Goal: Task Accomplishment & Management: Manage account settings

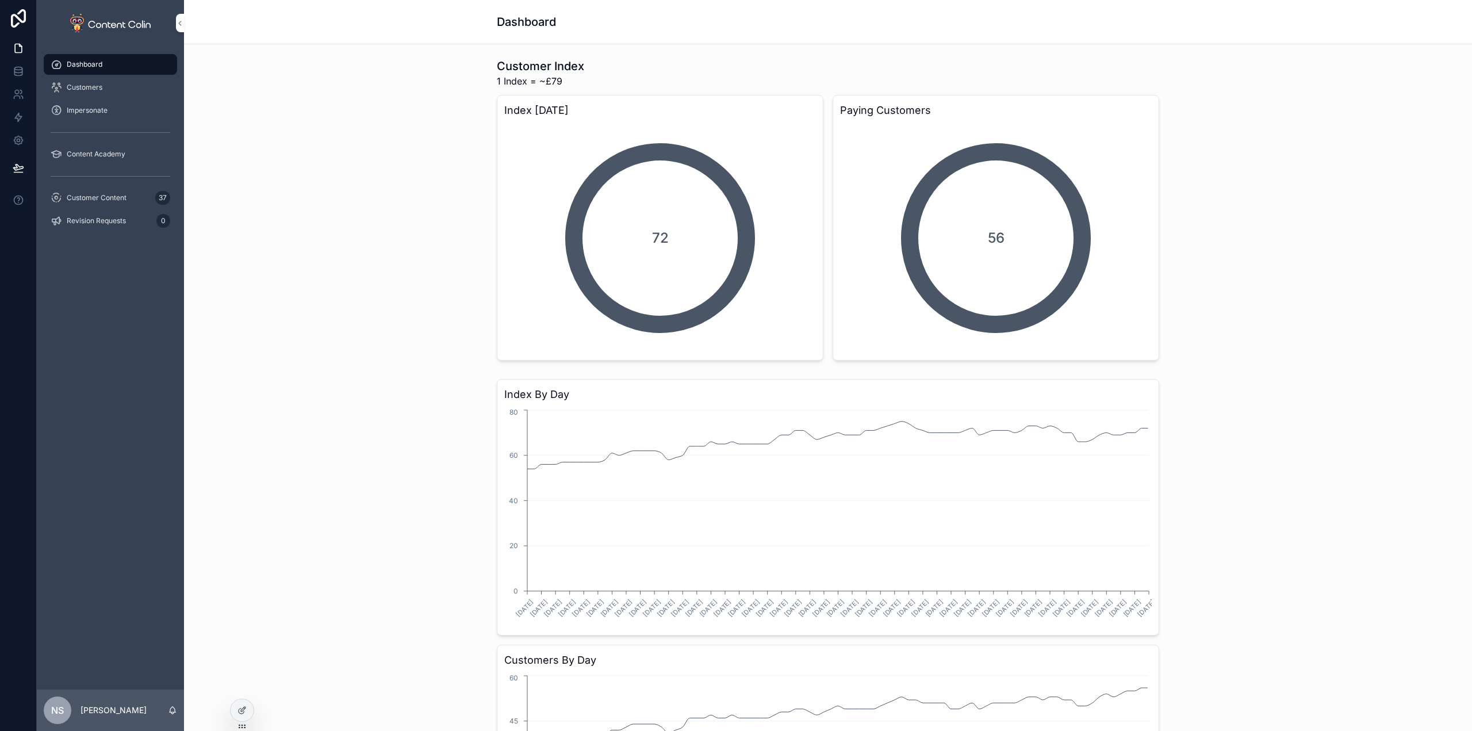
click at [95, 195] on span "Customer Content" at bounding box center [97, 197] width 60 height 9
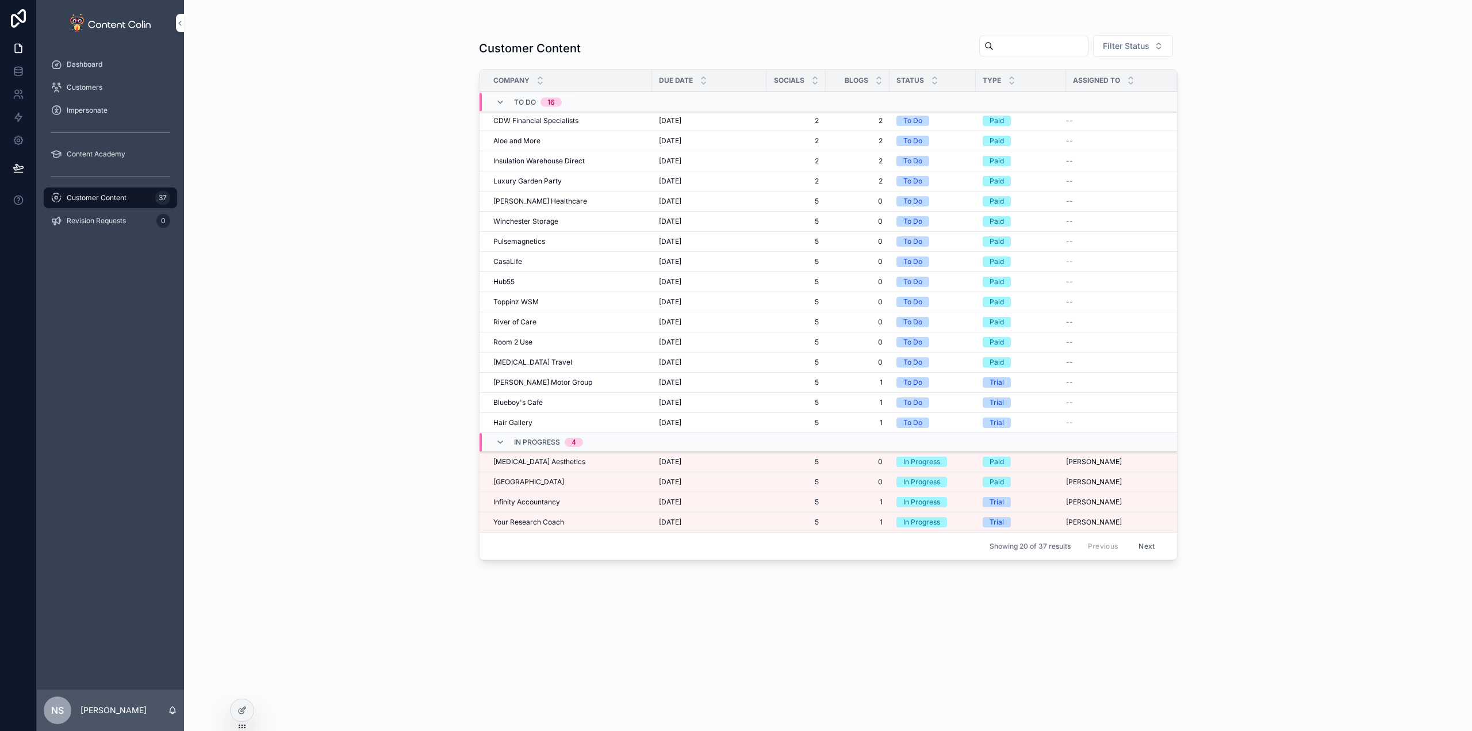
click at [555, 524] on span "Your Research Coach" at bounding box center [528, 521] width 71 height 9
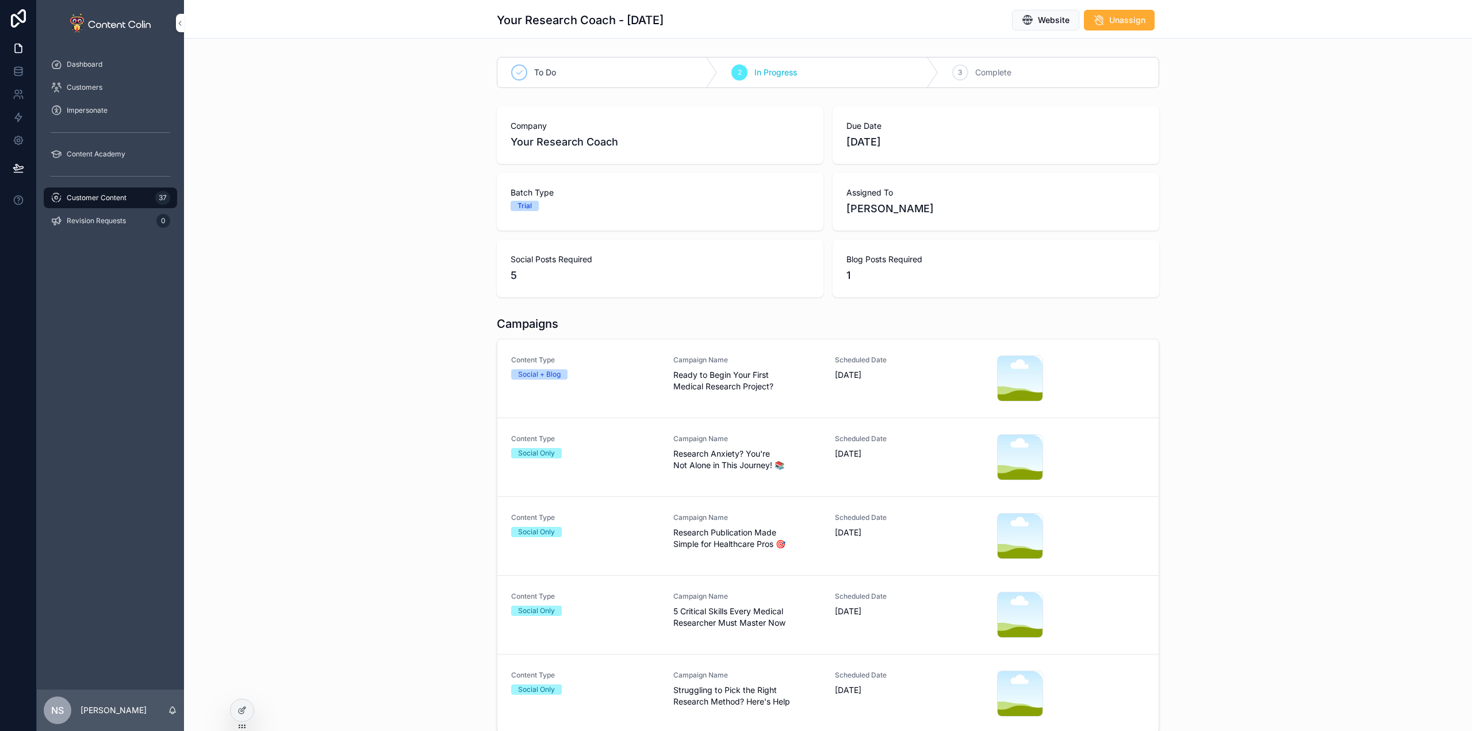
click at [764, 402] on link "Content Type Social + Blog Campaign Name Ready to Begin Your First Medical Rese…" at bounding box center [827, 378] width 661 height 79
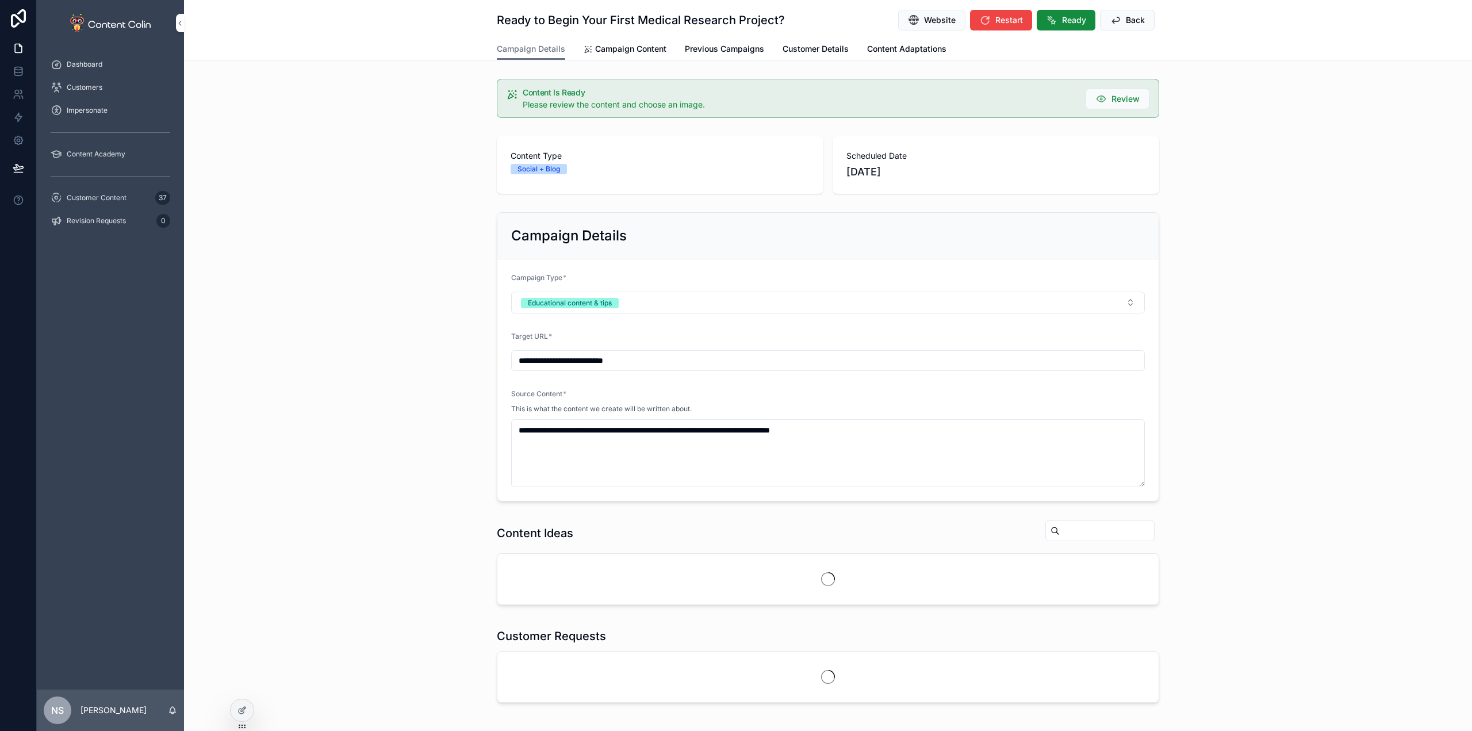
click at [616, 52] on span "Campaign Content" at bounding box center [630, 48] width 71 height 11
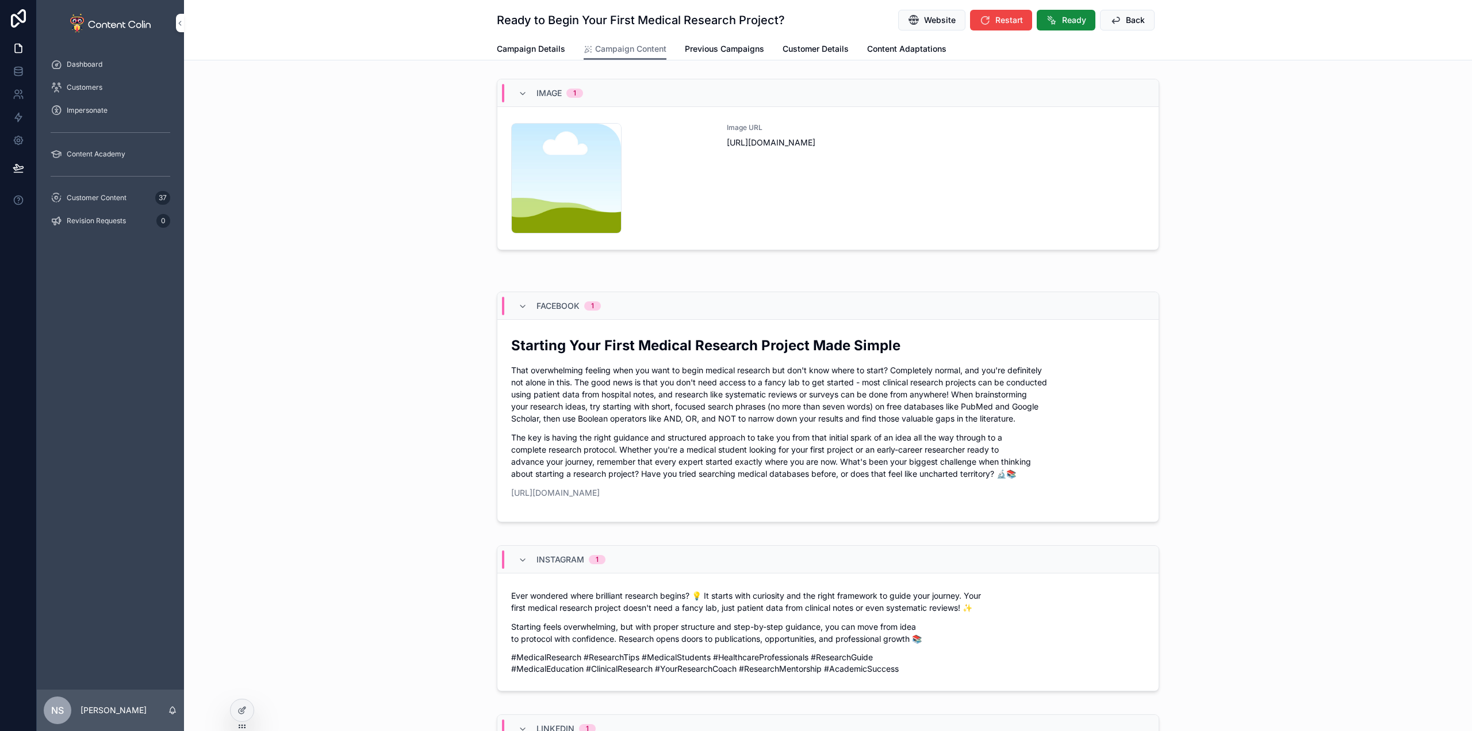
click at [972, 204] on div "Image URL [URL][DOMAIN_NAME]" at bounding box center [936, 178] width 418 height 110
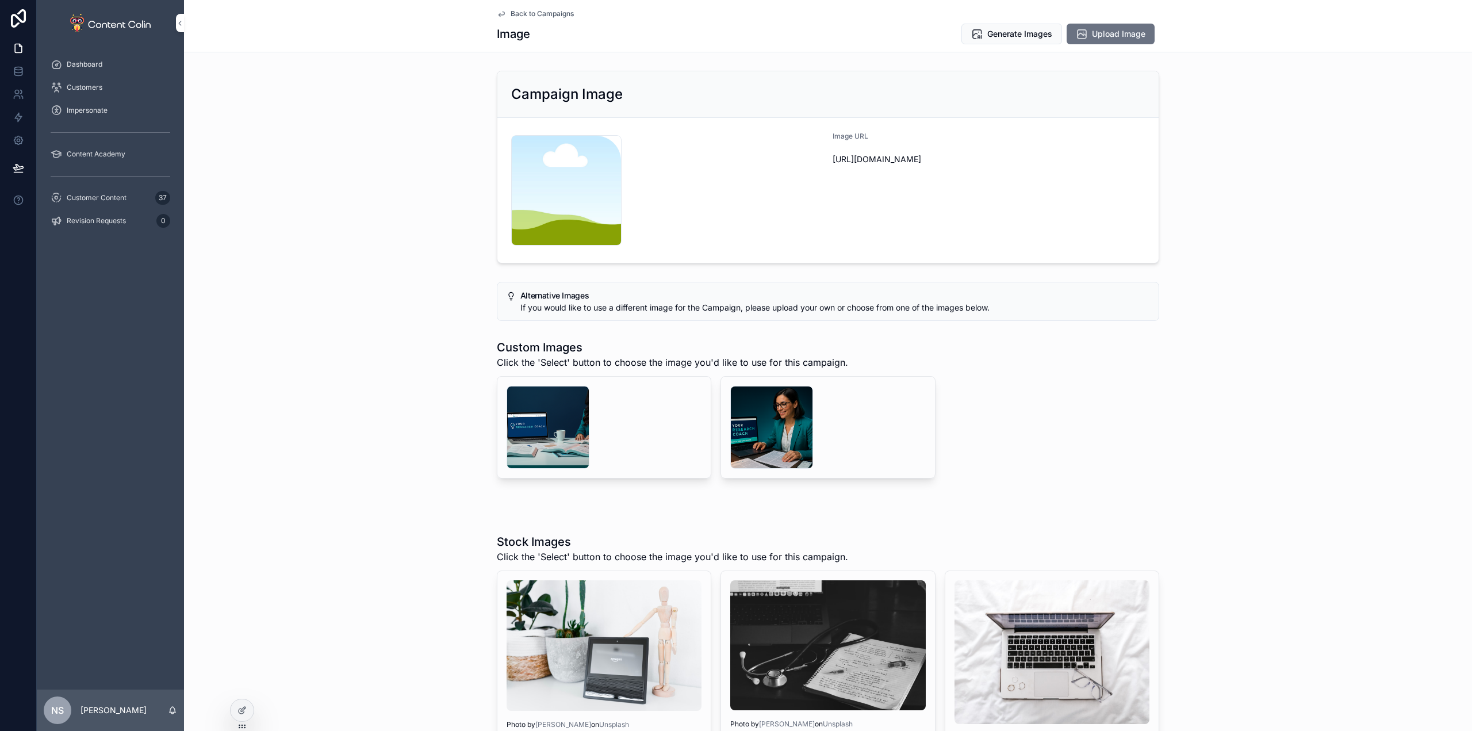
click at [770, 409] on div "scrollable content" at bounding box center [771, 427] width 83 height 83
click at [555, 427] on div "scrollable content" at bounding box center [547, 427] width 83 height 83
click at [1013, 28] on span "Generate Images" at bounding box center [1019, 33] width 65 height 11
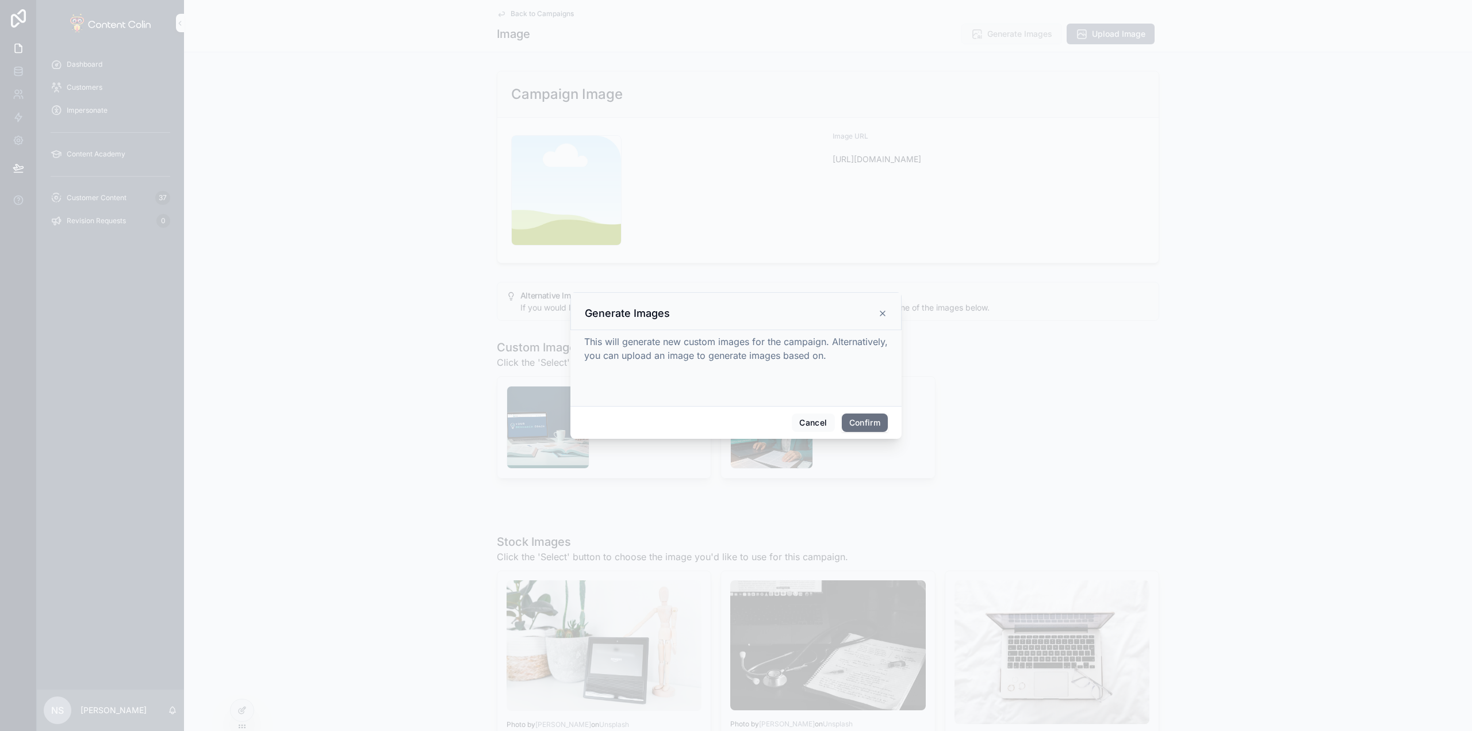
click at [877, 424] on button "Confirm" at bounding box center [865, 422] width 46 height 18
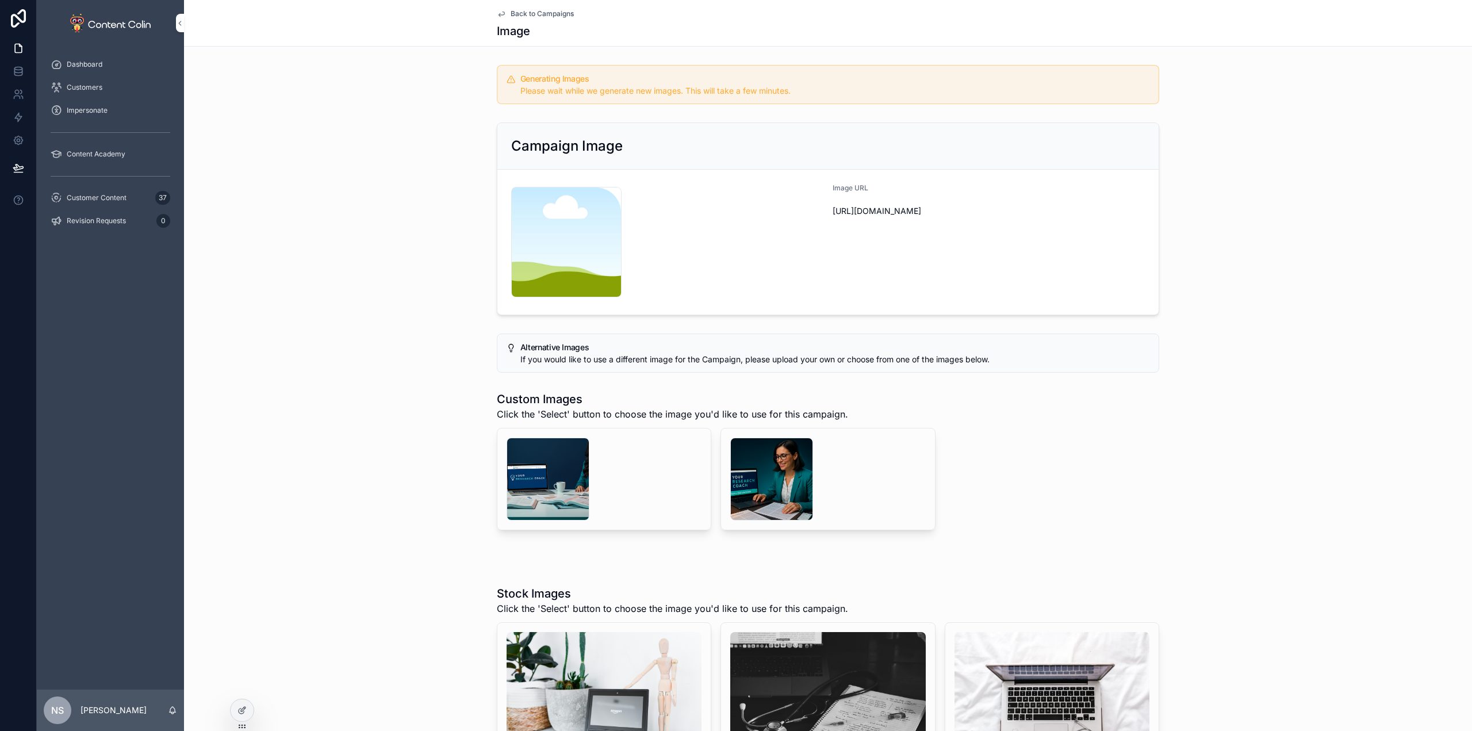
click at [551, 13] on span "Back to Campaigns" at bounding box center [541, 13] width 63 height 9
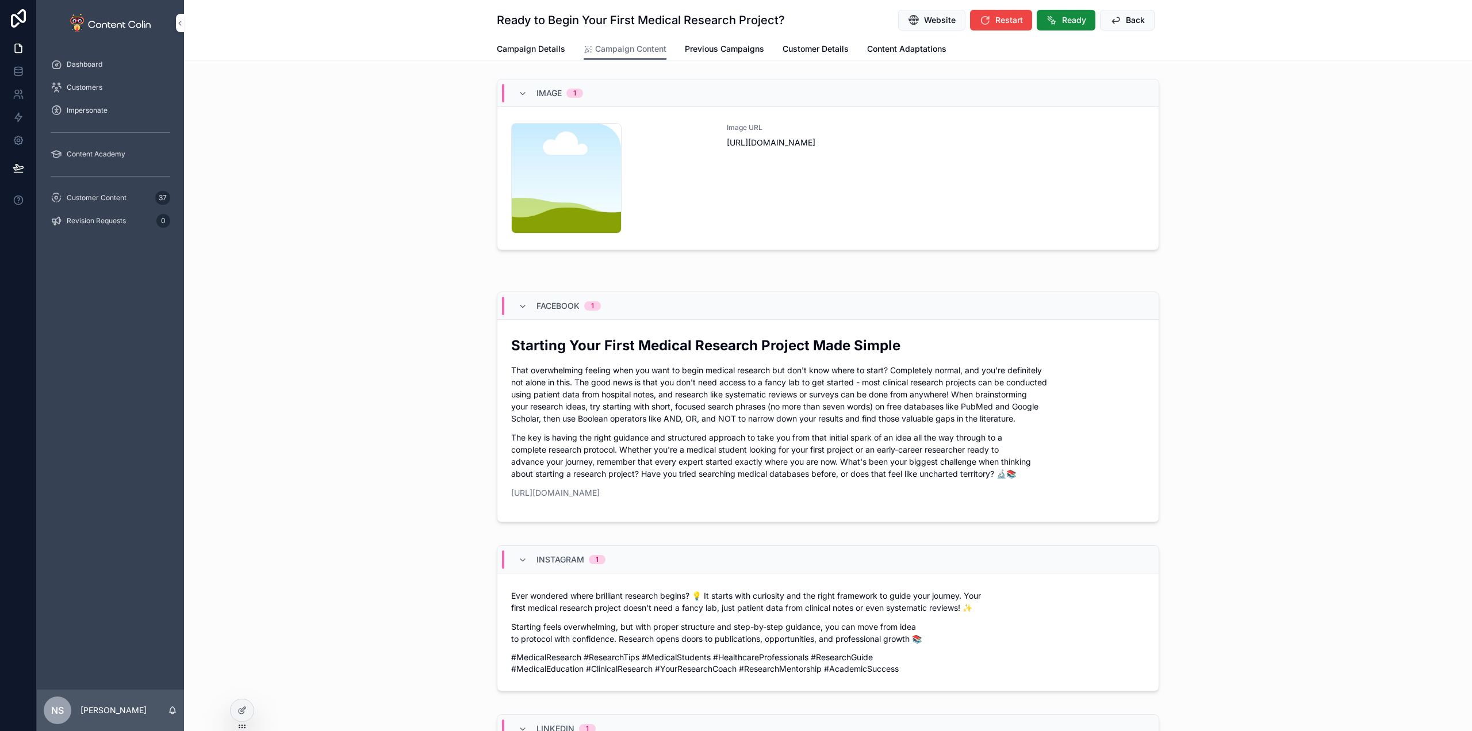
click at [1126, 21] on span "Back" at bounding box center [1135, 19] width 19 height 11
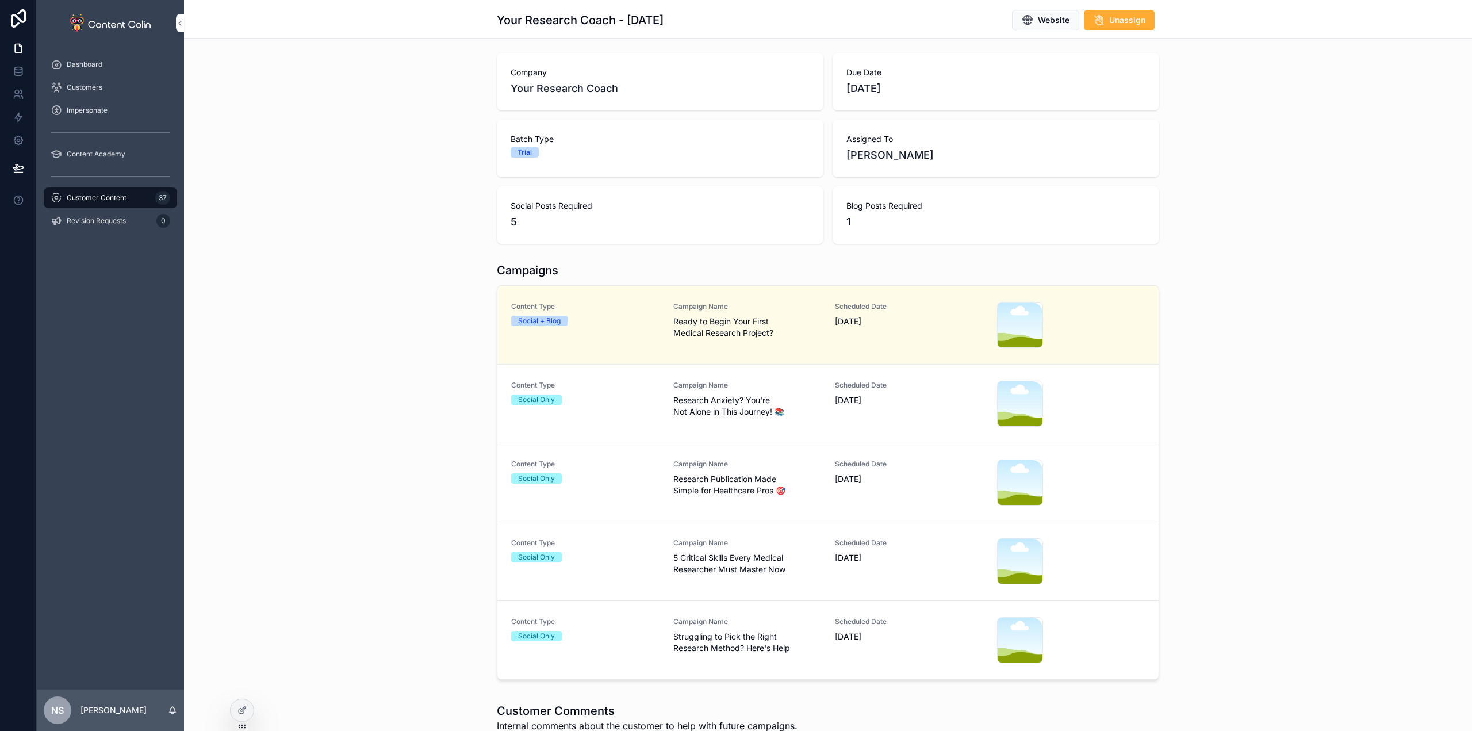
scroll to position [230, 0]
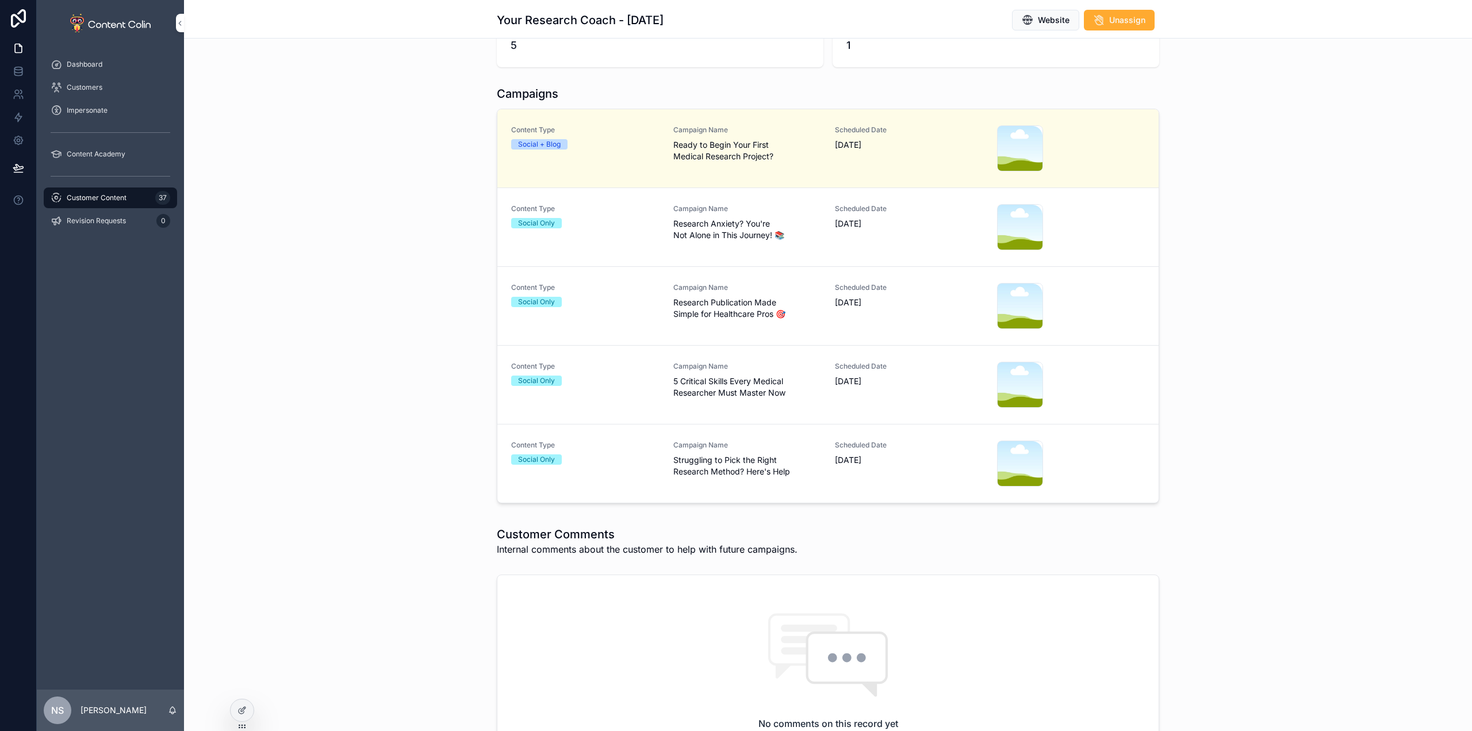
click at [735, 466] on span "Struggling to Pick the Right Research Method? Here's Help" at bounding box center [747, 465] width 148 height 23
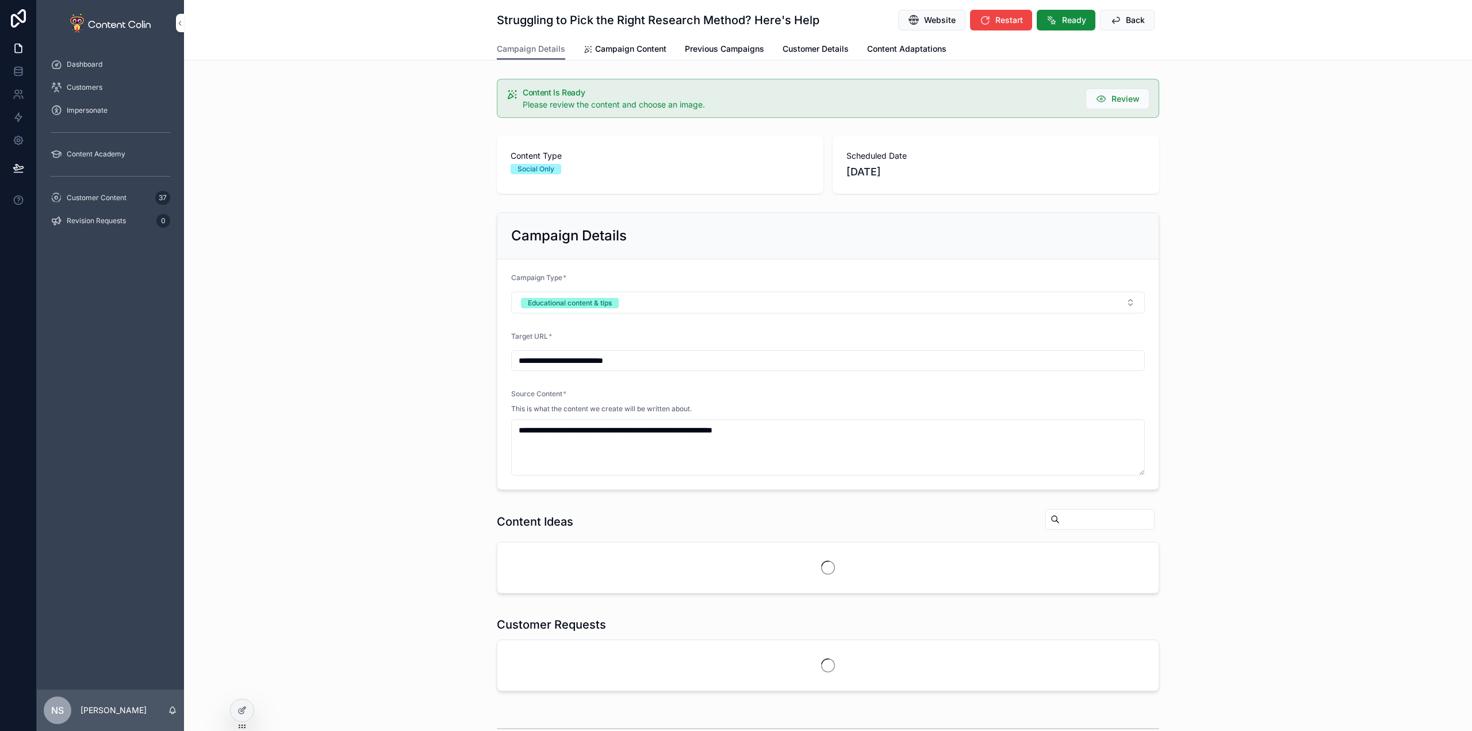
click at [638, 48] on span "Campaign Content" at bounding box center [630, 48] width 71 height 11
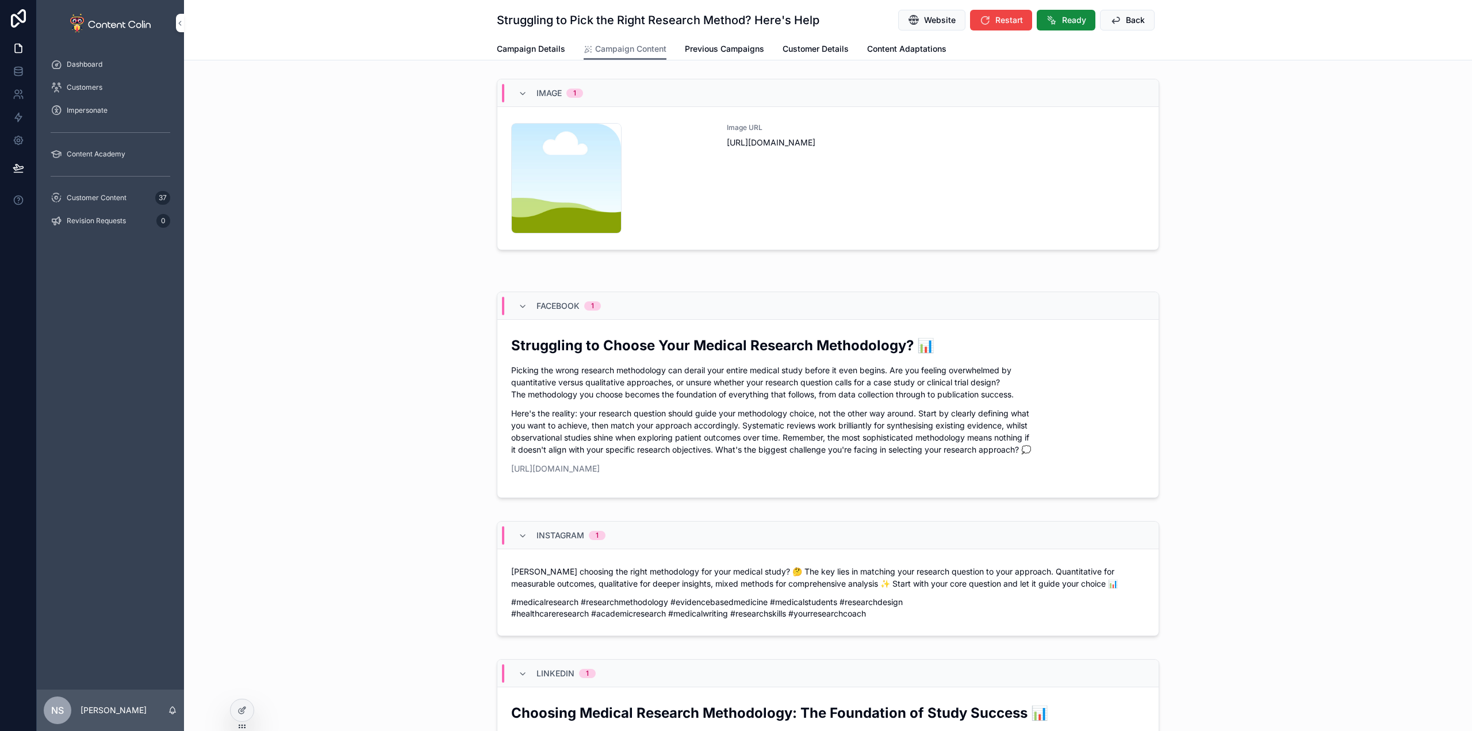
click at [870, 159] on div "Image URL [URL][DOMAIN_NAME]" at bounding box center [936, 178] width 418 height 110
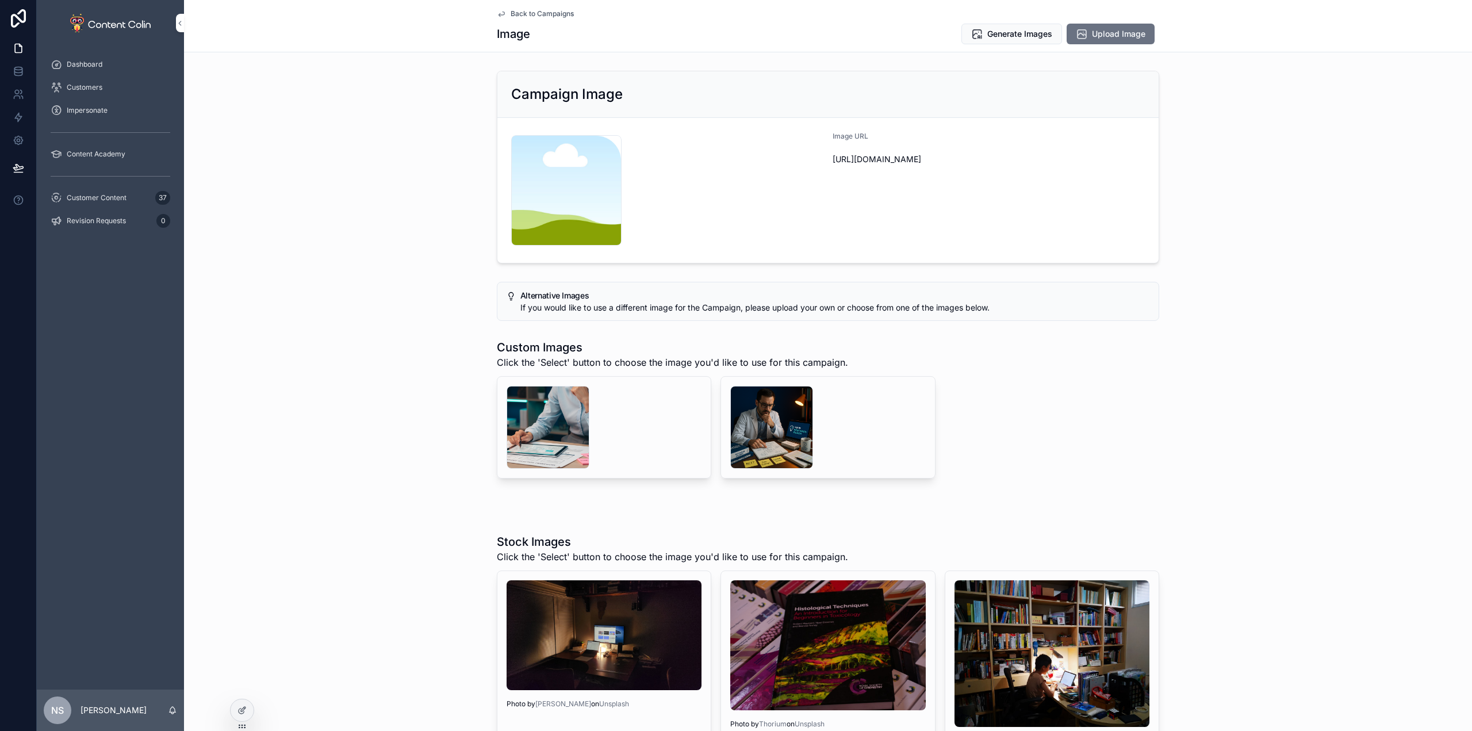
click at [767, 421] on div "scrollable content" at bounding box center [771, 427] width 83 height 83
click at [567, 413] on div "scrollable content" at bounding box center [547, 427] width 83 height 83
click at [1034, 41] on button "Generate Images" at bounding box center [1011, 34] width 101 height 21
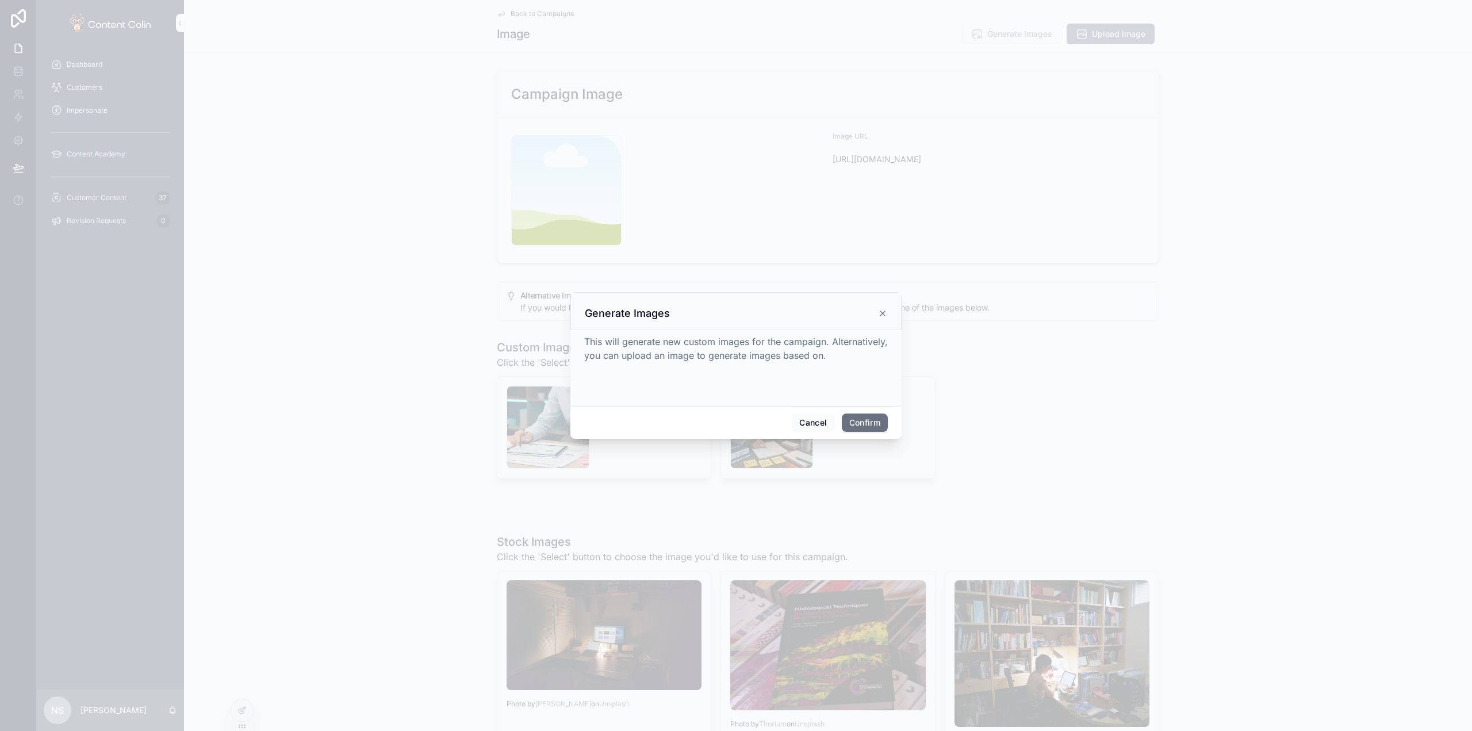
click at [866, 420] on button "Confirm" at bounding box center [865, 422] width 46 height 18
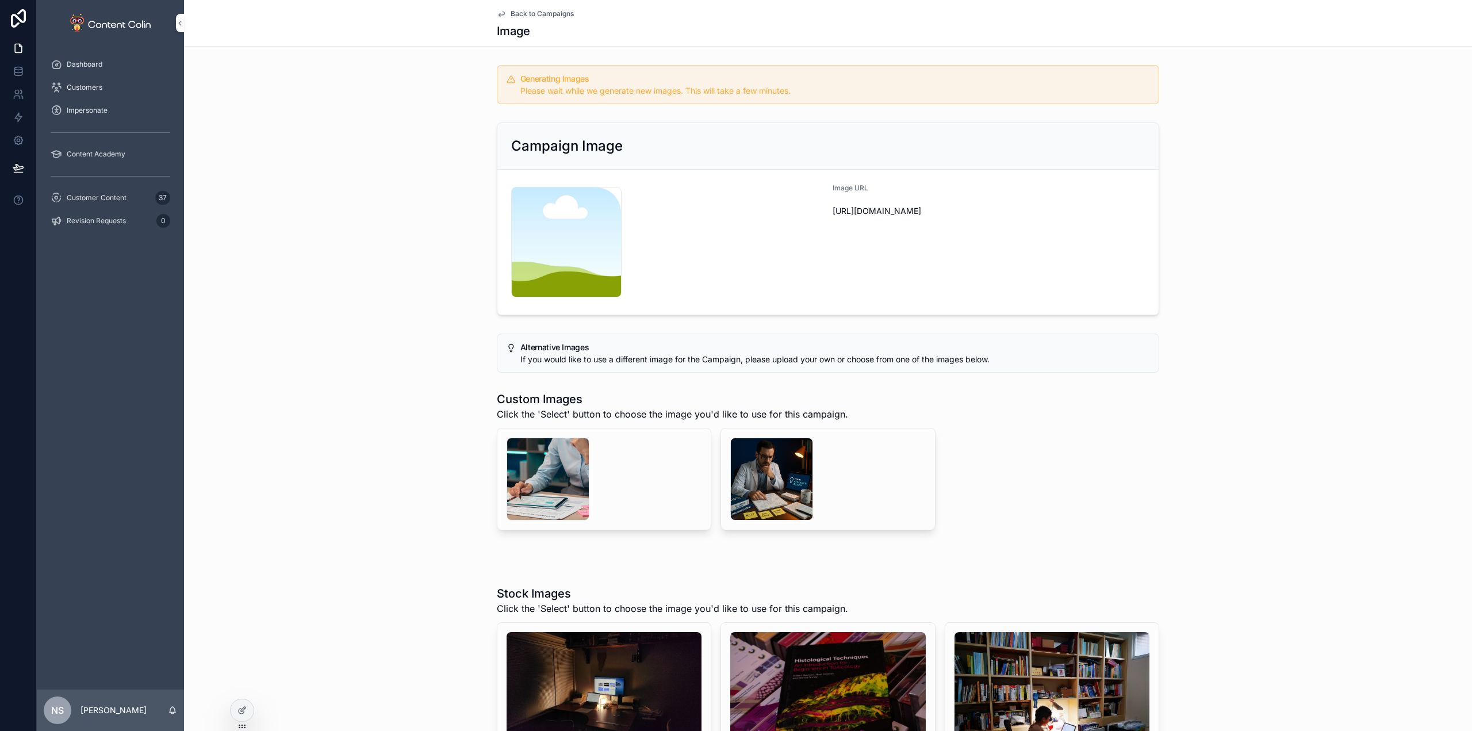
click at [546, 12] on span "Back to Campaigns" at bounding box center [541, 13] width 63 height 9
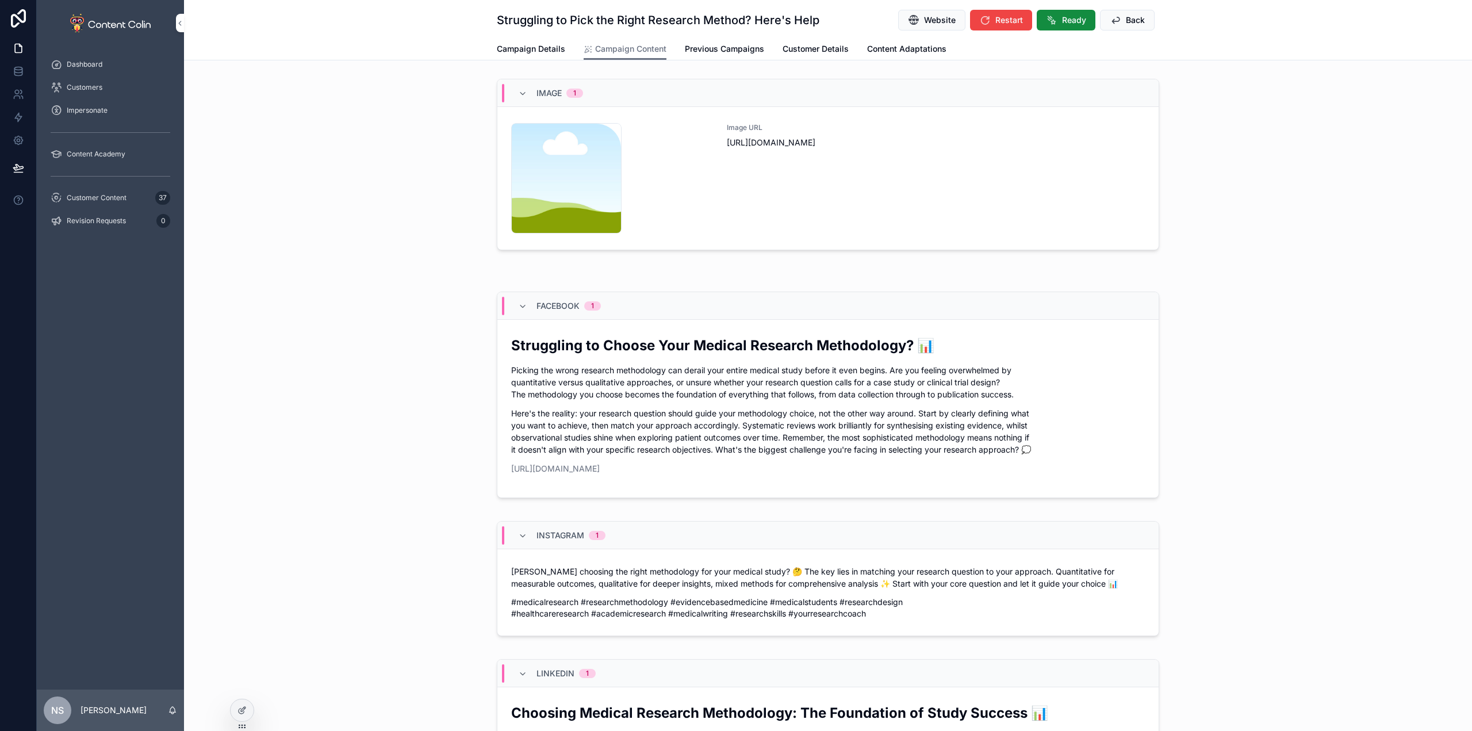
click at [1141, 21] on button "Back" at bounding box center [1127, 20] width 55 height 21
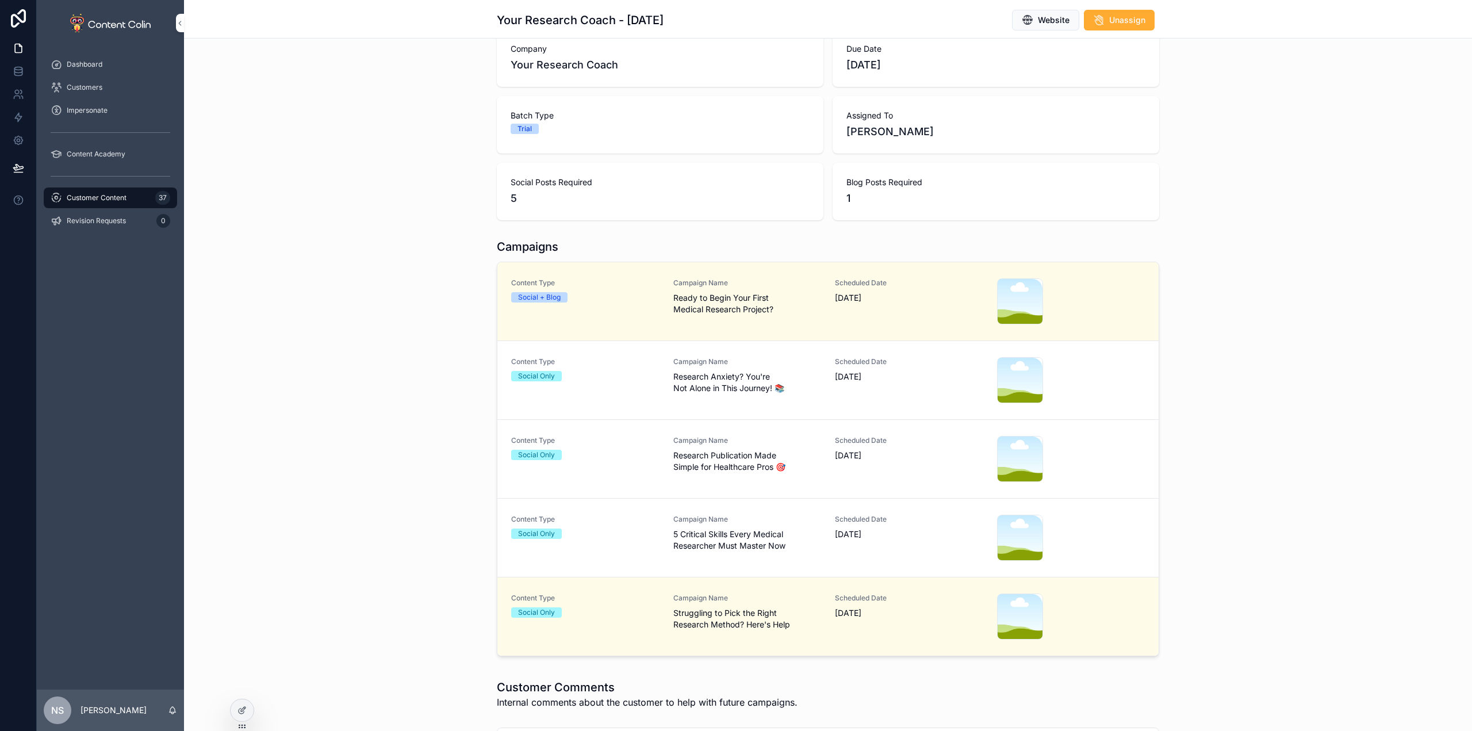
scroll to position [115, 0]
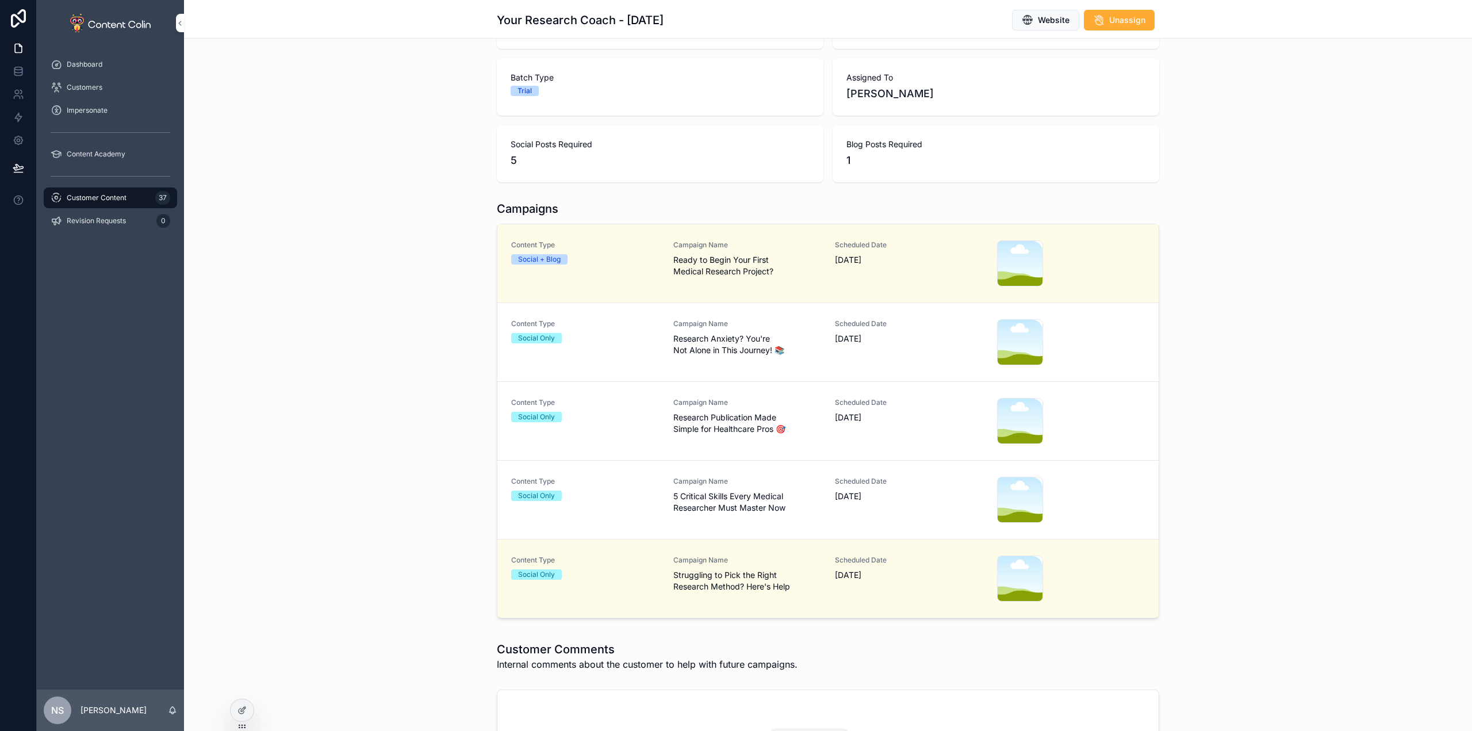
click at [764, 508] on span "5 Critical Skills Every Medical Researcher Must Master Now" at bounding box center [747, 501] width 148 height 23
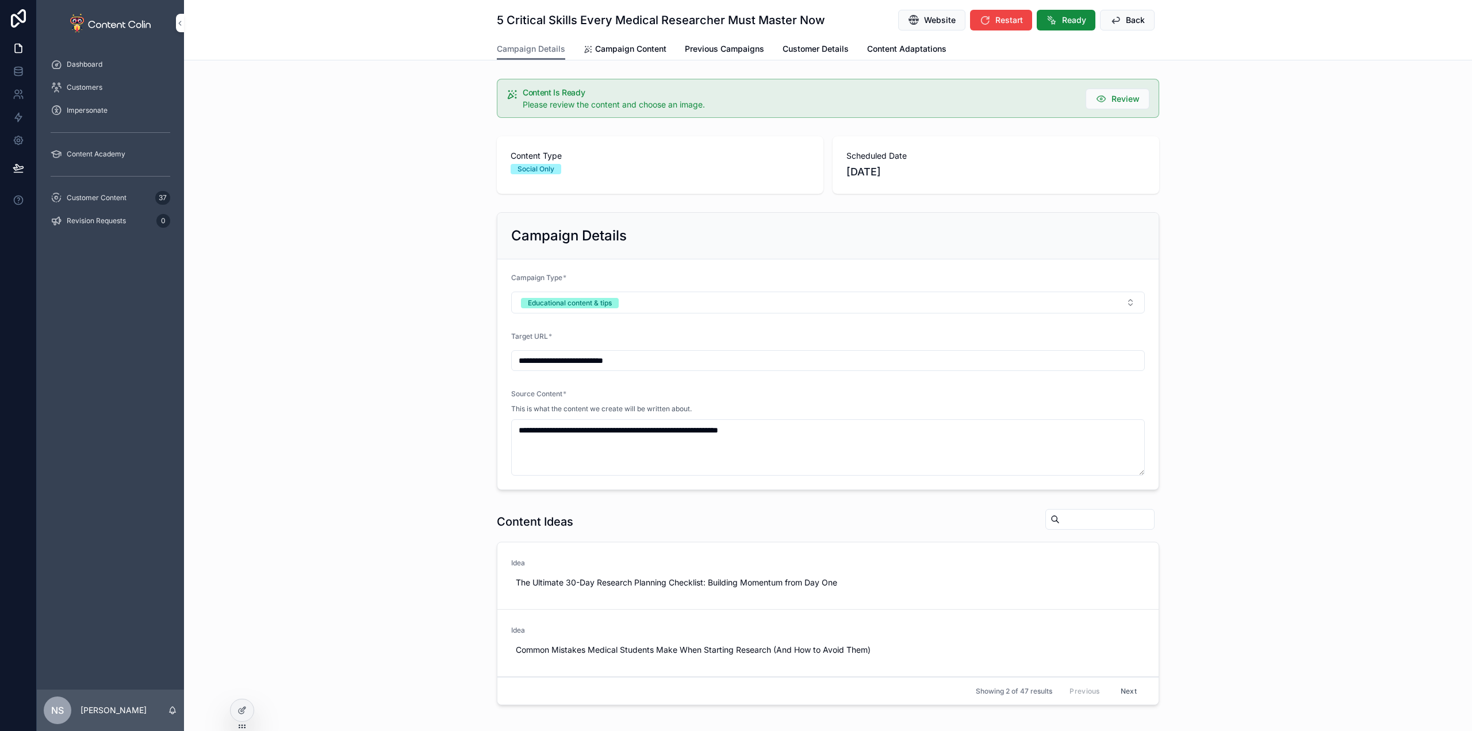
click at [633, 48] on span "Campaign Content" at bounding box center [630, 48] width 71 height 11
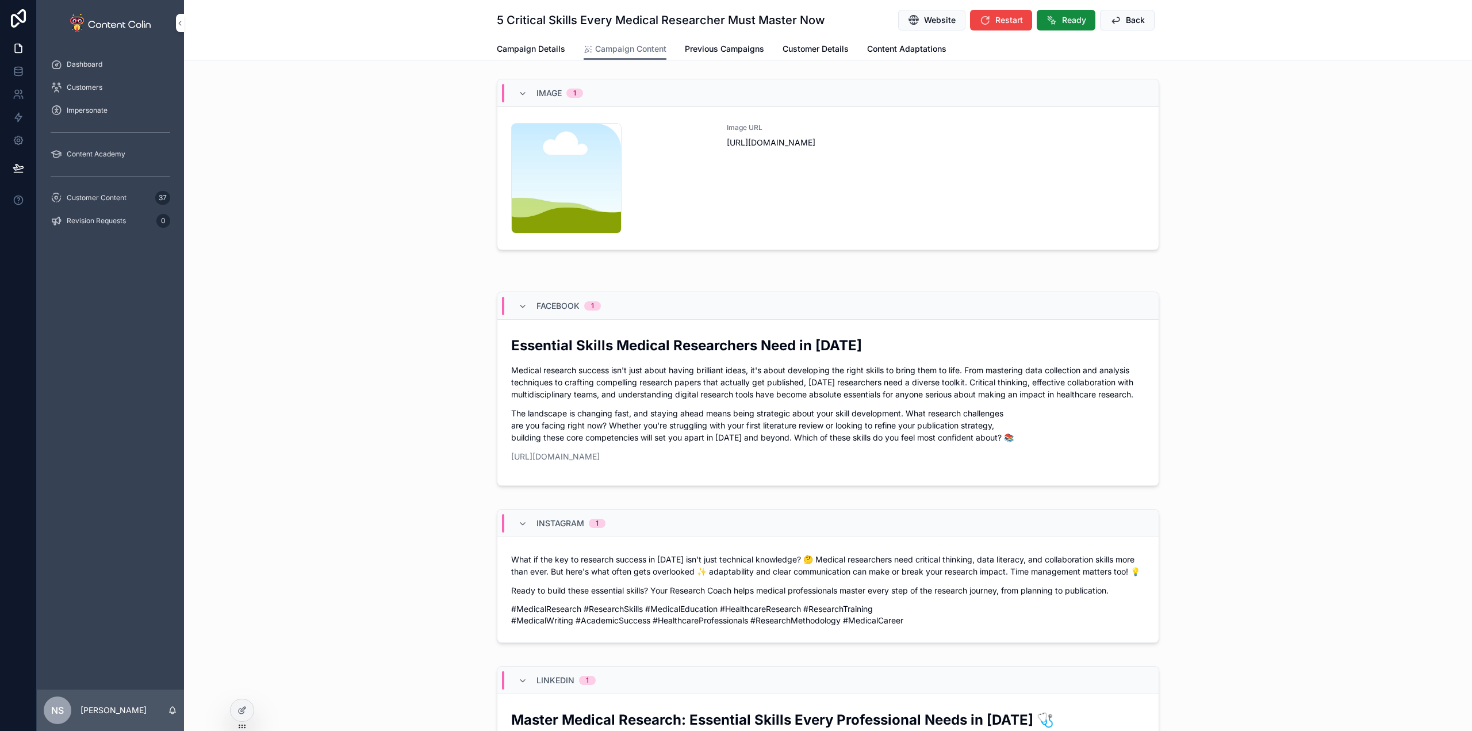
click at [958, 209] on div "Image URL [URL][DOMAIN_NAME]" at bounding box center [936, 178] width 418 height 110
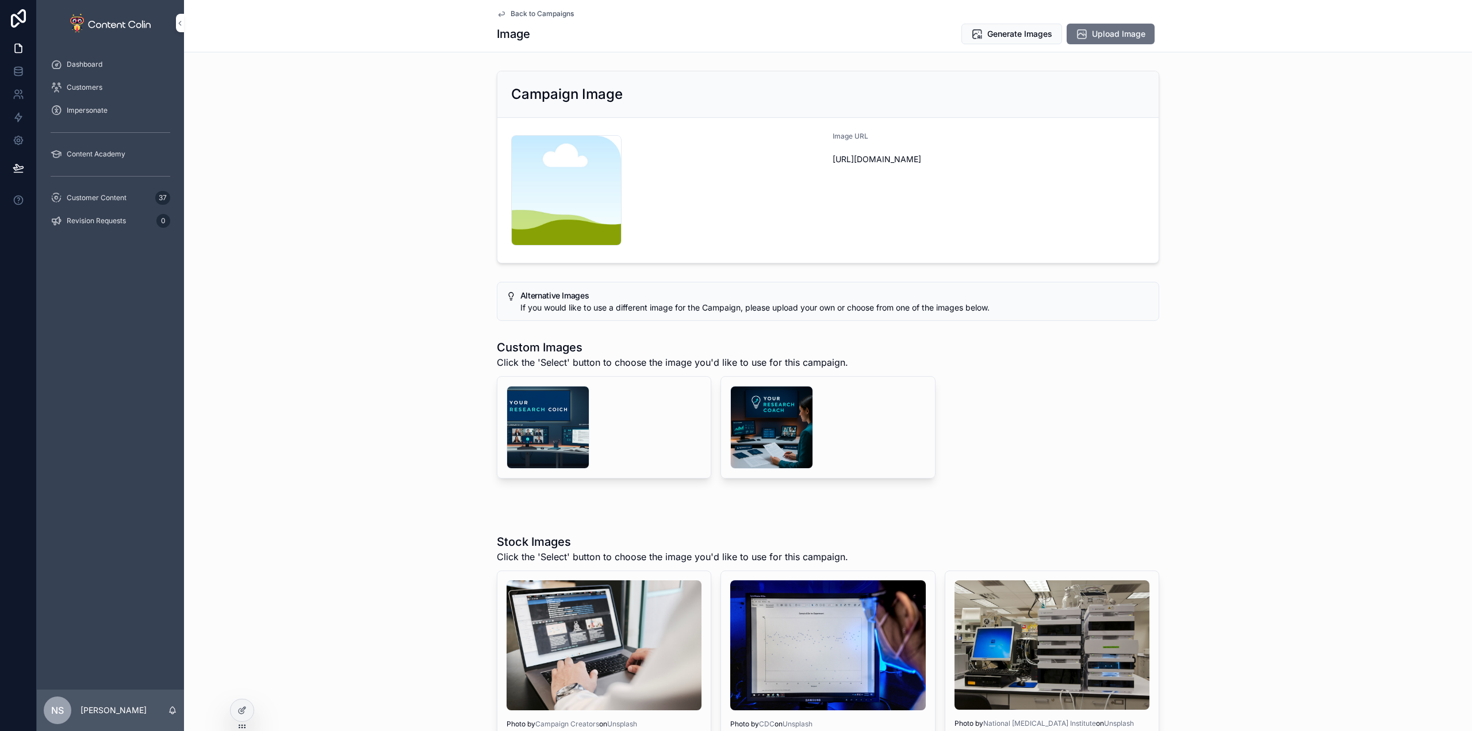
click at [765, 425] on div "scrollable content" at bounding box center [771, 427] width 83 height 83
click at [570, 437] on div "scrollable content" at bounding box center [547, 427] width 83 height 83
click at [997, 38] on span "Generate Images" at bounding box center [1019, 33] width 65 height 11
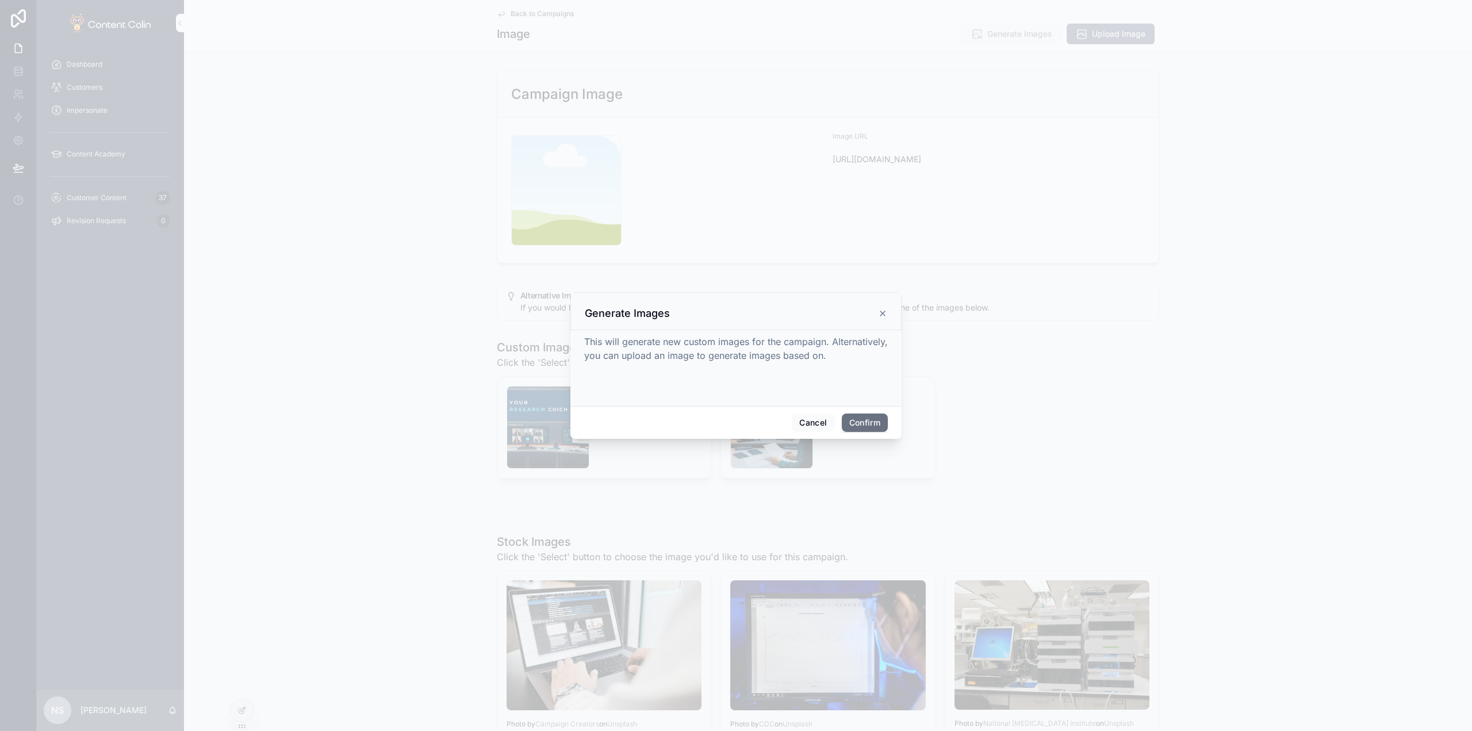
drag, startPoint x: 854, startPoint y: 421, endPoint x: 851, endPoint y: 381, distance: 40.4
click at [854, 421] on button "Confirm" at bounding box center [865, 422] width 46 height 18
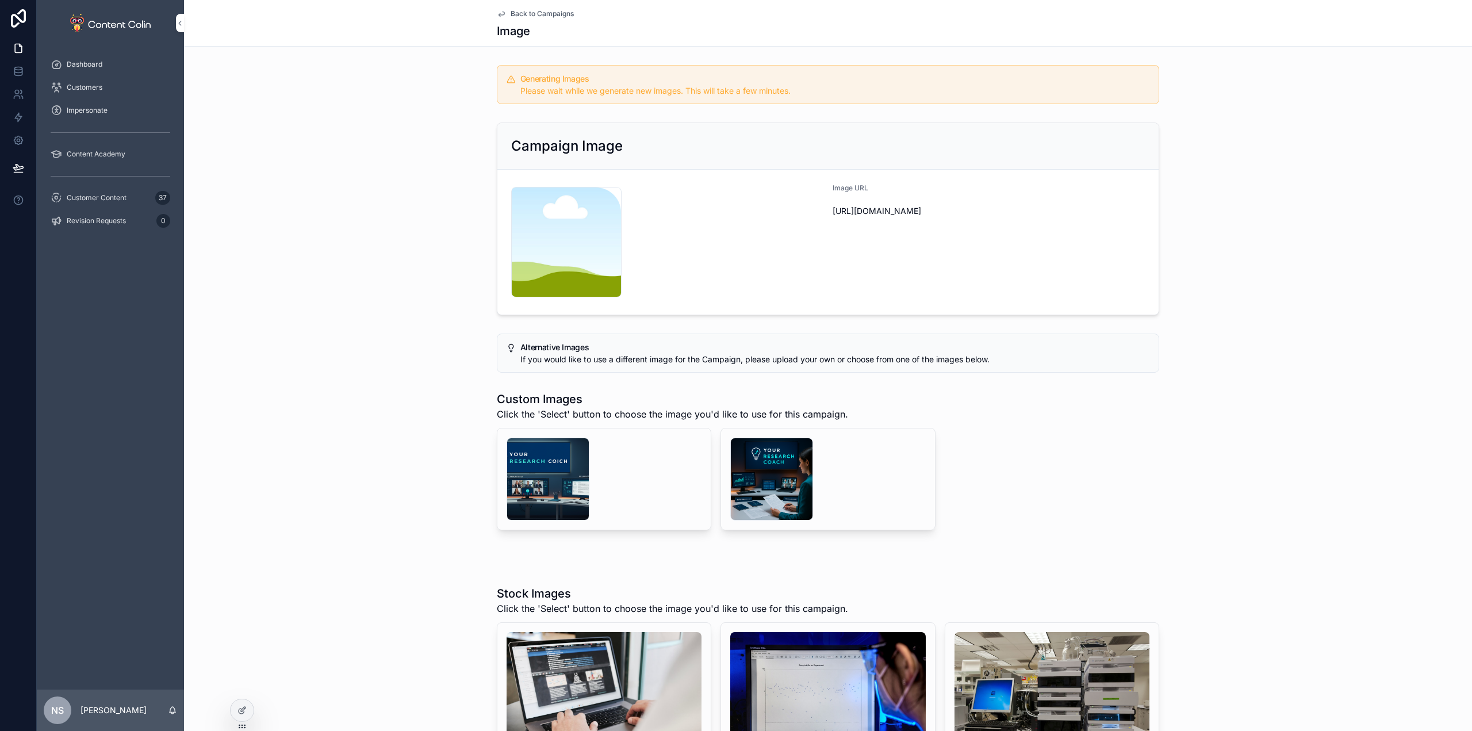
click at [546, 12] on span "Back to Campaigns" at bounding box center [541, 13] width 63 height 9
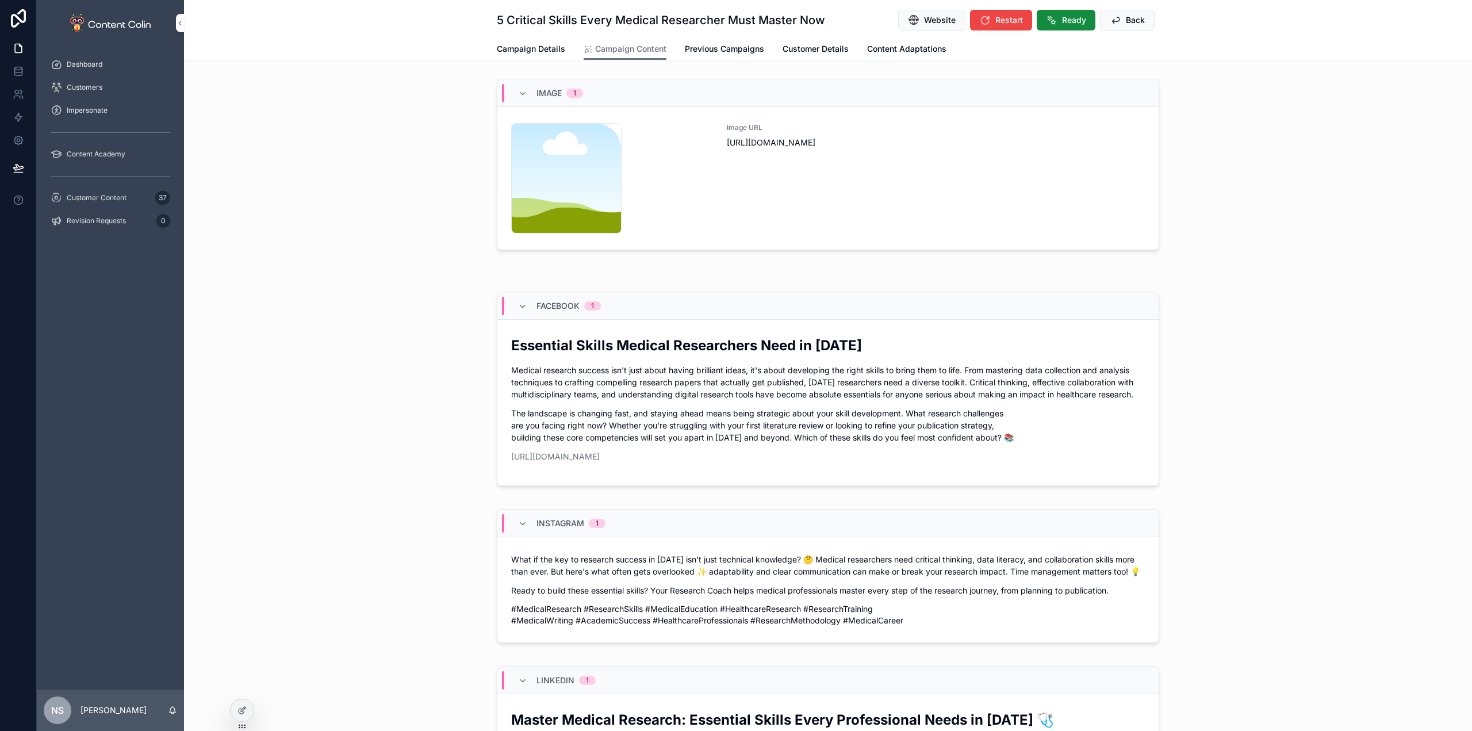
click at [1146, 16] on button "Back" at bounding box center [1127, 20] width 55 height 21
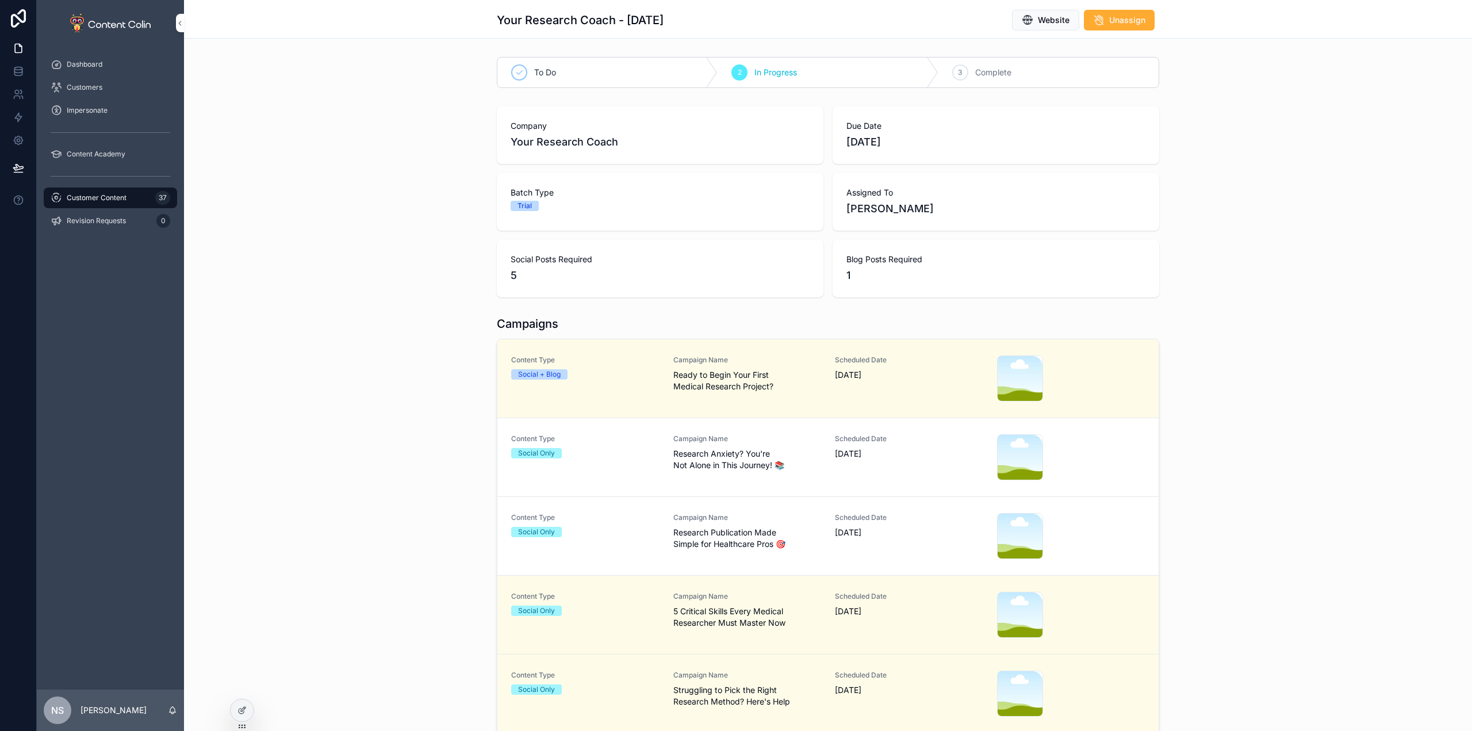
click at [802, 517] on span "Campaign Name" at bounding box center [747, 517] width 148 height 9
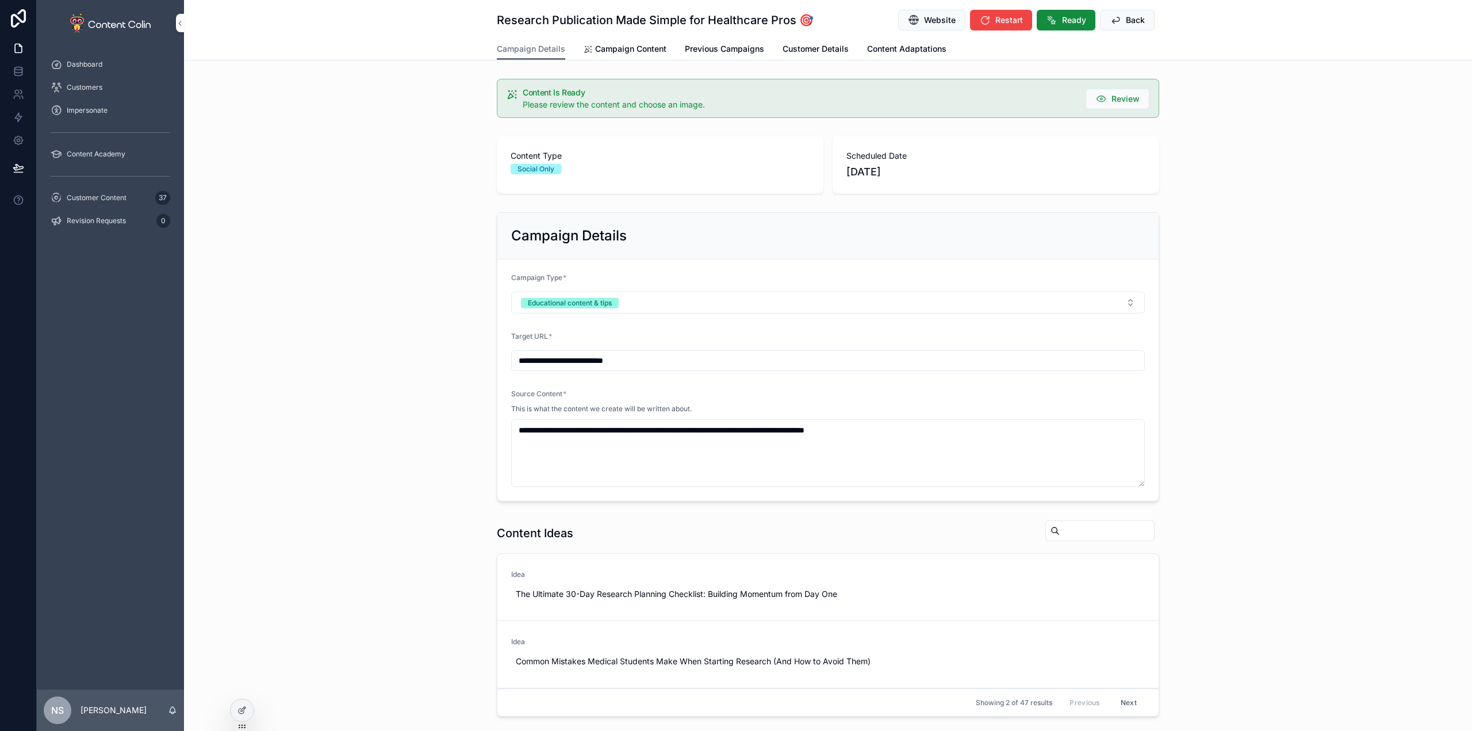
click at [632, 42] on link "Campaign Content" at bounding box center [624, 50] width 83 height 23
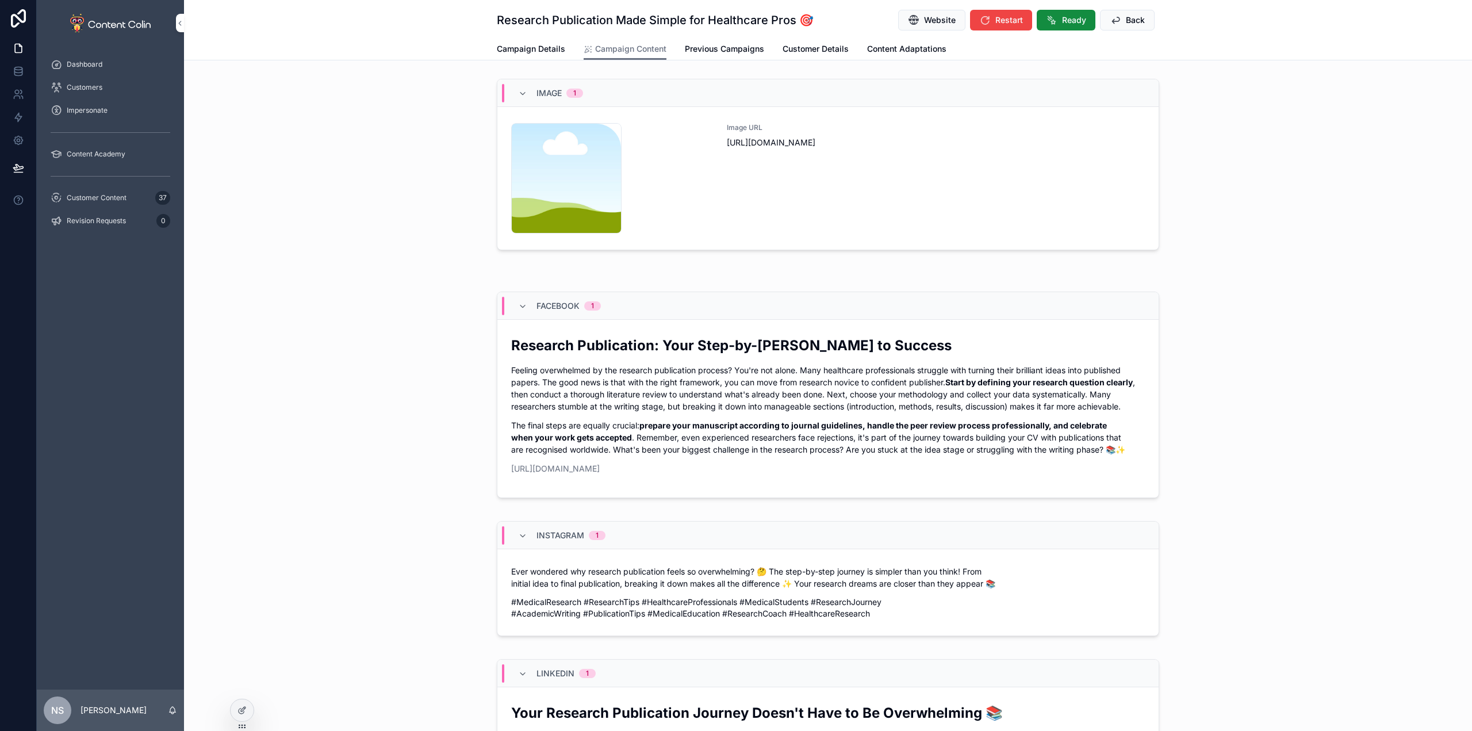
click at [933, 203] on div "Image URL [URL][DOMAIN_NAME]" at bounding box center [936, 178] width 418 height 110
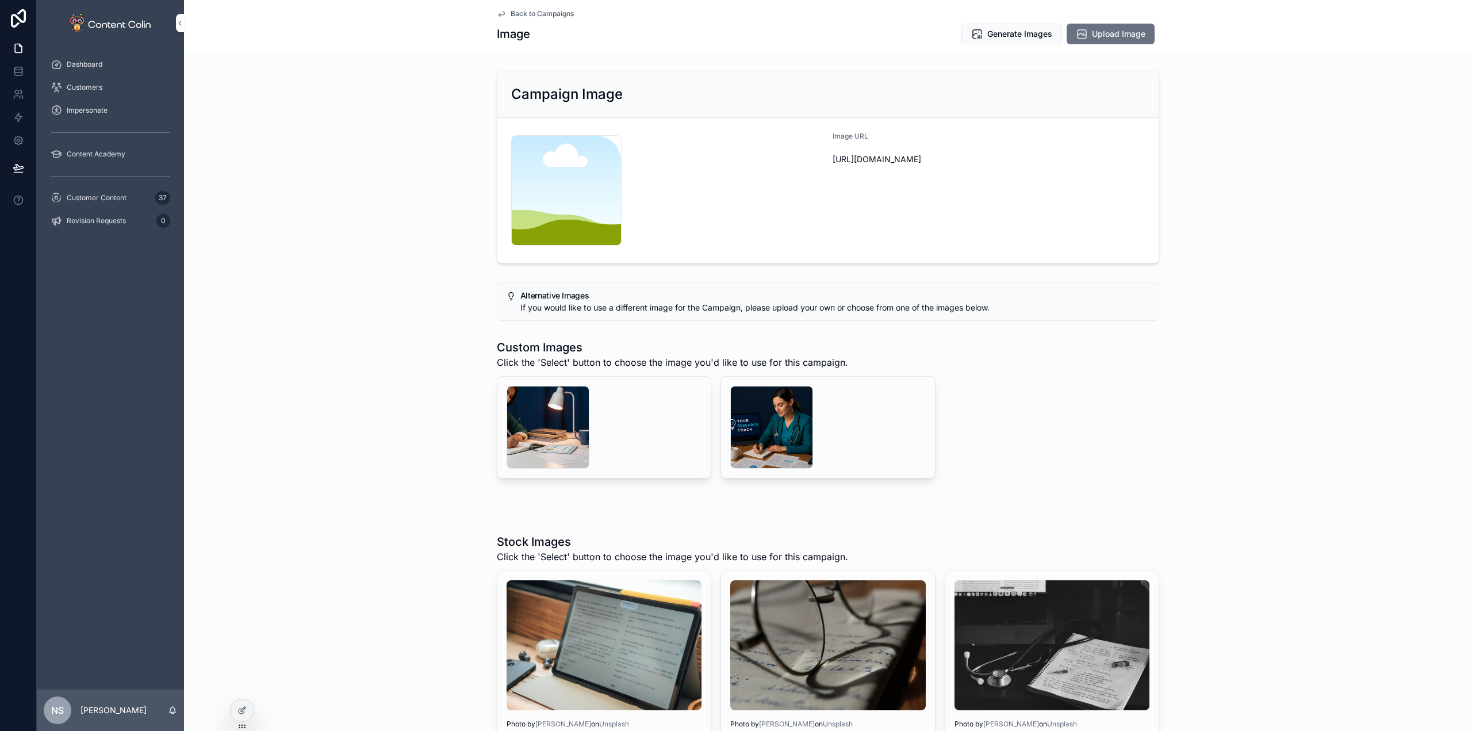
click at [782, 428] on div "scrollable content" at bounding box center [771, 427] width 83 height 83
click at [1021, 33] on span "Generate Images" at bounding box center [1019, 33] width 65 height 11
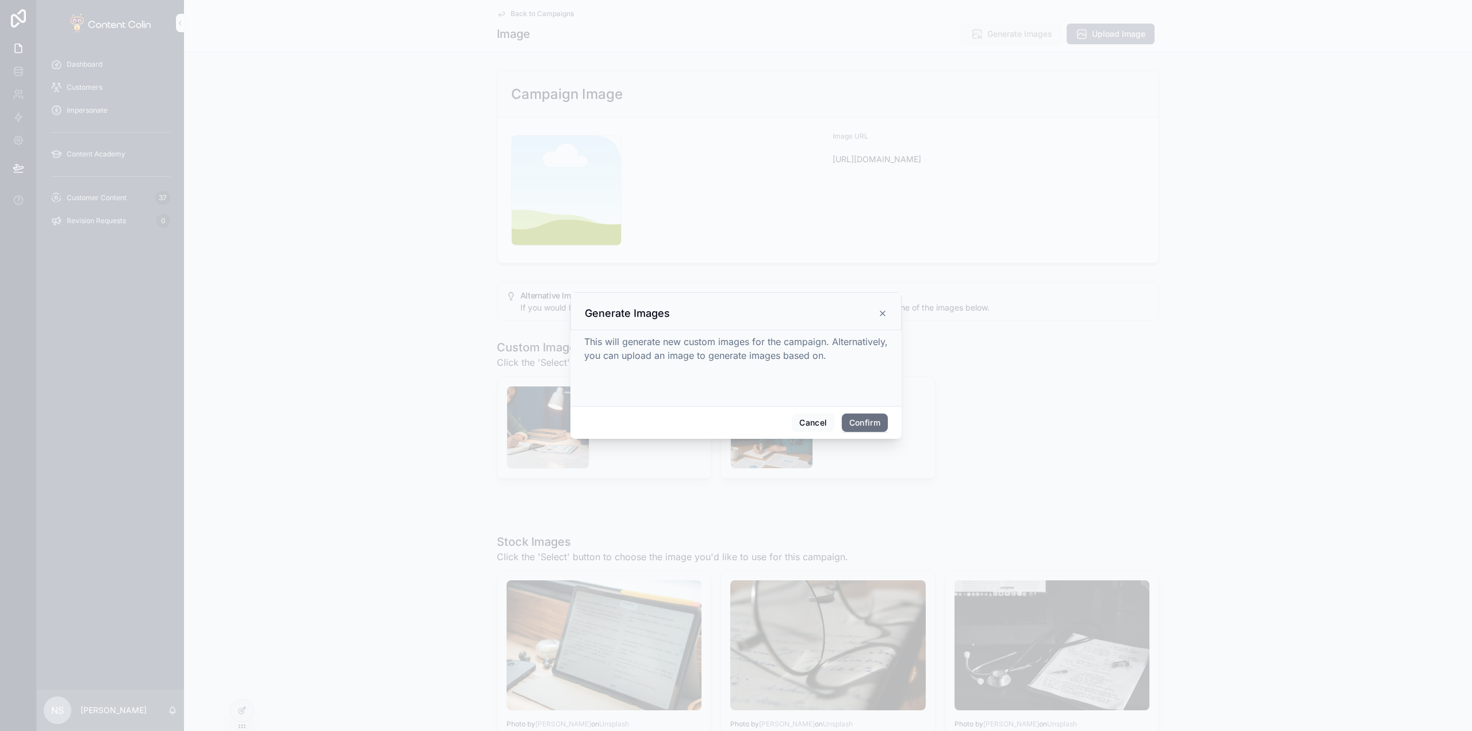
click at [868, 427] on button "Confirm" at bounding box center [865, 422] width 46 height 18
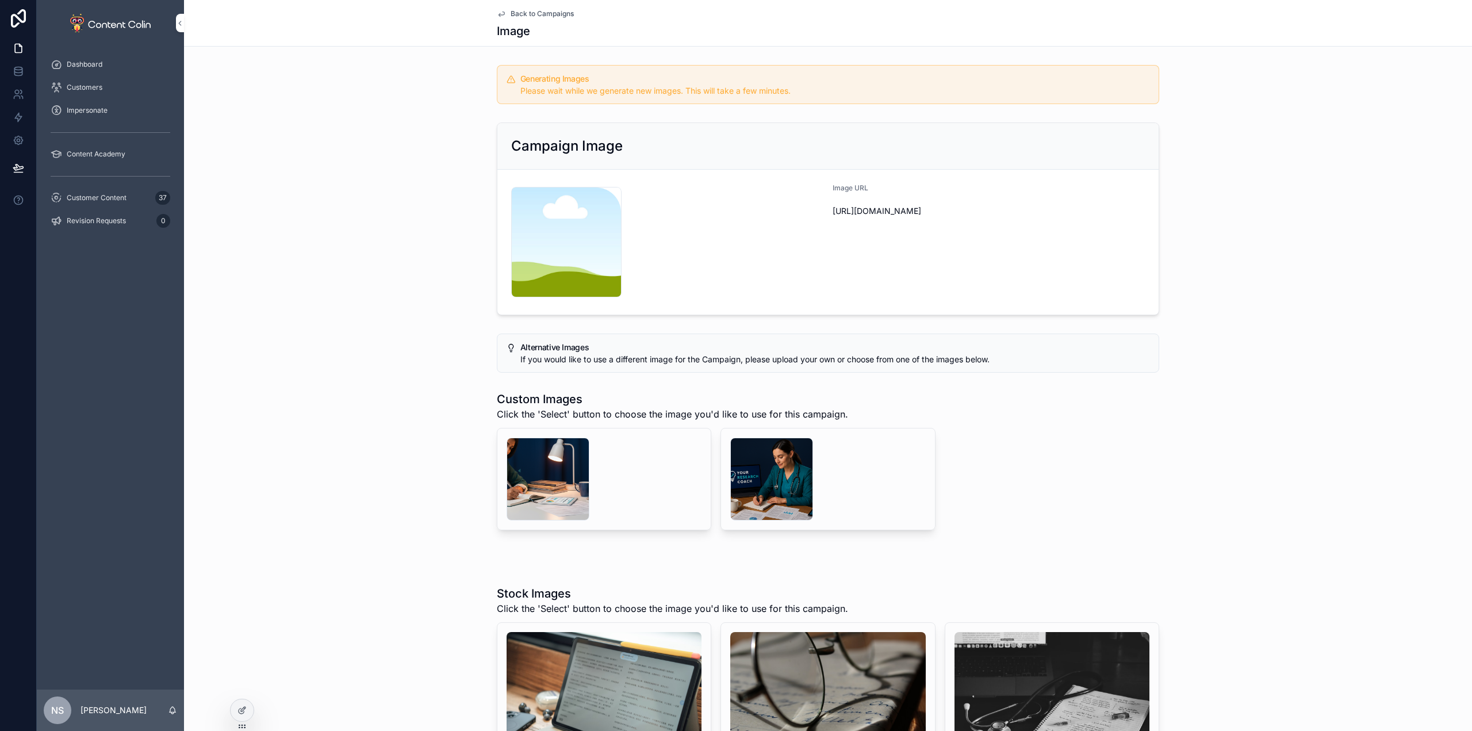
click at [560, 14] on span "Back to Campaigns" at bounding box center [541, 13] width 63 height 9
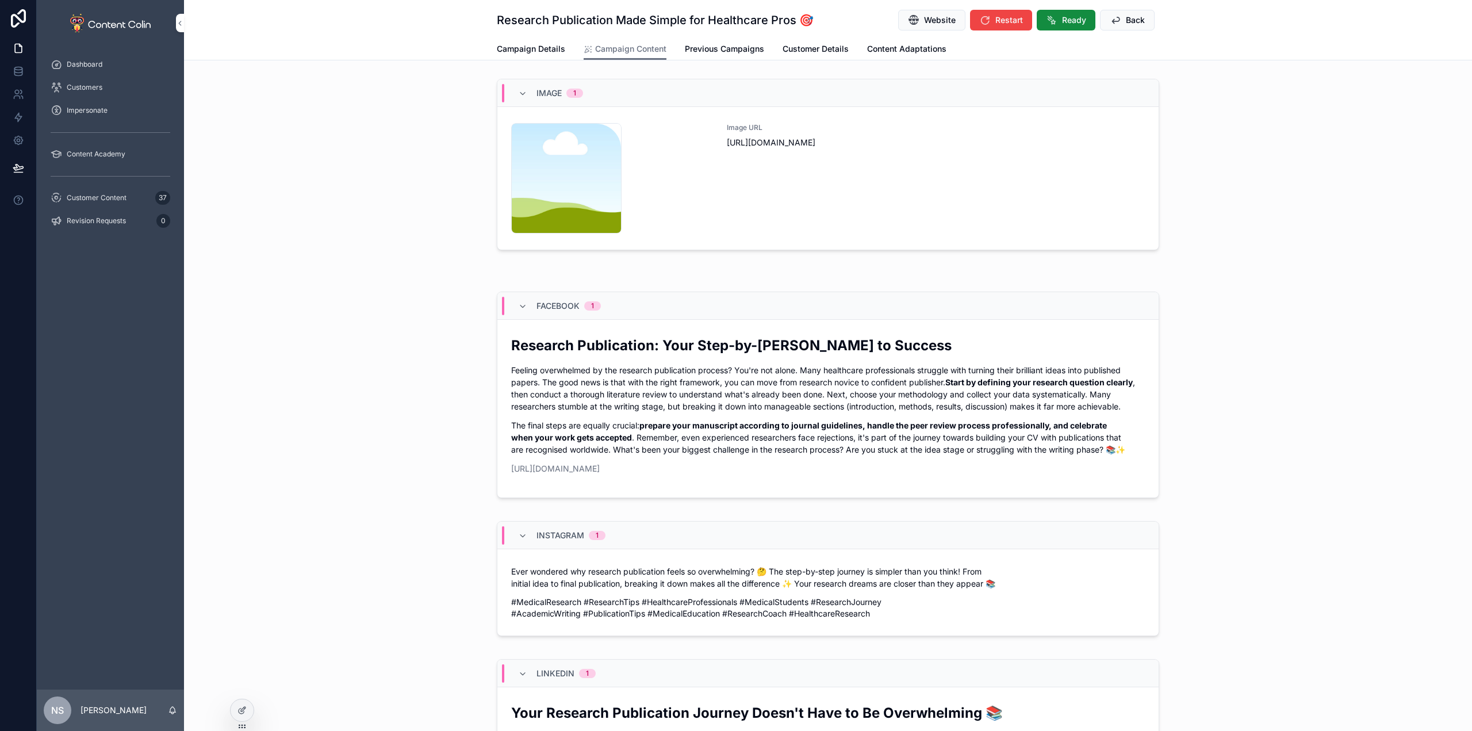
click at [1100, 11] on button "Back" at bounding box center [1127, 20] width 55 height 21
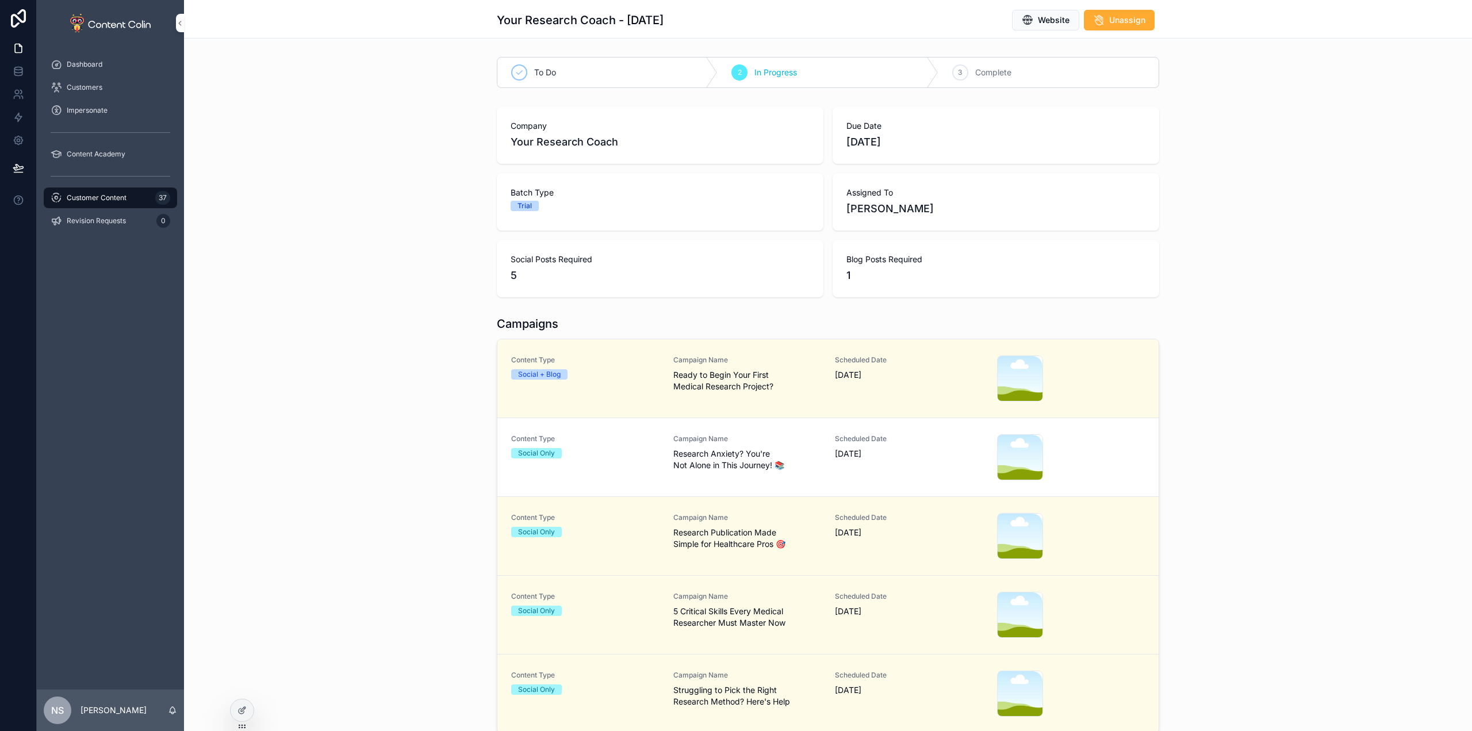
click at [829, 462] on div "Content Type Social Only Campaign Name Research Anxiety? You're Not Alone in Th…" at bounding box center [827, 457] width 633 height 46
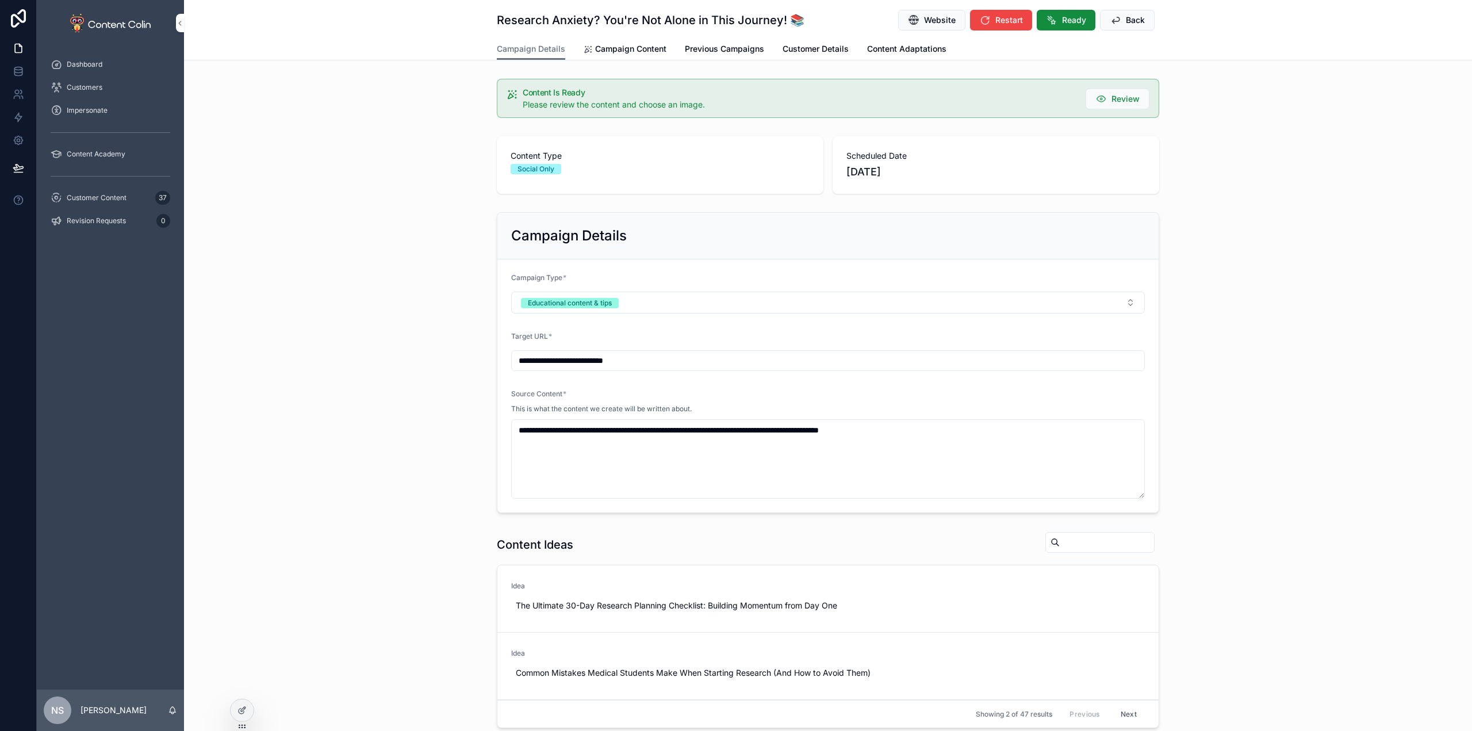
click at [626, 50] on span "Campaign Content" at bounding box center [630, 48] width 71 height 11
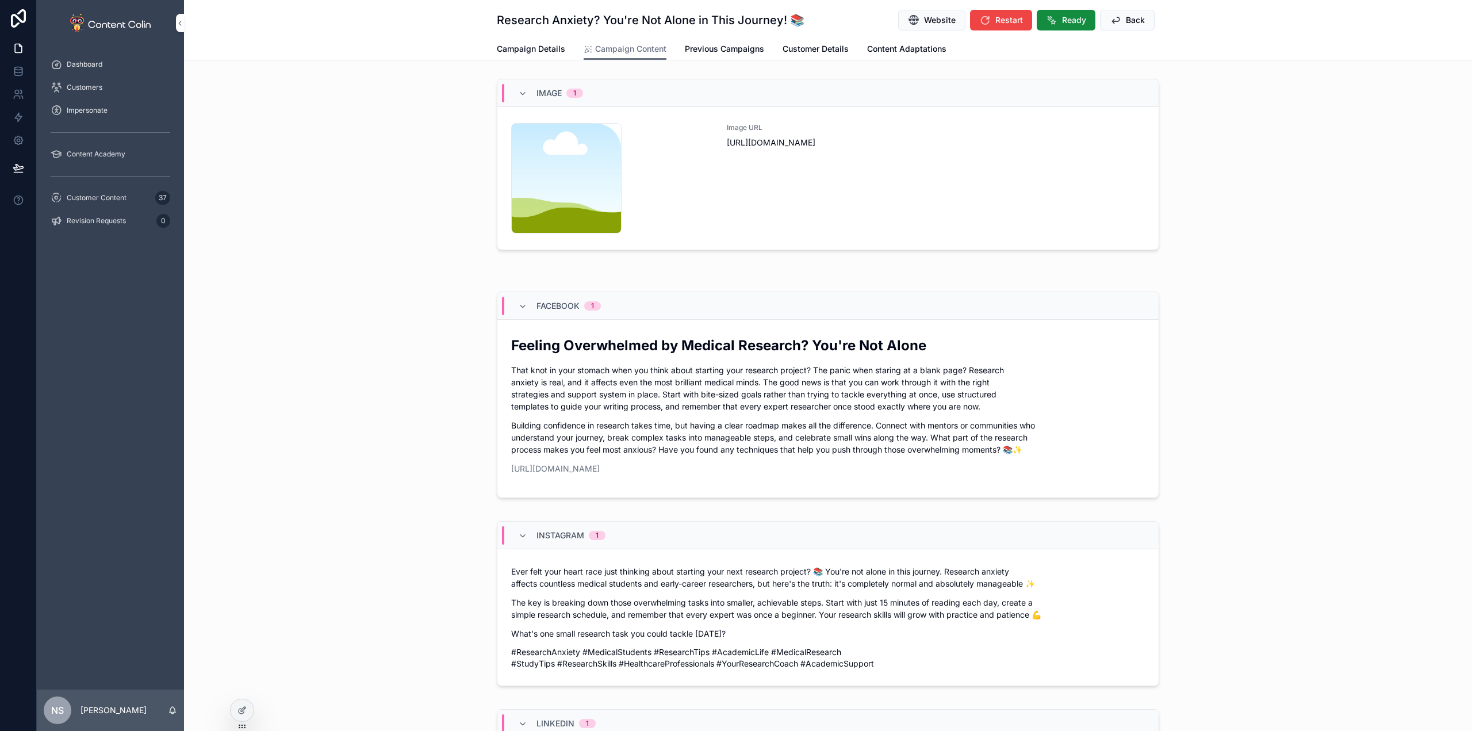
click at [915, 229] on div "Image URL [URL][DOMAIN_NAME]" at bounding box center [936, 178] width 418 height 110
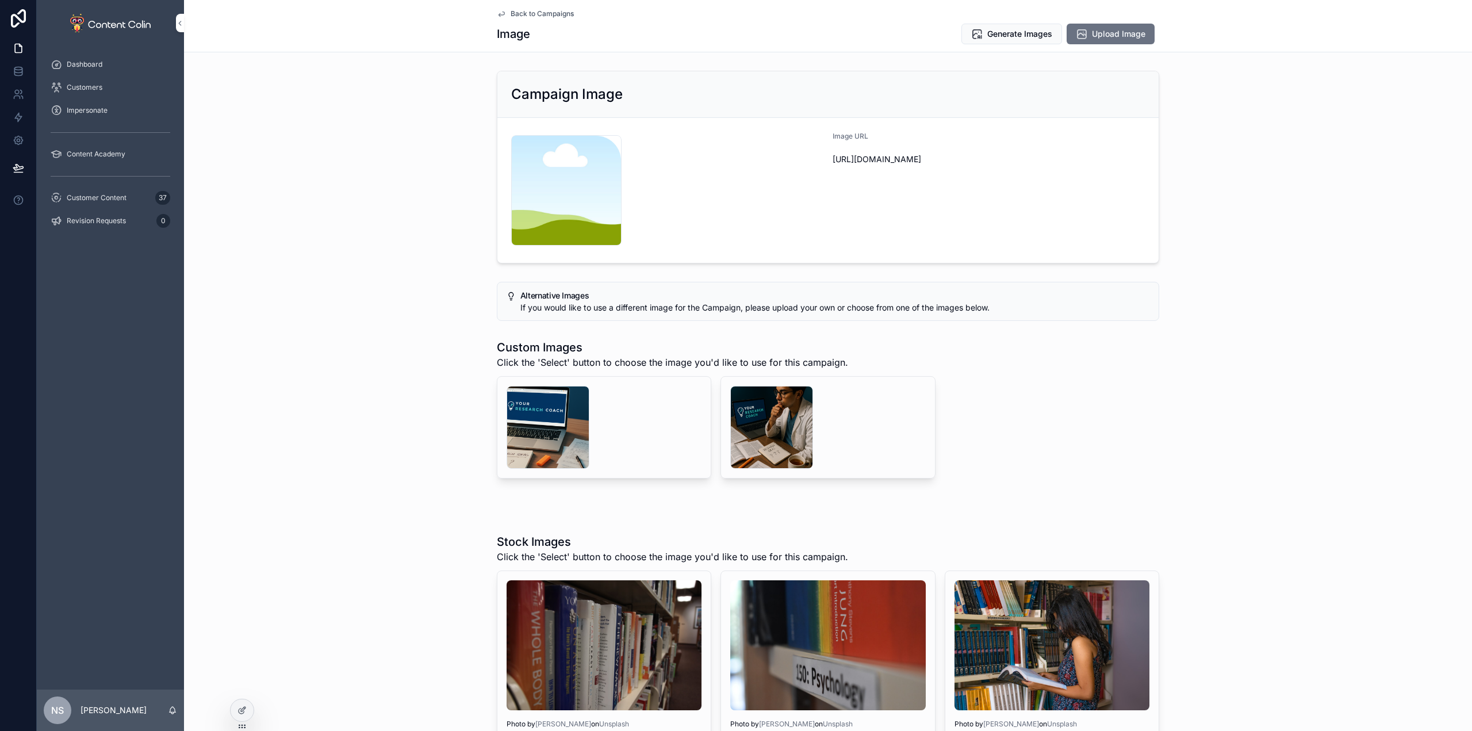
click at [741, 430] on div "scrollable content" at bounding box center [771, 427] width 83 height 83
click at [1016, 23] on div "Generate Images Upload Image" at bounding box center [1055, 34] width 207 height 22
click at [1009, 37] on span "Generate Images" at bounding box center [1019, 33] width 65 height 11
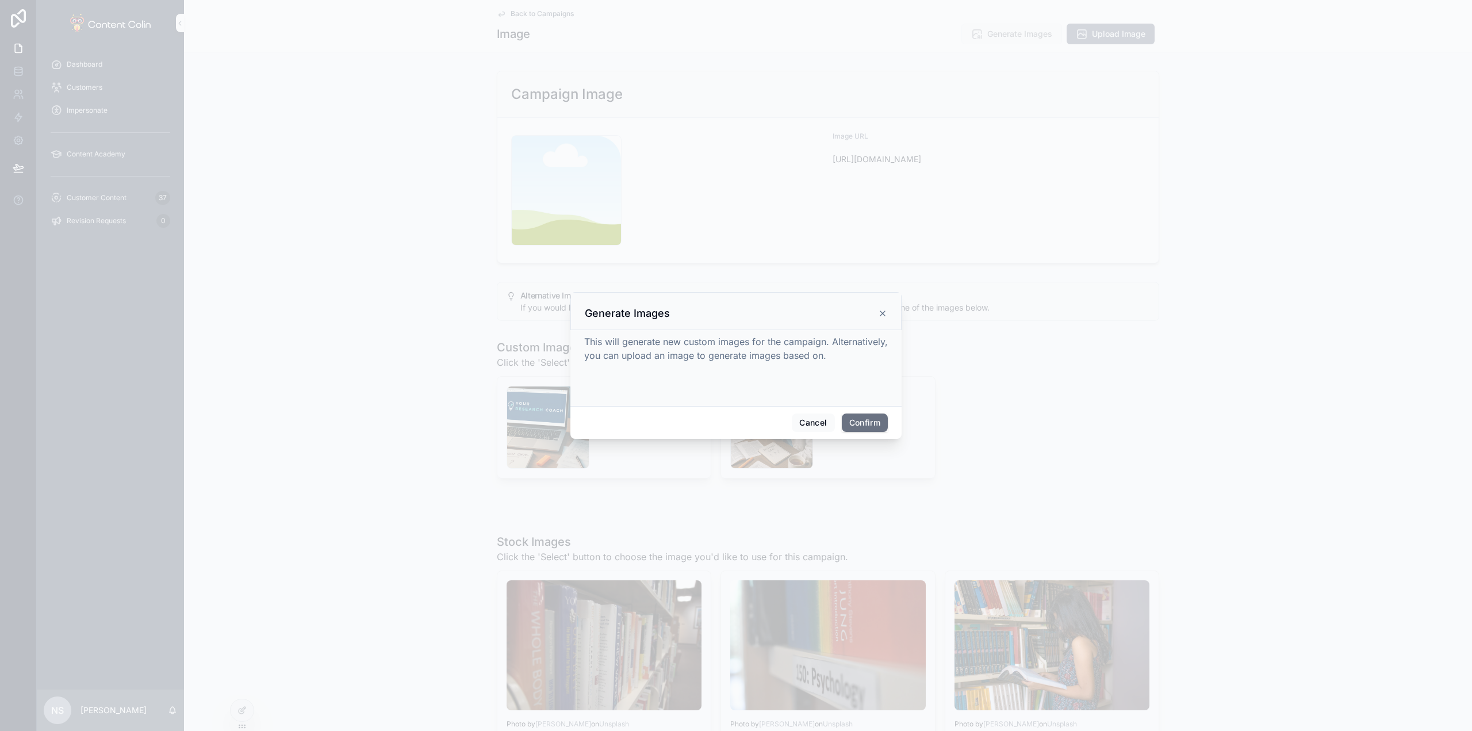
click at [882, 404] on div "This will generate new custom images for the campaign. Alternatively, you can u…" at bounding box center [735, 368] width 331 height 76
click at [869, 418] on button "Confirm" at bounding box center [865, 422] width 46 height 18
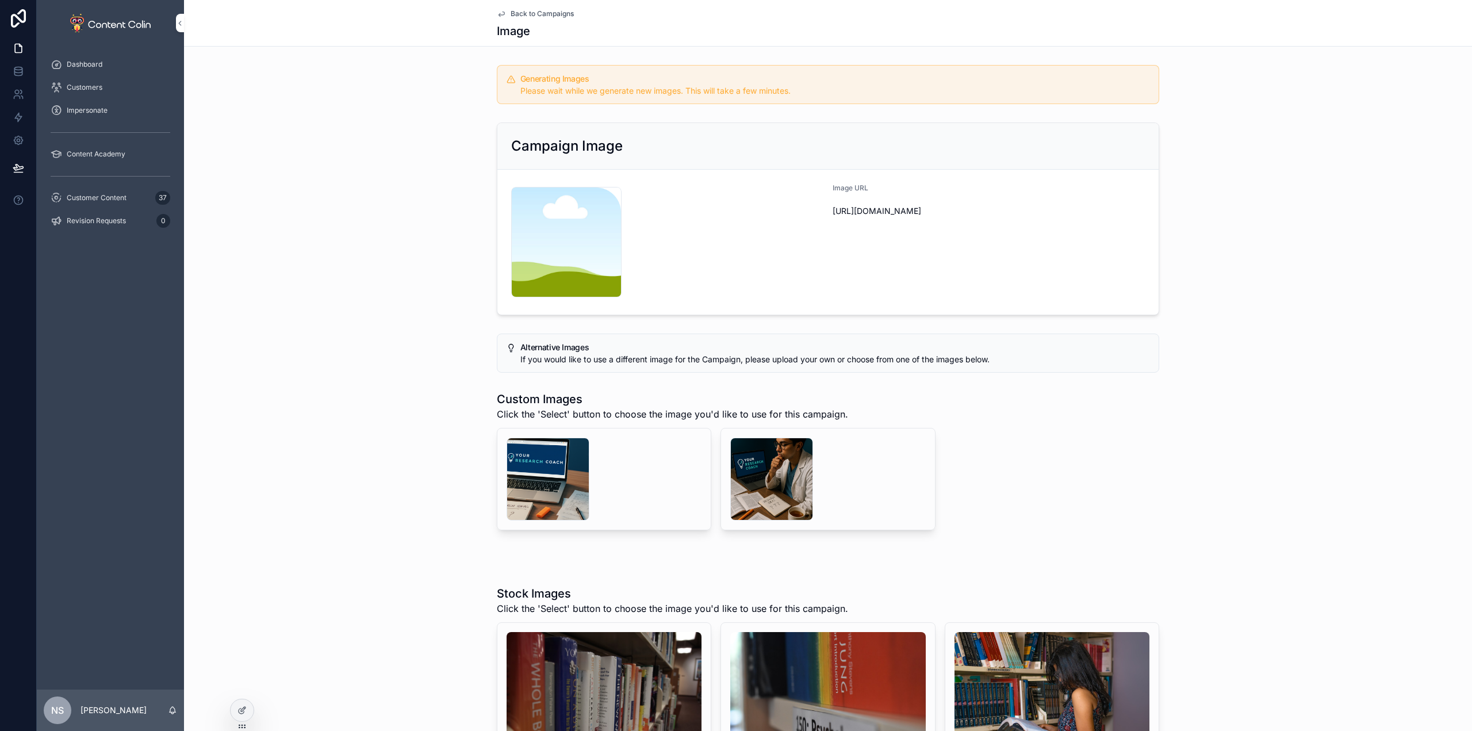
click at [531, 12] on span "Back to Campaigns" at bounding box center [541, 13] width 63 height 9
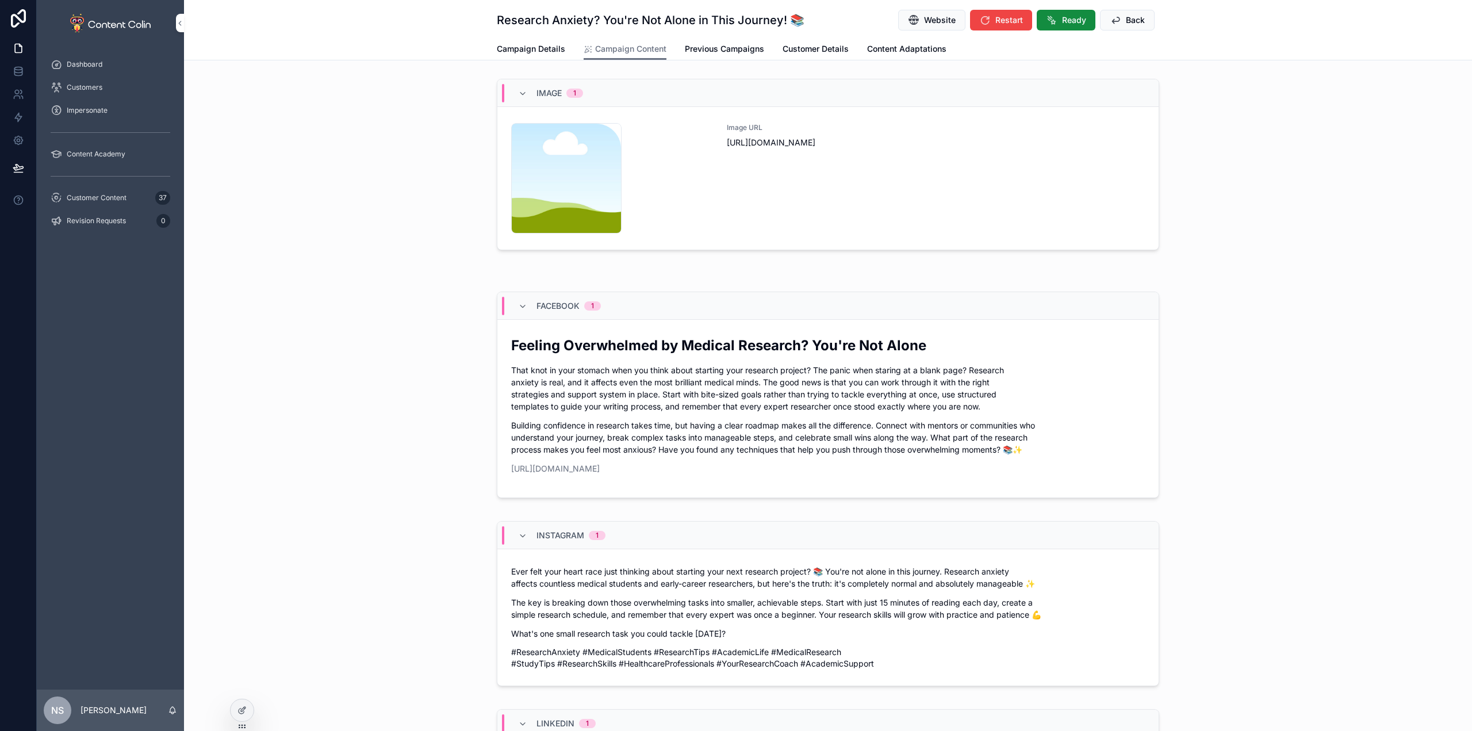
click at [106, 199] on span "Customer Content" at bounding box center [97, 197] width 60 height 9
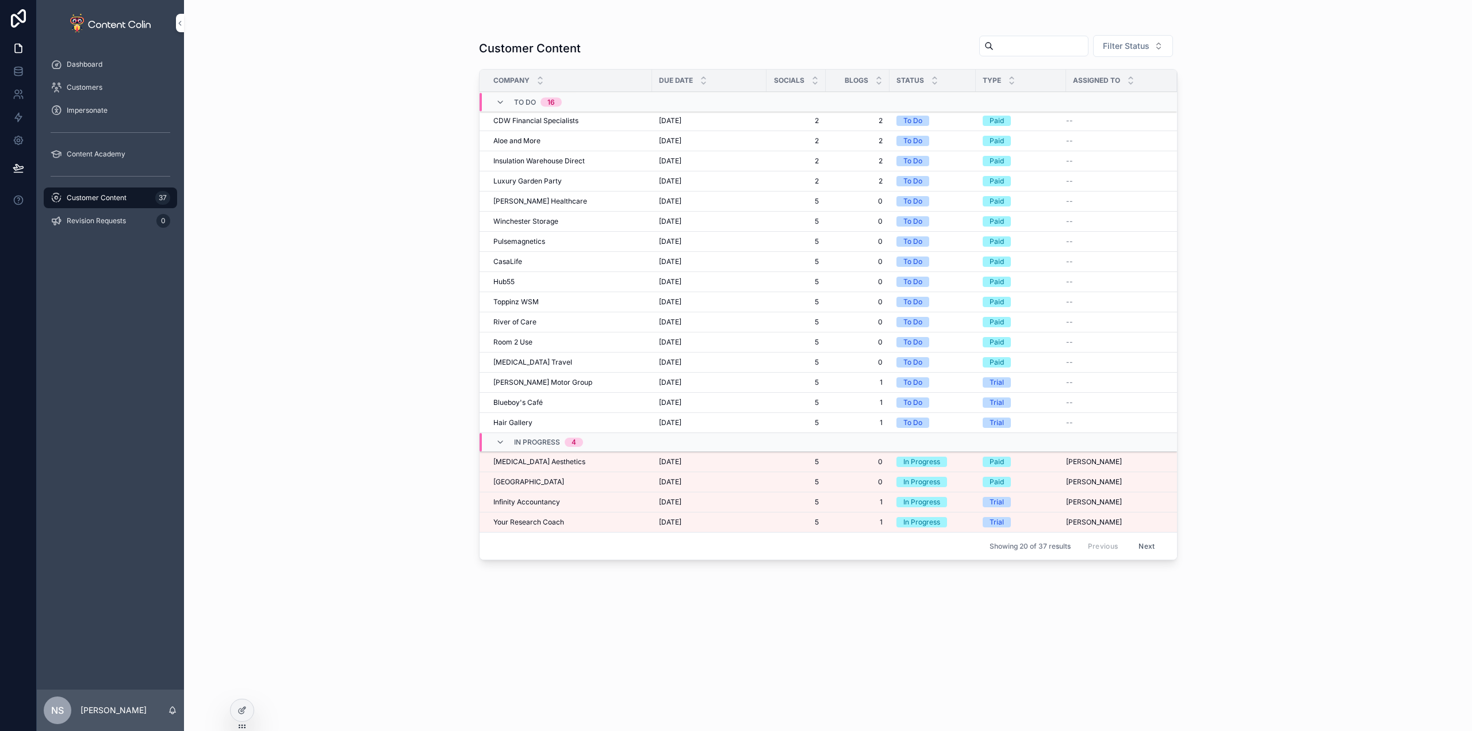
click at [533, 505] on span "Infinity Accountancy" at bounding box center [526, 501] width 67 height 9
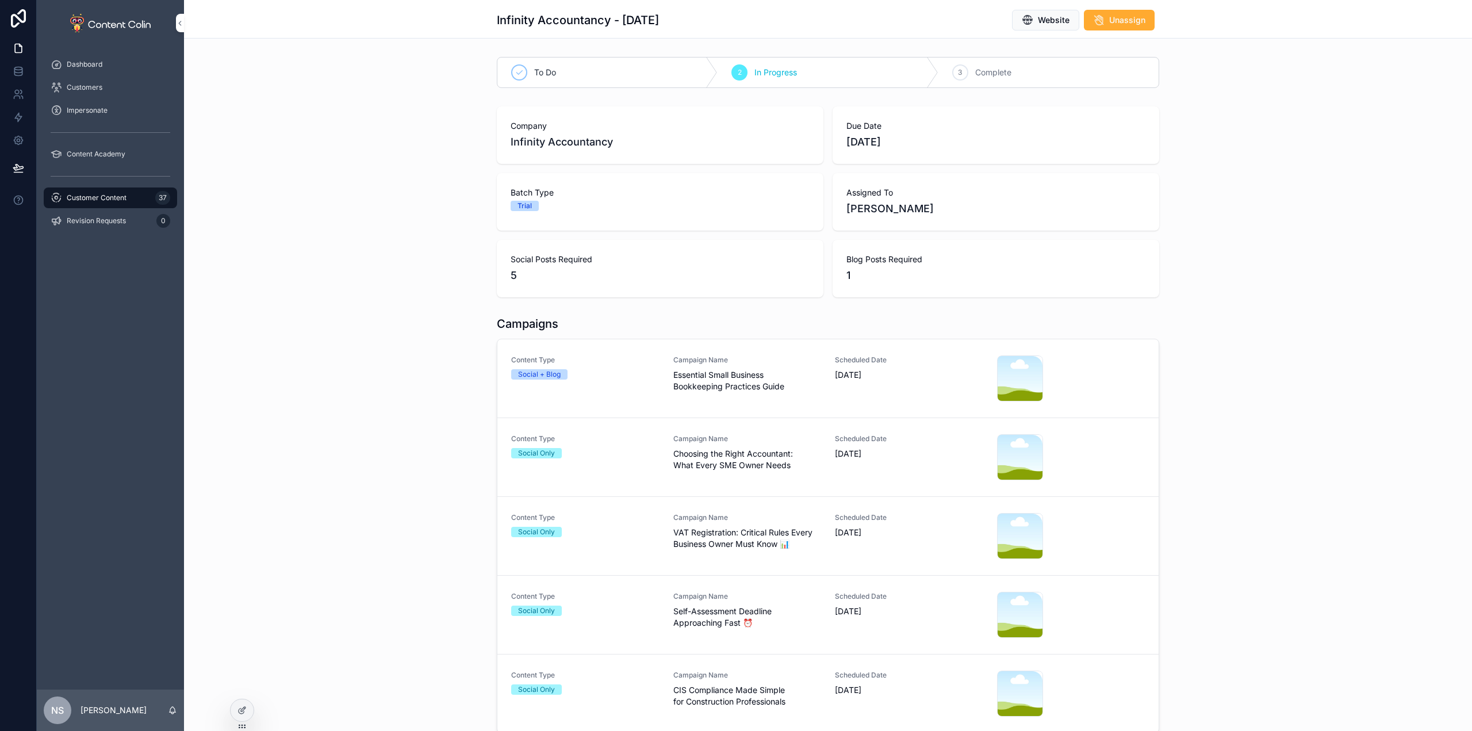
click at [682, 374] on span "Essential Small Business Bookkeeping Practices Guide" at bounding box center [747, 380] width 148 height 23
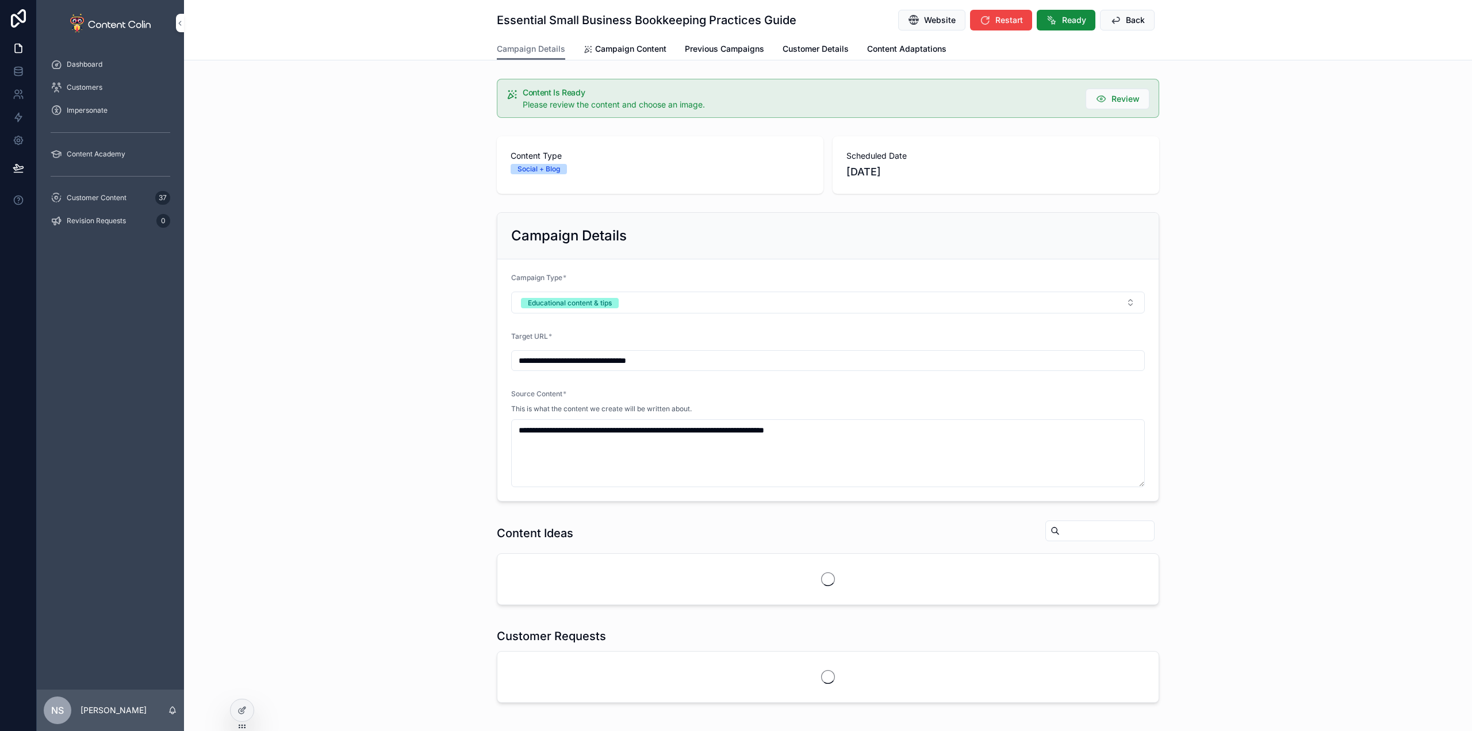
click at [620, 50] on span "Campaign Content" at bounding box center [630, 48] width 71 height 11
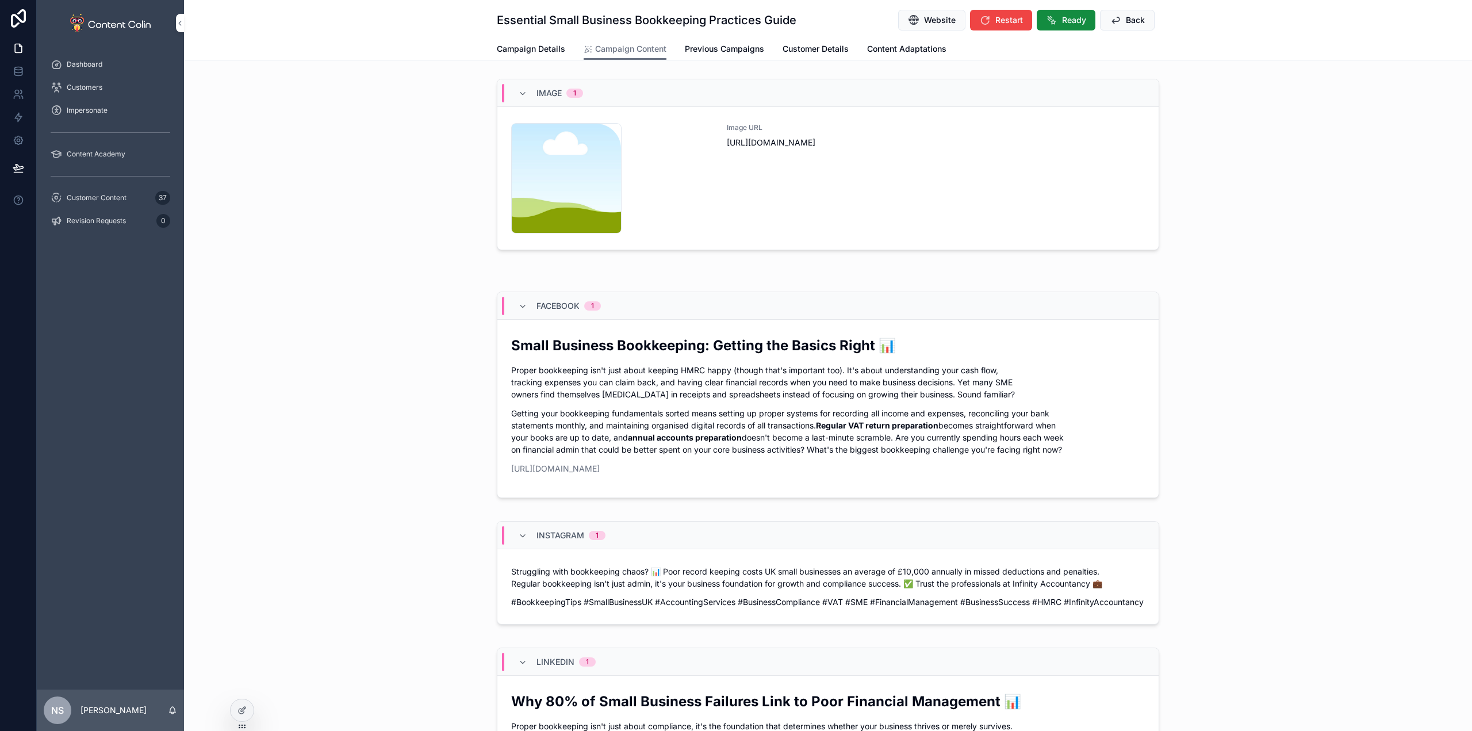
click at [867, 192] on div "Image URL [URL][DOMAIN_NAME]" at bounding box center [936, 178] width 418 height 110
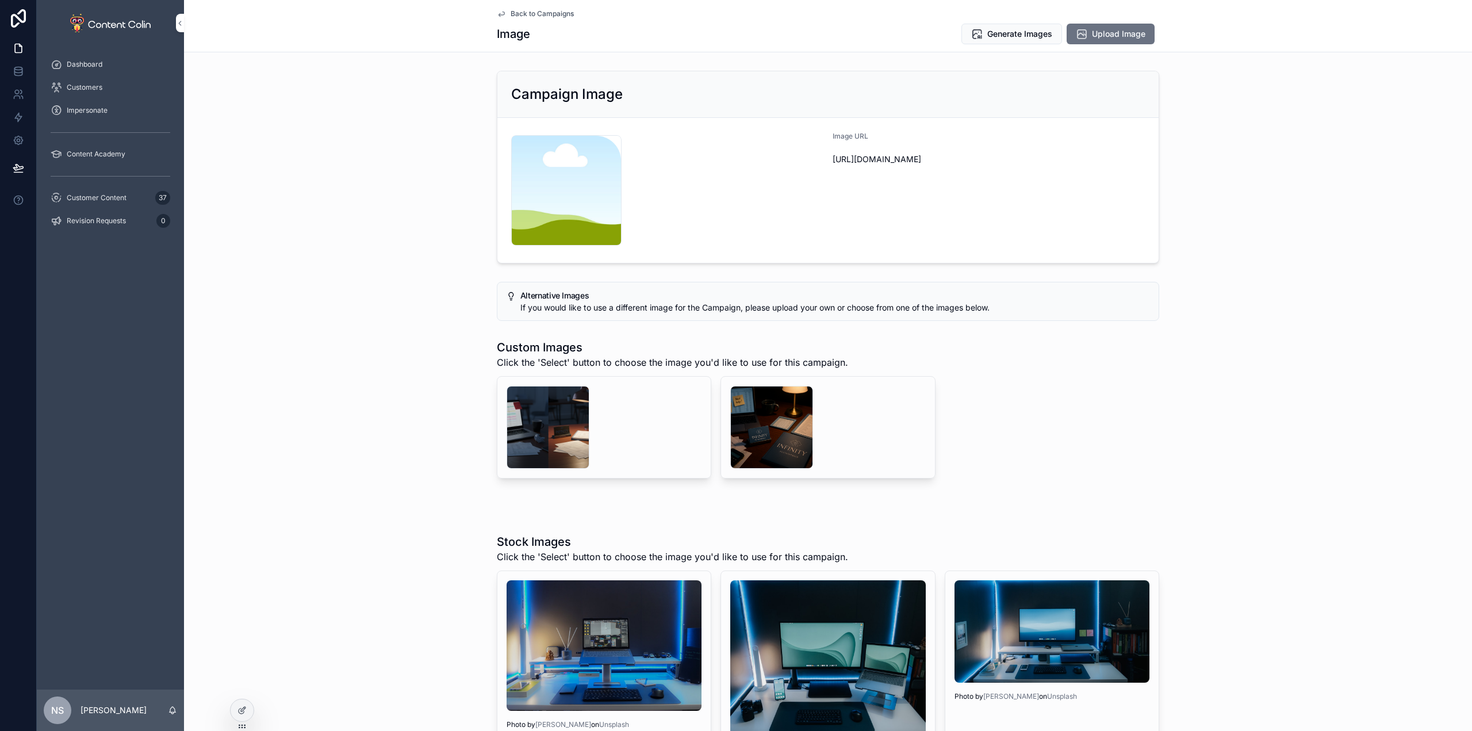
click at [573, 428] on div "scrollable content" at bounding box center [547, 427] width 83 height 83
click at [776, 433] on div "scrollable content" at bounding box center [771, 427] width 83 height 83
click at [552, 13] on span "Back to Campaigns" at bounding box center [541, 13] width 63 height 9
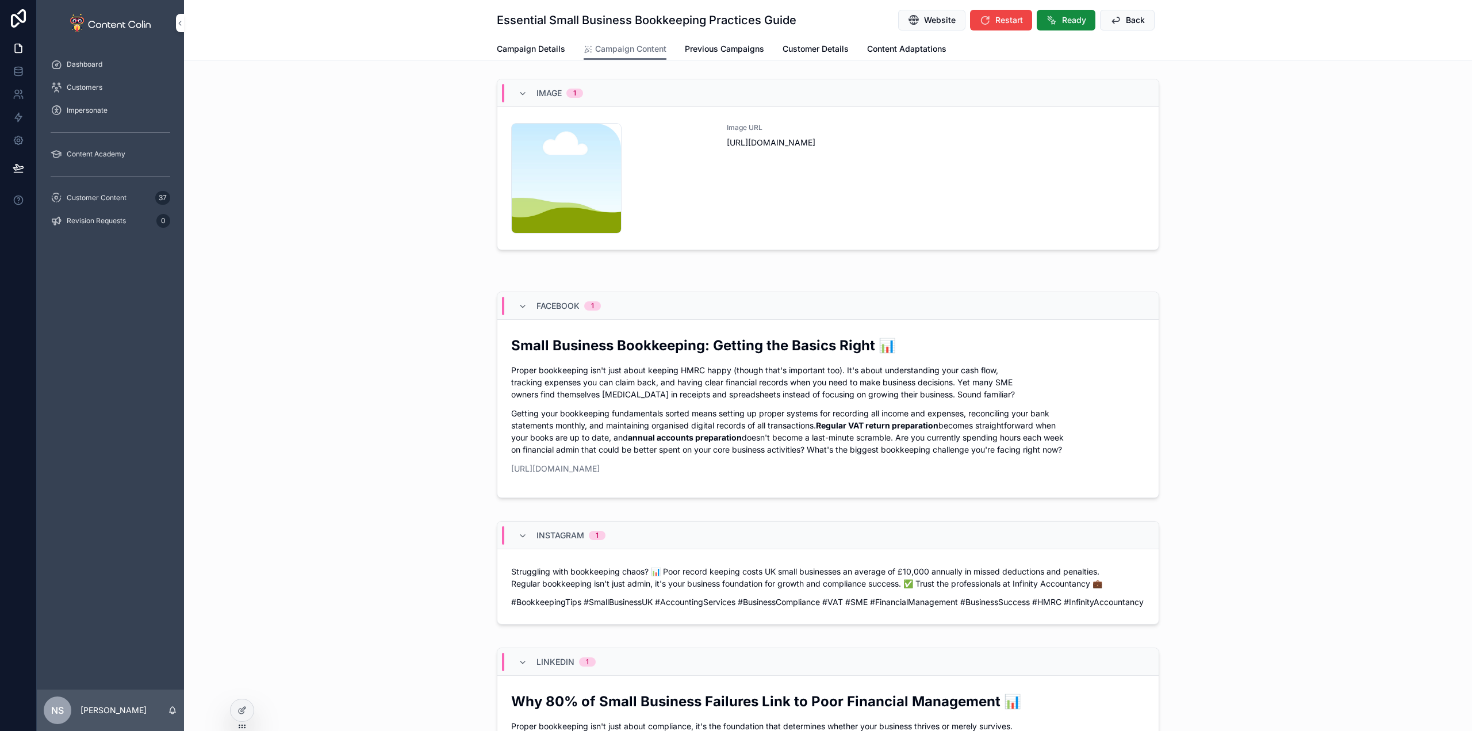
click at [940, 11] on button "Website" at bounding box center [931, 20] width 67 height 21
click at [919, 53] on span "Content Adaptations" at bounding box center [906, 48] width 79 height 11
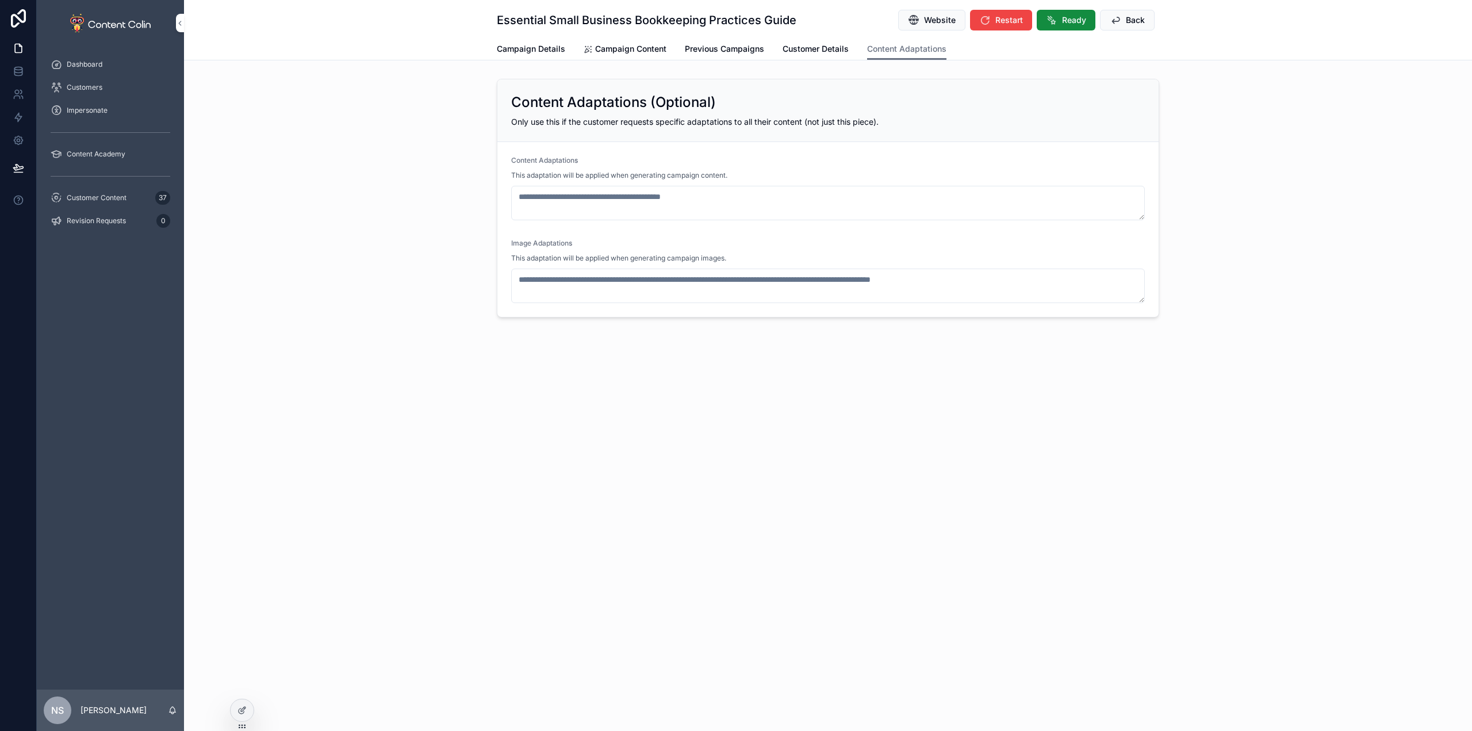
click at [724, 44] on span "Previous Campaigns" at bounding box center [724, 48] width 79 height 11
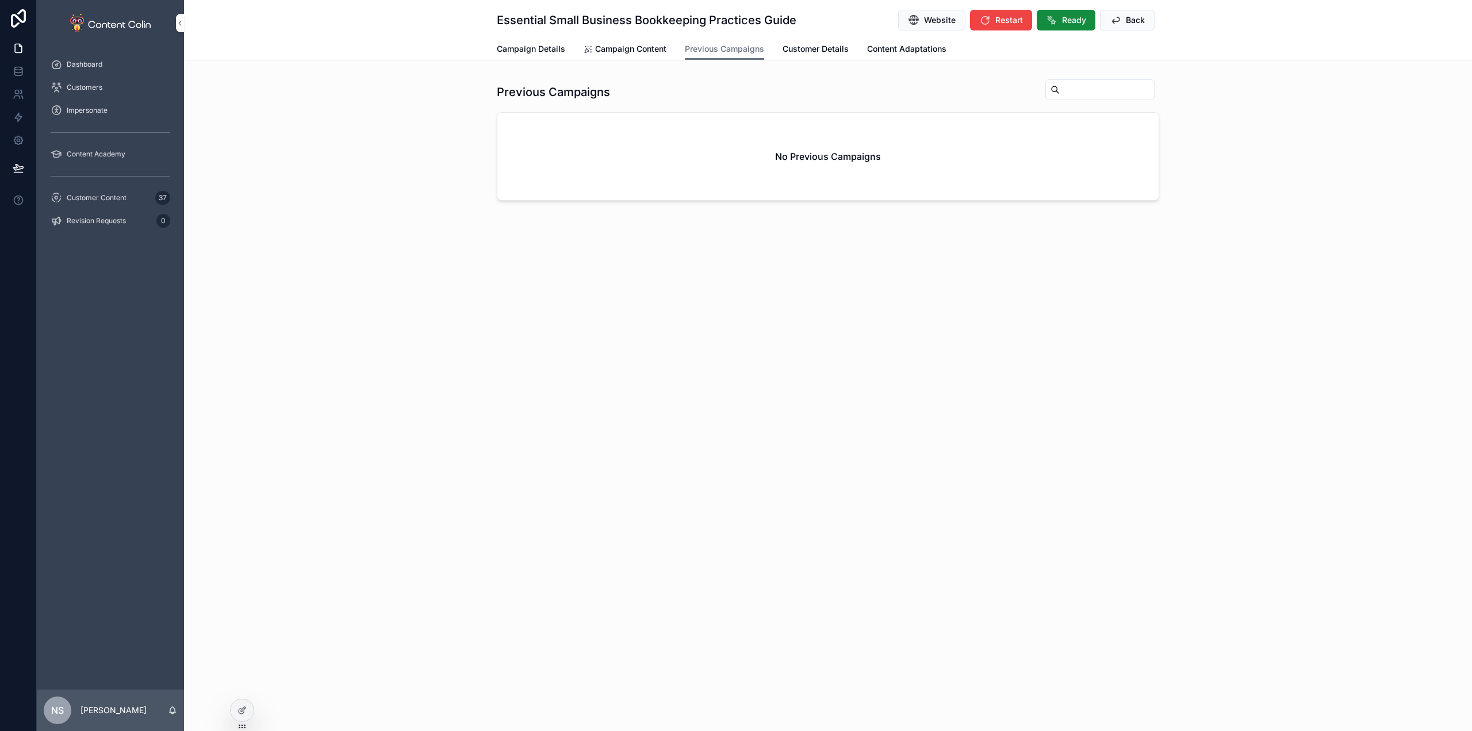
click at [807, 52] on span "Customer Details" at bounding box center [815, 48] width 66 height 11
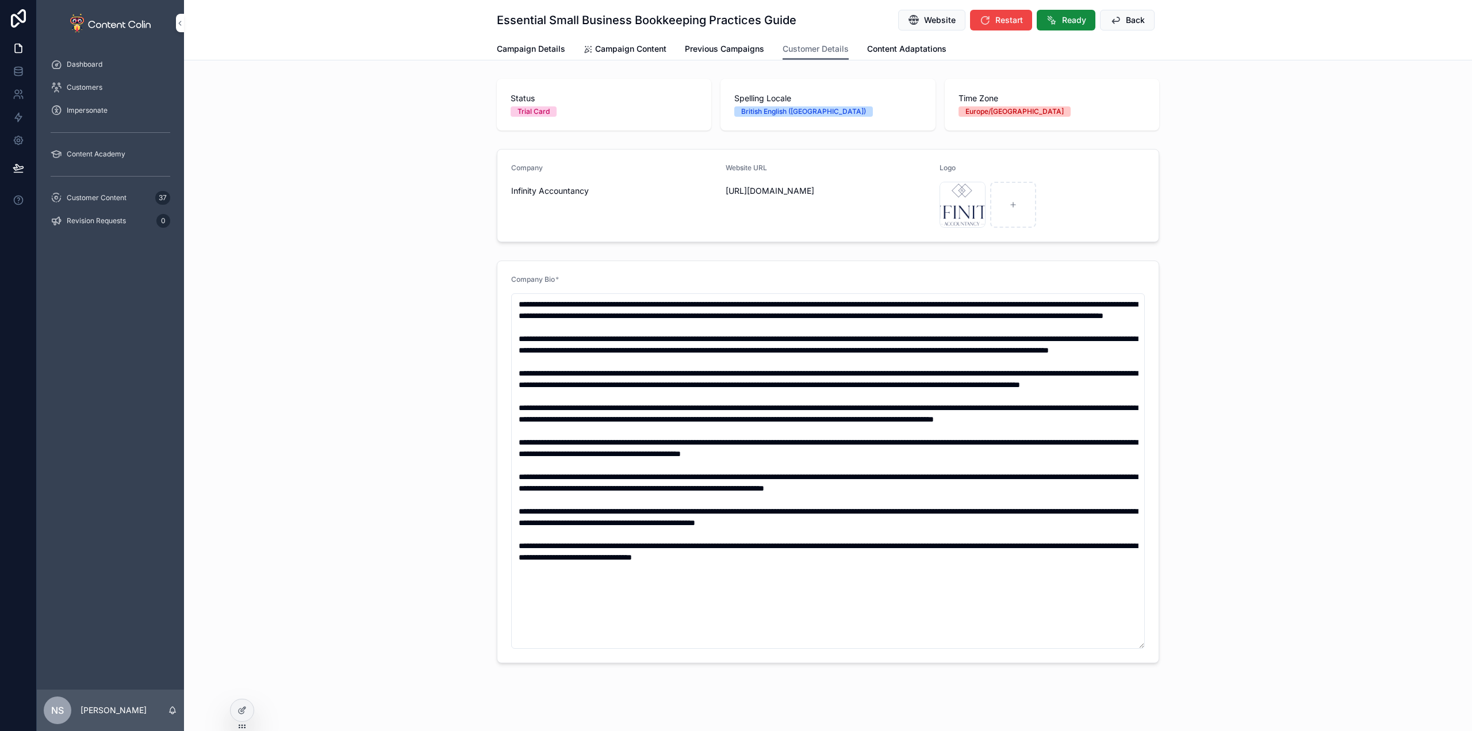
click at [643, 43] on span "Campaign Content" at bounding box center [630, 48] width 71 height 11
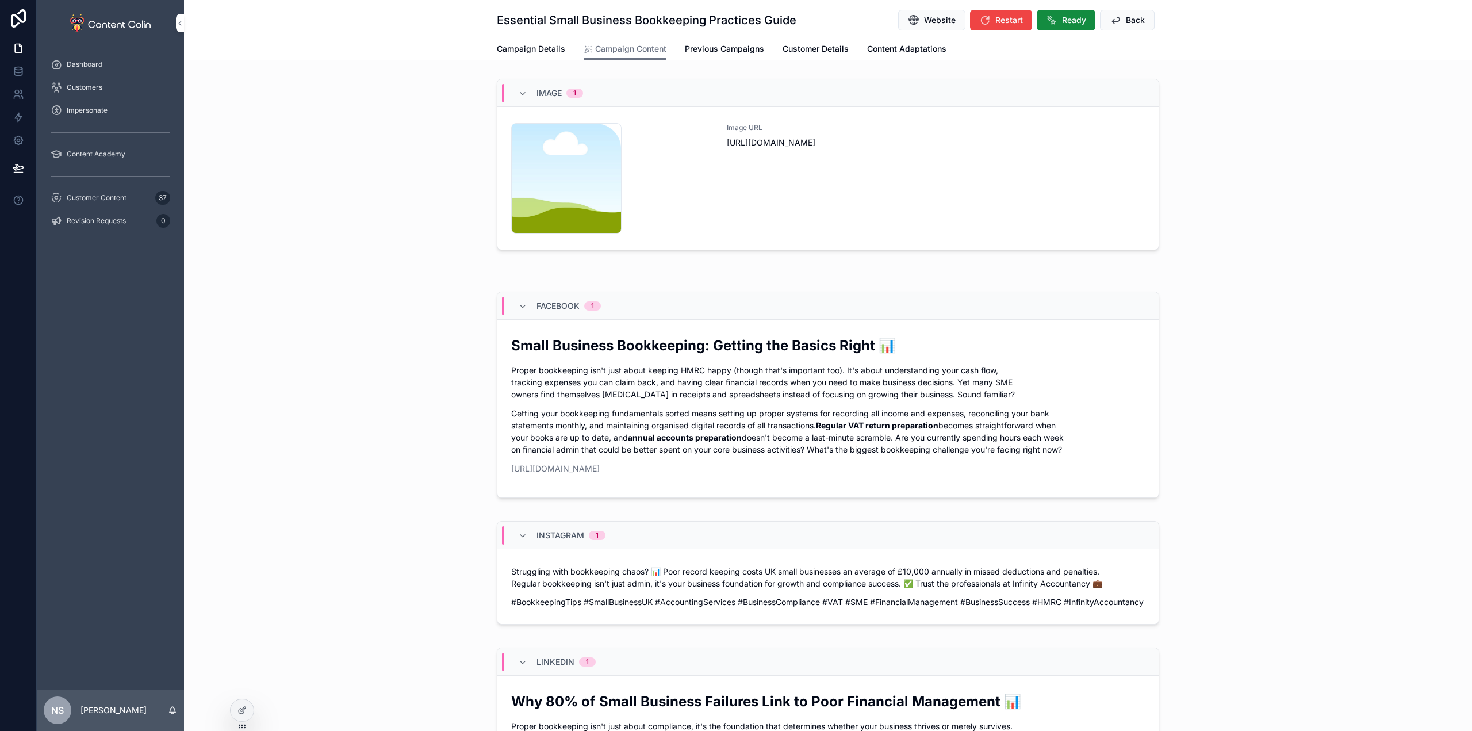
click at [886, 201] on div "Image URL [URL][DOMAIN_NAME]" at bounding box center [936, 178] width 418 height 110
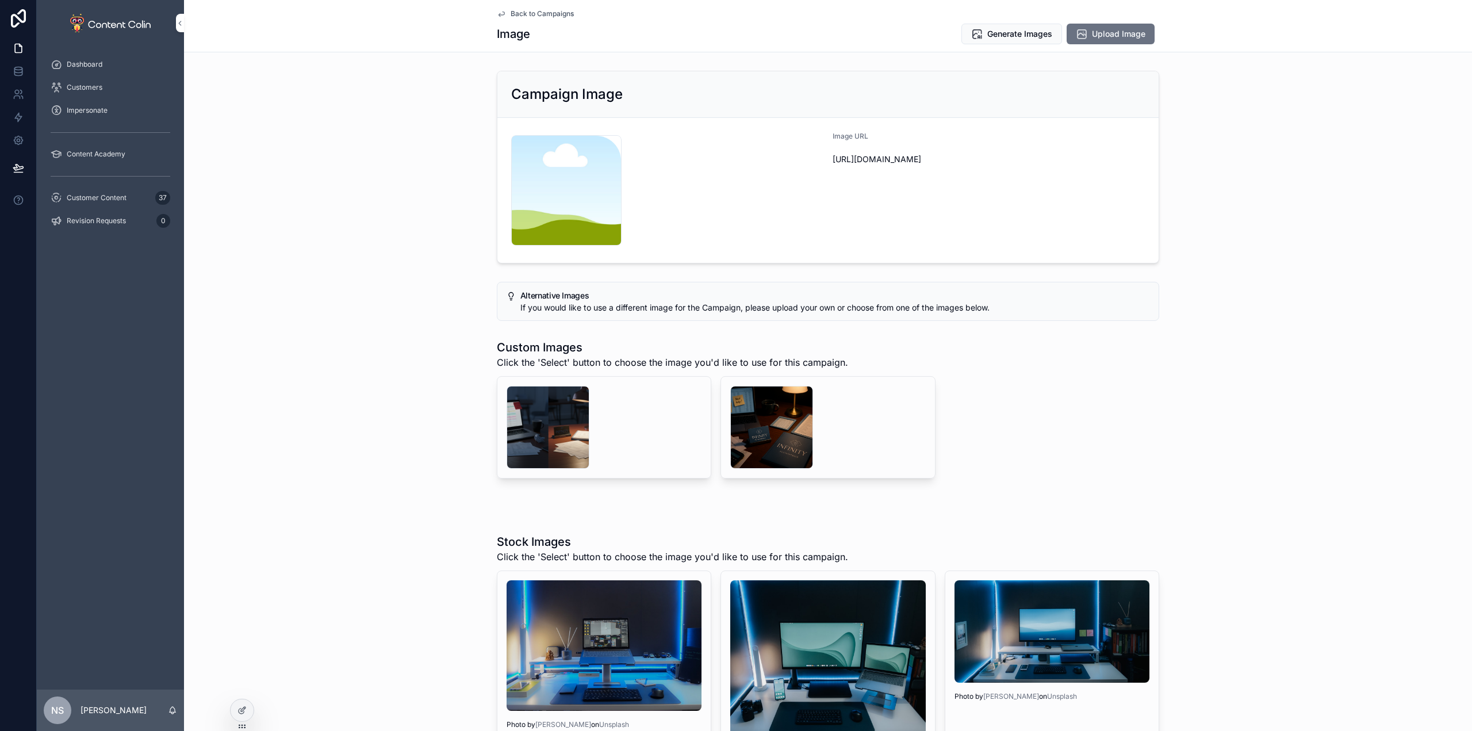
click at [0, 0] on span "Select" at bounding box center [0, 0] width 0 height 0
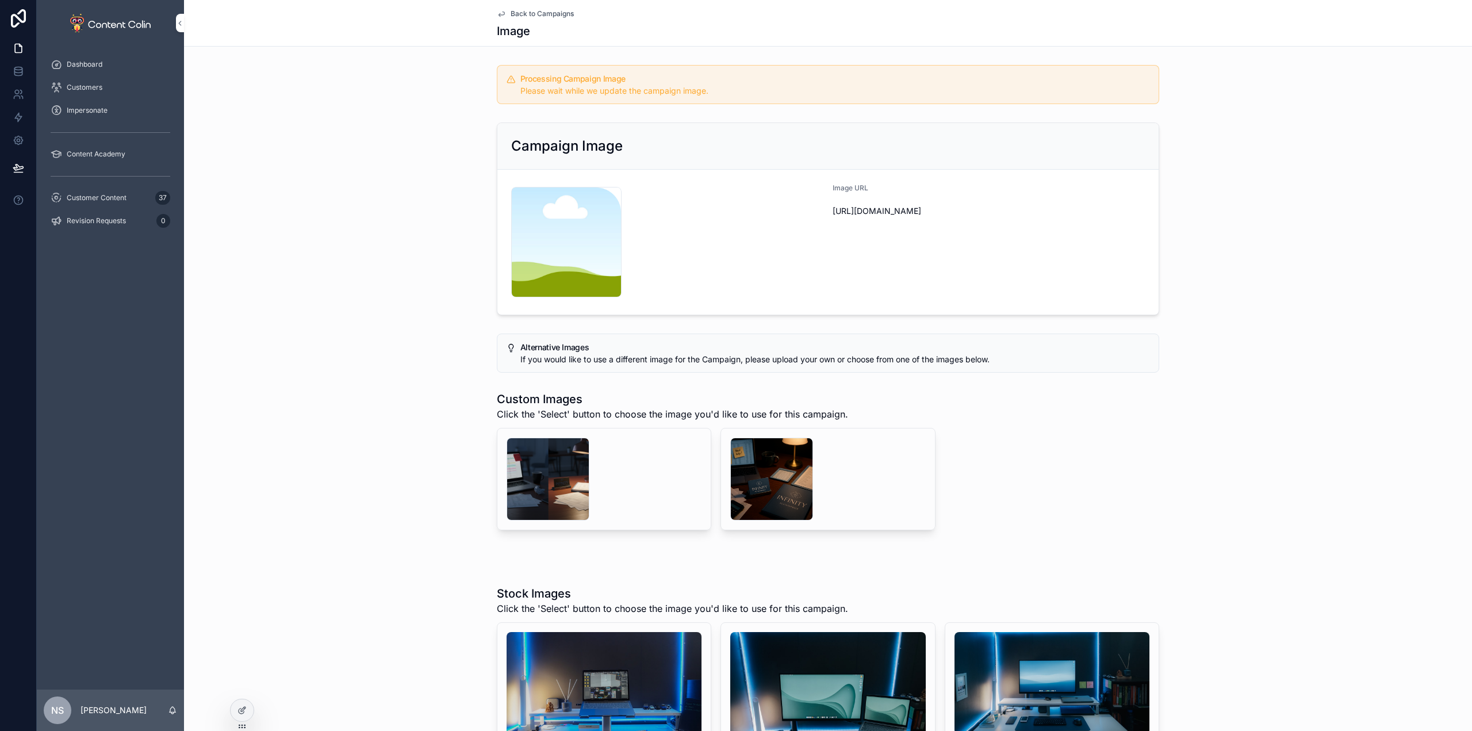
click at [542, 9] on div "Back to Campaigns Image" at bounding box center [828, 23] width 662 height 46
click at [541, 10] on span "Back to Campaigns" at bounding box center [541, 13] width 63 height 9
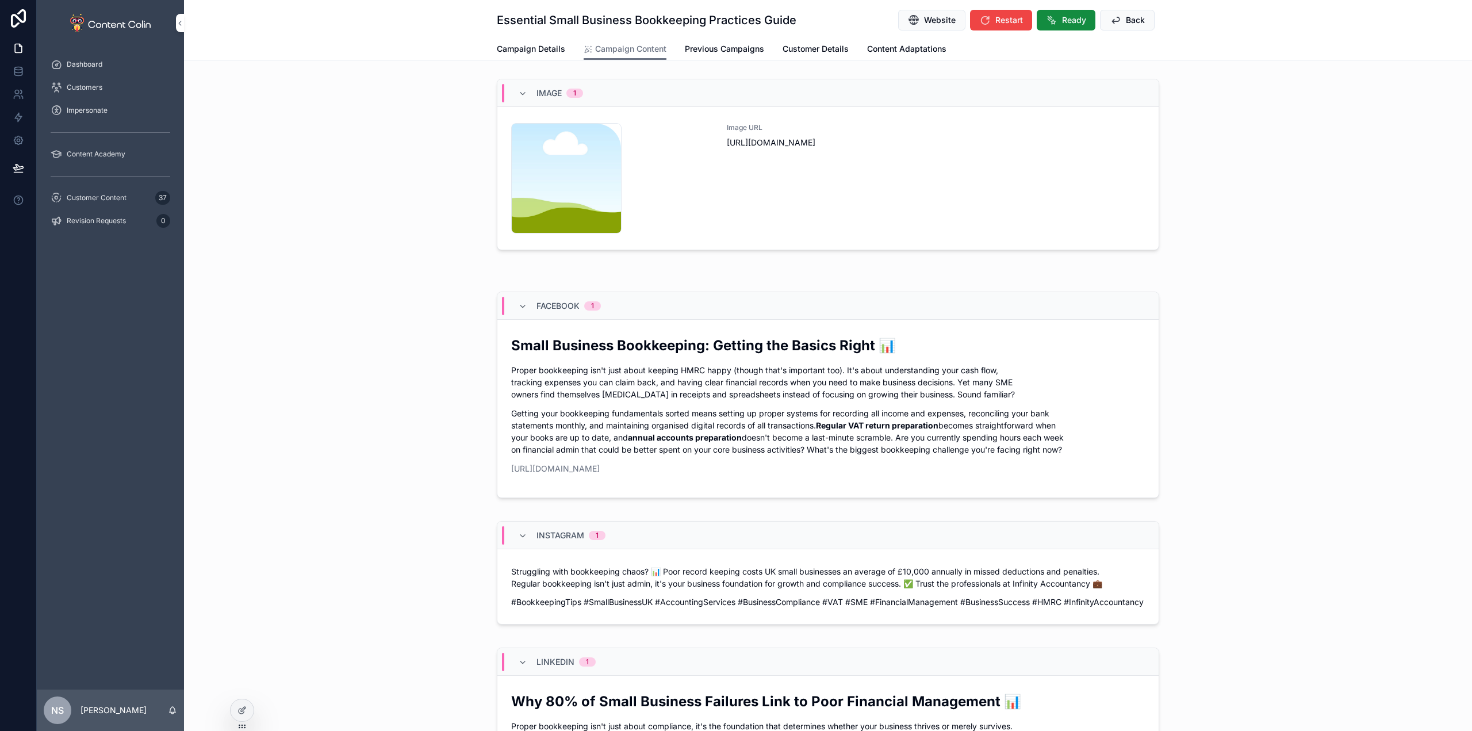
click at [1073, 12] on button "Ready" at bounding box center [1065, 20] width 59 height 21
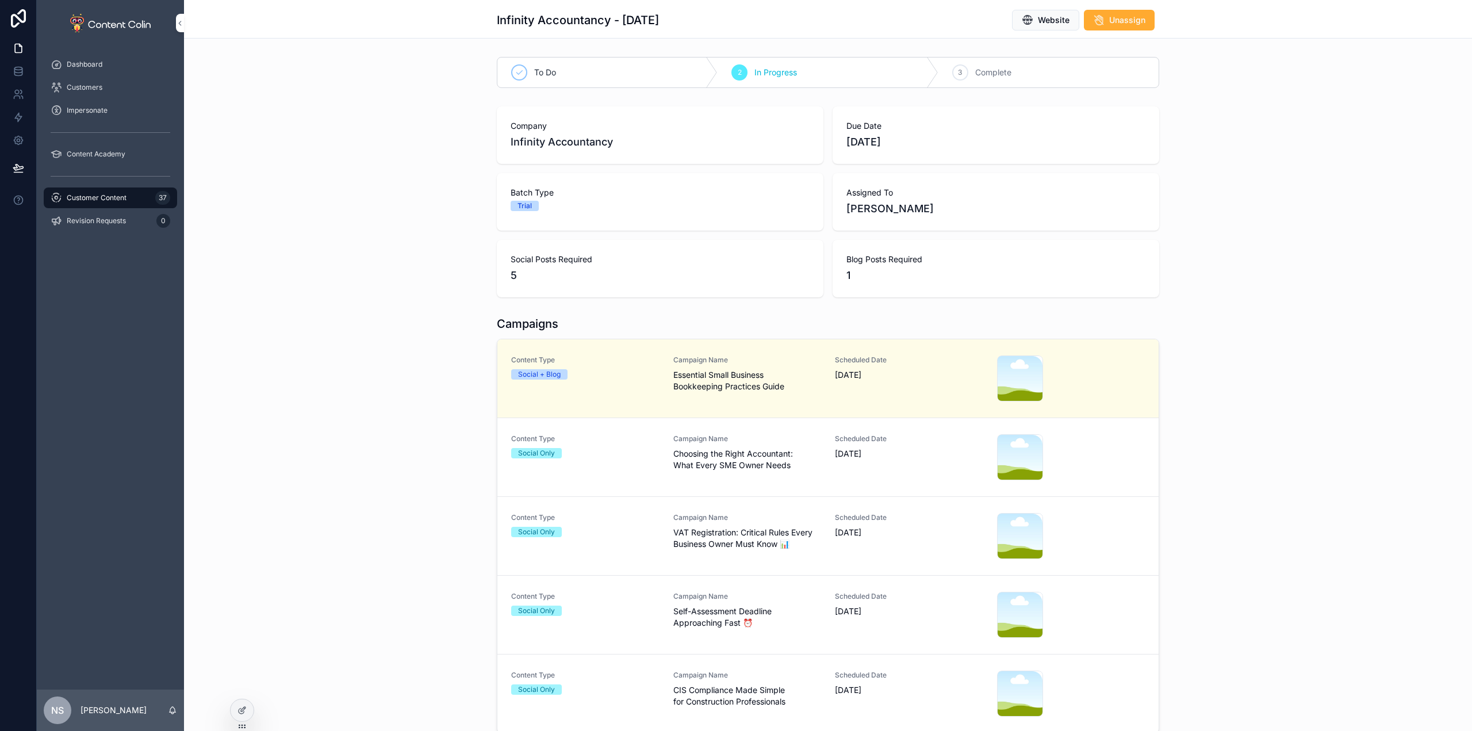
click at [781, 469] on span "Choosing the Right Accountant: What Every SME Owner Needs" at bounding box center [747, 459] width 148 height 23
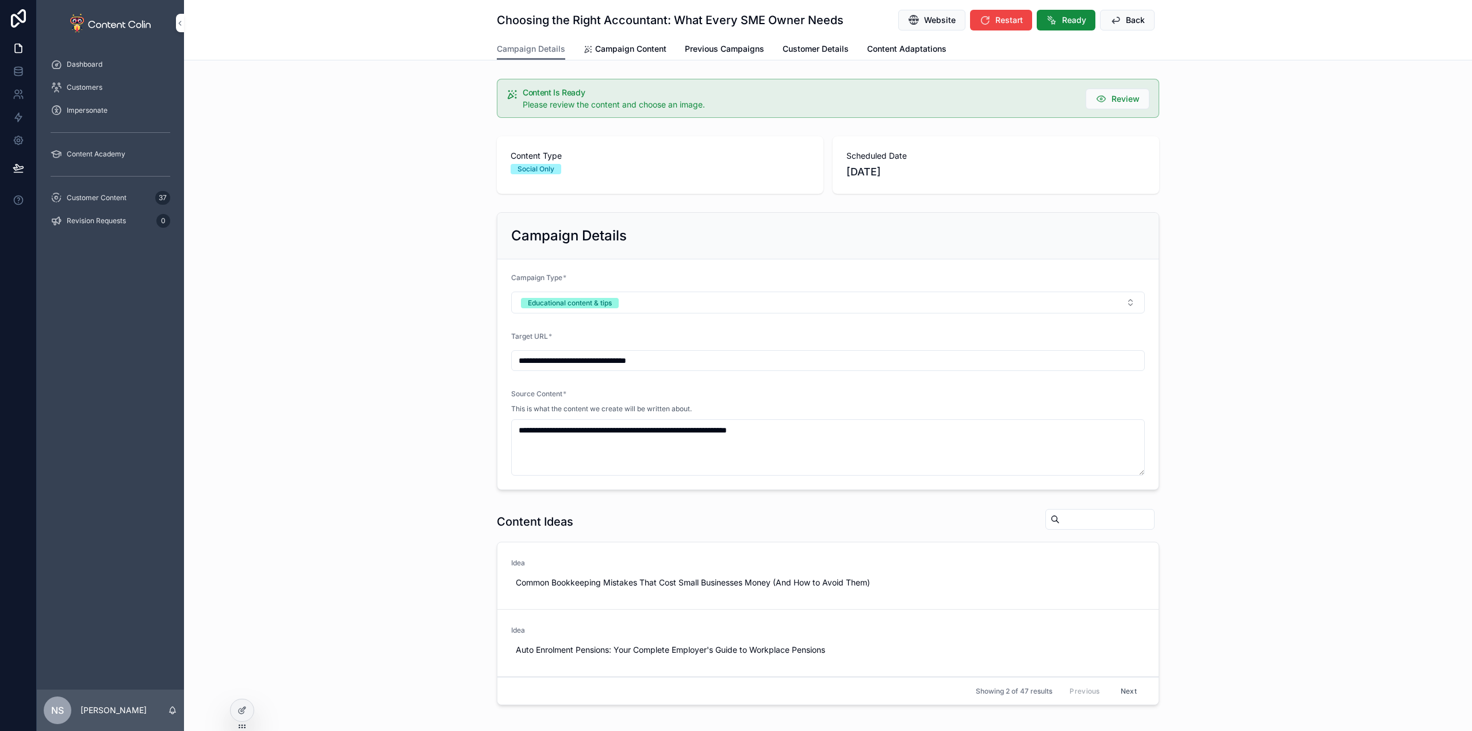
click at [632, 45] on span "Campaign Content" at bounding box center [630, 48] width 71 height 11
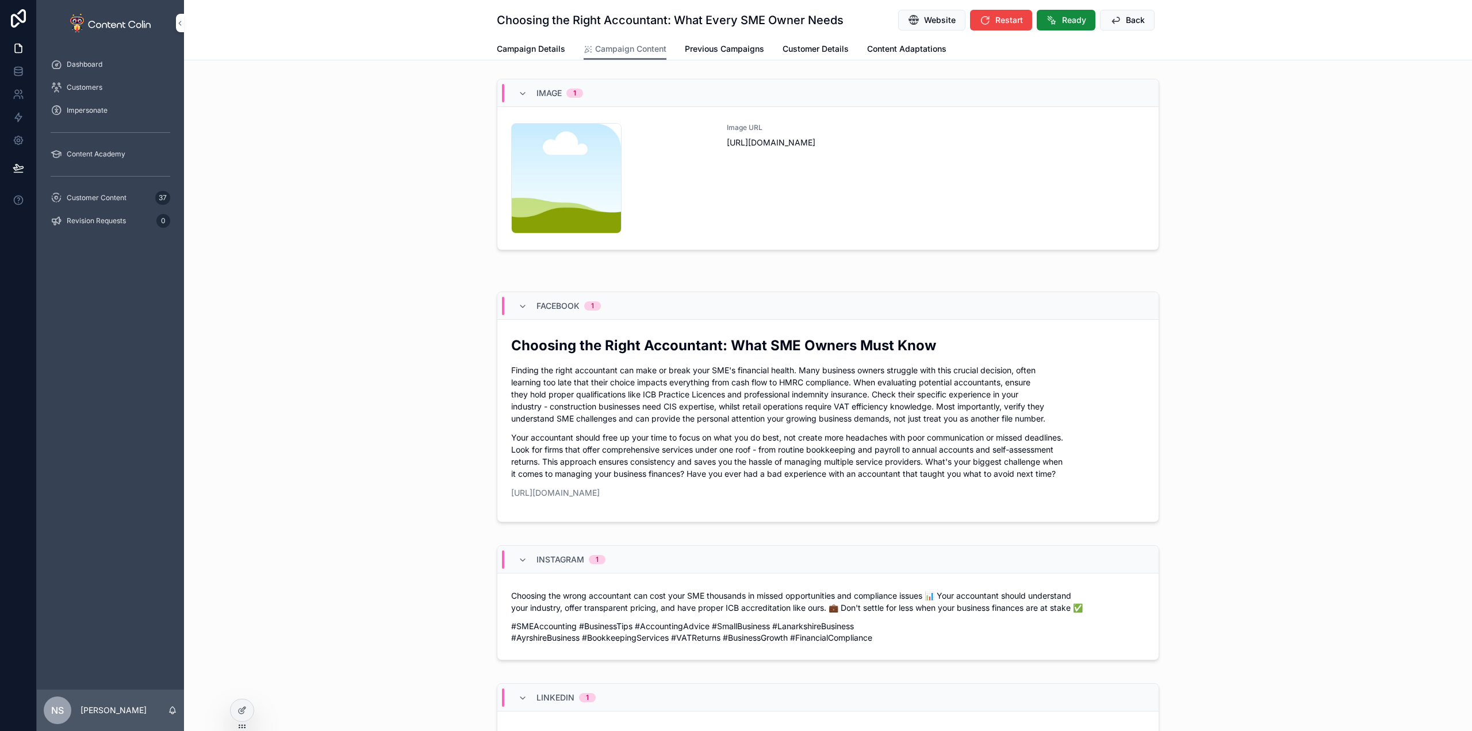
click at [1025, 199] on div "Image URL [URL][DOMAIN_NAME]" at bounding box center [936, 178] width 418 height 110
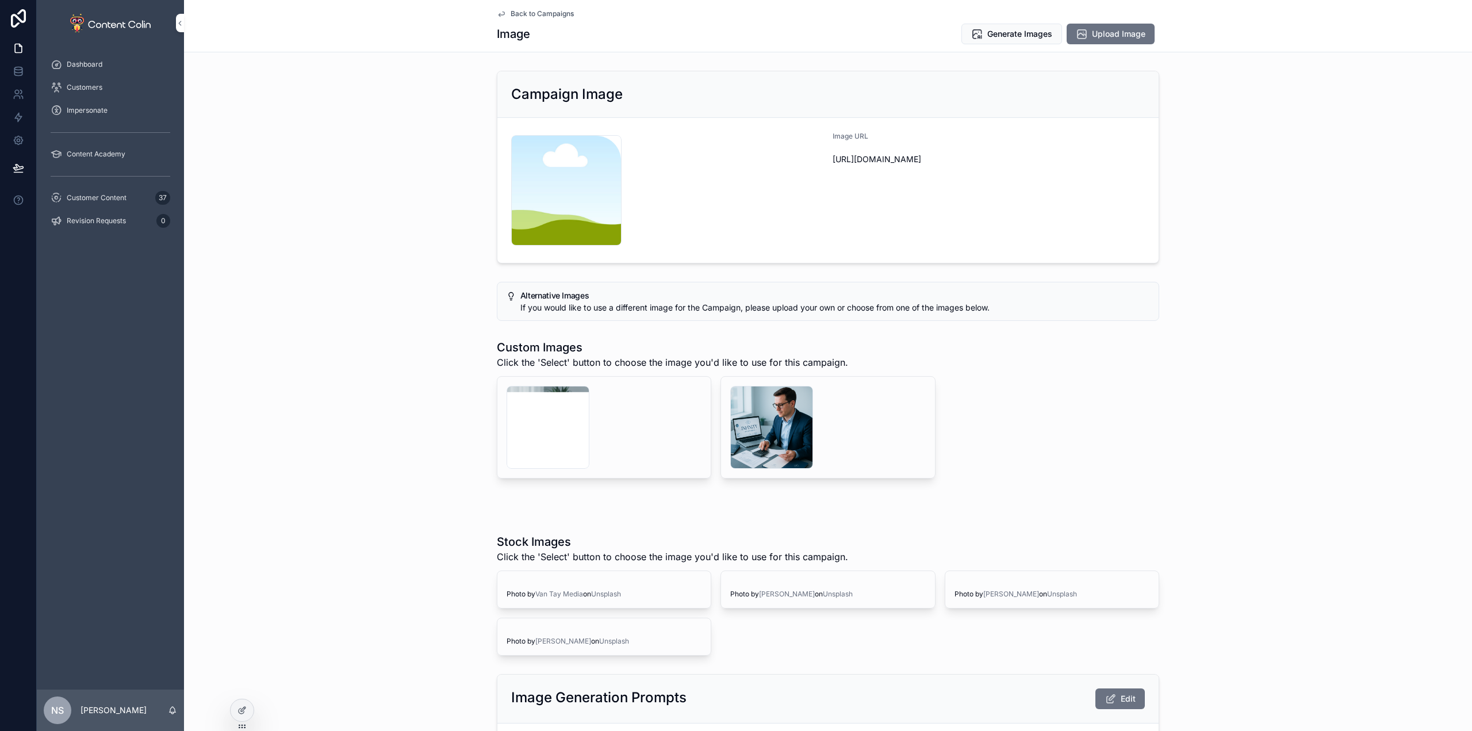
click at [761, 418] on div "scrollable content" at bounding box center [771, 427] width 83 height 83
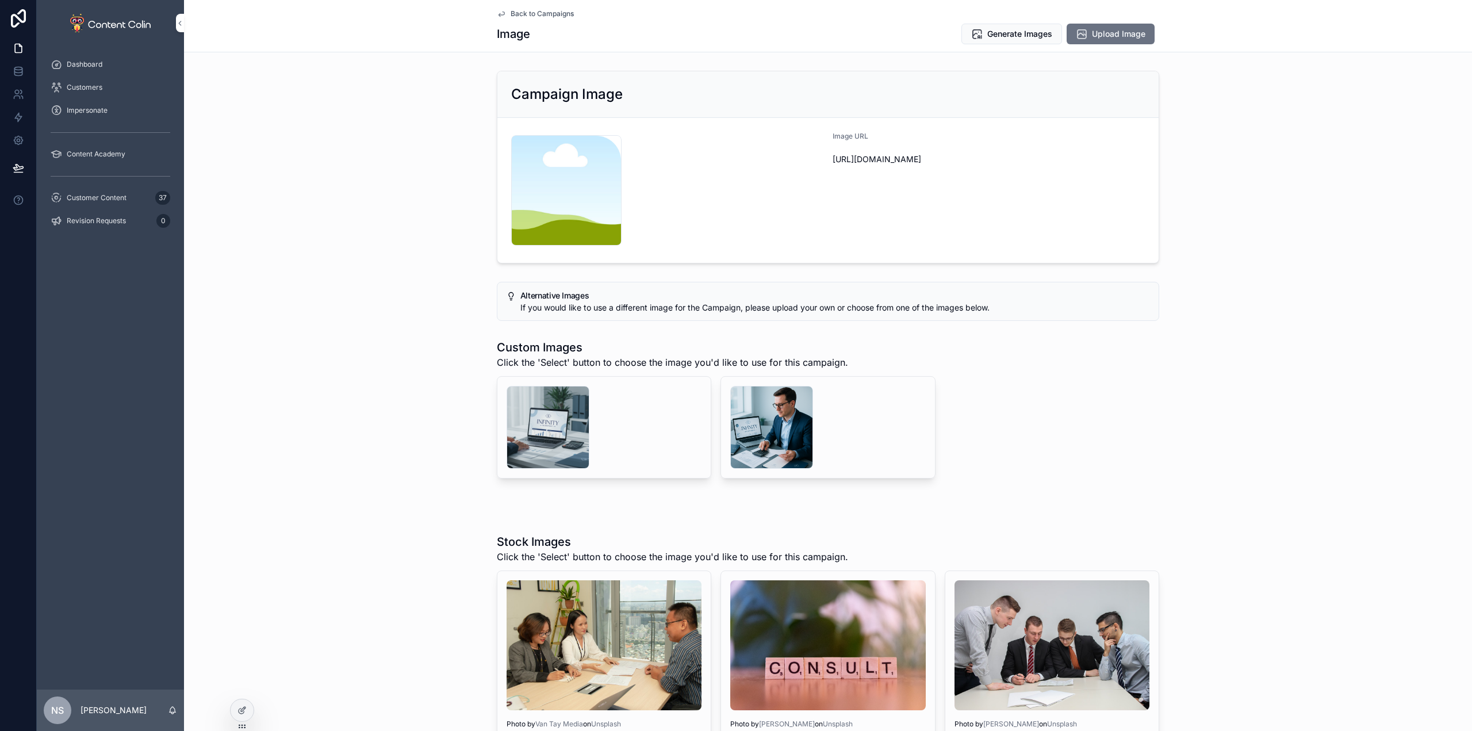
click at [533, 423] on div "scrollable content" at bounding box center [547, 427] width 83 height 83
click at [0, 0] on span "Select" at bounding box center [0, 0] width 0 height 0
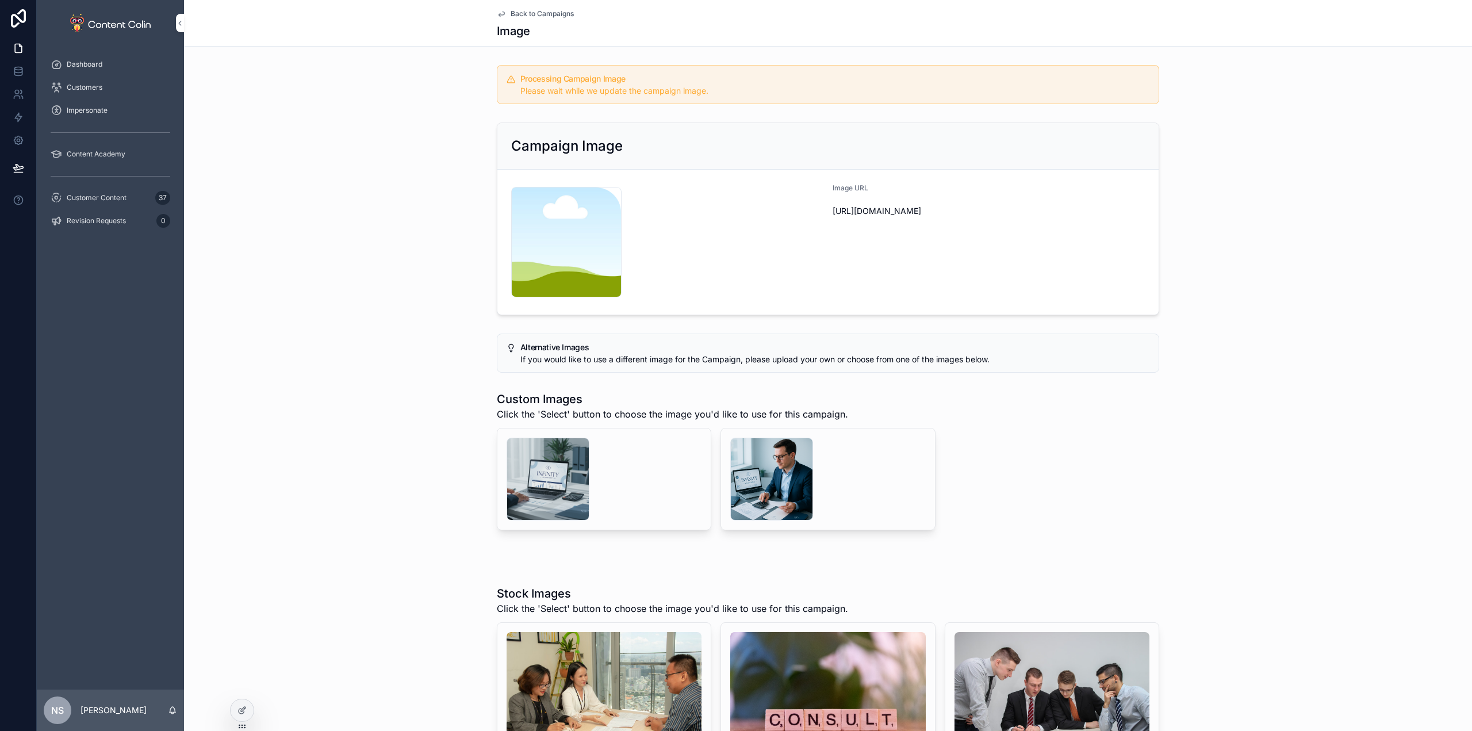
click at [555, 14] on span "Back to Campaigns" at bounding box center [541, 13] width 63 height 9
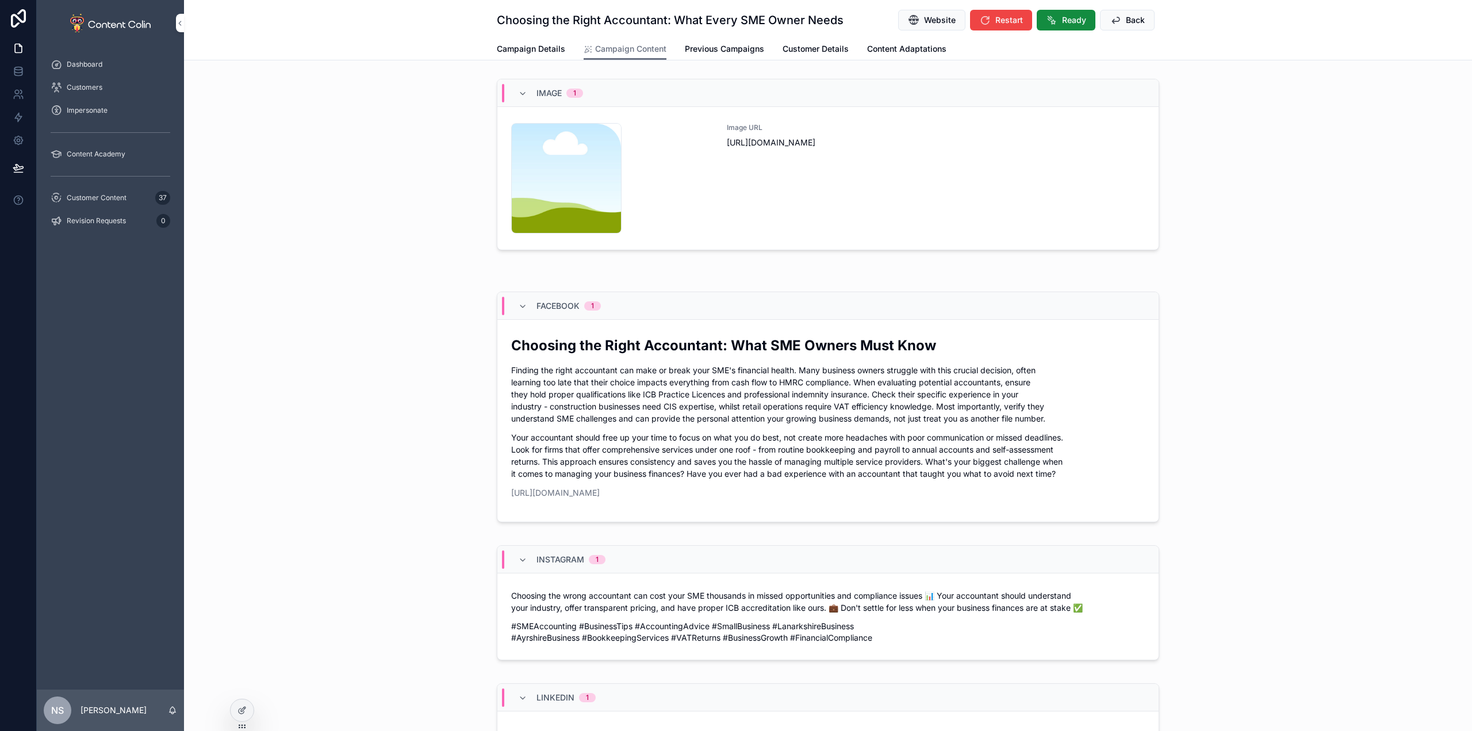
click at [1065, 11] on button "Ready" at bounding box center [1065, 20] width 59 height 21
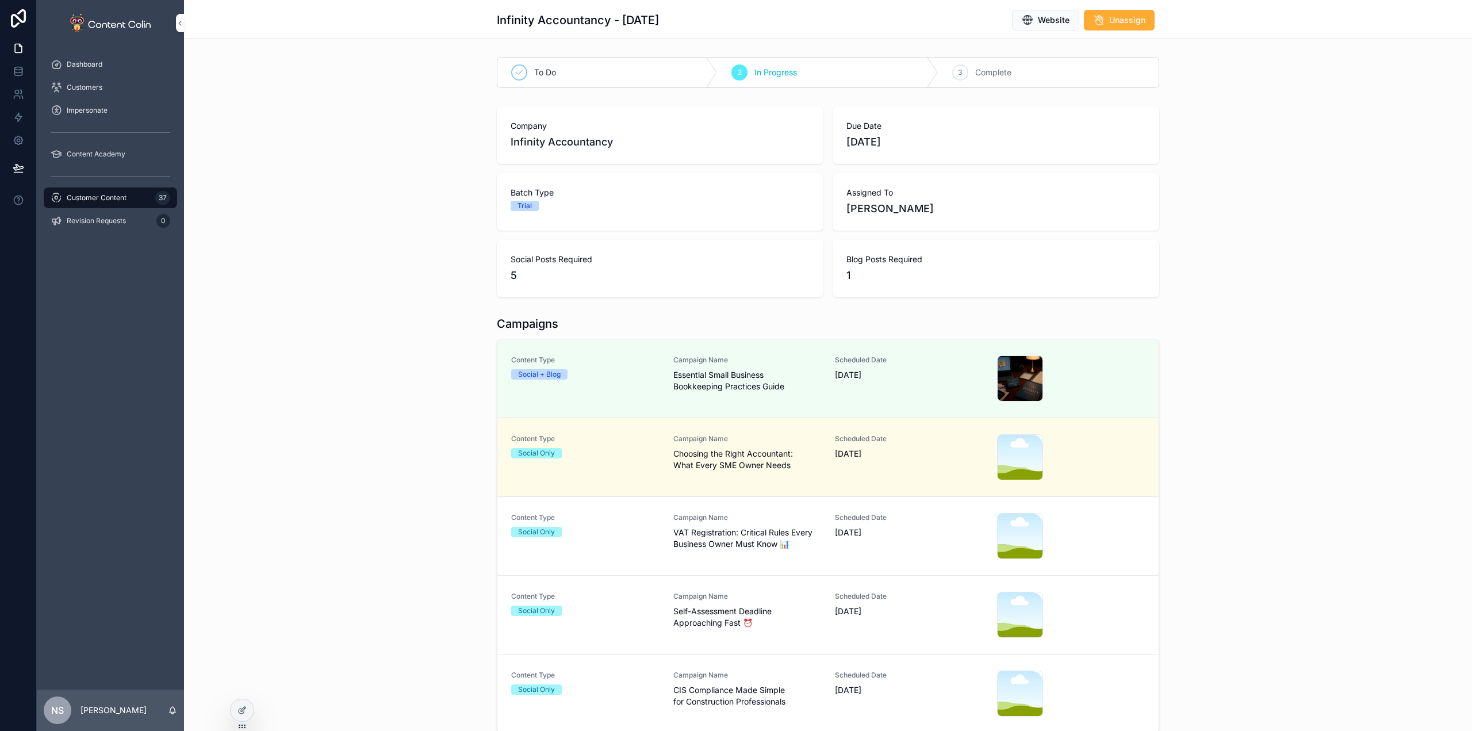
click at [771, 543] on span "VAT Registration: Critical Rules Every Business Owner Must Know 📊" at bounding box center [747, 538] width 148 height 23
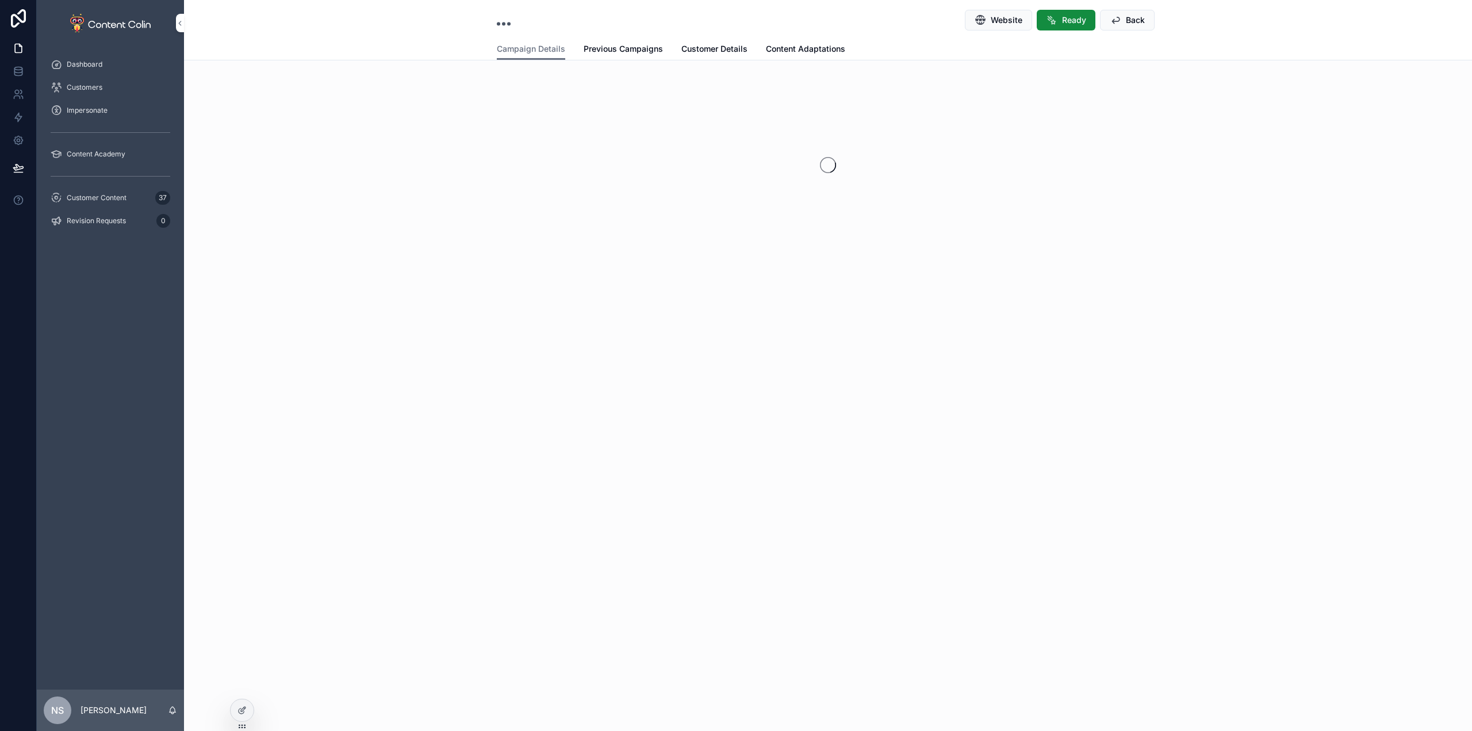
click at [635, 54] on link "Previous Campaigns" at bounding box center [622, 50] width 79 height 23
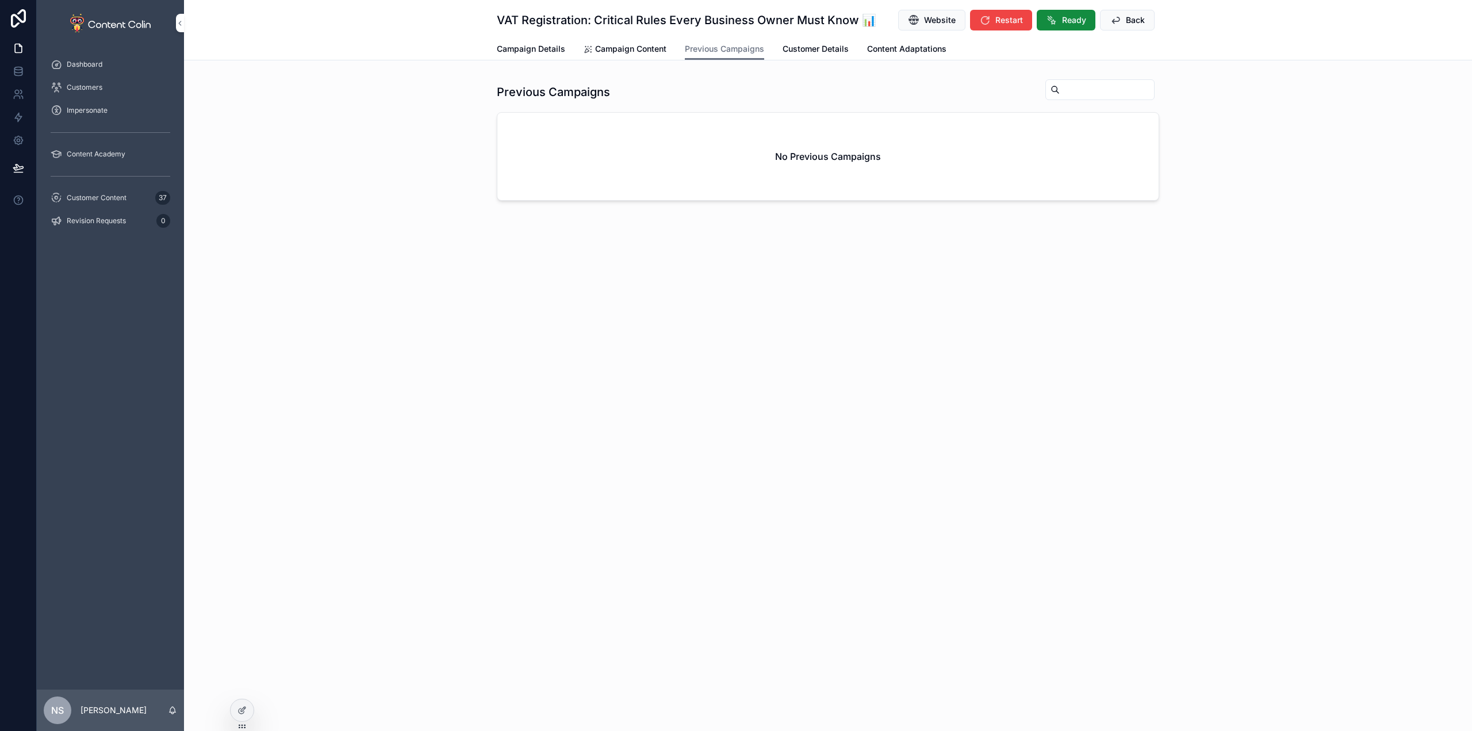
click at [650, 53] on span "Campaign Content" at bounding box center [630, 48] width 71 height 11
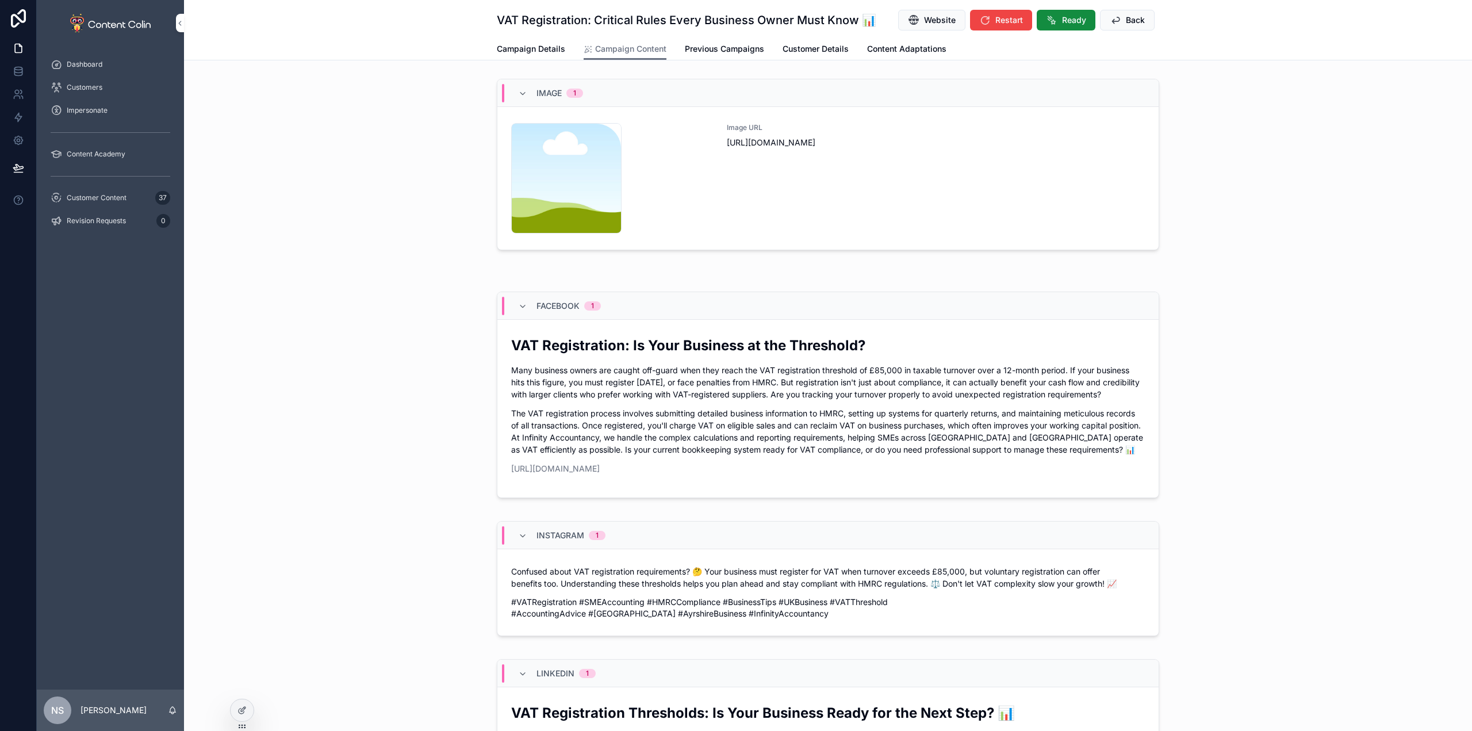
click at [856, 200] on div "Image URL [URL][DOMAIN_NAME]" at bounding box center [936, 178] width 418 height 110
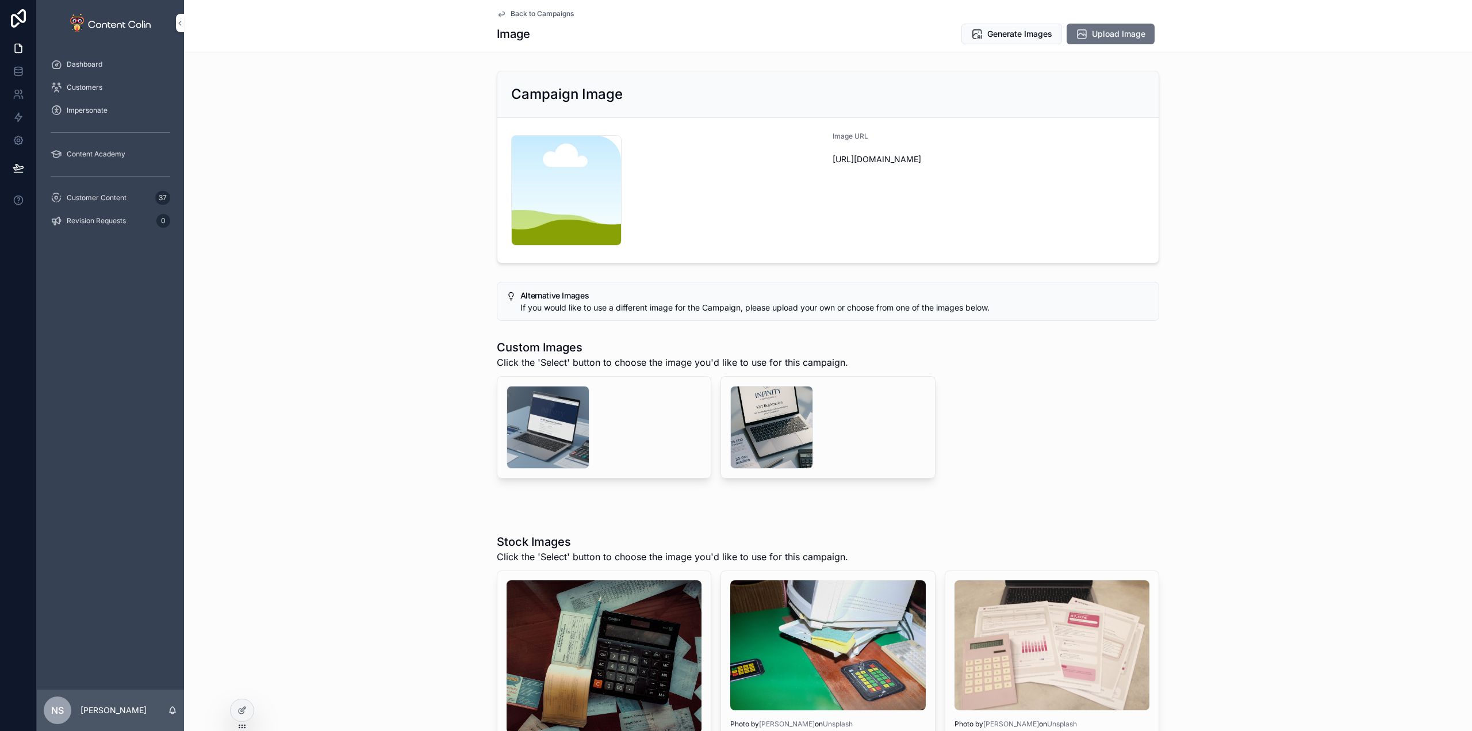
click at [773, 406] on div "scrollable content" at bounding box center [771, 427] width 83 height 83
click at [0, 0] on button "Select" at bounding box center [0, 0] width 0 height 0
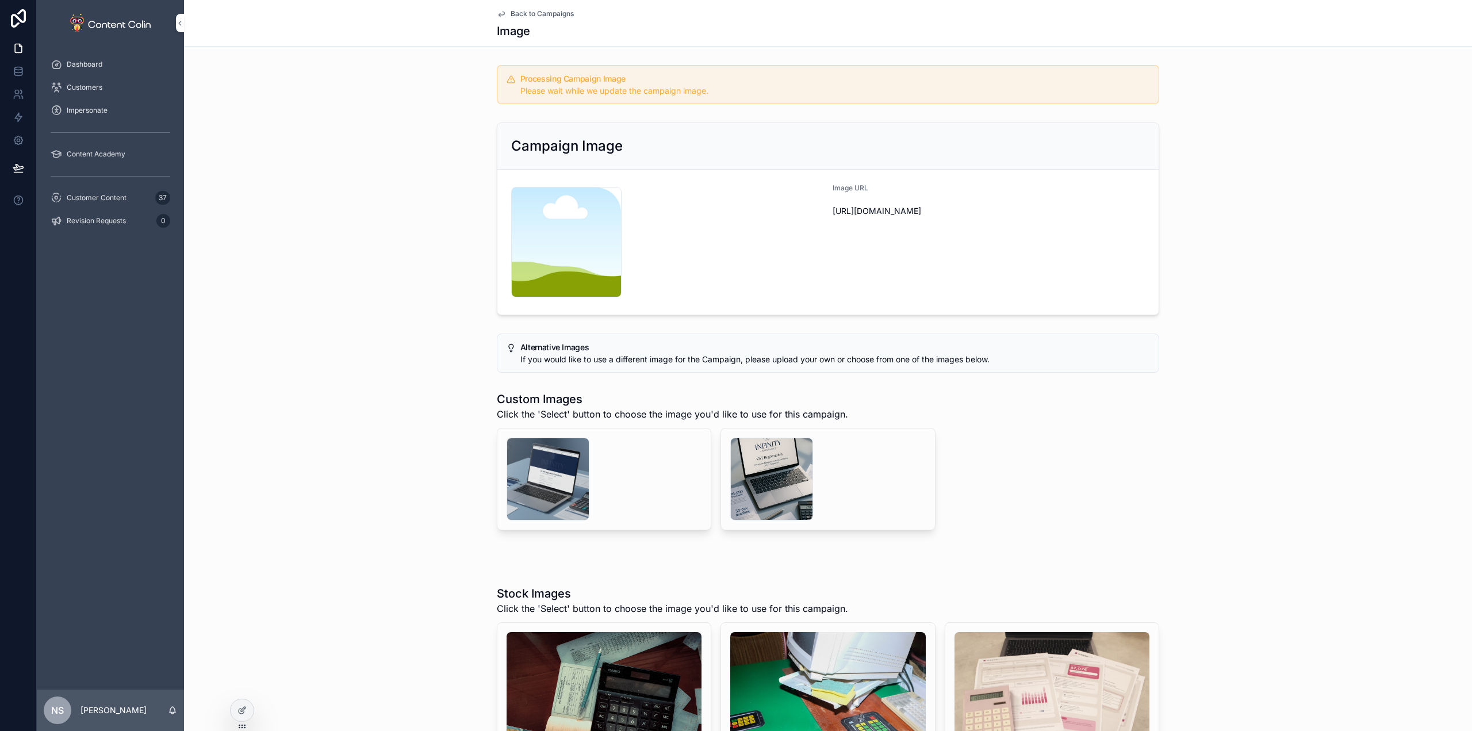
click at [546, 17] on span "Back to Campaigns" at bounding box center [541, 13] width 63 height 9
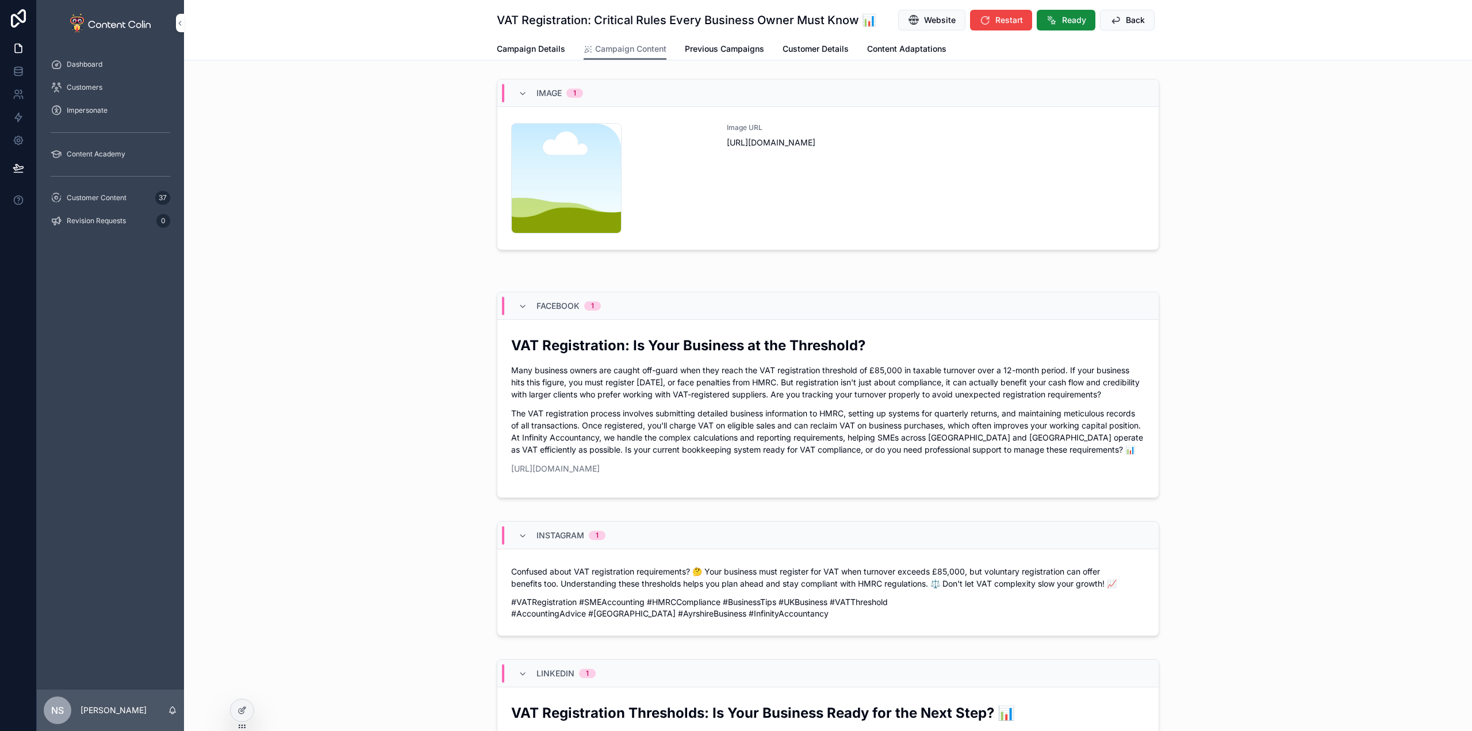
click at [1062, 21] on span "Ready" at bounding box center [1074, 19] width 24 height 11
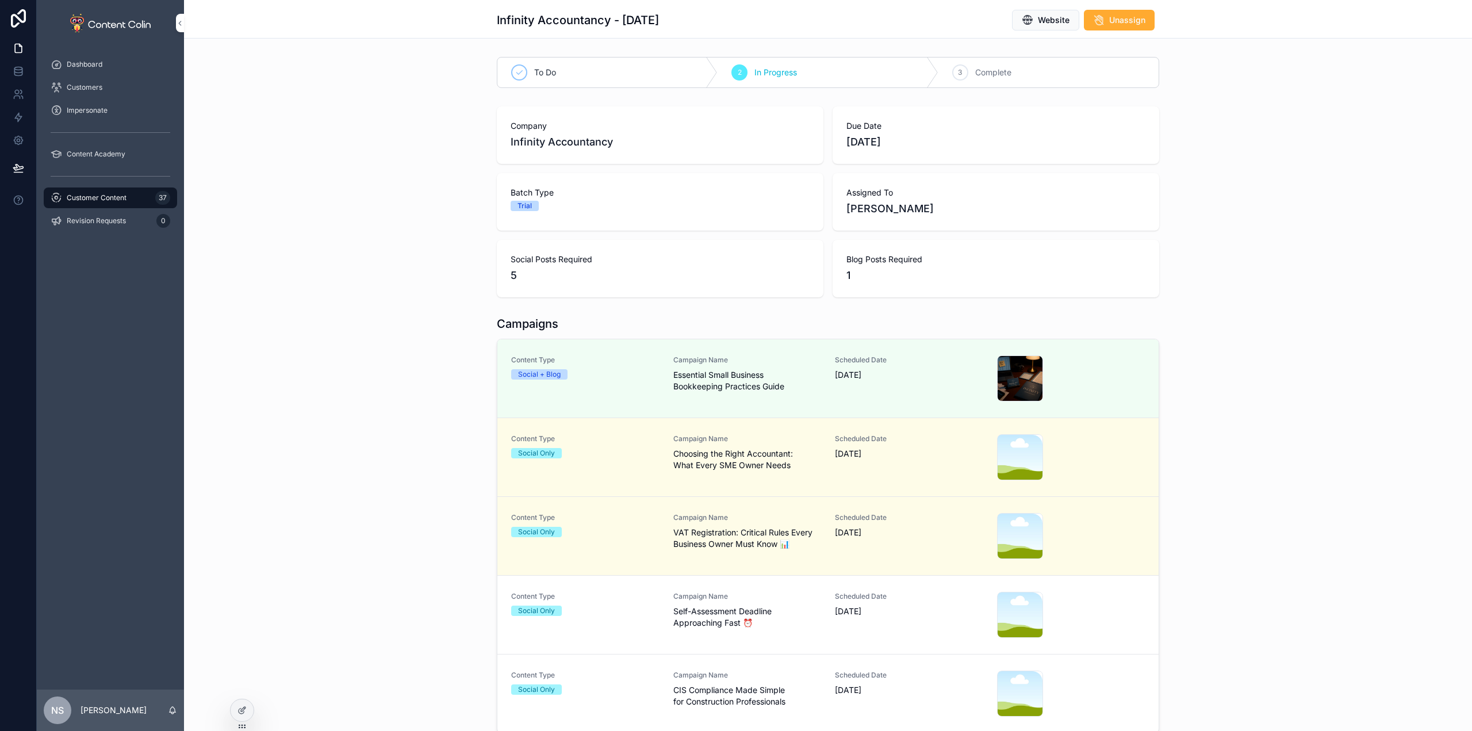
click at [774, 621] on span "Self-Assessment Deadline Approaching Fast ⏰" at bounding box center [747, 616] width 148 height 23
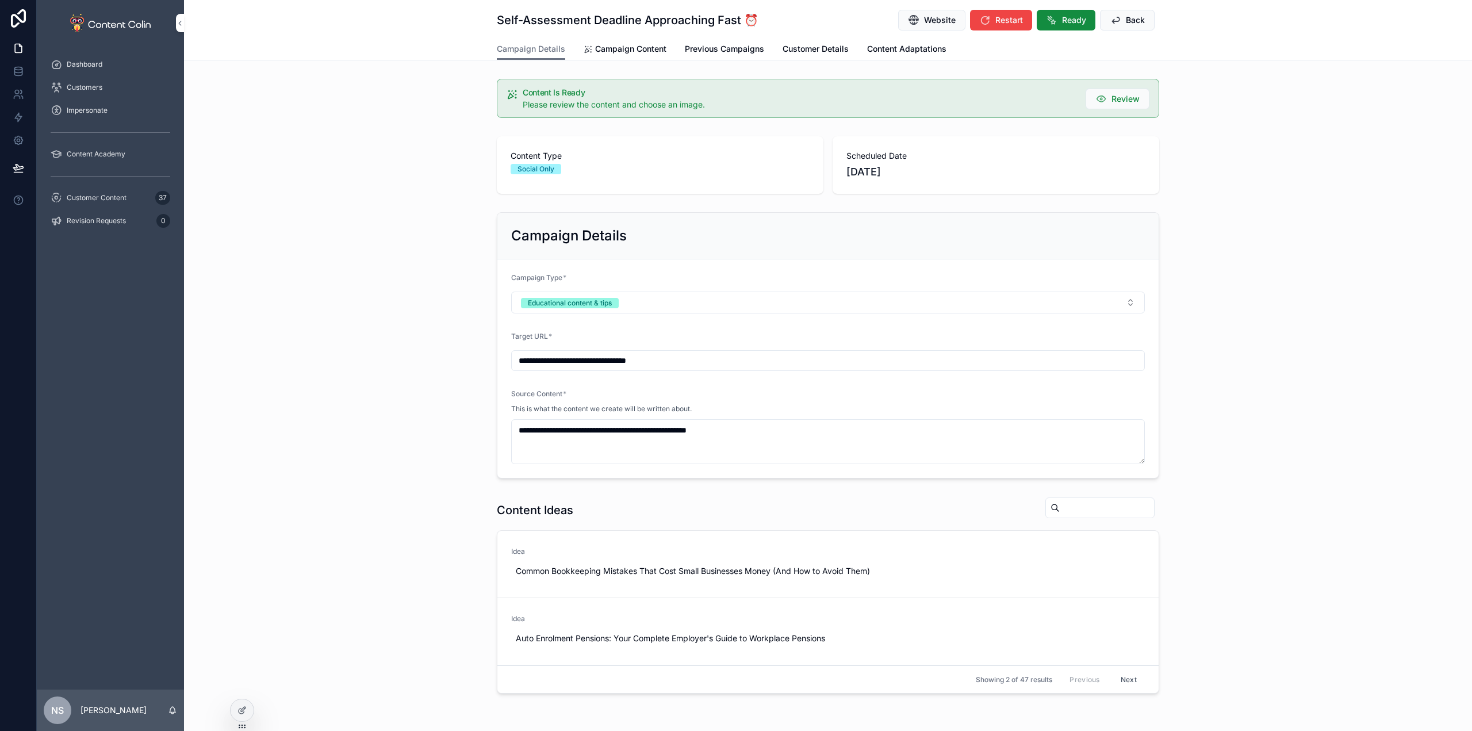
click at [628, 54] on span "Campaign Content" at bounding box center [630, 48] width 71 height 11
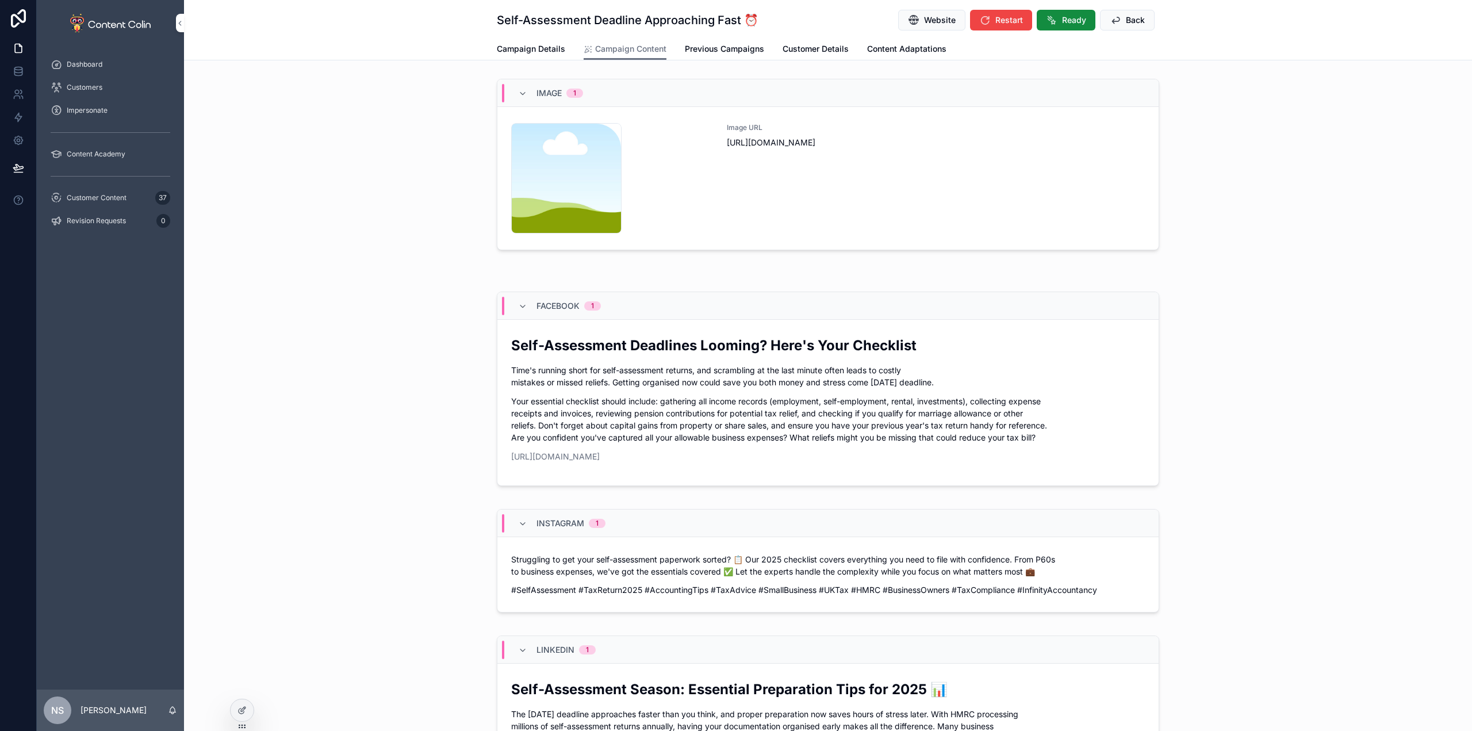
click at [912, 200] on div "Image URL [URL][DOMAIN_NAME]" at bounding box center [936, 178] width 418 height 110
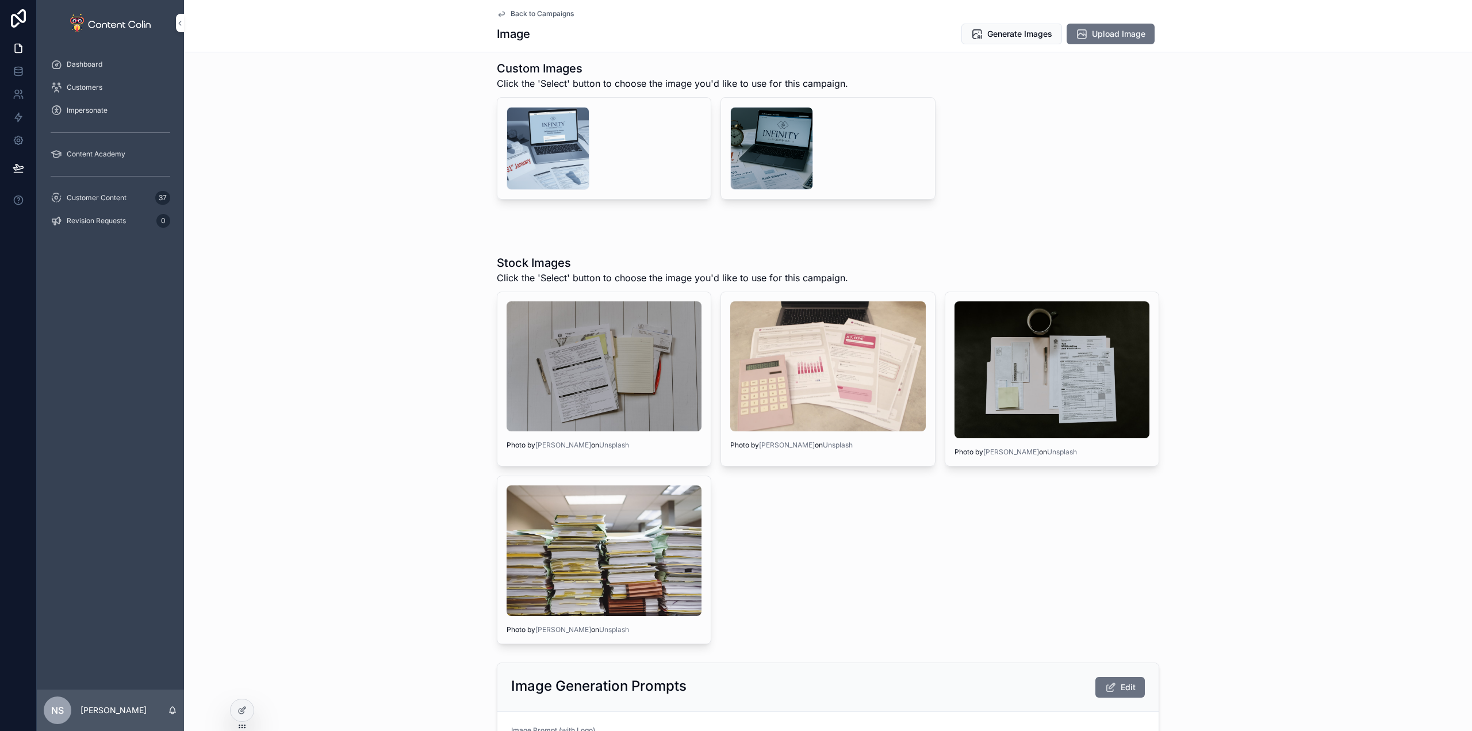
scroll to position [287, 0]
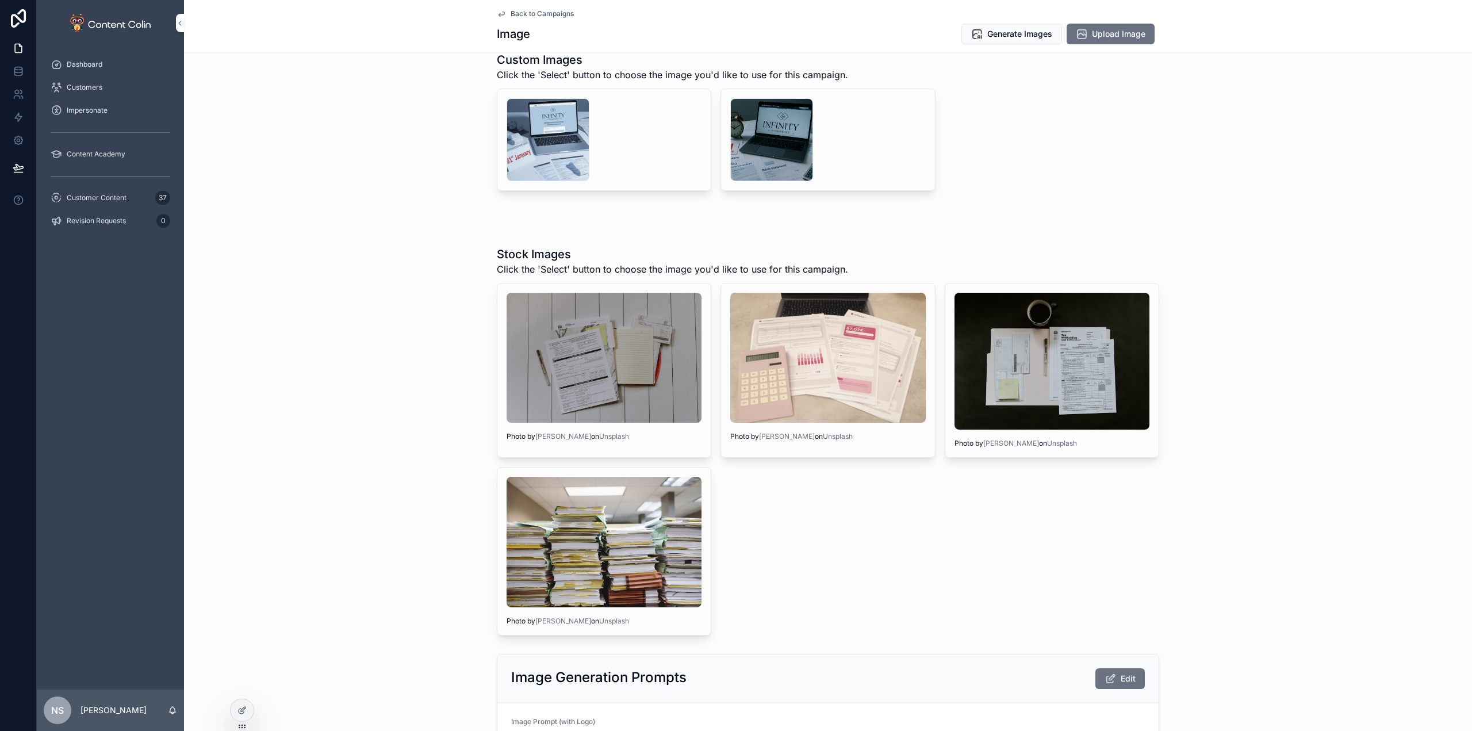
click at [772, 146] on div "scrollable content" at bounding box center [771, 139] width 83 height 83
click at [544, 143] on div "scrollable content" at bounding box center [547, 139] width 83 height 83
click at [0, 0] on span "Select" at bounding box center [0, 0] width 0 height 0
click at [555, 136] on div "scrollable content" at bounding box center [547, 139] width 83 height 83
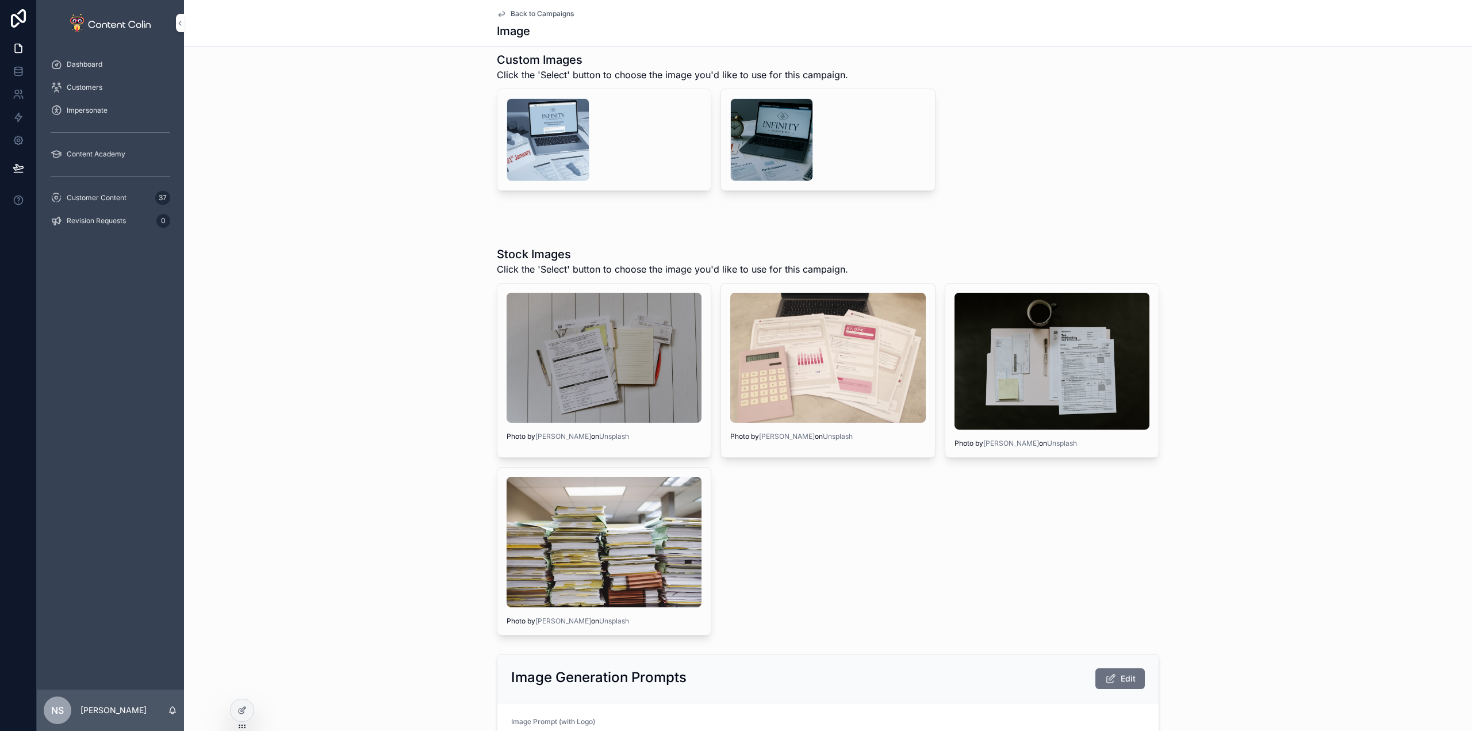
click at [516, 9] on div "Back to Campaigns Image" at bounding box center [828, 23] width 662 height 46
click at [516, 11] on span "Back to Campaigns" at bounding box center [541, 13] width 63 height 9
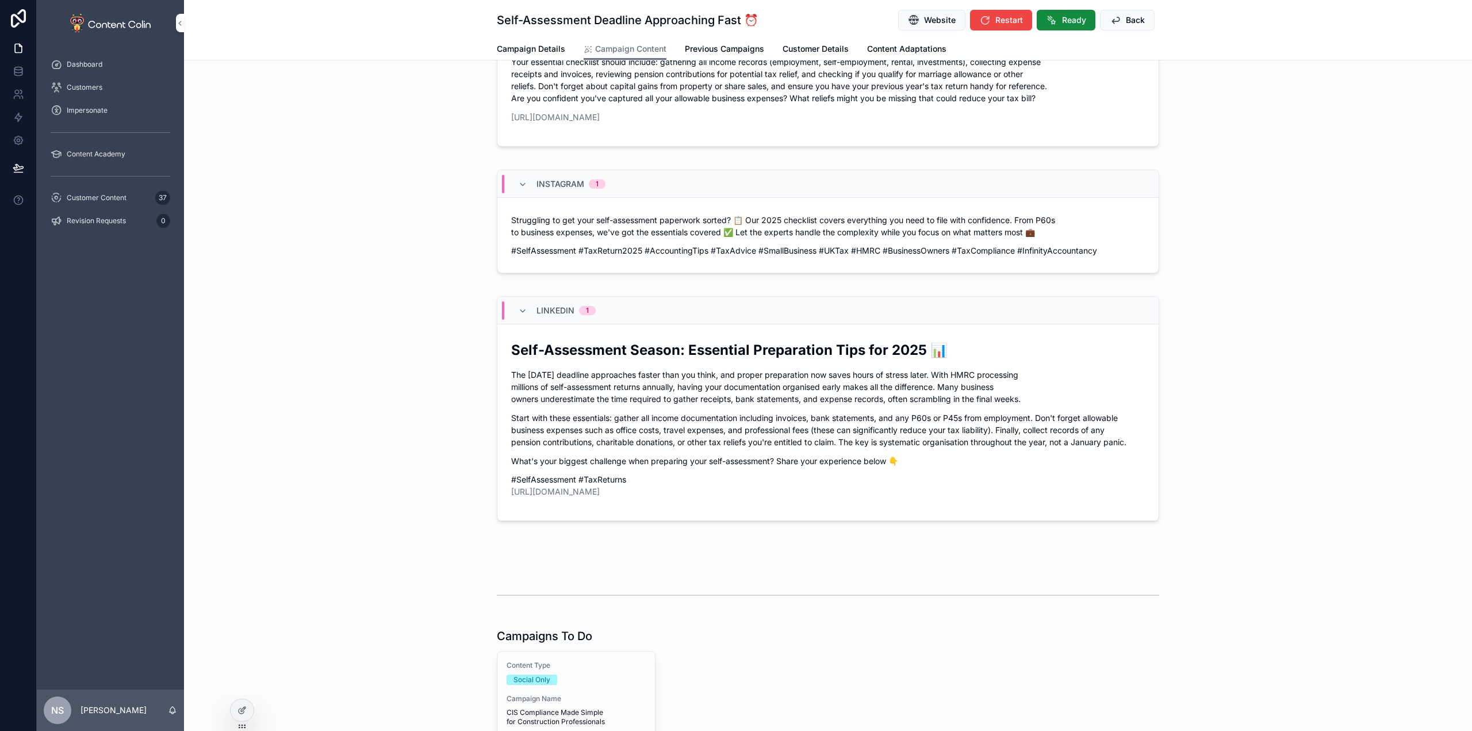
click at [1061, 13] on button "Ready" at bounding box center [1065, 20] width 59 height 21
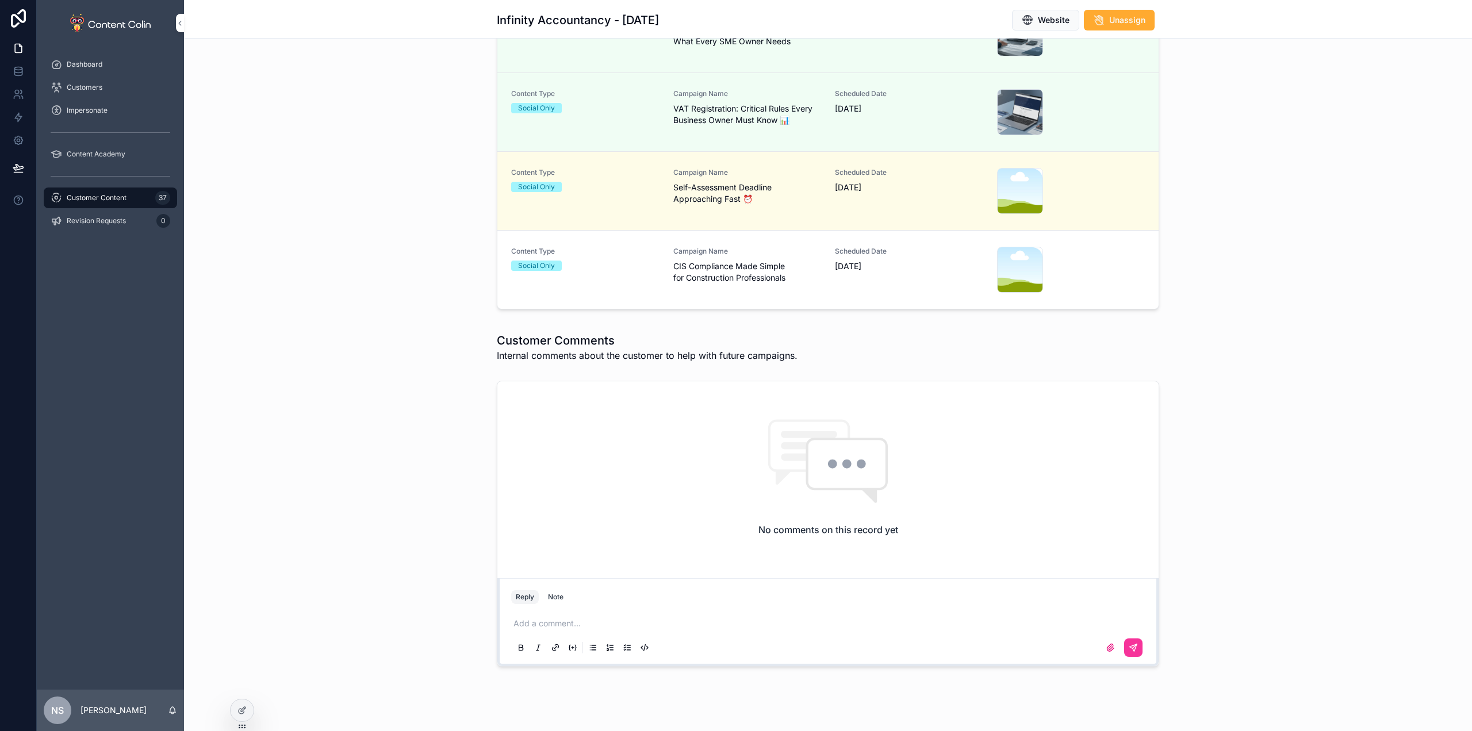
scroll to position [437, 0]
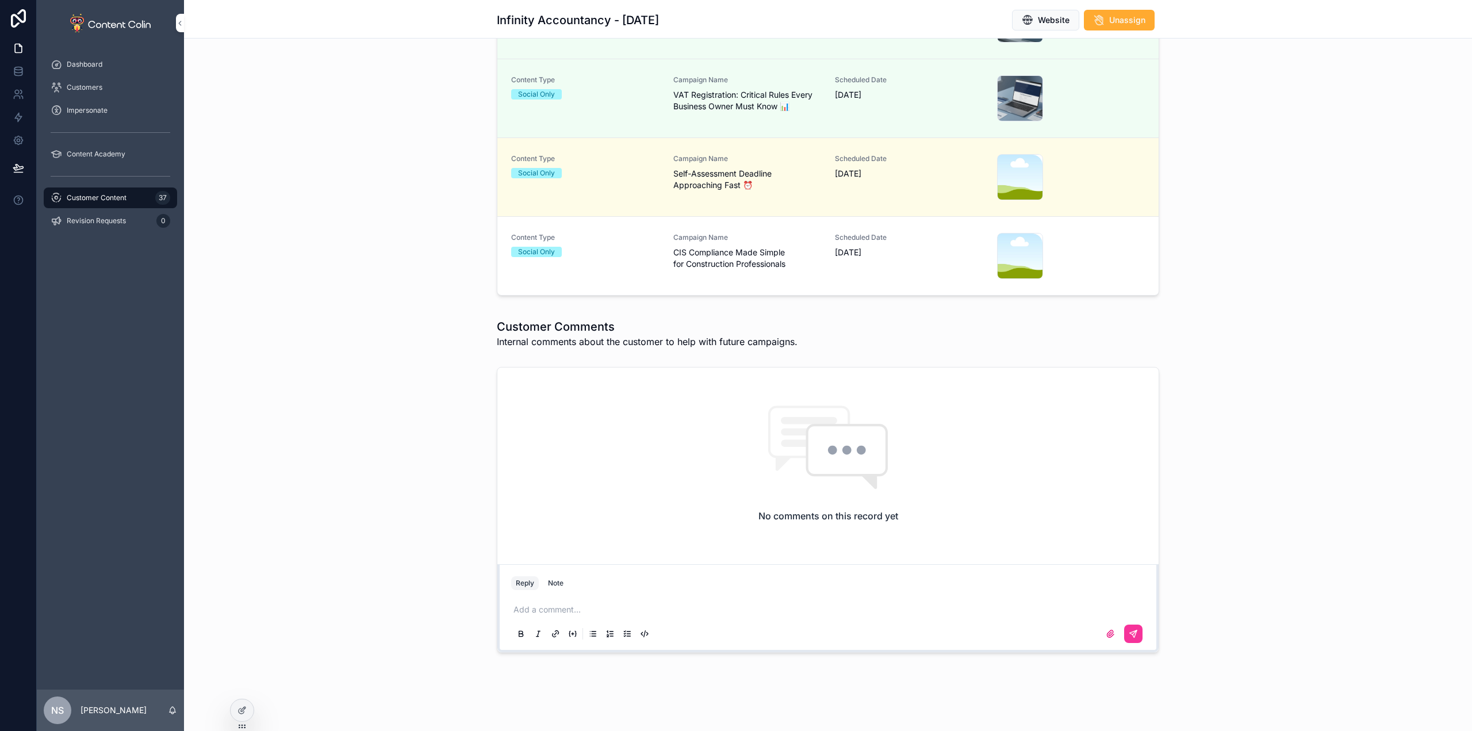
click at [776, 280] on link "Content Type Social Only Campaign Name CIS Compliance Made Simple for Construct…" at bounding box center [827, 256] width 661 height 78
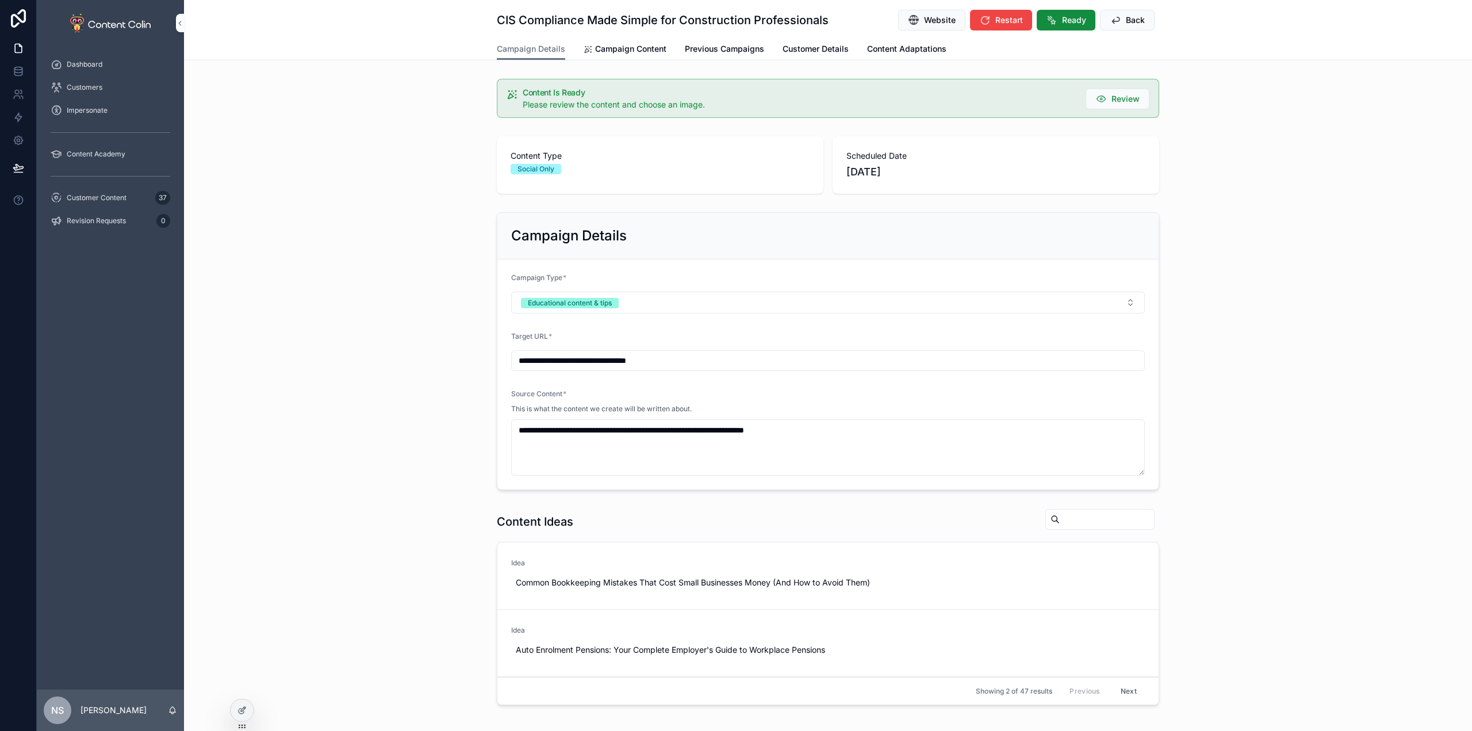
click at [638, 49] on span "Campaign Content" at bounding box center [630, 48] width 71 height 11
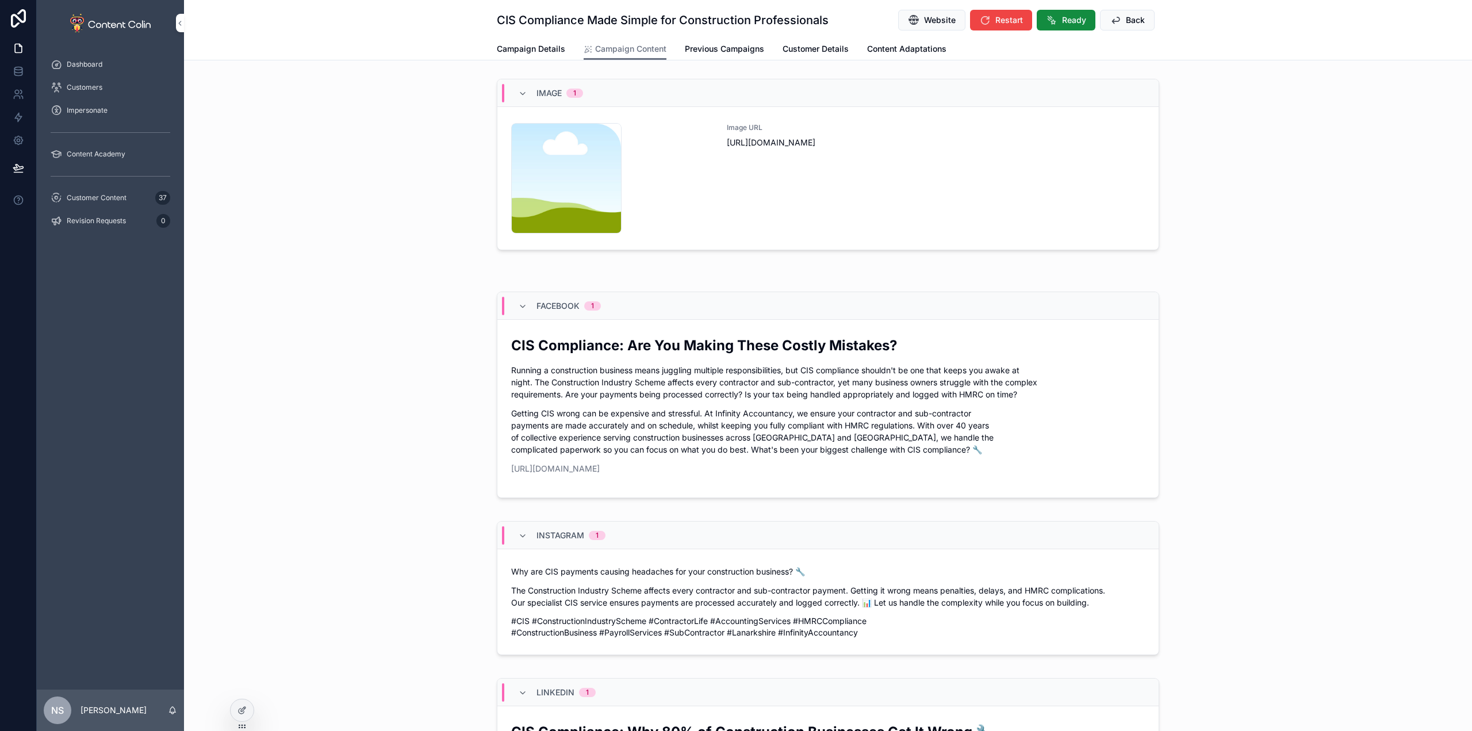
click at [916, 161] on div "Image URL [URL][DOMAIN_NAME]" at bounding box center [936, 178] width 418 height 110
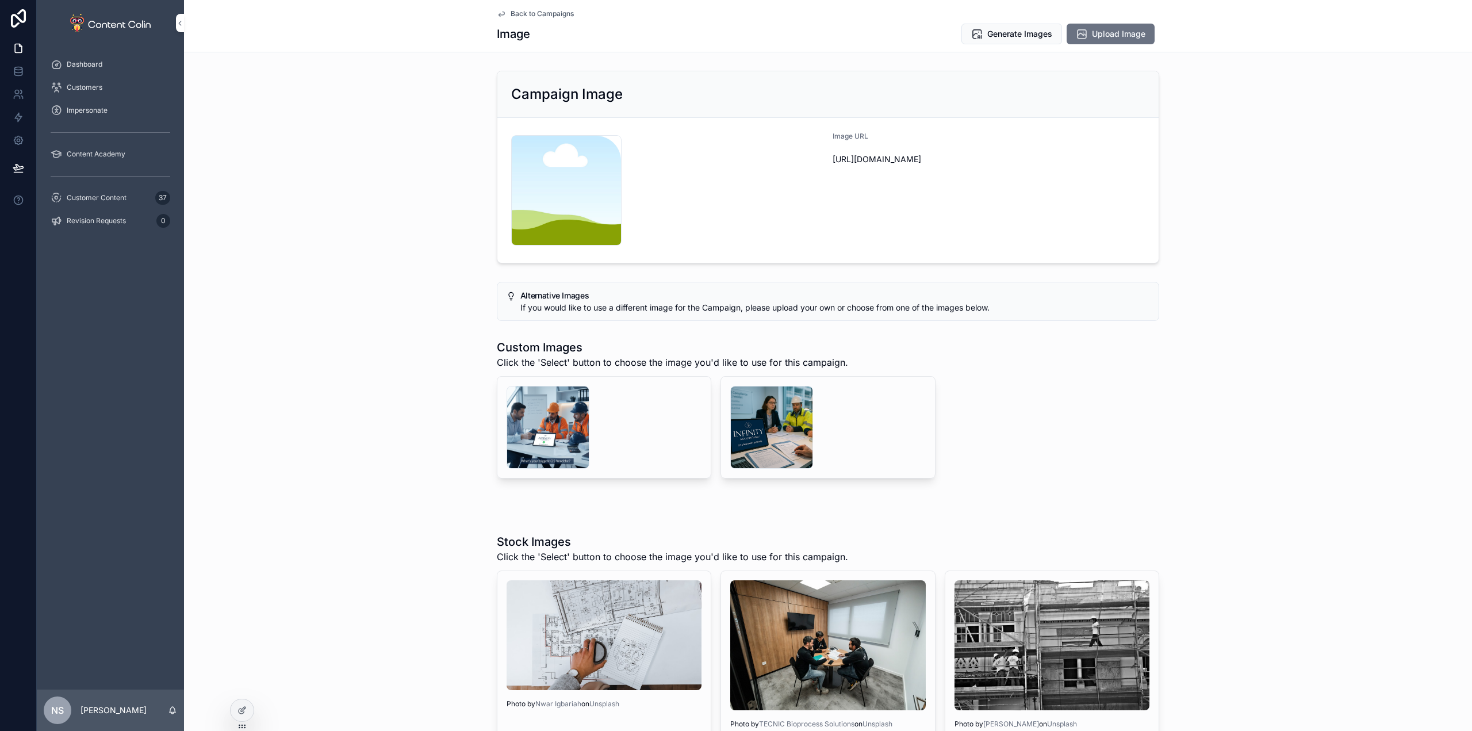
click at [775, 395] on div "scrollable content" at bounding box center [771, 427] width 83 height 83
click at [514, 410] on div "scrollable content" at bounding box center [547, 427] width 83 height 83
click at [775, 421] on div "scrollable content" at bounding box center [771, 427] width 83 height 83
click at [1020, 31] on span "Generate Images" at bounding box center [1019, 33] width 65 height 11
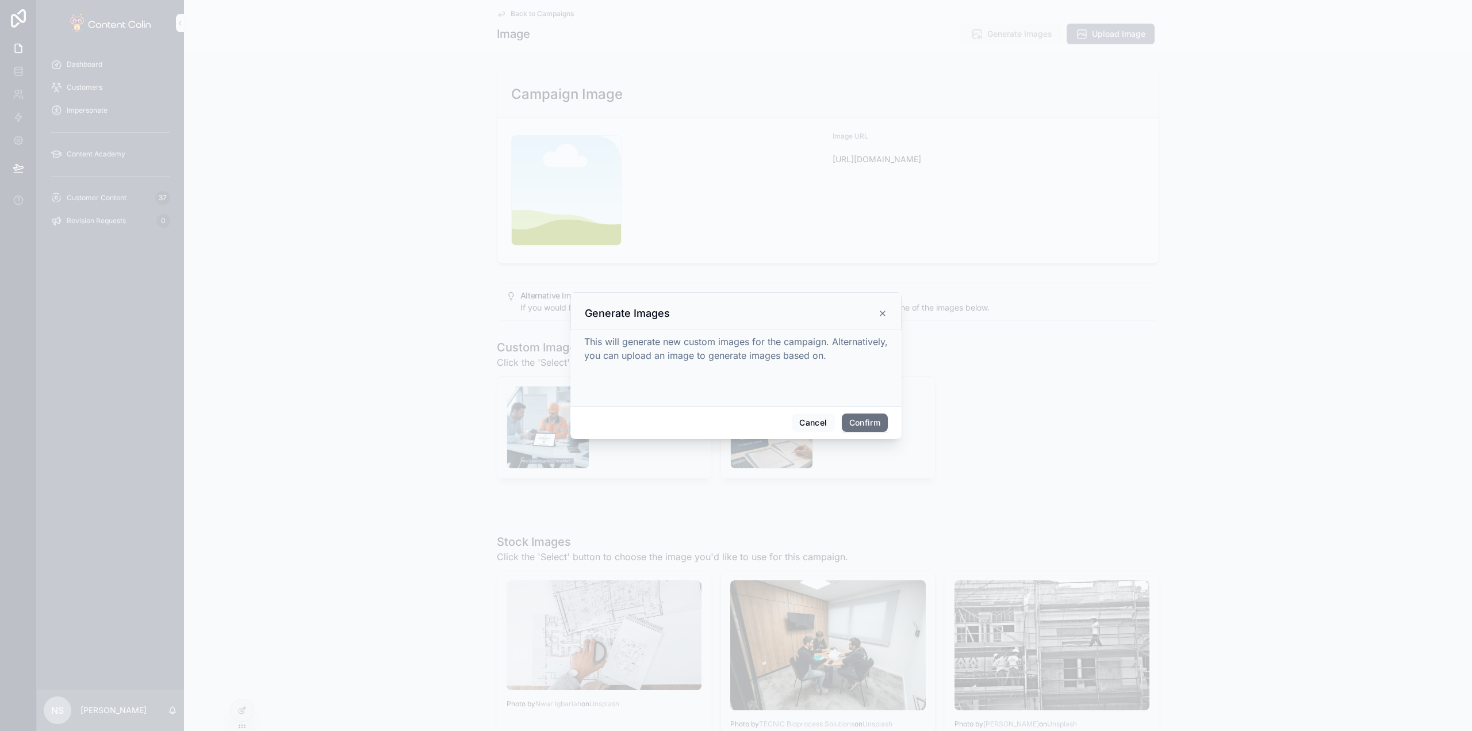
click at [871, 421] on button "Confirm" at bounding box center [865, 422] width 46 height 18
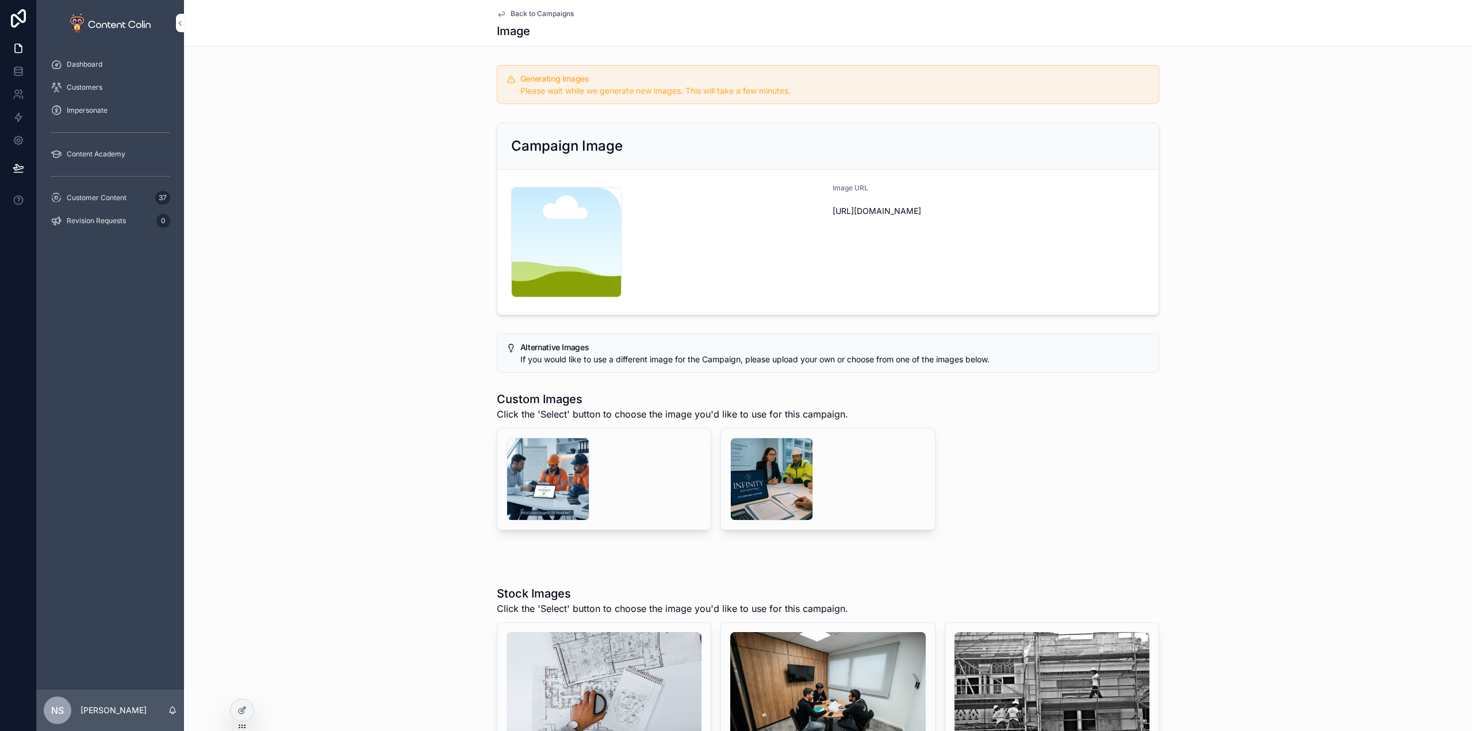
click at [135, 198] on div "Customer Content 37" at bounding box center [111, 198] width 120 height 18
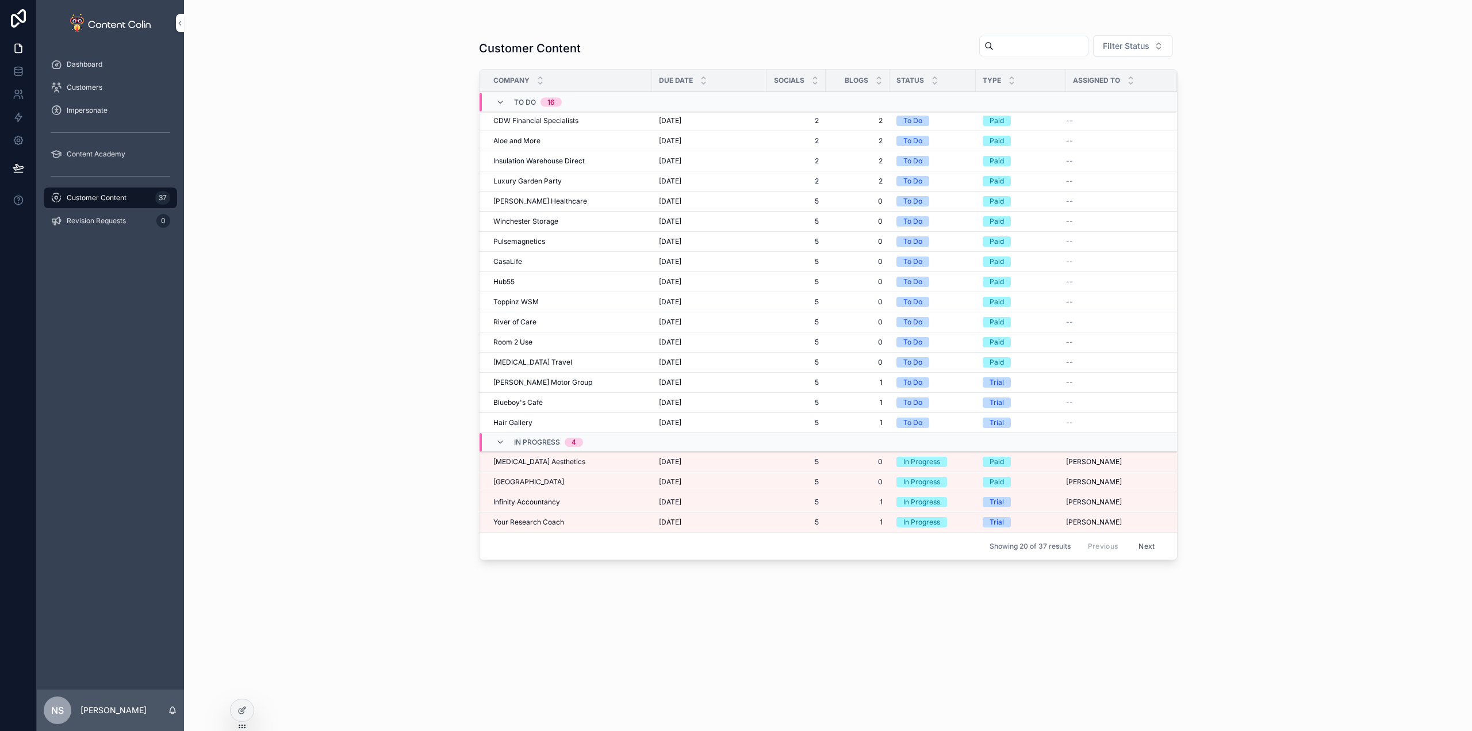
click at [548, 477] on span "[GEOGRAPHIC_DATA]" at bounding box center [528, 481] width 71 height 9
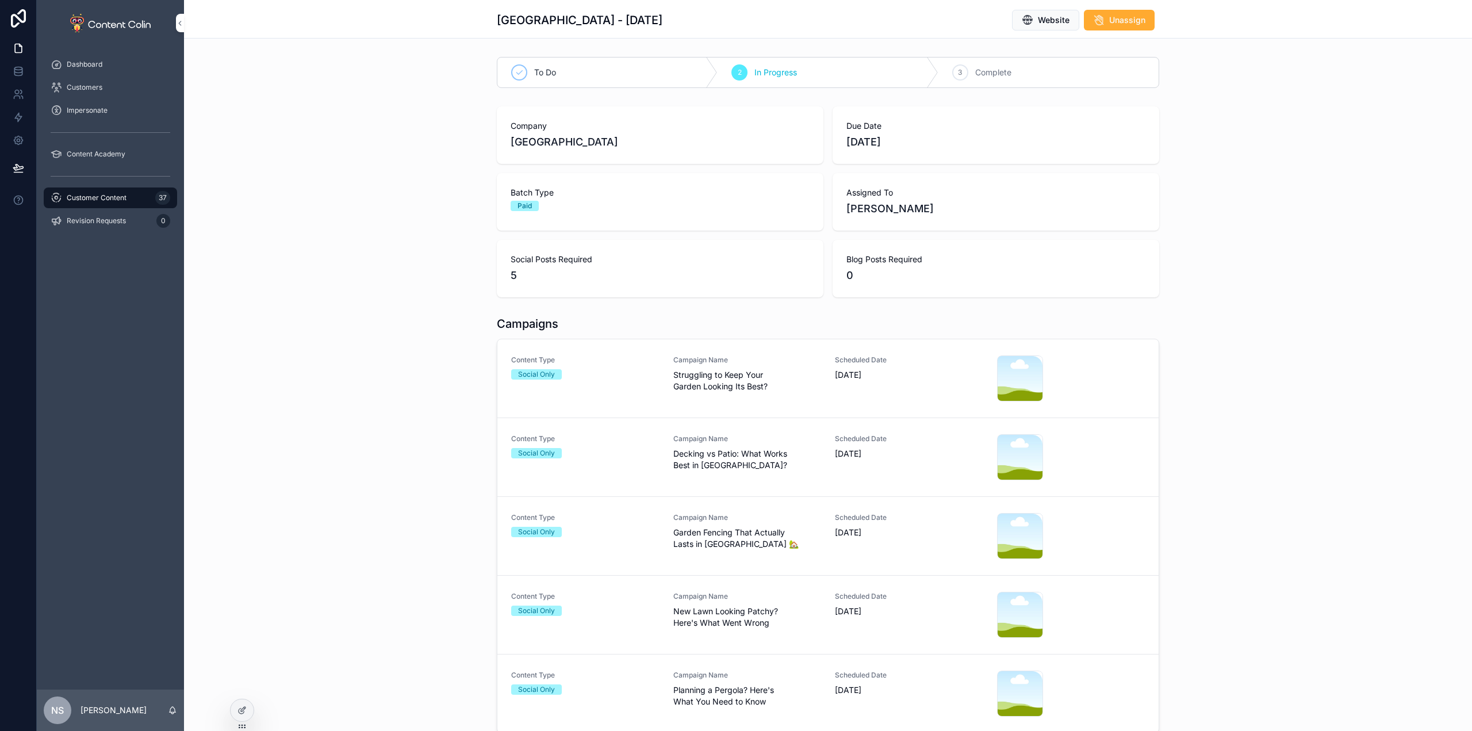
click at [614, 402] on link "Content Type Social Only Campaign Name Struggling to Keep Your Garden Looking I…" at bounding box center [827, 378] width 661 height 79
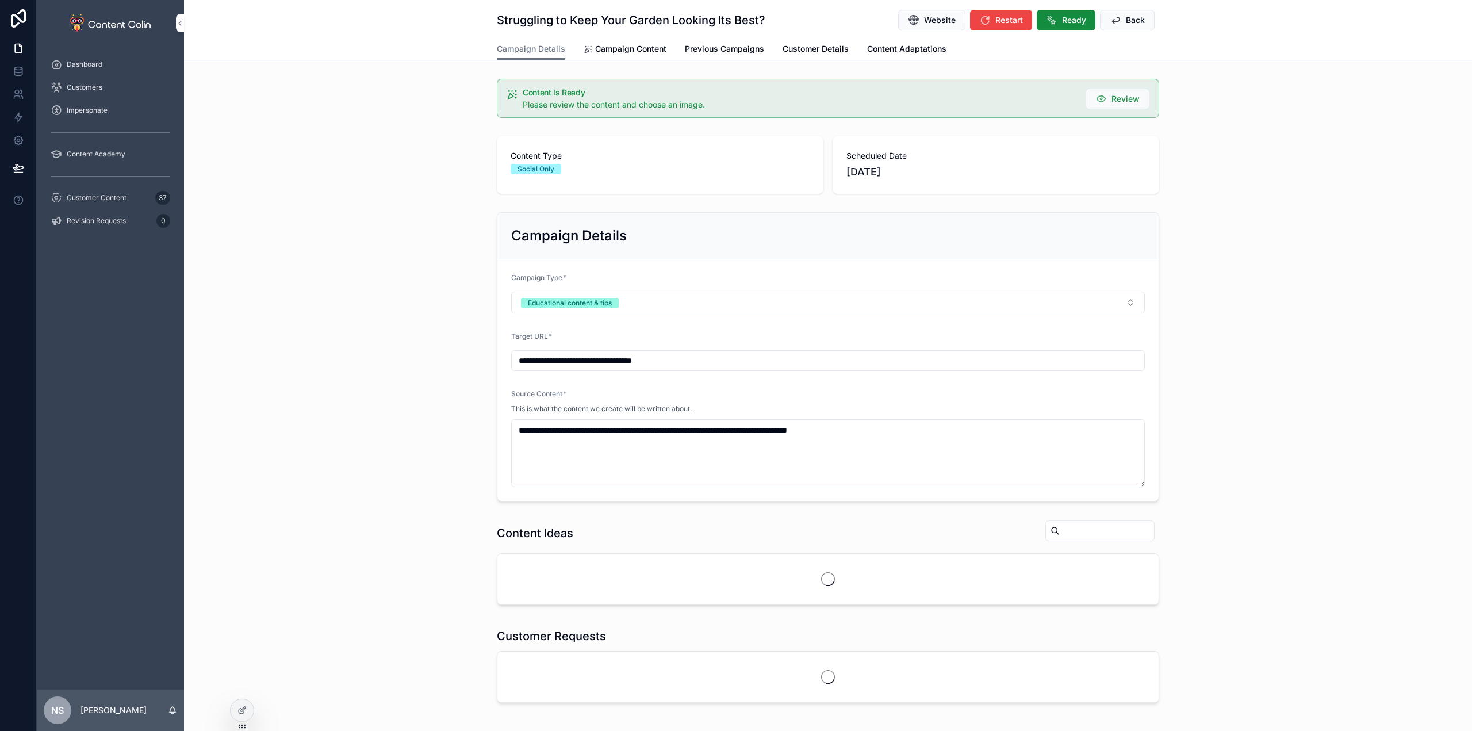
click at [629, 50] on span "Campaign Content" at bounding box center [630, 48] width 71 height 11
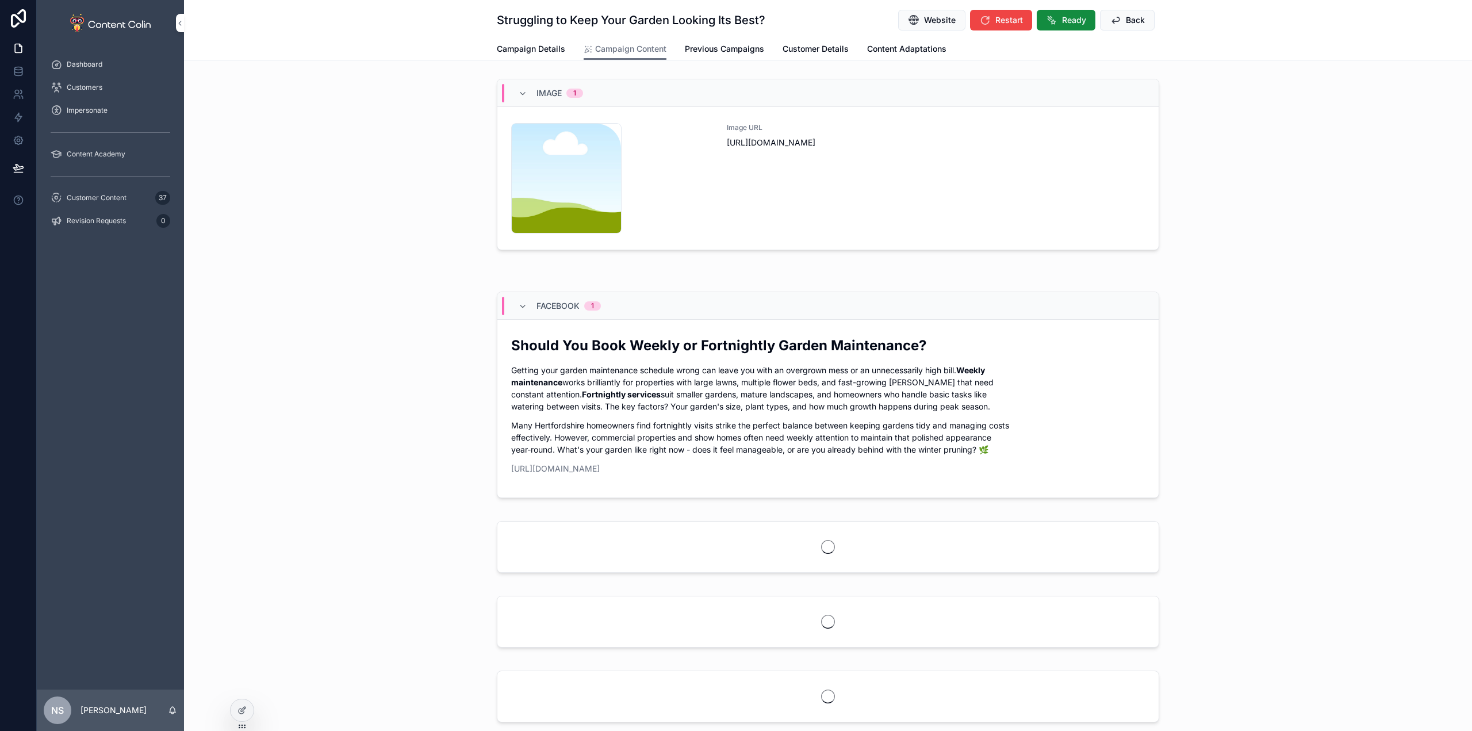
click at [893, 230] on div "Image URL [URL][DOMAIN_NAME]" at bounding box center [936, 178] width 418 height 110
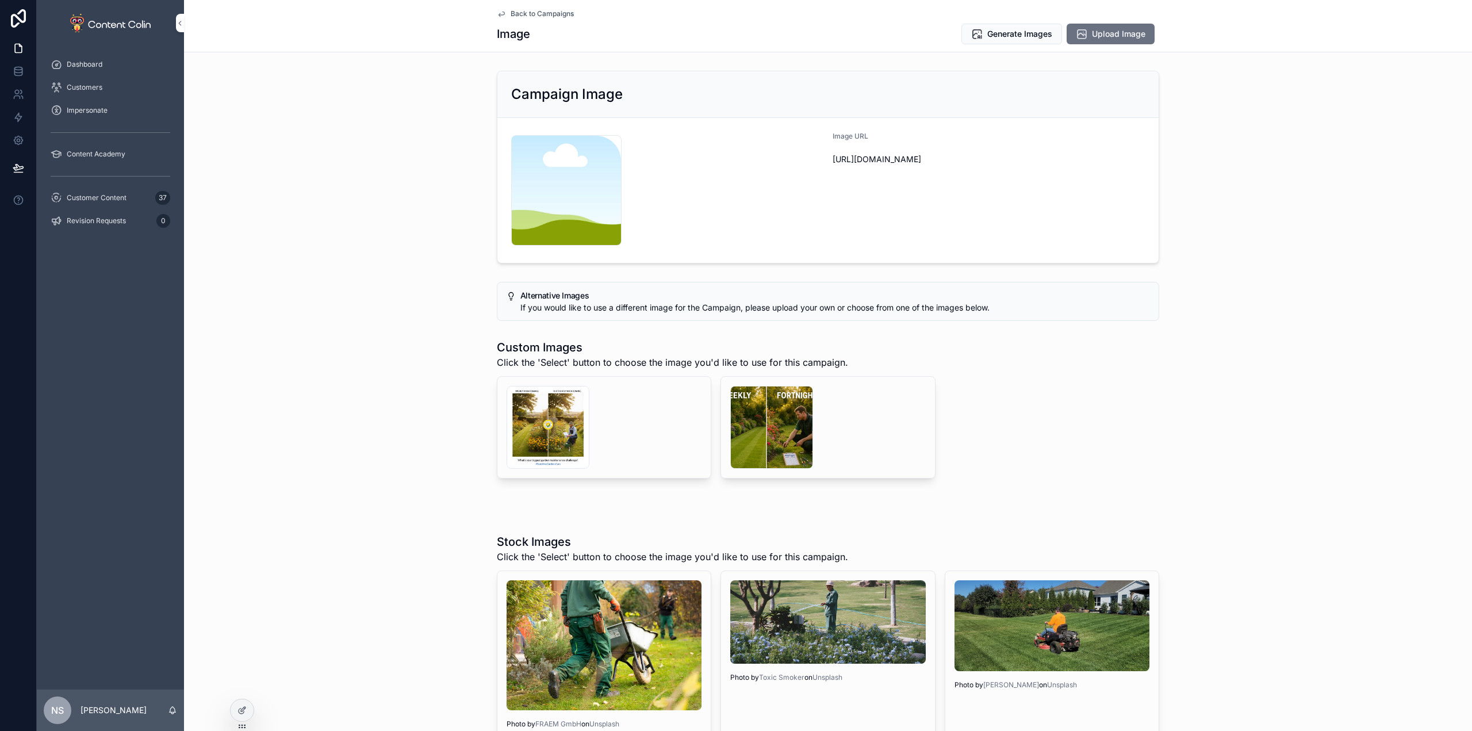
click at [797, 439] on div "scrollable content" at bounding box center [771, 427] width 83 height 83
click at [560, 424] on div "scrollable content" at bounding box center [547, 427] width 83 height 83
click at [0, 0] on button "Select" at bounding box center [0, 0] width 0 height 0
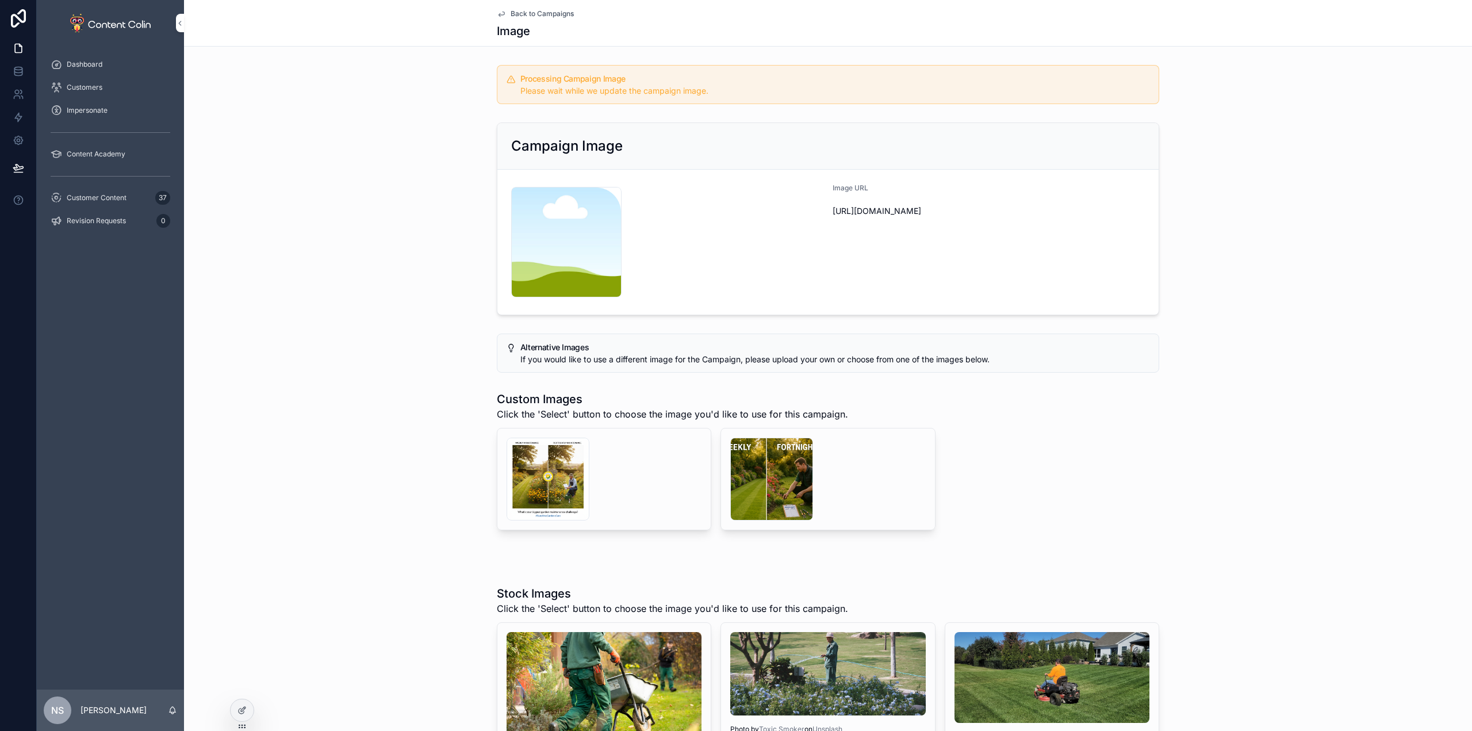
click at [559, 13] on span "Back to Campaigns" at bounding box center [541, 13] width 63 height 9
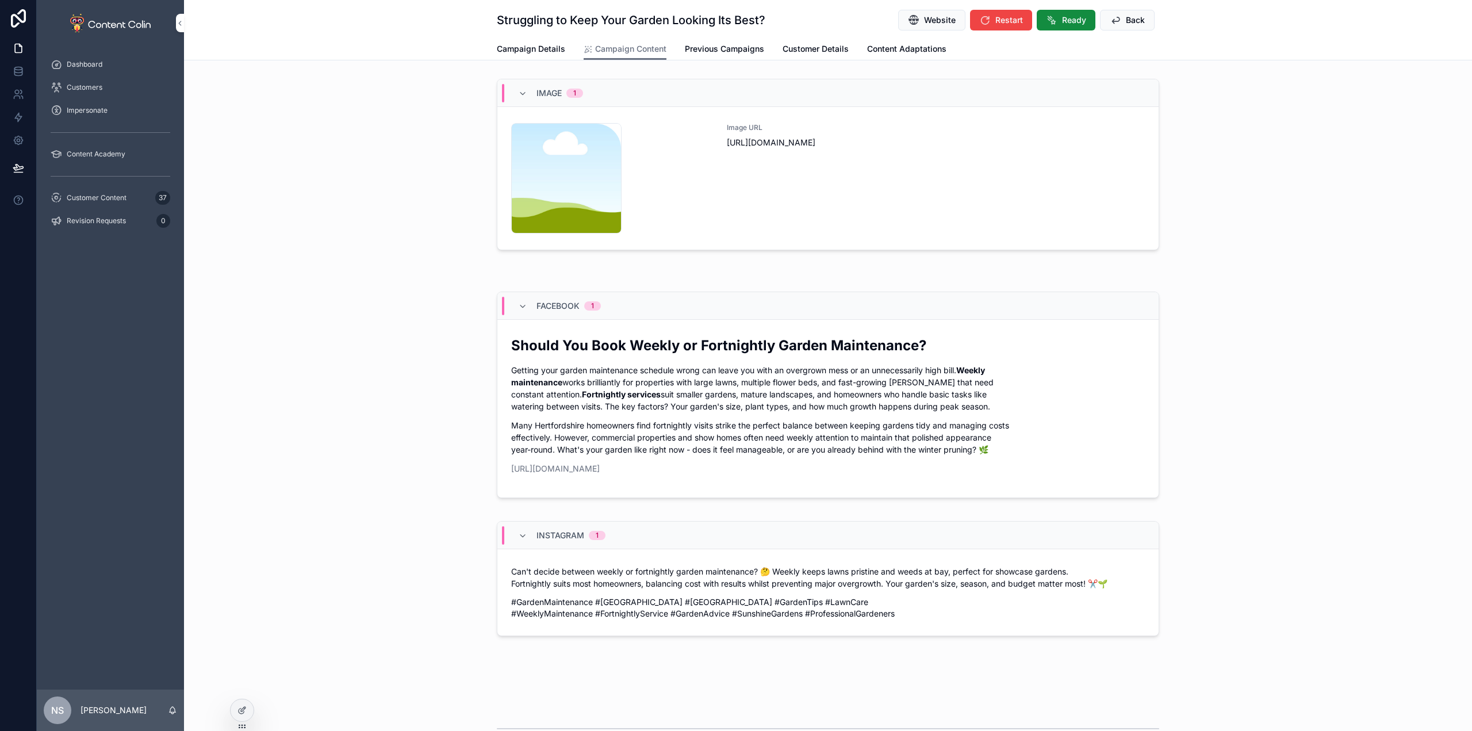
drag, startPoint x: 1124, startPoint y: 14, endPoint x: 1053, endPoint y: 7, distance: 71.6
click at [1084, 52] on div "Struggling to Keep Your Garden Looking Its Best? Website Restart Ready Back Cam…" at bounding box center [828, 30] width 1288 height 60
click at [1074, 21] on span "Ready" at bounding box center [1074, 19] width 24 height 11
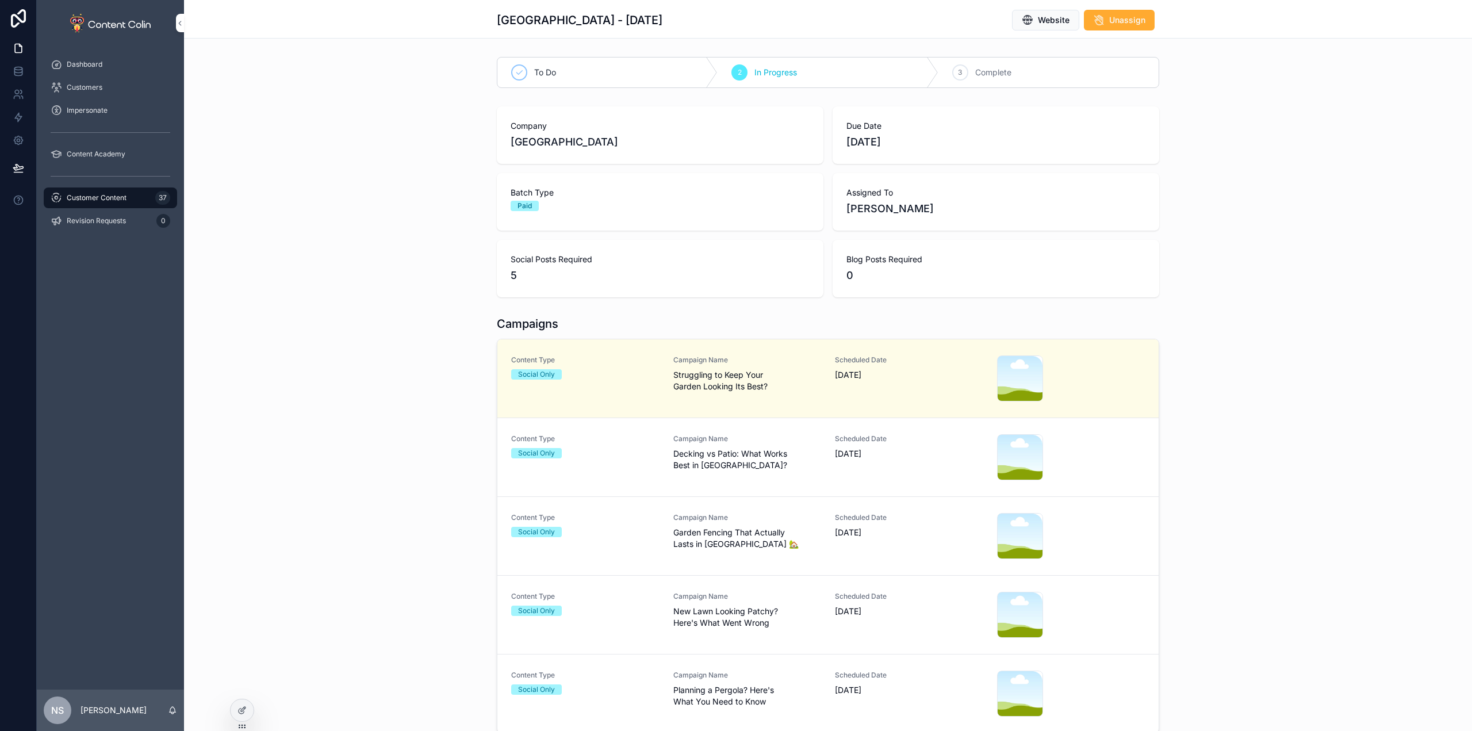
click at [752, 443] on span "Campaign Name" at bounding box center [747, 438] width 148 height 9
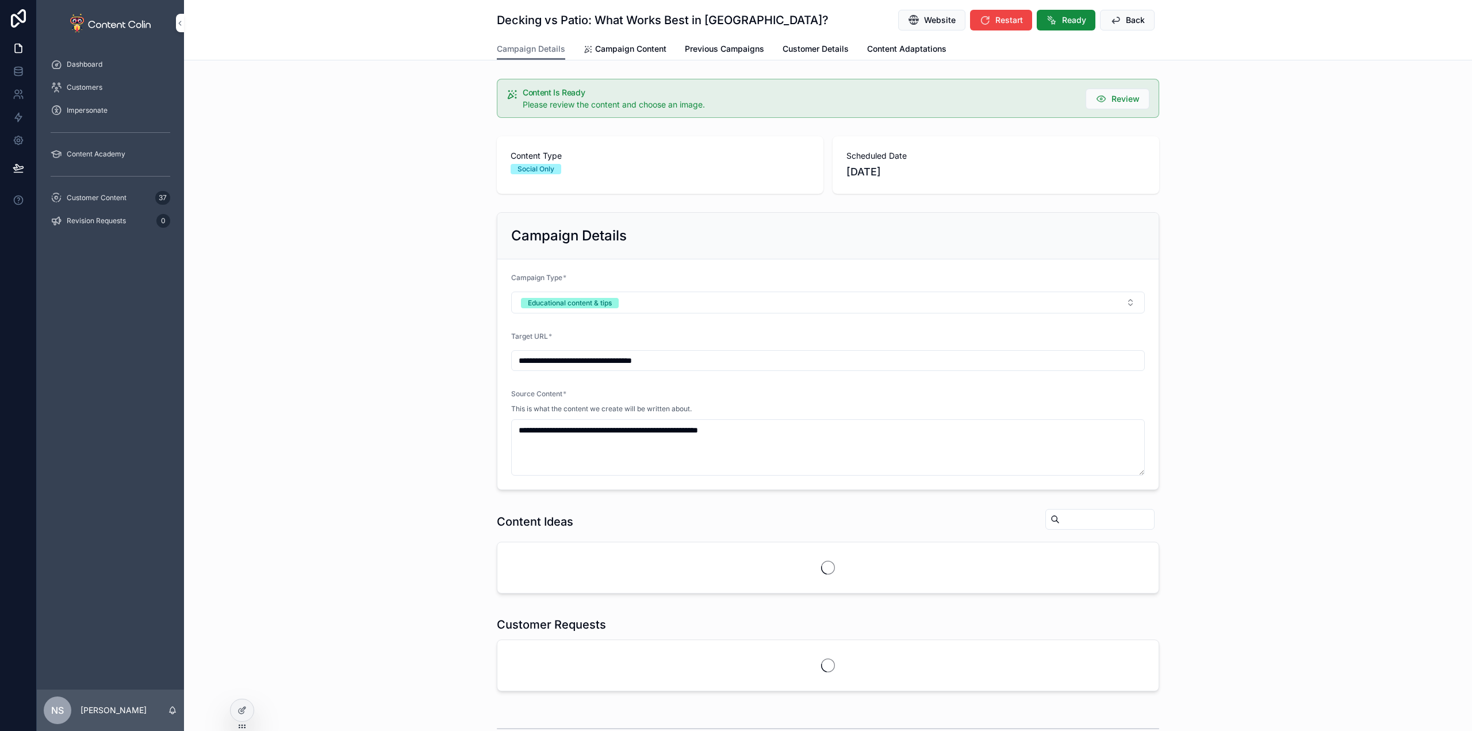
click at [631, 43] on span "Campaign Content" at bounding box center [630, 48] width 71 height 11
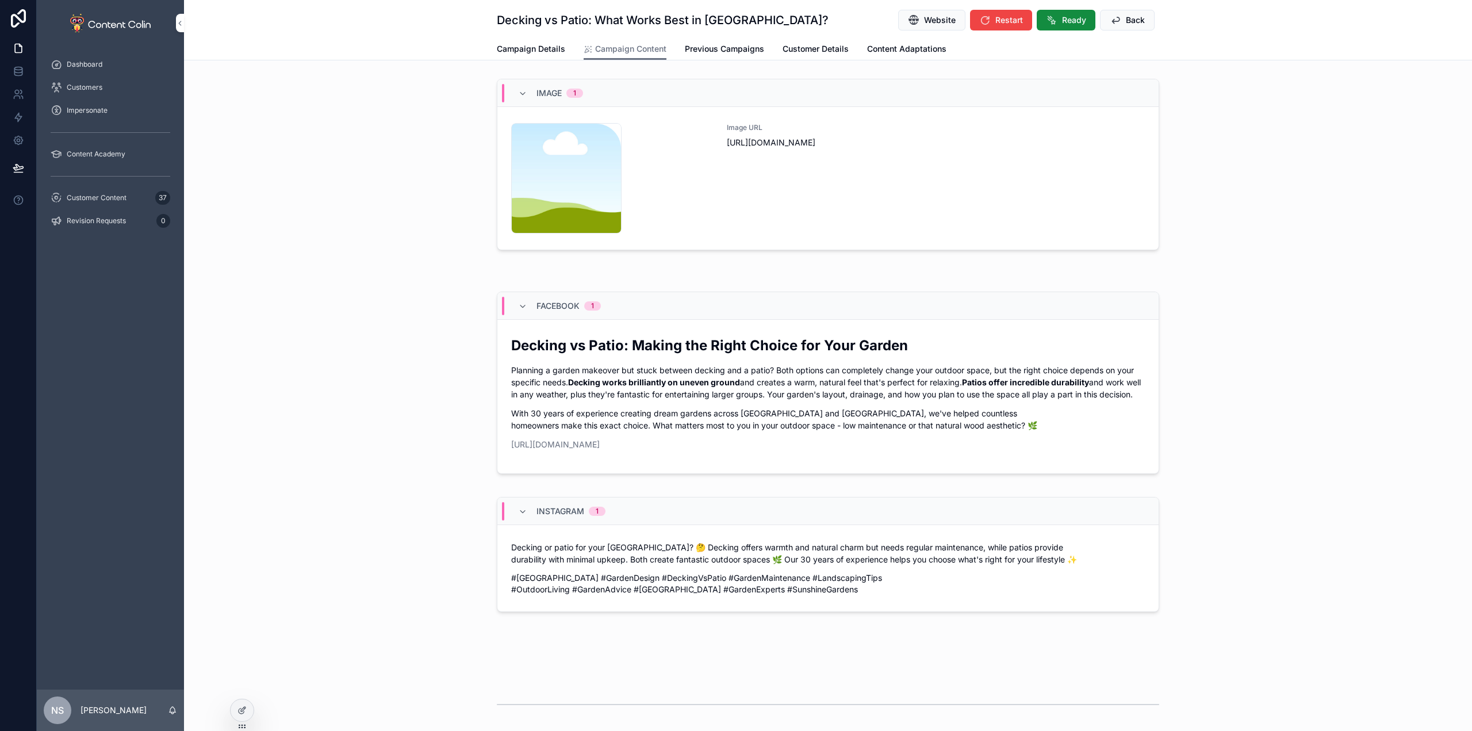
click at [943, 206] on div "Image URL [URL][DOMAIN_NAME]" at bounding box center [936, 178] width 418 height 110
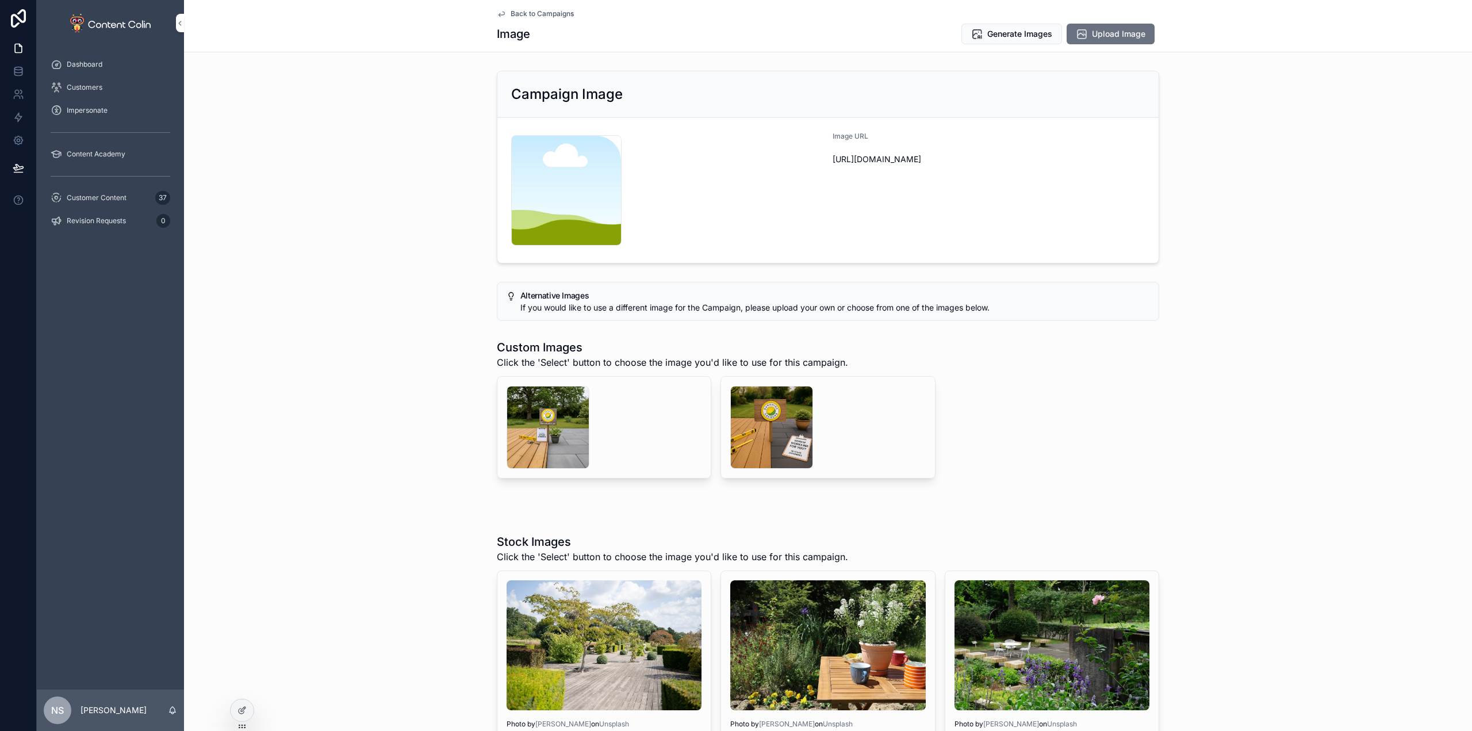
click at [743, 435] on div "scrollable content" at bounding box center [771, 427] width 83 height 83
click at [558, 419] on div "scrollable content" at bounding box center [547, 427] width 83 height 83
click at [779, 421] on div "scrollable content" at bounding box center [771, 427] width 83 height 83
click at [0, 0] on span "Select" at bounding box center [0, 0] width 0 height 0
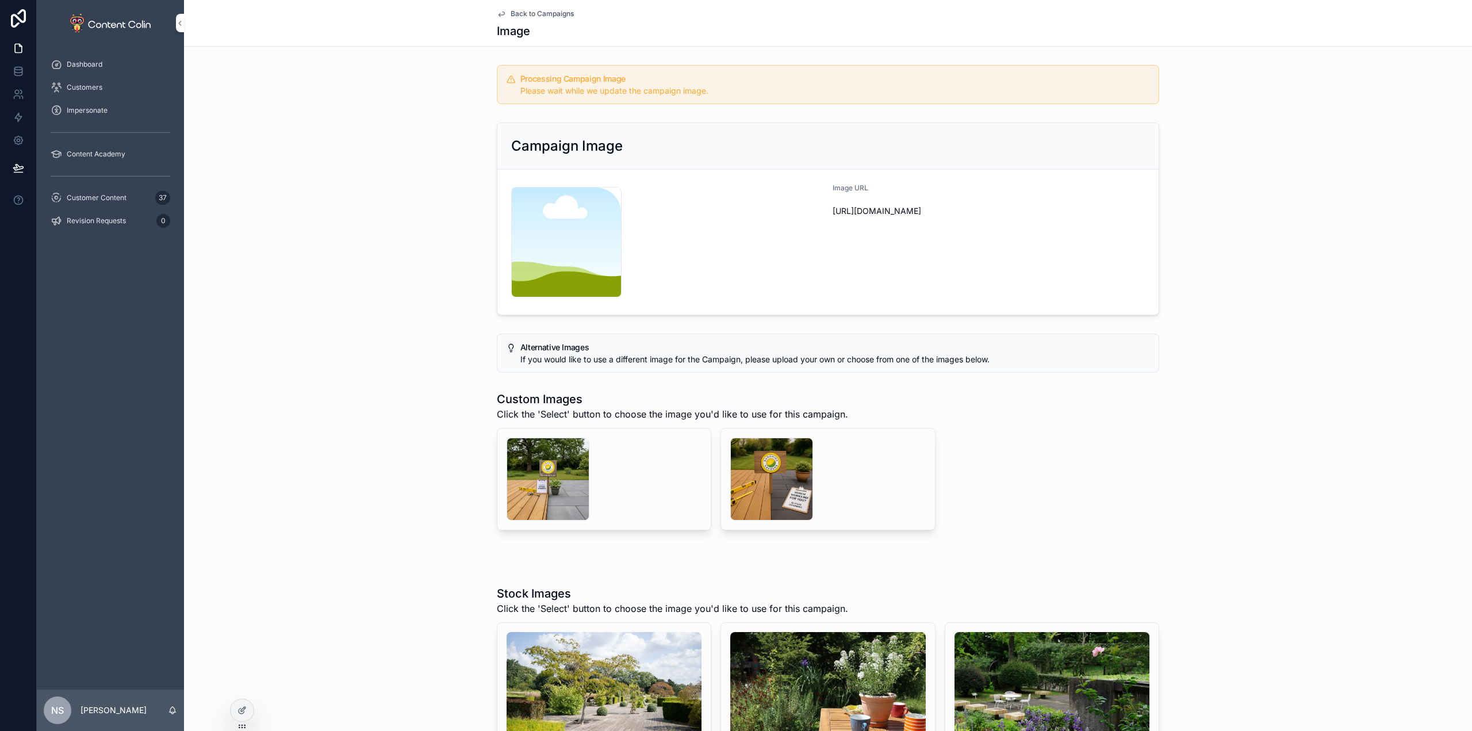
click at [551, 17] on span "Back to Campaigns" at bounding box center [541, 13] width 63 height 9
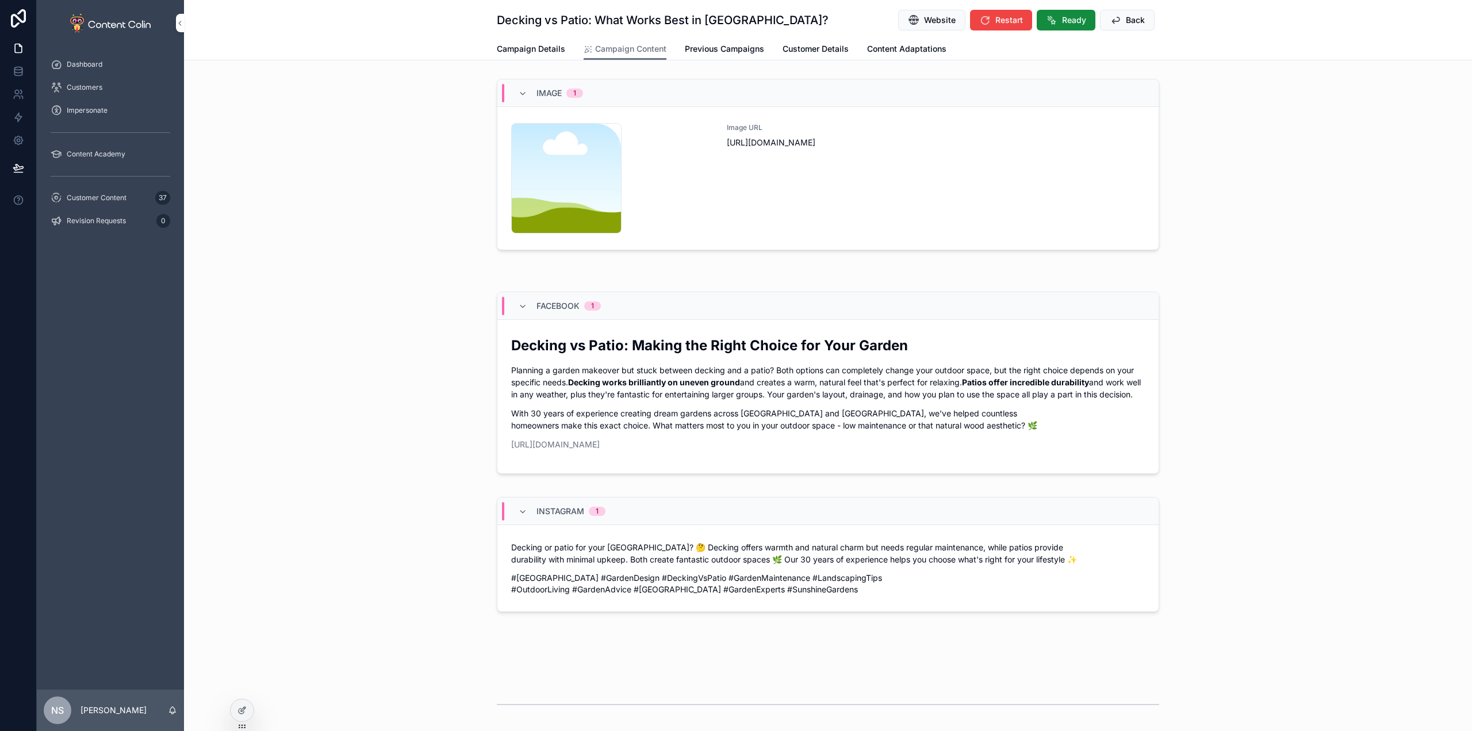
click at [1120, 21] on button "Back" at bounding box center [1127, 20] width 55 height 21
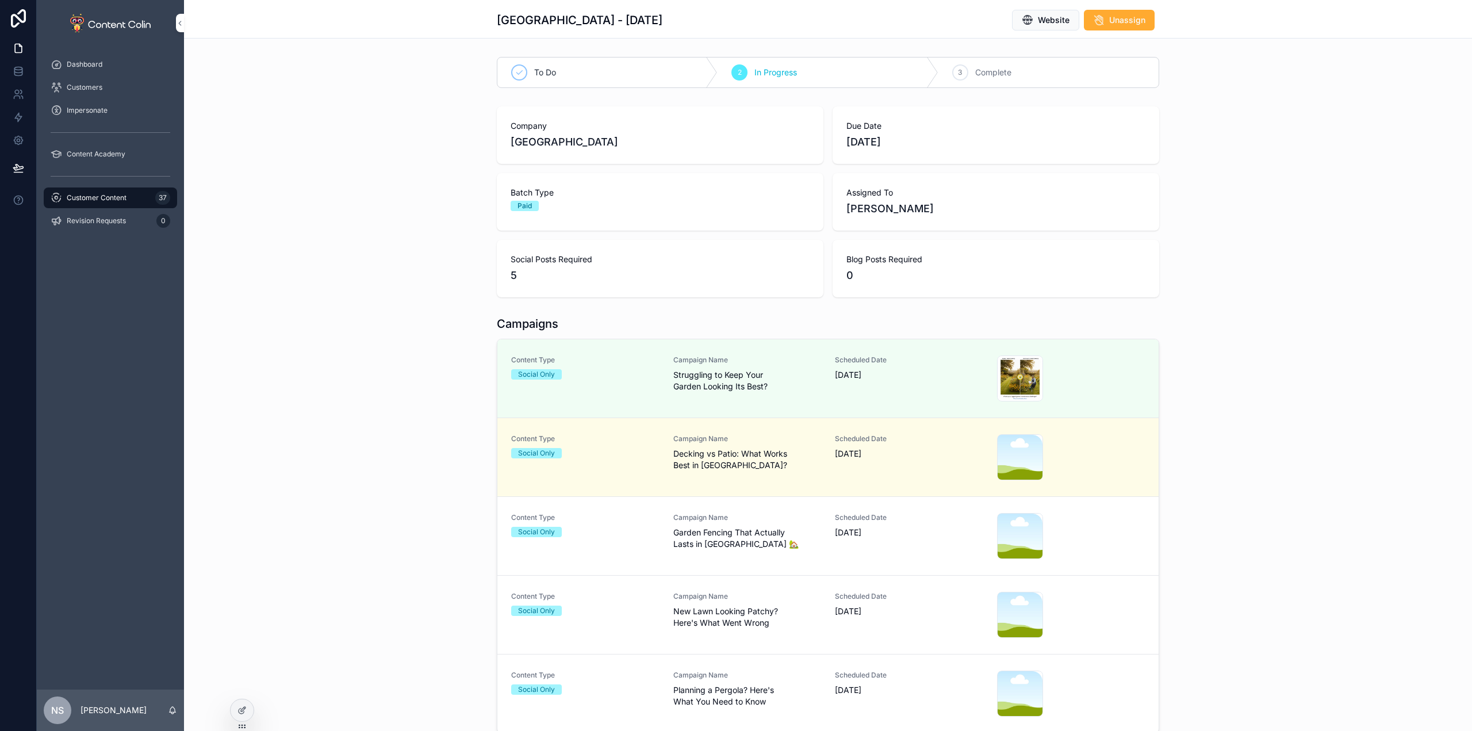
click at [726, 521] on span "Campaign Name" at bounding box center [747, 517] width 148 height 9
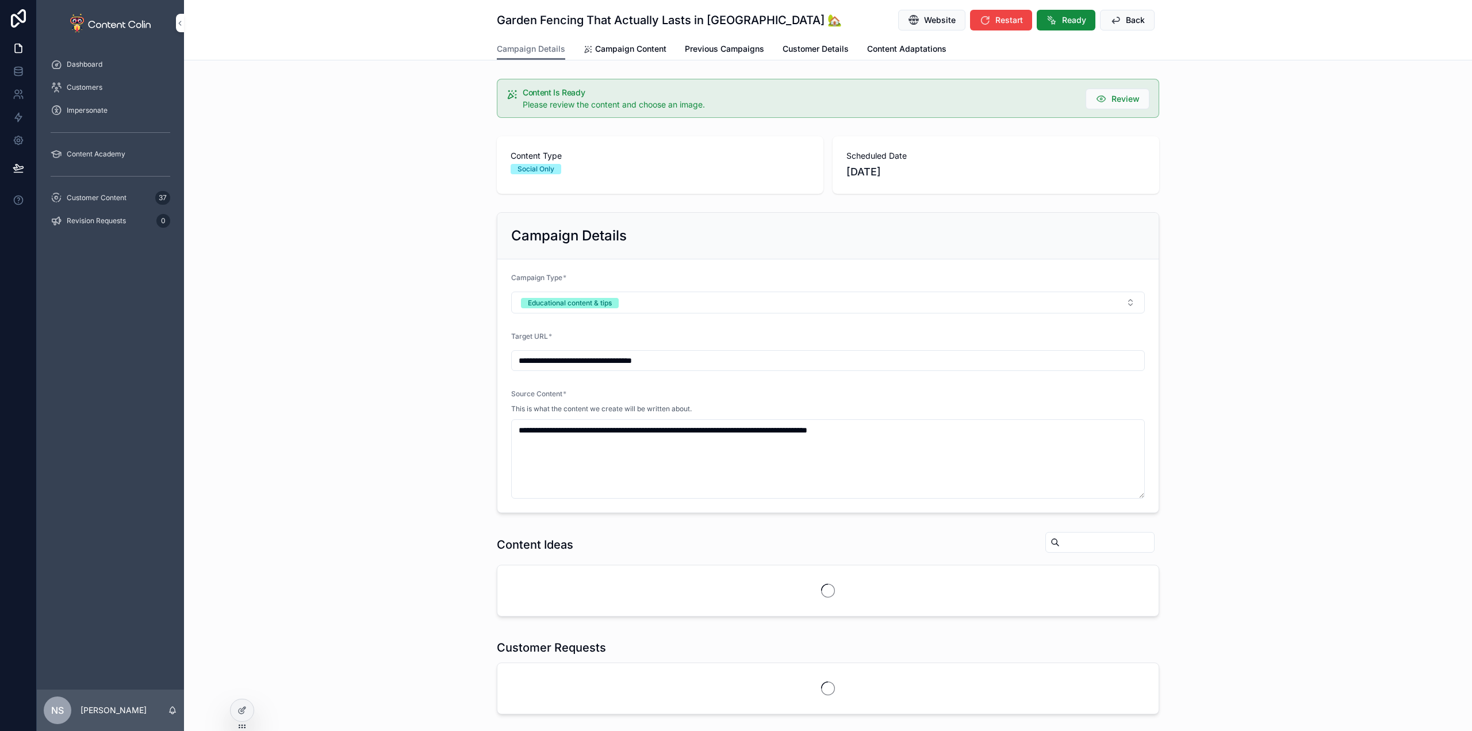
click at [638, 48] on span "Campaign Content" at bounding box center [630, 48] width 71 height 11
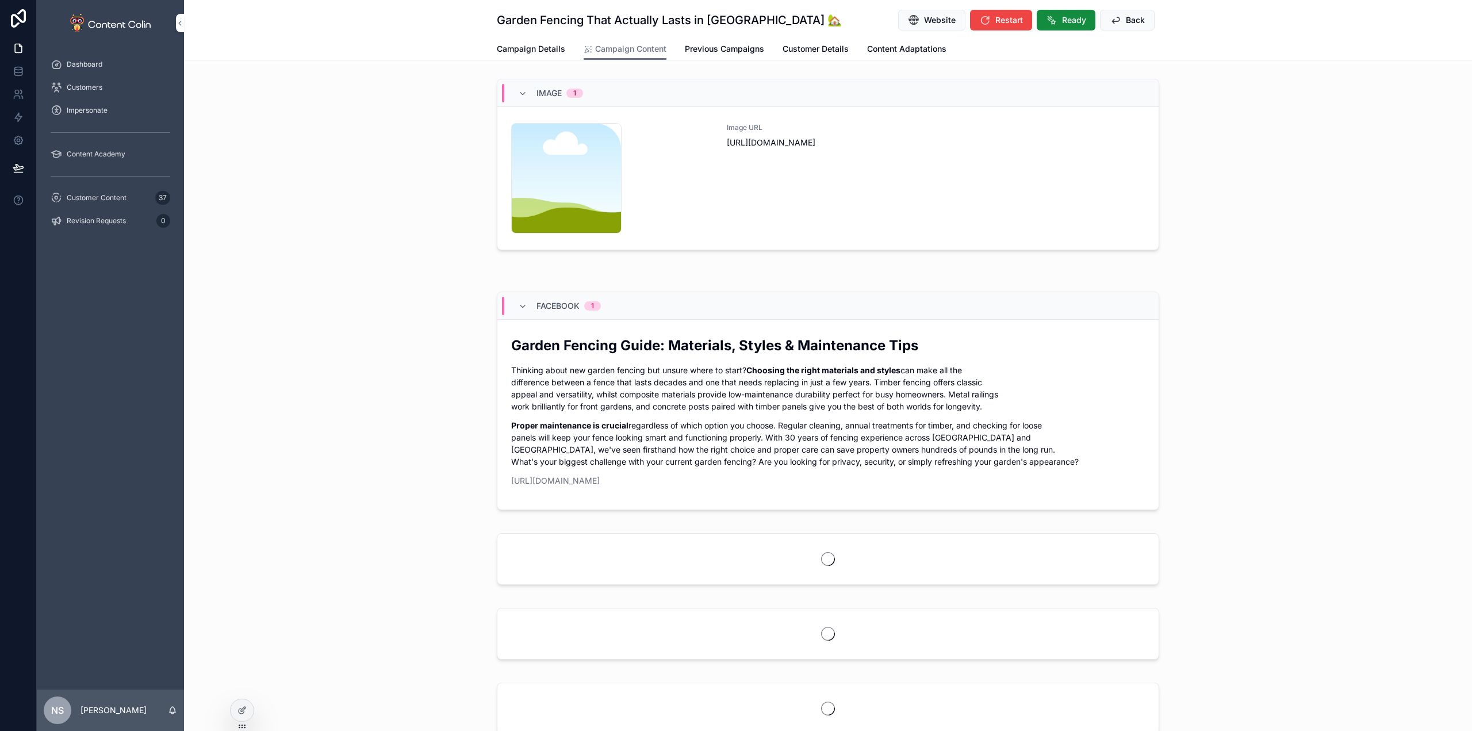
click at [916, 199] on div "Image URL [URL][DOMAIN_NAME]" at bounding box center [936, 178] width 418 height 110
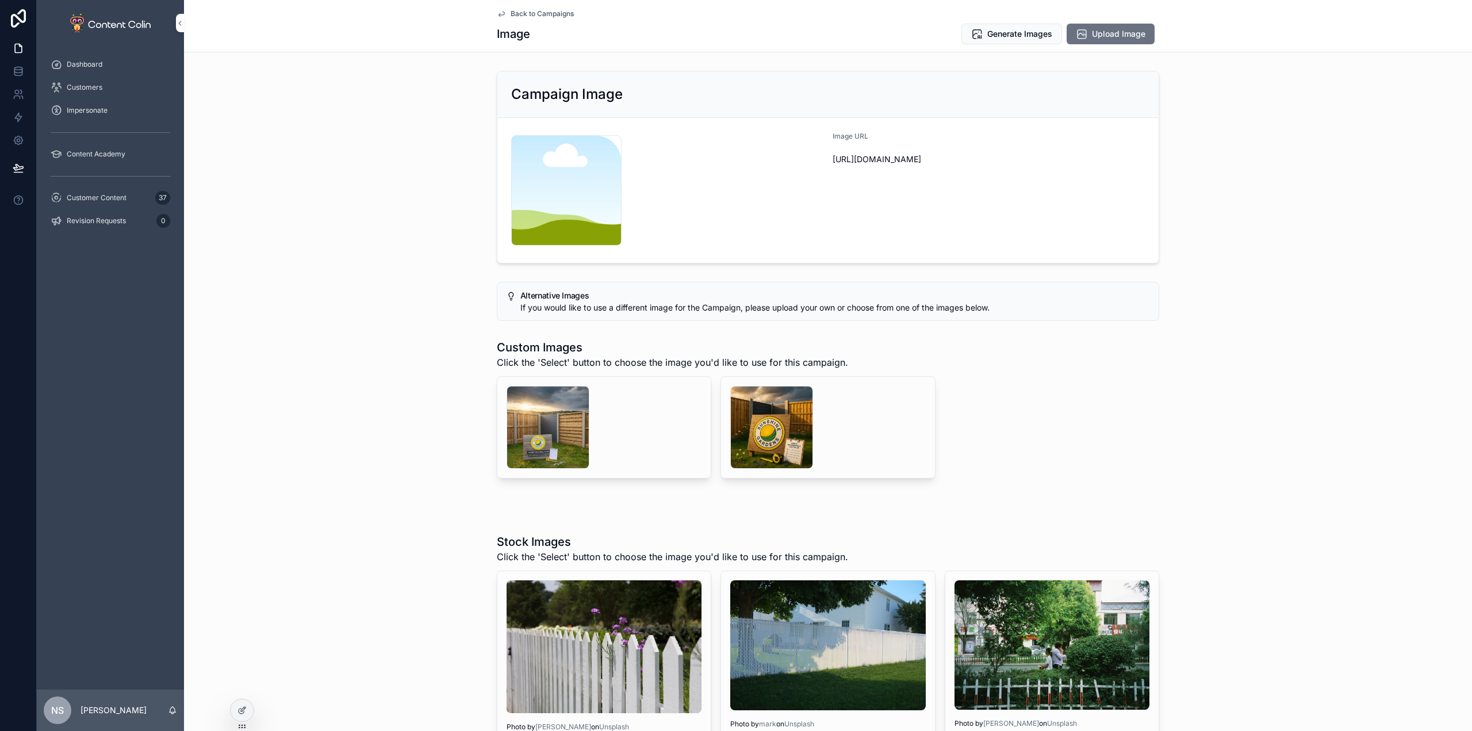
click at [766, 422] on div "scrollable content" at bounding box center [771, 427] width 83 height 83
click at [542, 423] on div "scrollable content" at bounding box center [547, 427] width 83 height 83
click at [0, 0] on span "Select" at bounding box center [0, 0] width 0 height 0
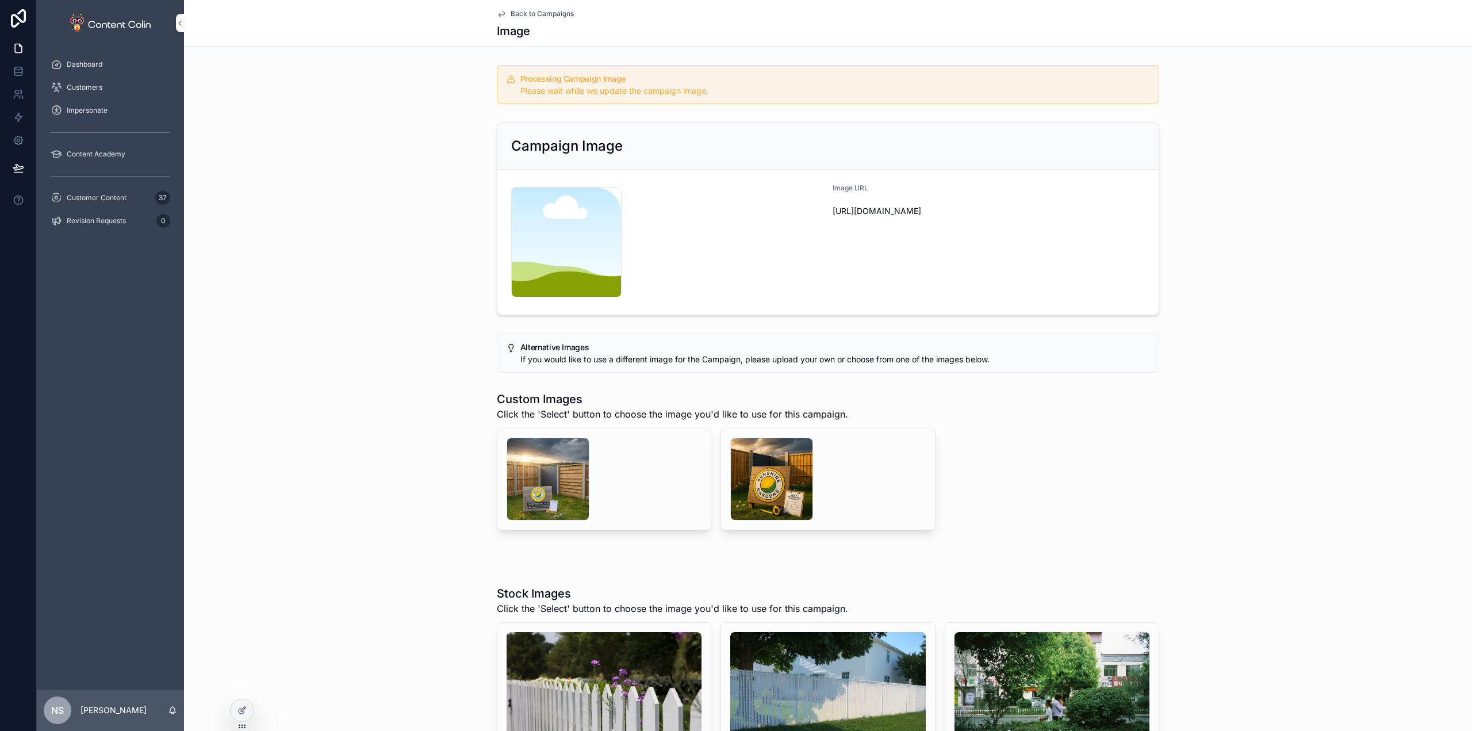
click at [547, 12] on span "Back to Campaigns" at bounding box center [541, 13] width 63 height 9
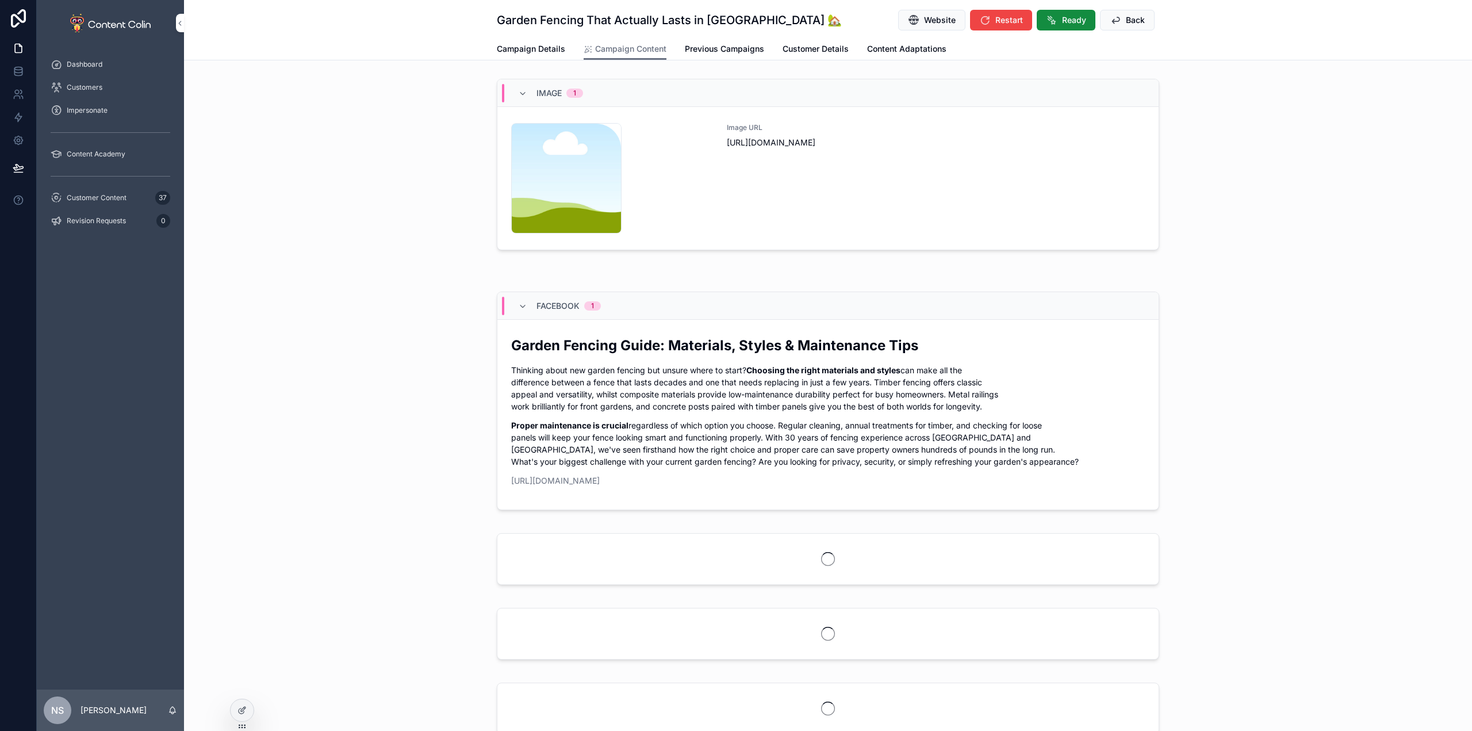
click at [1111, 20] on icon "scrollable content" at bounding box center [1114, 19] width 11 height 11
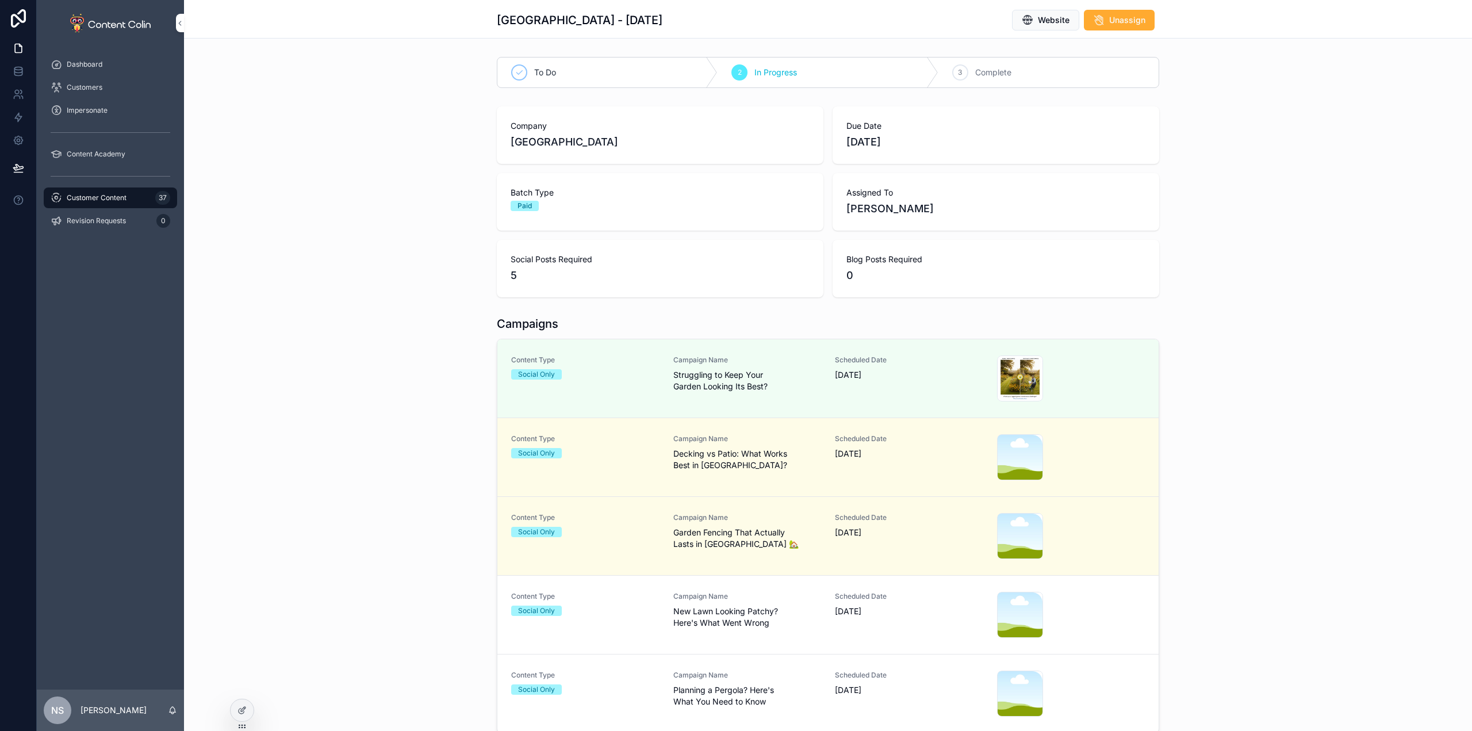
click at [786, 617] on span "New Lawn Looking Patchy? Here's What Went Wrong" at bounding box center [747, 616] width 148 height 23
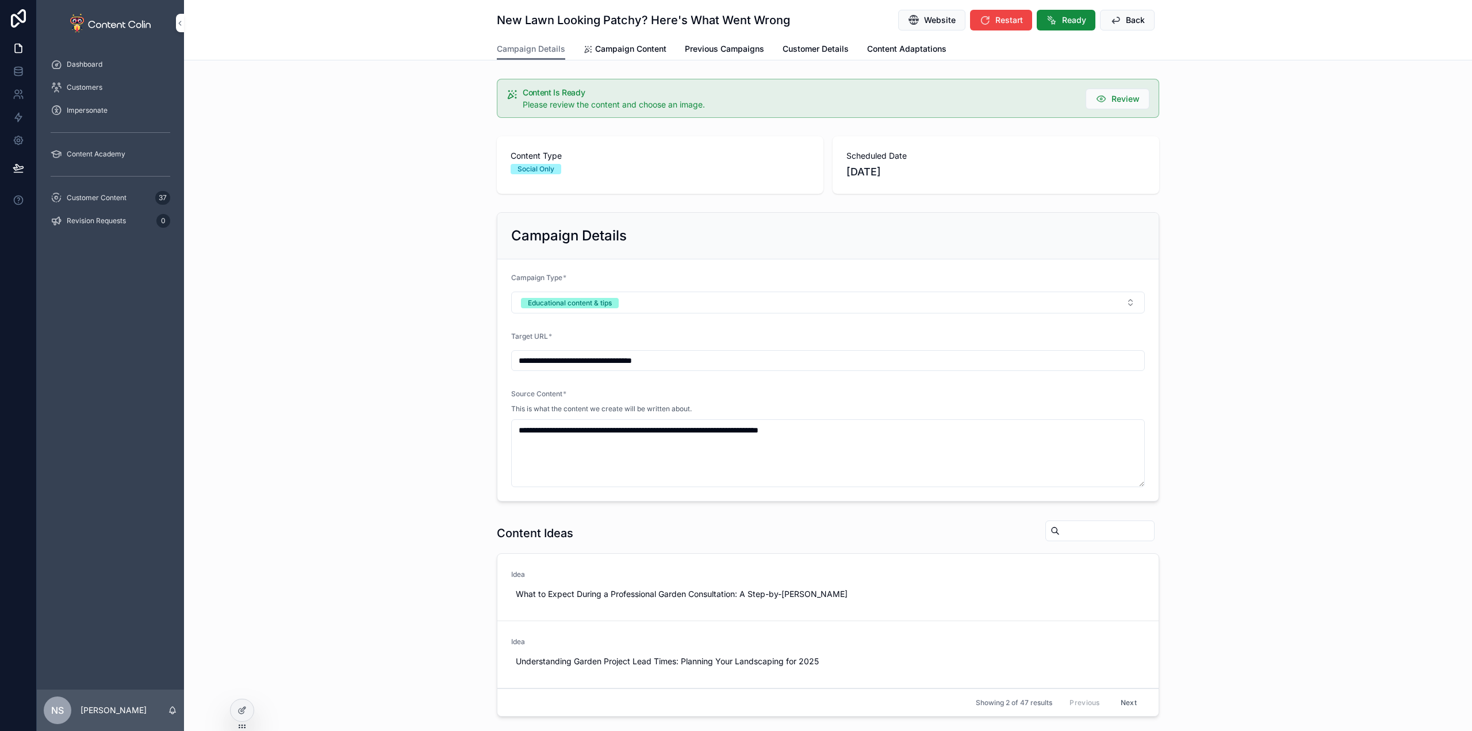
click at [633, 51] on span "Campaign Content" at bounding box center [630, 48] width 71 height 11
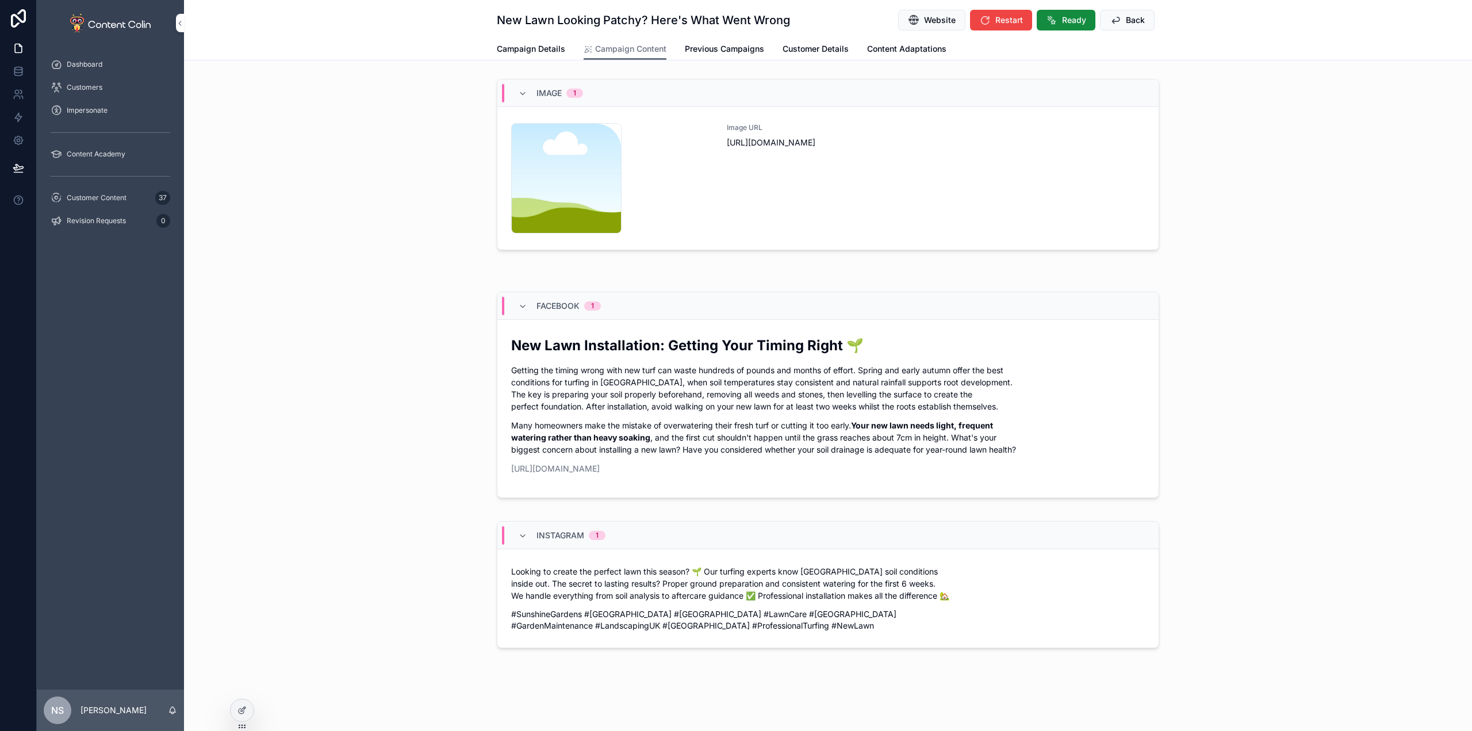
drag, startPoint x: 944, startPoint y: 166, endPoint x: 901, endPoint y: 217, distance: 66.1
click at [901, 217] on div "Image URL [URL][DOMAIN_NAME]" at bounding box center [936, 178] width 418 height 110
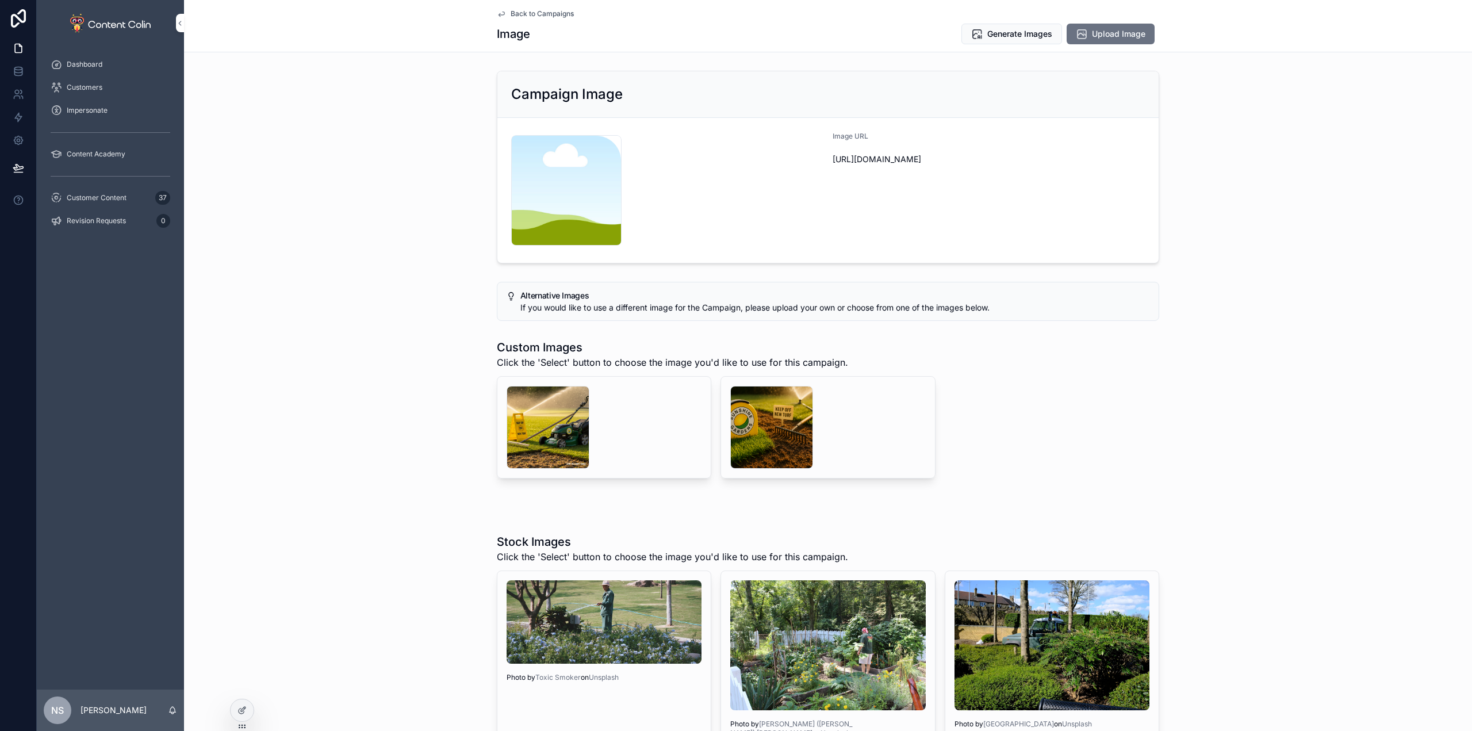
click at [745, 424] on div "scrollable content" at bounding box center [771, 427] width 83 height 83
click at [530, 443] on div "scrollable content" at bounding box center [547, 427] width 83 height 83
click at [782, 427] on div "scrollable content" at bounding box center [771, 427] width 83 height 83
click at [0, 0] on button "Select" at bounding box center [0, 0] width 0 height 0
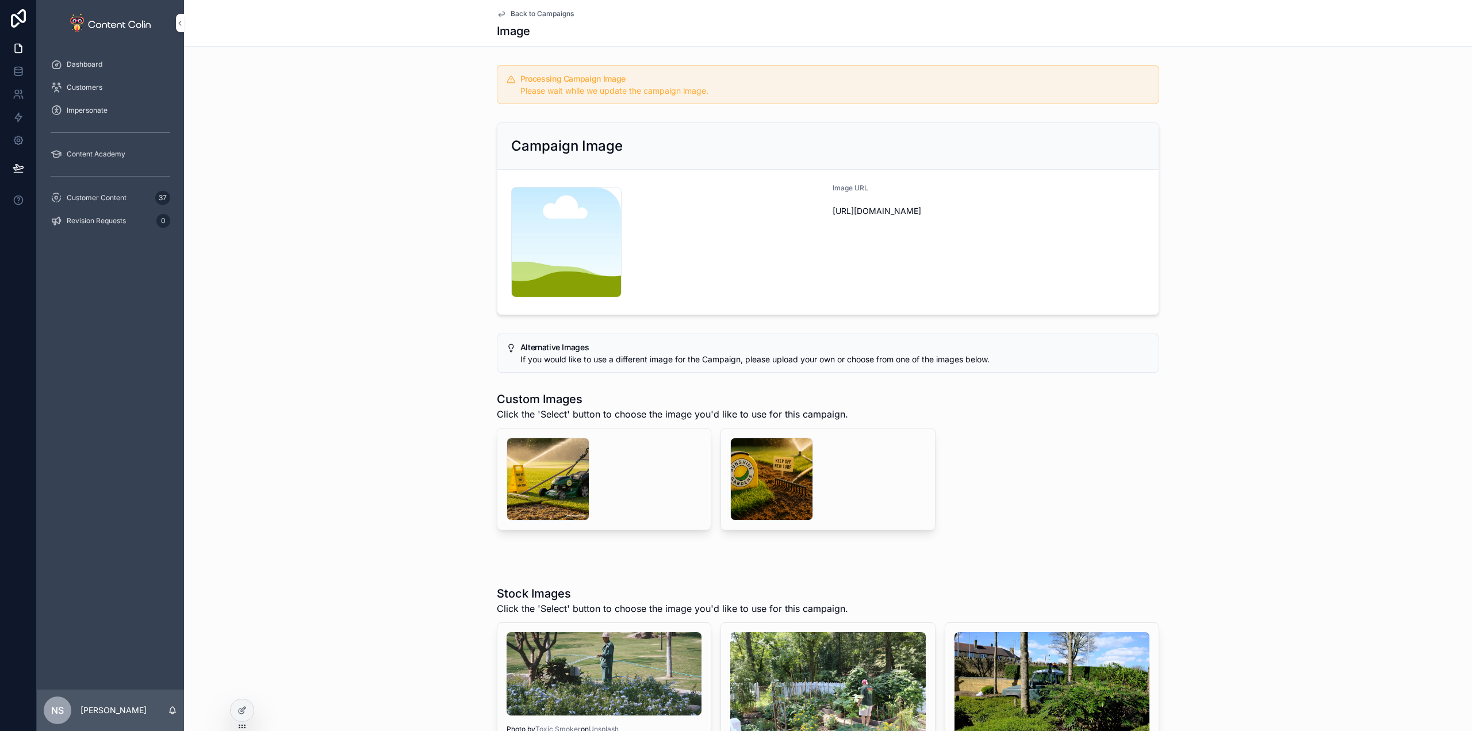
click at [551, 14] on span "Back to Campaigns" at bounding box center [541, 13] width 63 height 9
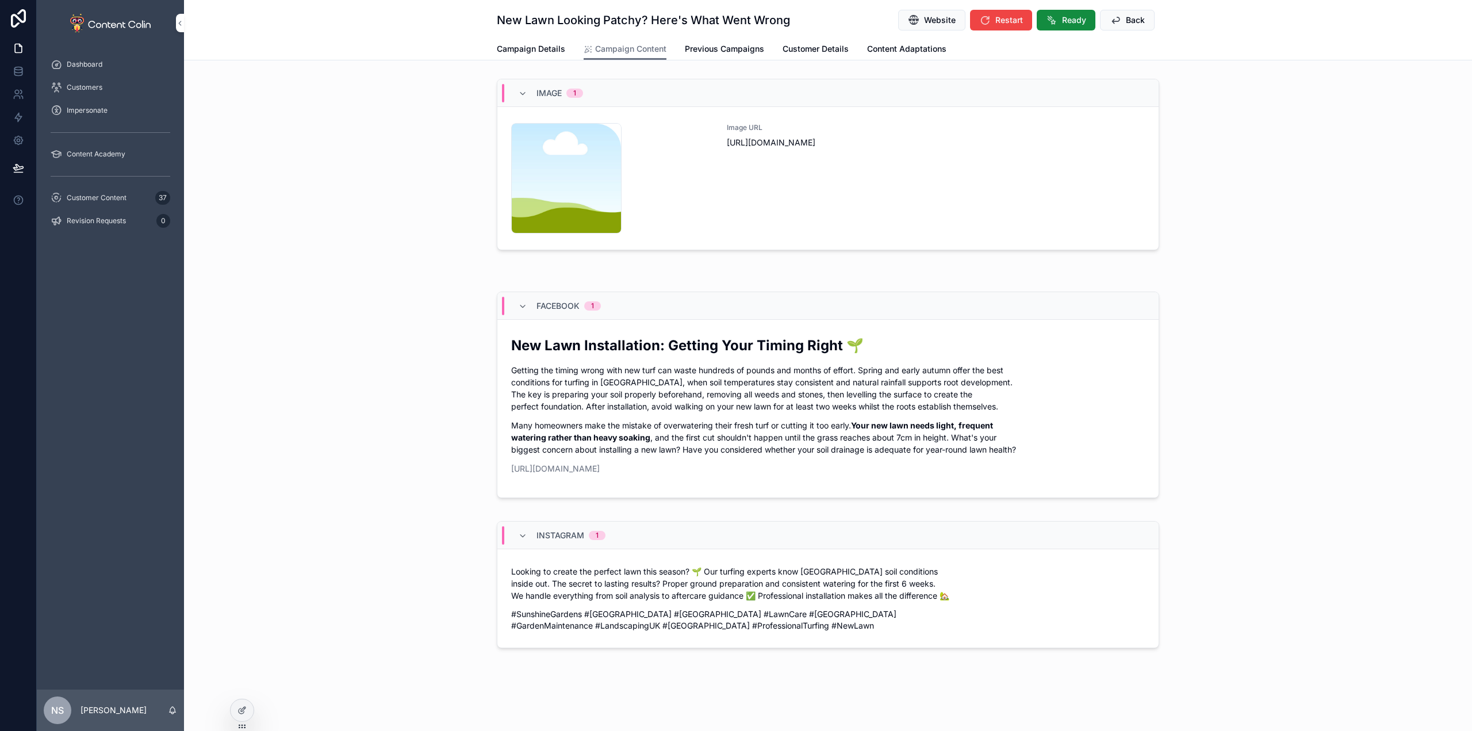
click at [1134, 11] on button "Back" at bounding box center [1127, 20] width 55 height 21
click at [1126, 18] on span "Back" at bounding box center [1135, 19] width 19 height 11
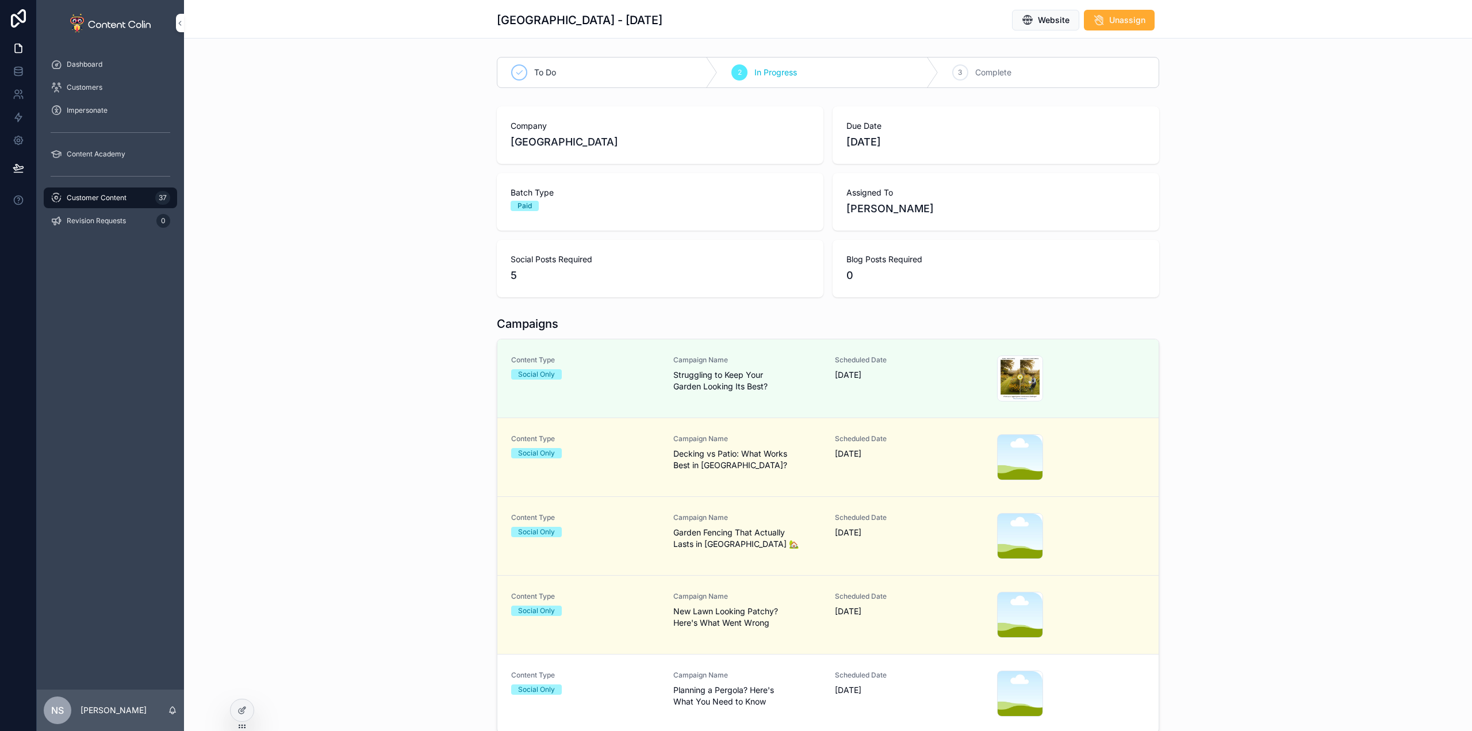
click at [809, 686] on span "Planning a Pergola? Here's What You Need to Know" at bounding box center [747, 695] width 148 height 23
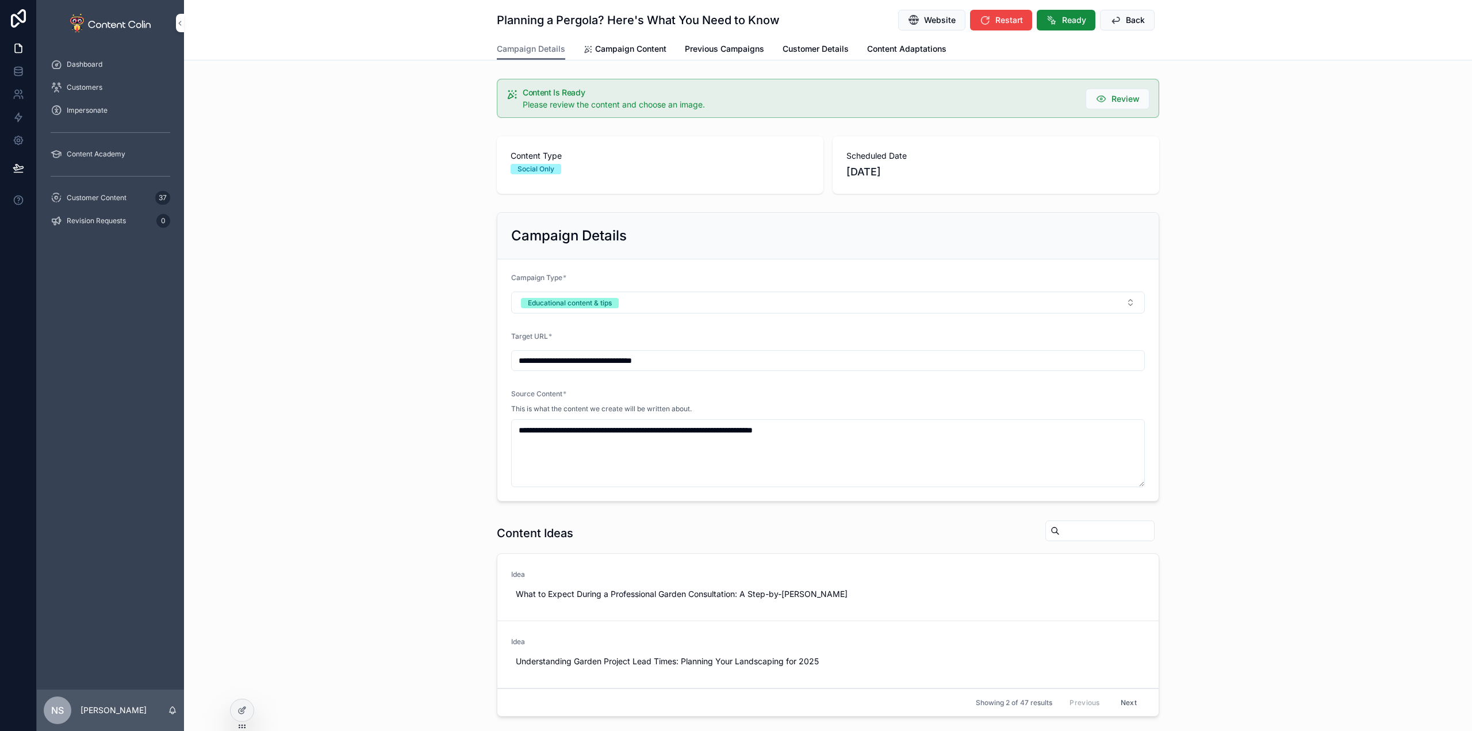
click at [636, 55] on link "Campaign Content" at bounding box center [624, 50] width 83 height 23
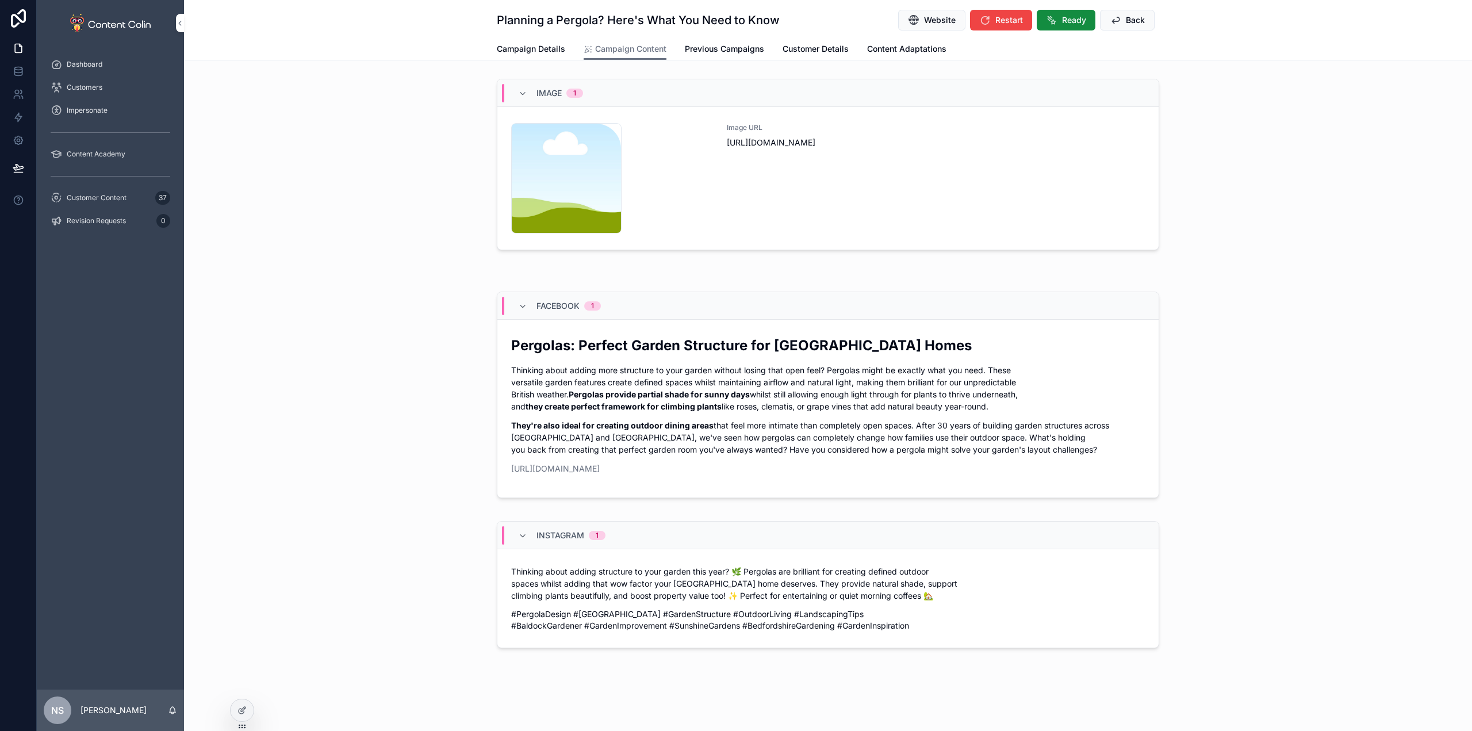
click at [848, 189] on div "Image URL [URL][DOMAIN_NAME]" at bounding box center [936, 178] width 418 height 110
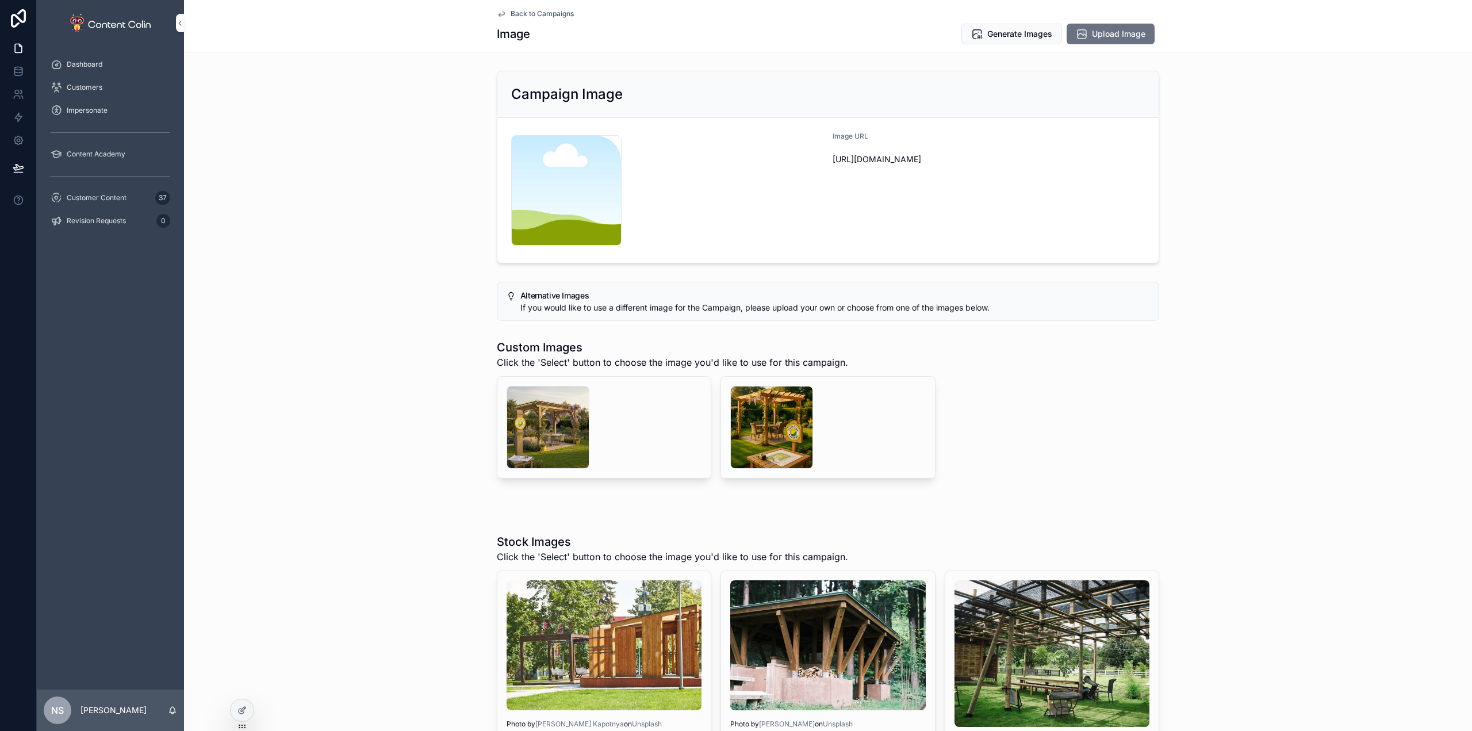
click at [759, 437] on div "scrollable content" at bounding box center [771, 427] width 83 height 83
click at [537, 422] on div "scrollable content" at bounding box center [547, 427] width 83 height 83
click at [1026, 35] on span "Generate Images" at bounding box center [1019, 33] width 65 height 11
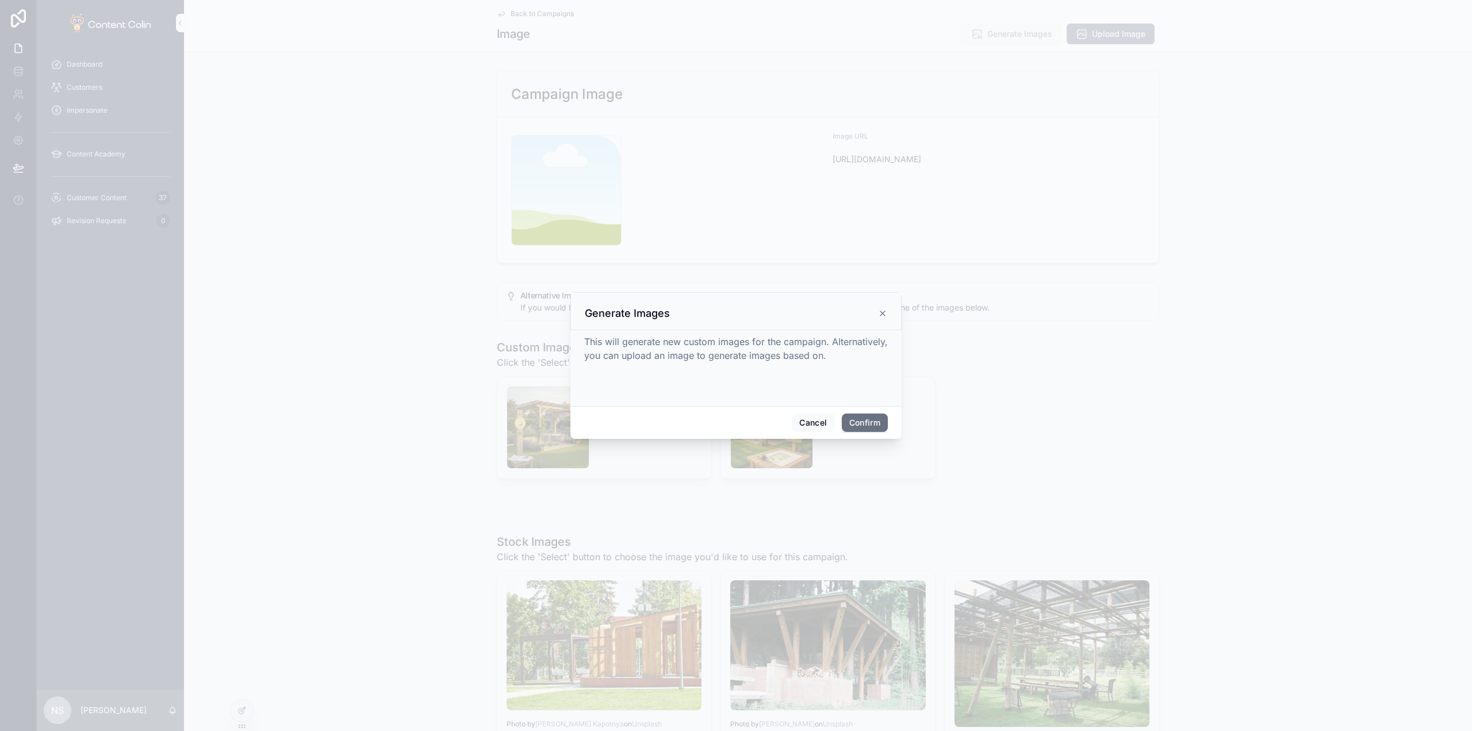
click at [869, 417] on button "Confirm" at bounding box center [865, 422] width 46 height 18
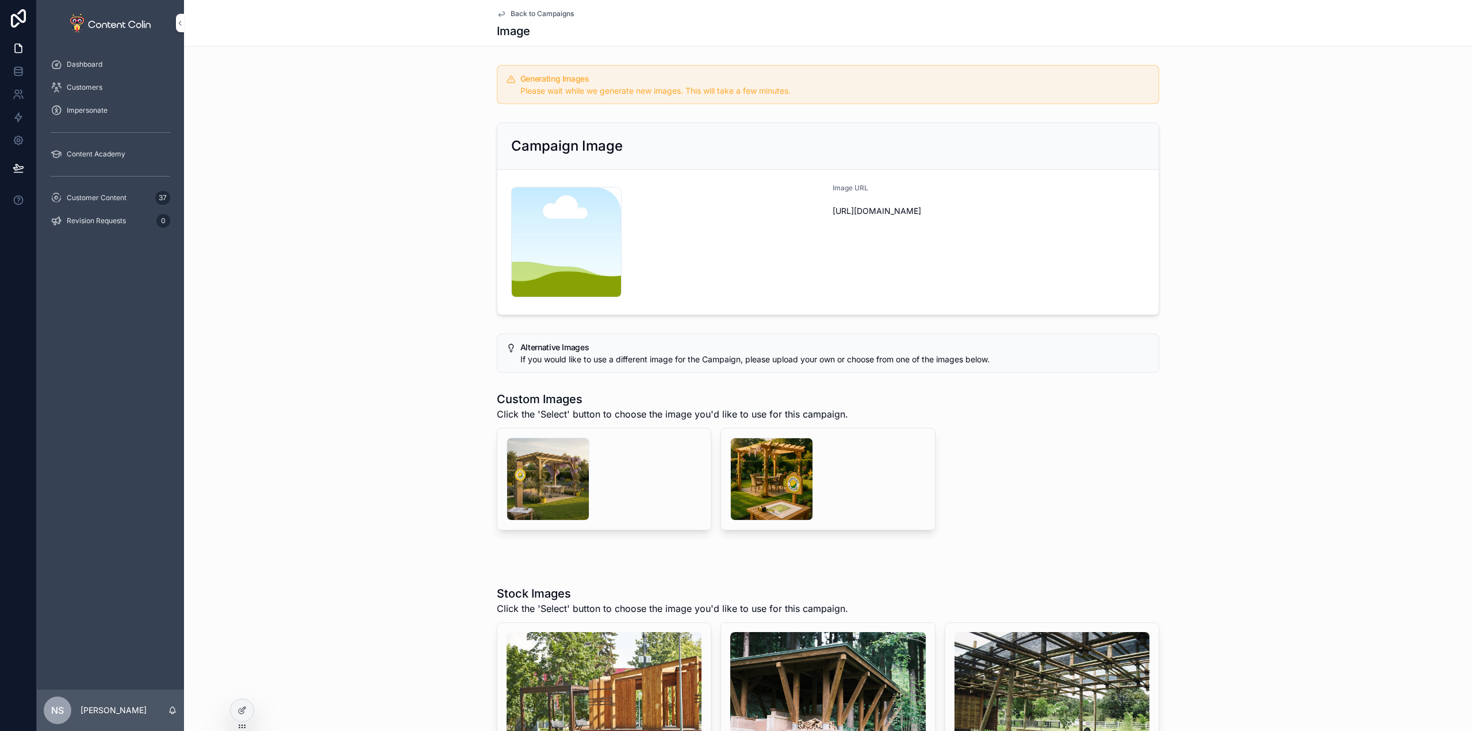
click at [121, 197] on span "Customer Content" at bounding box center [97, 197] width 60 height 9
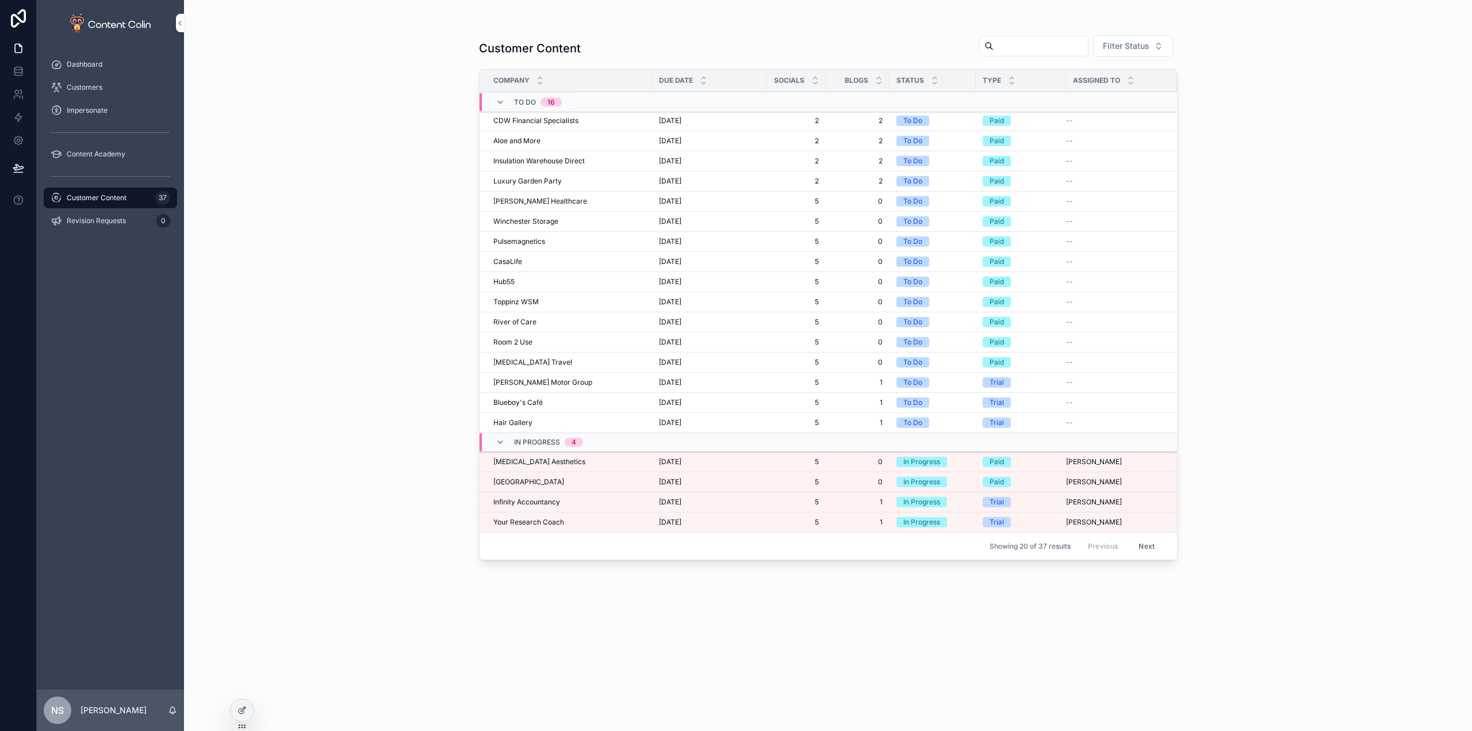
click at [573, 459] on div "[MEDICAL_DATA] Aesthetics [MEDICAL_DATA] Aesthetics" at bounding box center [569, 461] width 152 height 9
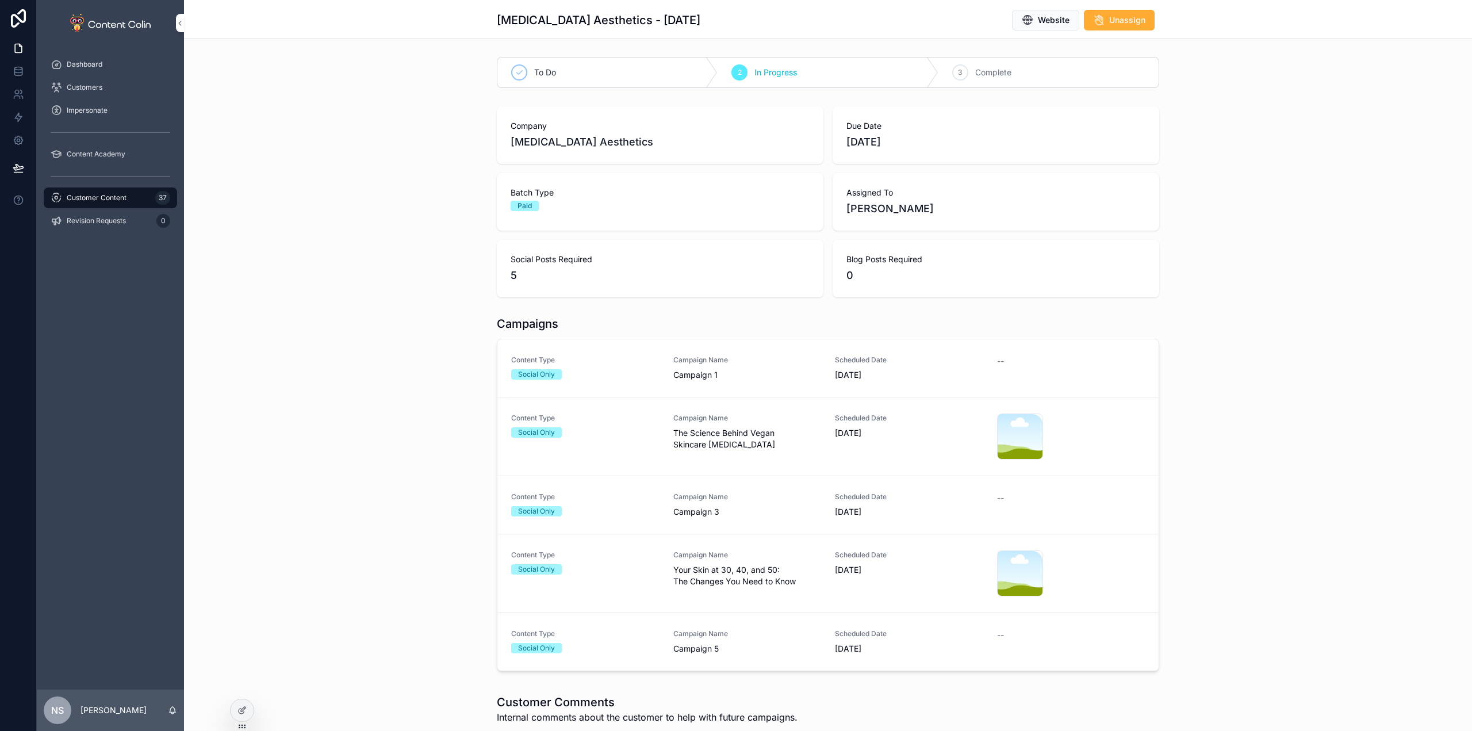
click at [608, 440] on div "Content Type Social Only" at bounding box center [585, 436] width 148 height 46
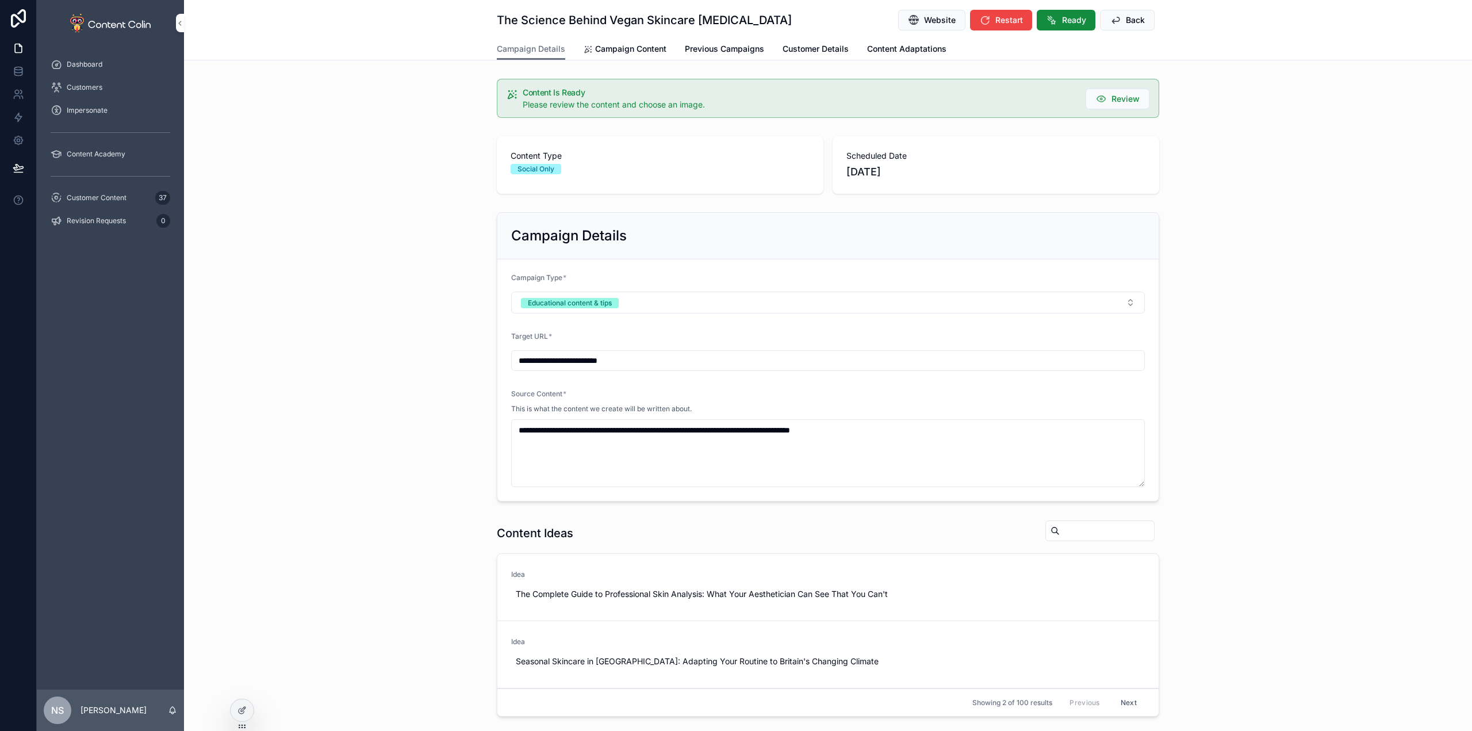
click at [643, 53] on span "Campaign Content" at bounding box center [630, 48] width 71 height 11
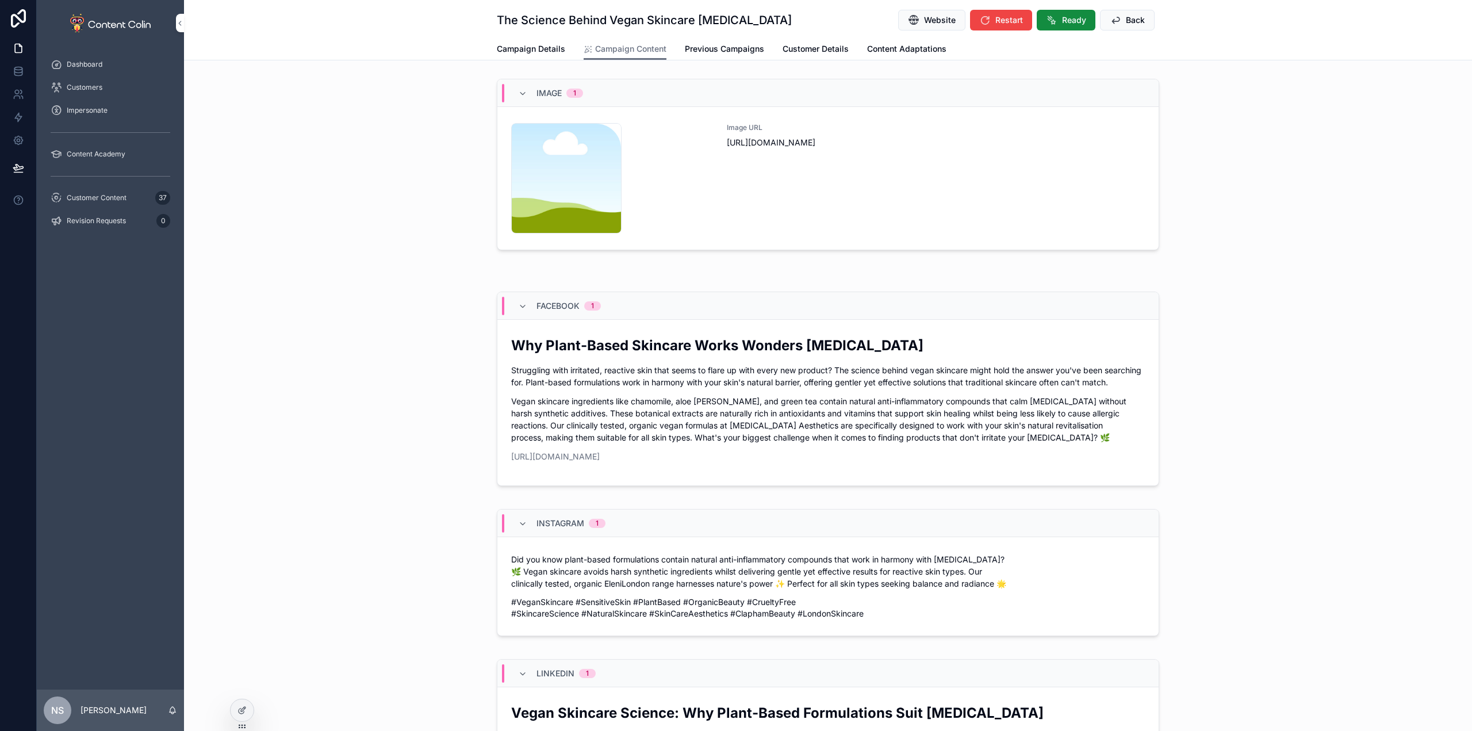
click at [866, 172] on div "Image URL [URL][DOMAIN_NAME]" at bounding box center [936, 178] width 418 height 110
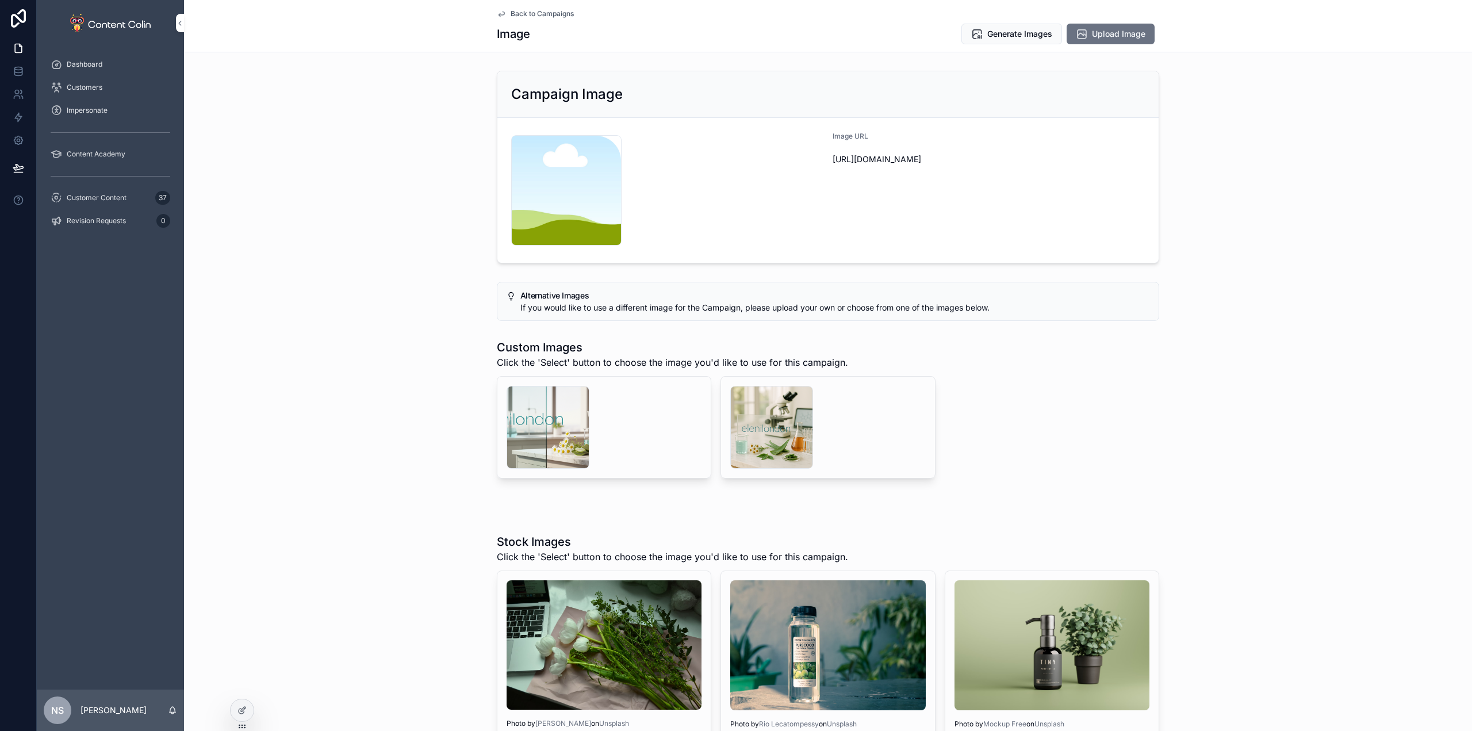
click at [559, 420] on div "scrollable content" at bounding box center [547, 427] width 83 height 83
click at [756, 418] on div "scrollable content" at bounding box center [771, 427] width 83 height 83
click at [0, 0] on span "Select" at bounding box center [0, 0] width 0 height 0
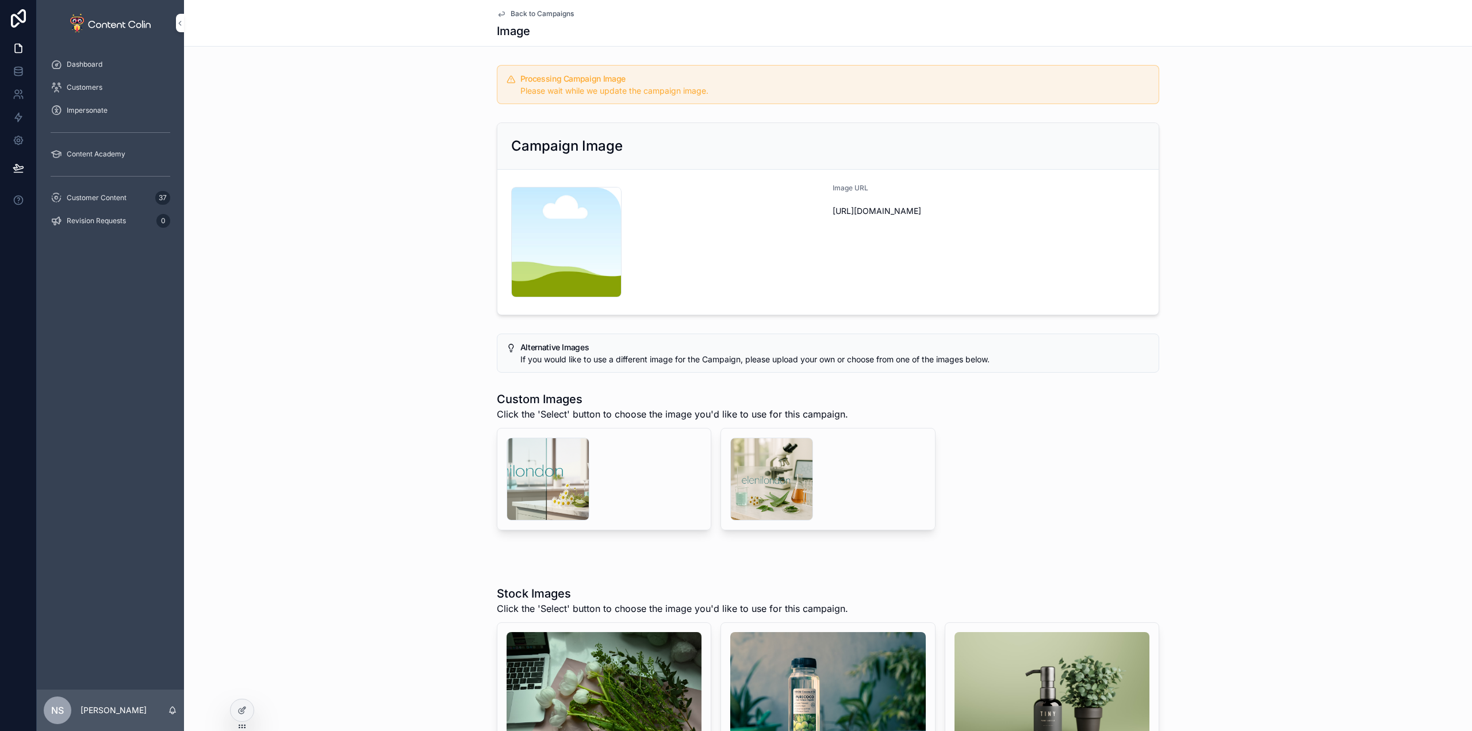
click at [554, 17] on span "Back to Campaigns" at bounding box center [541, 13] width 63 height 9
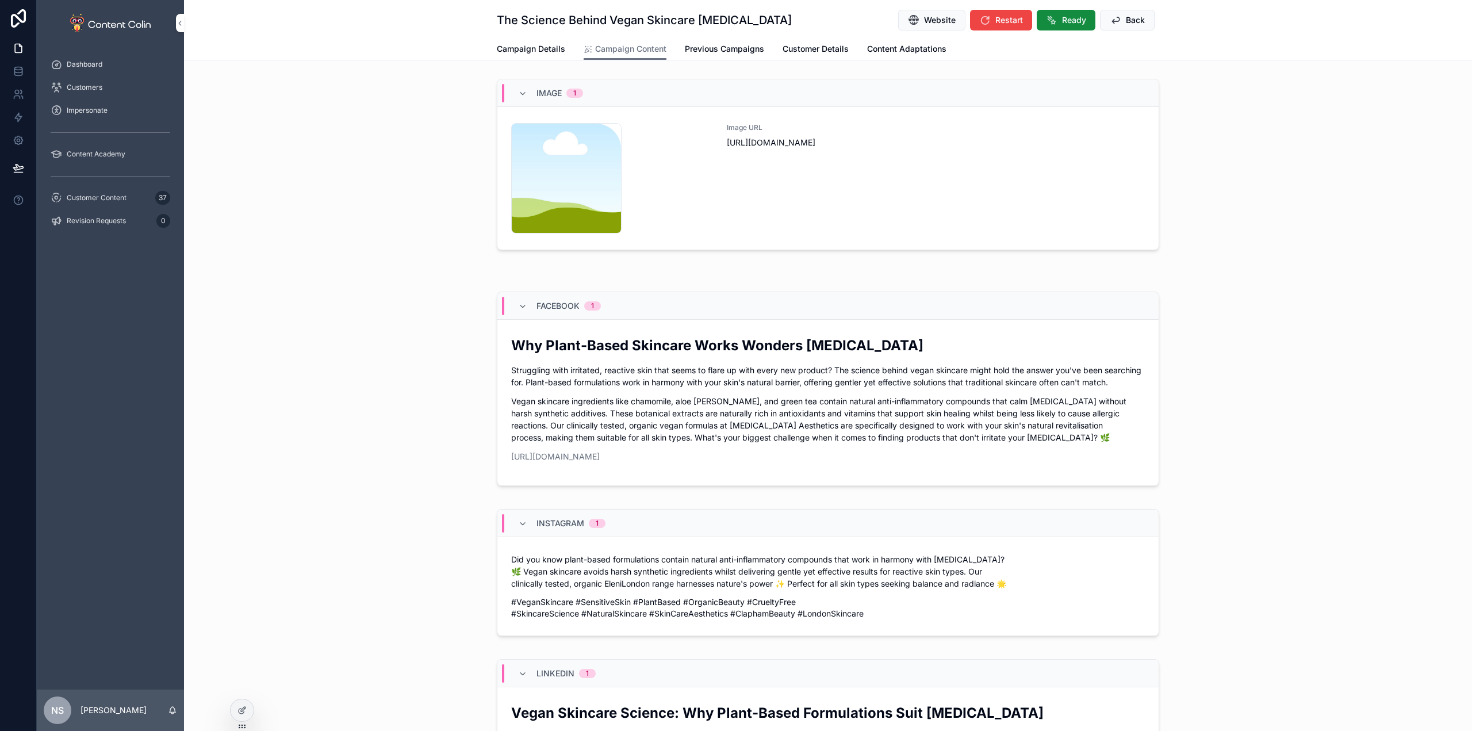
click at [1134, 7] on div "The Science Behind Vegan Skincare [MEDICAL_DATA] Website Restart Ready Back" at bounding box center [828, 19] width 662 height 38
click at [1126, 21] on span "Back" at bounding box center [1135, 19] width 19 height 11
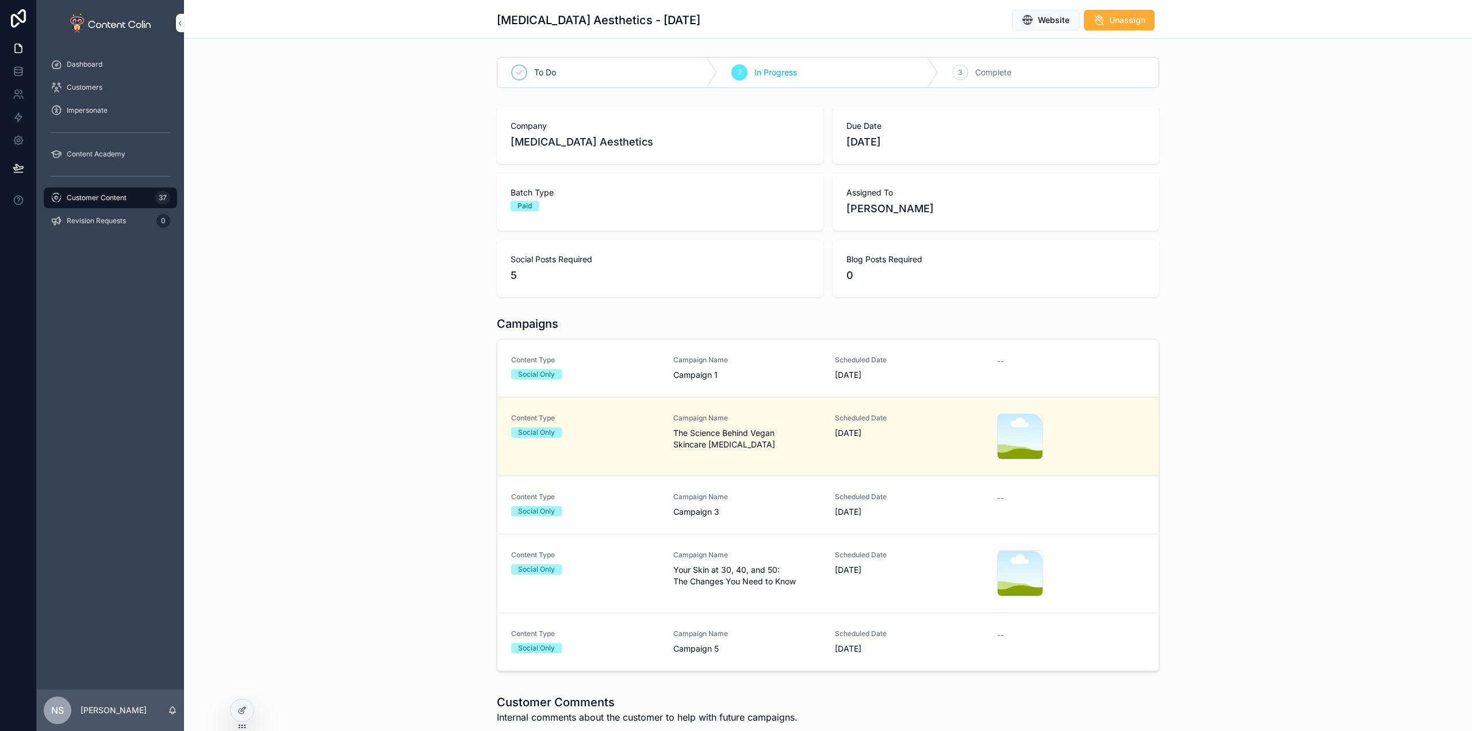
click at [793, 575] on span "Your Skin at 30, 40, and 50: The Changes You Need to Know" at bounding box center [747, 575] width 148 height 23
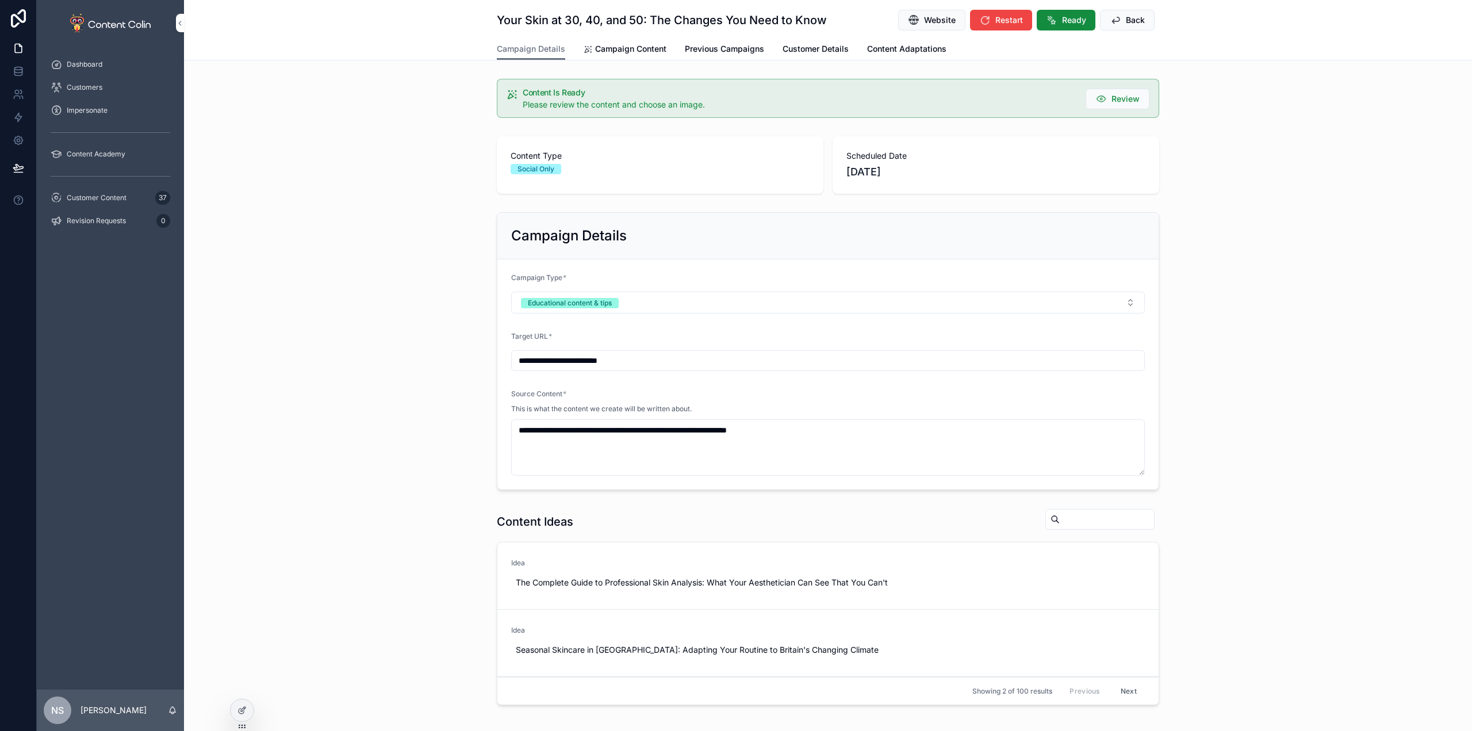
click at [637, 49] on span "Campaign Content" at bounding box center [630, 48] width 71 height 11
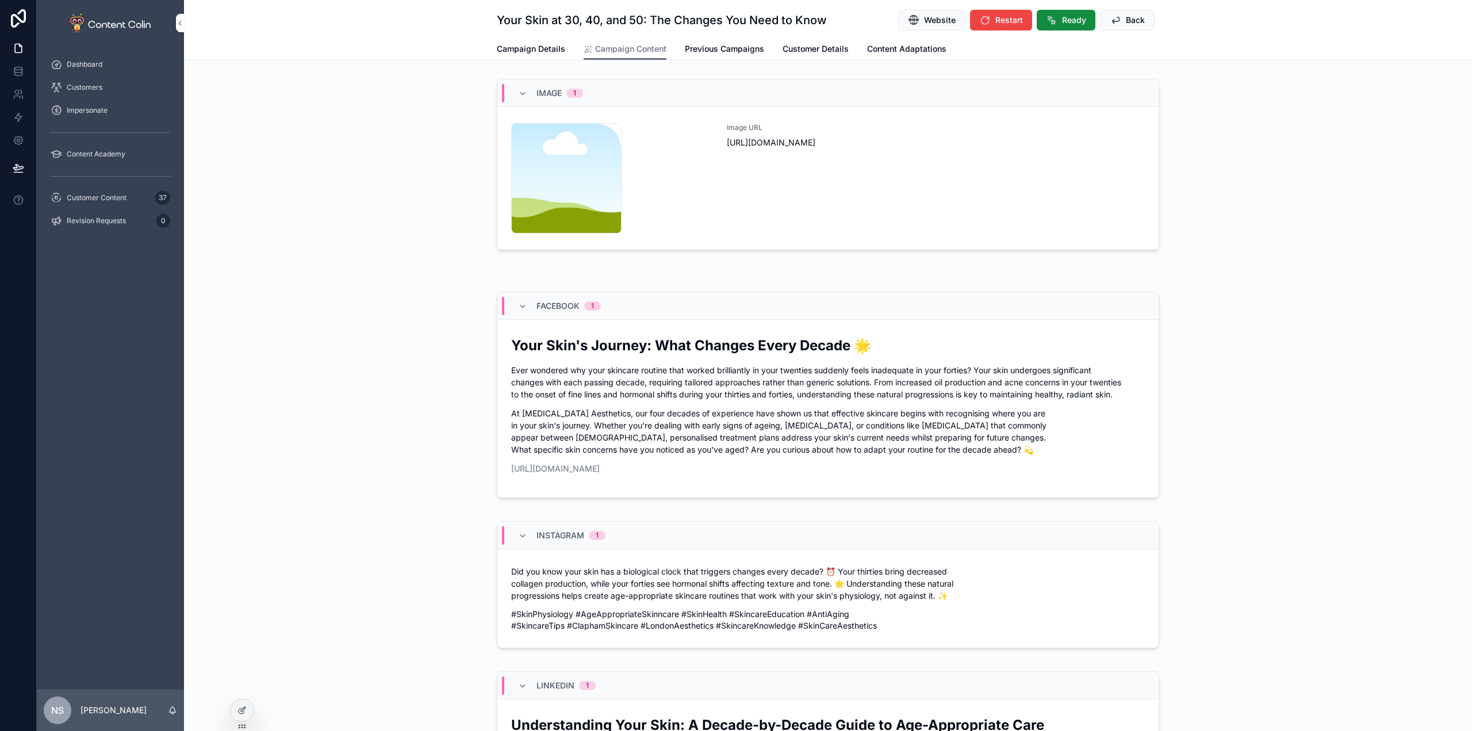
click at [989, 177] on div "Image URL [URL][DOMAIN_NAME]" at bounding box center [936, 178] width 418 height 110
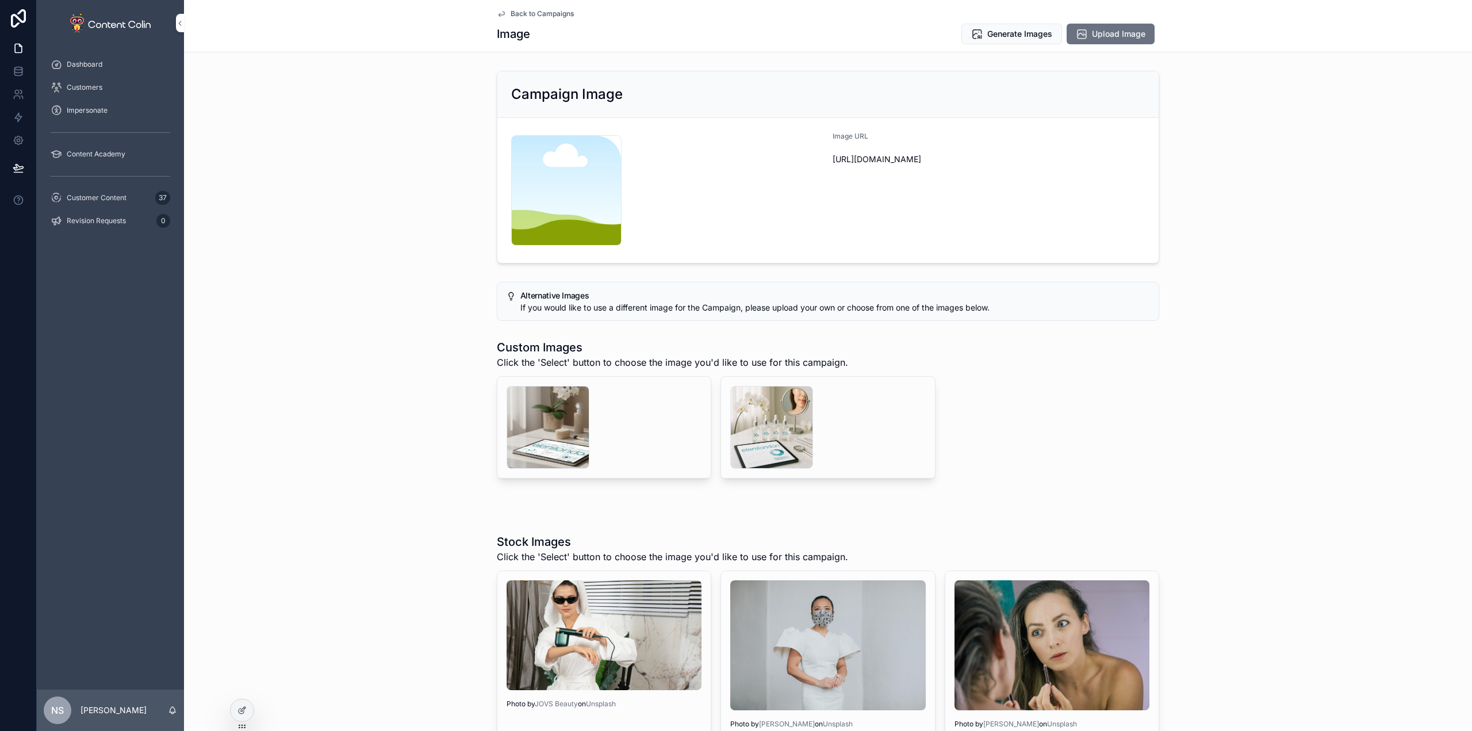
click at [738, 423] on div "scrollable content" at bounding box center [771, 427] width 83 height 83
click at [0, 0] on icon "scrollable content" at bounding box center [0, 0] width 0 height 0
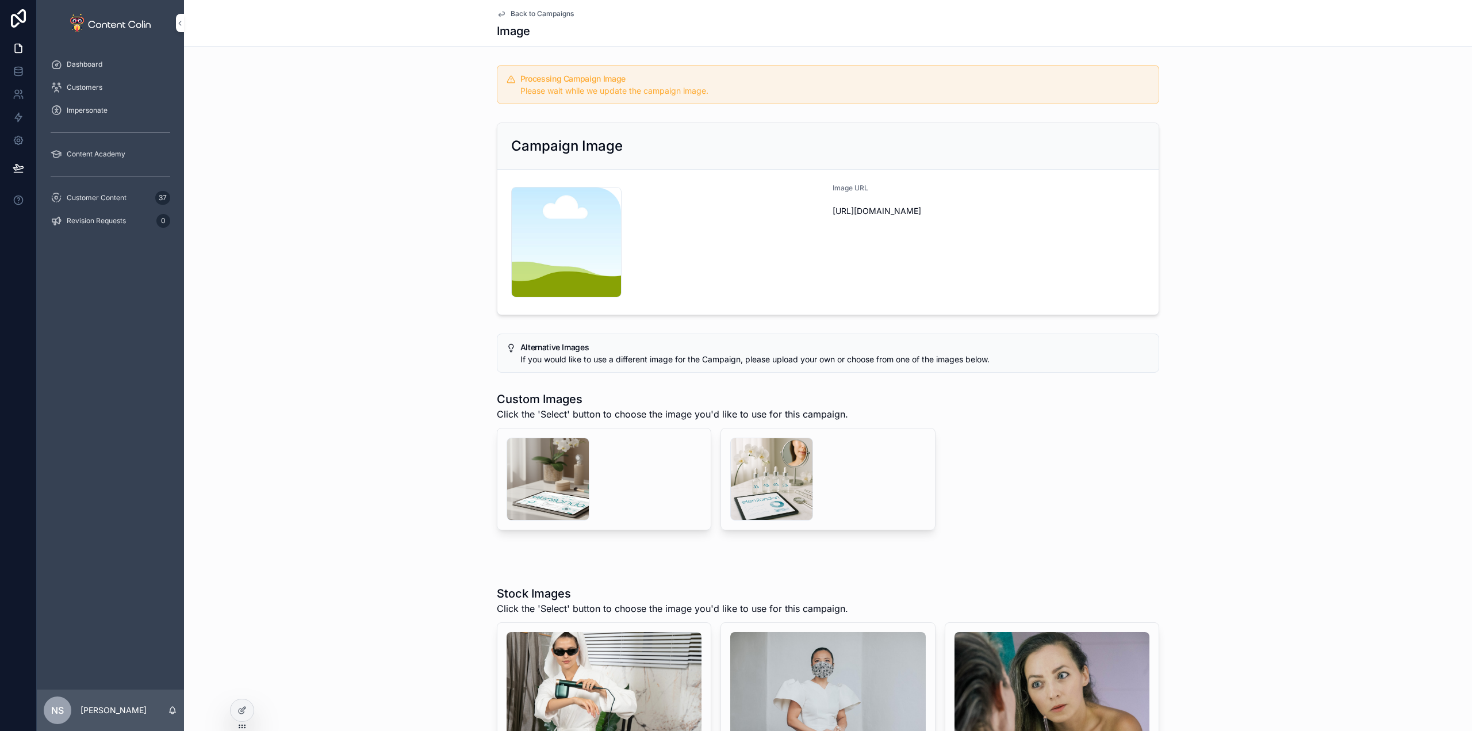
click at [530, 11] on span "Back to Campaigns" at bounding box center [541, 13] width 63 height 9
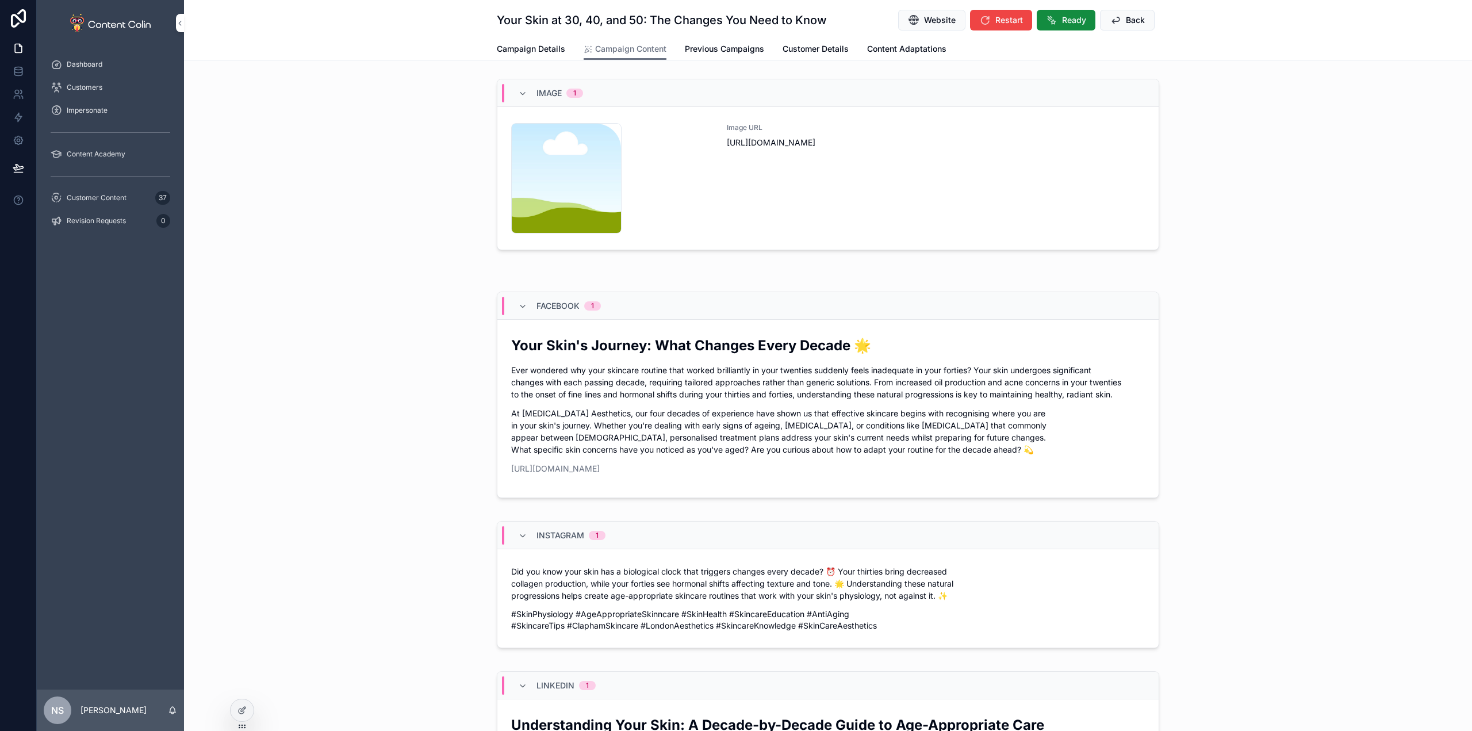
click at [1112, 20] on icon "scrollable content" at bounding box center [1114, 19] width 11 height 11
click at [1126, 15] on span "Back" at bounding box center [1135, 19] width 19 height 11
click at [719, 50] on span "Previous Campaigns" at bounding box center [724, 48] width 79 height 11
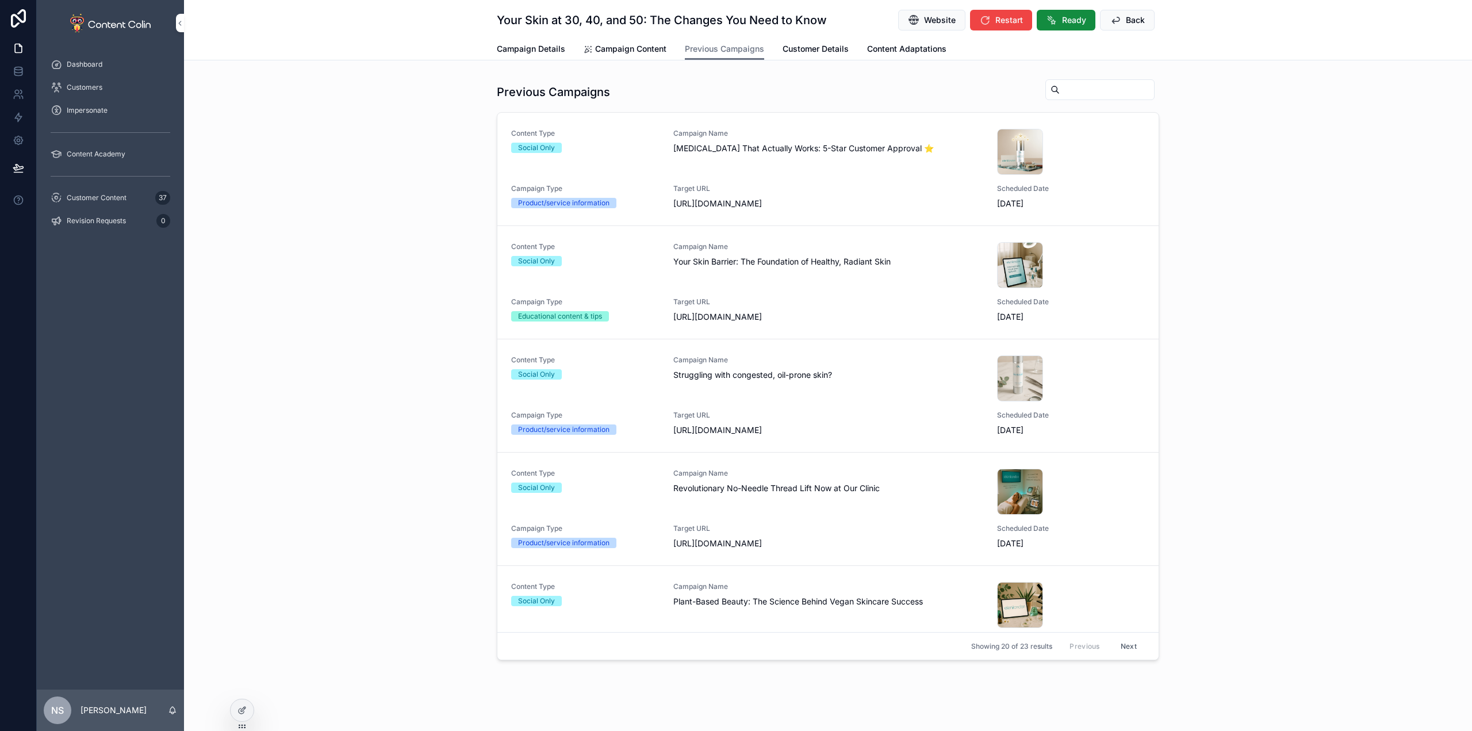
click at [535, 48] on span "Campaign Details" at bounding box center [531, 48] width 68 height 11
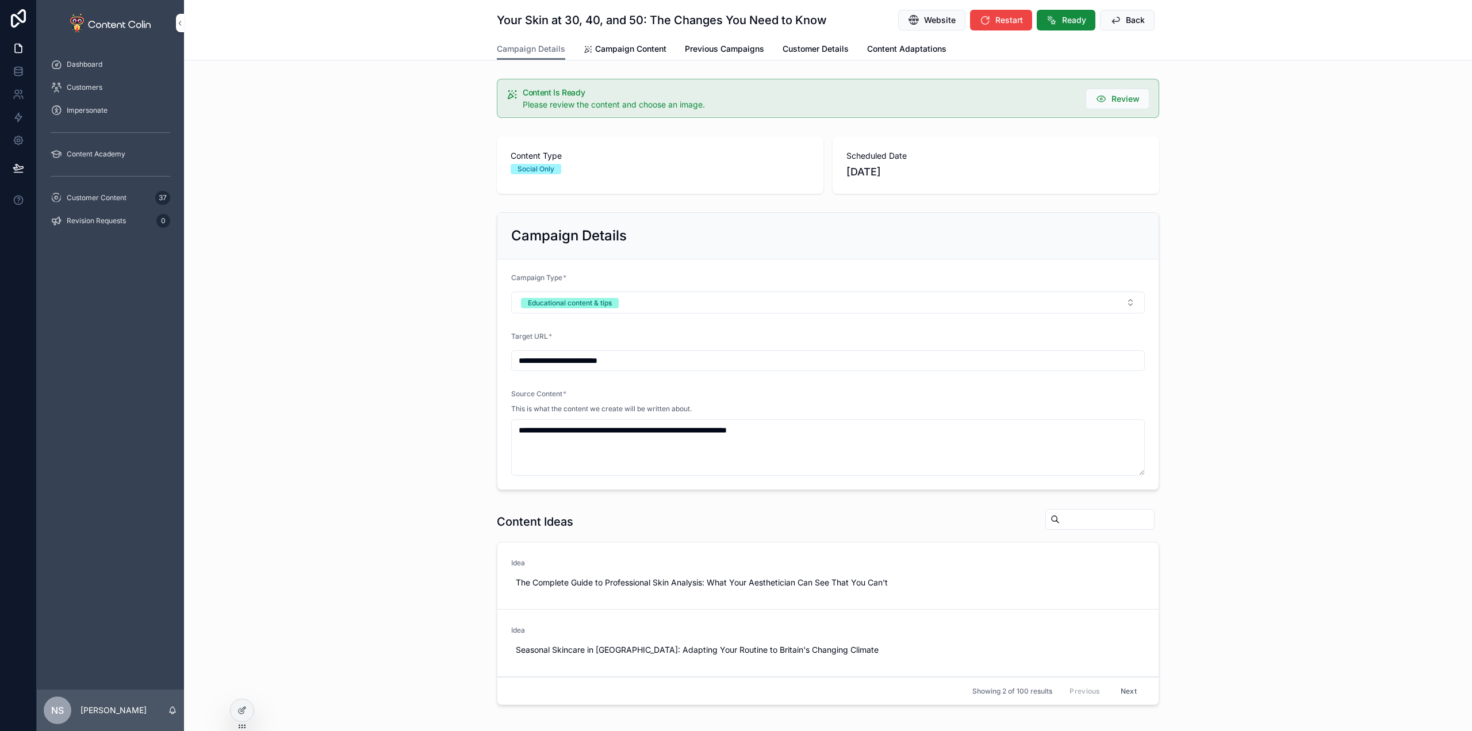
click at [625, 57] on link "Campaign Content" at bounding box center [624, 50] width 83 height 23
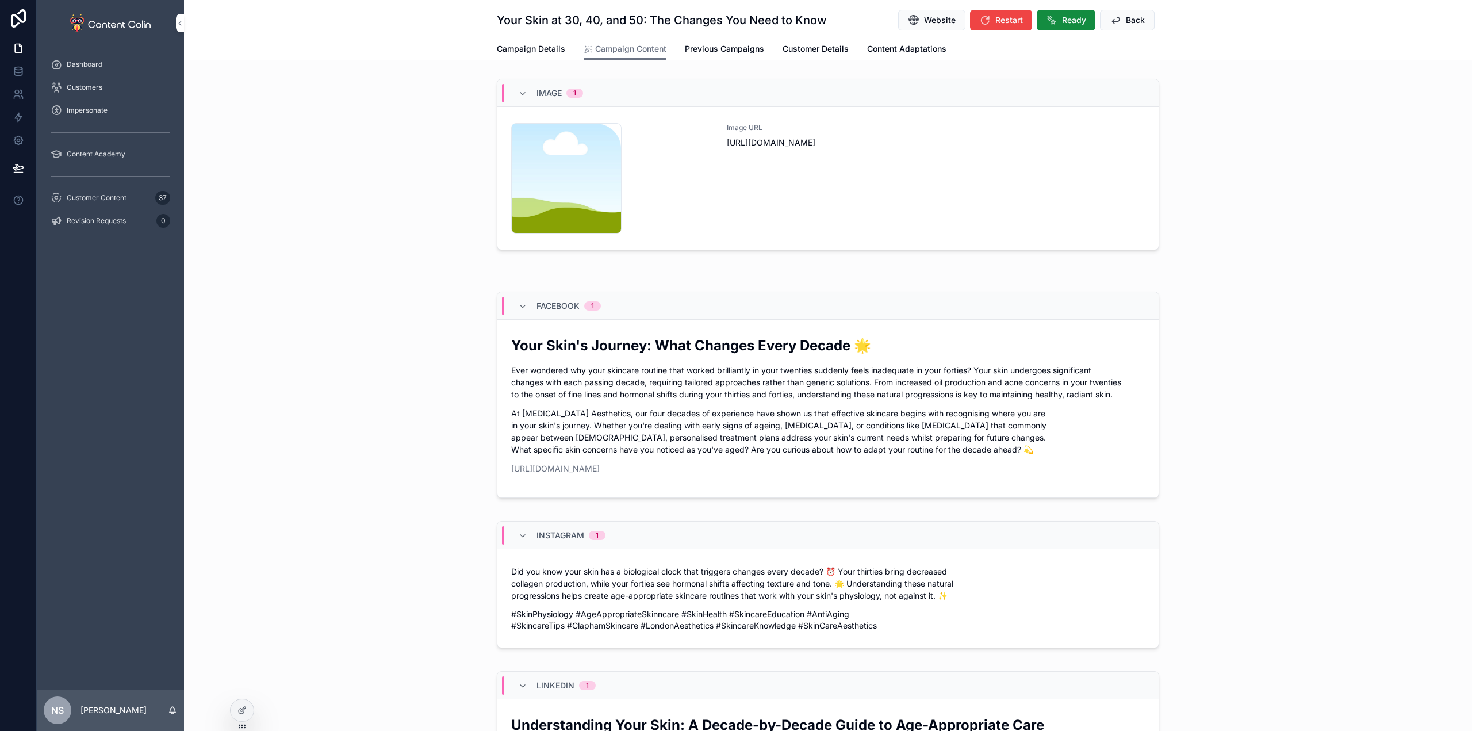
click at [535, 52] on span "Campaign Details" at bounding box center [531, 48] width 68 height 11
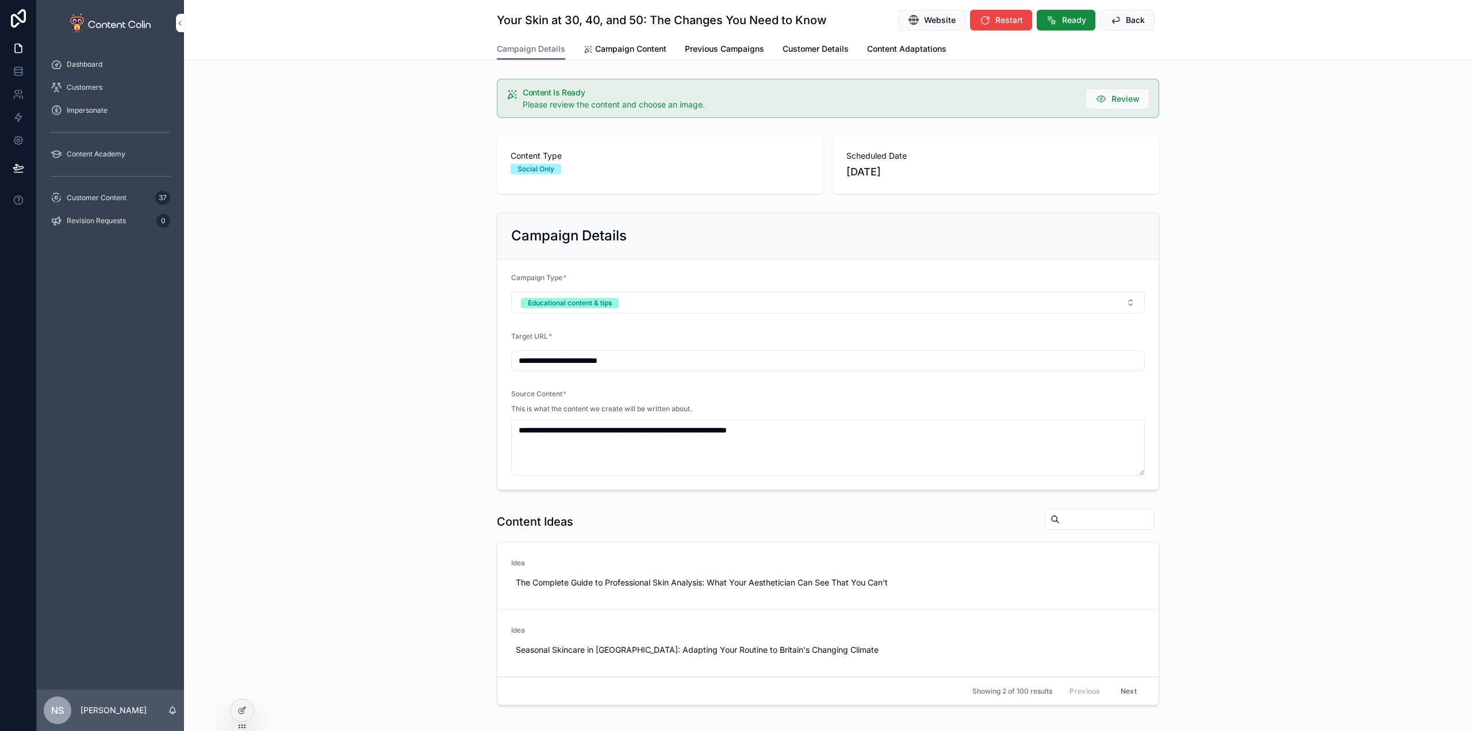
click at [1120, 11] on button "Back" at bounding box center [1127, 20] width 55 height 21
click at [1130, 22] on span "Back" at bounding box center [1135, 19] width 19 height 11
click at [102, 201] on span "Customer Content" at bounding box center [97, 197] width 60 height 9
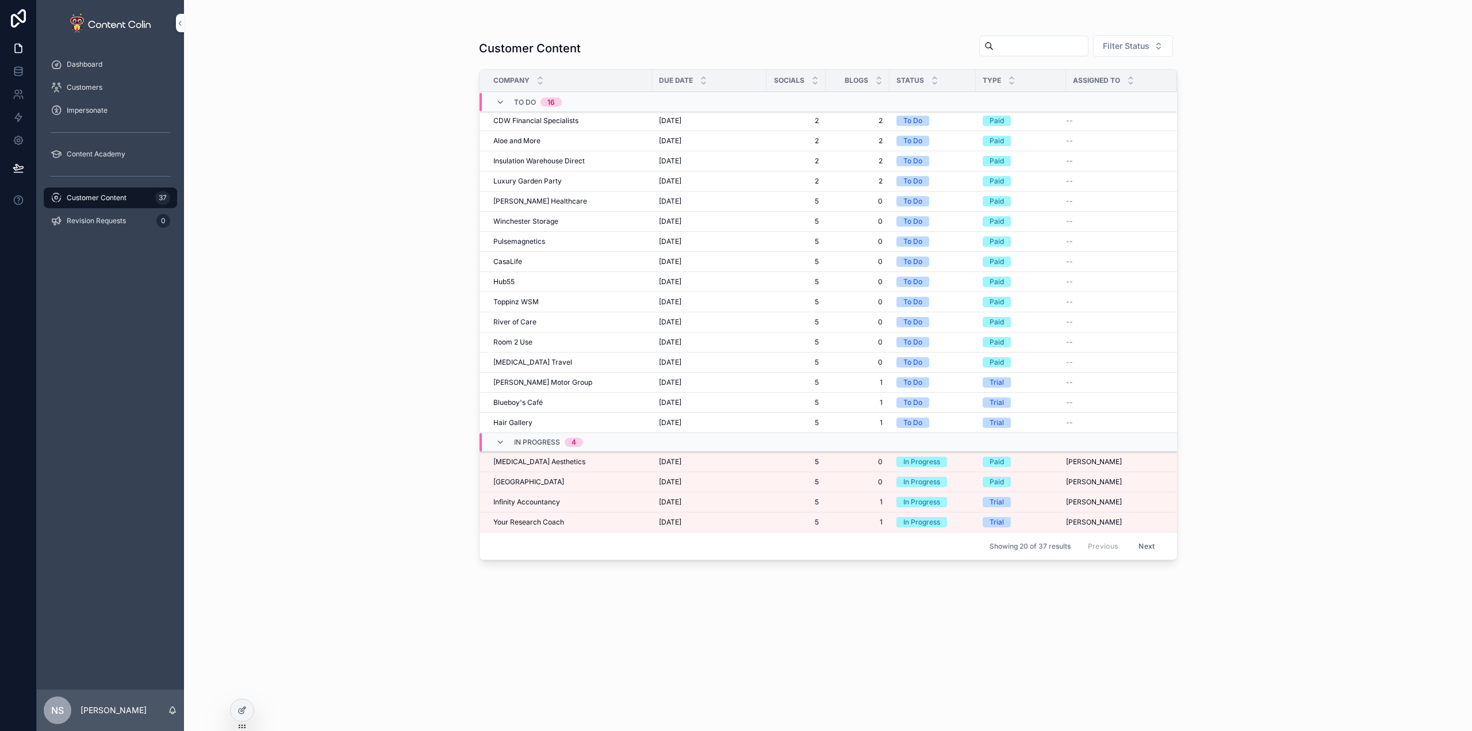
click at [536, 459] on span "[MEDICAL_DATA] Aesthetics" at bounding box center [539, 461] width 92 height 9
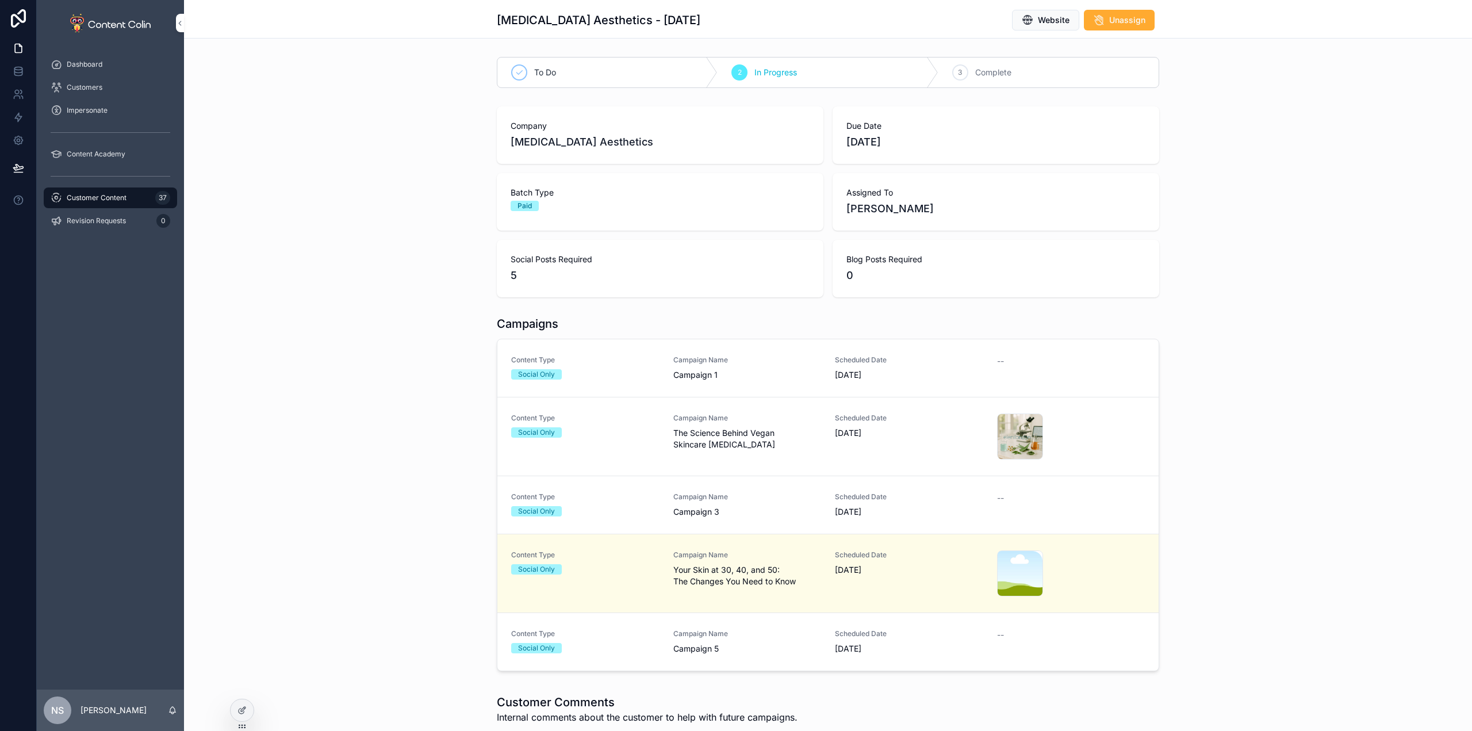
click at [680, 371] on span "Campaign 1" at bounding box center [747, 374] width 148 height 11
click at [594, 367] on div "Content Type Social Only" at bounding box center [585, 367] width 148 height 24
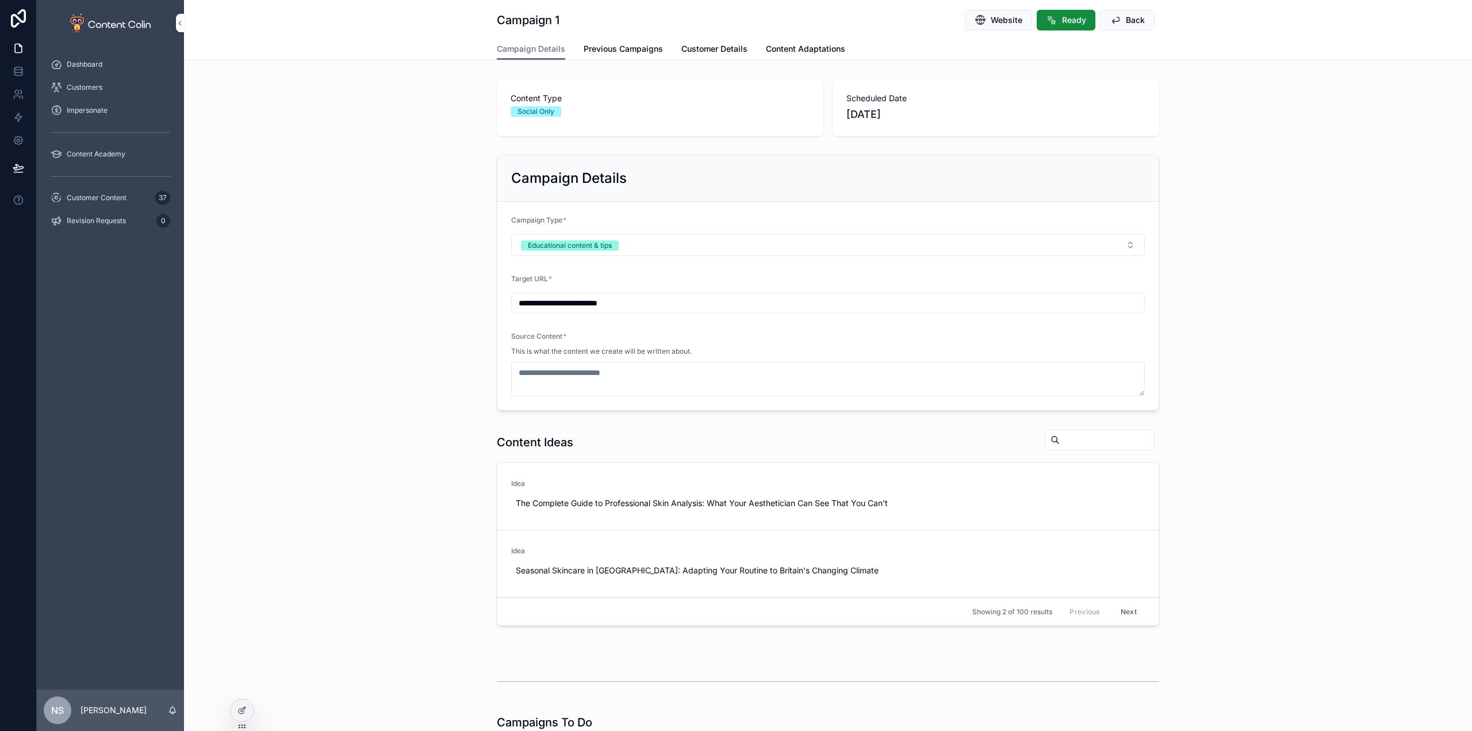
drag, startPoint x: 622, startPoint y: 247, endPoint x: 622, endPoint y: 271, distance: 24.1
click at [622, 247] on button "Educational content & tips" at bounding box center [827, 245] width 633 height 22
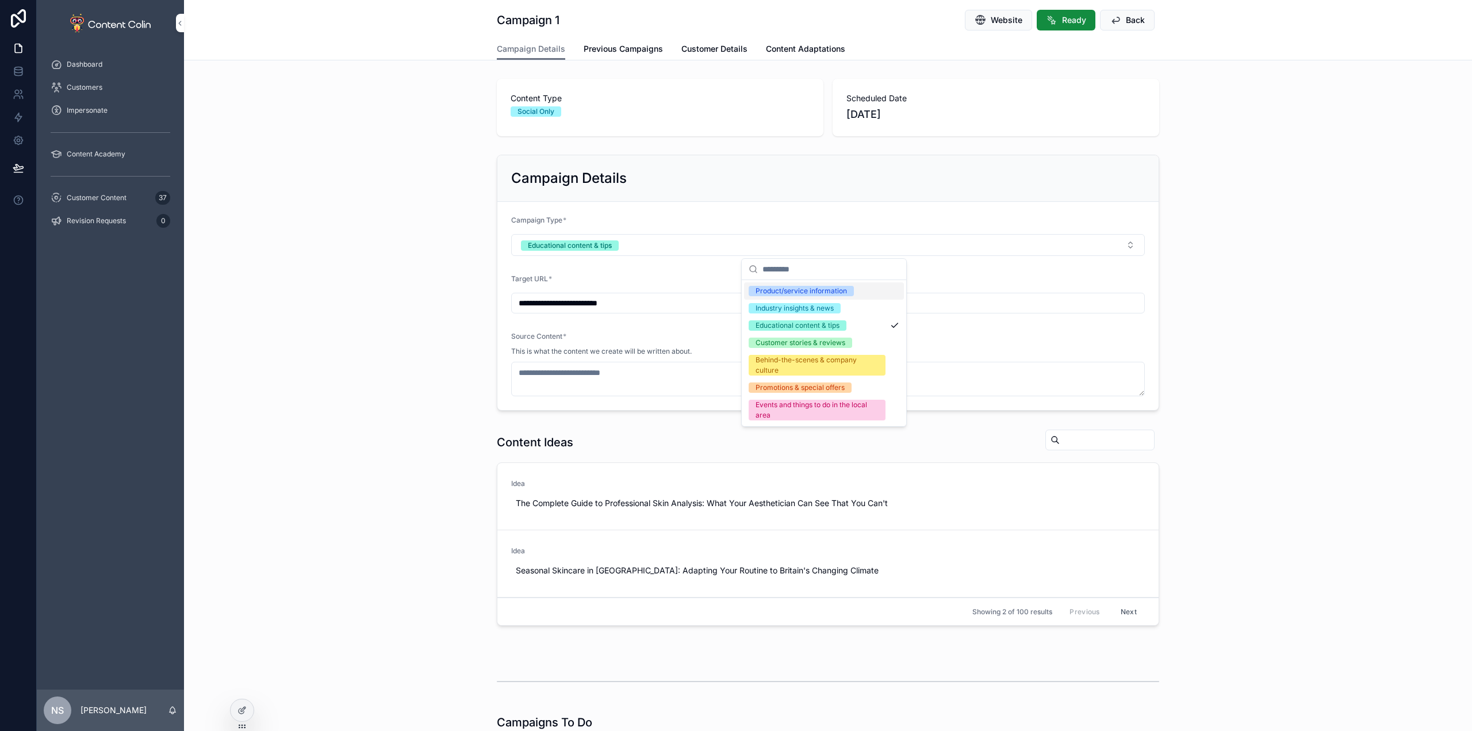
click at [819, 294] on div "Product/service information" at bounding box center [800, 291] width 91 height 10
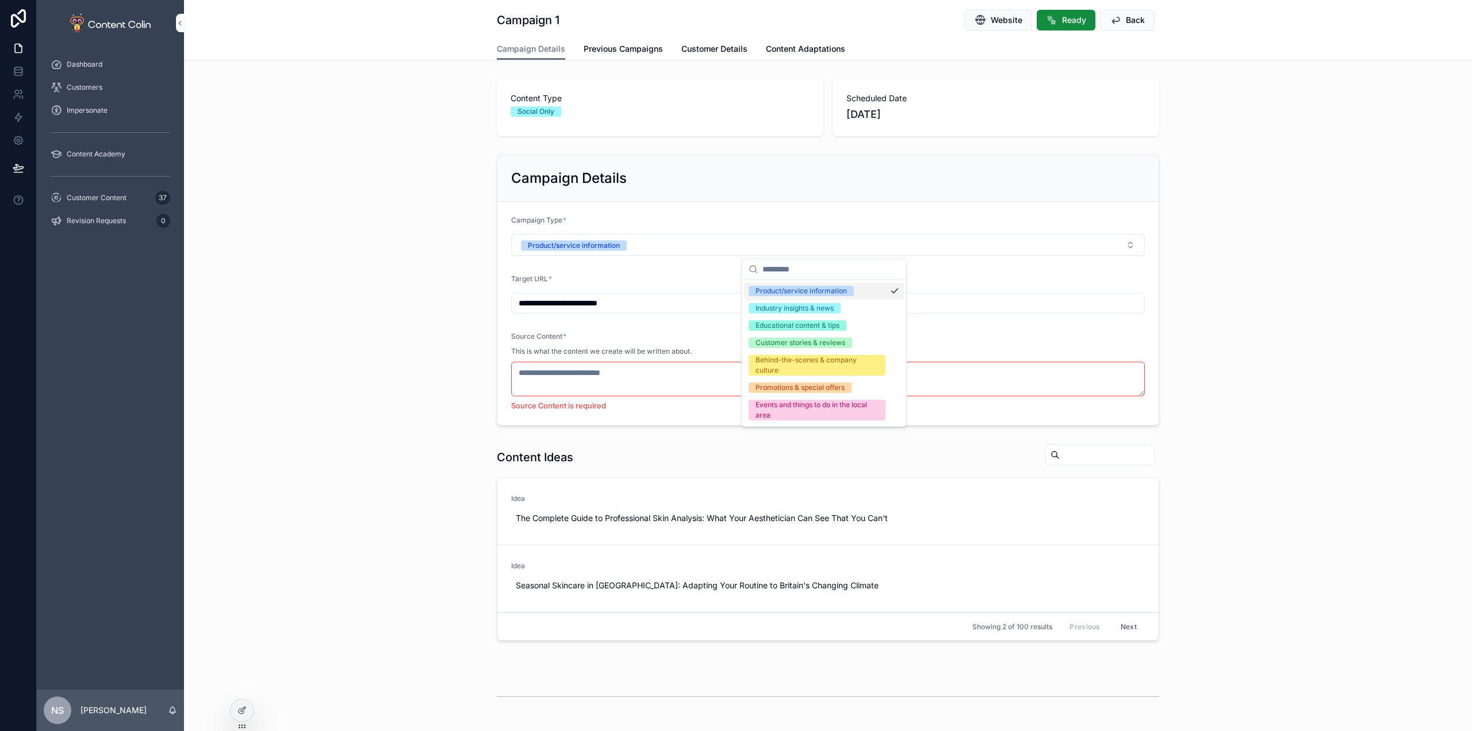
click at [1264, 326] on div "**********" at bounding box center [828, 290] width 1288 height 280
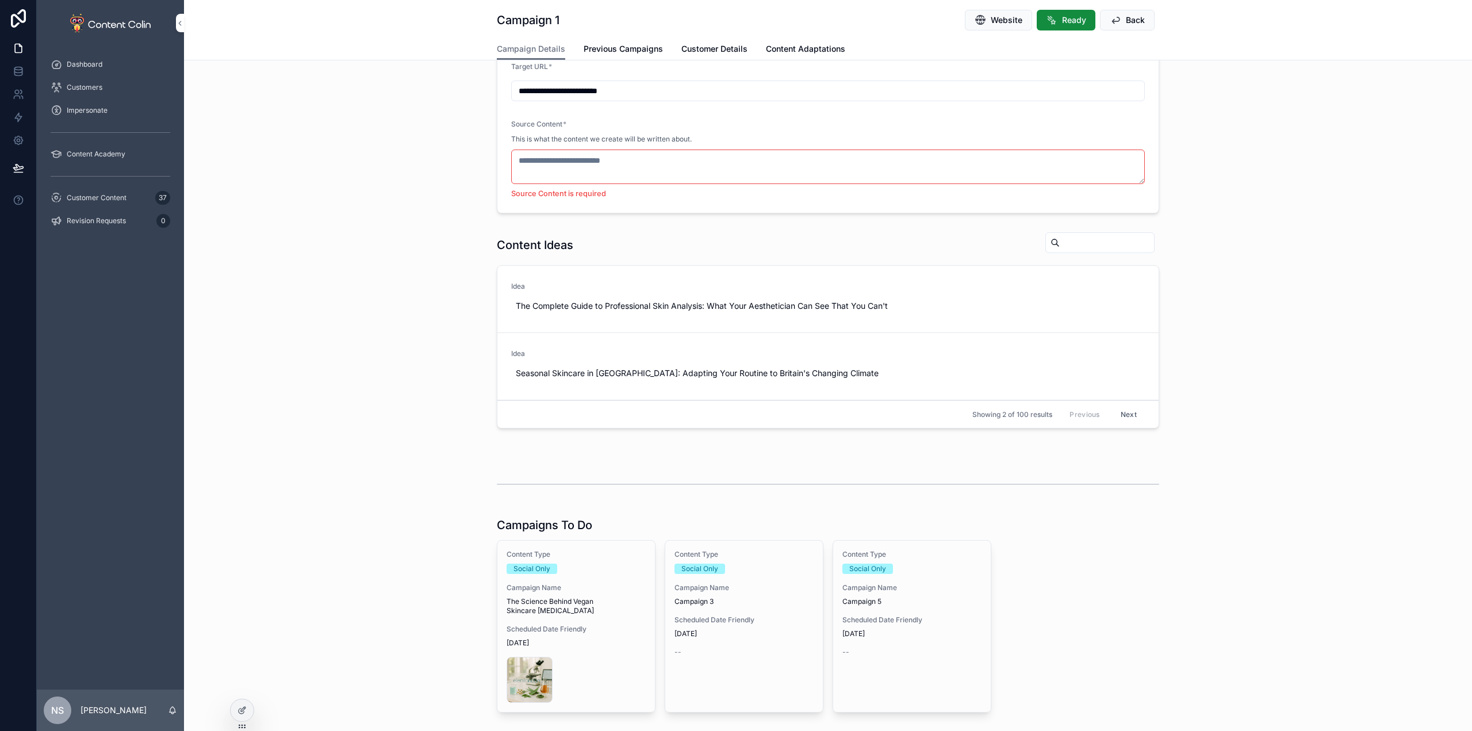
scroll to position [287, 0]
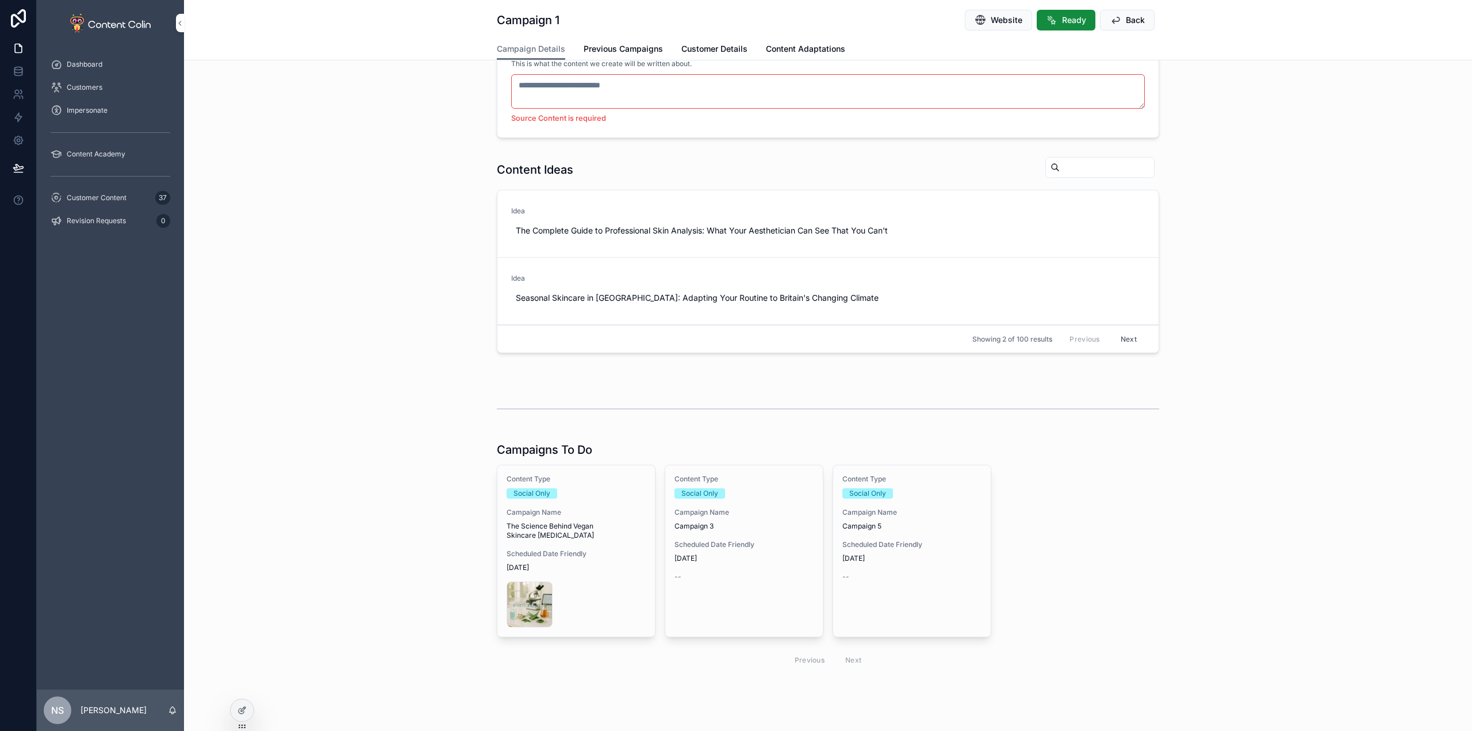
click at [759, 541] on span "Scheduled Date Friendly" at bounding box center [743, 544] width 139 height 9
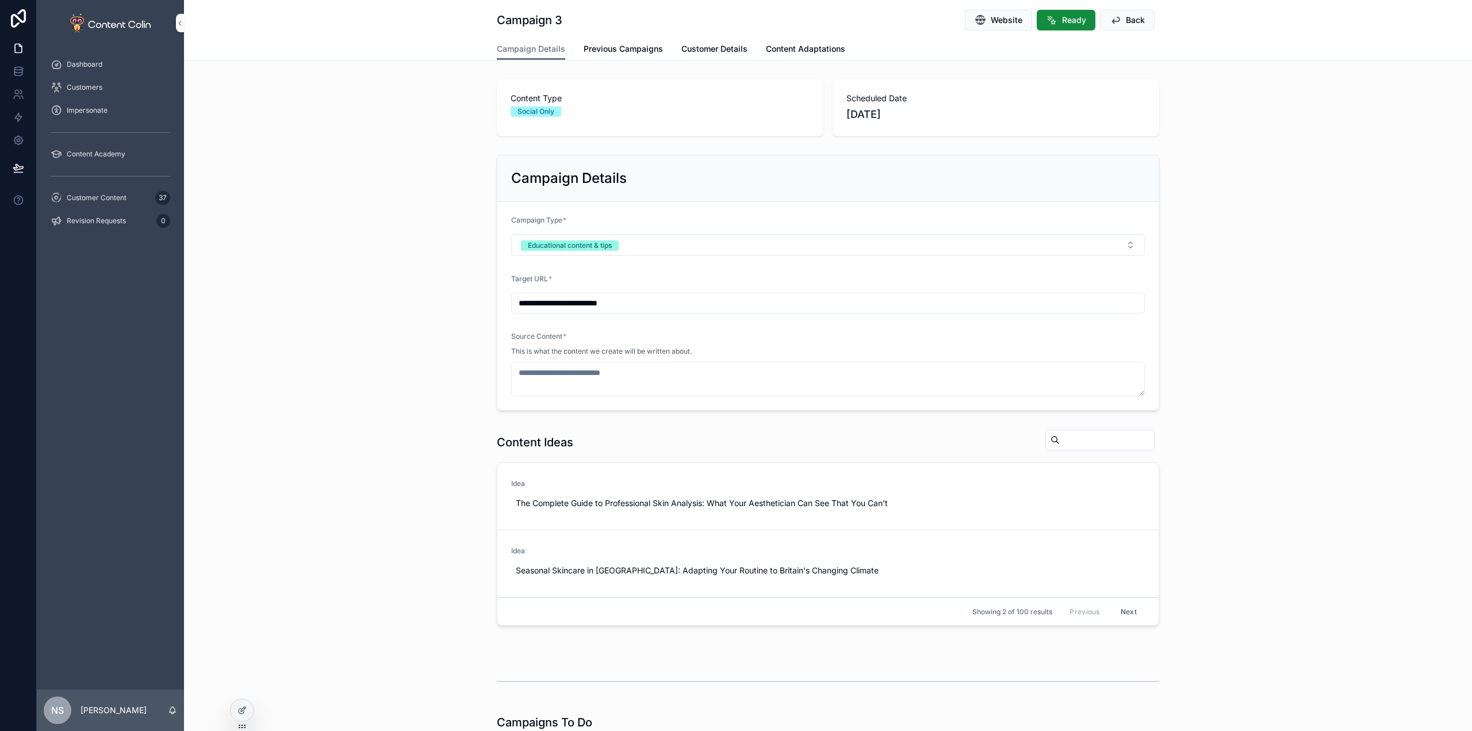
click at [636, 254] on button "Educational content & tips" at bounding box center [827, 245] width 633 height 22
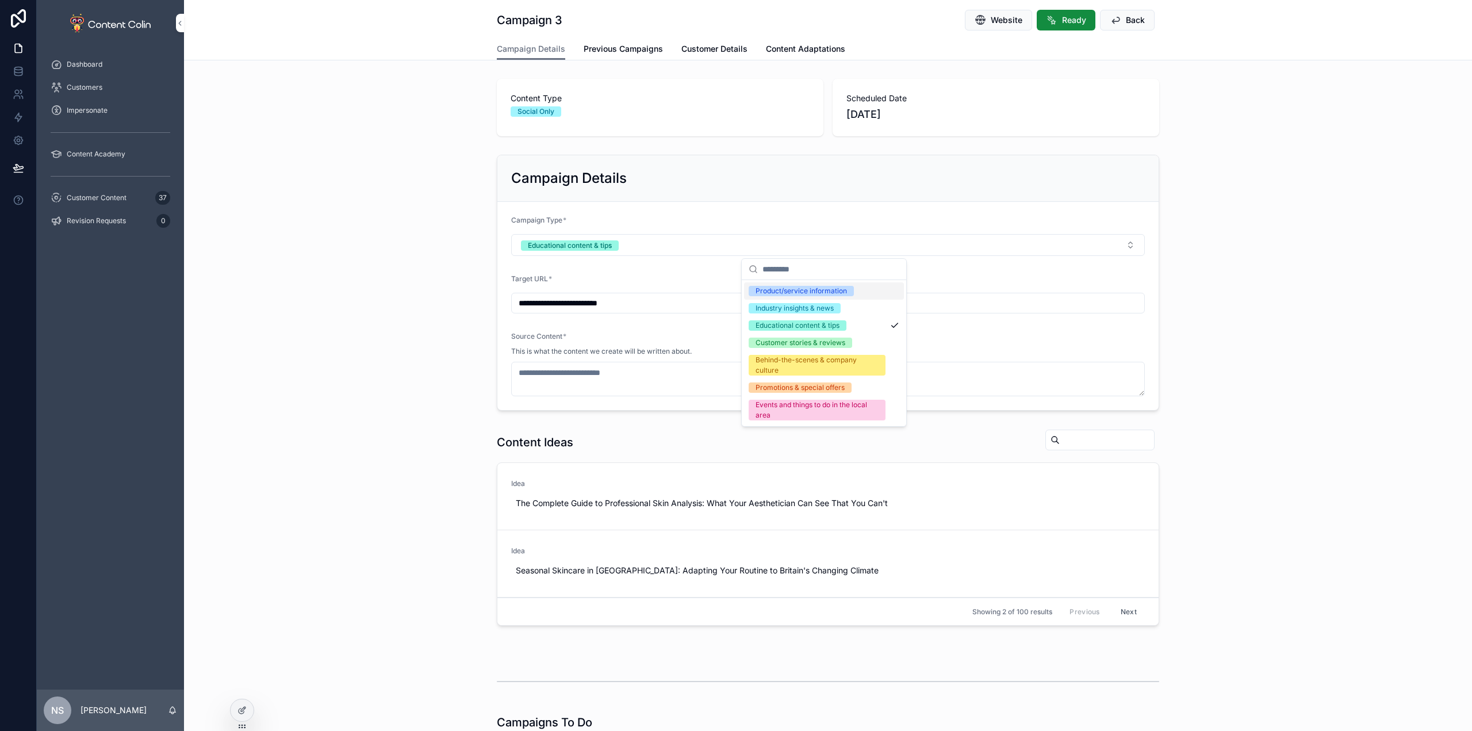
click at [817, 295] on div "Product/service information" at bounding box center [800, 291] width 91 height 10
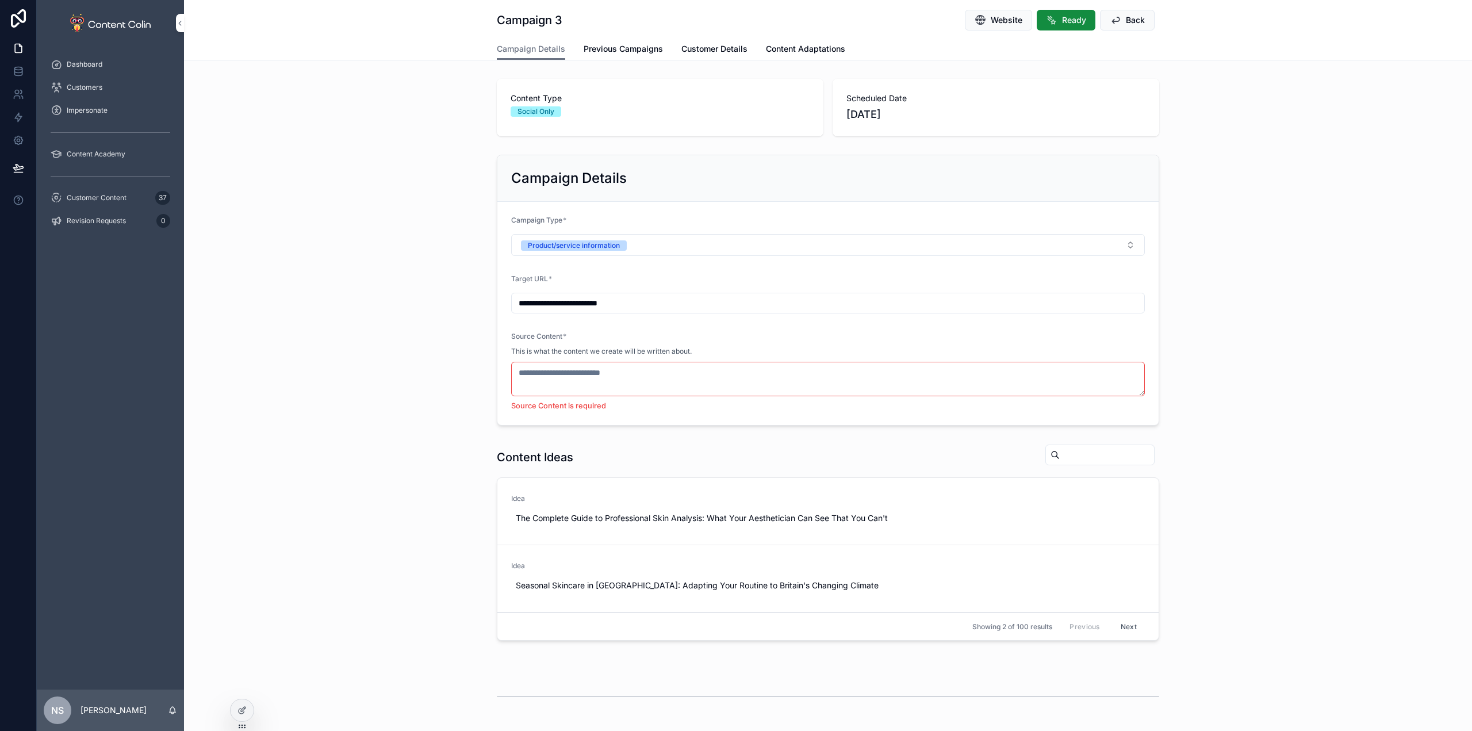
click at [1274, 459] on div "Content Ideas Idea The Complete Guide to Professional Skin Analysis: What Your …" at bounding box center [828, 544] width 1288 height 210
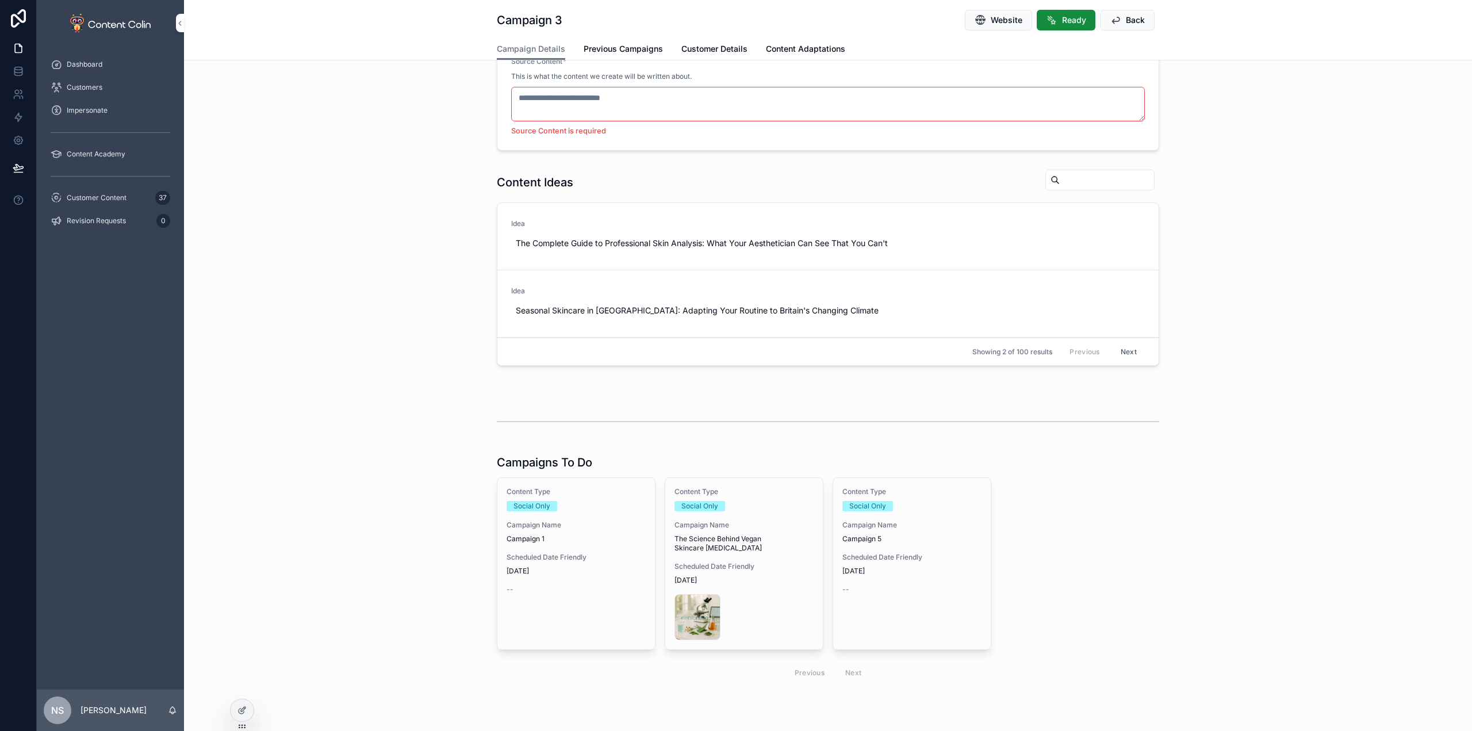
scroll to position [287, 0]
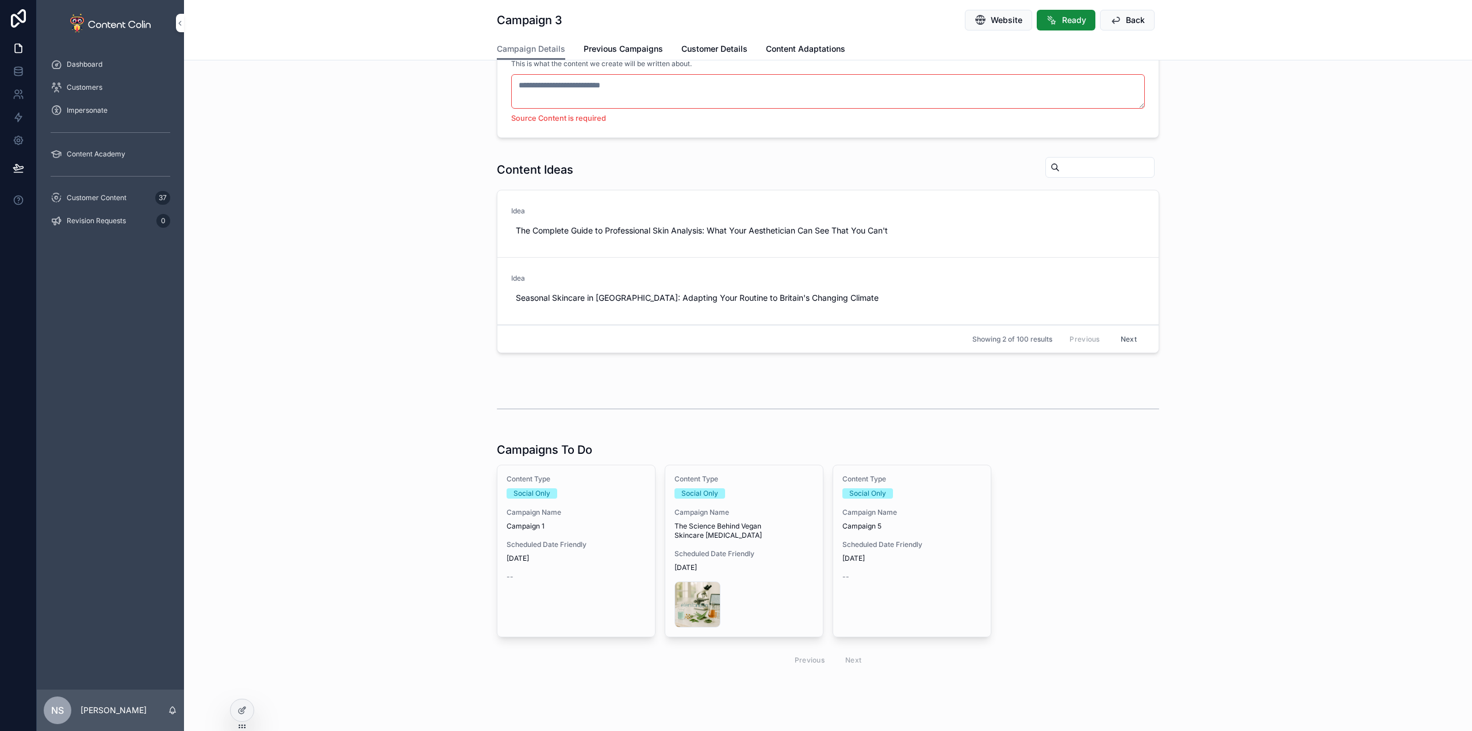
click at [878, 557] on span "[DATE]" at bounding box center [911, 558] width 139 height 9
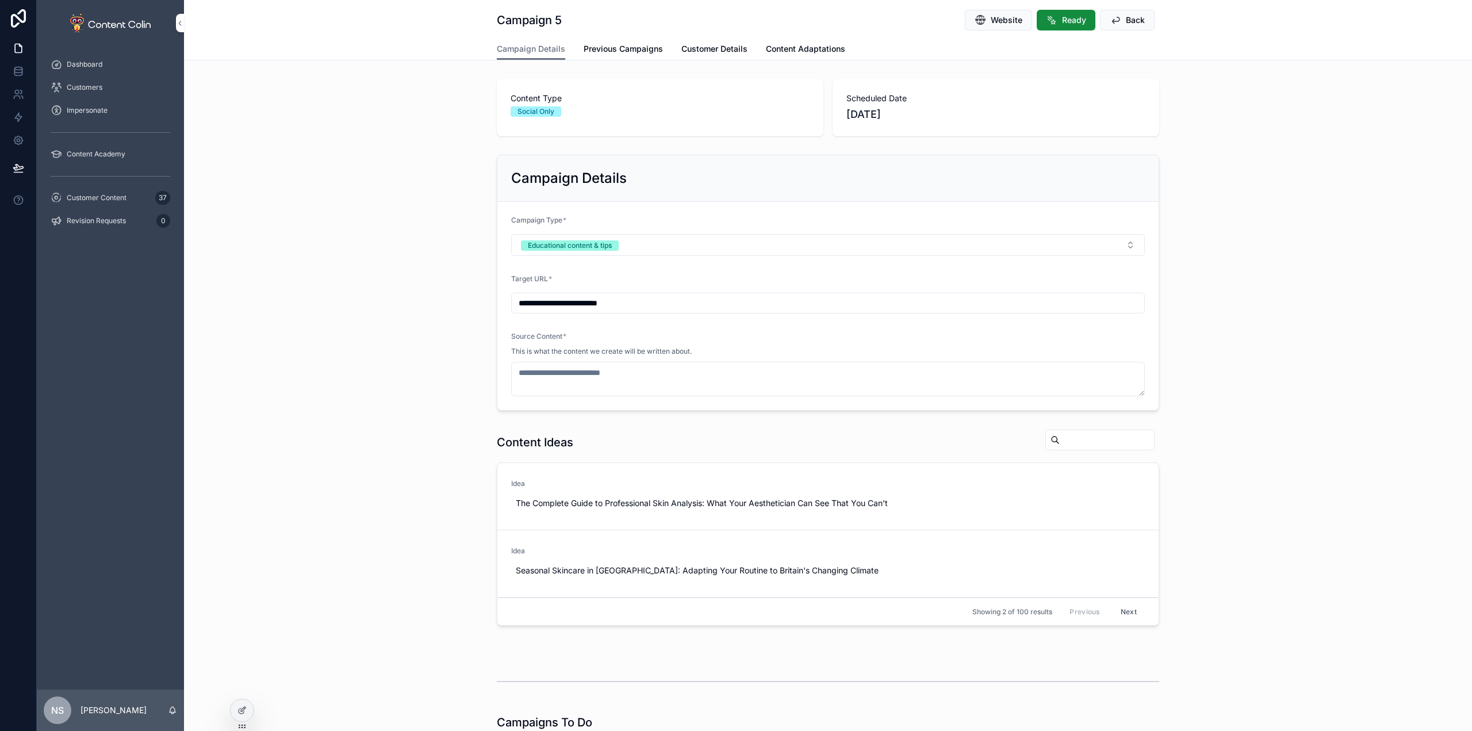
click at [631, 249] on button "Educational content & tips" at bounding box center [827, 245] width 633 height 22
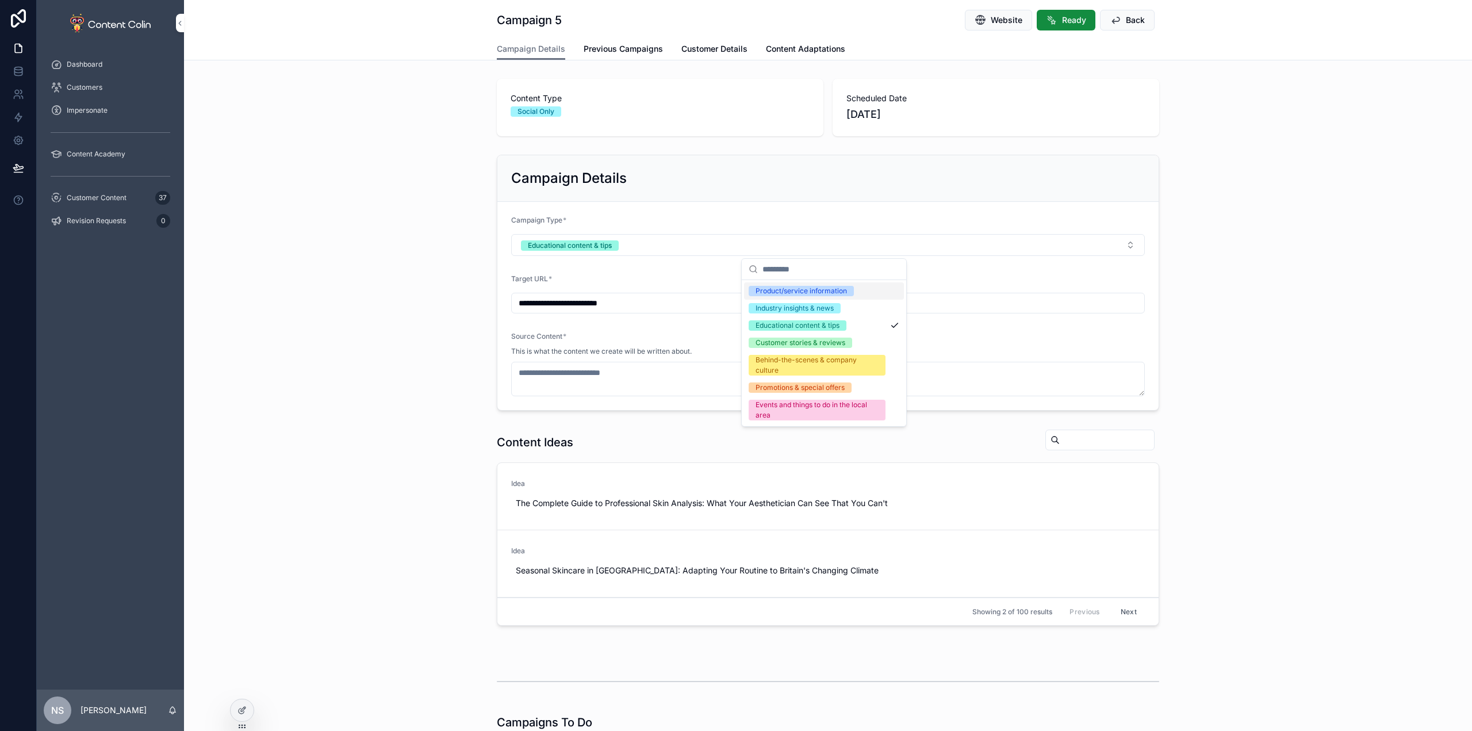
click at [825, 289] on div "Product/service information" at bounding box center [800, 291] width 91 height 10
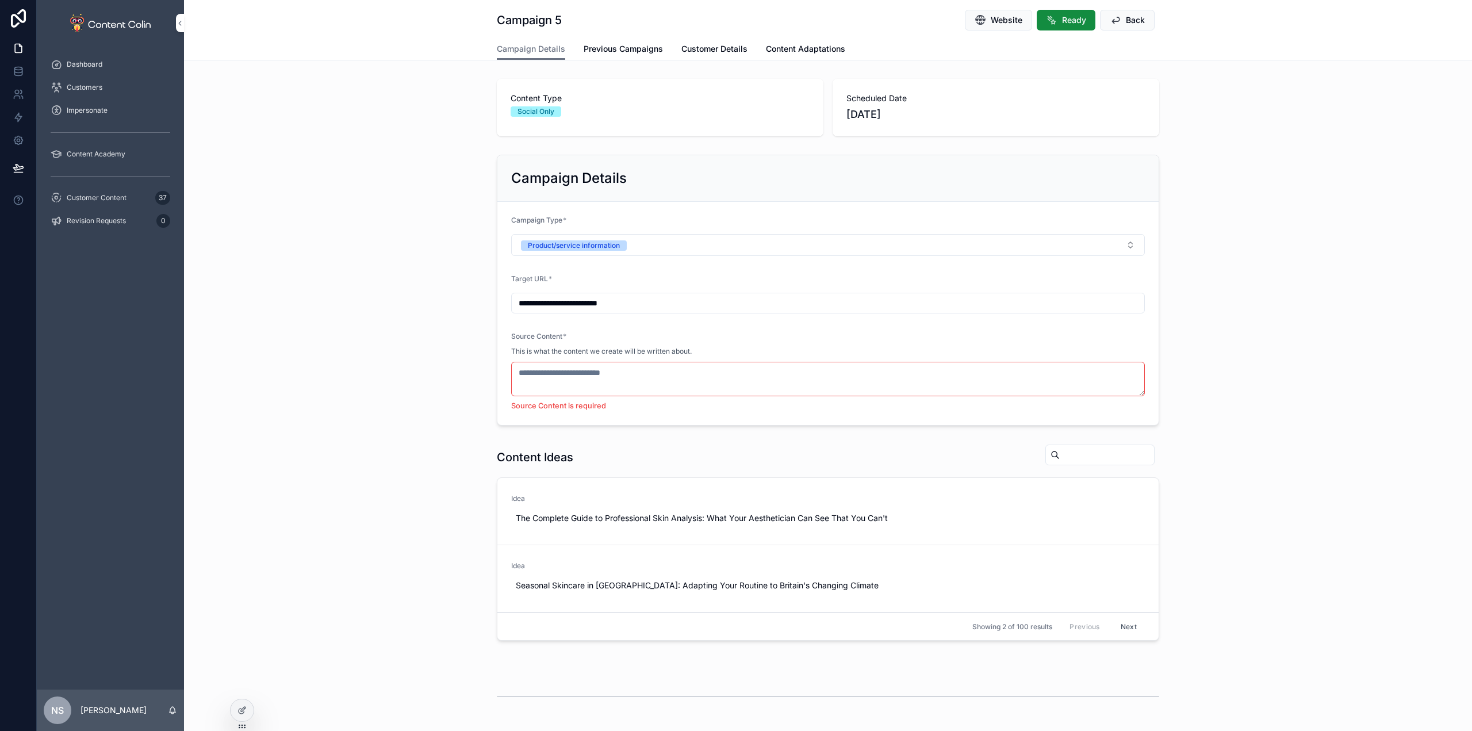
click at [1277, 293] on div "**********" at bounding box center [828, 290] width 1288 height 280
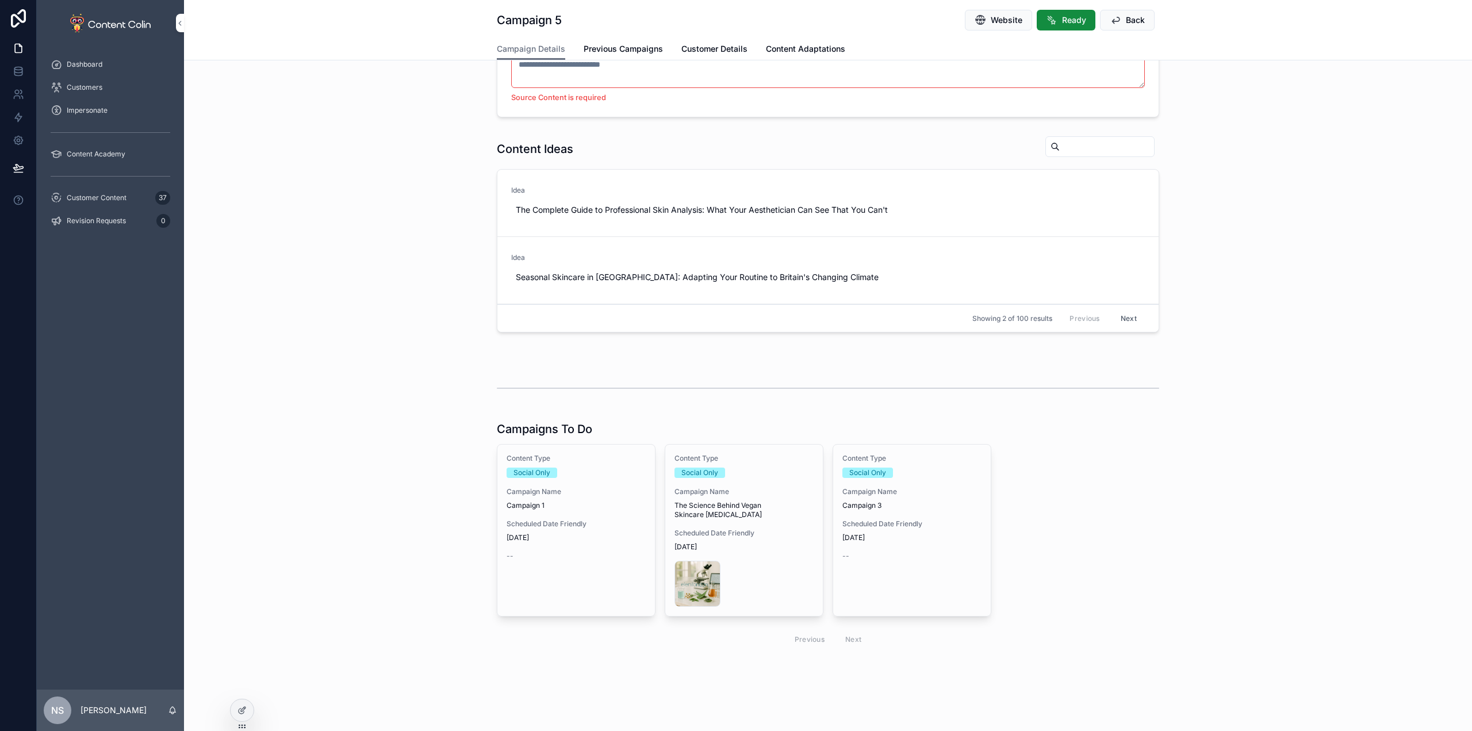
click at [576, 550] on div "Content Type Social Only Campaign Name Campaign 1 Scheduled Date Friendly [DATE…" at bounding box center [576, 506] width 158 height 125
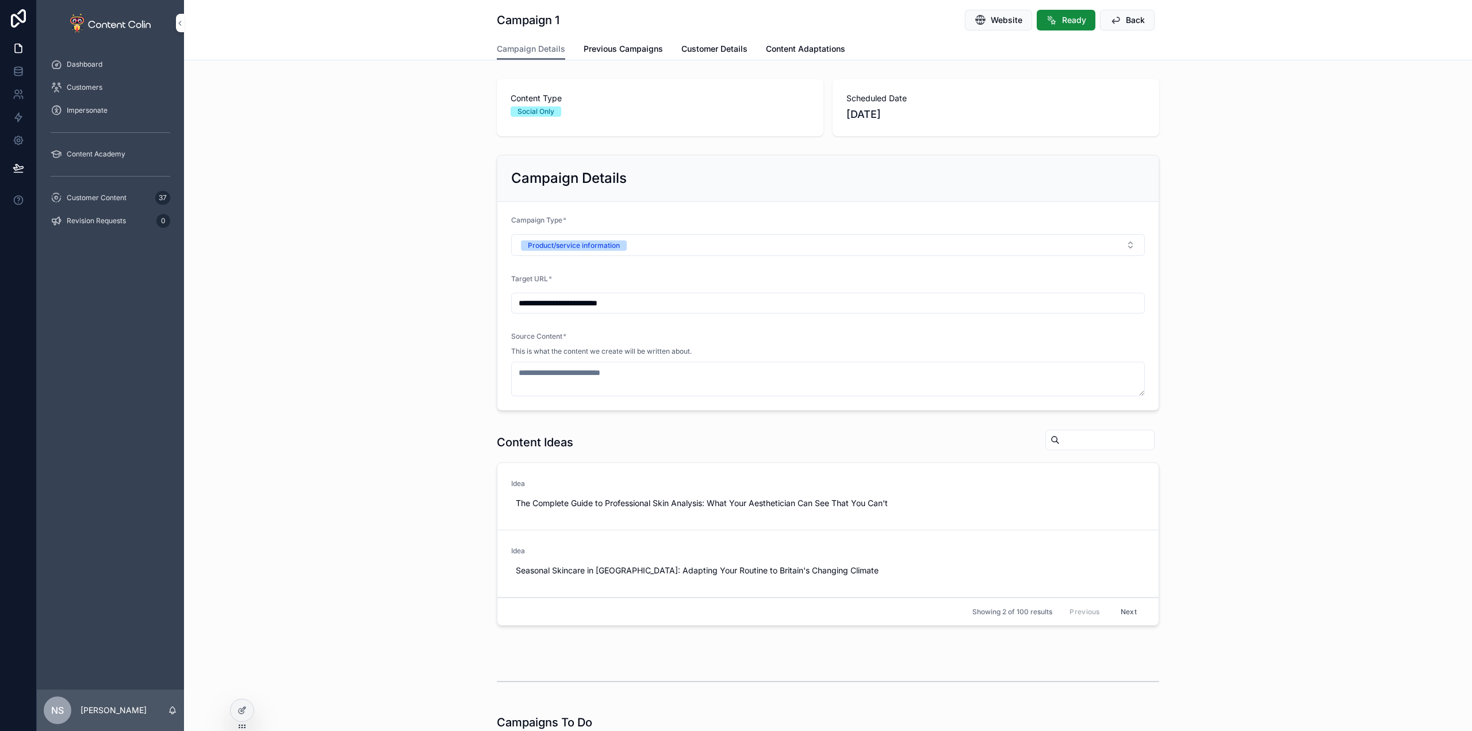
click at [1012, 23] on span "Website" at bounding box center [1006, 19] width 32 height 11
click at [625, 301] on input "**********" at bounding box center [828, 303] width 632 height 16
paste input "**********"
type input "**********"
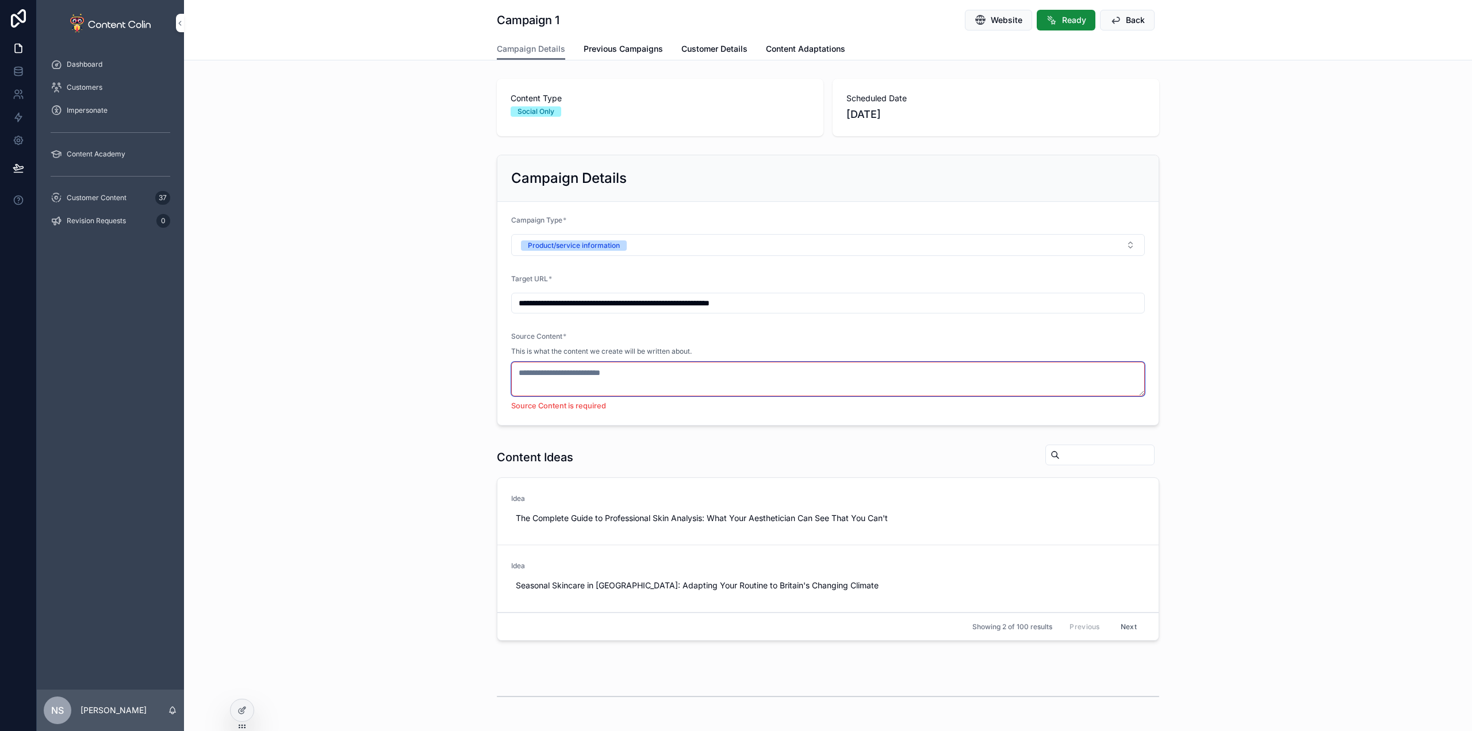
click at [586, 368] on textarea "scrollable content" at bounding box center [827, 379] width 633 height 34
paste textarea "**********"
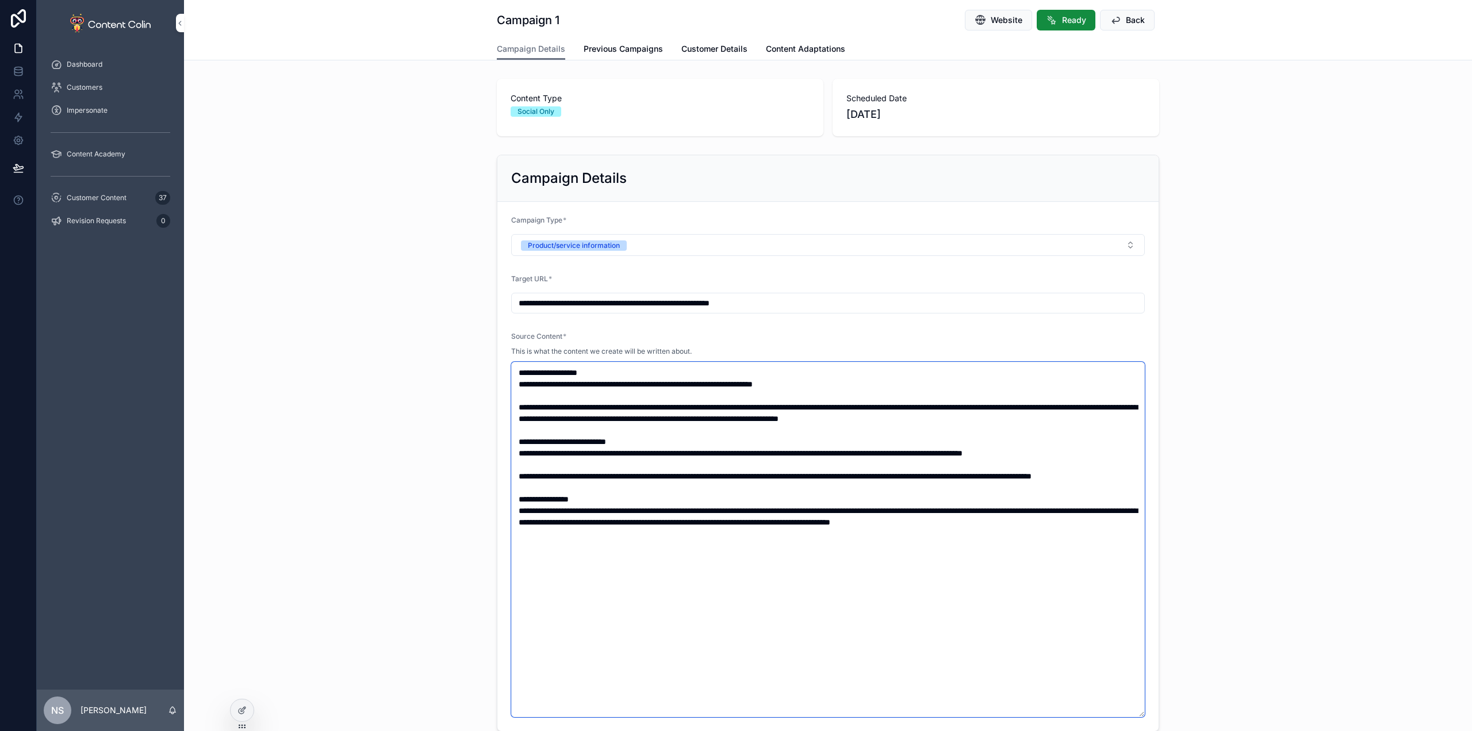
type textarea "**********"
click at [1185, 264] on div "**********" at bounding box center [828, 443] width 1288 height 586
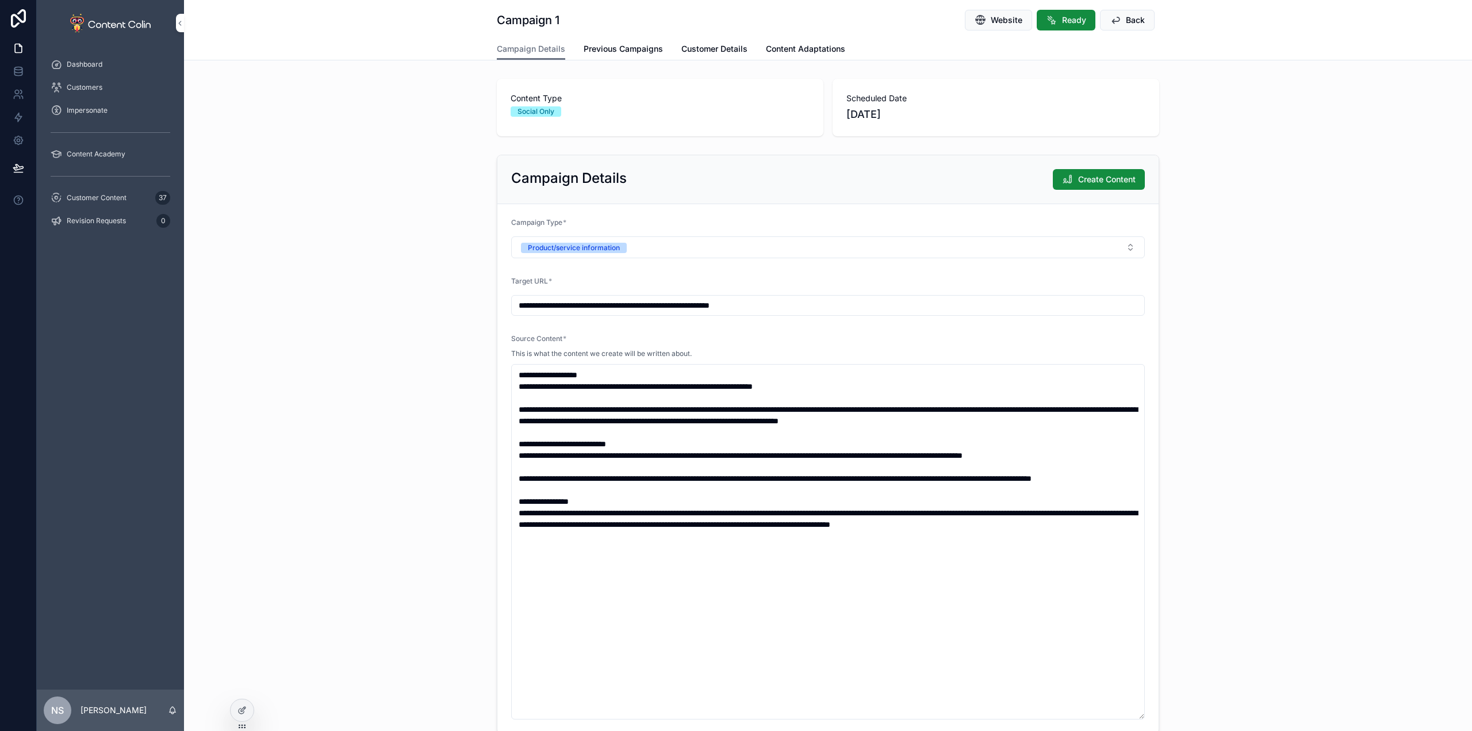
click at [1313, 248] on div "**********" at bounding box center [828, 444] width 1288 height 588
click at [1115, 183] on span "Create Content" at bounding box center [1106, 179] width 57 height 11
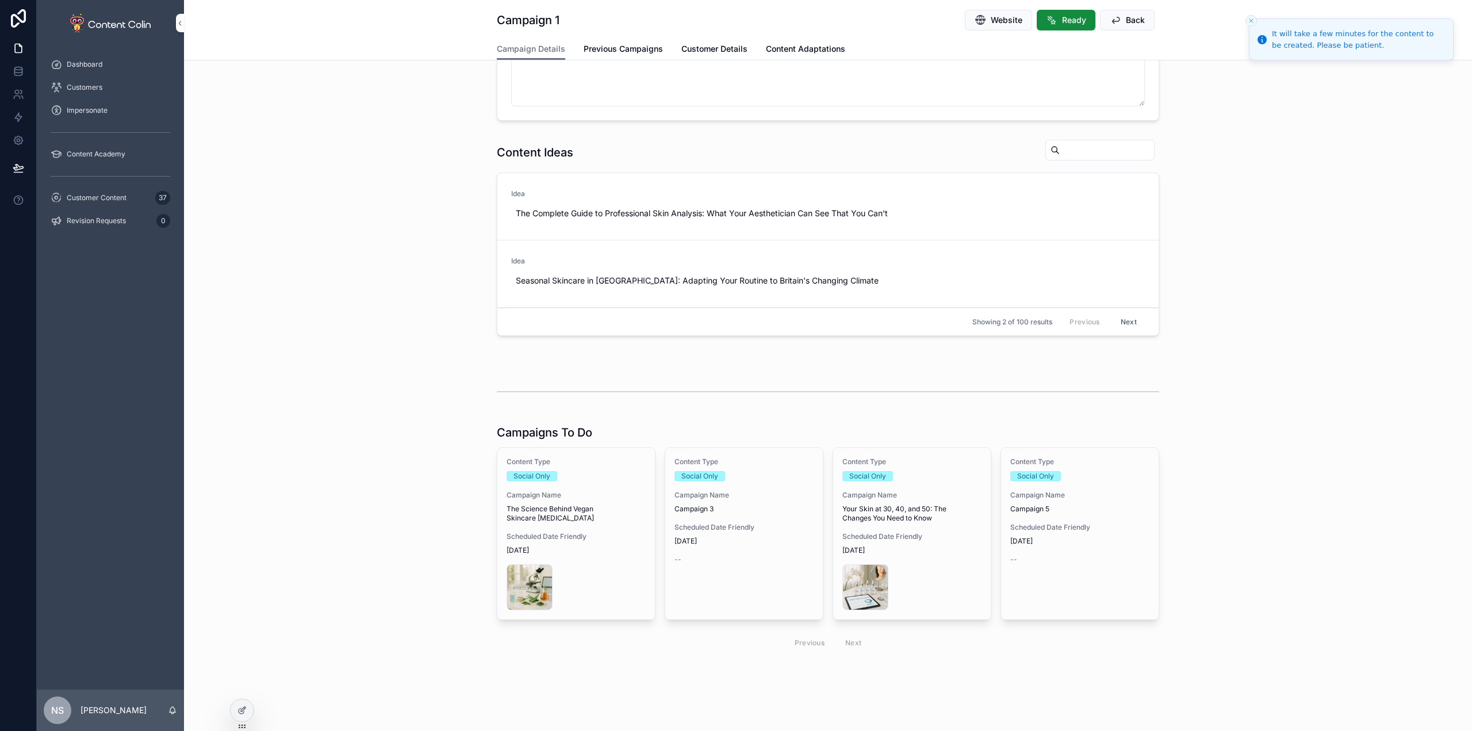
scroll to position [671, 0]
click at [763, 531] on div "Scheduled Date Friendly [DATE]" at bounding box center [743, 530] width 139 height 23
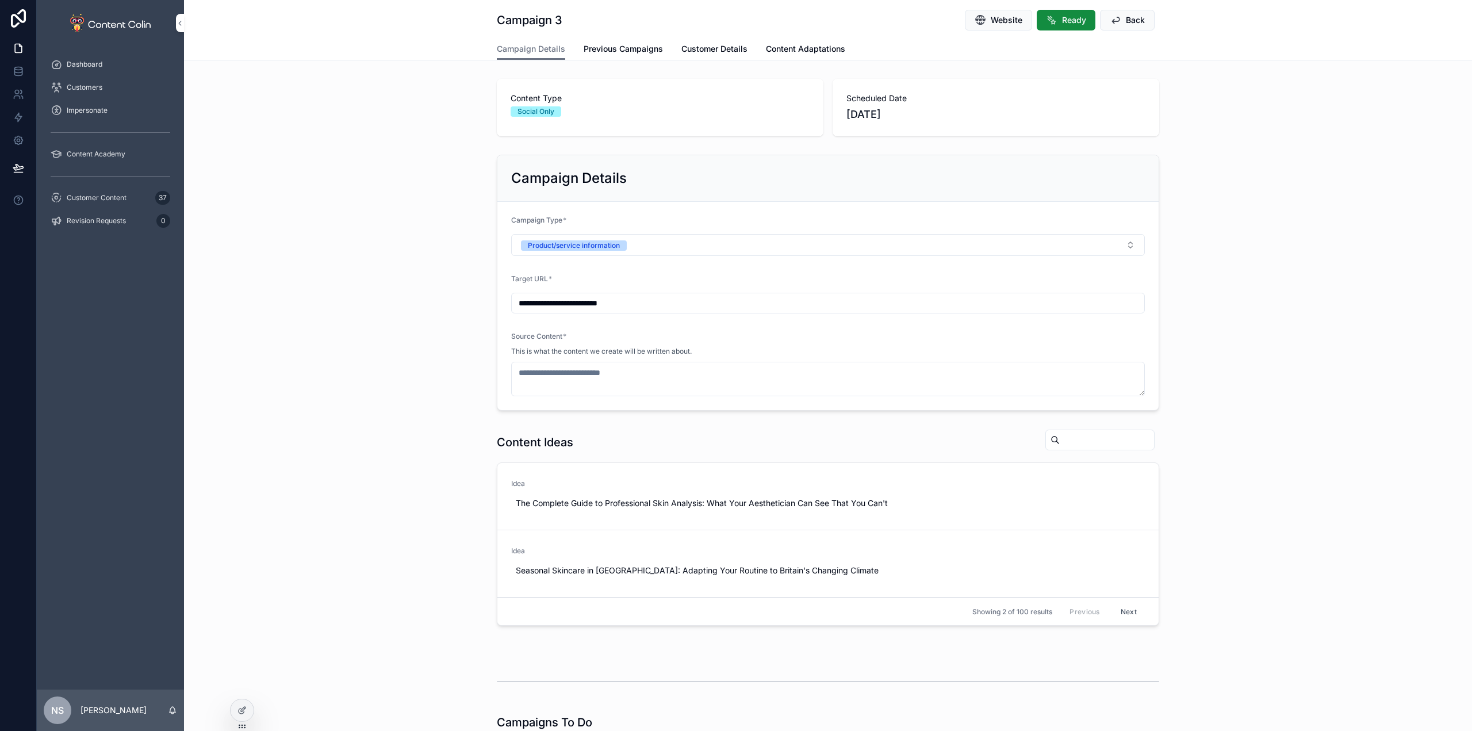
click at [669, 318] on form "**********" at bounding box center [827, 306] width 661 height 208
click at [679, 306] on input "**********" at bounding box center [828, 303] width 632 height 16
paste input "**********"
type input "**********"
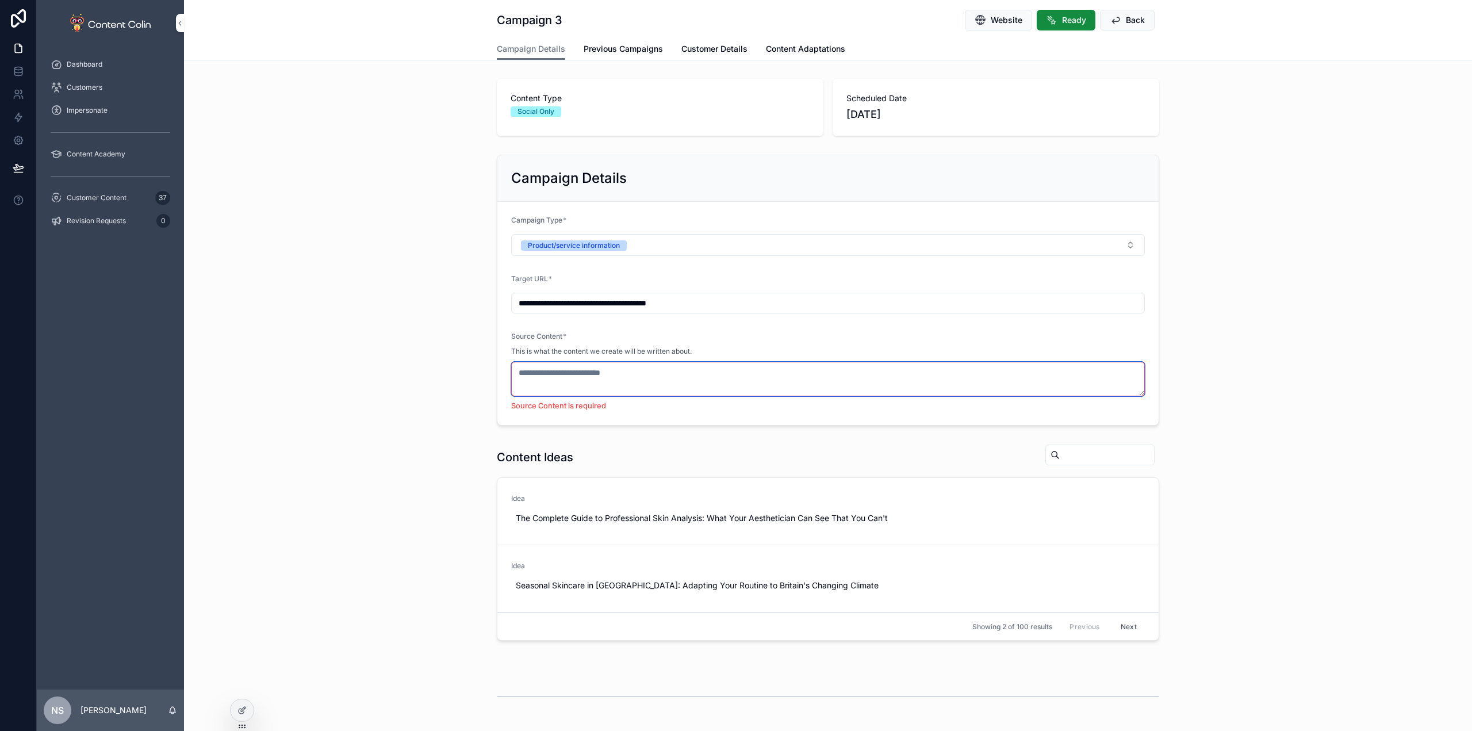
click at [601, 368] on textarea "scrollable content" at bounding box center [827, 379] width 633 height 34
paste textarea "**********"
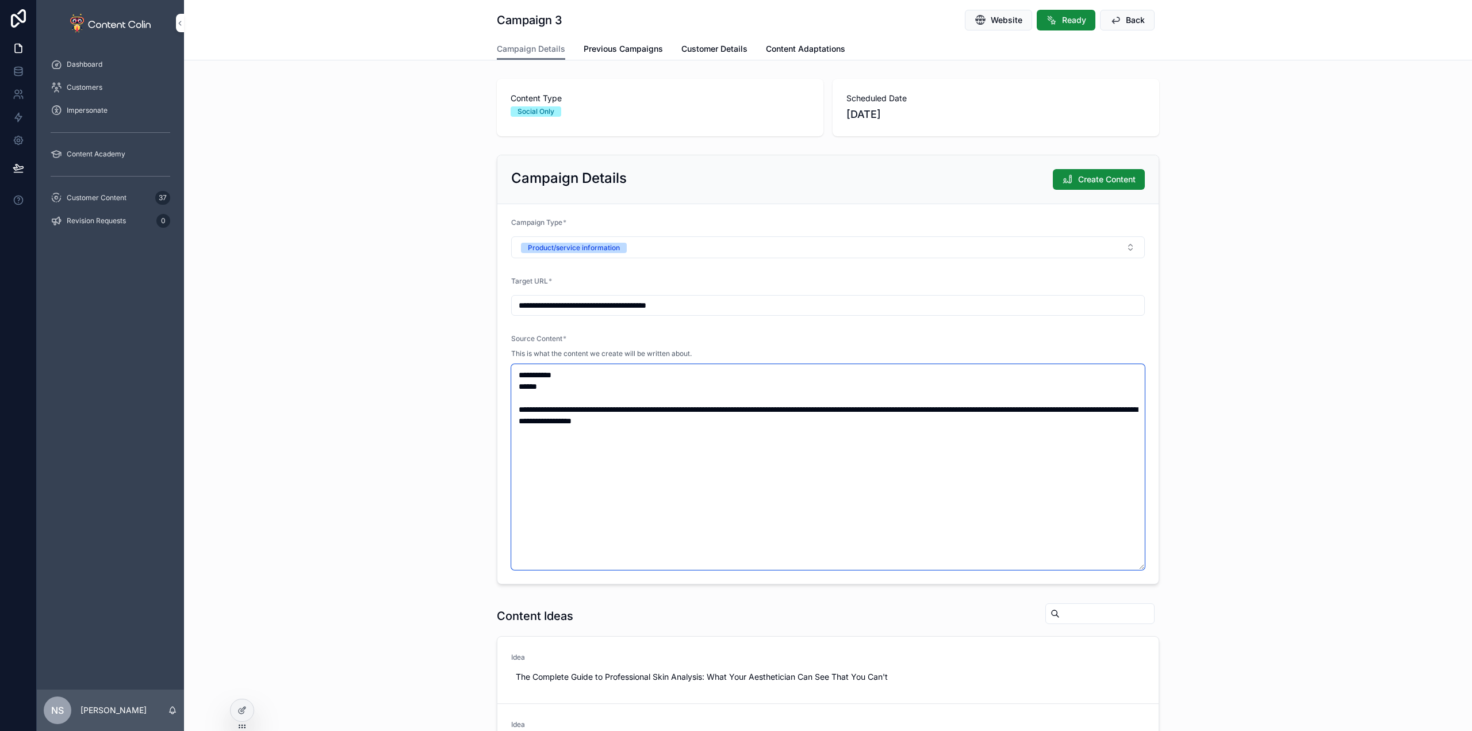
paste textarea "**********"
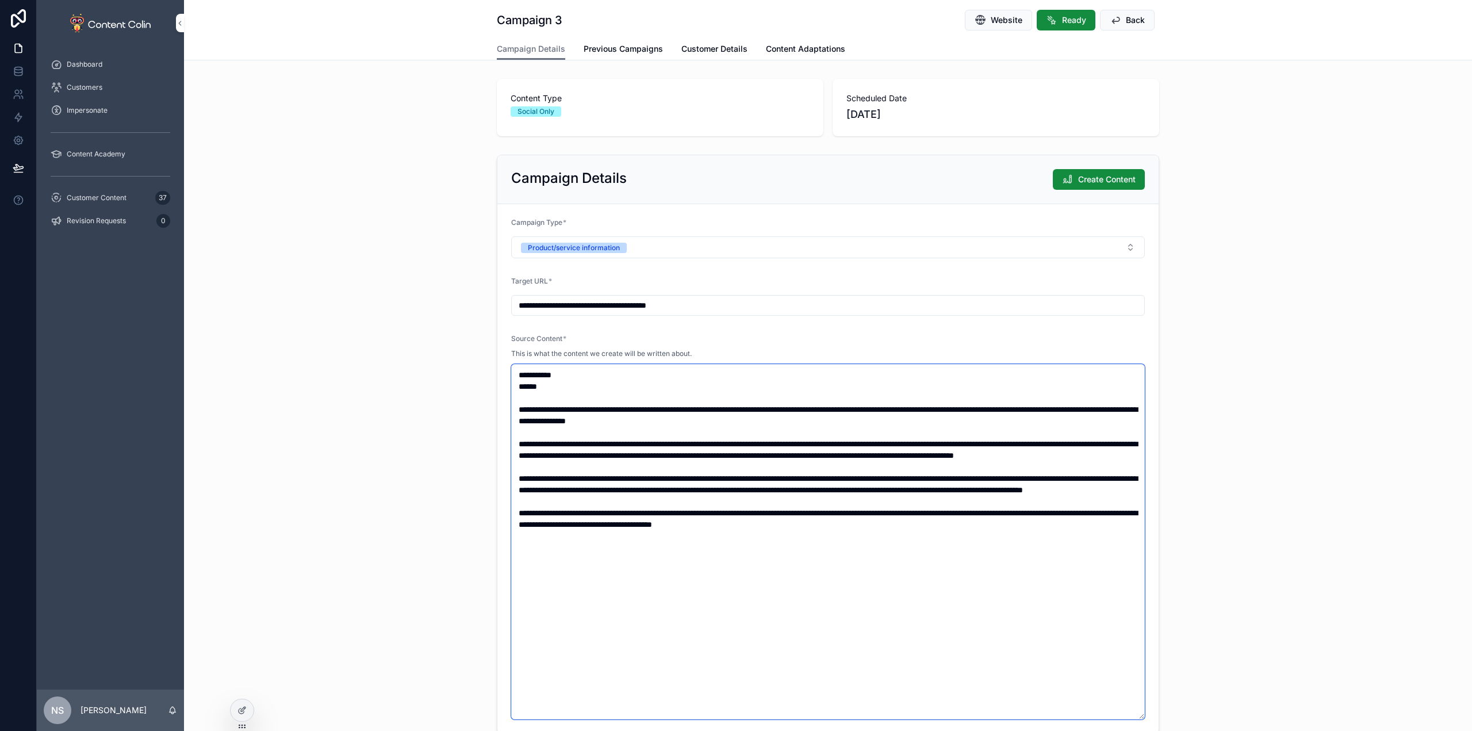
drag, startPoint x: 559, startPoint y: 380, endPoint x: 475, endPoint y: 377, distance: 84.0
click at [475, 377] on div "**********" at bounding box center [828, 444] width 1288 height 588
drag, startPoint x: 546, startPoint y: 387, endPoint x: 466, endPoint y: 385, distance: 80.0
click at [466, 385] on div "**********" at bounding box center [828, 444] width 1288 height 588
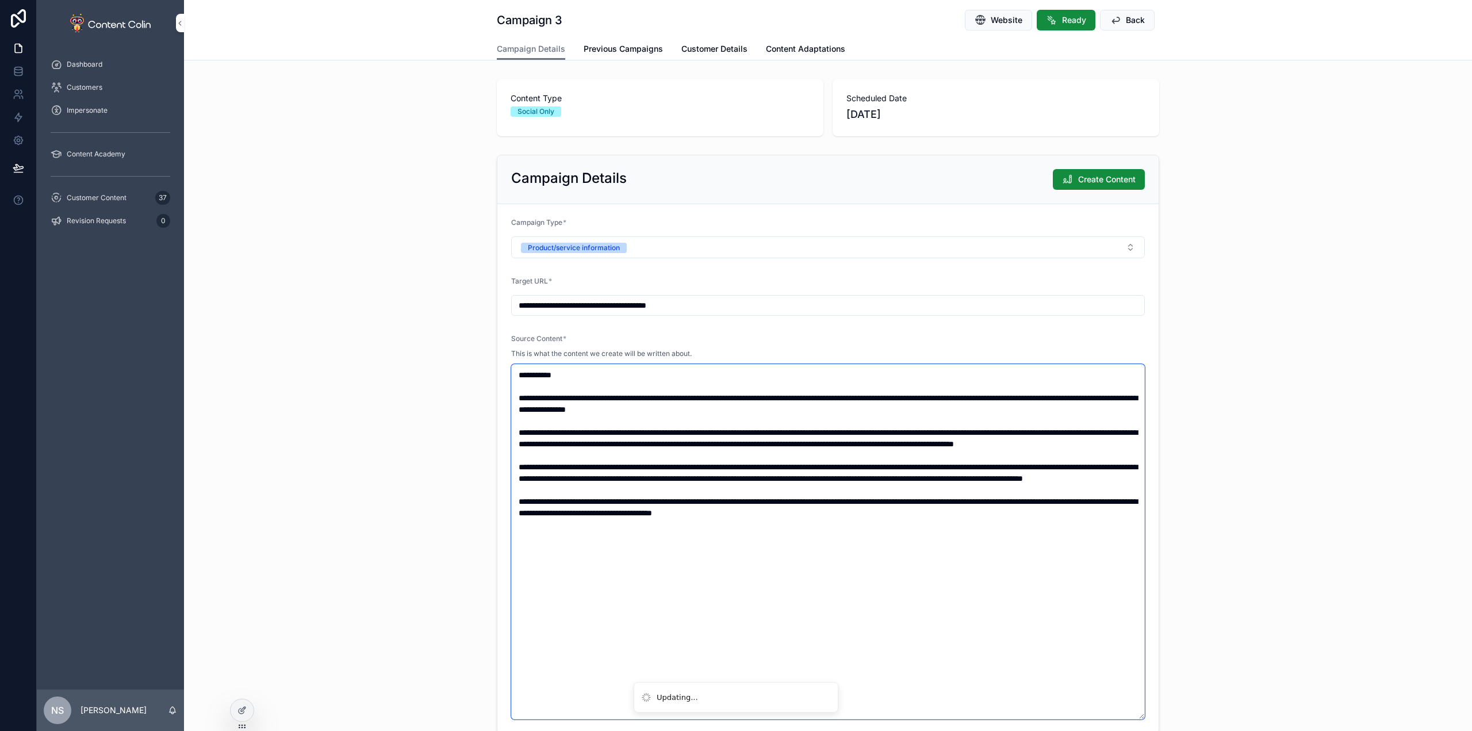
type textarea "**********"
click at [1239, 436] on div "**********" at bounding box center [828, 444] width 1288 height 588
click at [1099, 181] on span "Create Content" at bounding box center [1106, 179] width 57 height 11
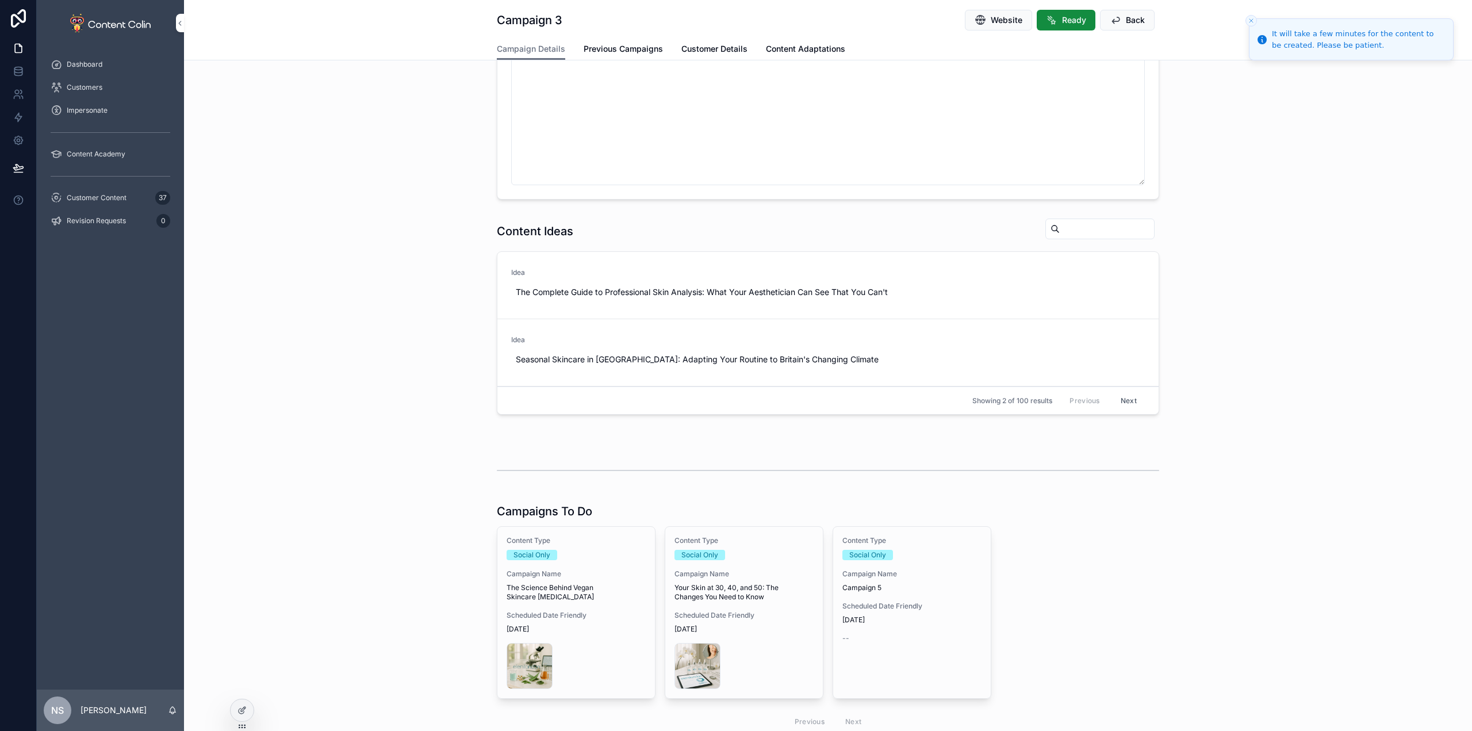
scroll to position [671, 0]
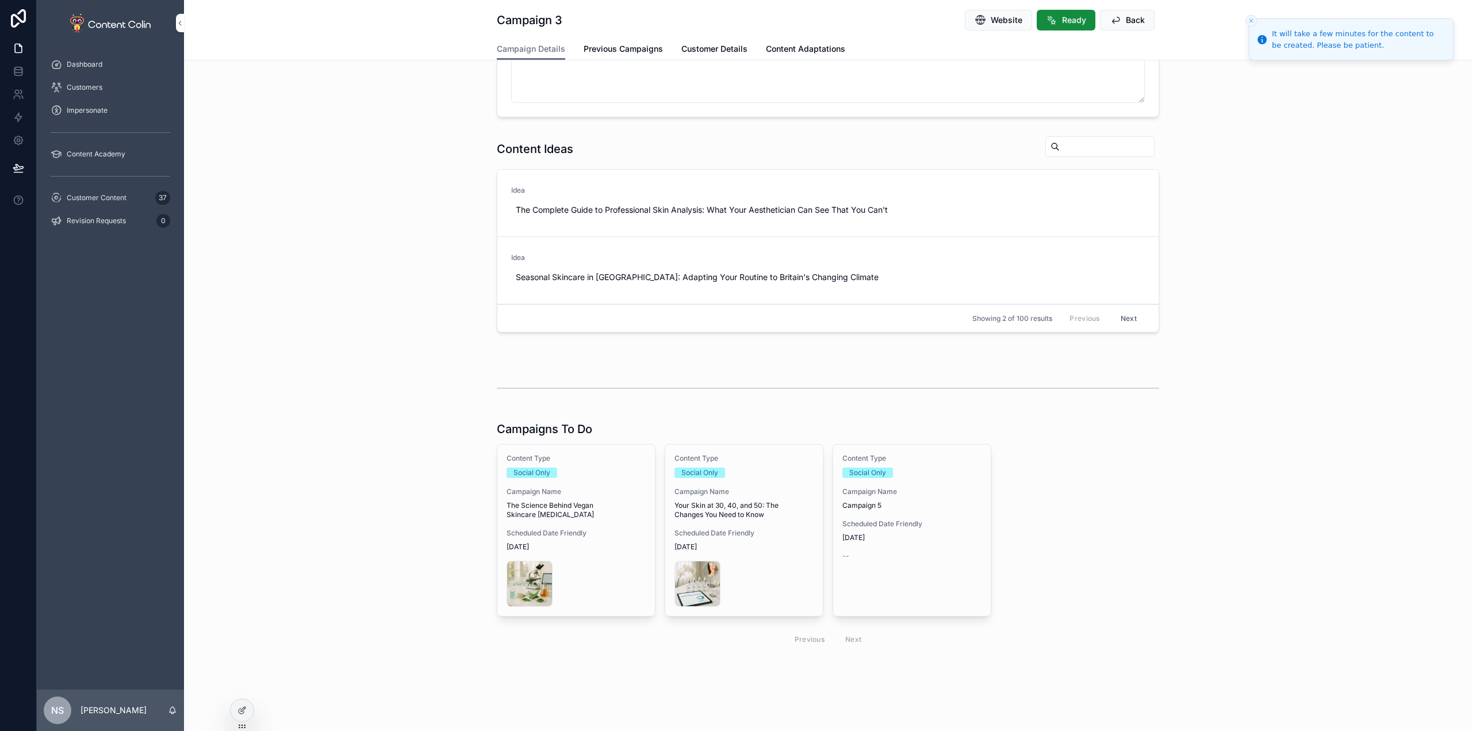
click at [887, 532] on div "Scheduled Date Friendly [DATE]" at bounding box center [911, 530] width 139 height 23
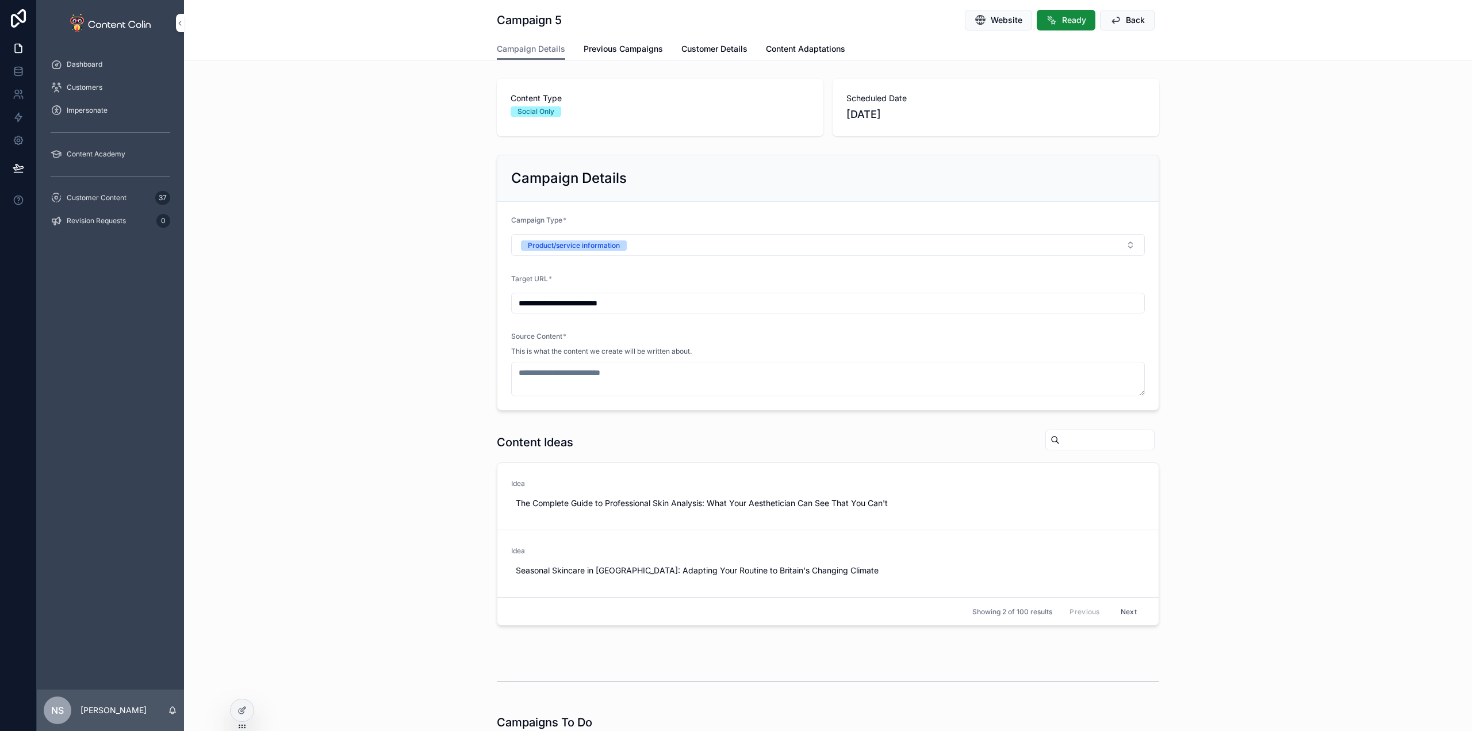
click at [641, 305] on input "**********" at bounding box center [828, 303] width 632 height 16
paste input "**********"
type input "**********"
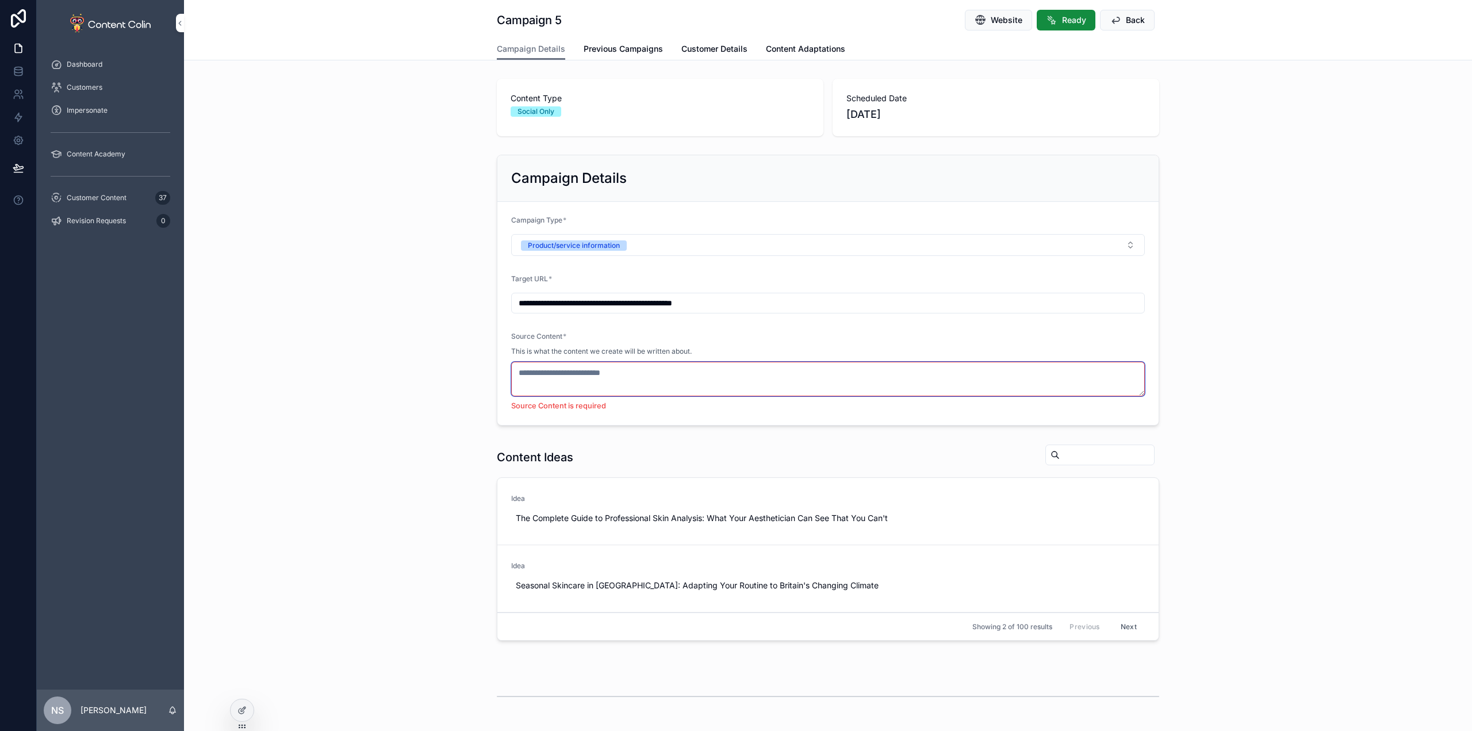
click at [665, 364] on textarea "scrollable content" at bounding box center [827, 379] width 633 height 34
paste textarea "**********"
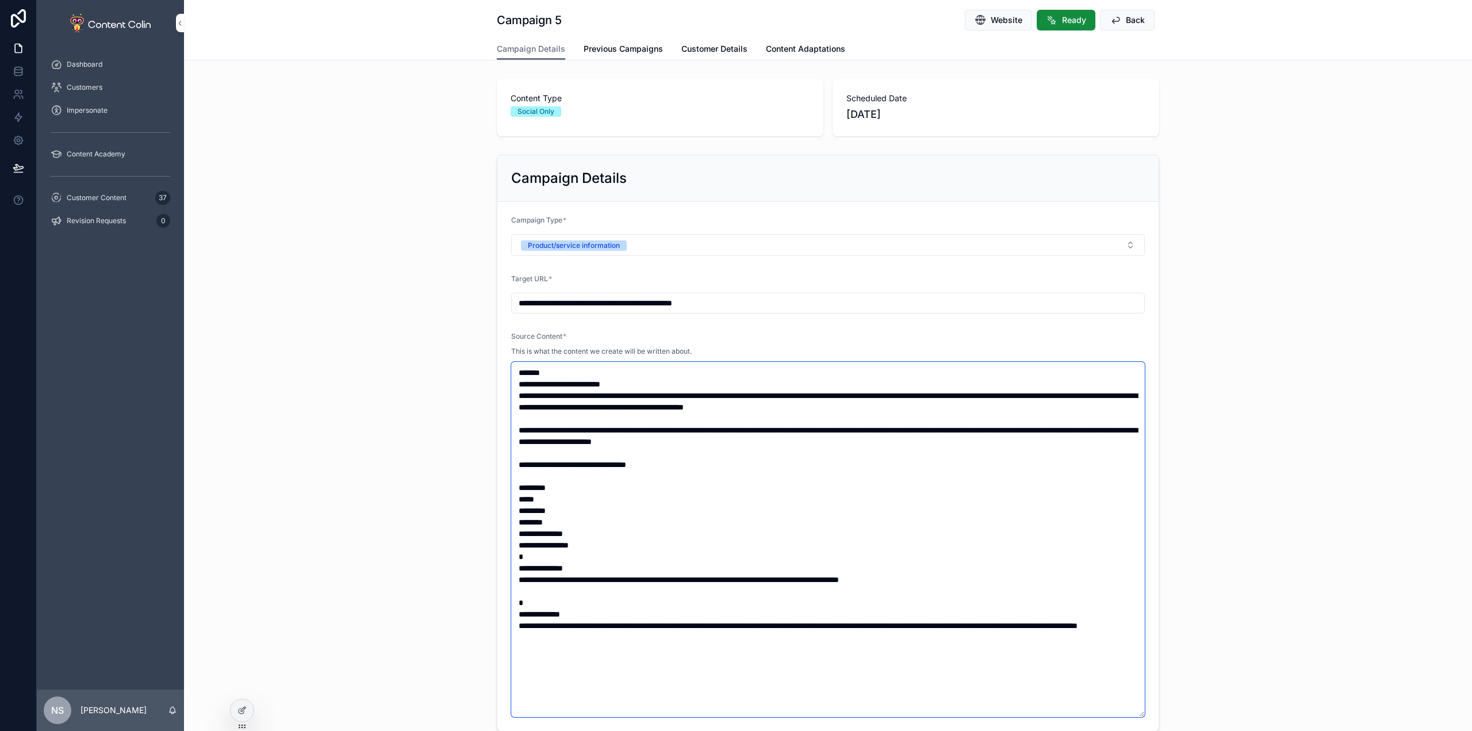
type textarea "**********"
click at [1229, 378] on div "**********" at bounding box center [828, 443] width 1288 height 586
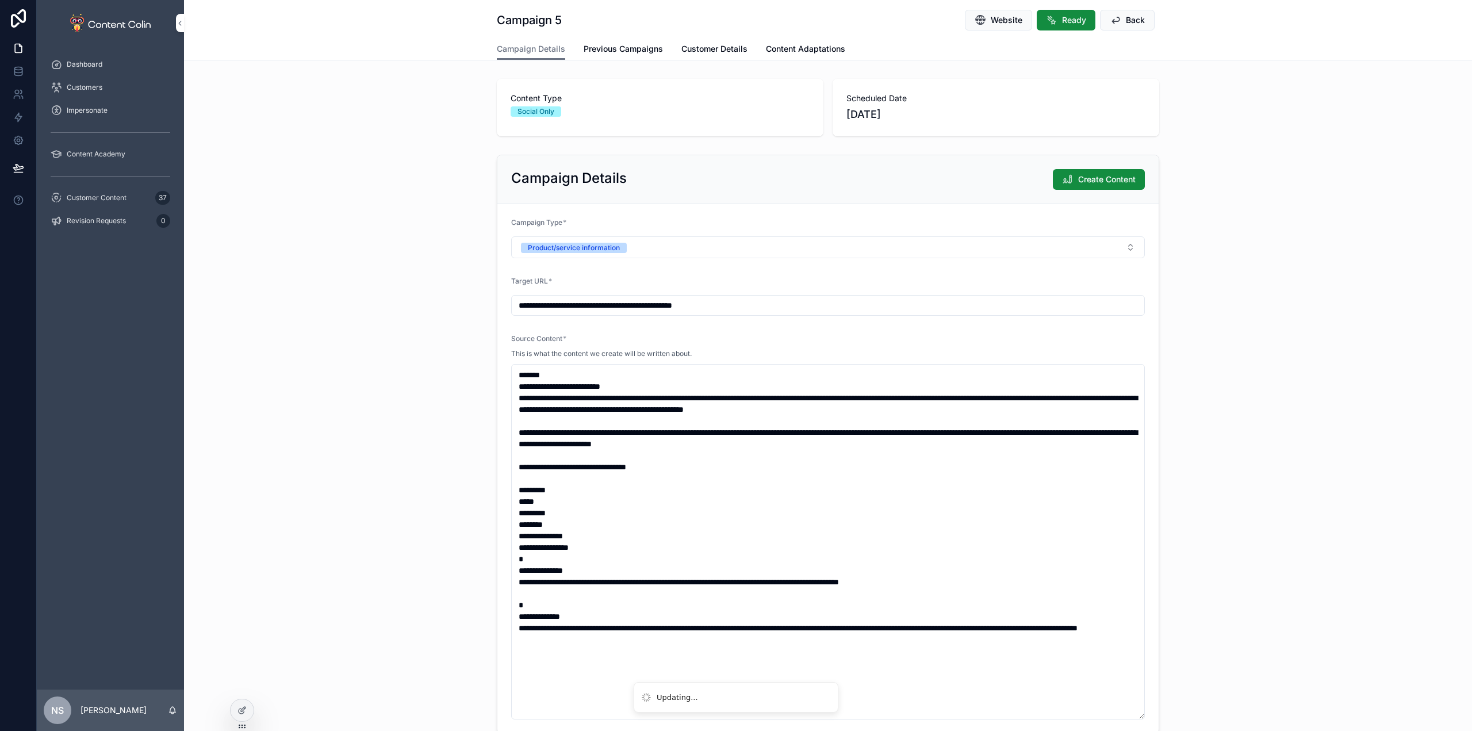
click at [1108, 185] on span "Create Content" at bounding box center [1106, 179] width 57 height 11
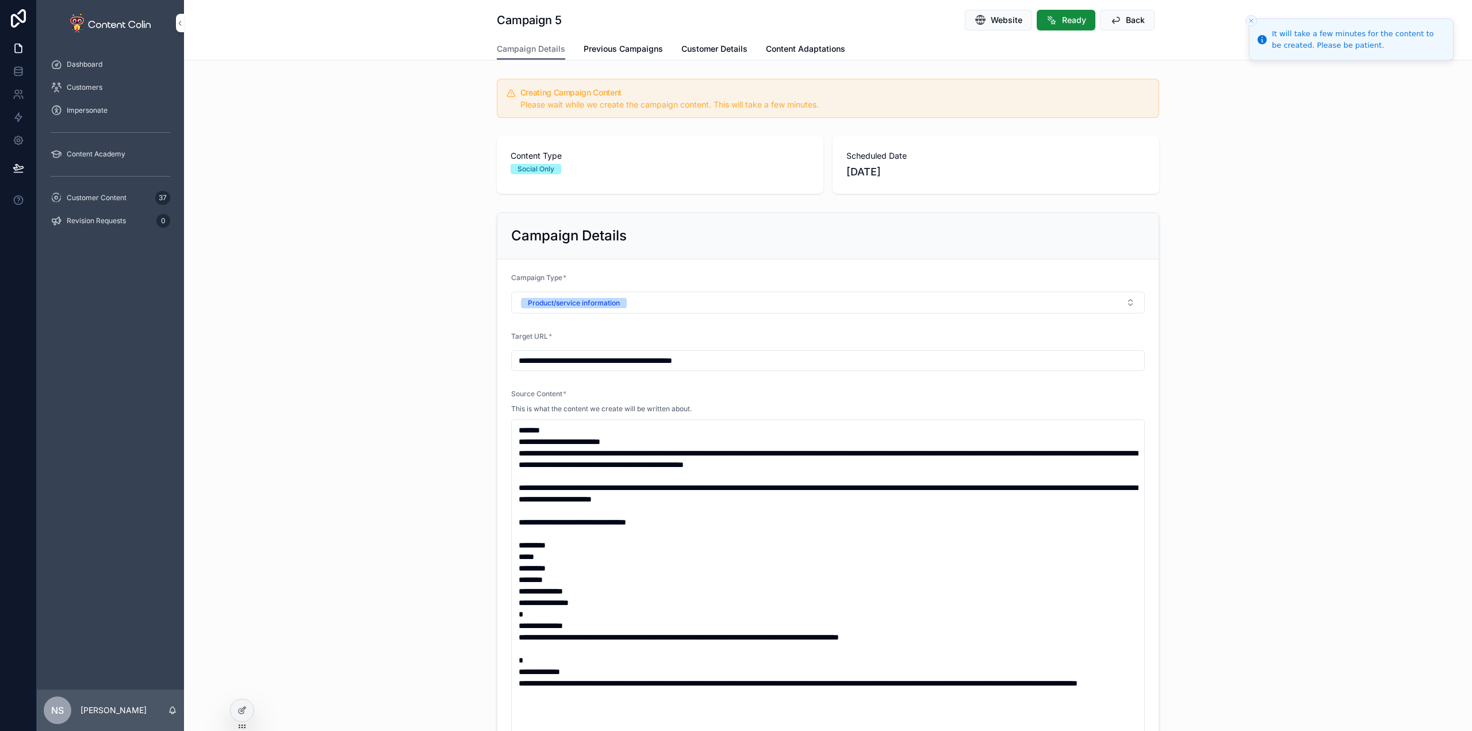
click at [116, 199] on span "Customer Content" at bounding box center [97, 197] width 60 height 9
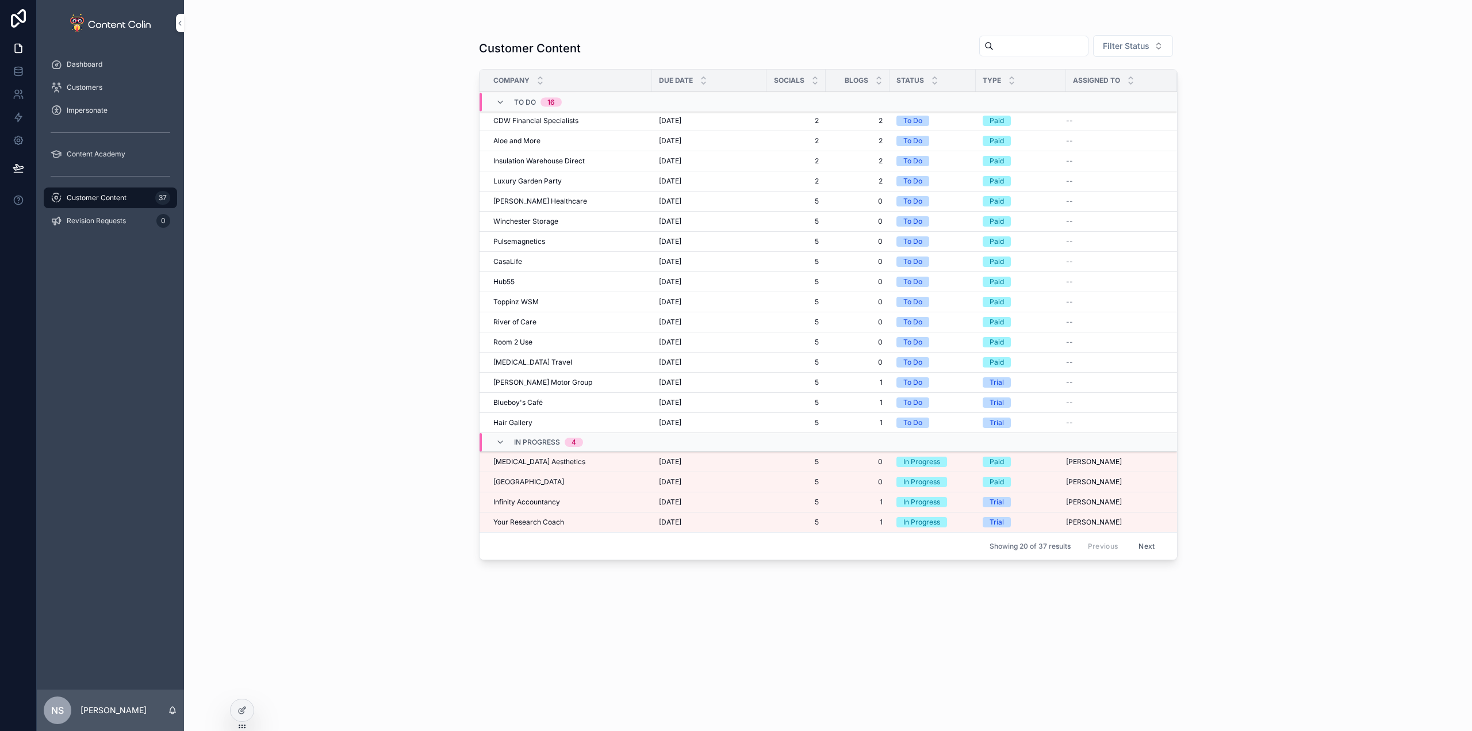
click at [550, 523] on span "Your Research Coach" at bounding box center [528, 521] width 71 height 9
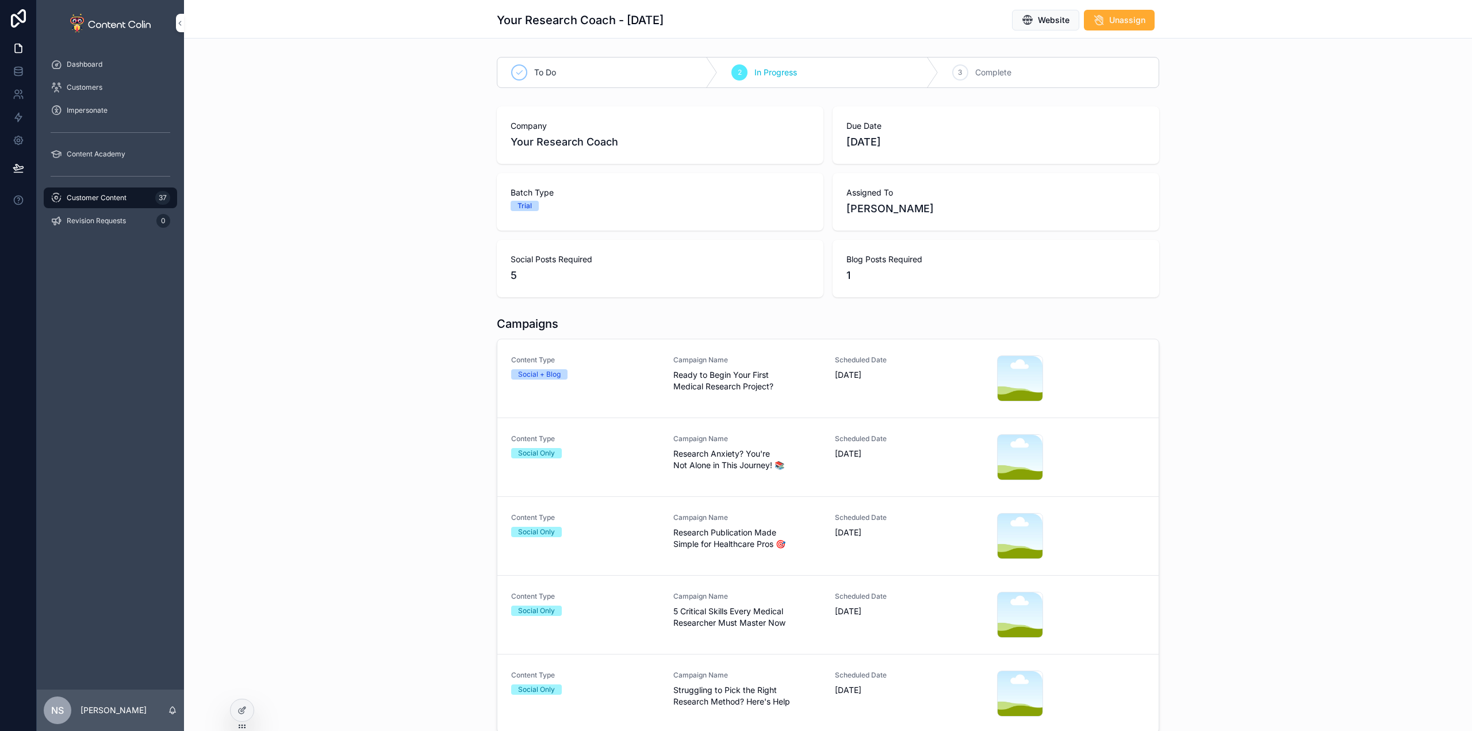
click at [601, 378] on div "Social + Blog" at bounding box center [585, 374] width 148 height 10
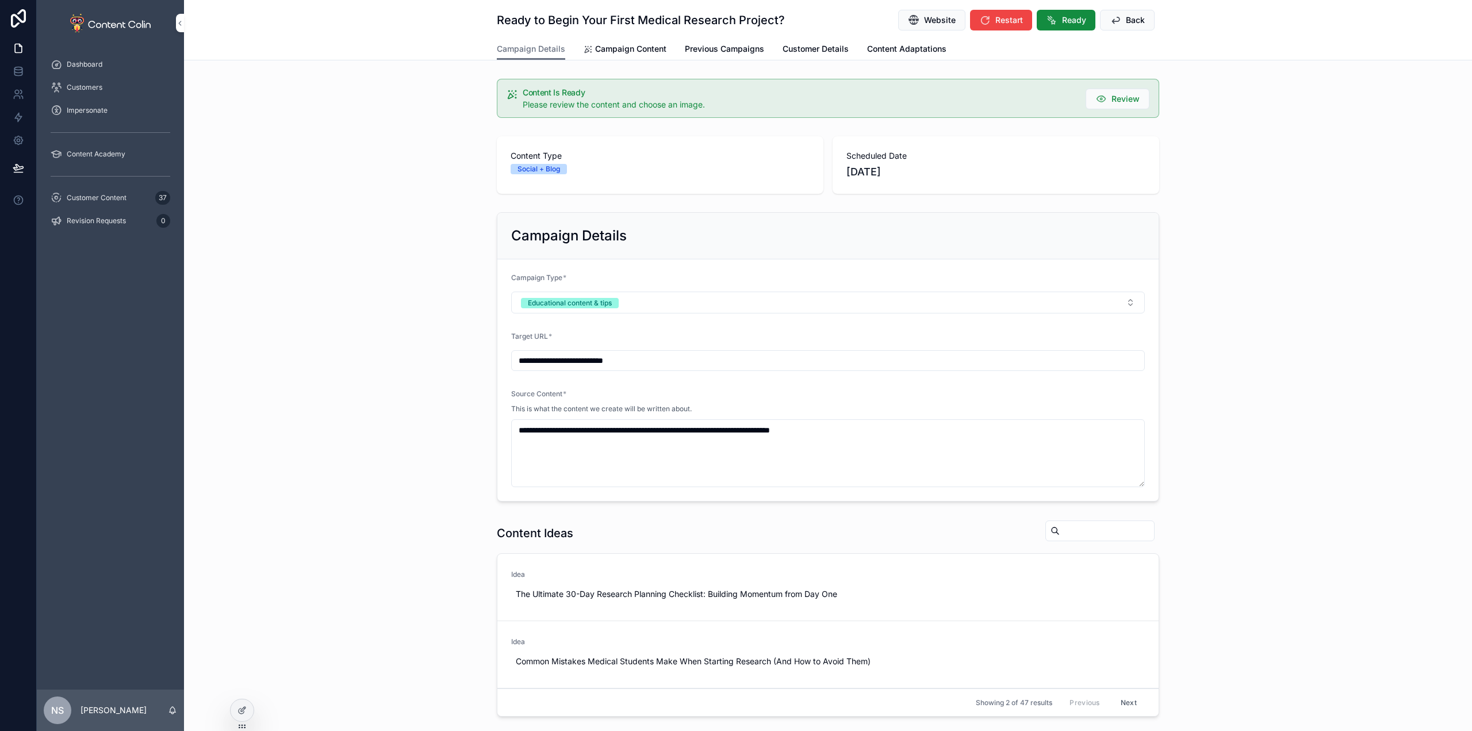
click at [622, 43] on span "Campaign Content" at bounding box center [630, 48] width 71 height 11
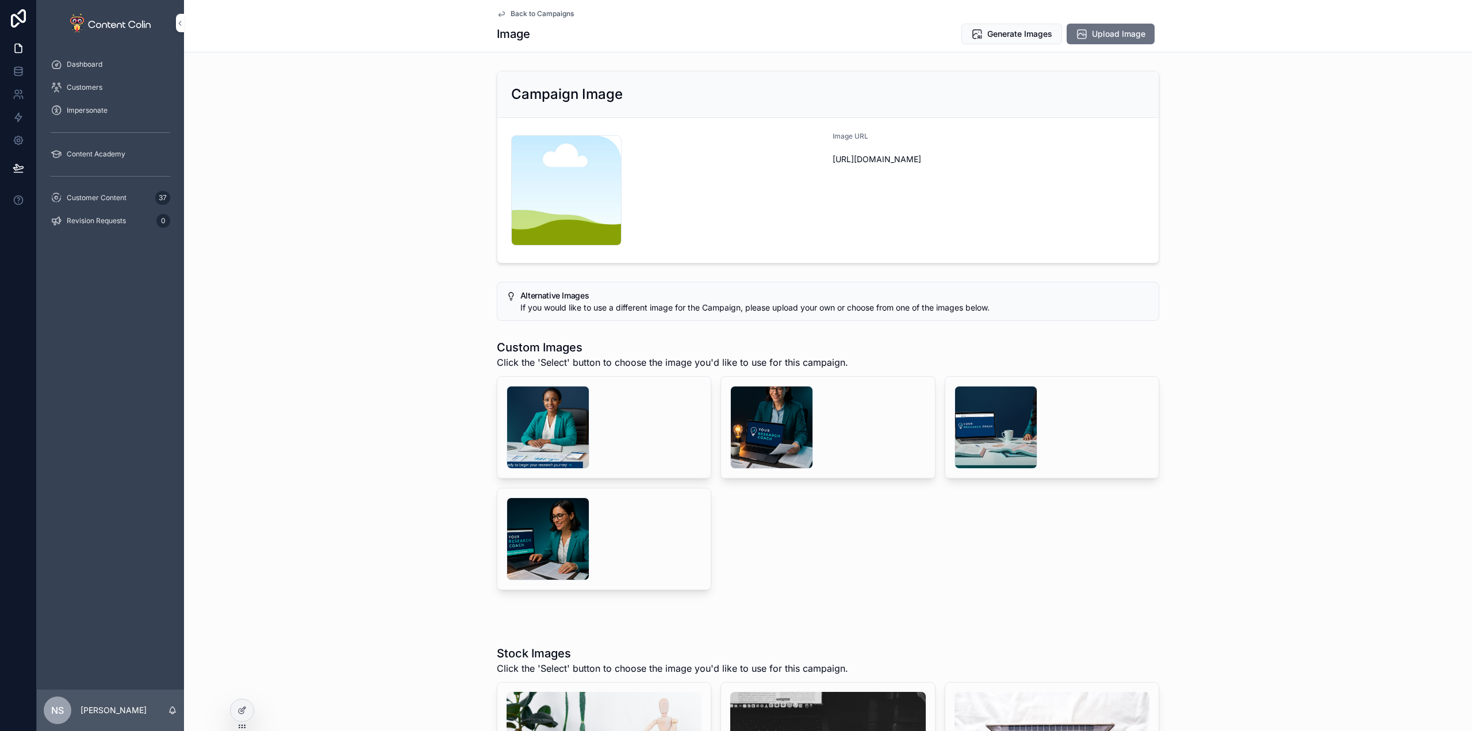
click at [791, 404] on div "scrollable content" at bounding box center [771, 427] width 83 height 83
click at [539, 431] on div "scrollable content" at bounding box center [547, 427] width 83 height 83
click at [736, 422] on div "scrollable content" at bounding box center [771, 427] width 83 height 83
click at [1017, 27] on button "Generate Images" at bounding box center [1011, 34] width 101 height 21
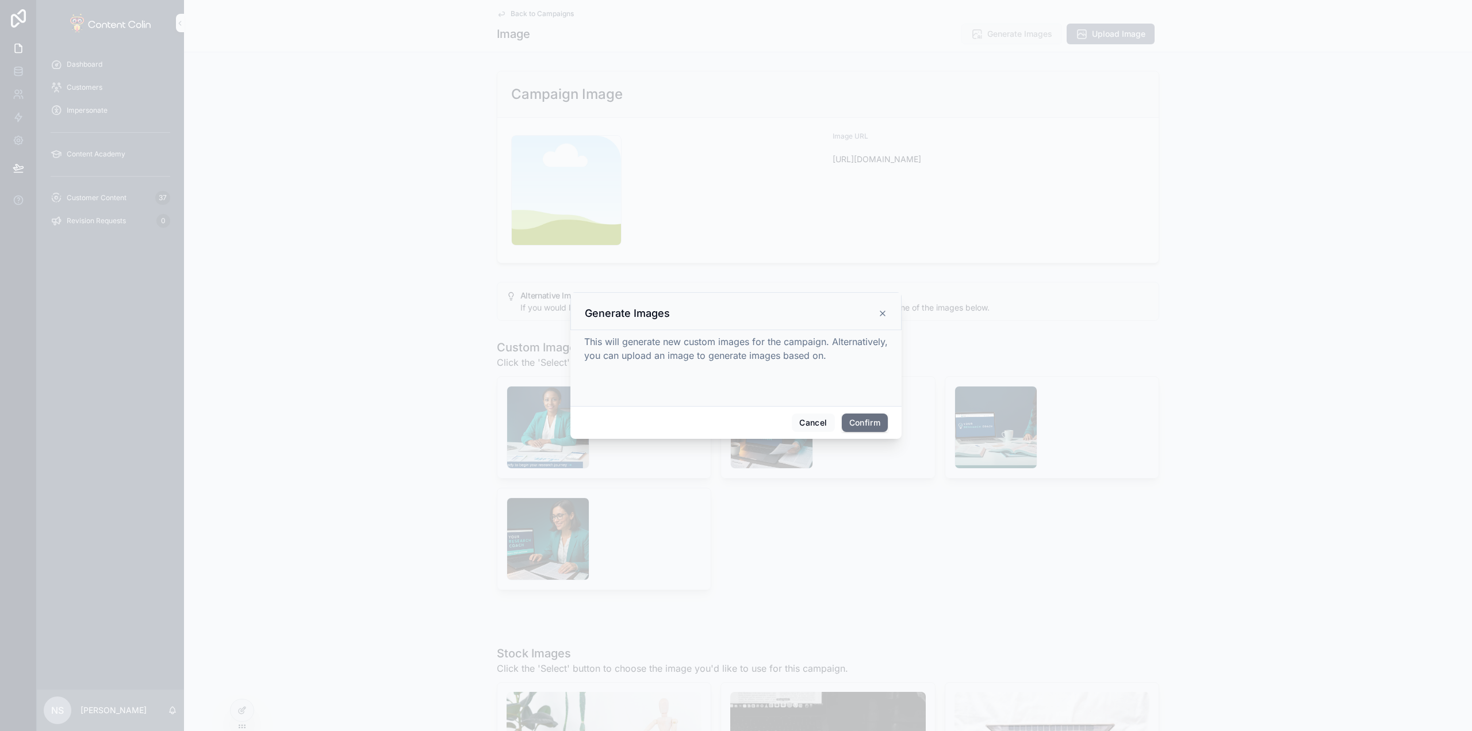
click at [893, 431] on div "Cancel Confirm" at bounding box center [735, 422] width 331 height 33
click at [866, 427] on button "Confirm" at bounding box center [865, 422] width 46 height 18
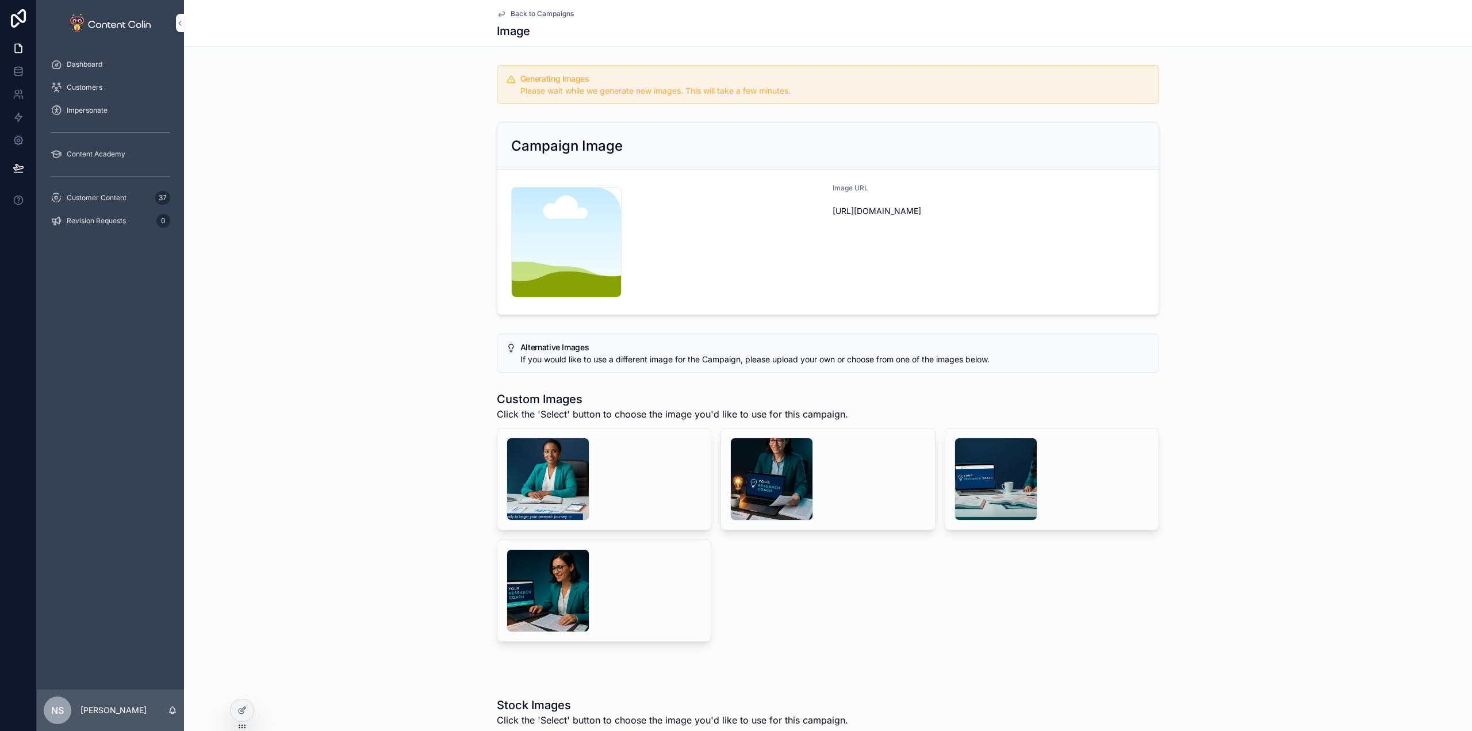
click at [552, 11] on span "Back to Campaigns" at bounding box center [541, 13] width 63 height 9
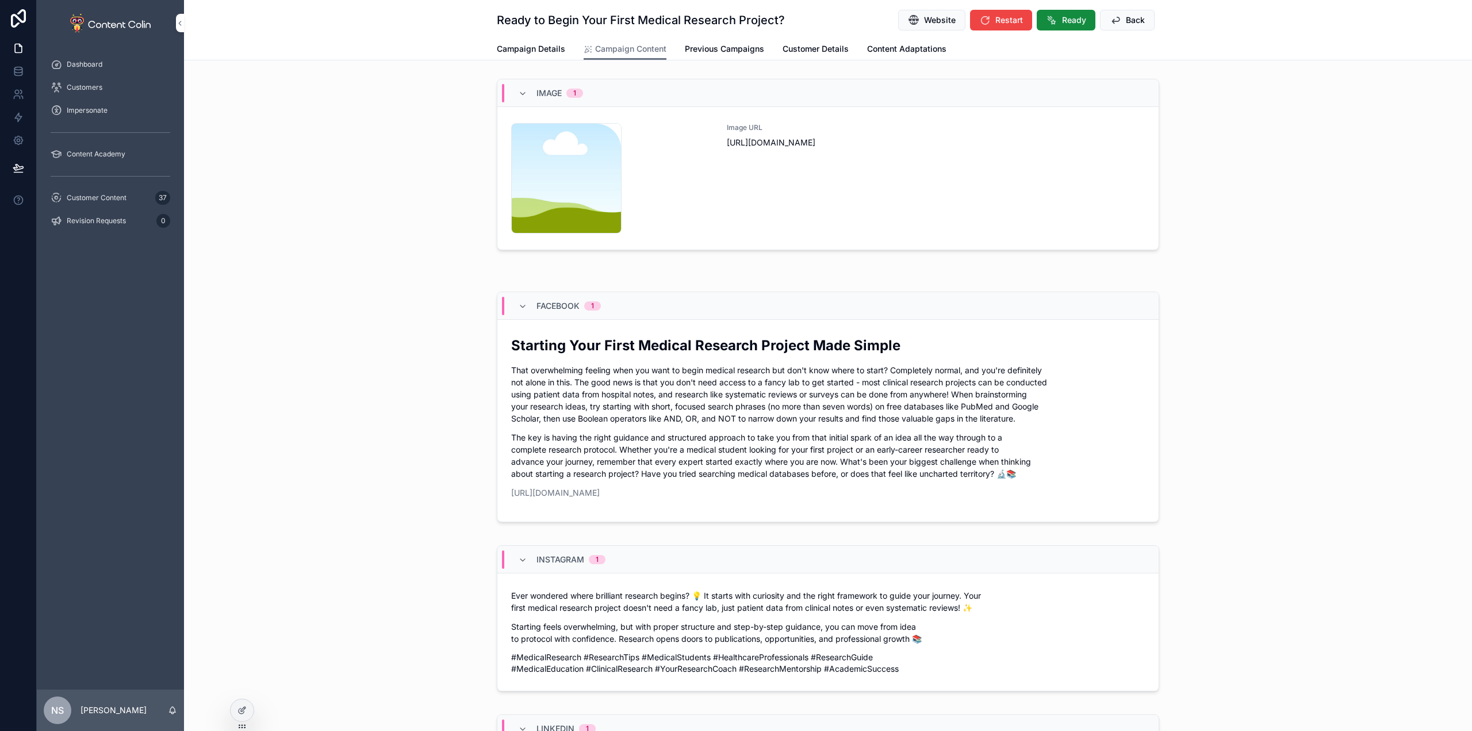
click at [1126, 22] on span "Back" at bounding box center [1135, 19] width 19 height 11
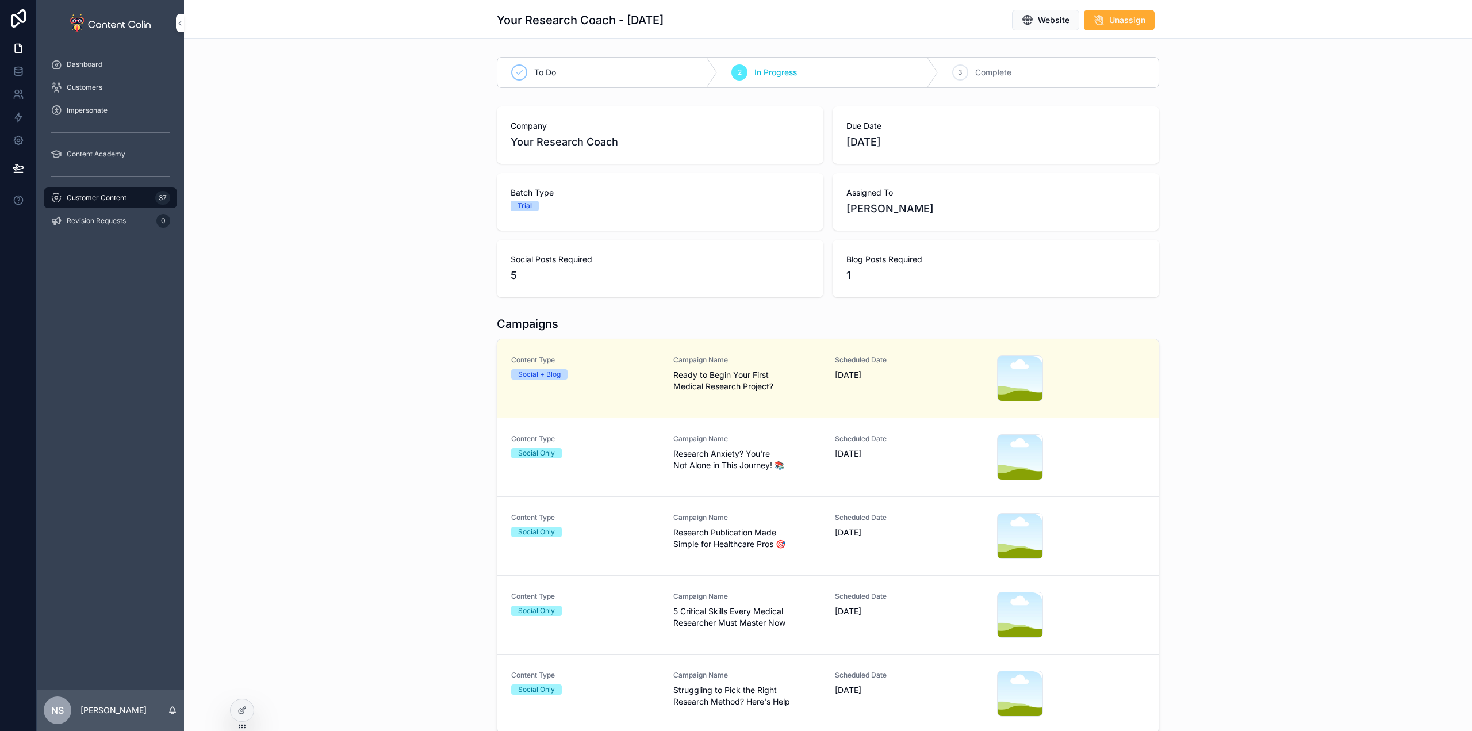
click at [694, 436] on span "Campaign Name" at bounding box center [747, 438] width 148 height 9
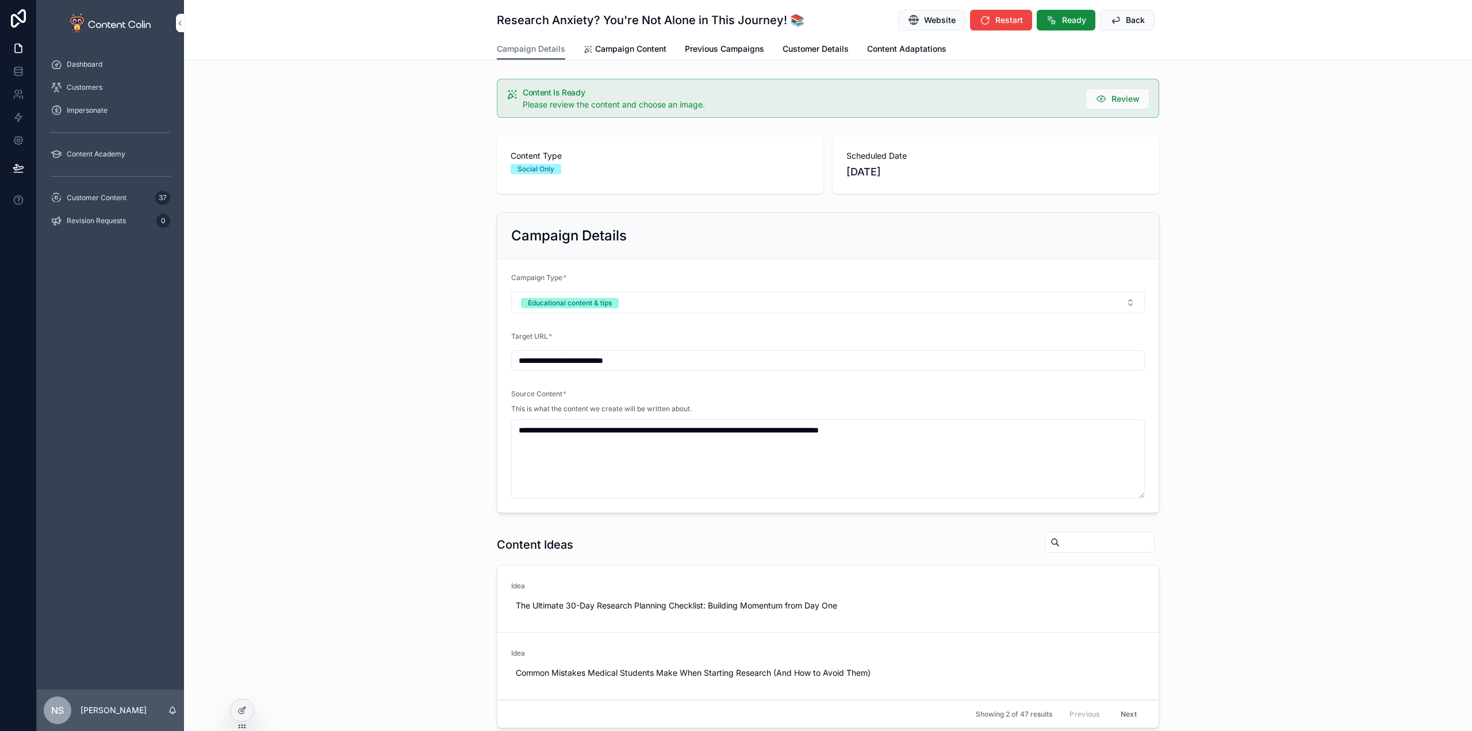
click at [648, 47] on span "Campaign Content" at bounding box center [630, 48] width 71 height 11
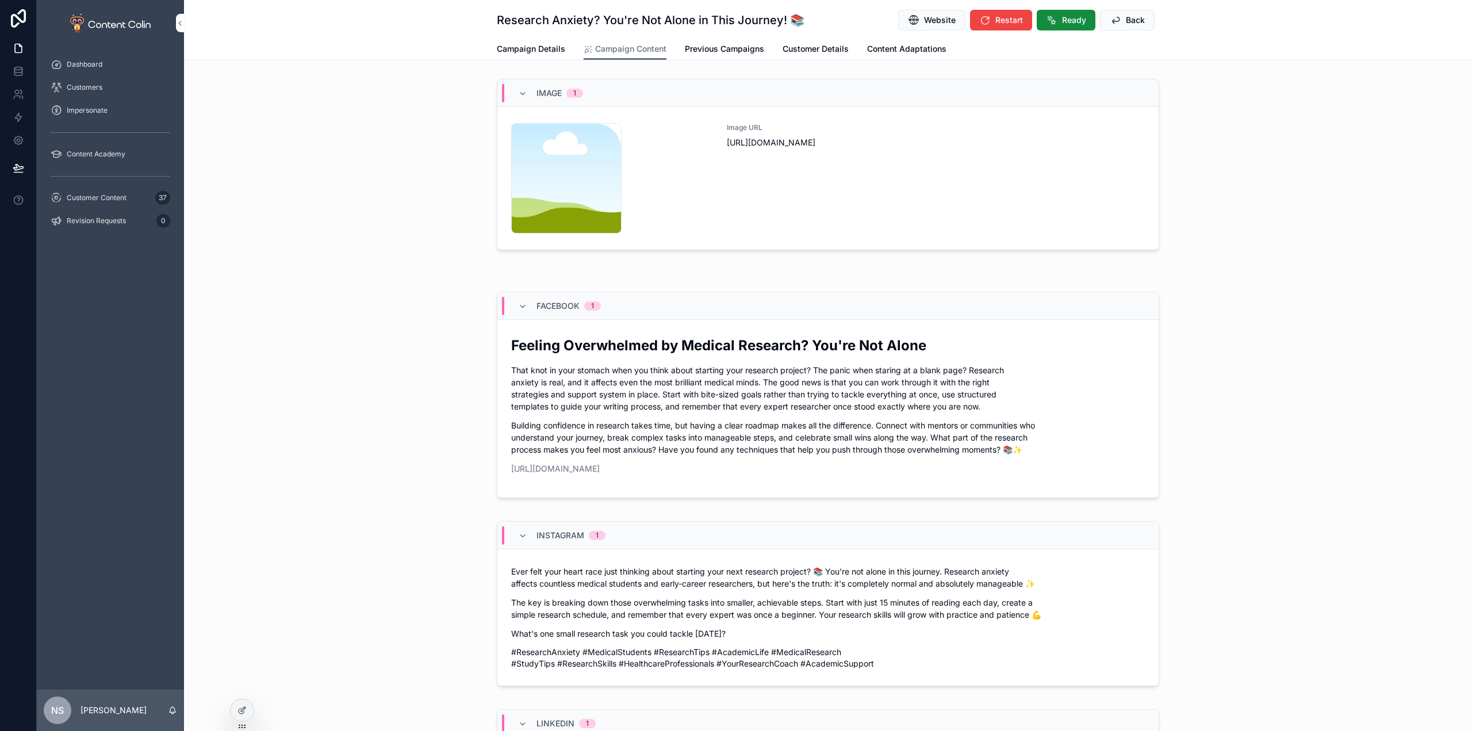
click at [965, 191] on div "Image URL [URL][DOMAIN_NAME]" at bounding box center [936, 178] width 418 height 110
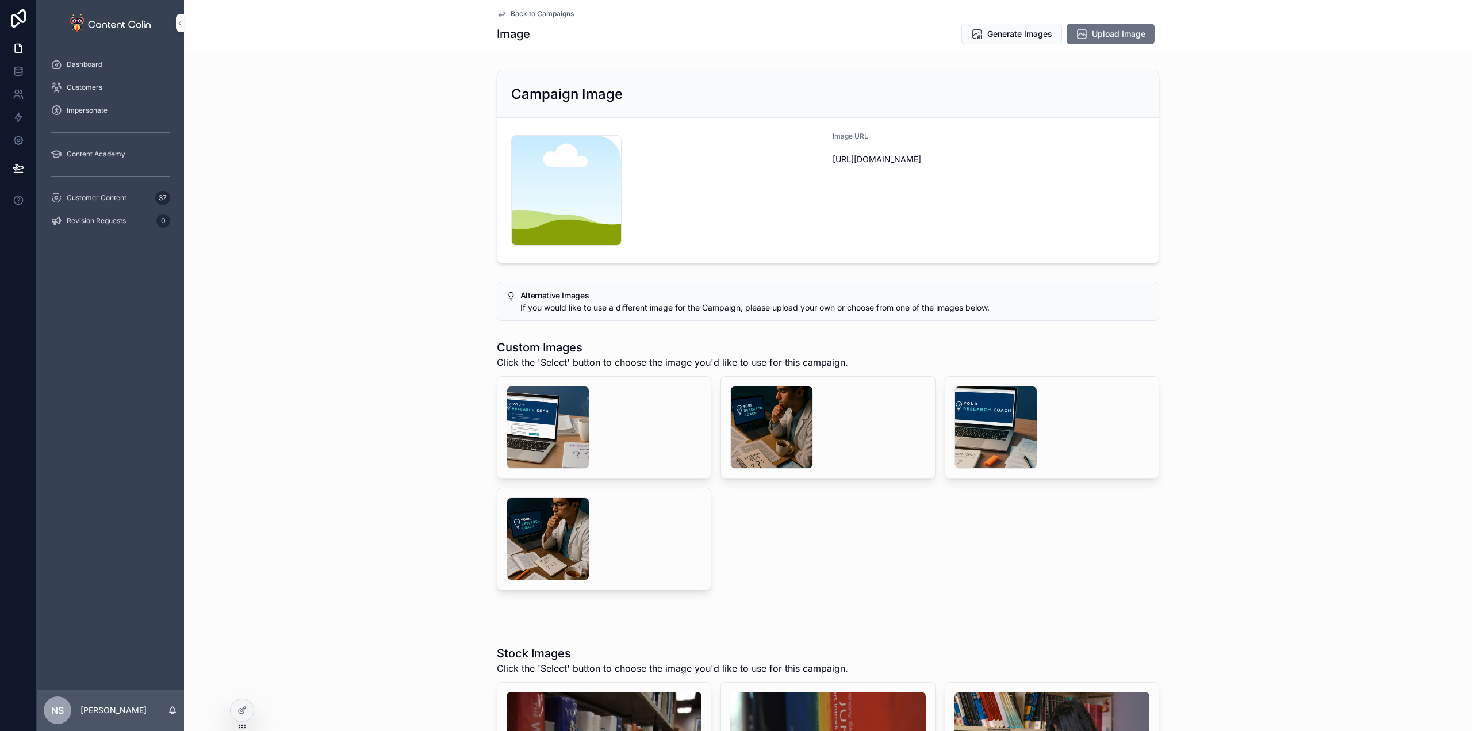
click at [769, 425] on div "scrollable content" at bounding box center [771, 427] width 83 height 83
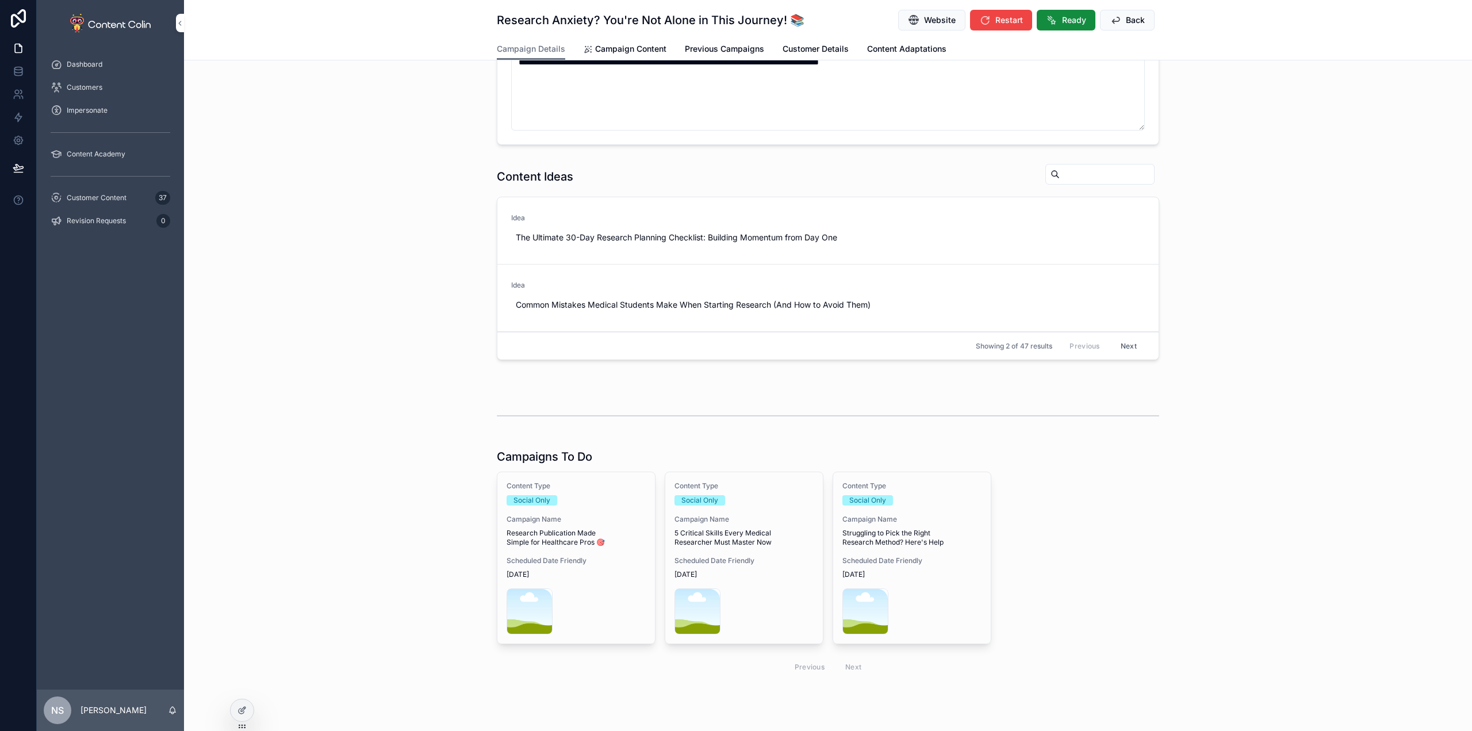
scroll to position [395, 0]
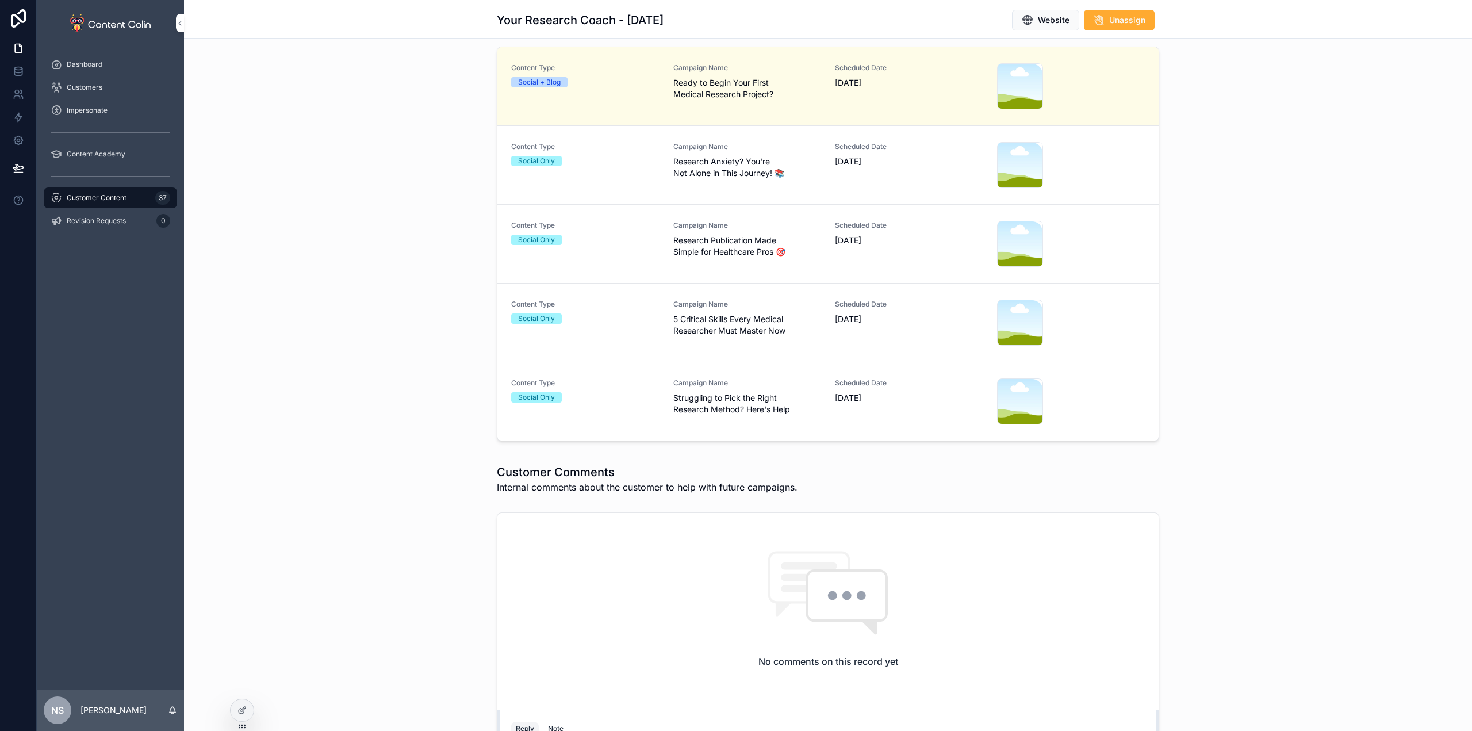
scroll to position [281, 0]
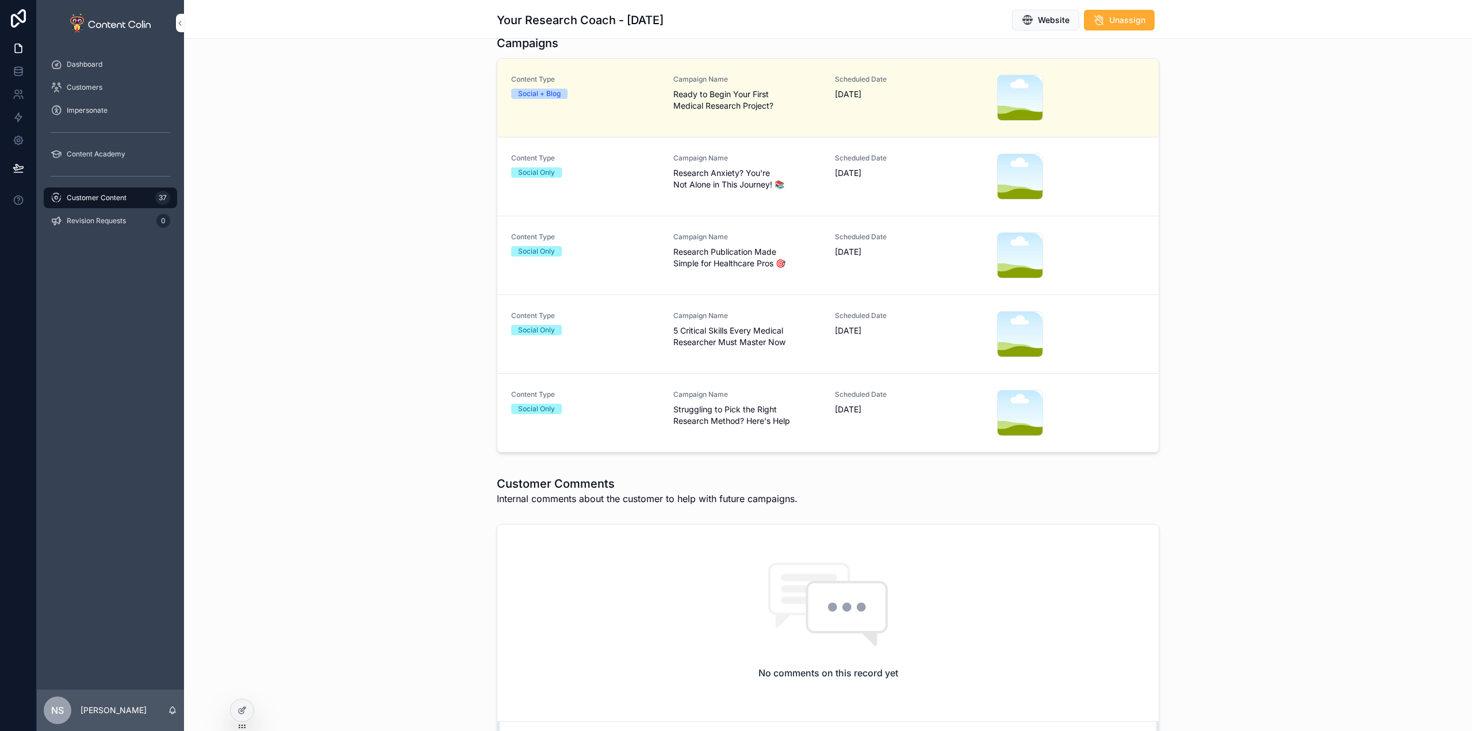
click at [721, 419] on span "Struggling to Pick the Right Research Method? Here's Help" at bounding box center [747, 415] width 148 height 23
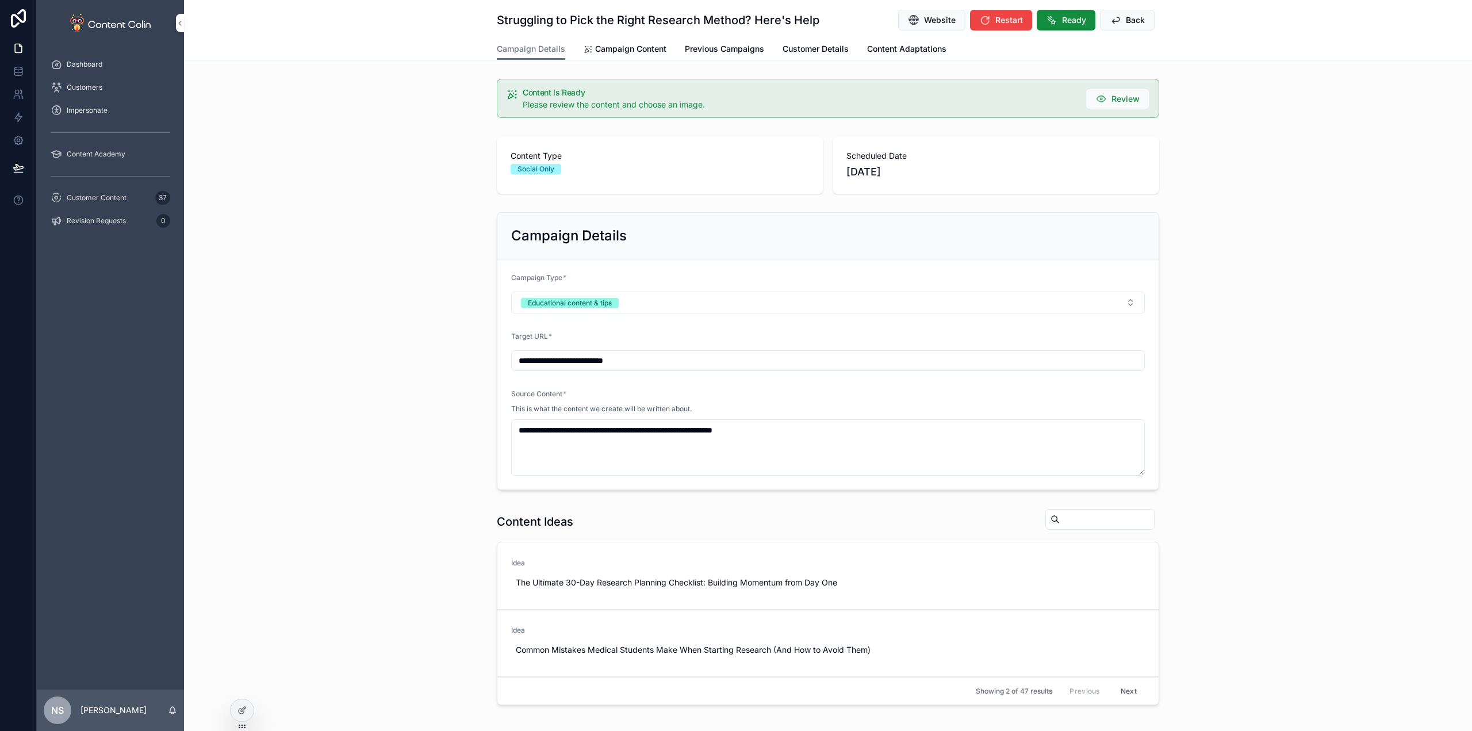
click at [639, 45] on span "Campaign Content" at bounding box center [630, 48] width 71 height 11
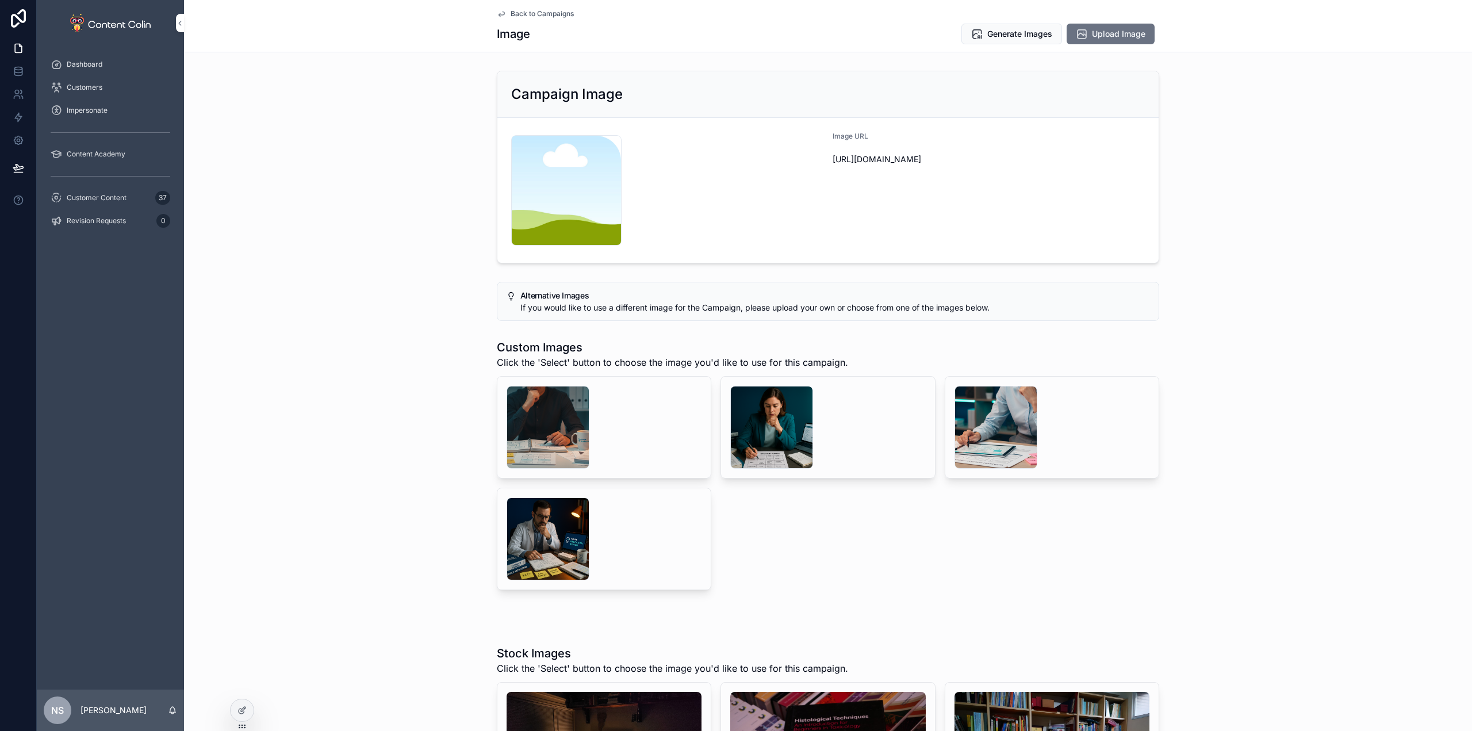
click at [776, 409] on div "scrollable content" at bounding box center [771, 427] width 83 height 83
drag, startPoint x: 542, startPoint y: 439, endPoint x: 542, endPoint y: 428, distance: 10.9
click at [542, 427] on div "scrollable content" at bounding box center [547, 427] width 83 height 83
drag, startPoint x: 546, startPoint y: 402, endPoint x: 546, endPoint y: 408, distance: 6.3
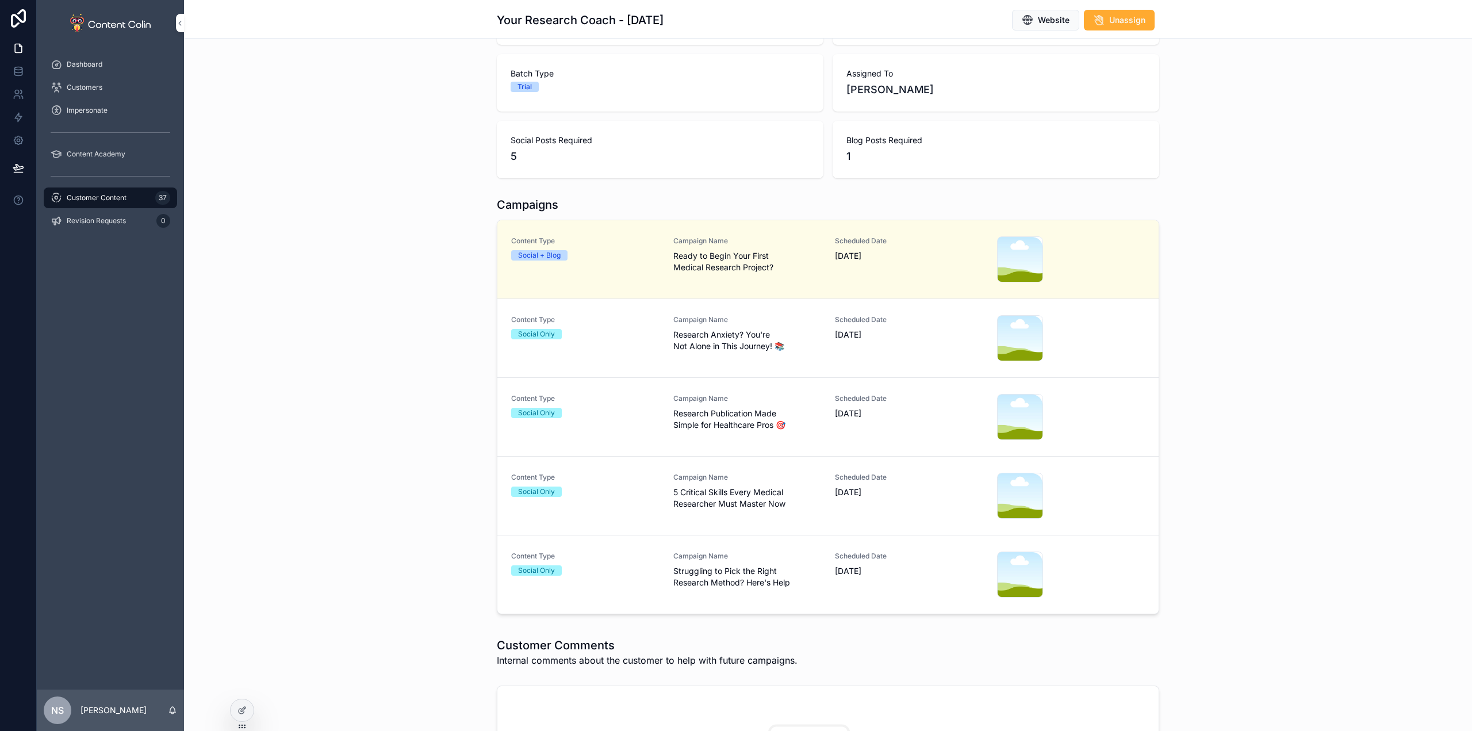
scroll to position [345, 0]
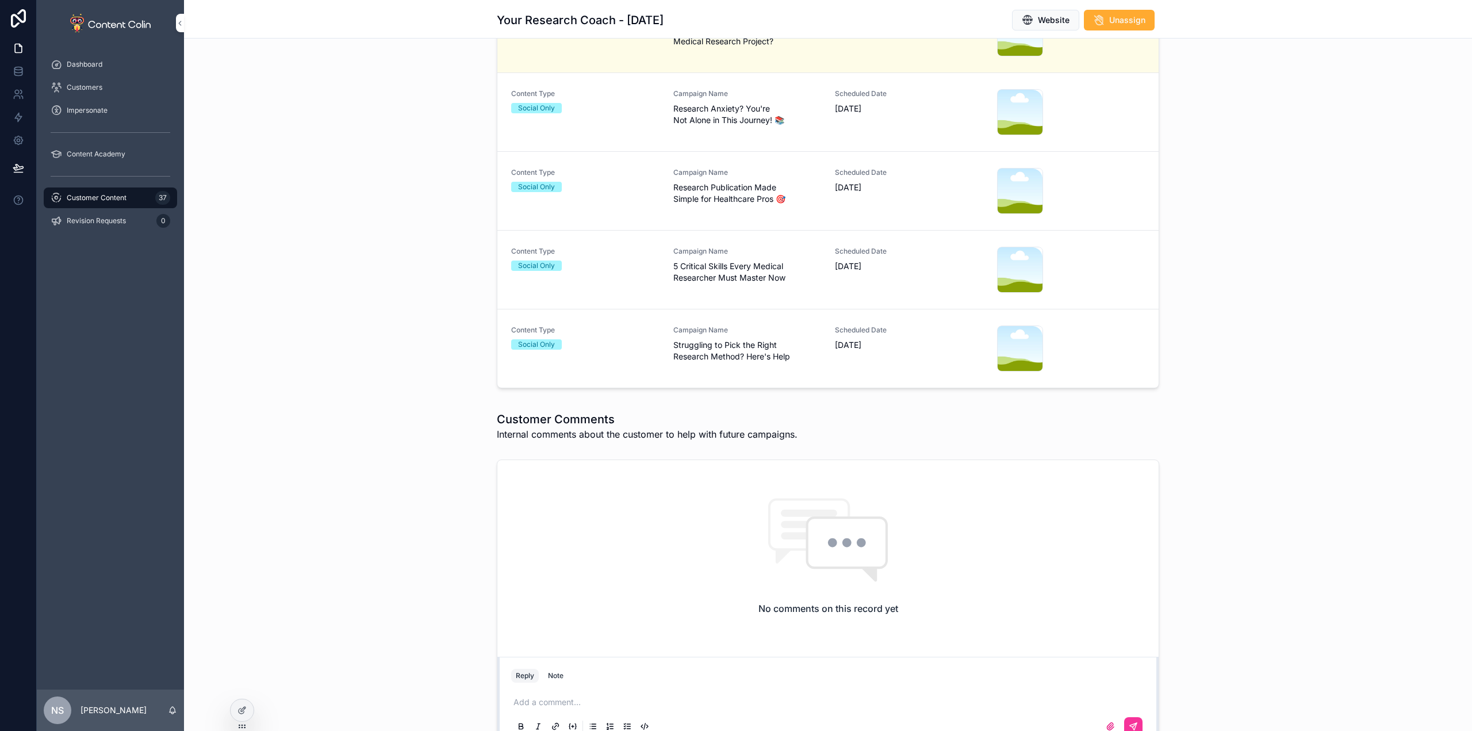
click at [754, 294] on link "Content Type Social Only Campaign Name 5 Critical Skills Every Medical Research…" at bounding box center [827, 270] width 661 height 79
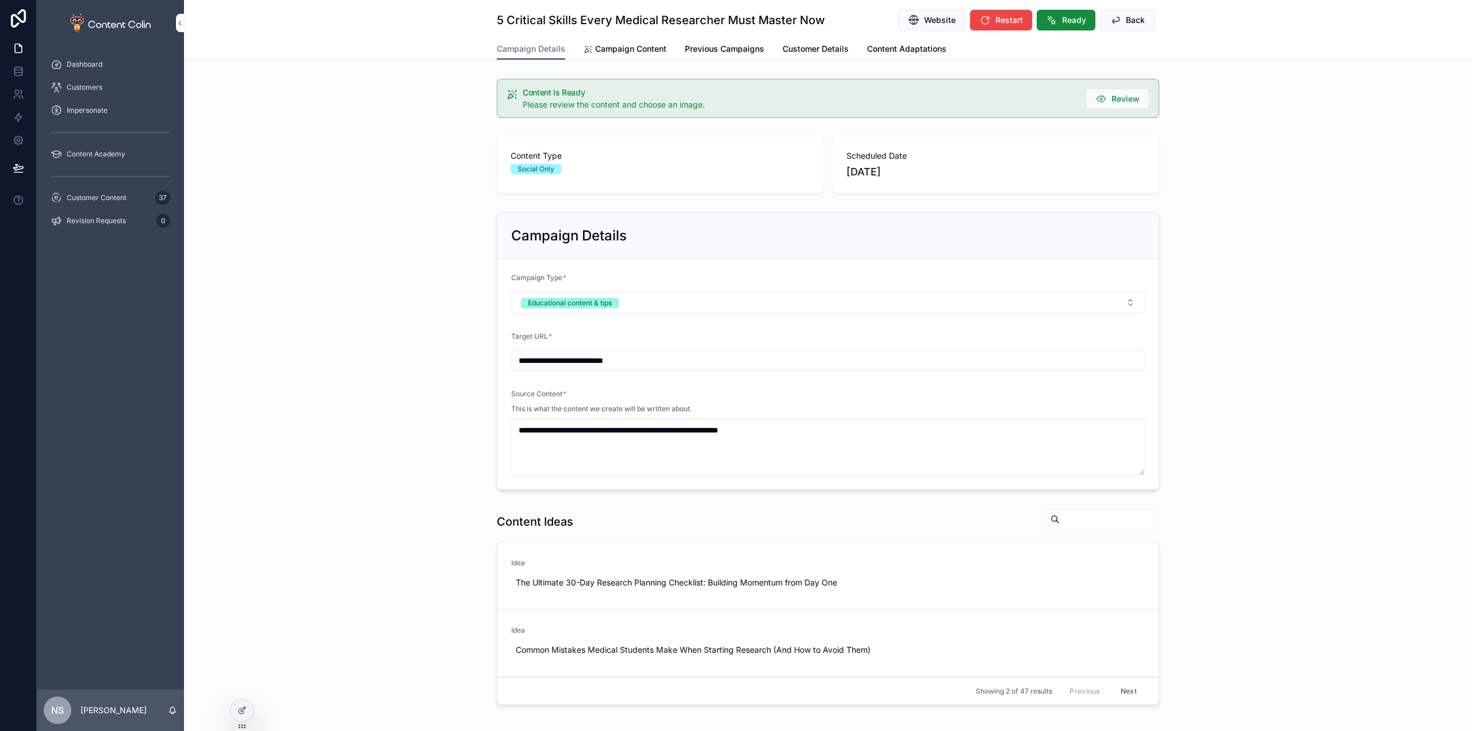
drag, startPoint x: 625, startPoint y: 49, endPoint x: 641, endPoint y: 58, distance: 18.5
click at [625, 48] on span "Campaign Content" at bounding box center [630, 48] width 71 height 11
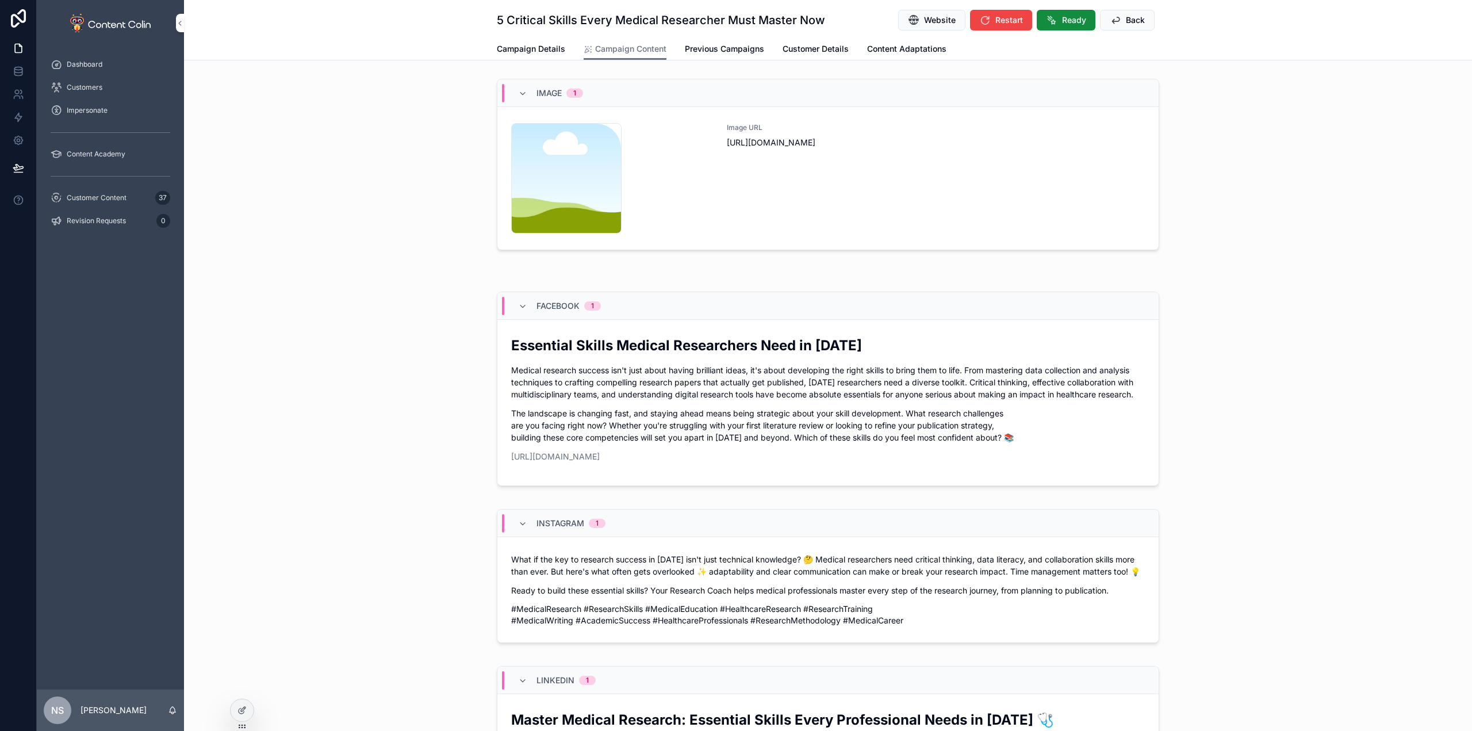
click at [959, 215] on div "Image URL [URL][DOMAIN_NAME]" at bounding box center [936, 178] width 418 height 110
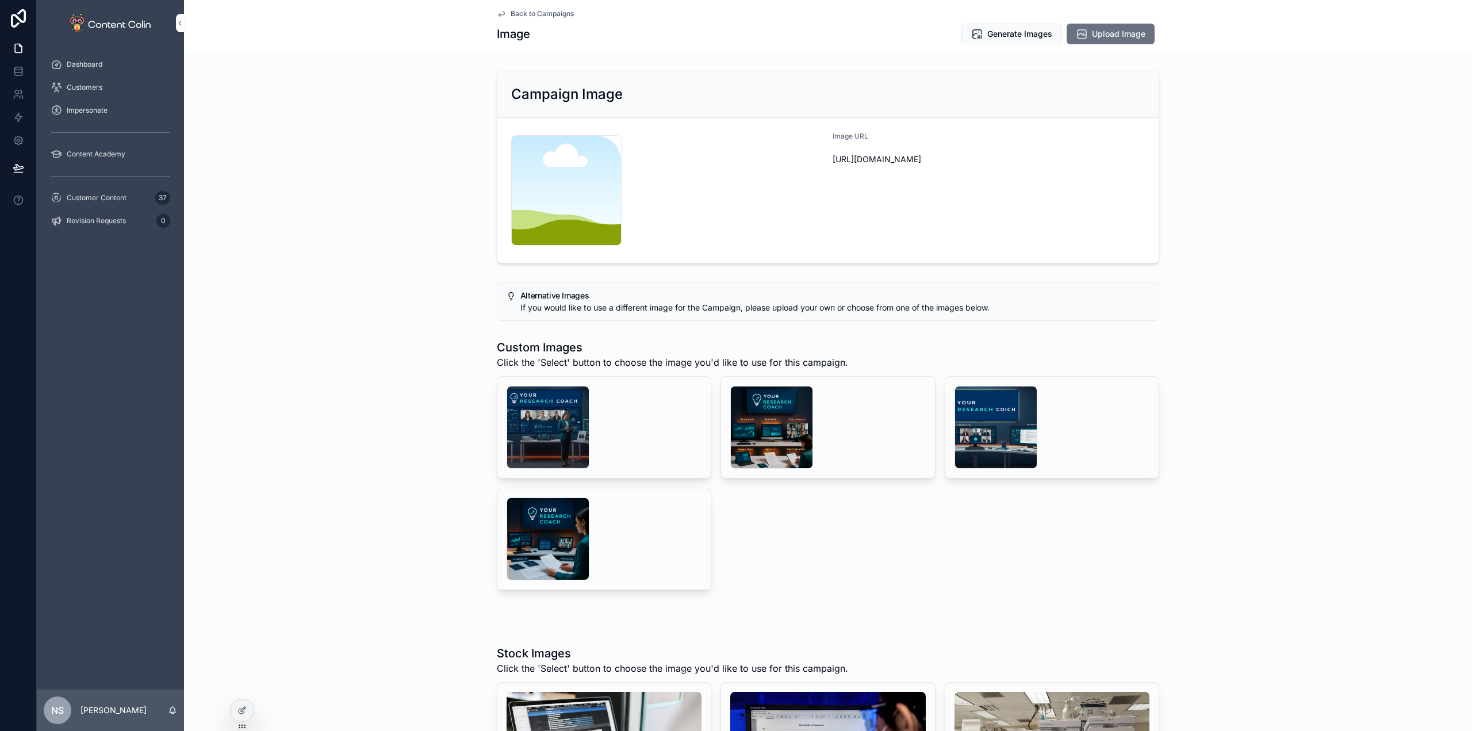
click at [775, 400] on div "scrollable content" at bounding box center [771, 427] width 83 height 83
click at [562, 410] on div "scrollable content" at bounding box center [547, 427] width 83 height 83
click at [559, 17] on span "Back to Campaigns" at bounding box center [541, 13] width 63 height 9
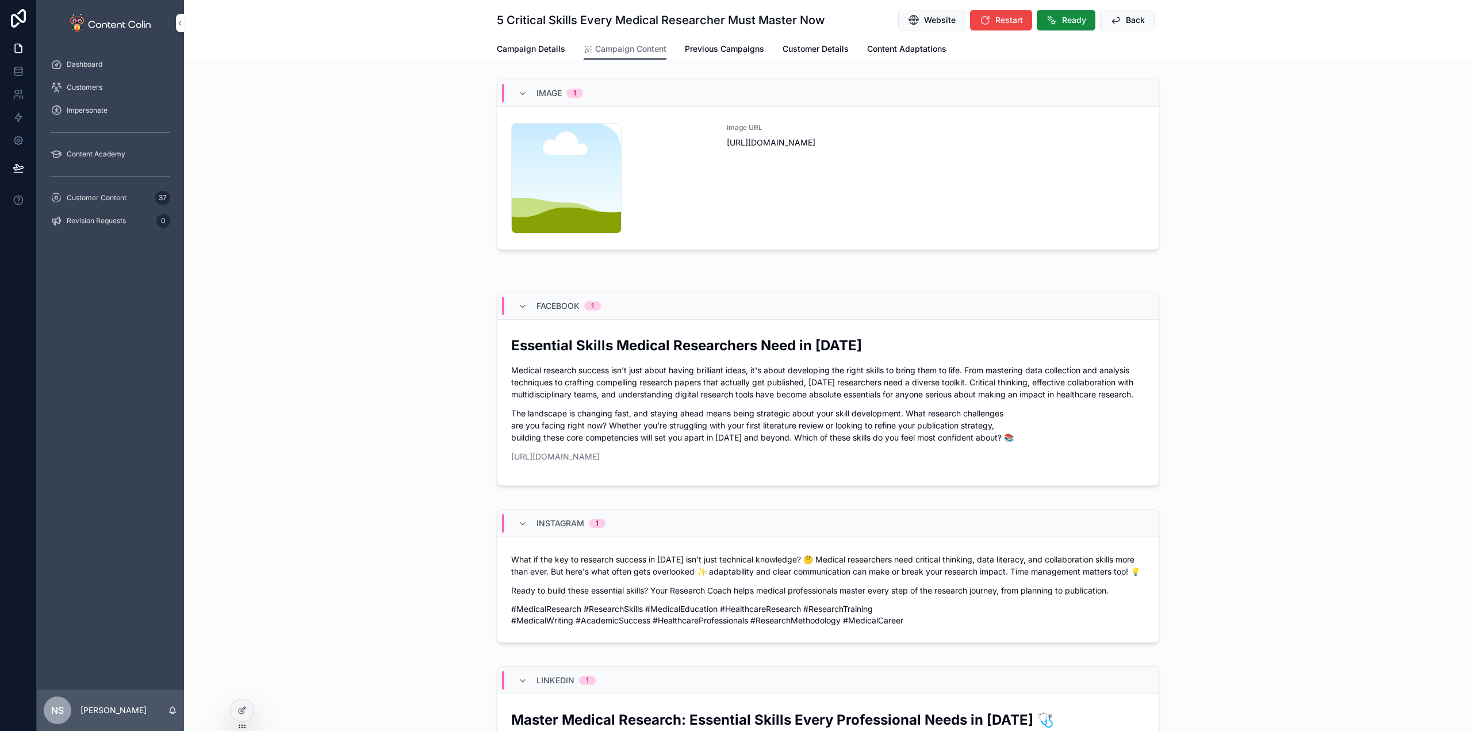
click at [788, 45] on span "Customer Details" at bounding box center [815, 48] width 66 height 11
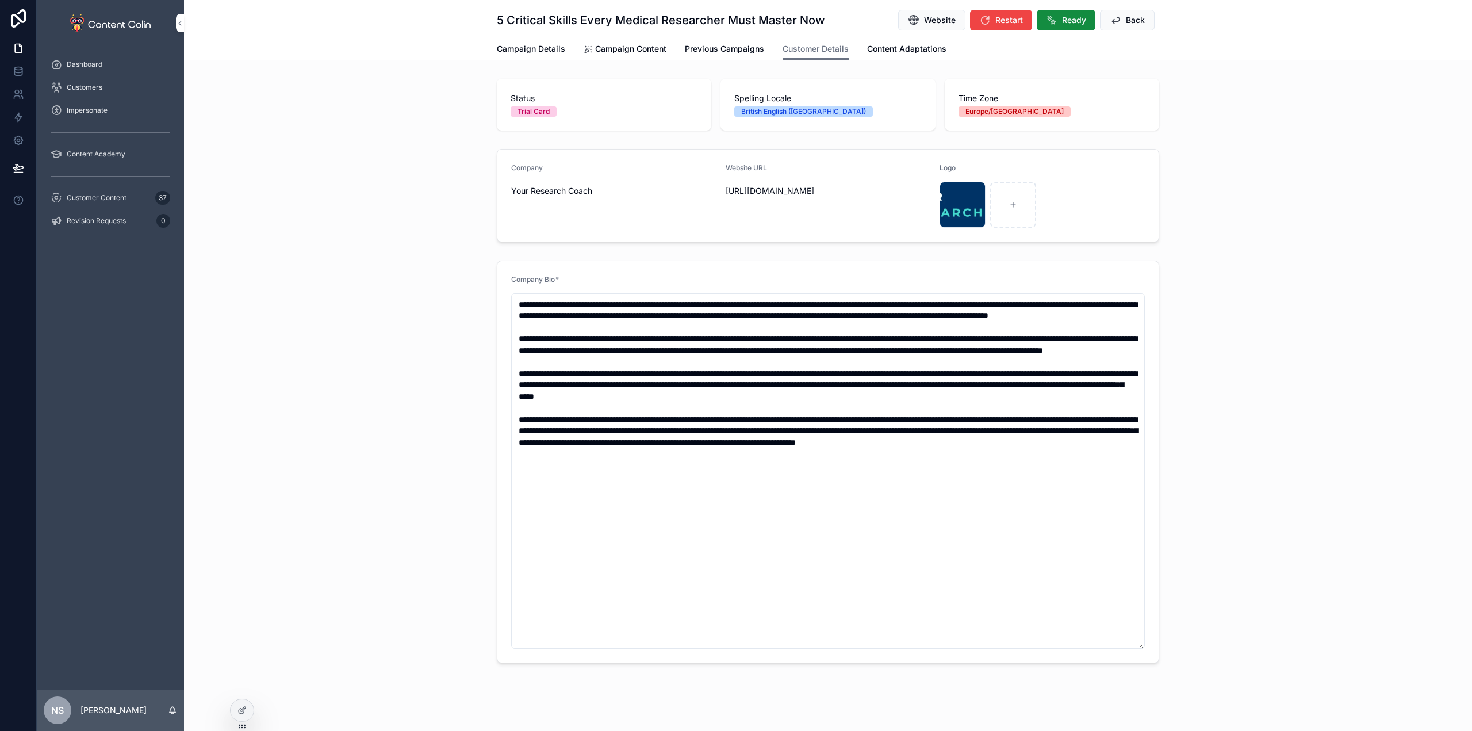
click at [951, 208] on div "scrollable content" at bounding box center [962, 205] width 46 height 46
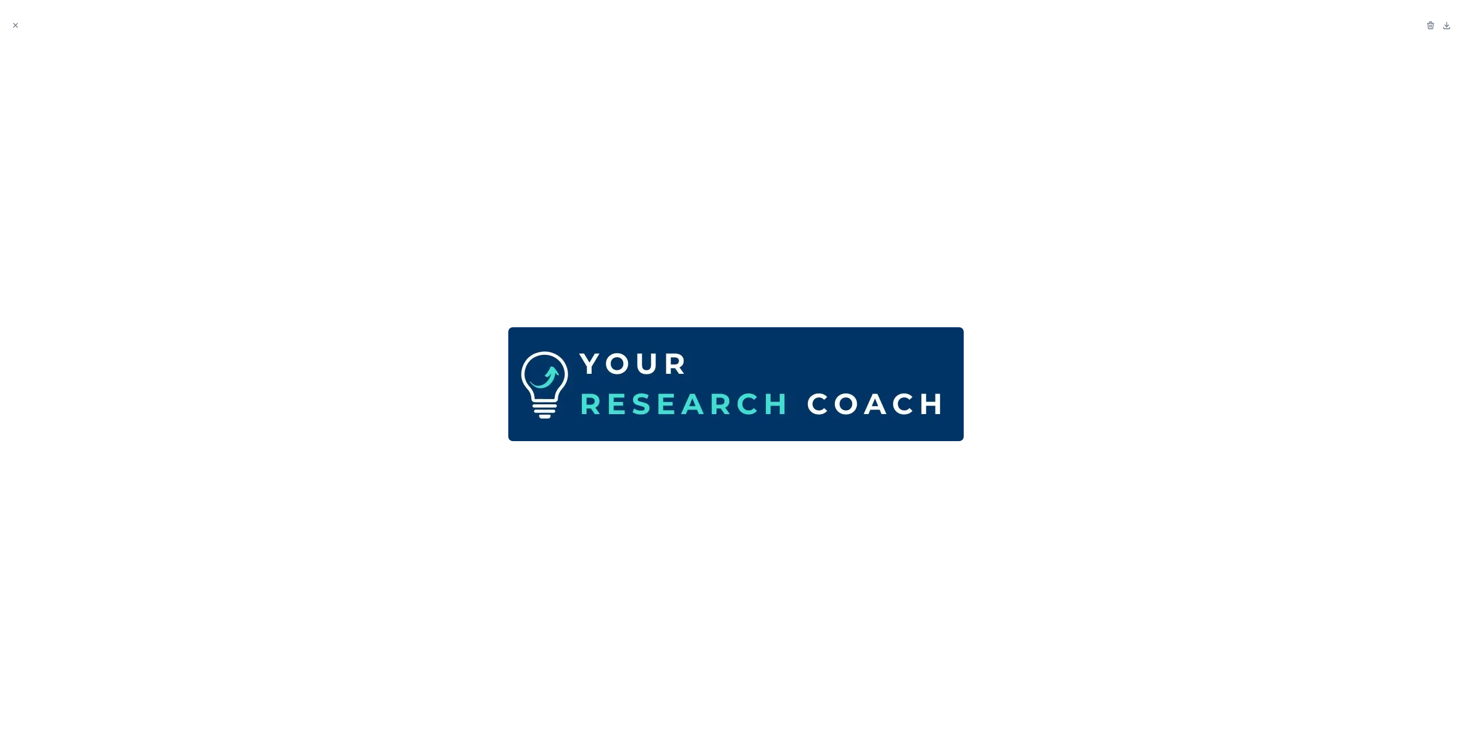
click at [11, 22] on icon "Close modal" at bounding box center [15, 25] width 8 height 8
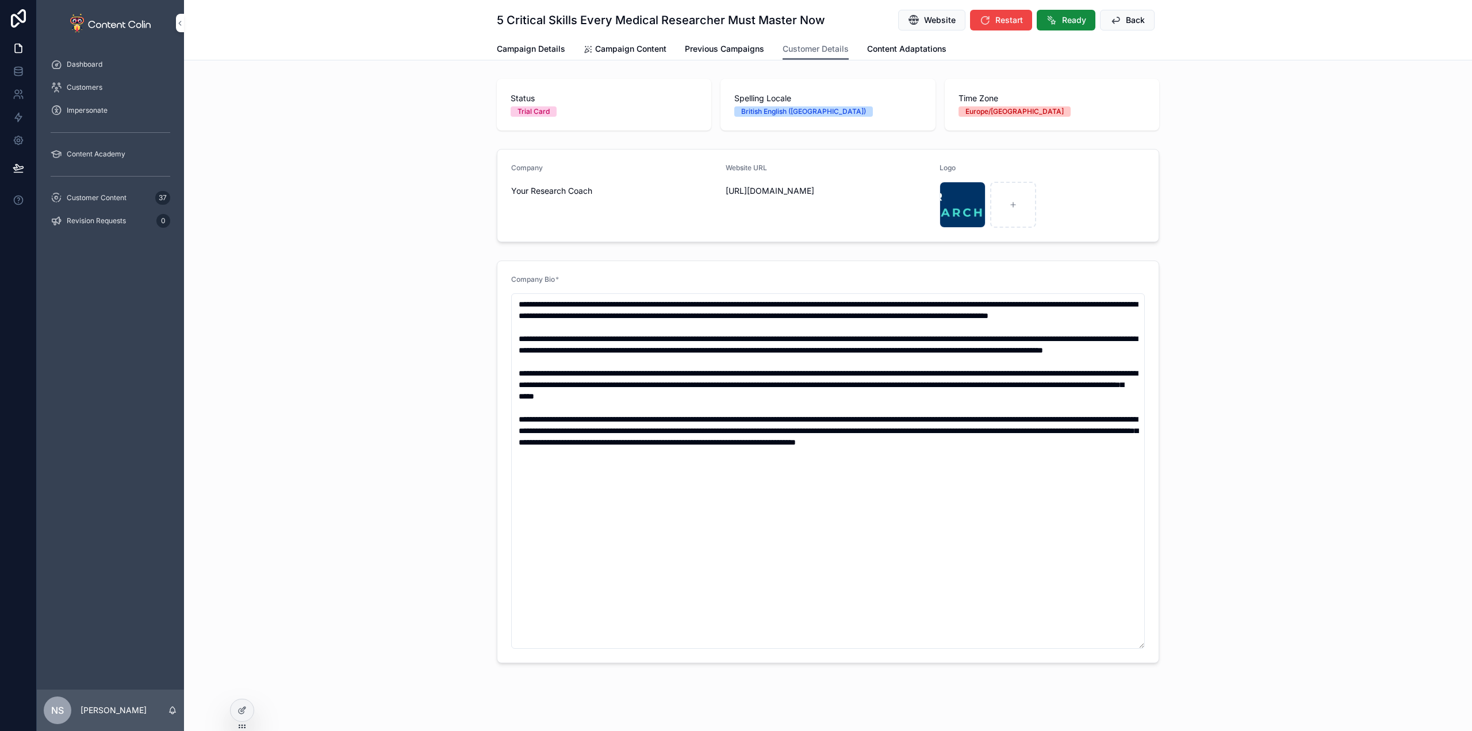
click at [937, 16] on span "Website" at bounding box center [940, 19] width 32 height 11
click at [1009, 202] on icon "scrollable content" at bounding box center [1013, 205] width 8 height 8
type input "**********"
click at [0, 0] on icon "scrollable content" at bounding box center [0, 0] width 0 height 0
click at [981, 171] on icon "scrollable content" at bounding box center [984, 170] width 9 height 9
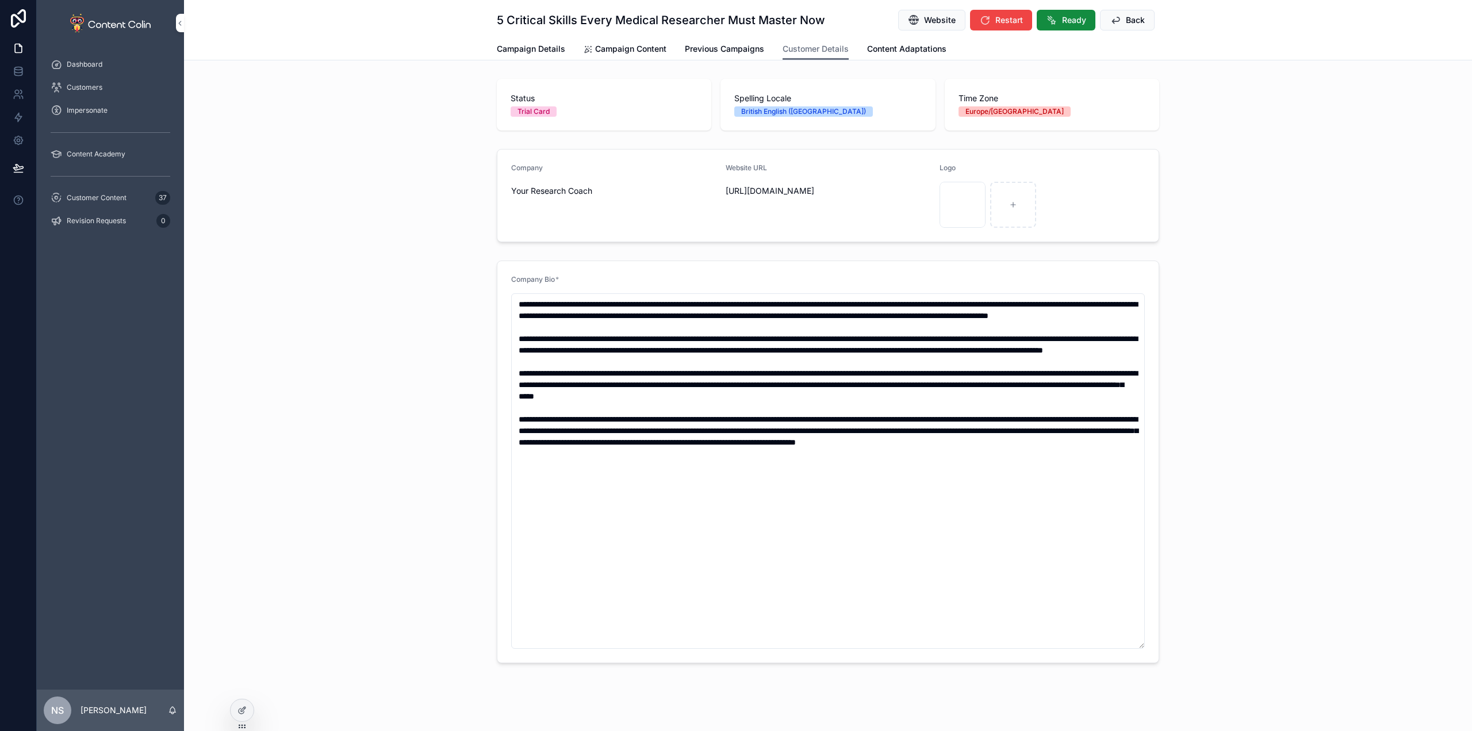
click at [107, 200] on span "Customer Content" at bounding box center [97, 197] width 60 height 9
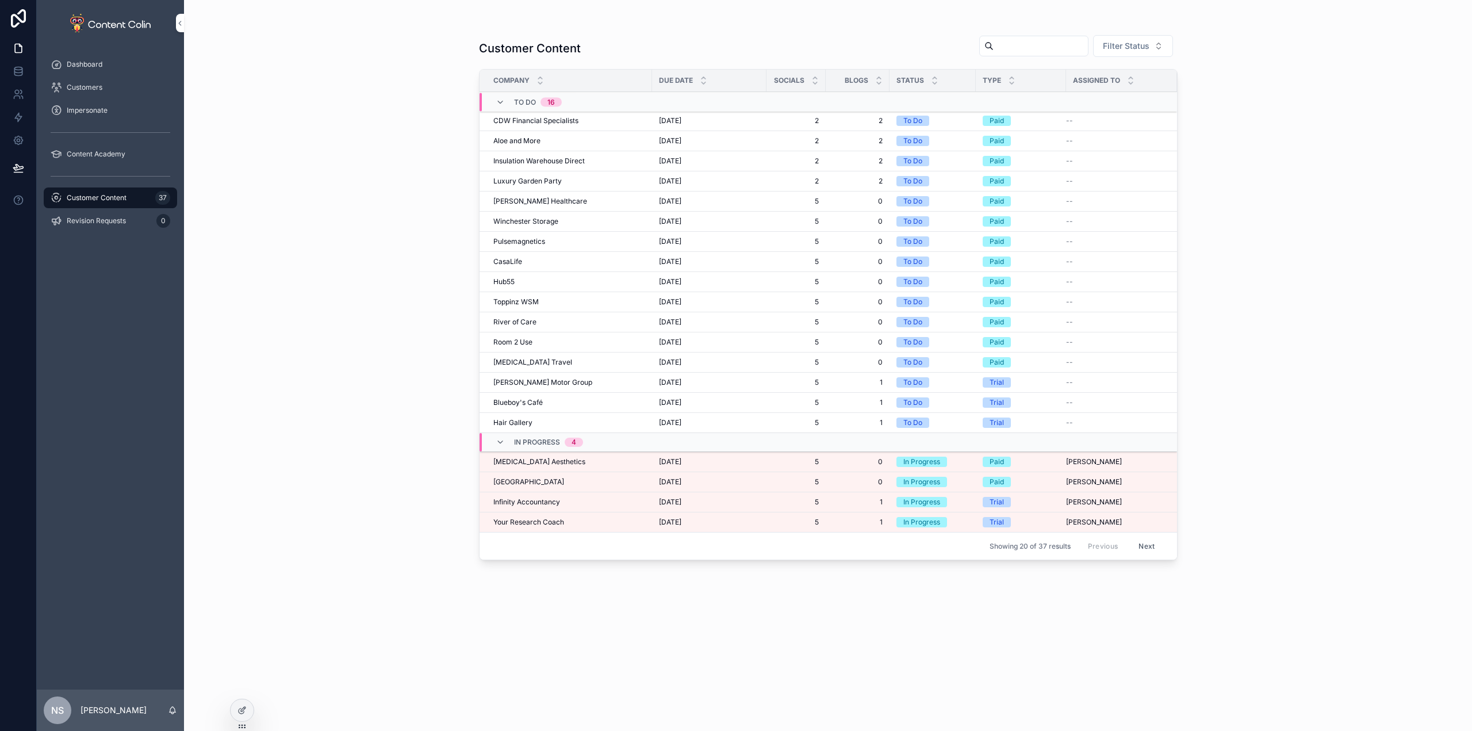
click at [547, 462] on span "[MEDICAL_DATA] Aesthetics" at bounding box center [539, 461] width 92 height 9
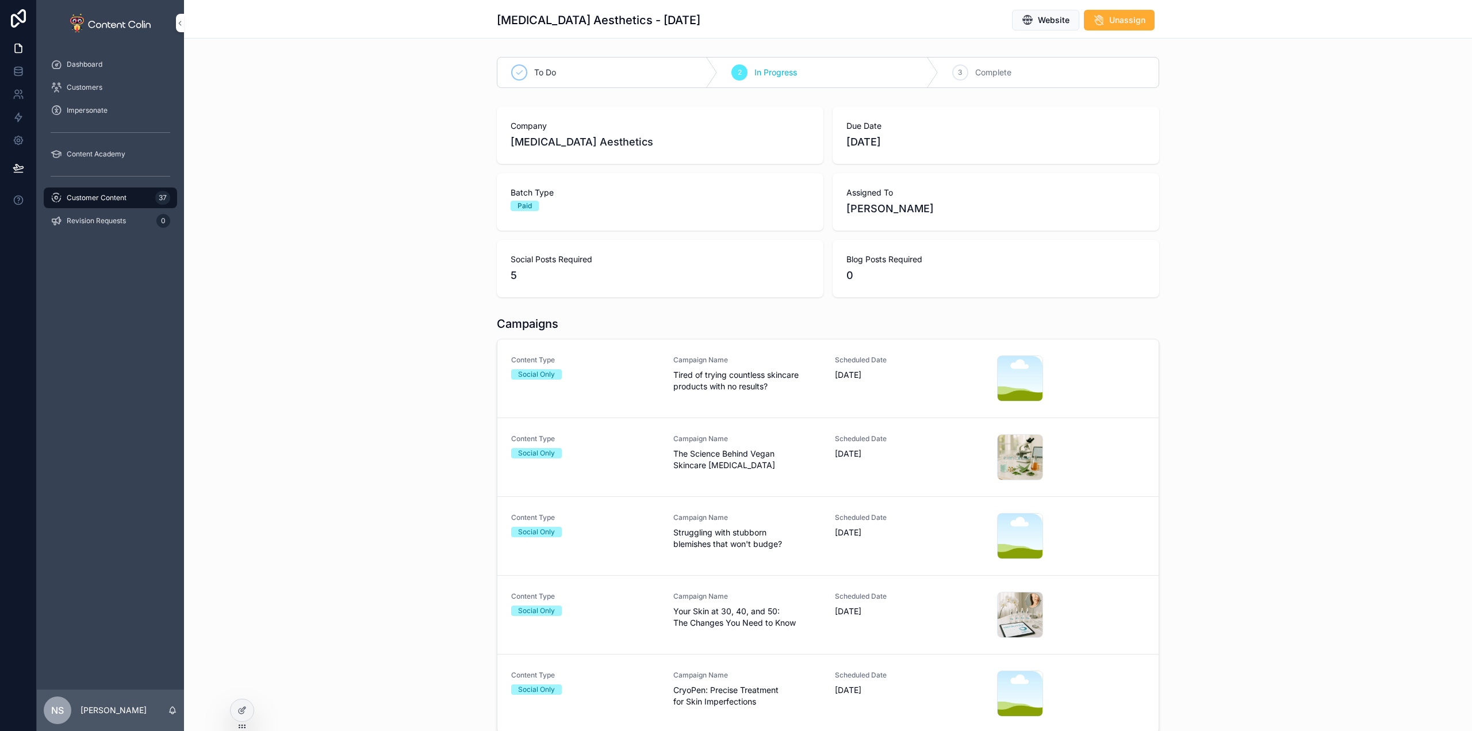
drag, startPoint x: 665, startPoint y: 443, endPoint x: 631, endPoint y: 414, distance: 44.5
drag, startPoint x: 651, startPoint y: 423, endPoint x: 639, endPoint y: 422, distance: 11.5
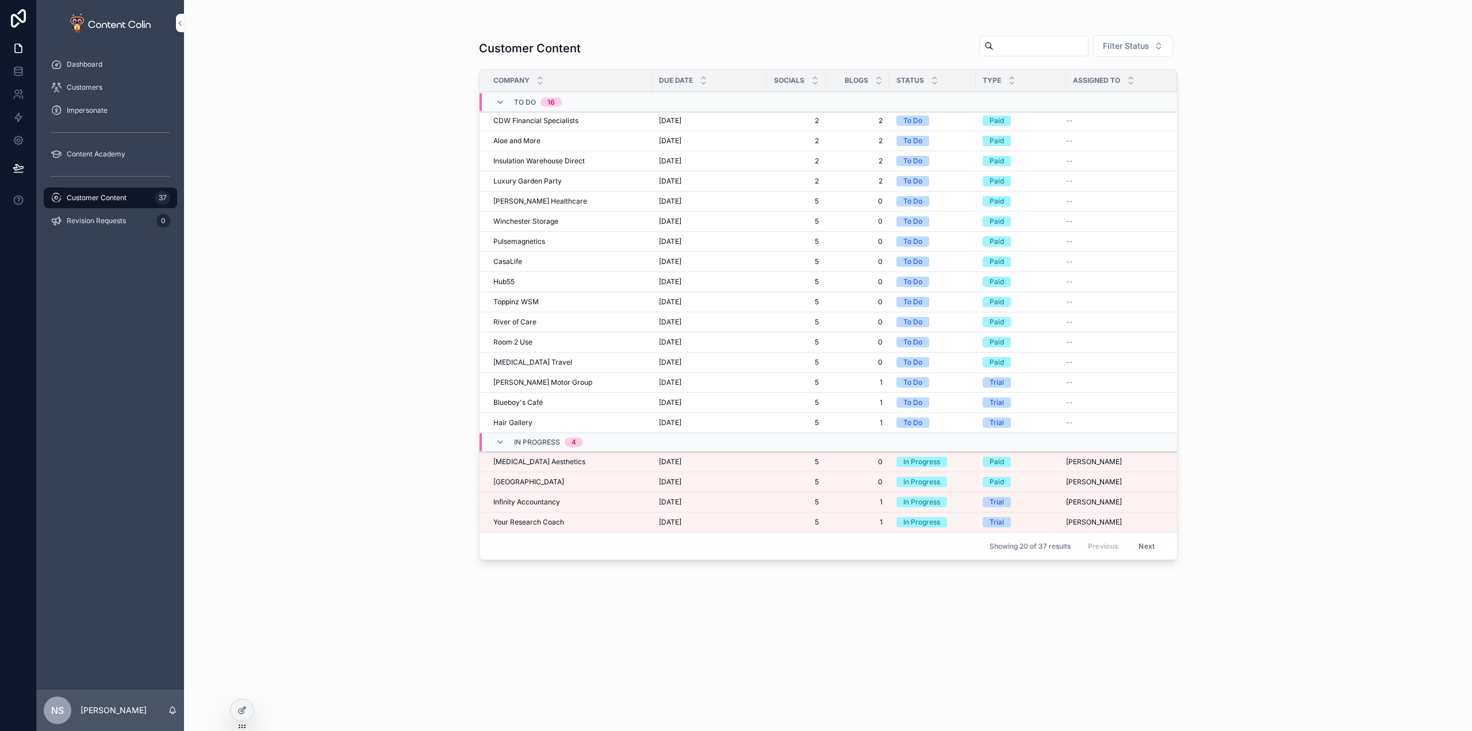
click at [551, 480] on span "[GEOGRAPHIC_DATA]" at bounding box center [528, 481] width 71 height 9
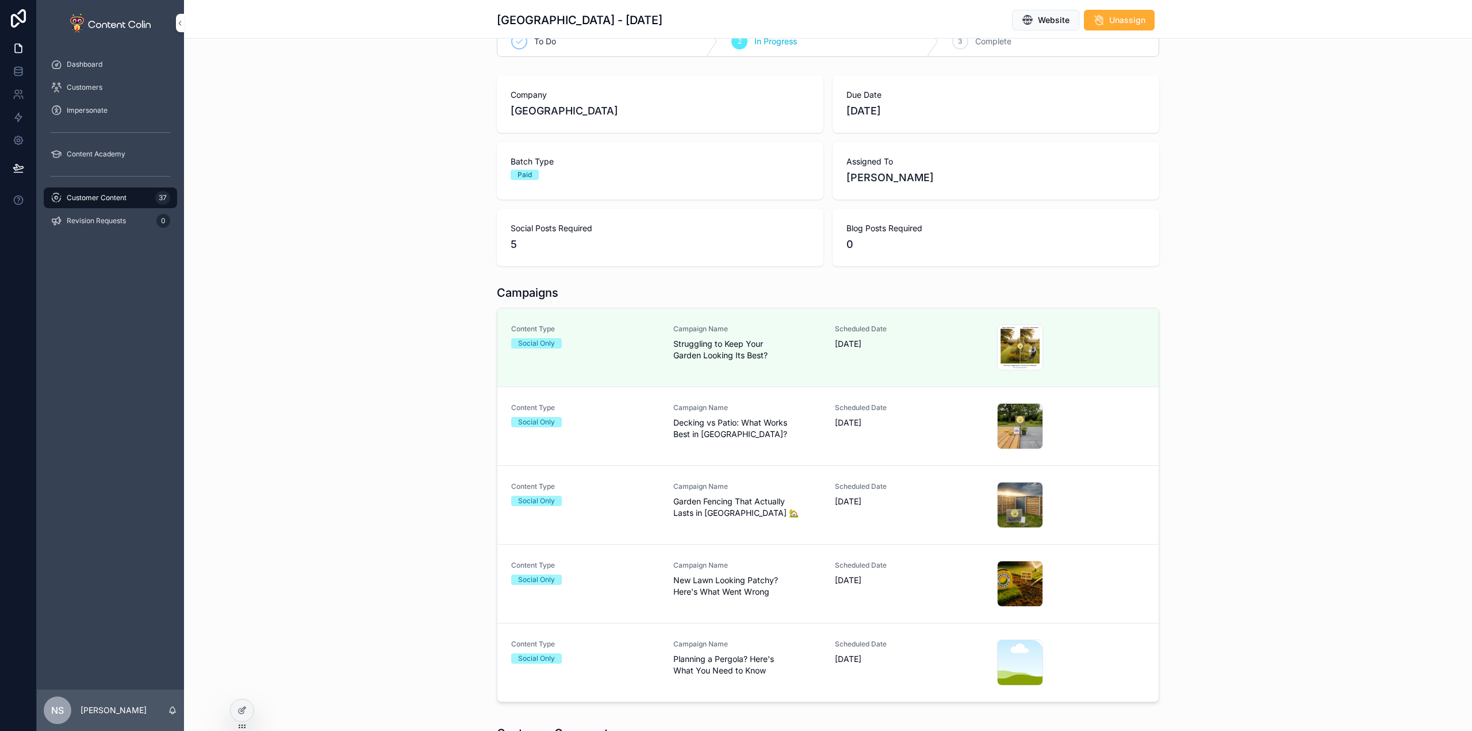
scroll to position [230, 0]
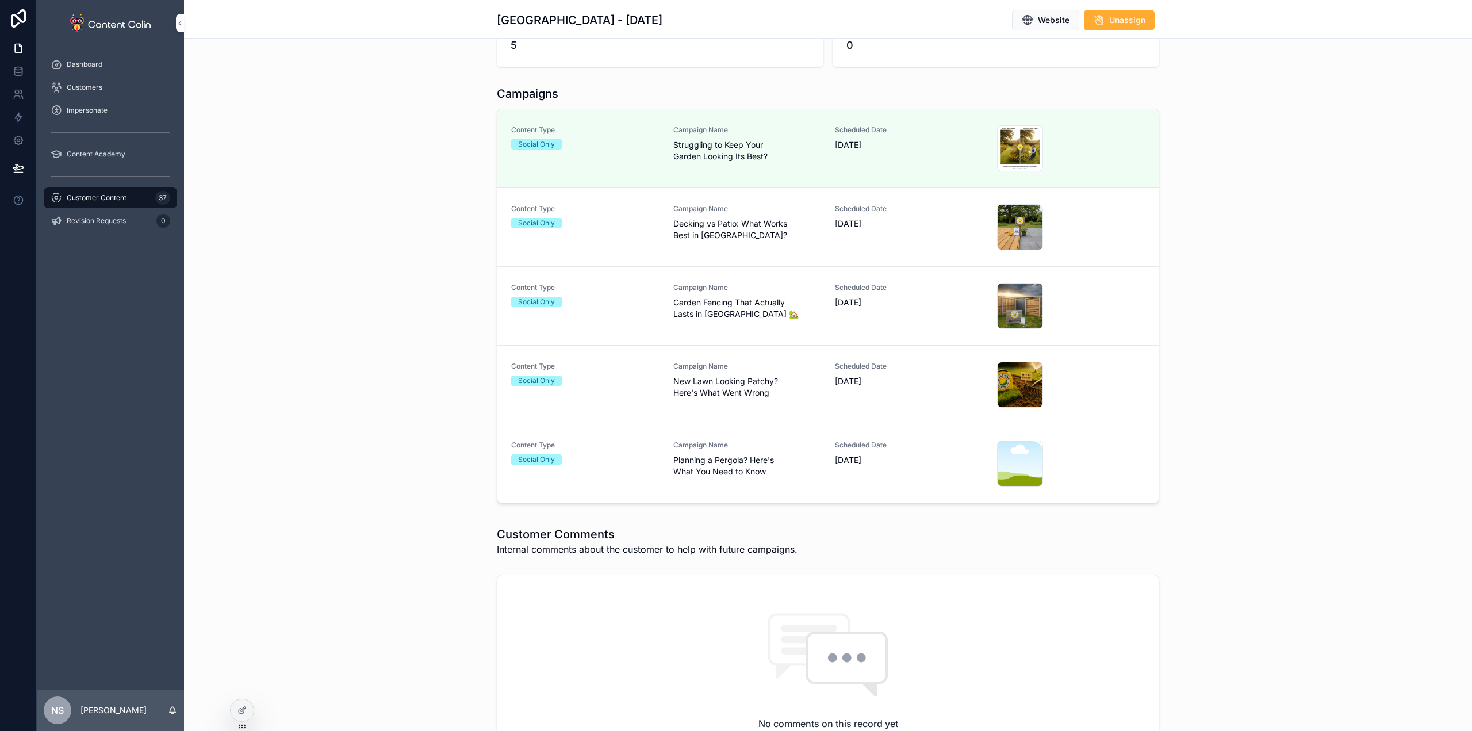
click at [645, 465] on div "Content Type Social Only" at bounding box center [585, 463] width 148 height 46
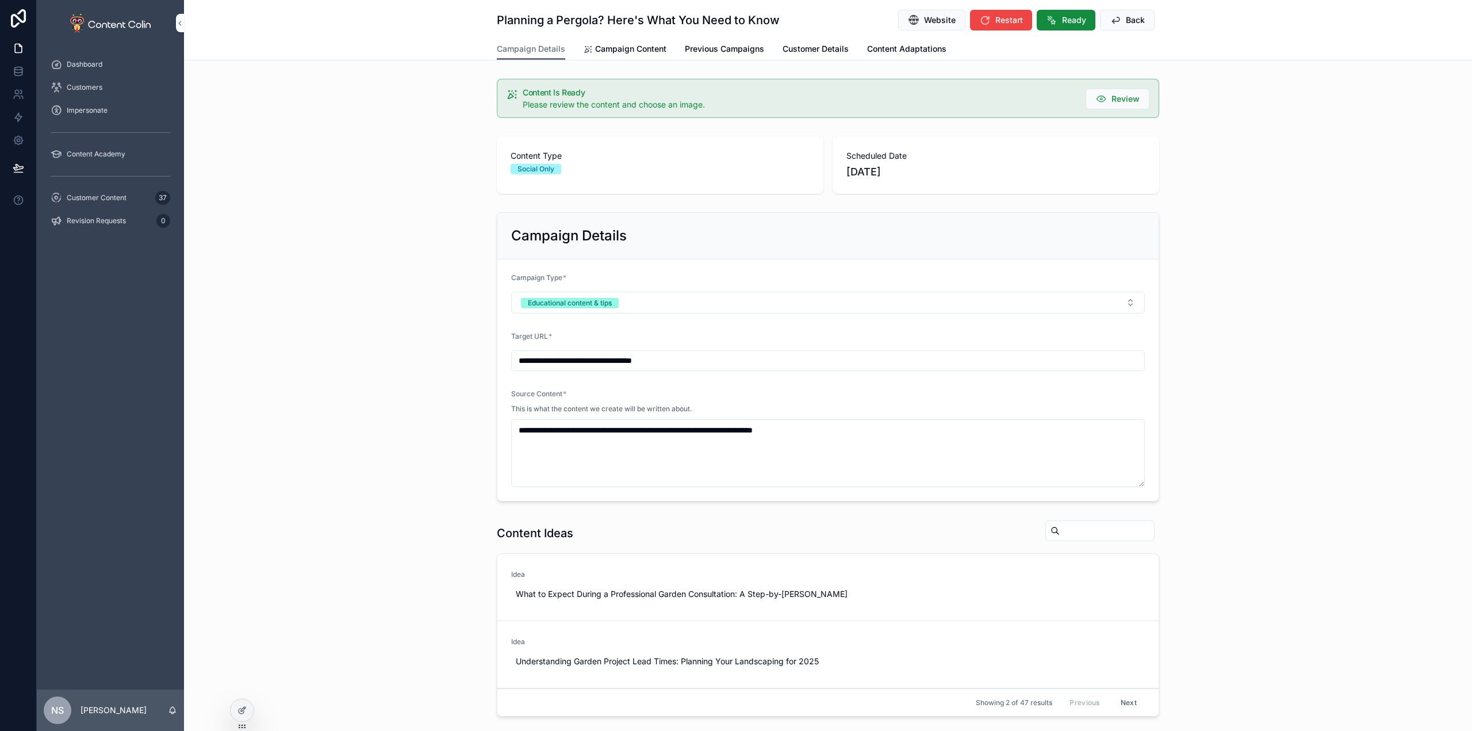
click at [621, 49] on span "Campaign Content" at bounding box center [630, 48] width 71 height 11
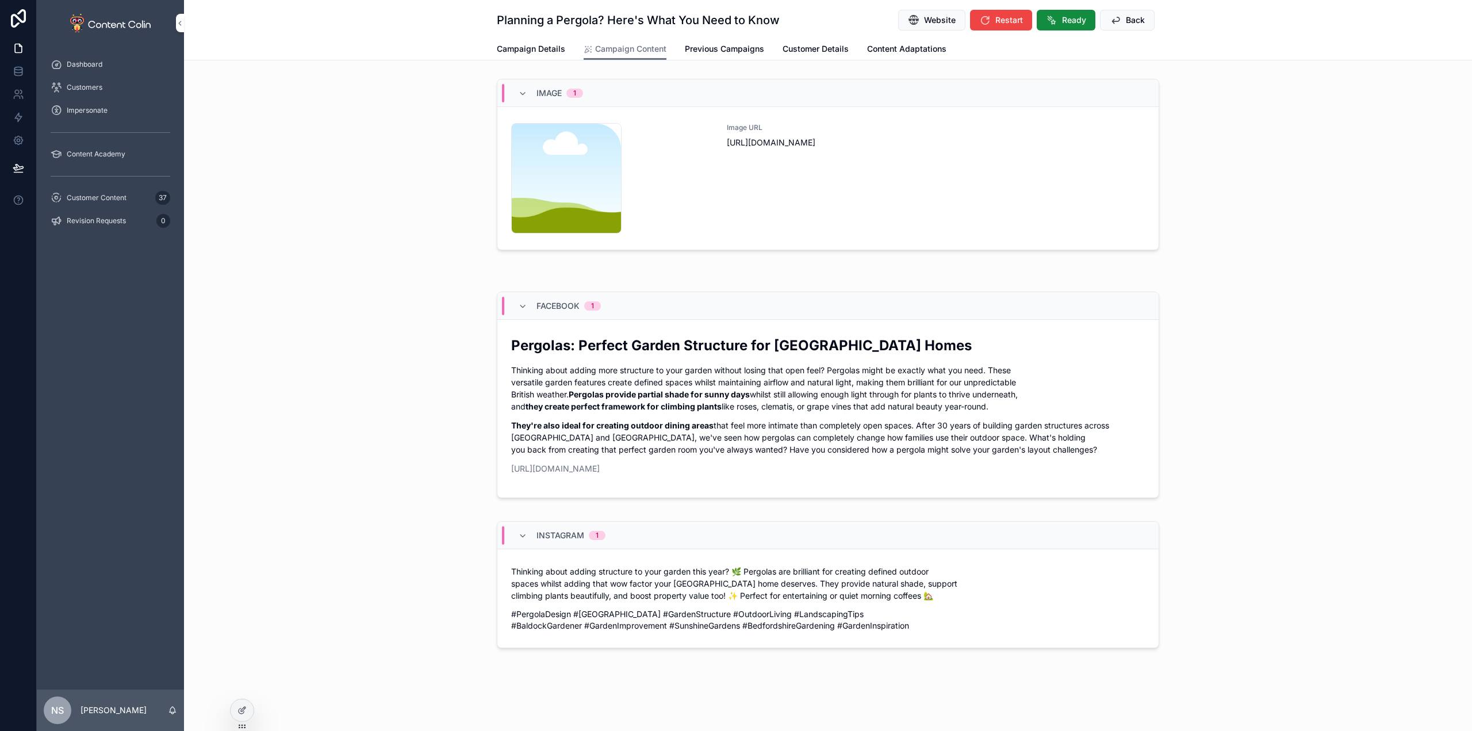
click at [888, 229] on div "Image URL [URL][DOMAIN_NAME]" at bounding box center [936, 178] width 418 height 110
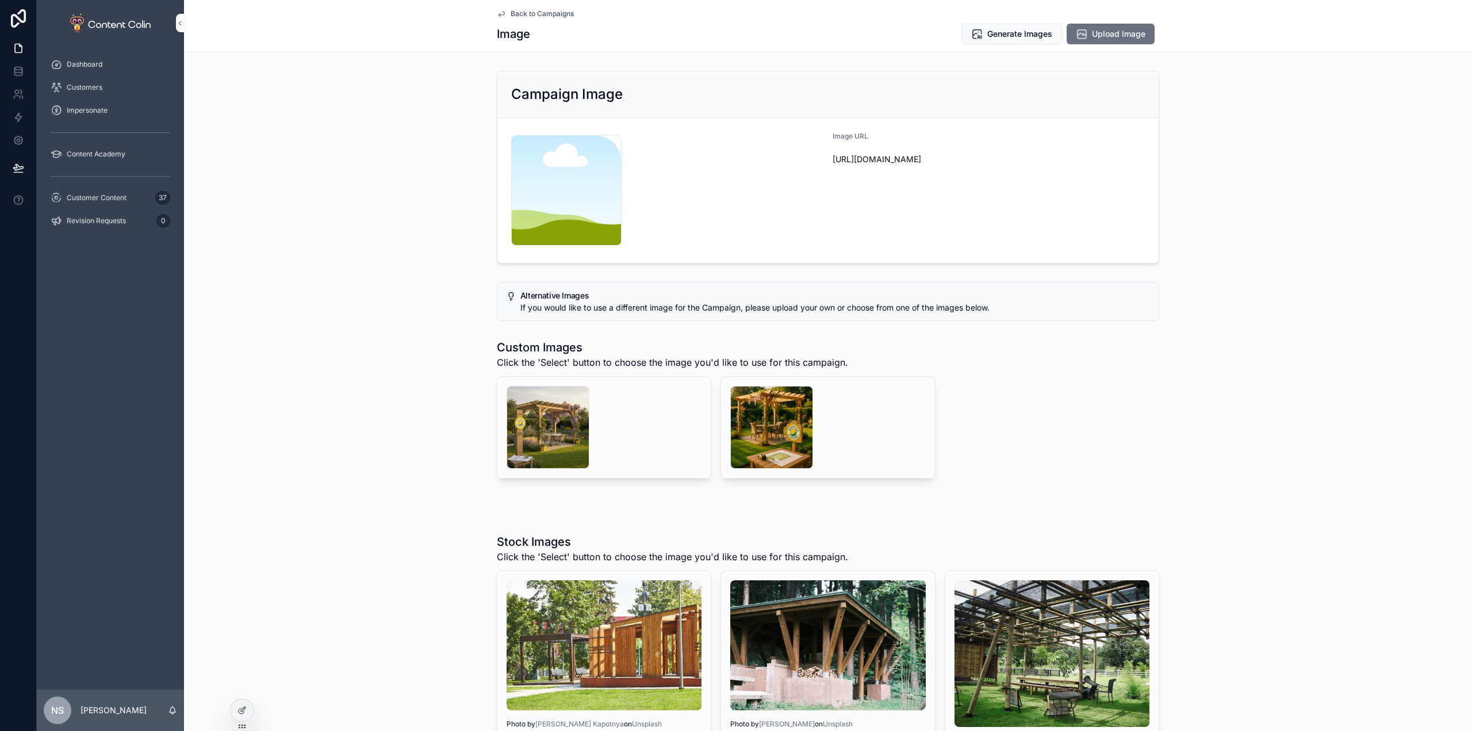
click at [547, 425] on div "scrollable content" at bounding box center [547, 427] width 83 height 83
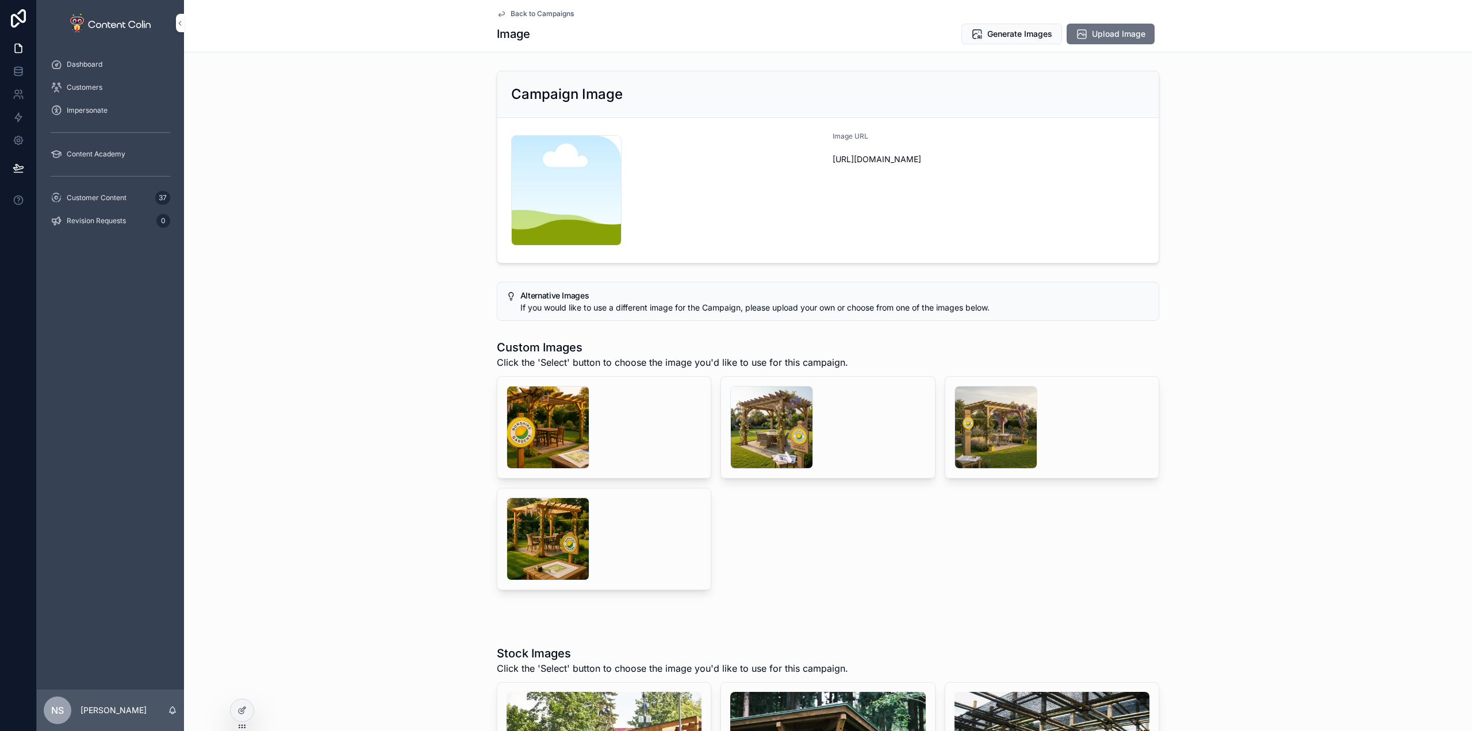
click at [777, 412] on div "scrollable content" at bounding box center [771, 427] width 83 height 83
click at [544, 413] on div "scrollable content" at bounding box center [547, 427] width 83 height 83
click at [0, 0] on button "Select" at bounding box center [0, 0] width 0 height 0
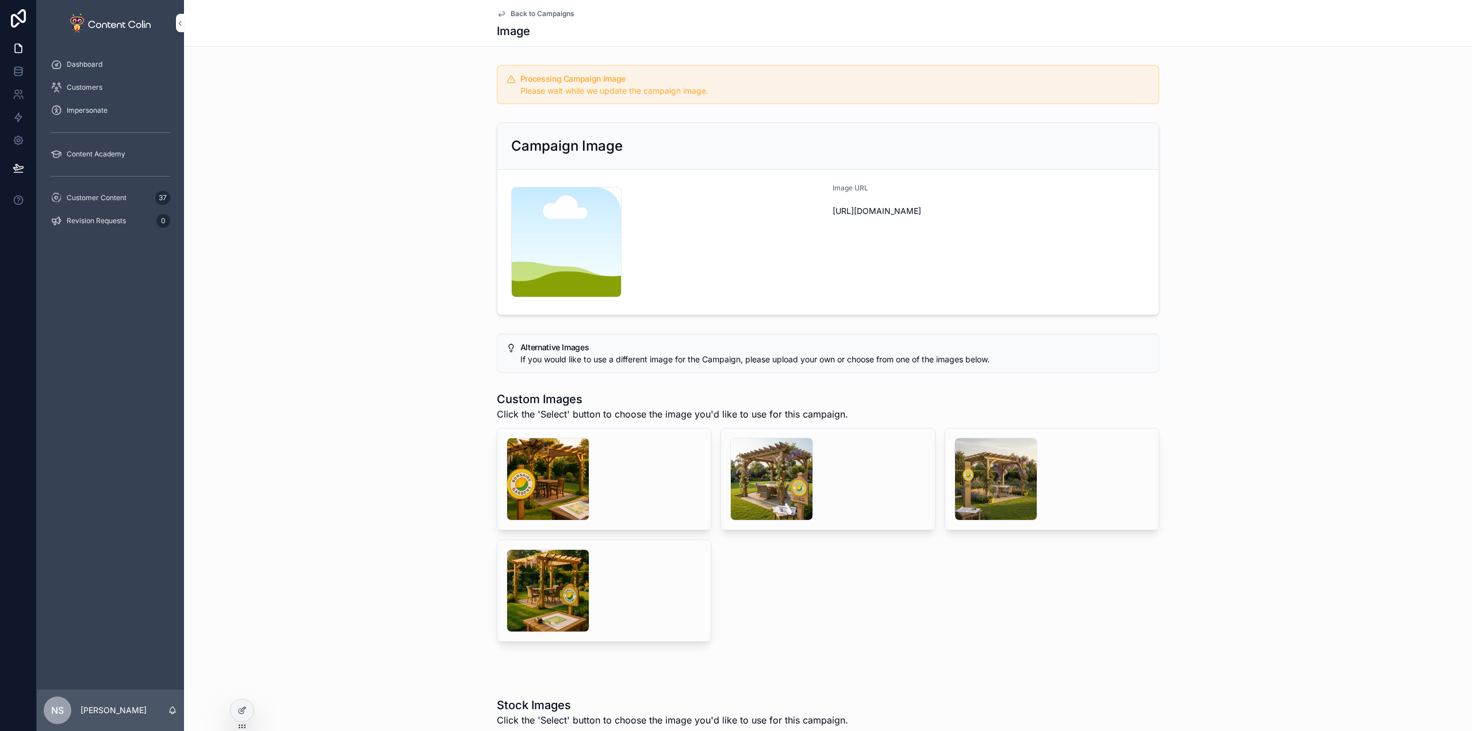
click at [550, 9] on span "Back to Campaigns" at bounding box center [541, 13] width 63 height 9
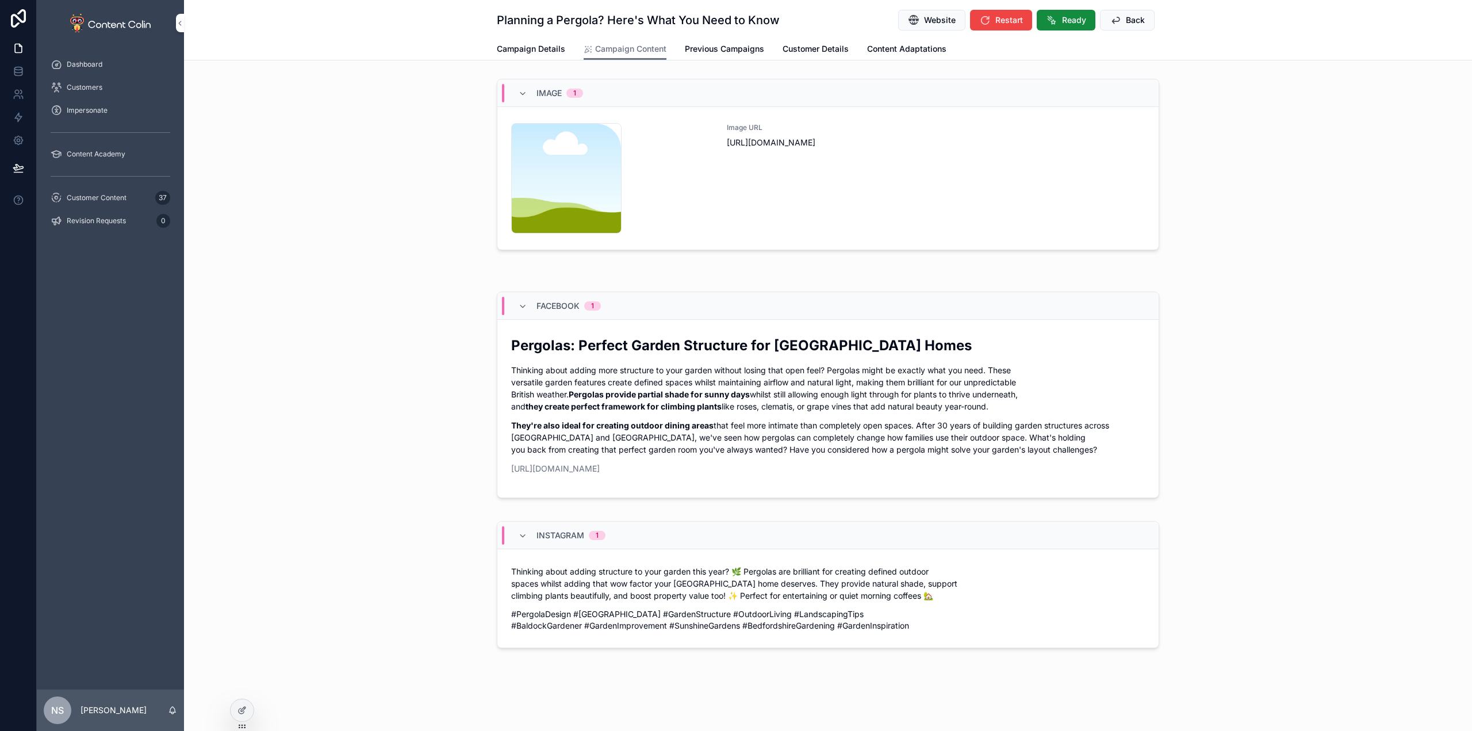
click at [1078, 25] on span "Ready" at bounding box center [1074, 19] width 24 height 11
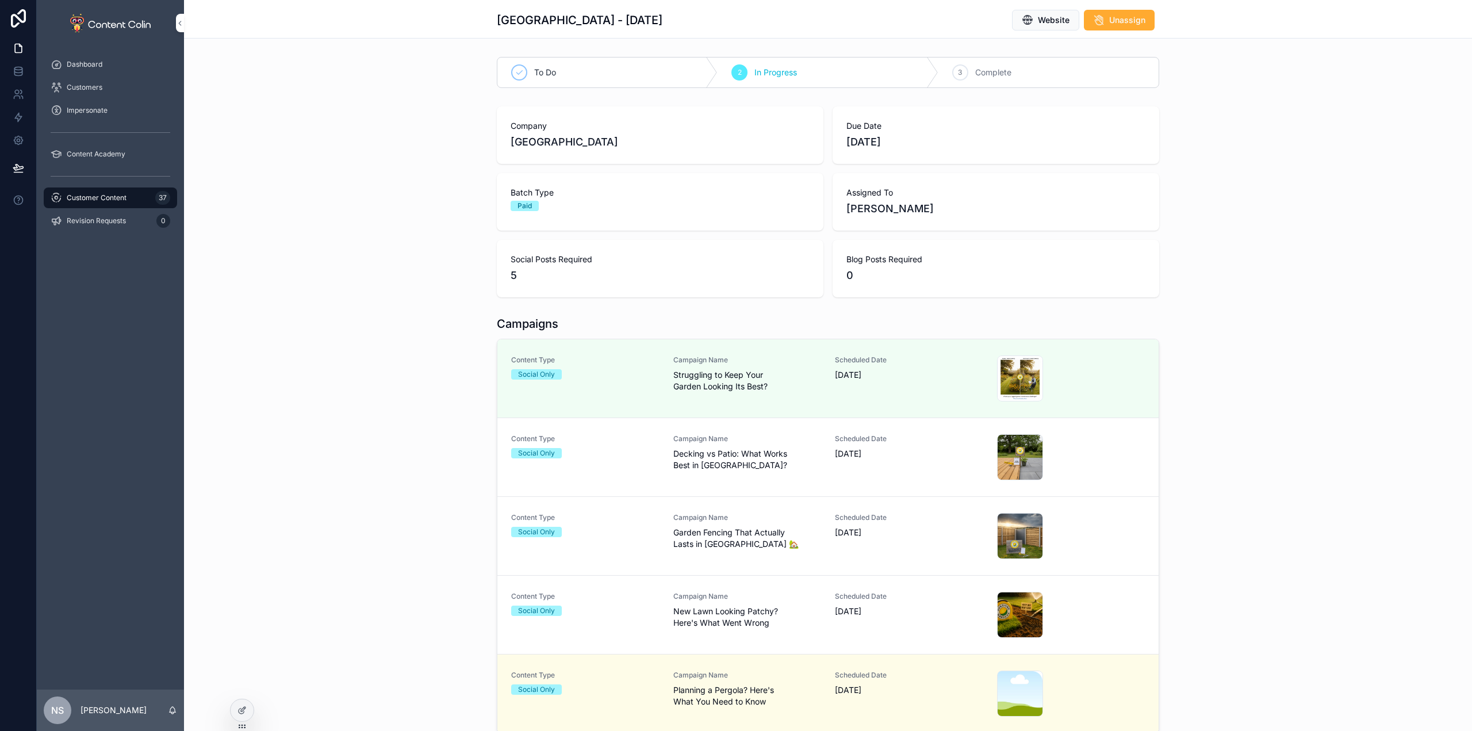
click at [674, 461] on span "Decking vs Patio: What Works Best in [GEOGRAPHIC_DATA]?" at bounding box center [747, 459] width 148 height 23
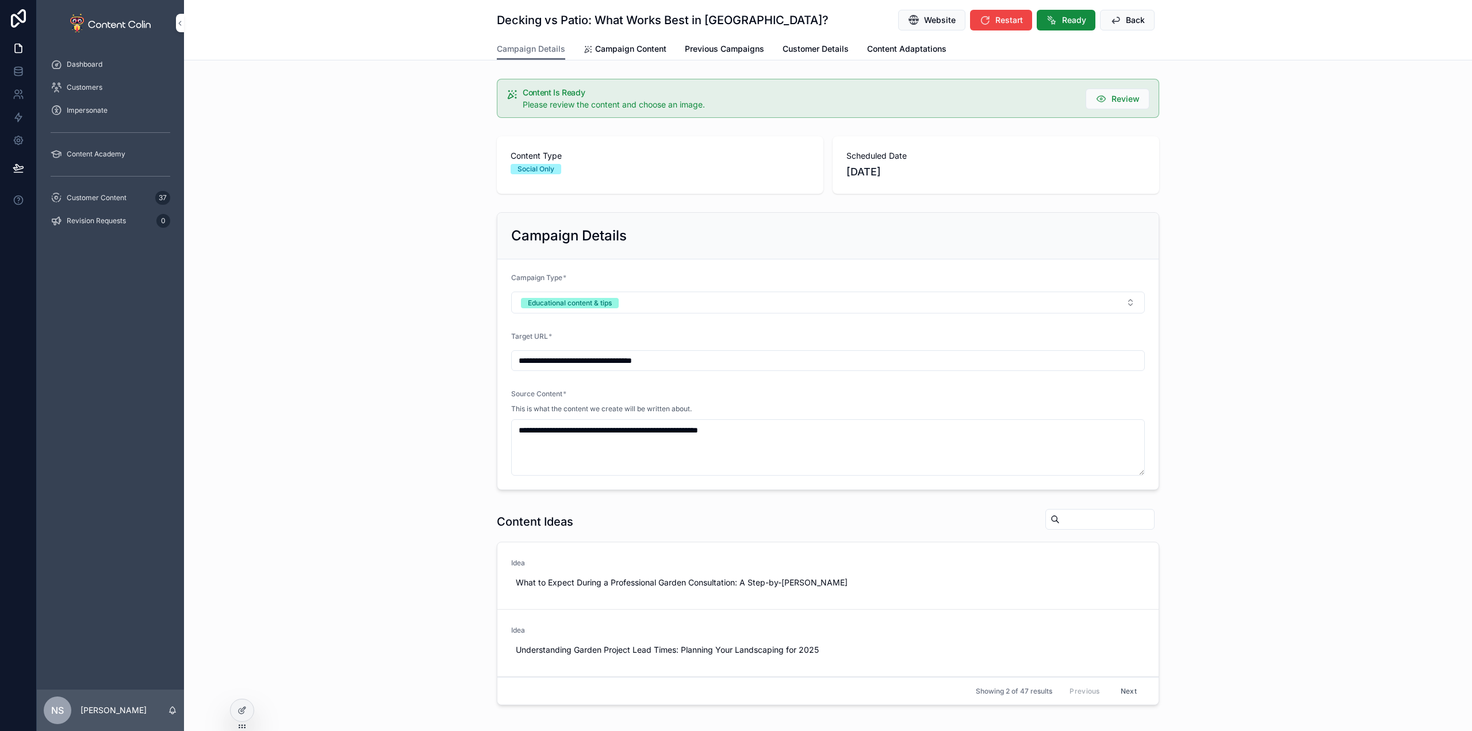
click at [1062, 13] on button "Ready" at bounding box center [1065, 20] width 59 height 21
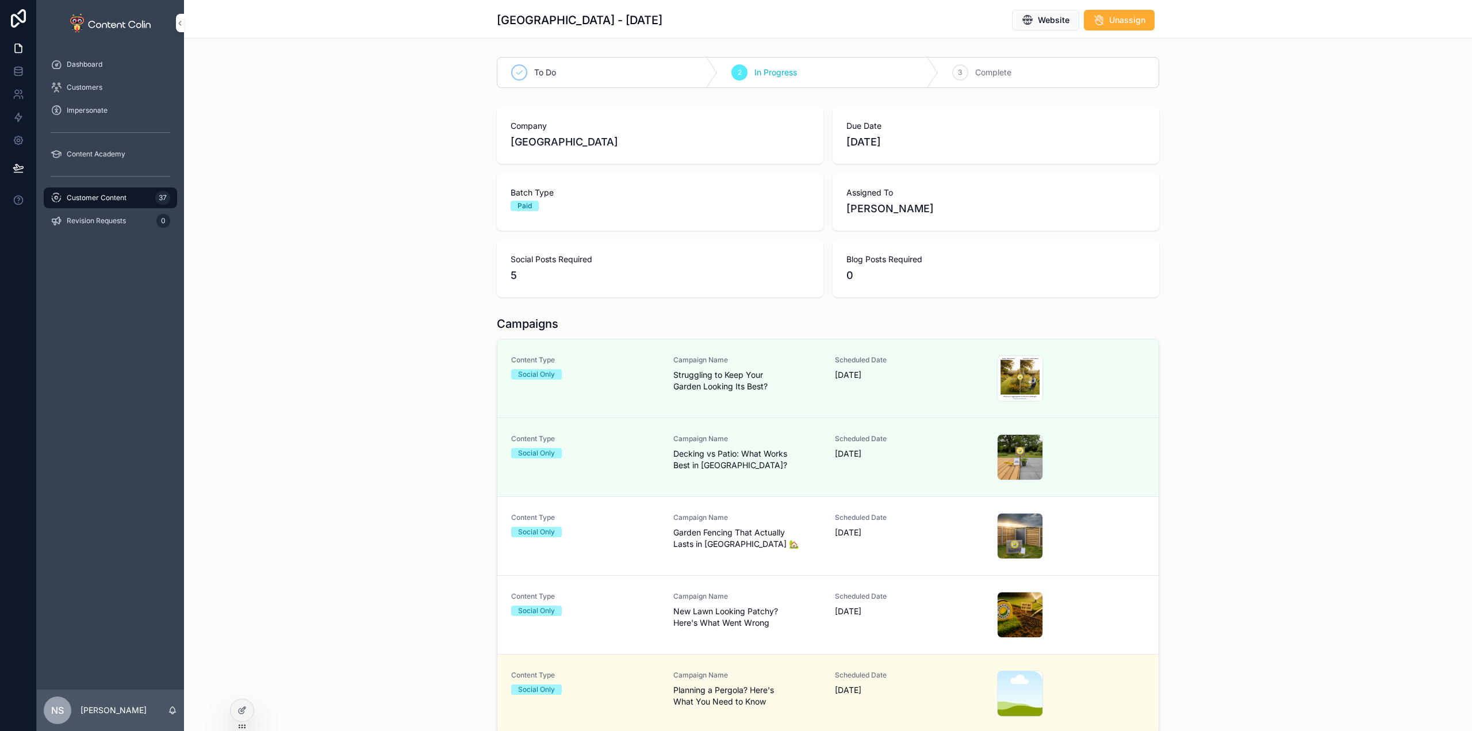
click at [842, 526] on div "Scheduled Date [DATE]" at bounding box center [909, 525] width 148 height 25
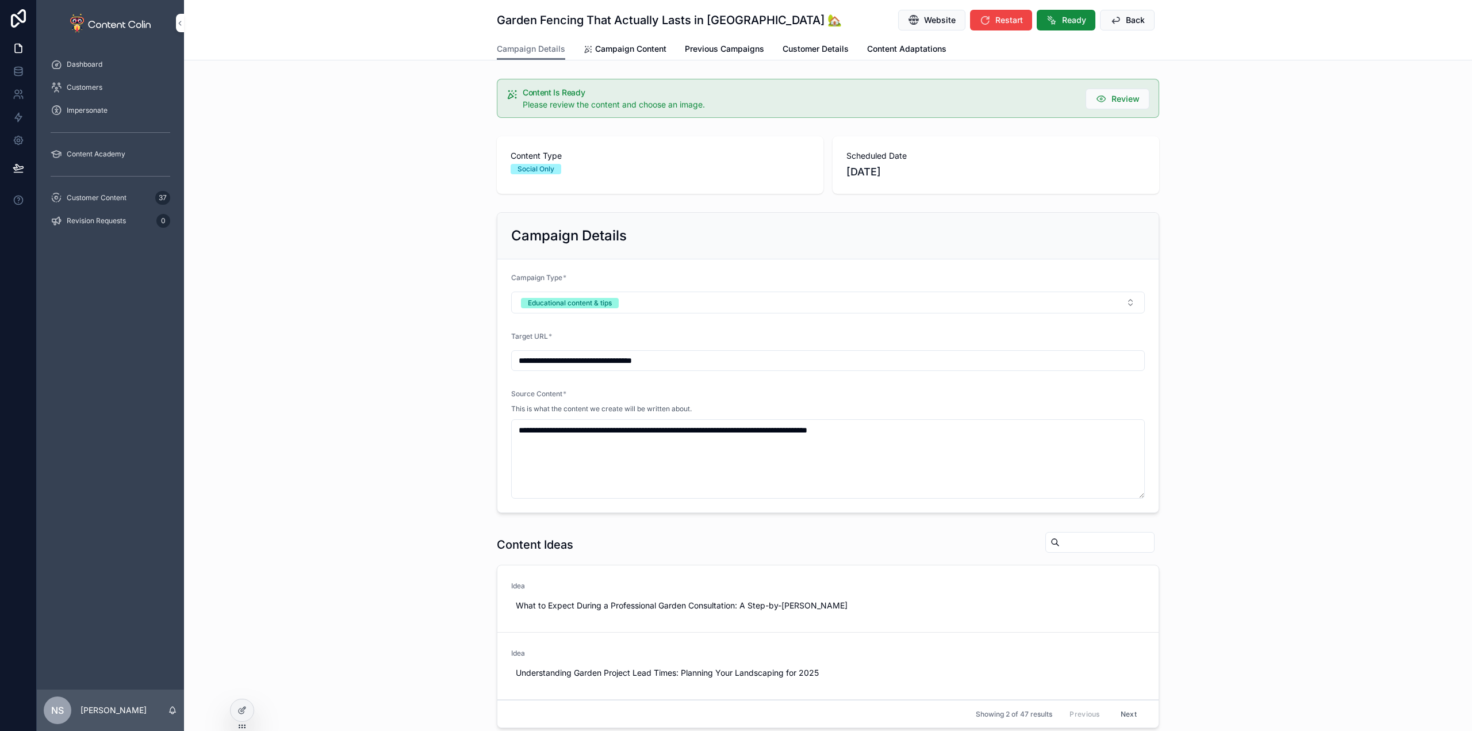
click at [1066, 18] on span "Ready" at bounding box center [1074, 19] width 24 height 11
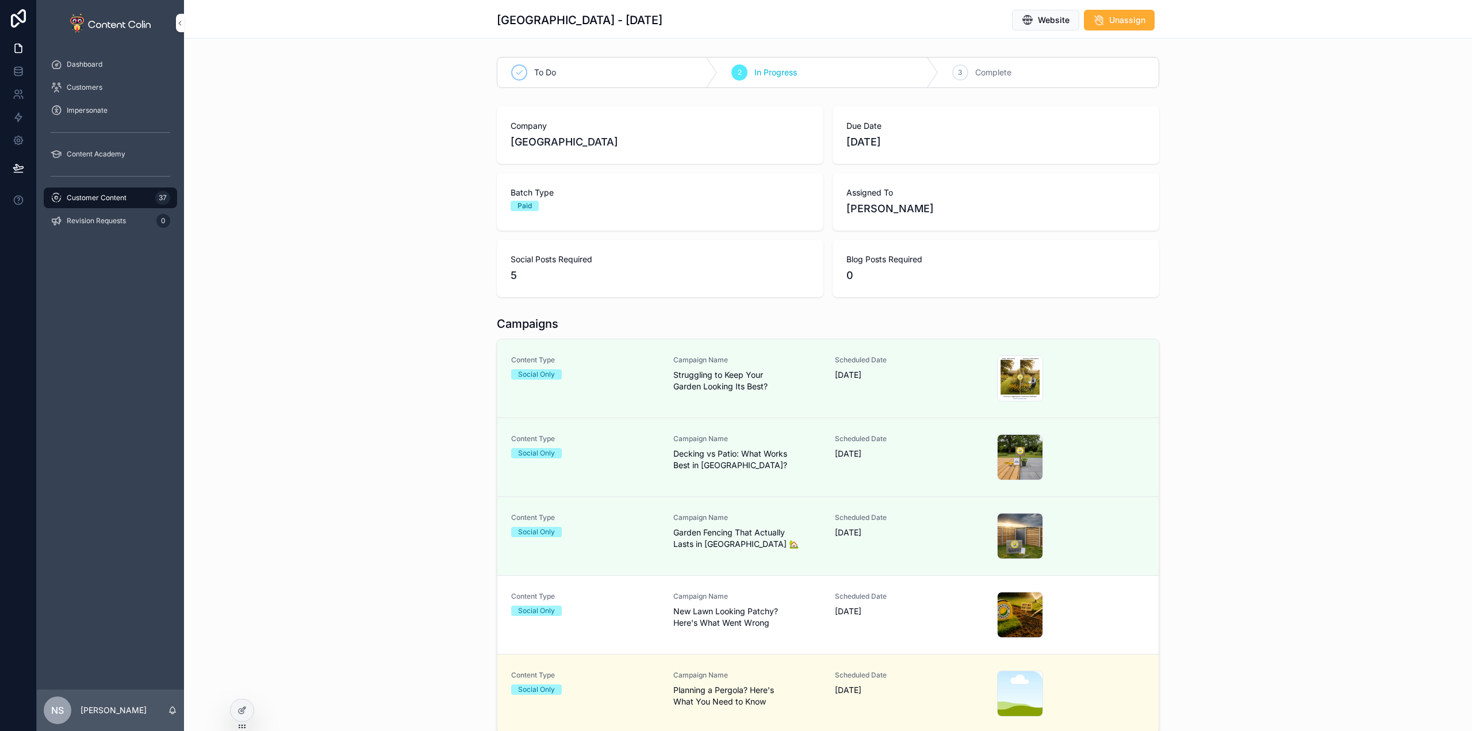
click at [893, 621] on div "Scheduled Date [DATE]" at bounding box center [909, 615] width 148 height 46
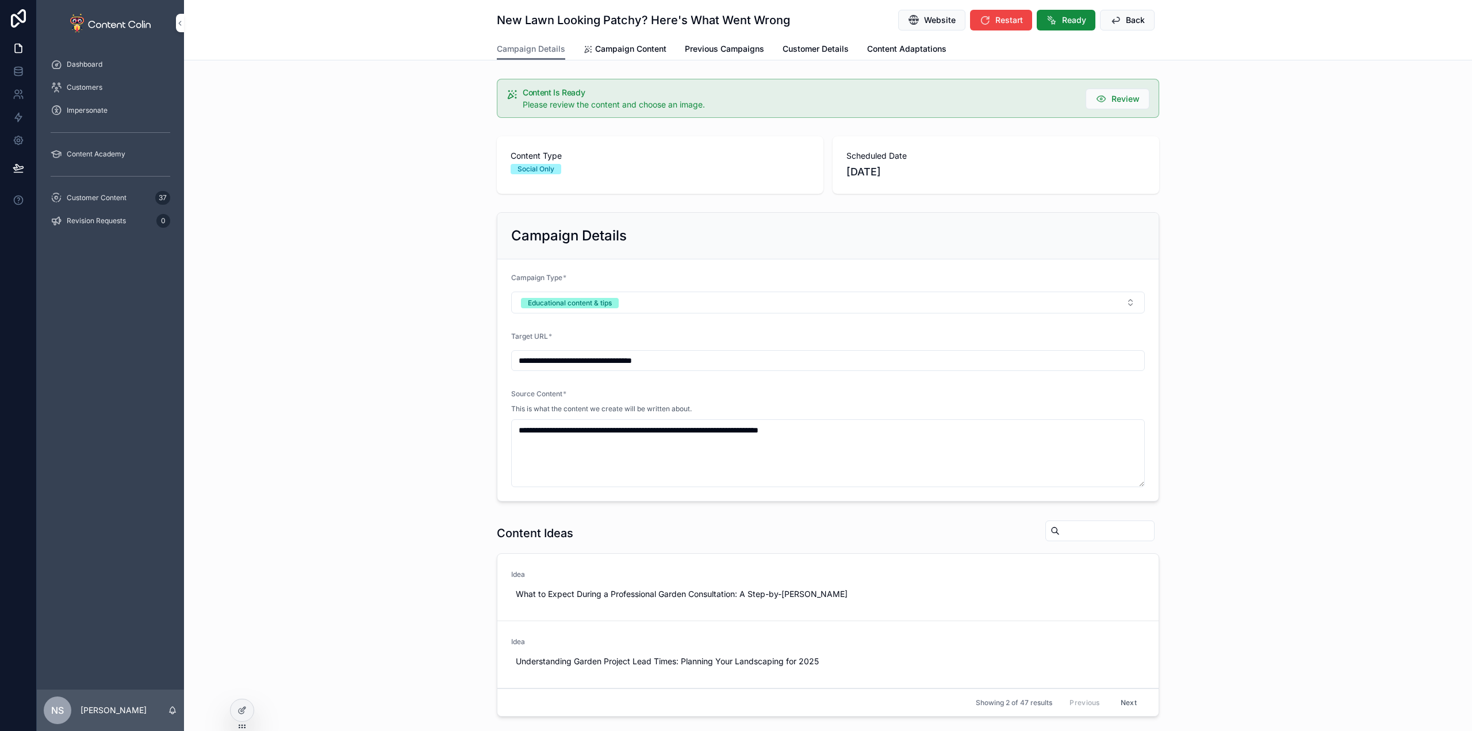
click at [1067, 22] on span "Ready" at bounding box center [1074, 19] width 24 height 11
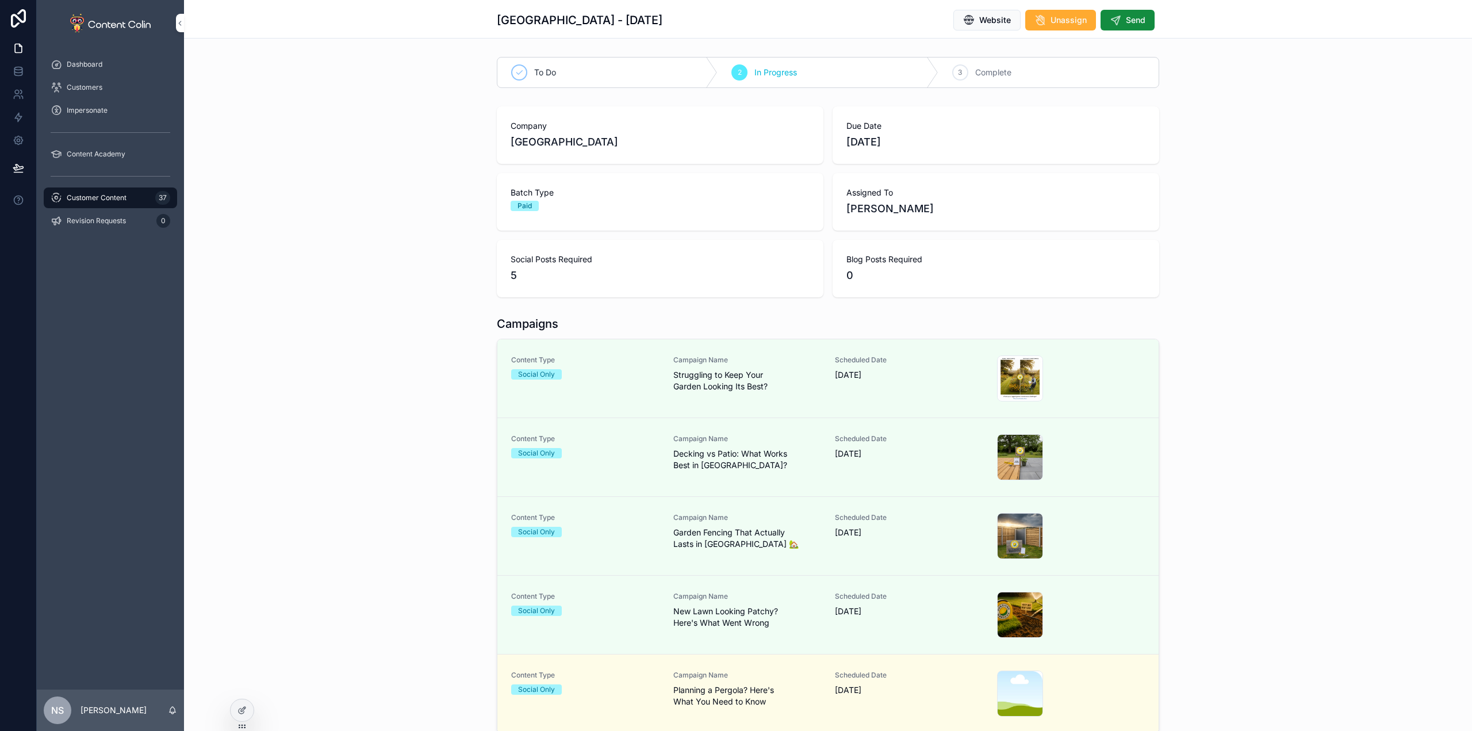
click at [863, 670] on span "Scheduled Date" at bounding box center [909, 674] width 148 height 9
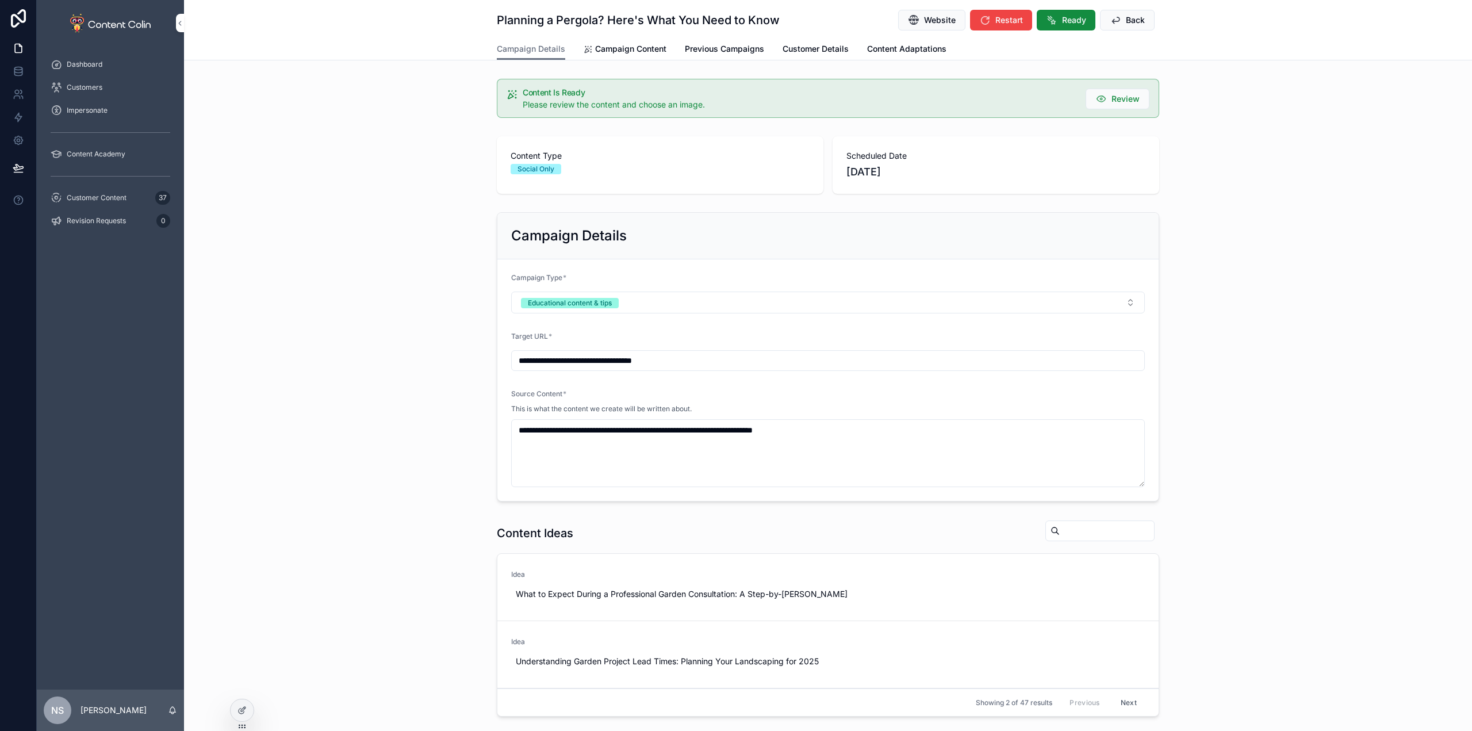
click at [1075, 27] on button "Ready" at bounding box center [1065, 20] width 59 height 21
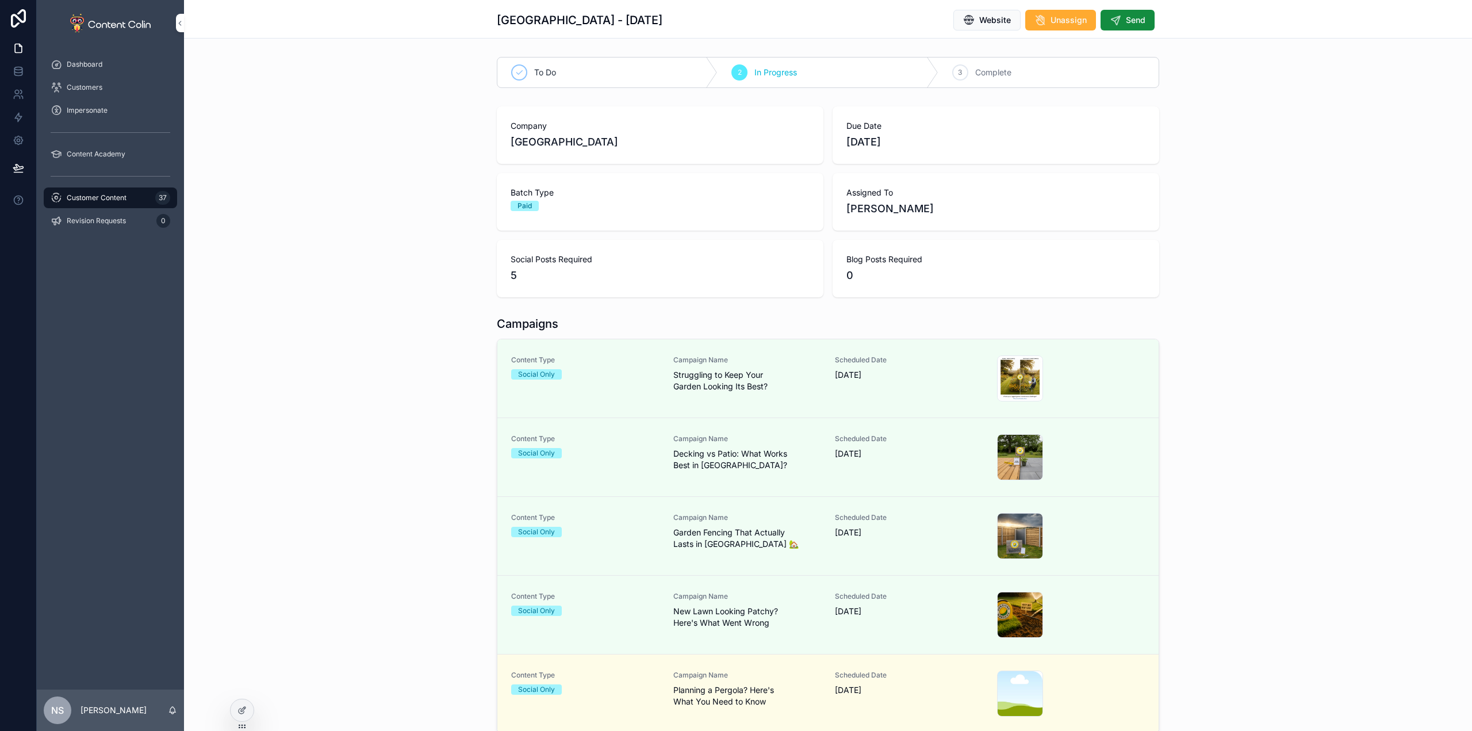
click at [102, 195] on span "Customer Content" at bounding box center [97, 197] width 60 height 9
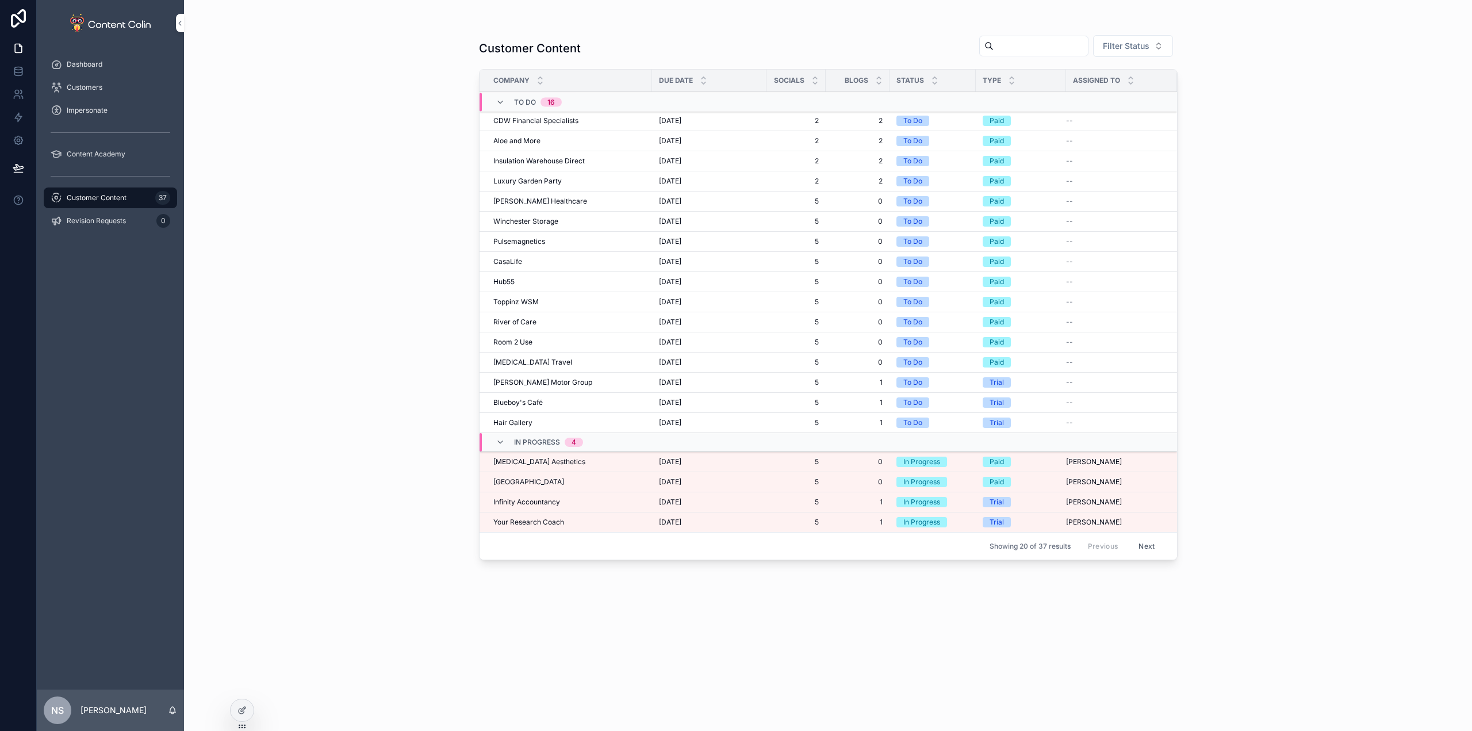
click at [105, 192] on div "Customer Content 37" at bounding box center [111, 198] width 120 height 18
click at [546, 521] on span "Your Research Coach" at bounding box center [528, 521] width 71 height 9
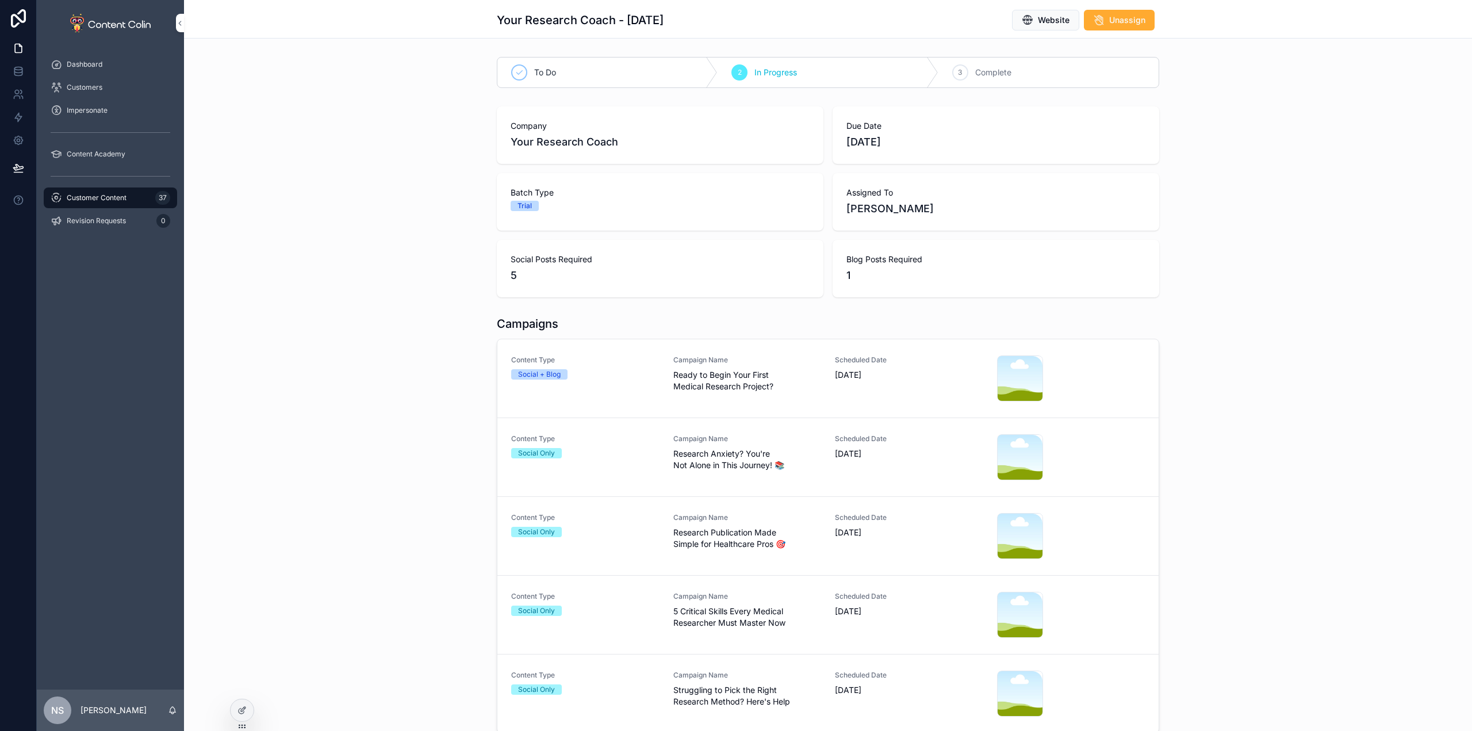
click at [644, 355] on link "Content Type Social + Blog Campaign Name Ready to Begin Your First Medical Rese…" at bounding box center [827, 378] width 661 height 79
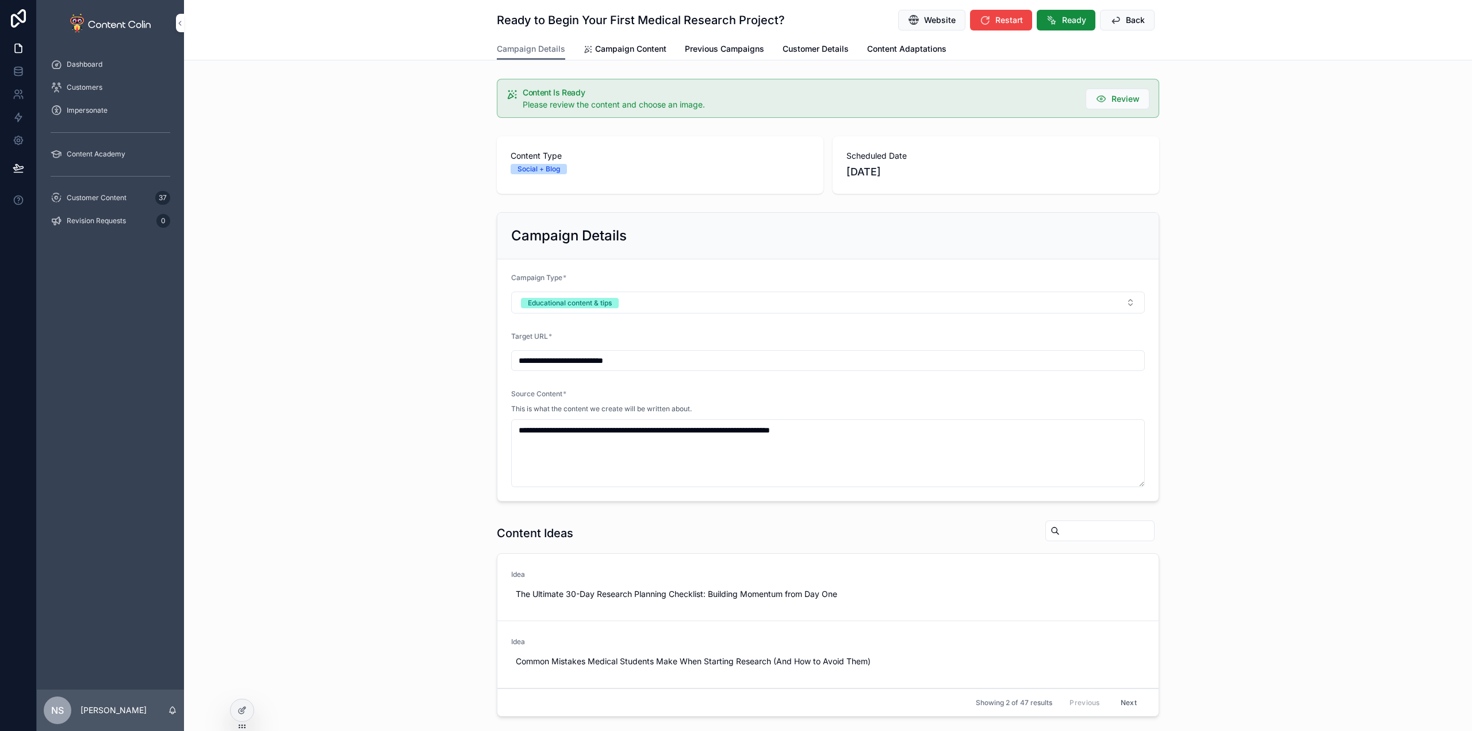
click at [625, 37] on div "Ready to Begin Your First Medical Research Project? Website Restart Ready Back" at bounding box center [828, 19] width 662 height 38
click at [625, 47] on span "Campaign Content" at bounding box center [630, 48] width 71 height 11
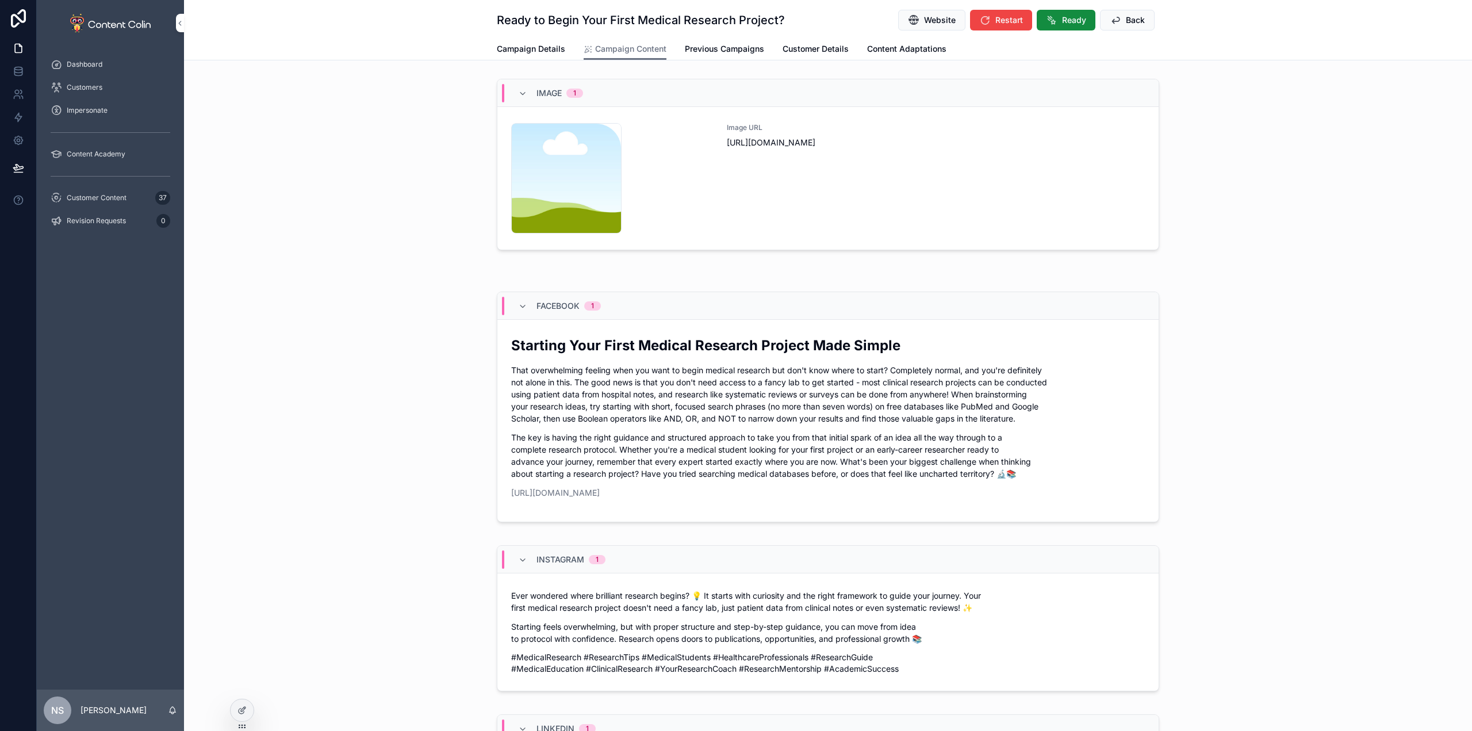
click at [822, 48] on span "Customer Details" at bounding box center [815, 48] width 66 height 11
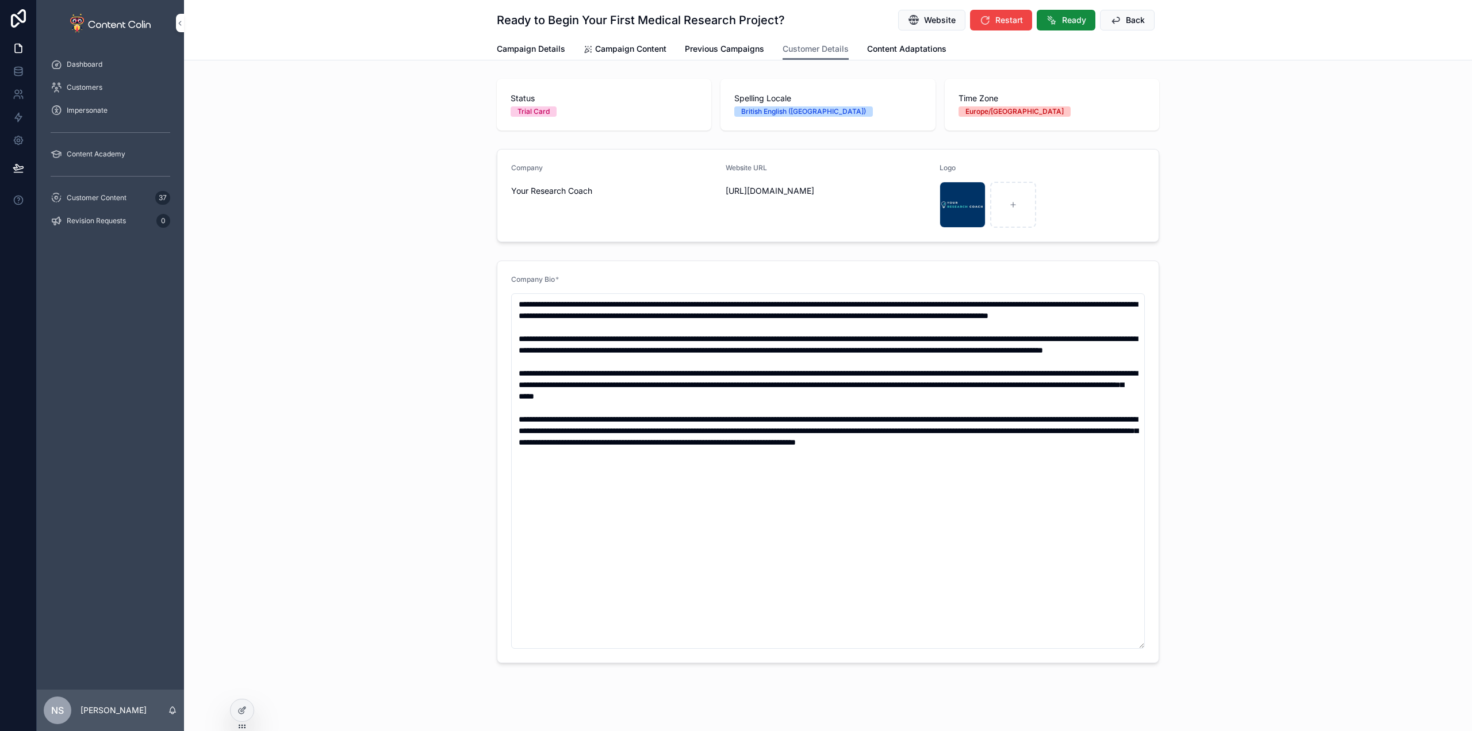
click at [619, 44] on span "Campaign Content" at bounding box center [630, 48] width 71 height 11
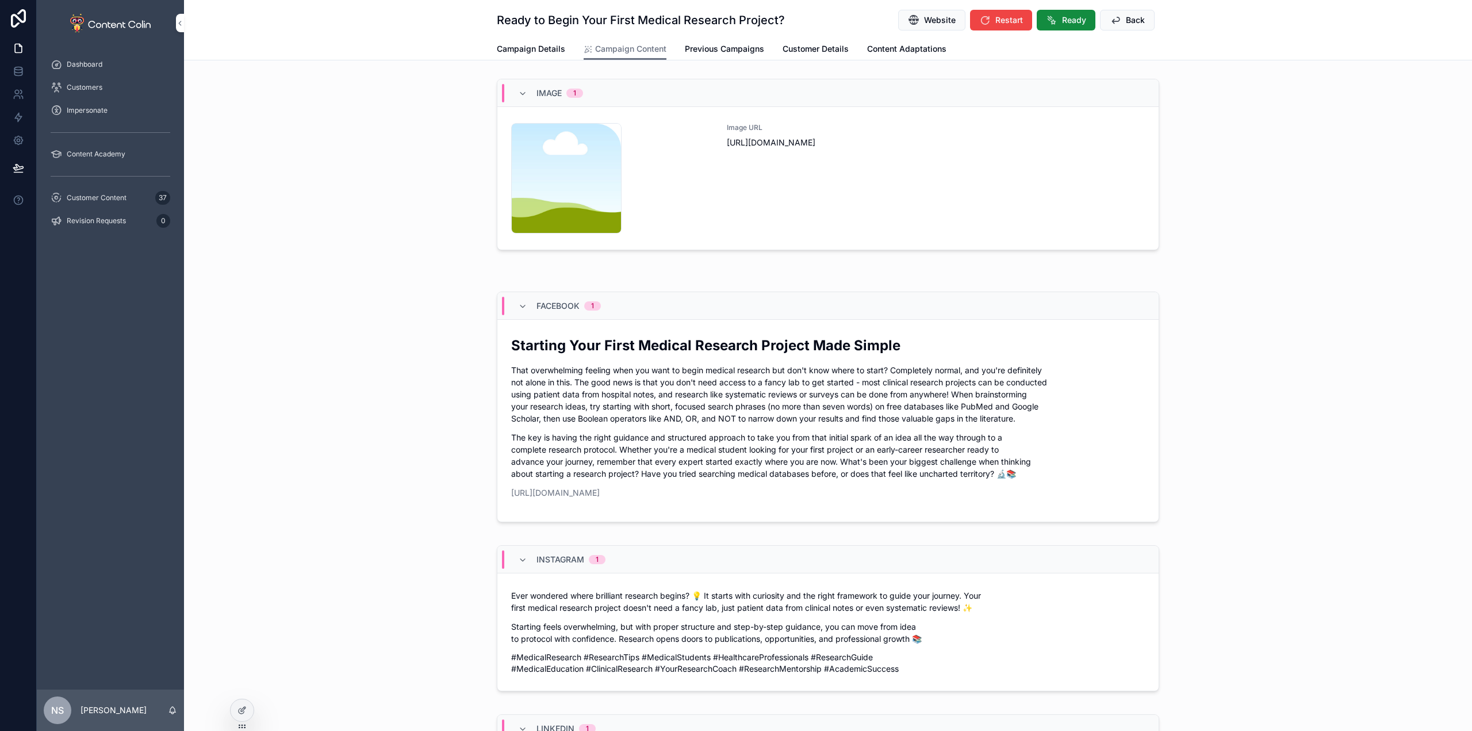
click at [683, 151] on div "content-placeholder .png" at bounding box center [612, 178] width 202 height 110
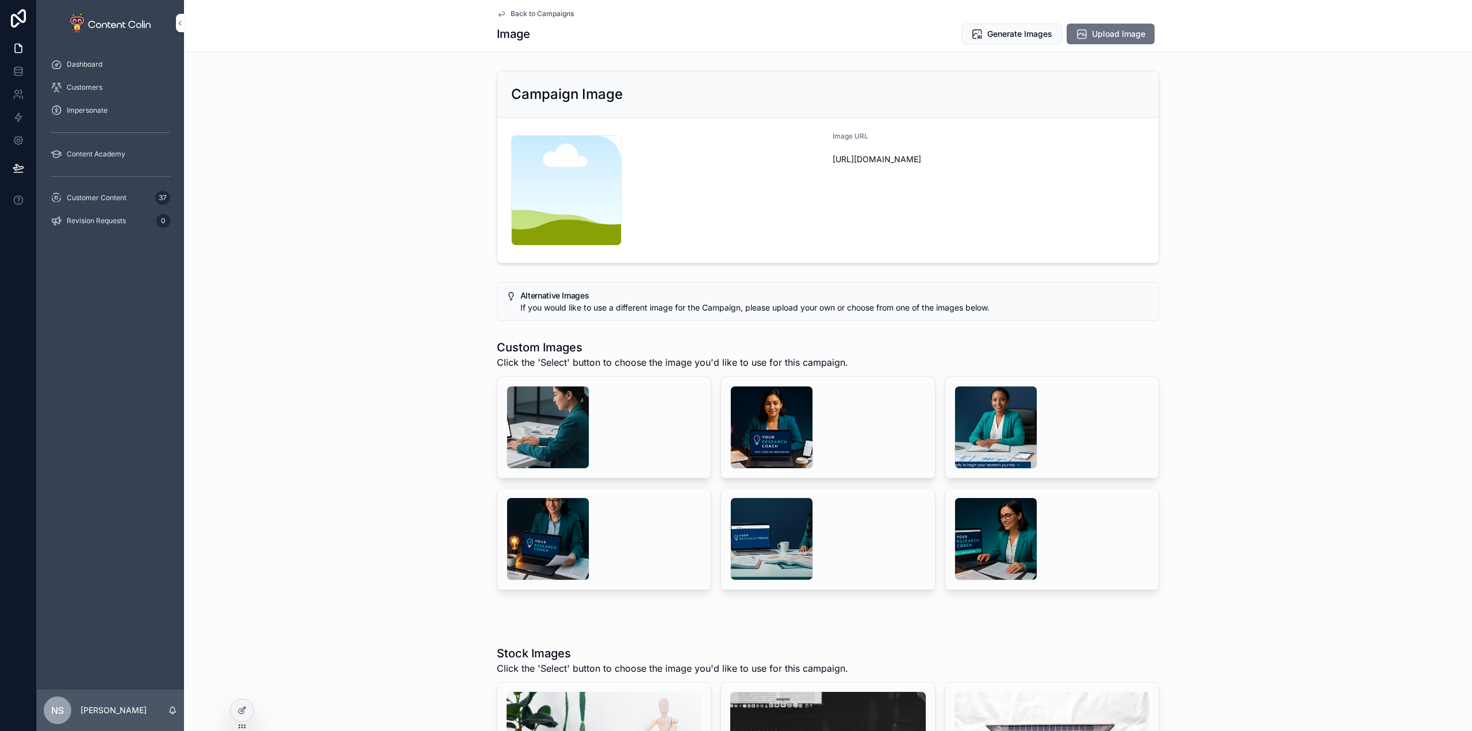
click at [993, 32] on span "Generate Images" at bounding box center [1019, 33] width 65 height 11
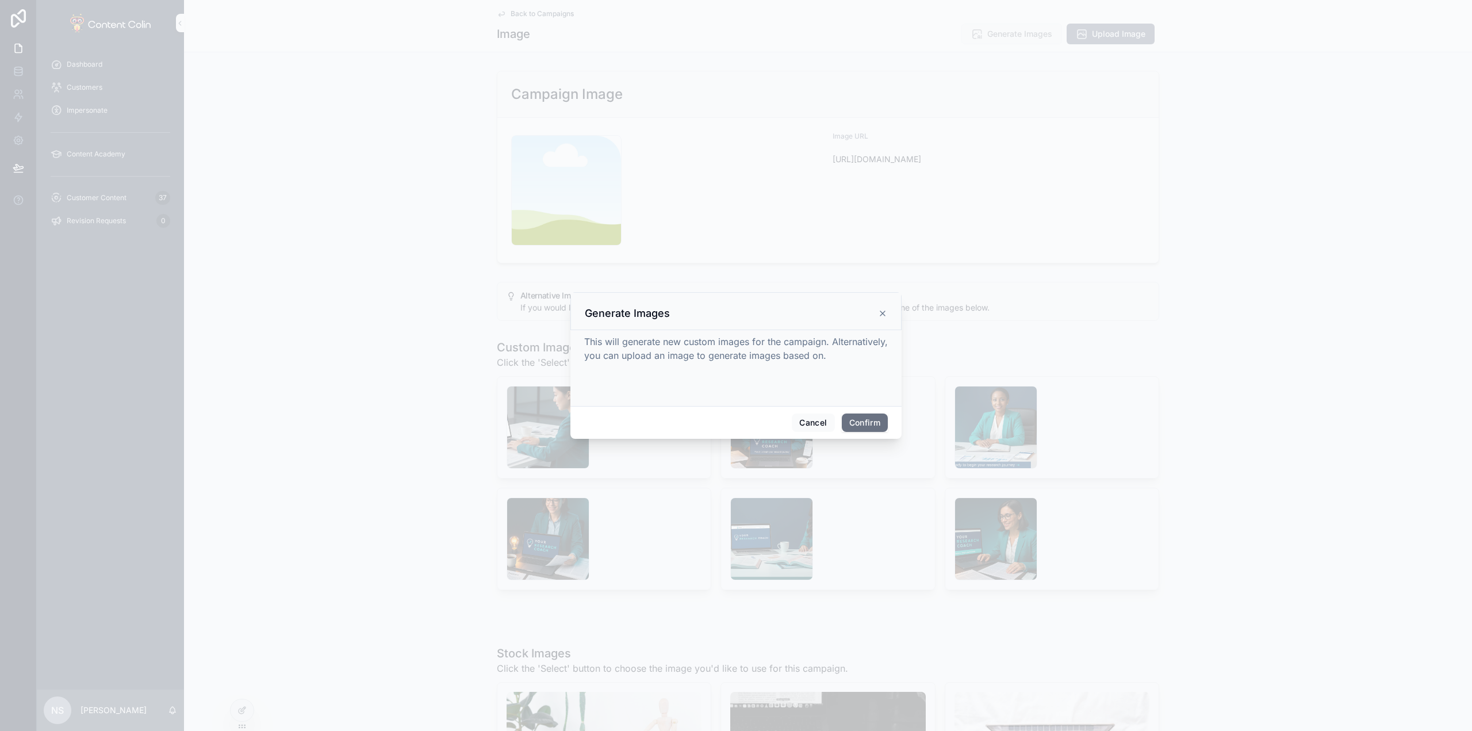
click at [873, 424] on button "Confirm" at bounding box center [865, 422] width 46 height 18
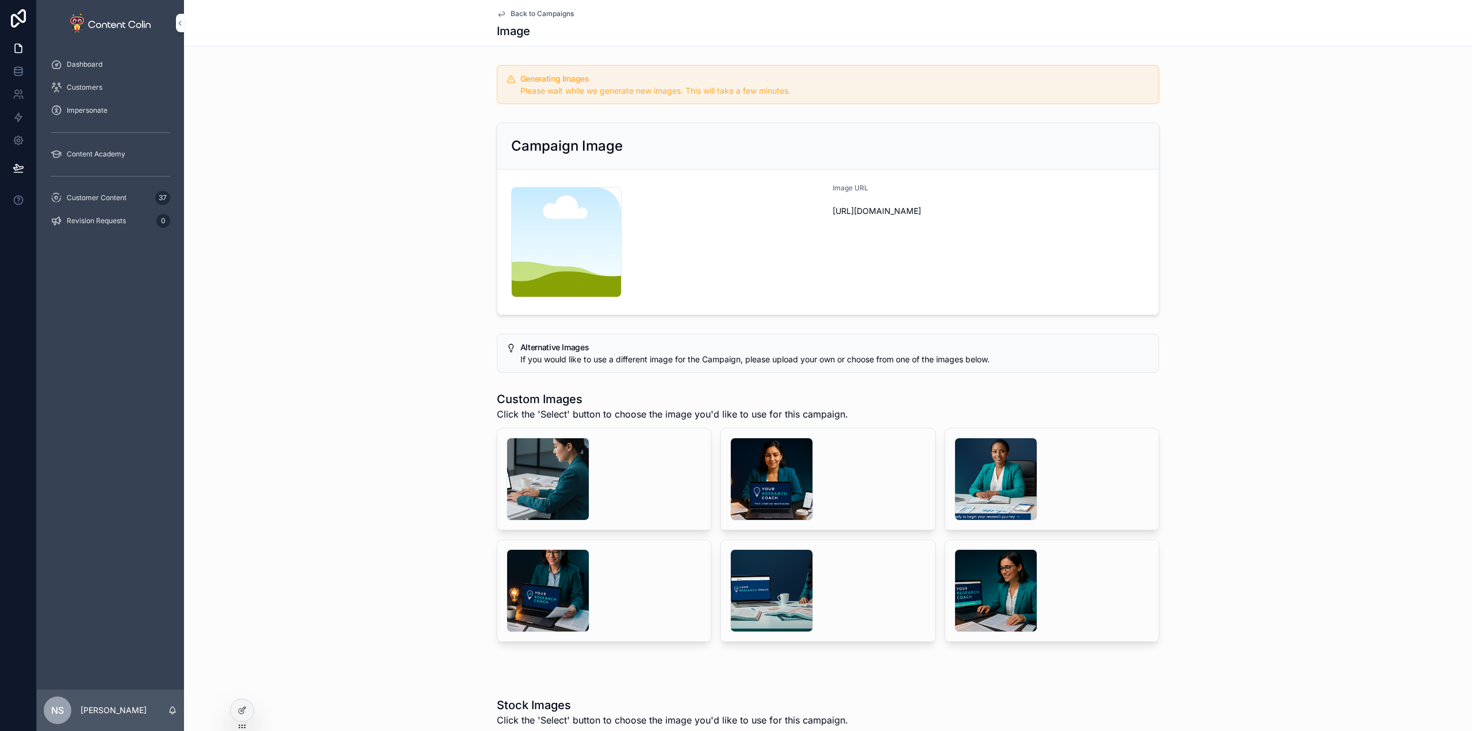
click at [550, 12] on span "Back to Campaigns" at bounding box center [541, 13] width 63 height 9
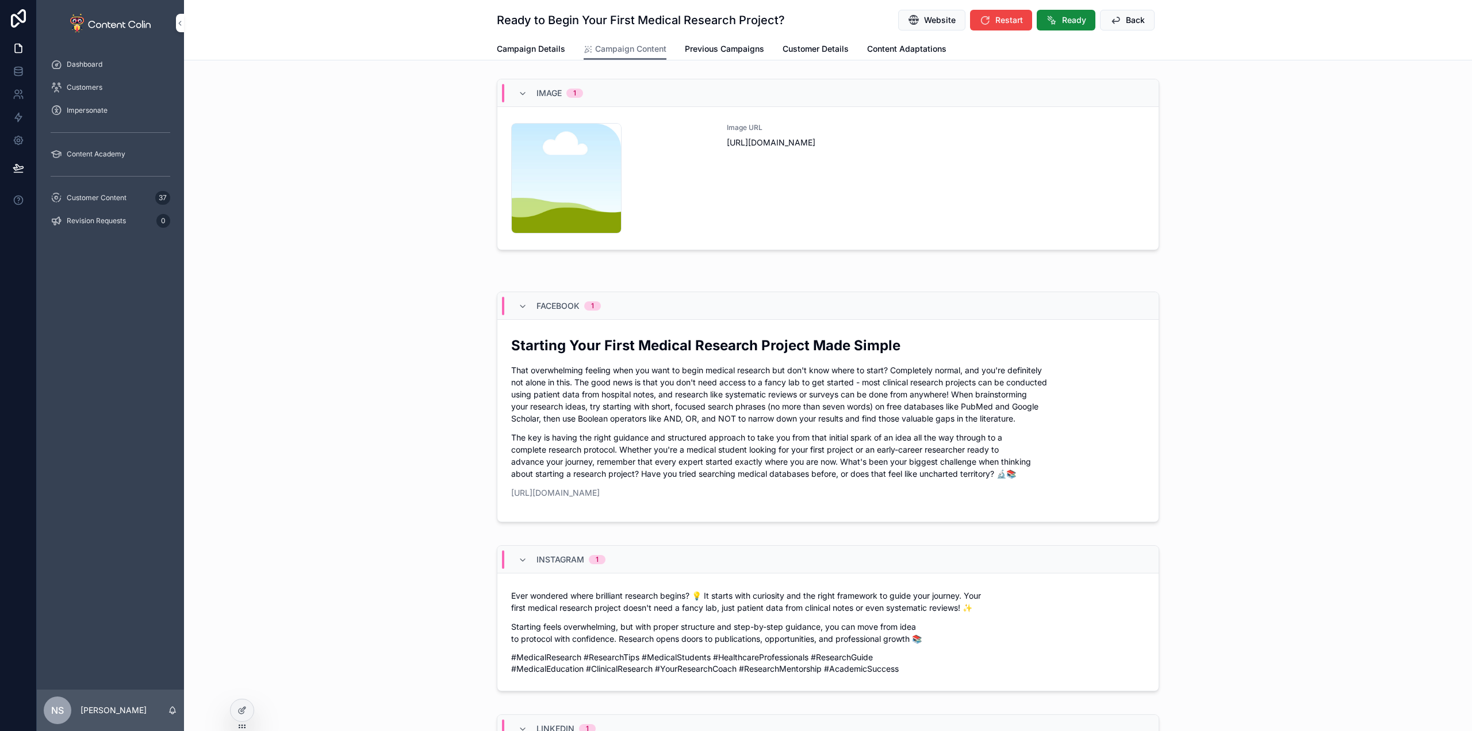
click at [1135, 21] on span "Back" at bounding box center [1135, 19] width 19 height 11
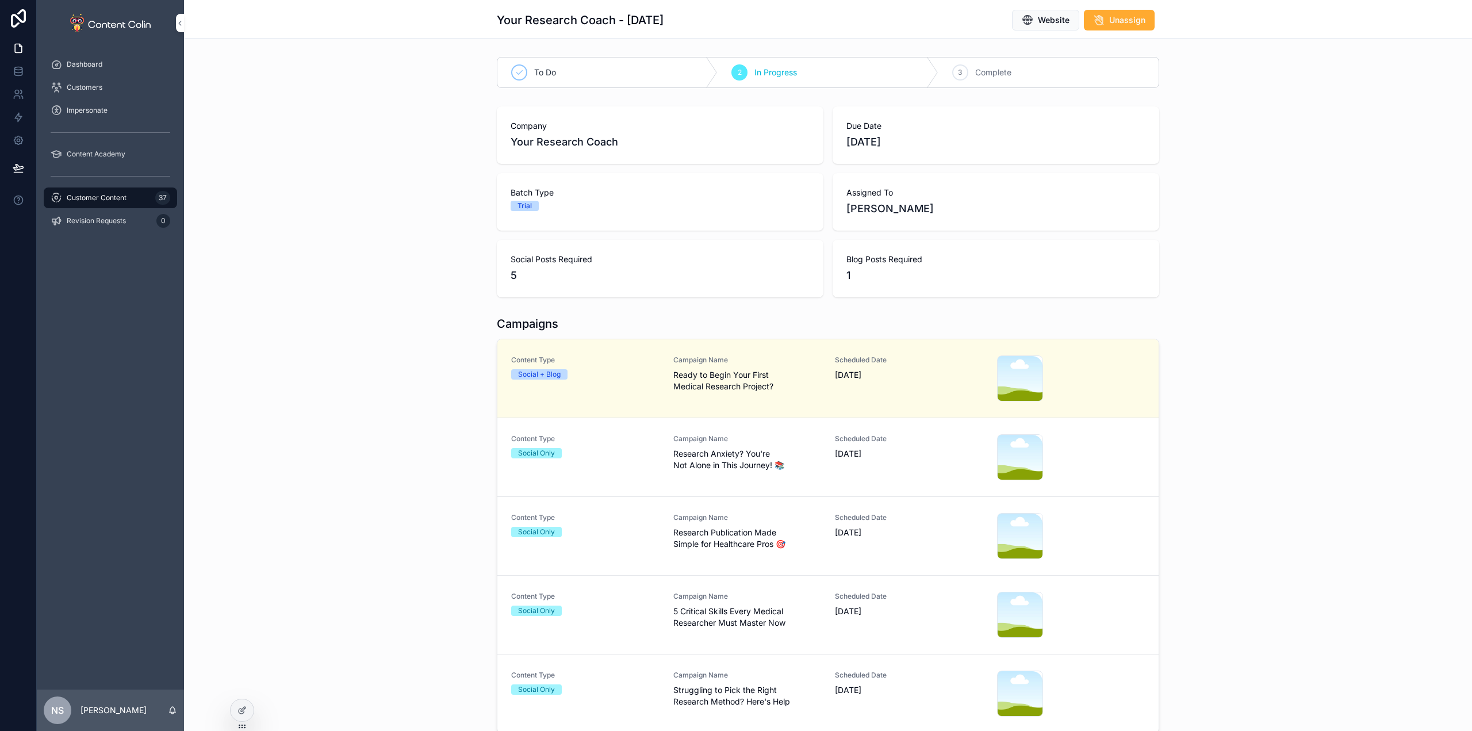
click at [729, 462] on span "Research Anxiety? You're Not Alone in This Journey! 📚" at bounding box center [747, 459] width 148 height 23
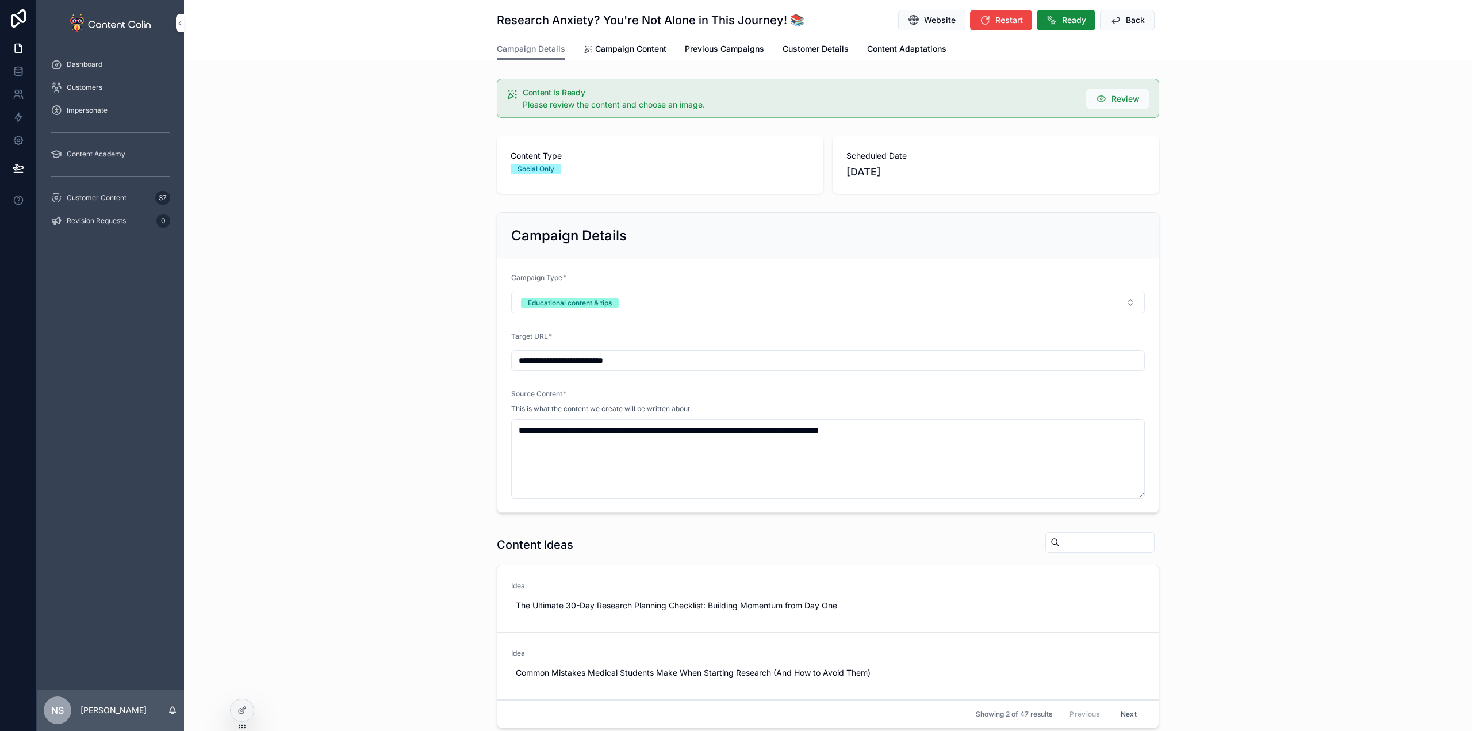
click at [627, 55] on link "Campaign Content" at bounding box center [624, 50] width 83 height 23
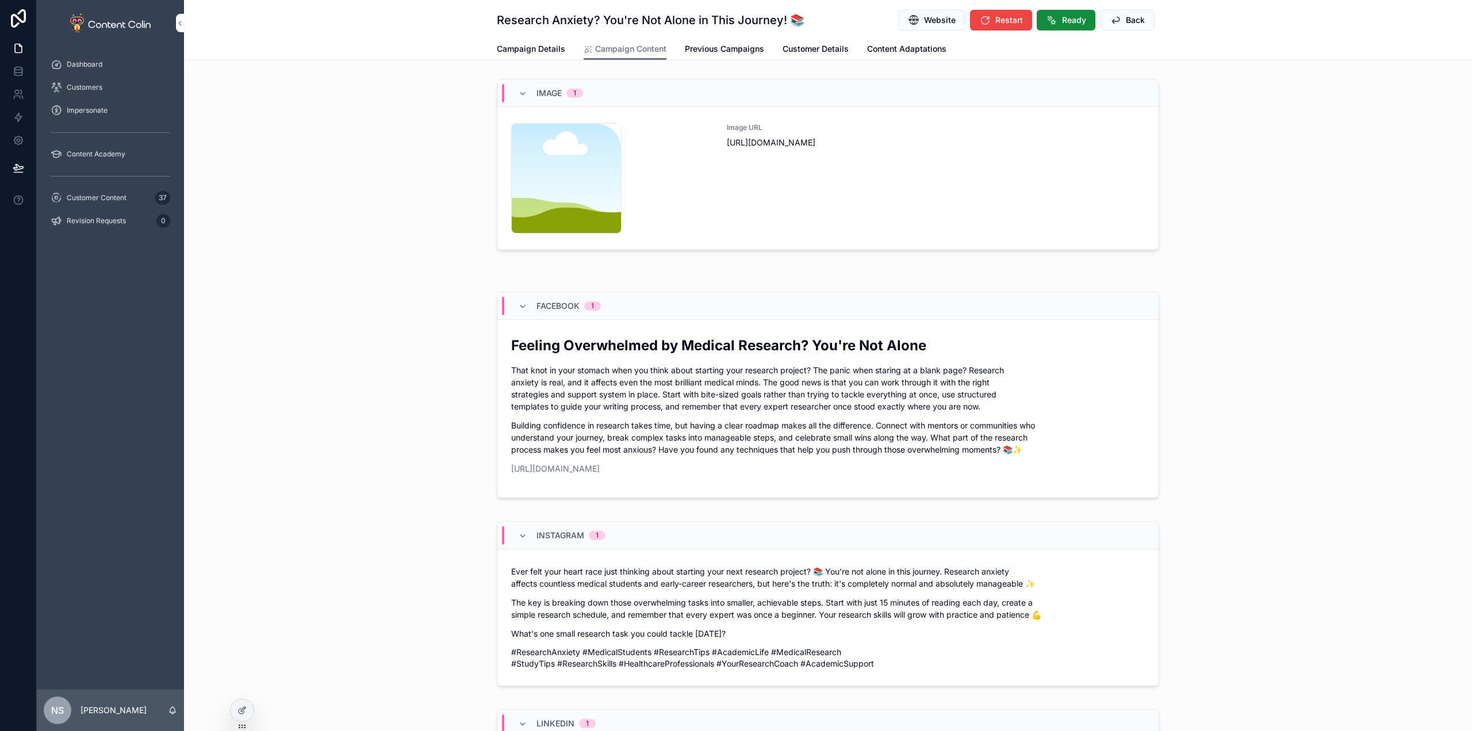
click at [810, 197] on div "Image URL [URL][DOMAIN_NAME]" at bounding box center [936, 178] width 418 height 110
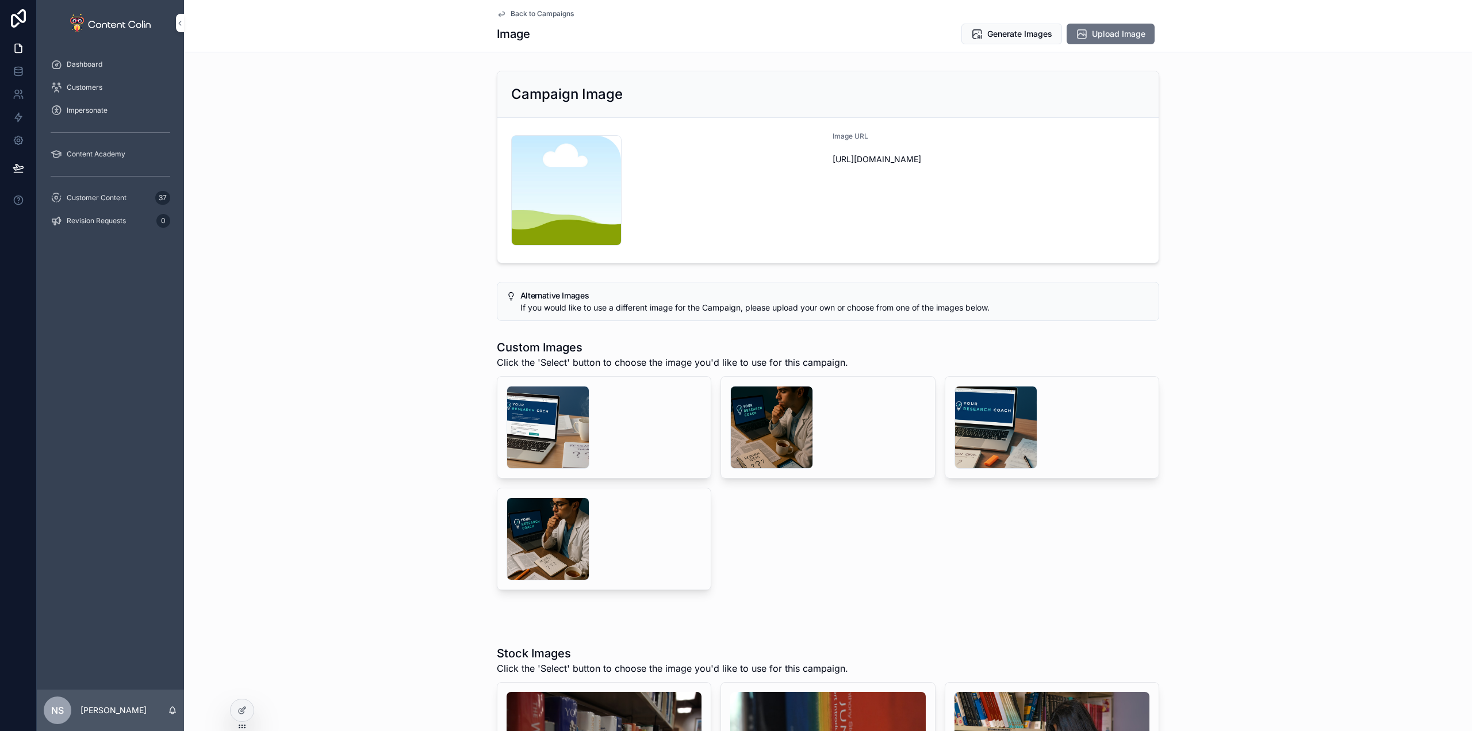
click at [1027, 29] on span "Generate Images" at bounding box center [1019, 33] width 65 height 11
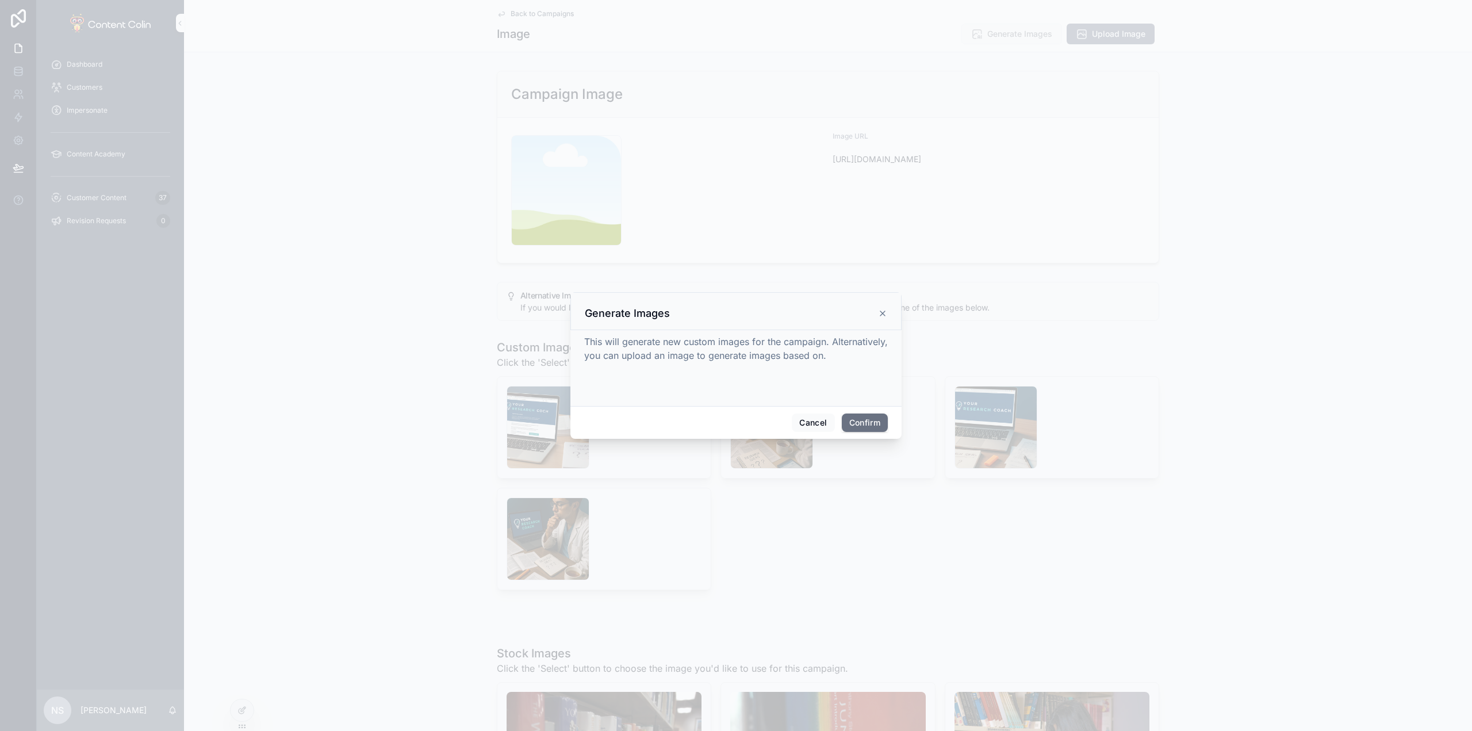
click at [859, 410] on div "Cancel Confirm" at bounding box center [735, 422] width 331 height 33
click at [858, 420] on button "Confirm" at bounding box center [865, 422] width 46 height 18
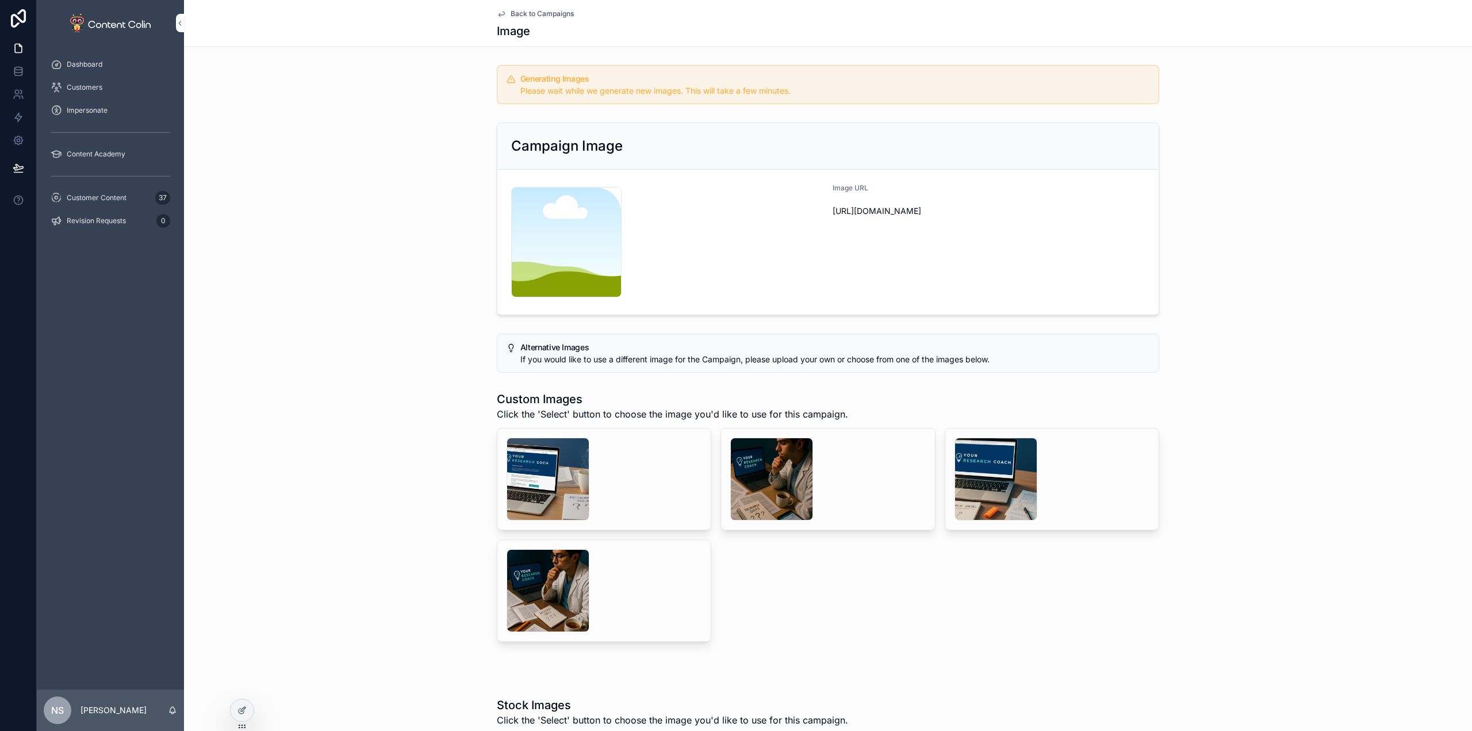
click at [536, 14] on span "Back to Campaigns" at bounding box center [541, 13] width 63 height 9
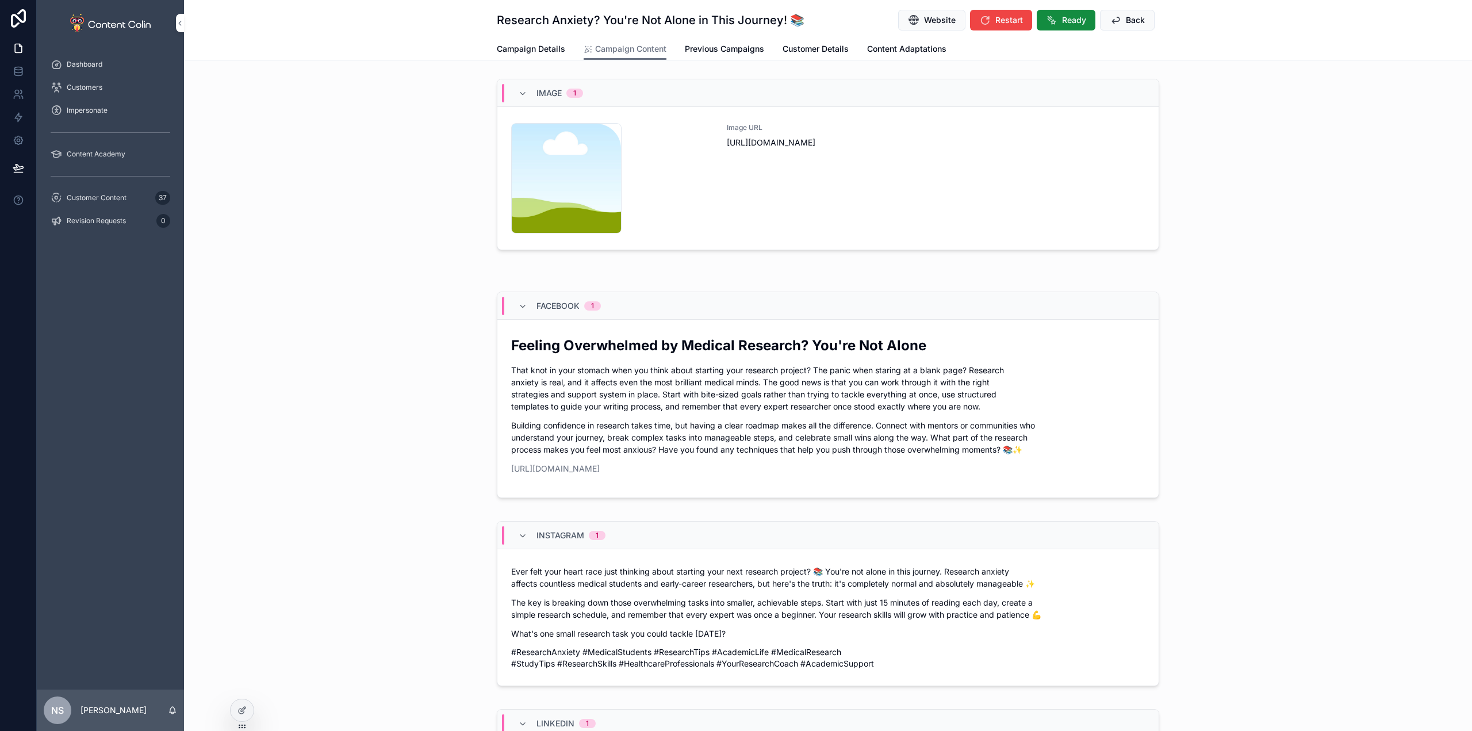
click at [1127, 16] on span "Back" at bounding box center [1135, 19] width 19 height 11
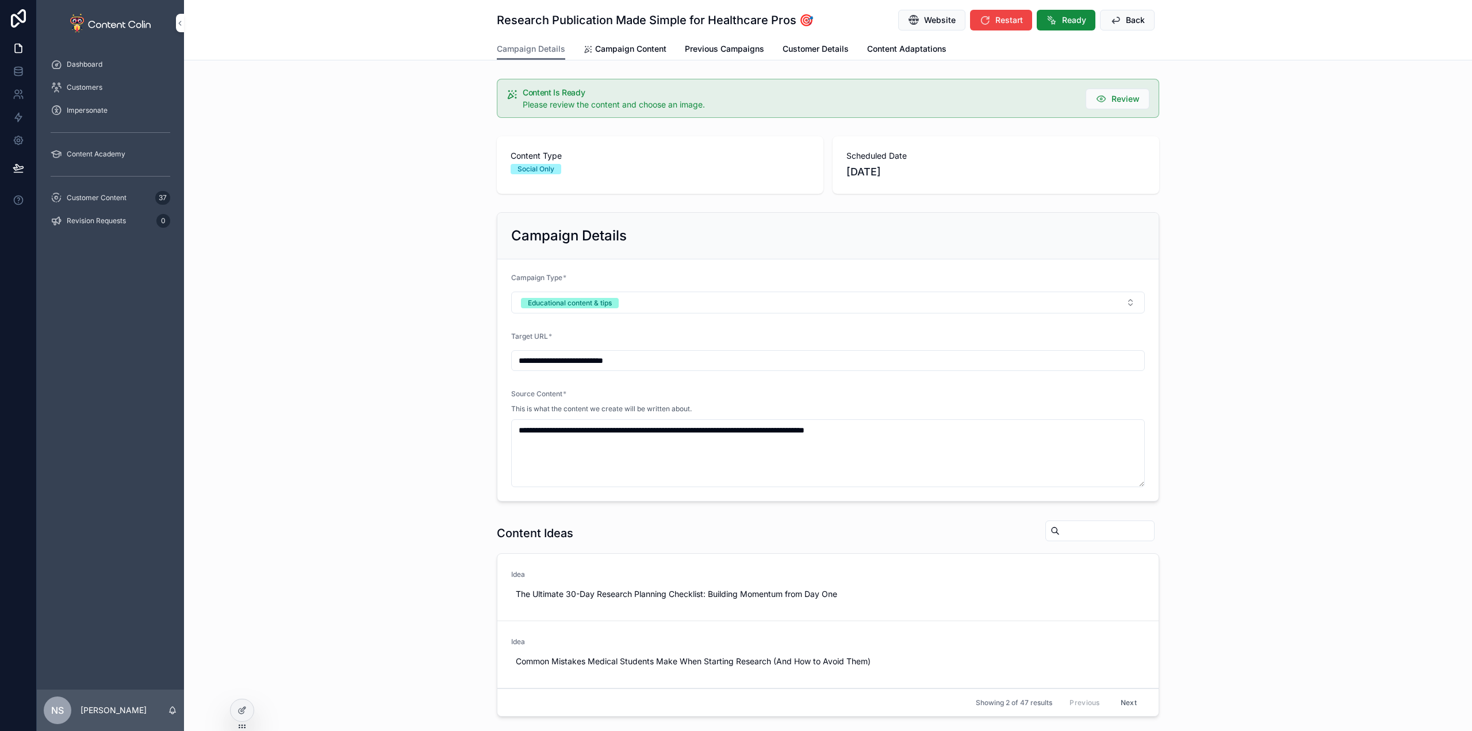
click at [636, 41] on link "Campaign Content" at bounding box center [624, 50] width 83 height 23
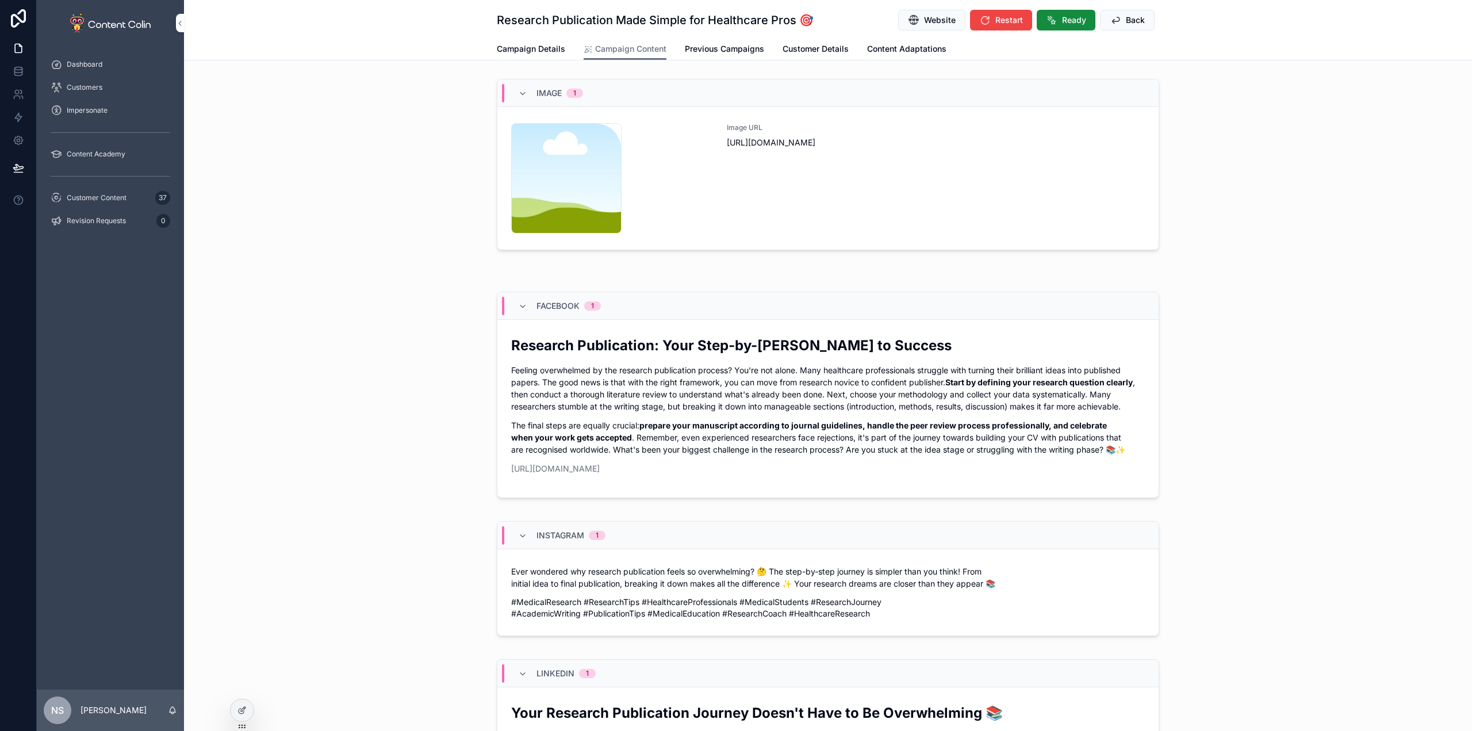
click at [980, 193] on div "Image URL [URL][DOMAIN_NAME]" at bounding box center [936, 178] width 418 height 110
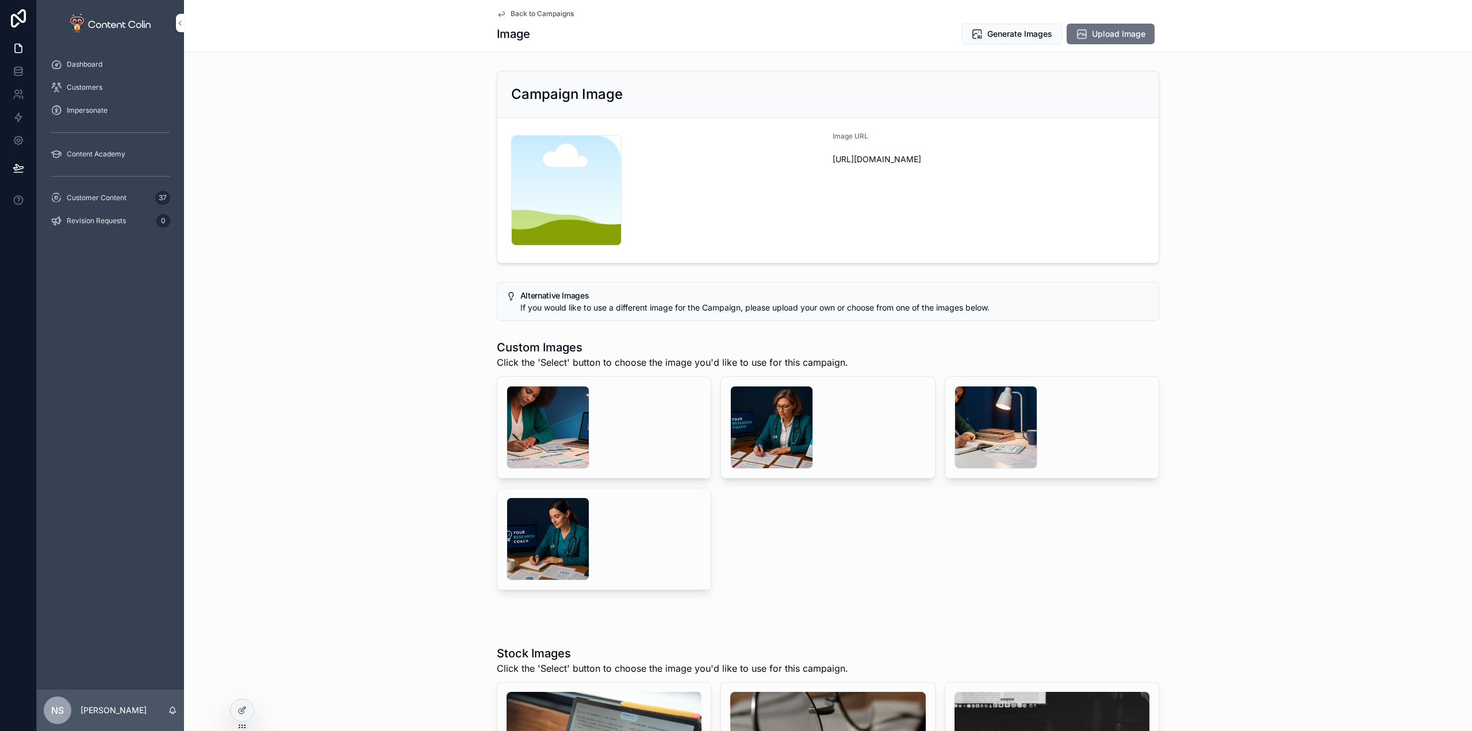
click at [1022, 29] on span "Generate Images" at bounding box center [1019, 33] width 65 height 11
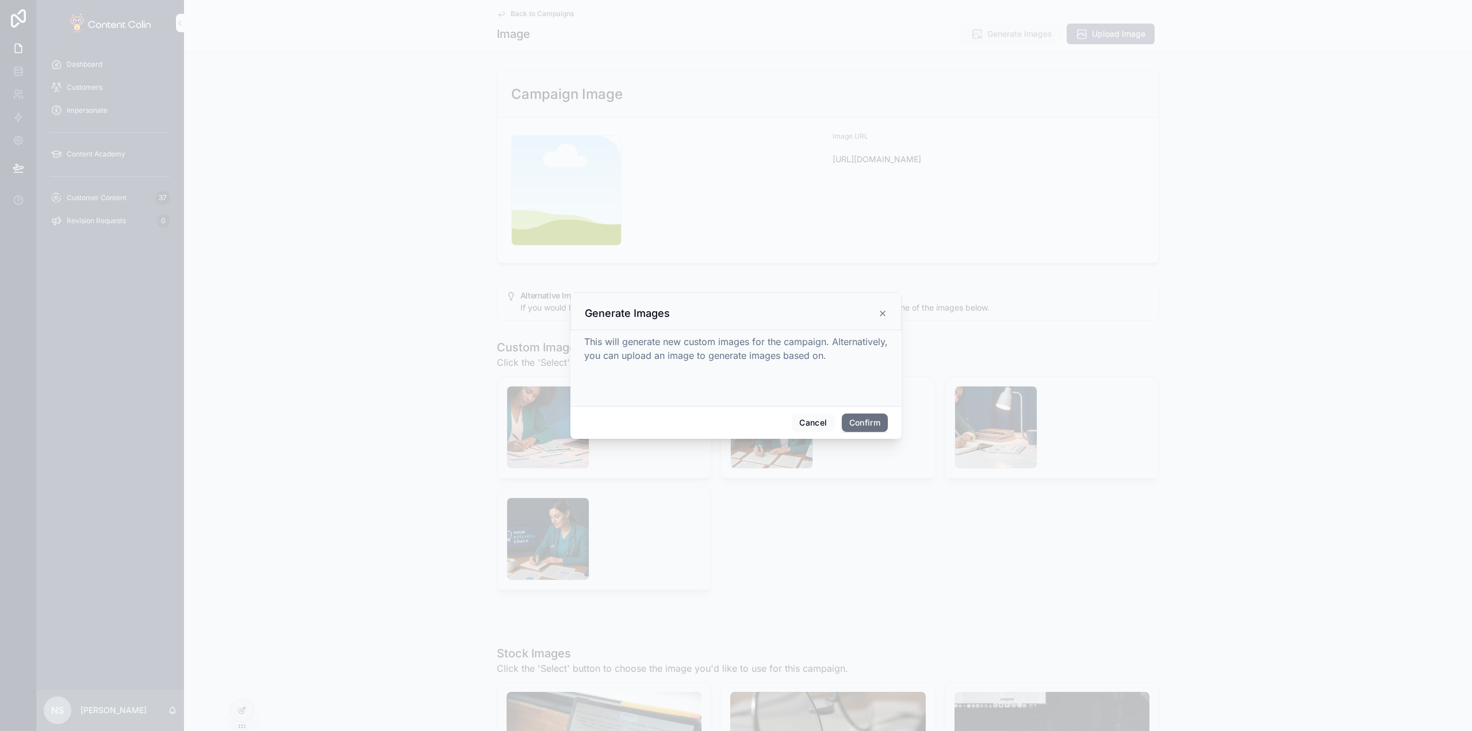
click at [877, 424] on button "Confirm" at bounding box center [865, 422] width 46 height 18
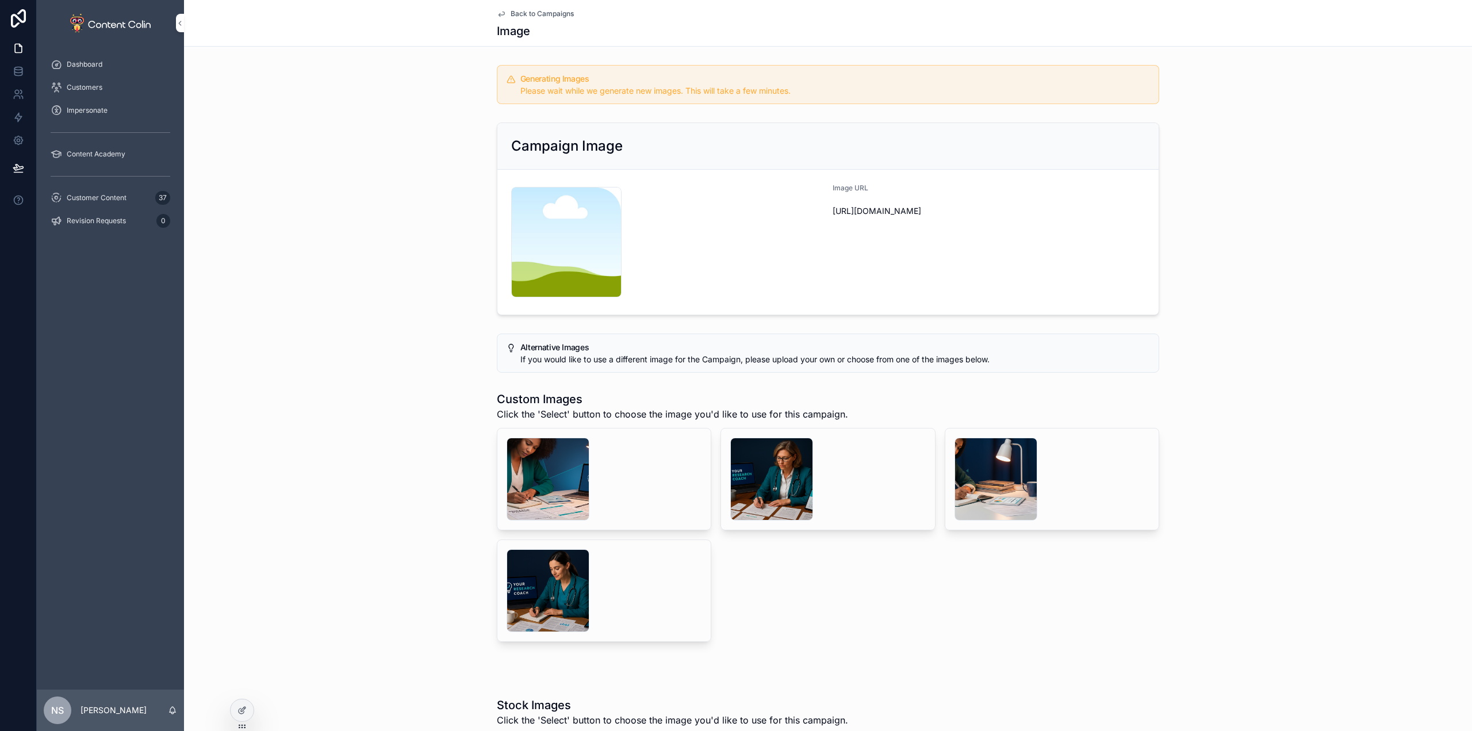
click at [536, 13] on span "Back to Campaigns" at bounding box center [541, 13] width 63 height 9
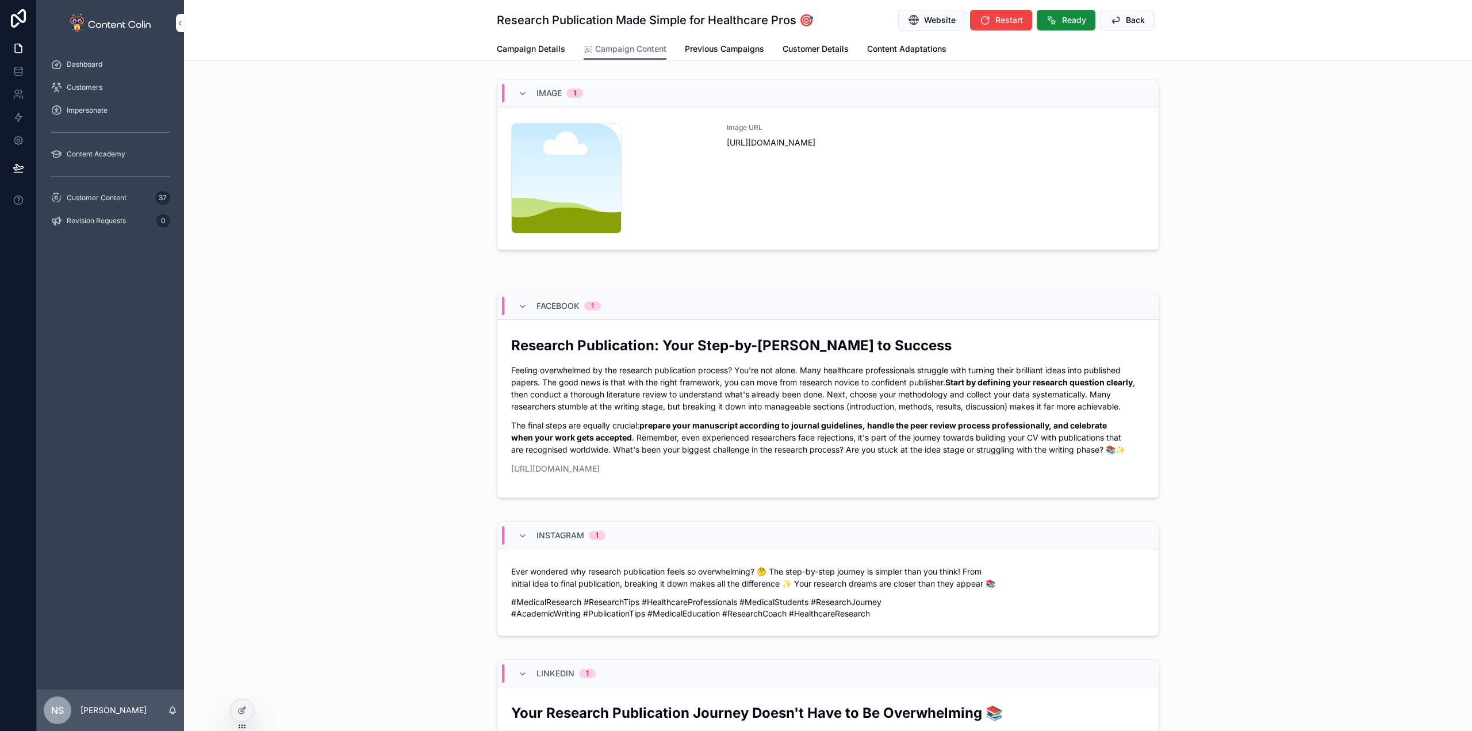
click at [1127, 21] on span "Back" at bounding box center [1135, 19] width 19 height 11
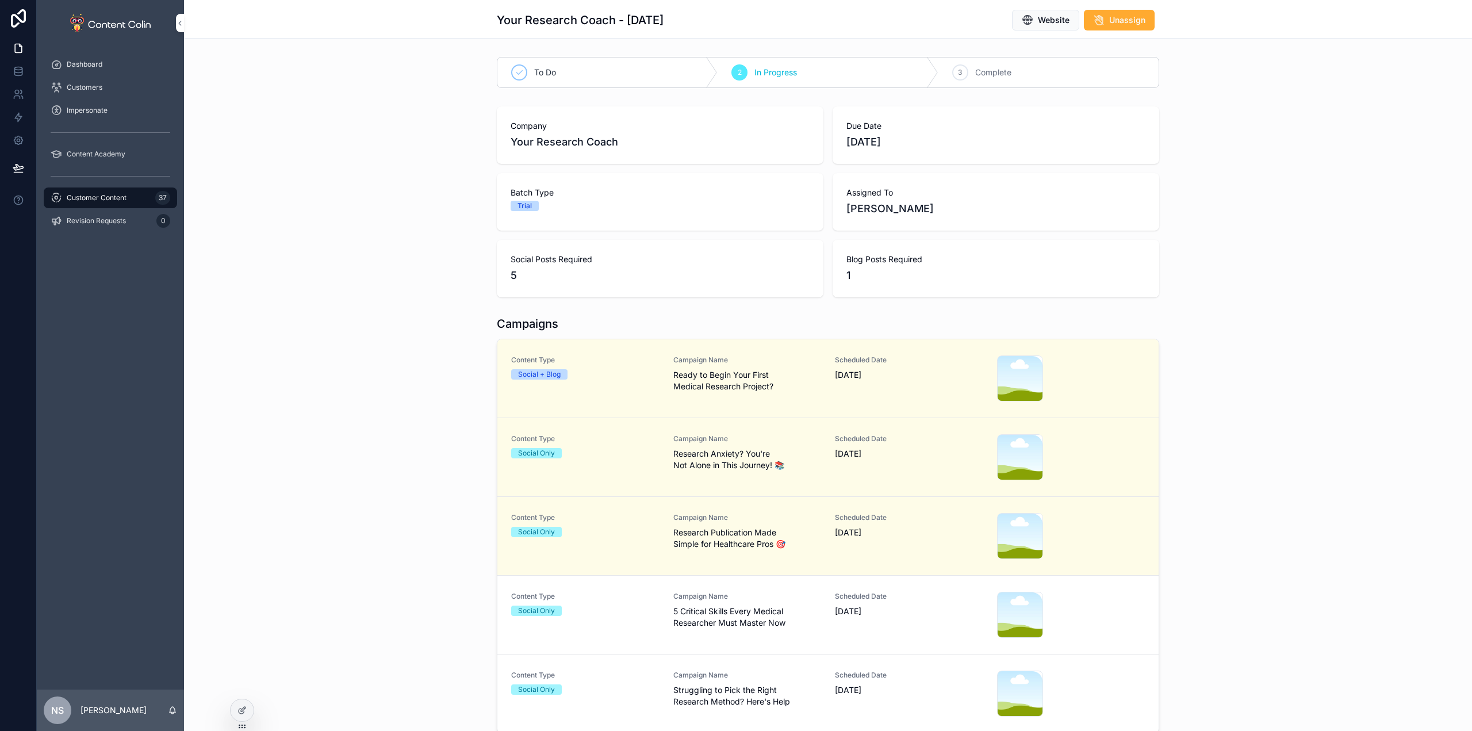
click at [836, 622] on div "Scheduled Date [DATE]" at bounding box center [909, 615] width 148 height 46
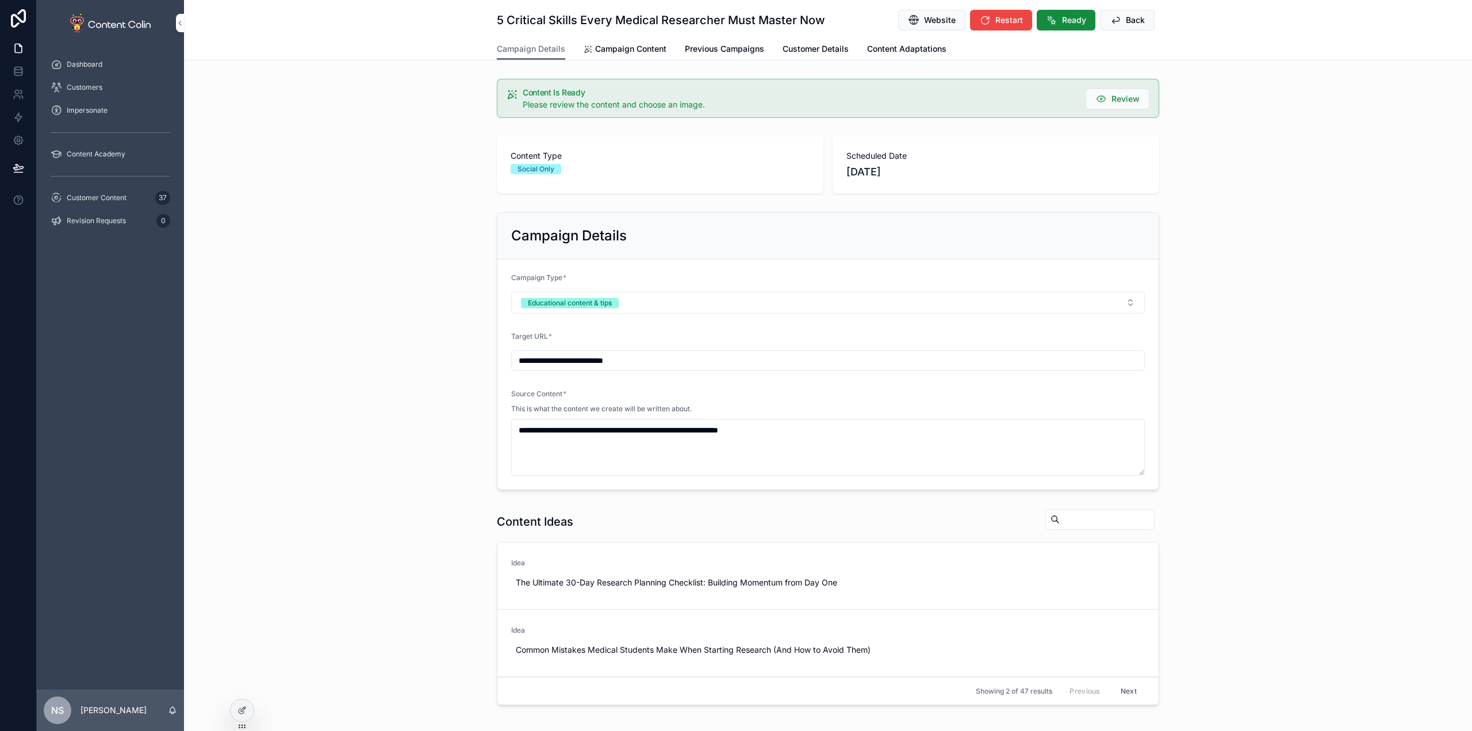
click at [640, 37] on div "5 Critical Skills Every Medical Researcher Must Master Now Website Restart Read…" at bounding box center [828, 19] width 662 height 38
drag, startPoint x: 638, startPoint y: 49, endPoint x: 640, endPoint y: 60, distance: 11.2
click at [638, 51] on span "Campaign Content" at bounding box center [630, 48] width 71 height 11
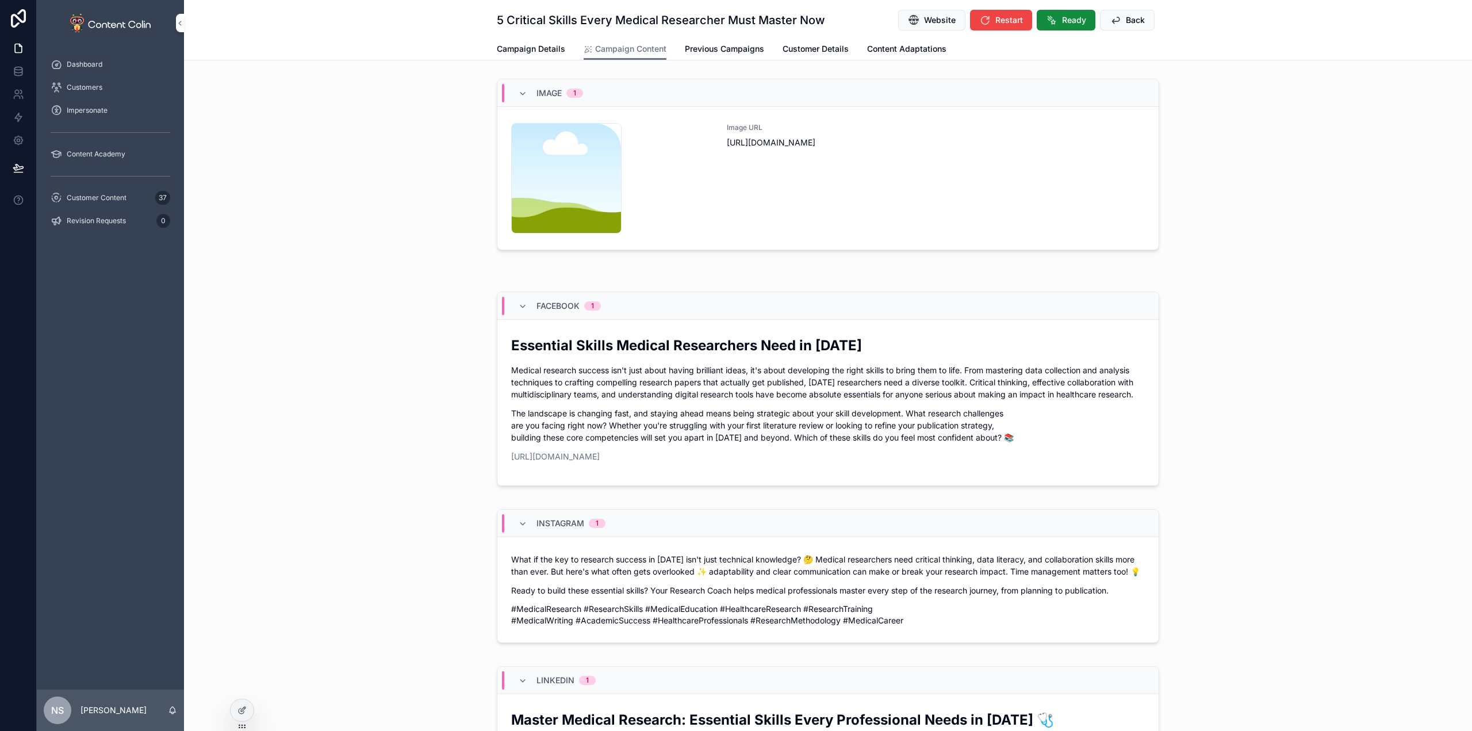
click at [805, 217] on div "Image URL [URL][DOMAIN_NAME]" at bounding box center [936, 178] width 418 height 110
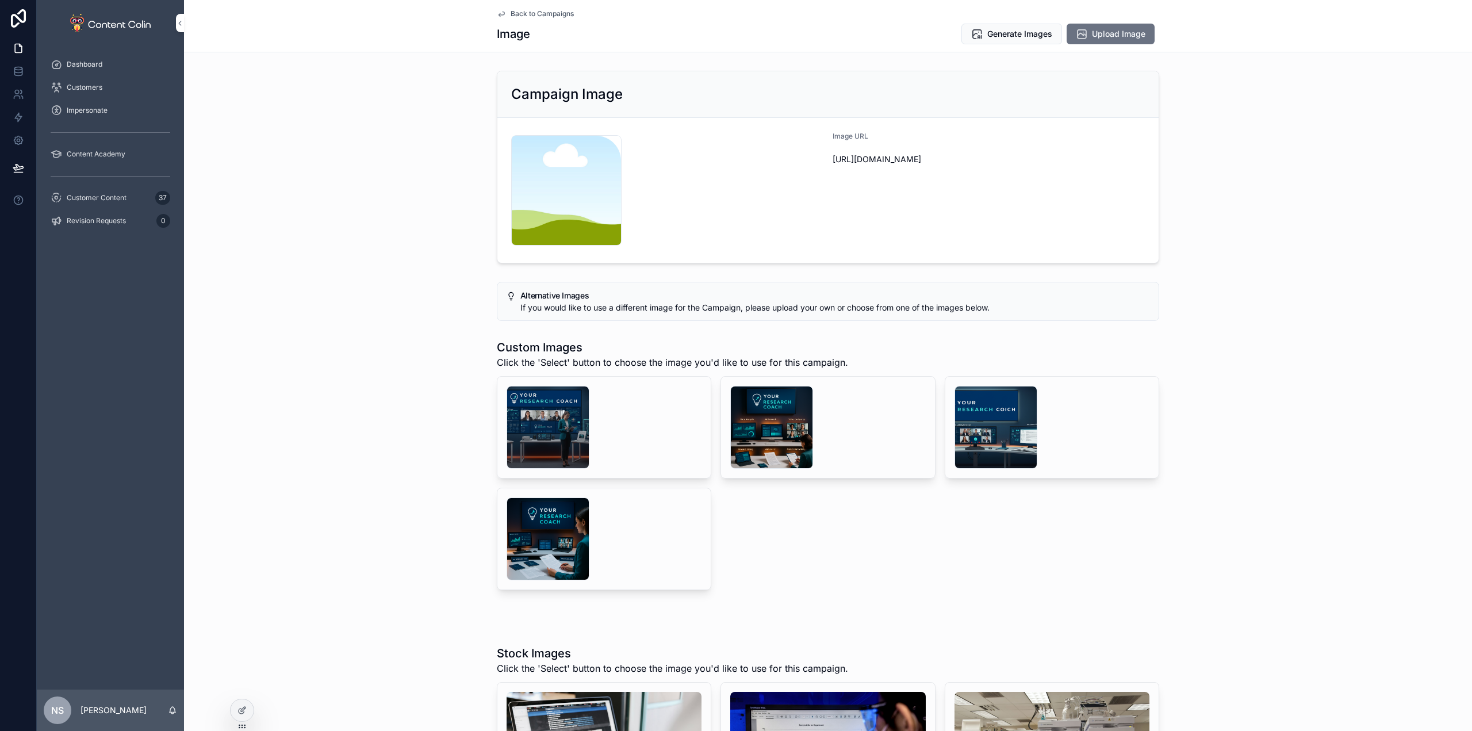
click at [996, 33] on span "Generate Images" at bounding box center [1019, 33] width 65 height 11
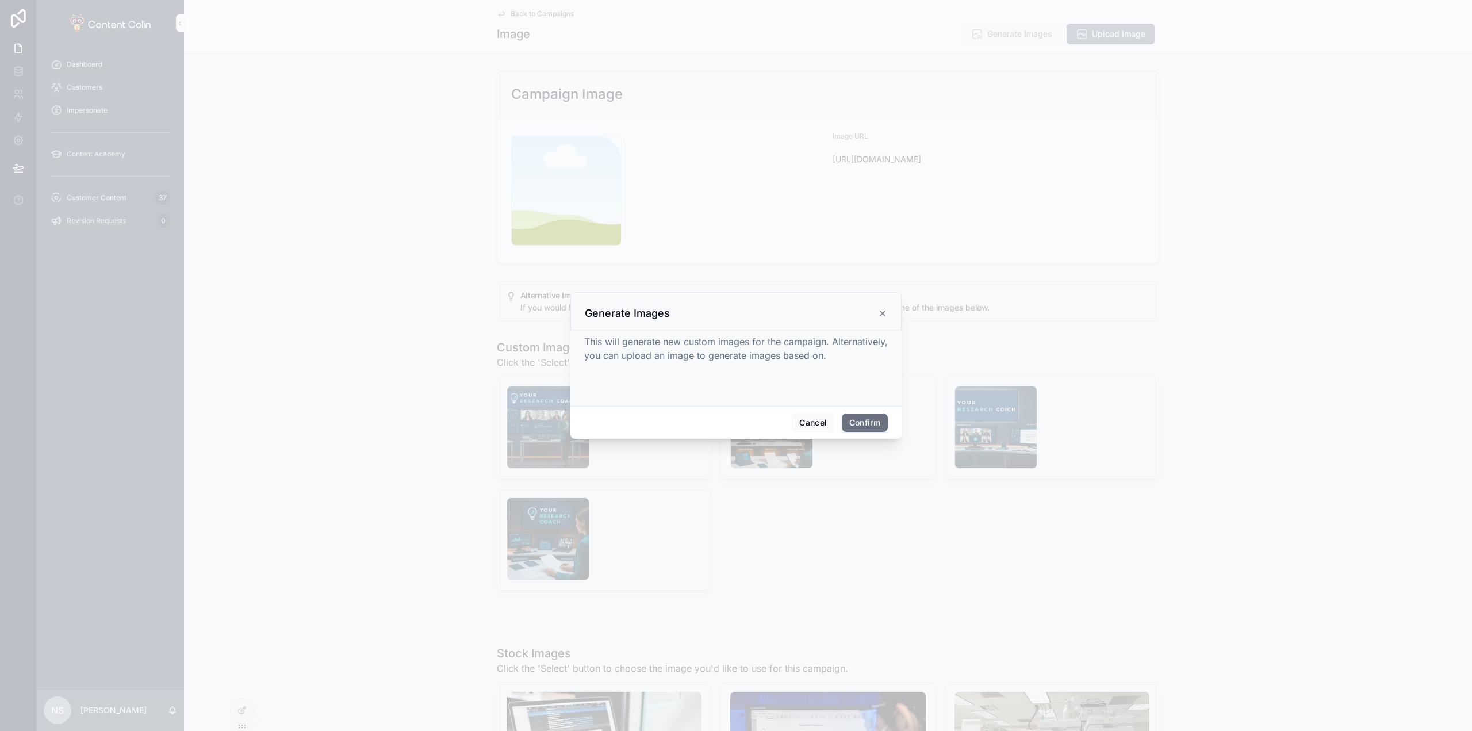
click at [876, 418] on button "Confirm" at bounding box center [865, 422] width 46 height 18
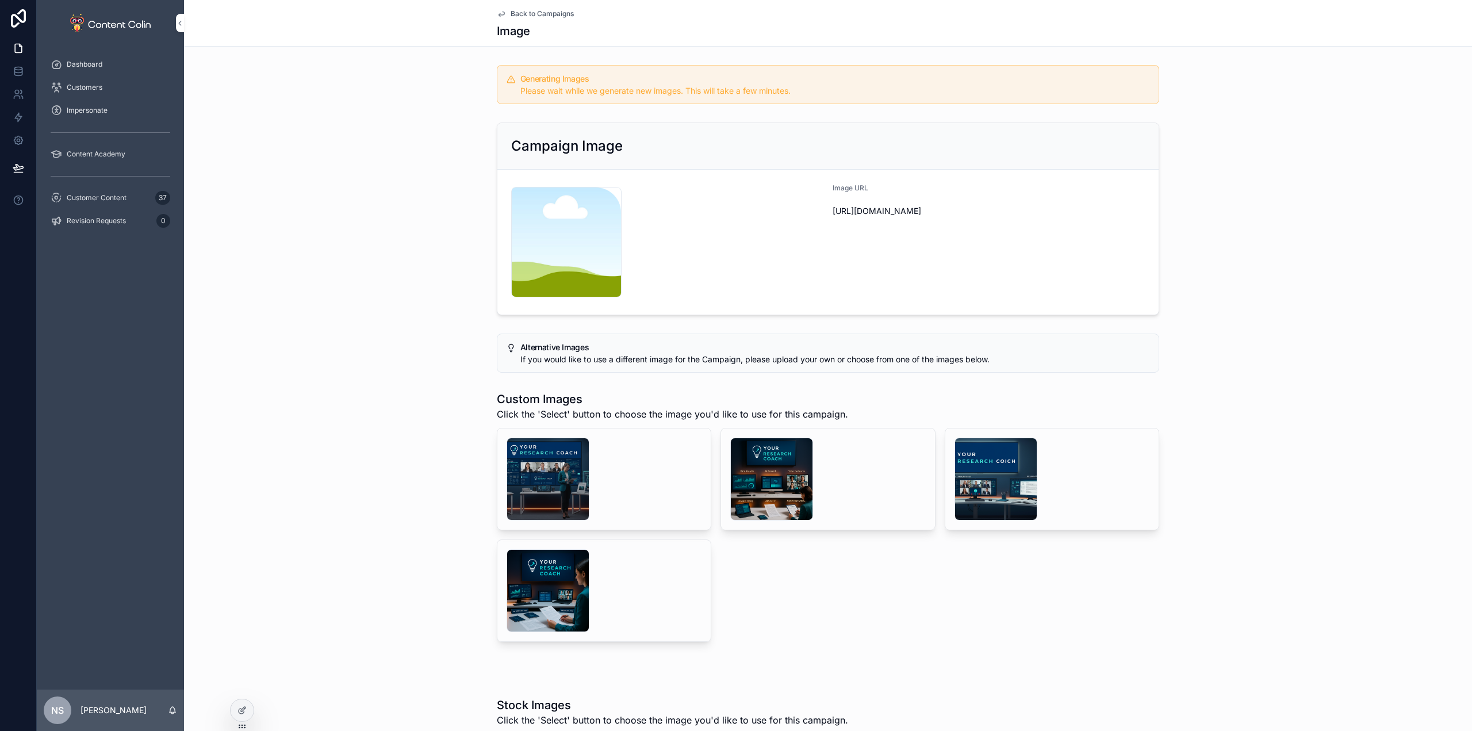
click at [525, 12] on span "Back to Campaigns" at bounding box center [541, 13] width 63 height 9
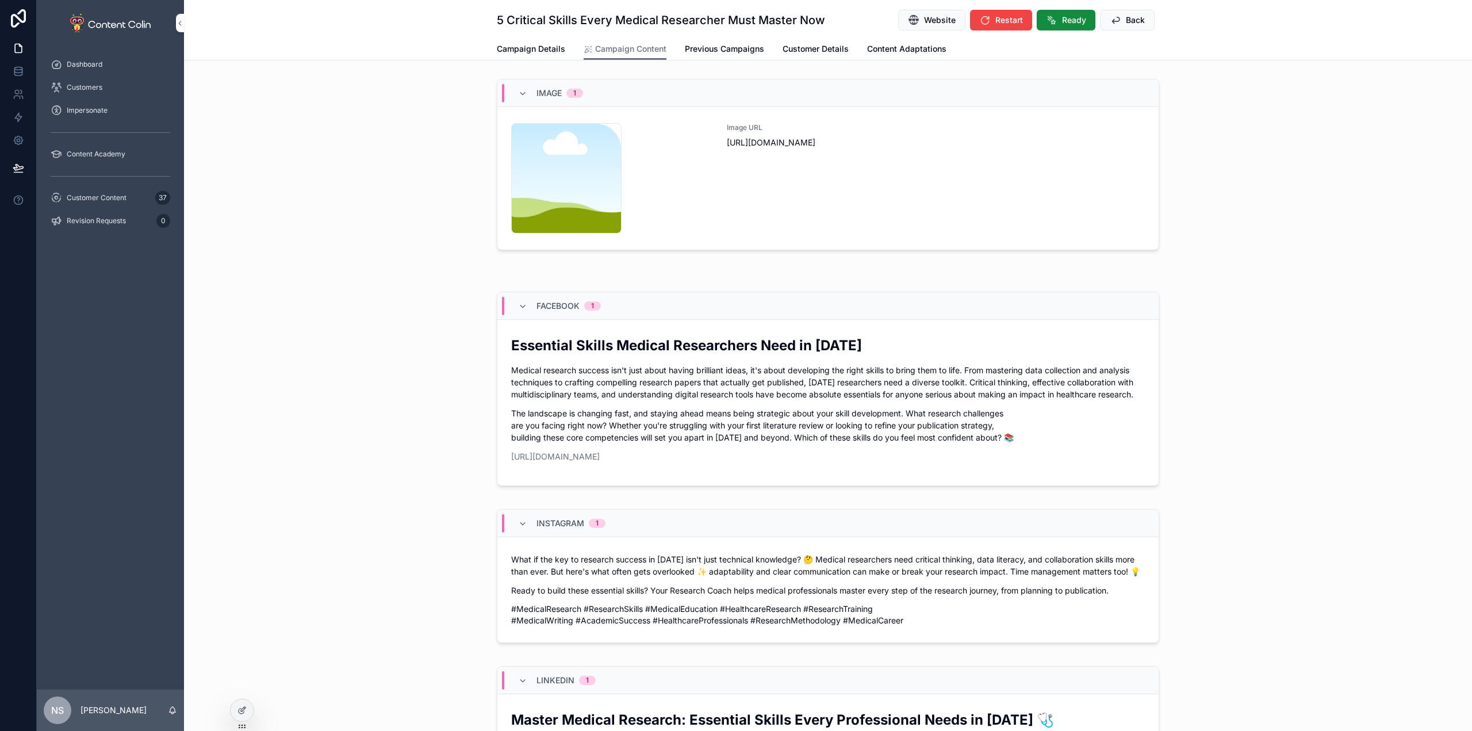
click at [1132, 18] on span "Back" at bounding box center [1135, 19] width 19 height 11
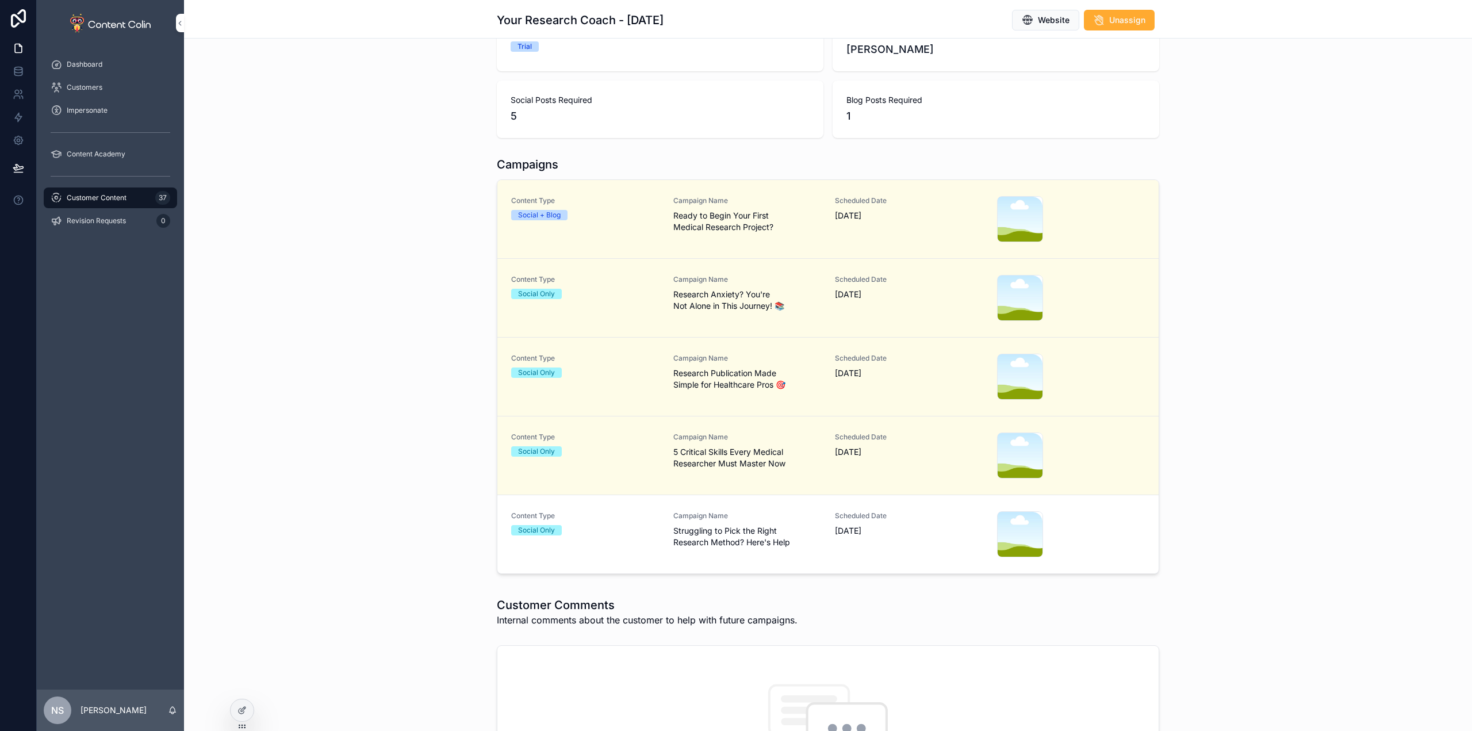
scroll to position [172, 0]
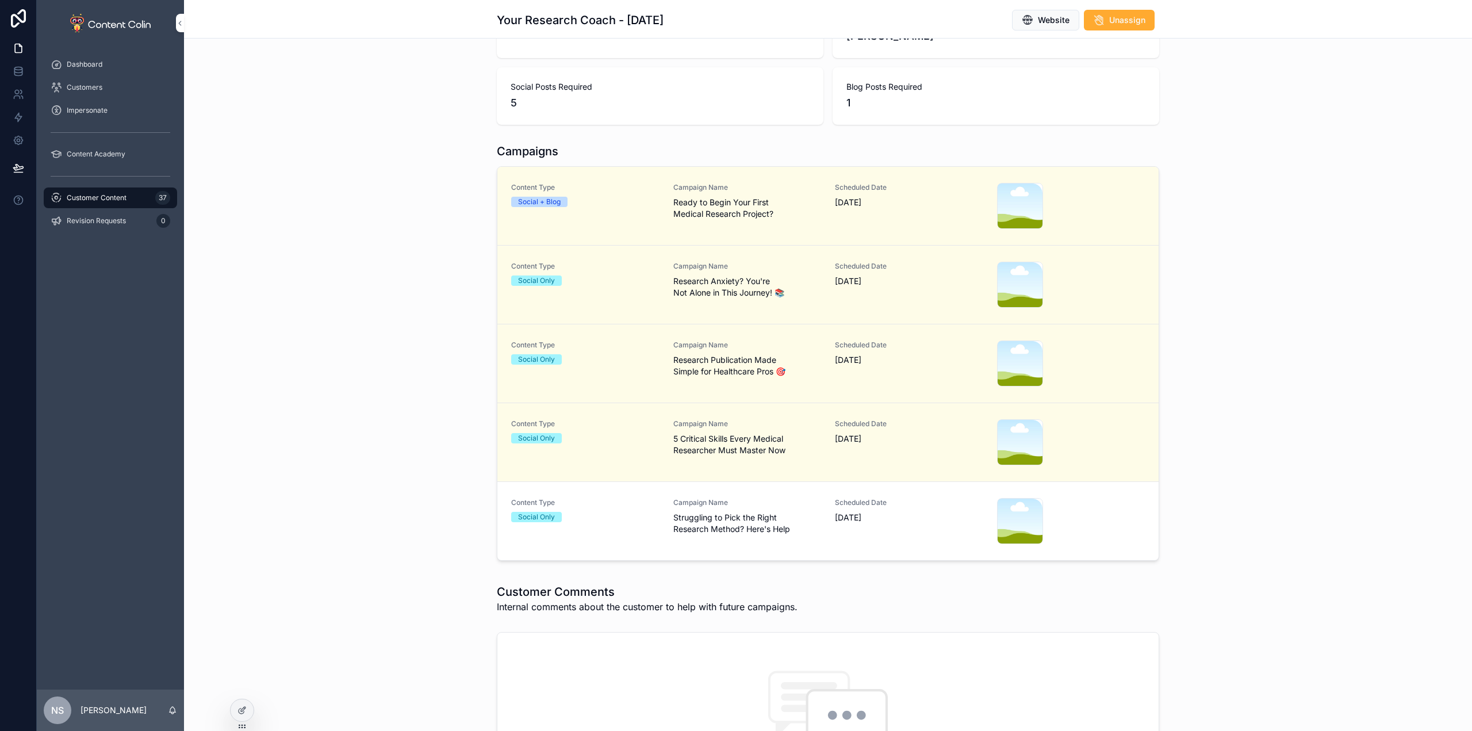
click at [822, 517] on div "Content Type Social Only Campaign Name Struggling to Pick the Right Research Me…" at bounding box center [827, 521] width 633 height 46
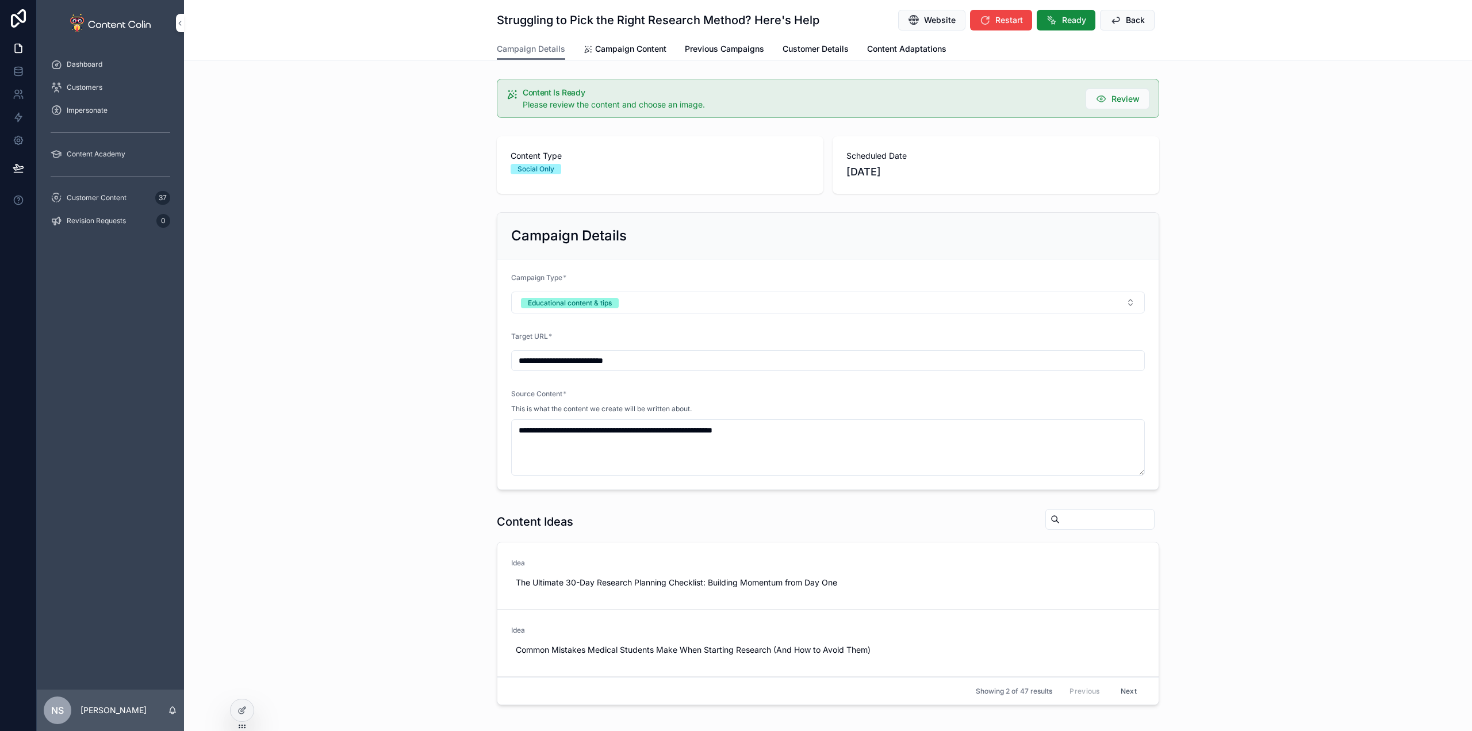
click at [627, 41] on link "Campaign Content" at bounding box center [624, 50] width 83 height 23
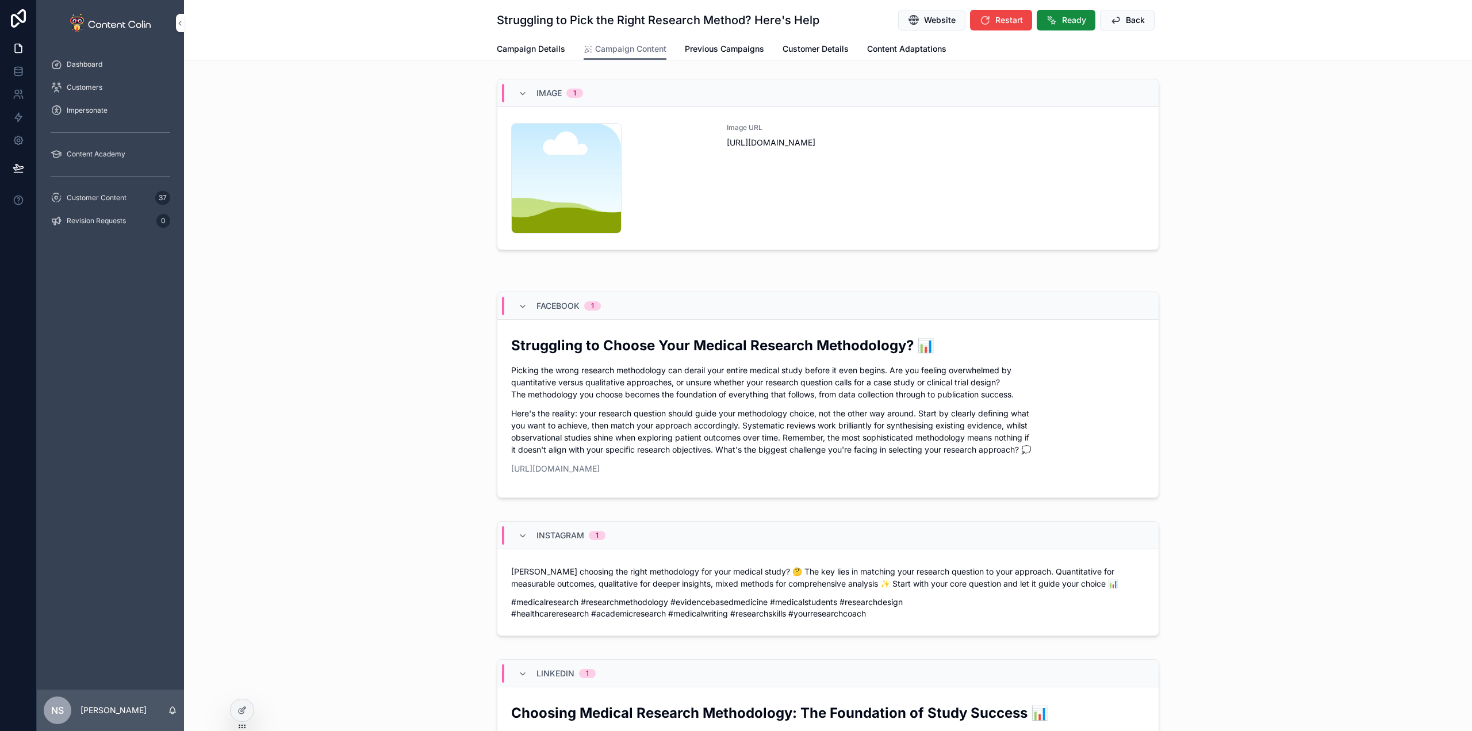
click at [844, 186] on div "Image URL [URL][DOMAIN_NAME]" at bounding box center [936, 178] width 418 height 110
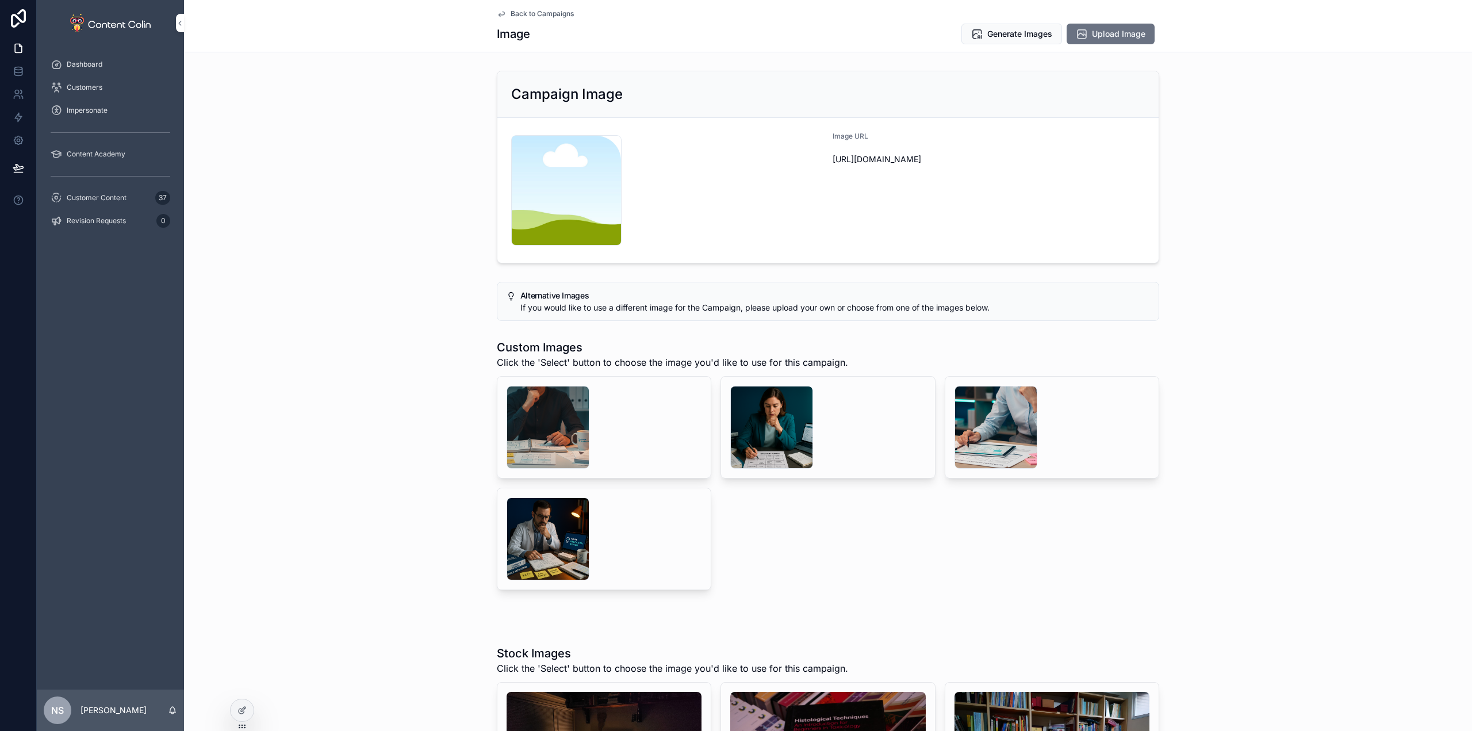
click at [891, 221] on div "Image URL [URL][DOMAIN_NAME]" at bounding box center [988, 190] width 312 height 117
click at [1010, 37] on span "Generate Images" at bounding box center [1019, 33] width 65 height 11
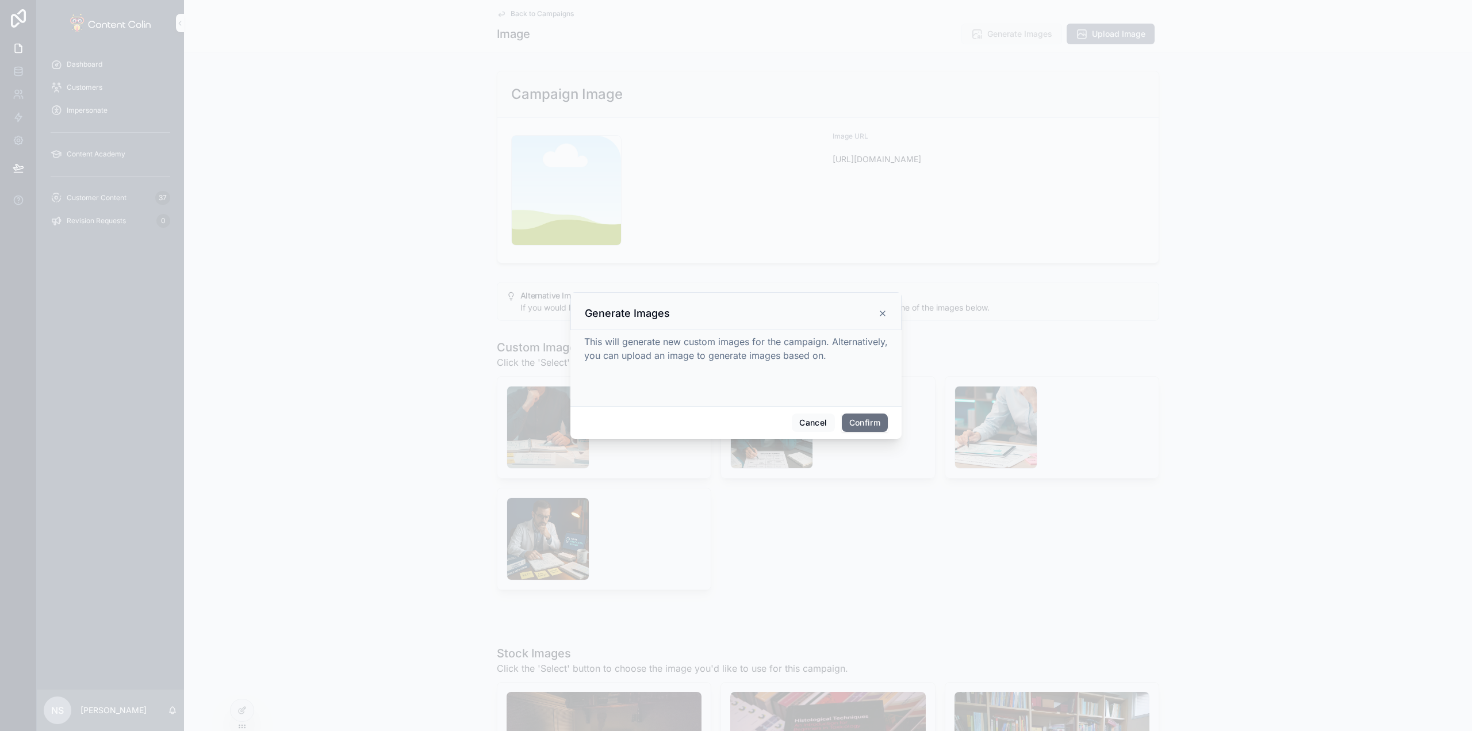
click at [869, 422] on button "Confirm" at bounding box center [865, 422] width 46 height 18
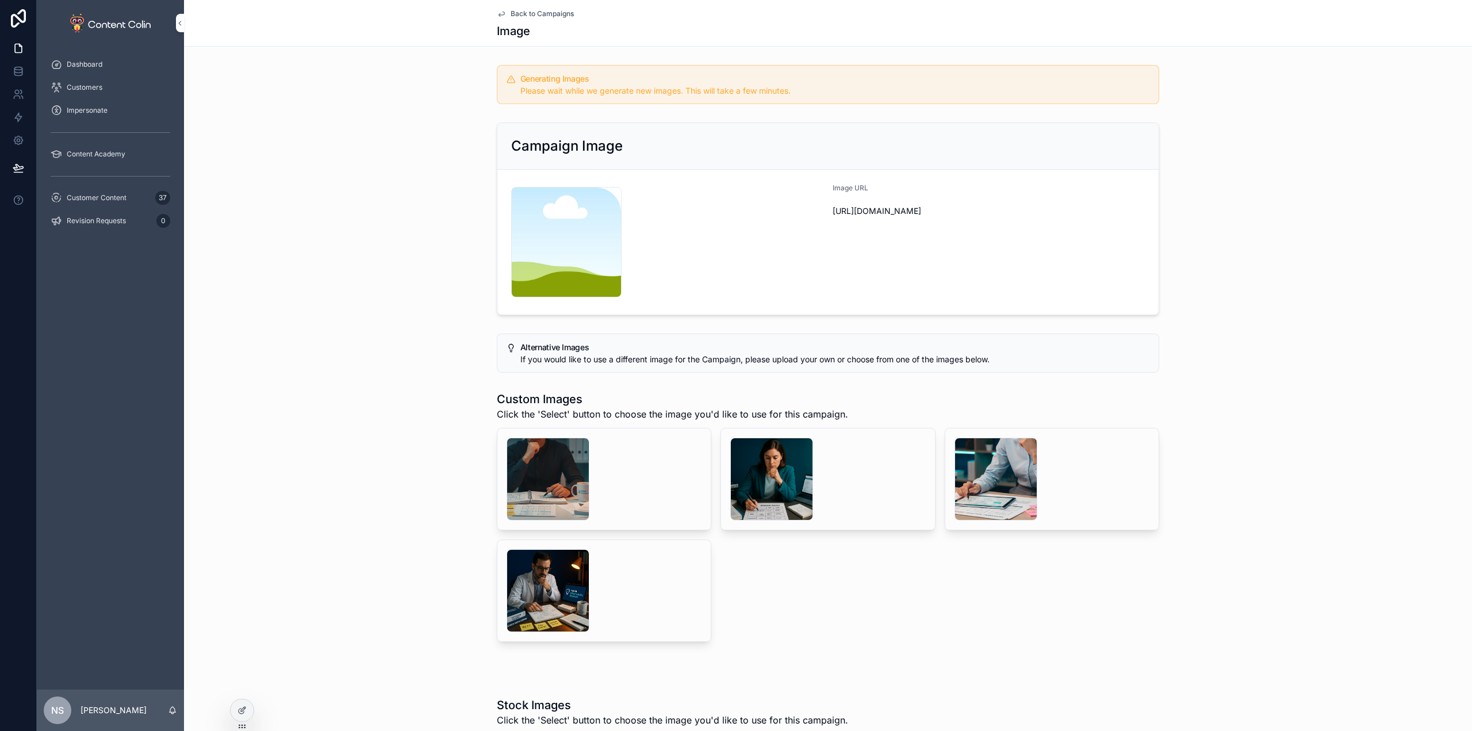
click at [126, 199] on span "Customer Content" at bounding box center [97, 197] width 60 height 9
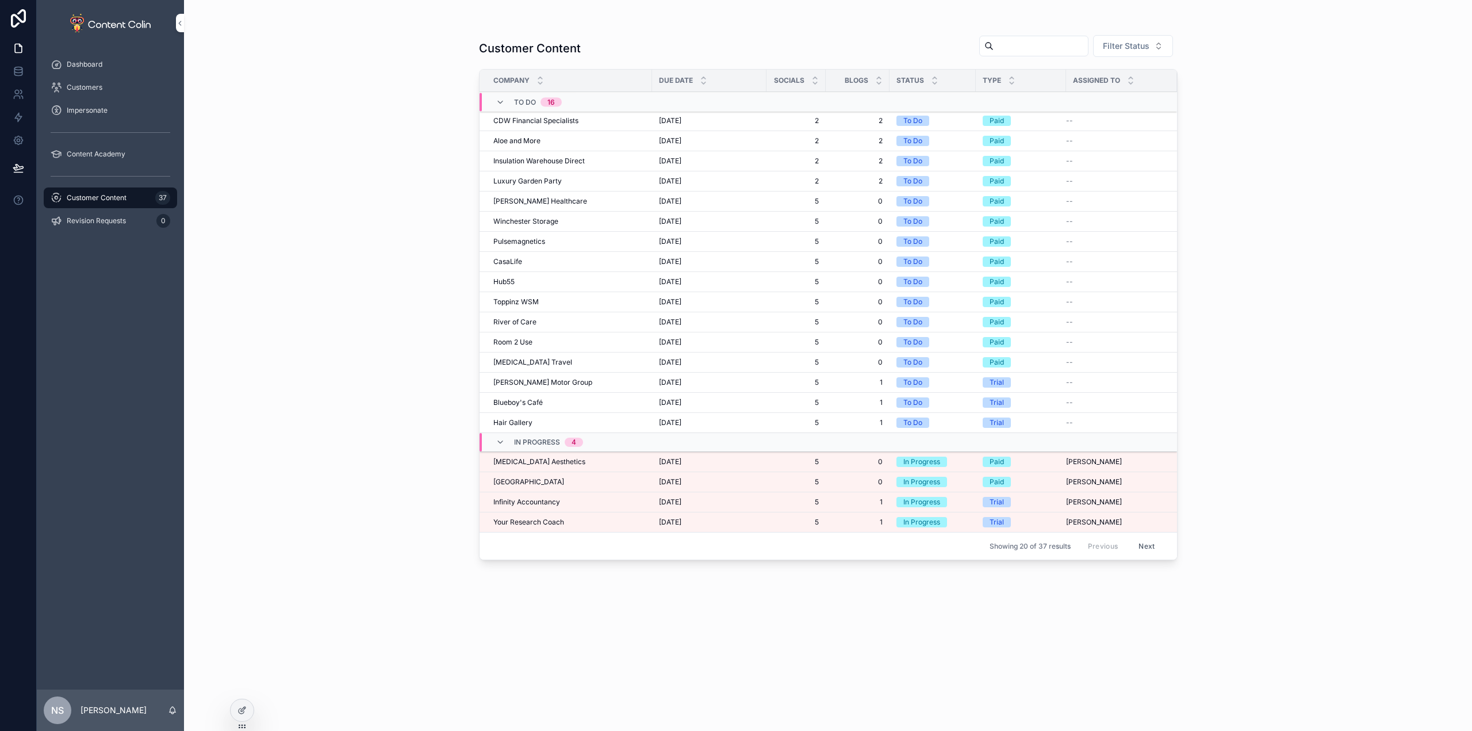
click at [513, 500] on span "Infinity Accountancy" at bounding box center [526, 501] width 67 height 9
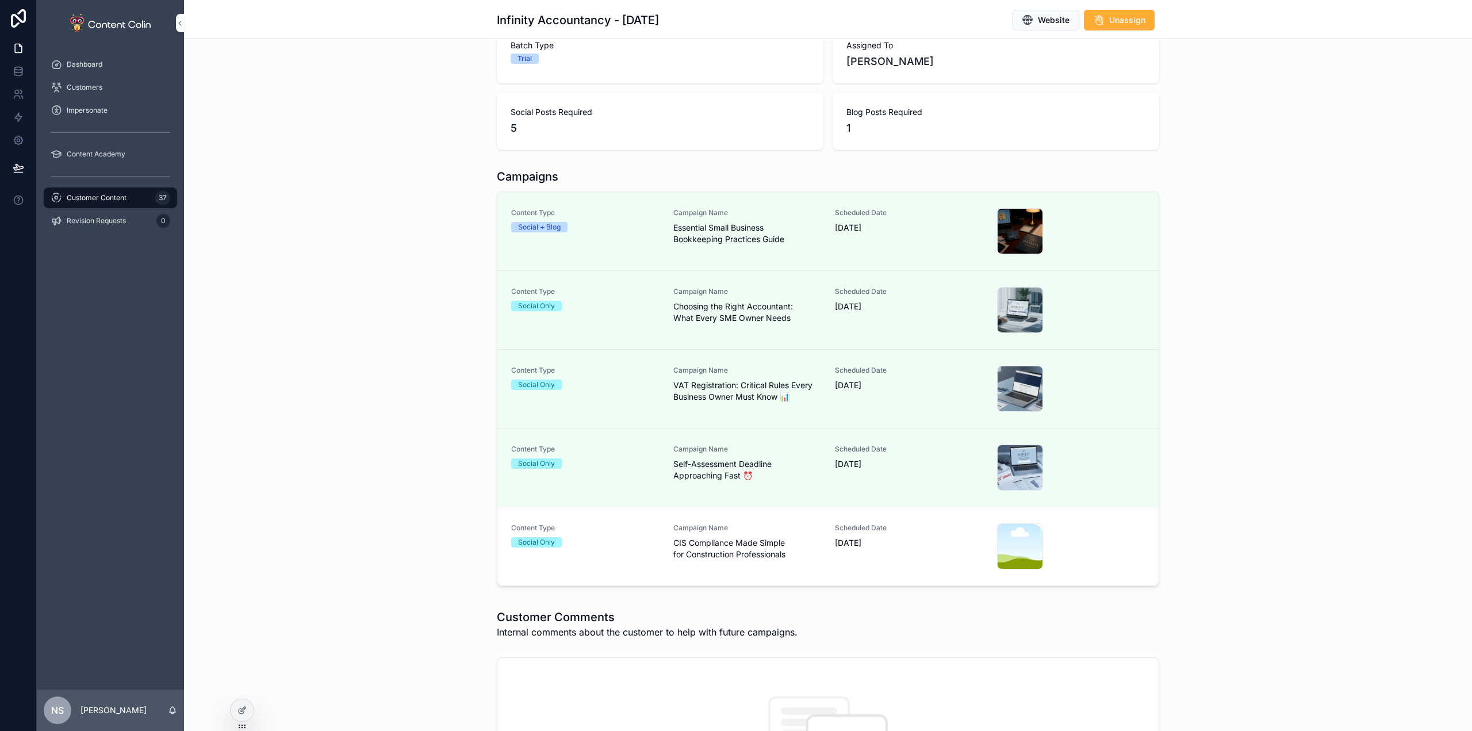
scroll to position [172, 0]
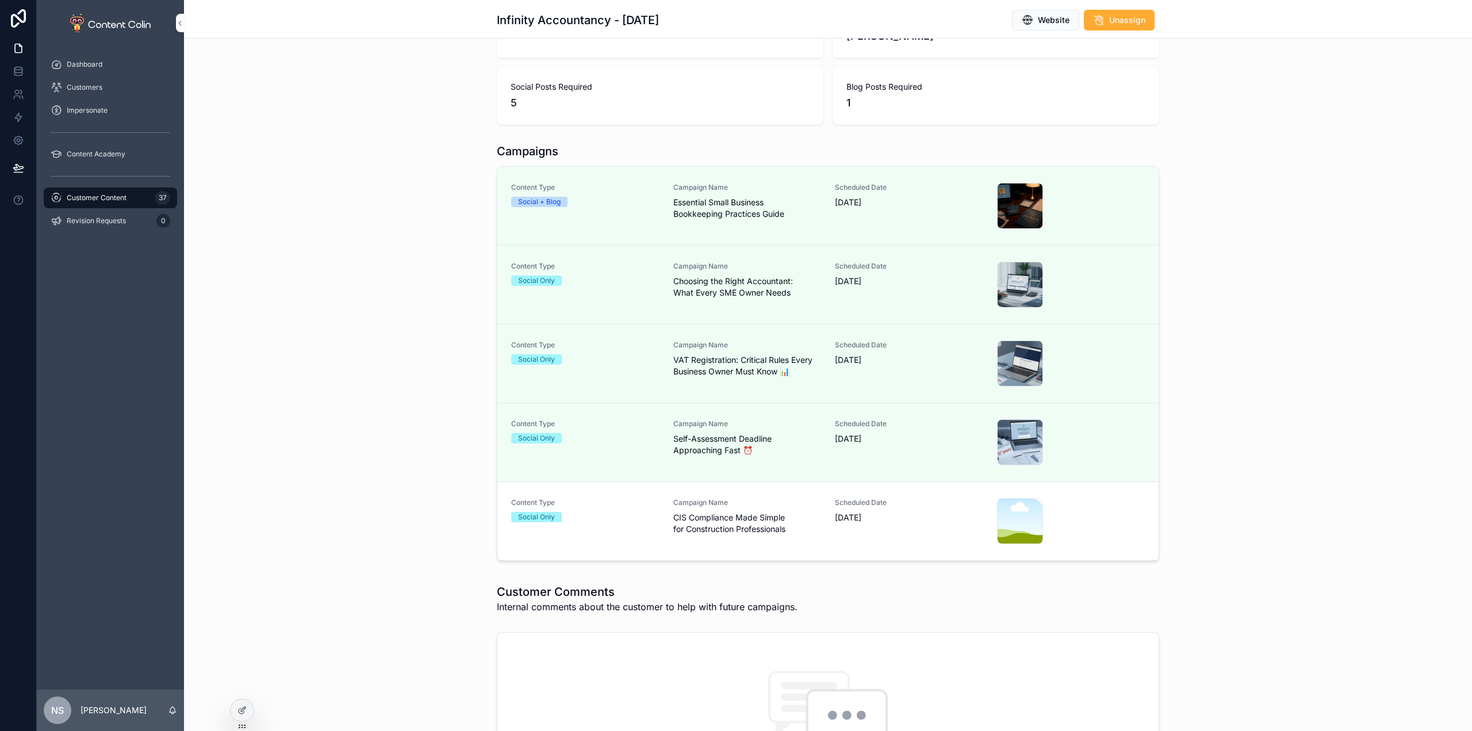
click at [708, 524] on span "CIS Compliance Made Simple for Construction Professionals" at bounding box center [747, 523] width 148 height 23
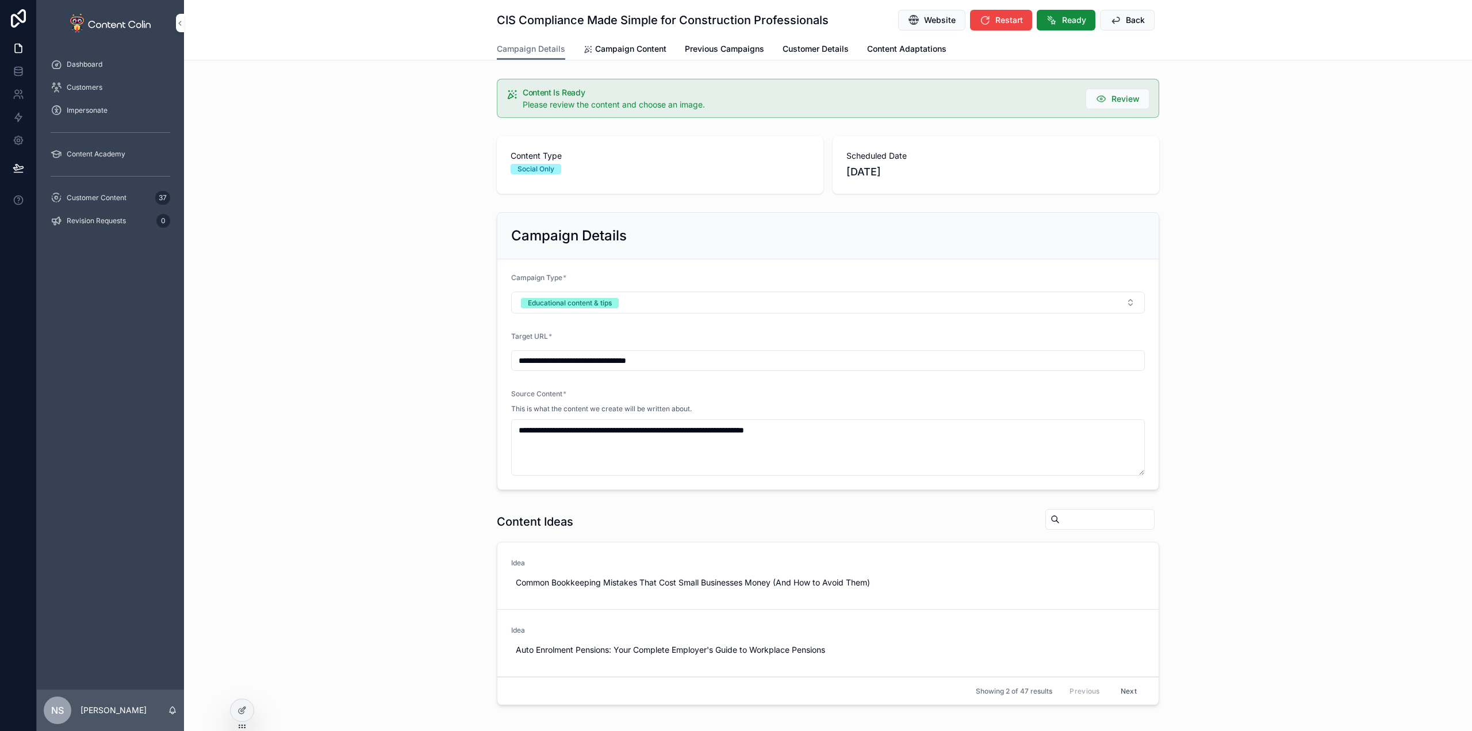
click at [643, 53] on span "Campaign Content" at bounding box center [630, 48] width 71 height 11
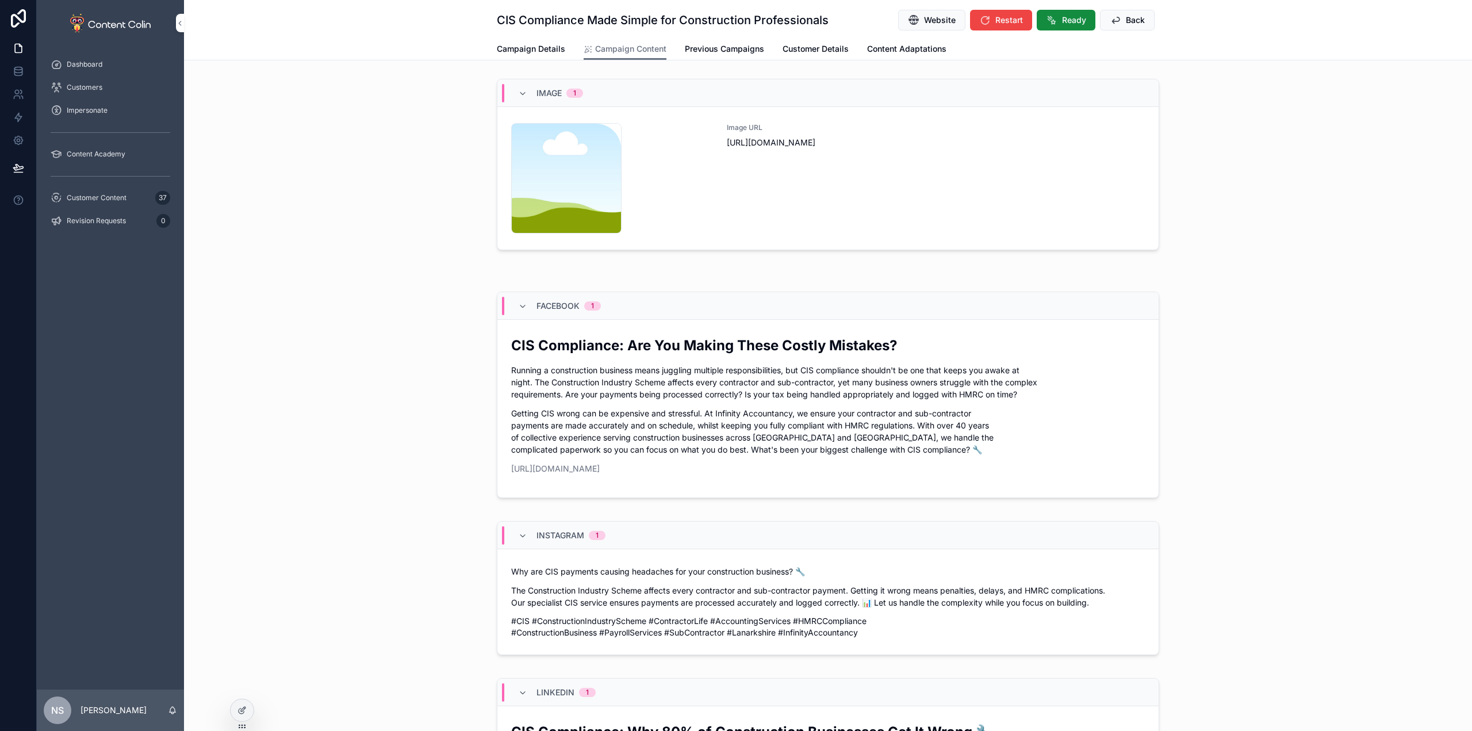
click at [867, 196] on div "Image URL [URL][DOMAIN_NAME]" at bounding box center [936, 178] width 418 height 110
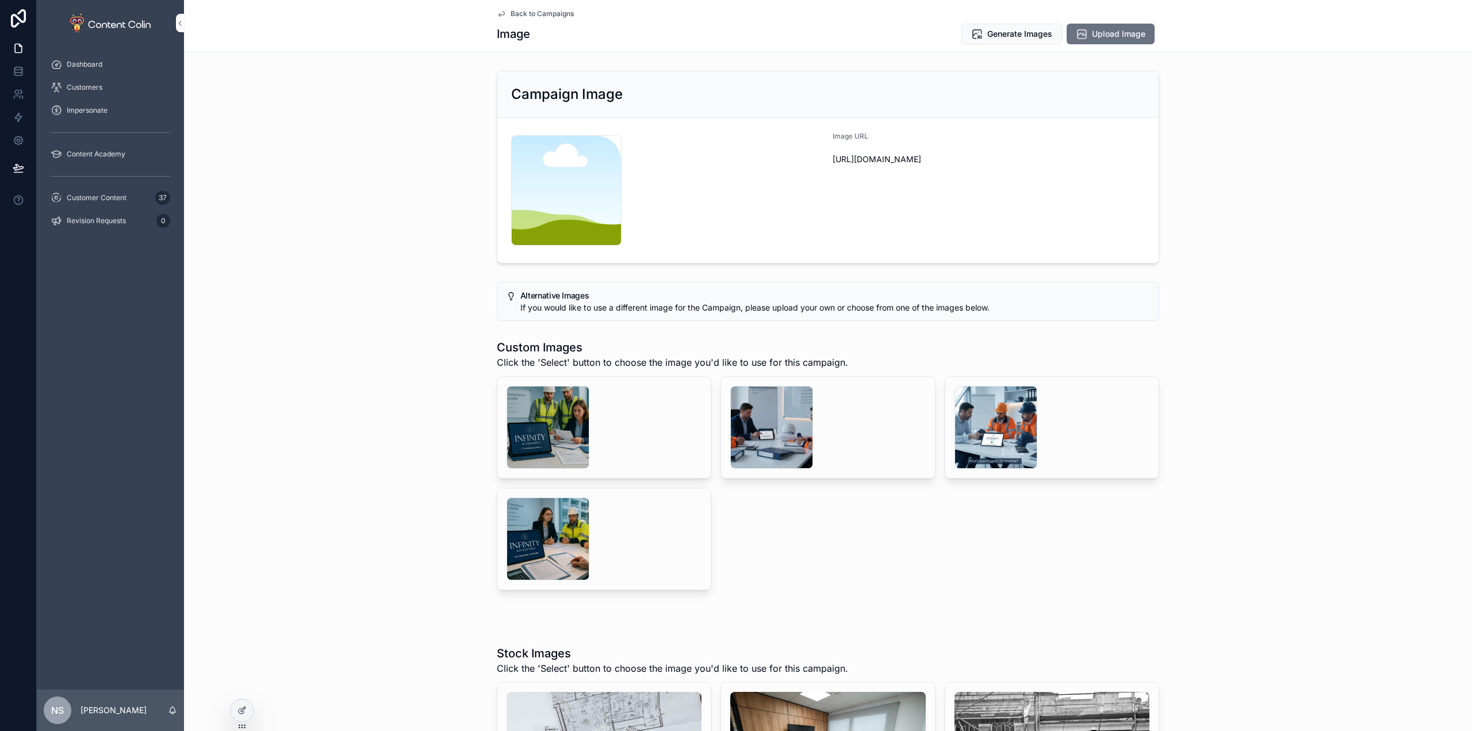
click at [765, 427] on div "scrollable content" at bounding box center [771, 427] width 83 height 83
click at [525, 415] on div "scrollable content" at bounding box center [547, 427] width 83 height 83
click at [0, 0] on button "Select" at bounding box center [0, 0] width 0 height 0
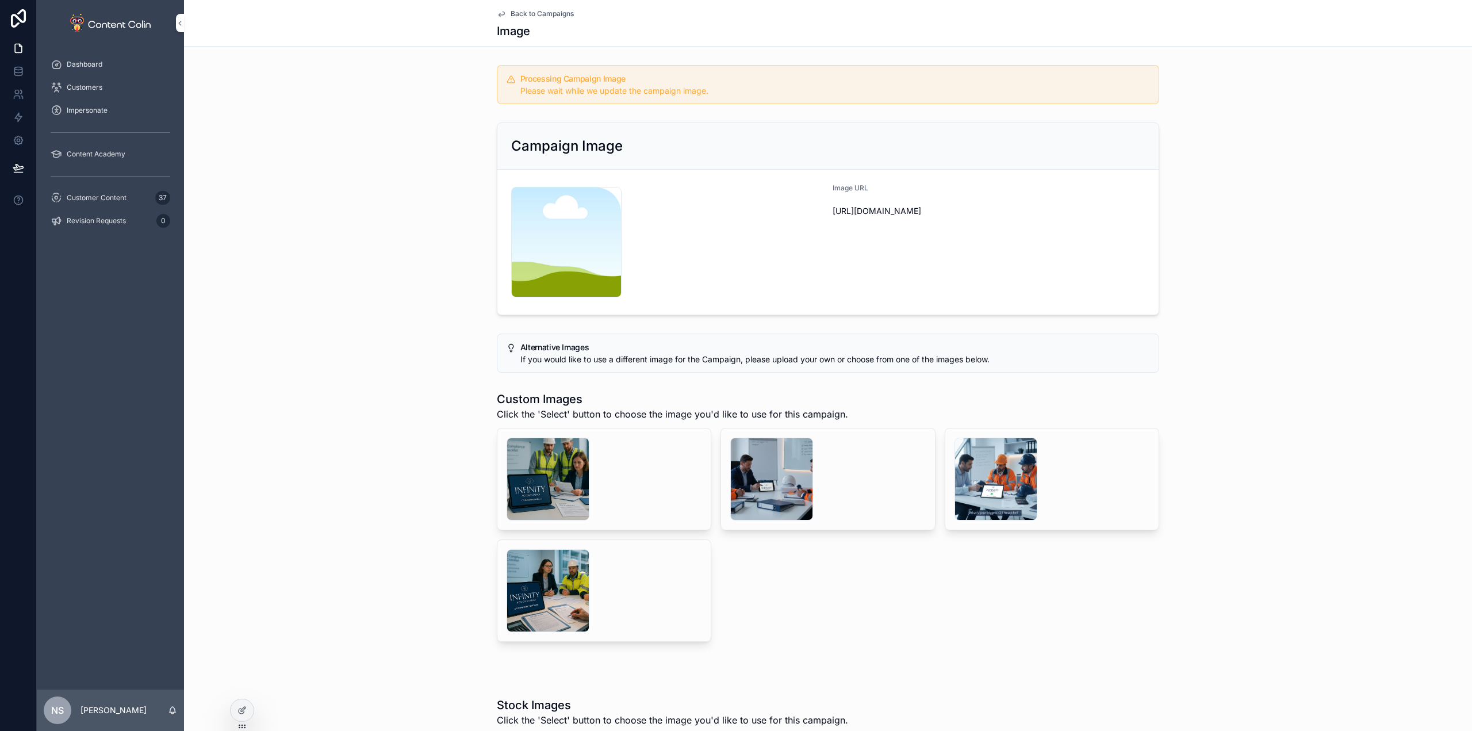
click at [564, 11] on span "Back to Campaigns" at bounding box center [541, 13] width 63 height 9
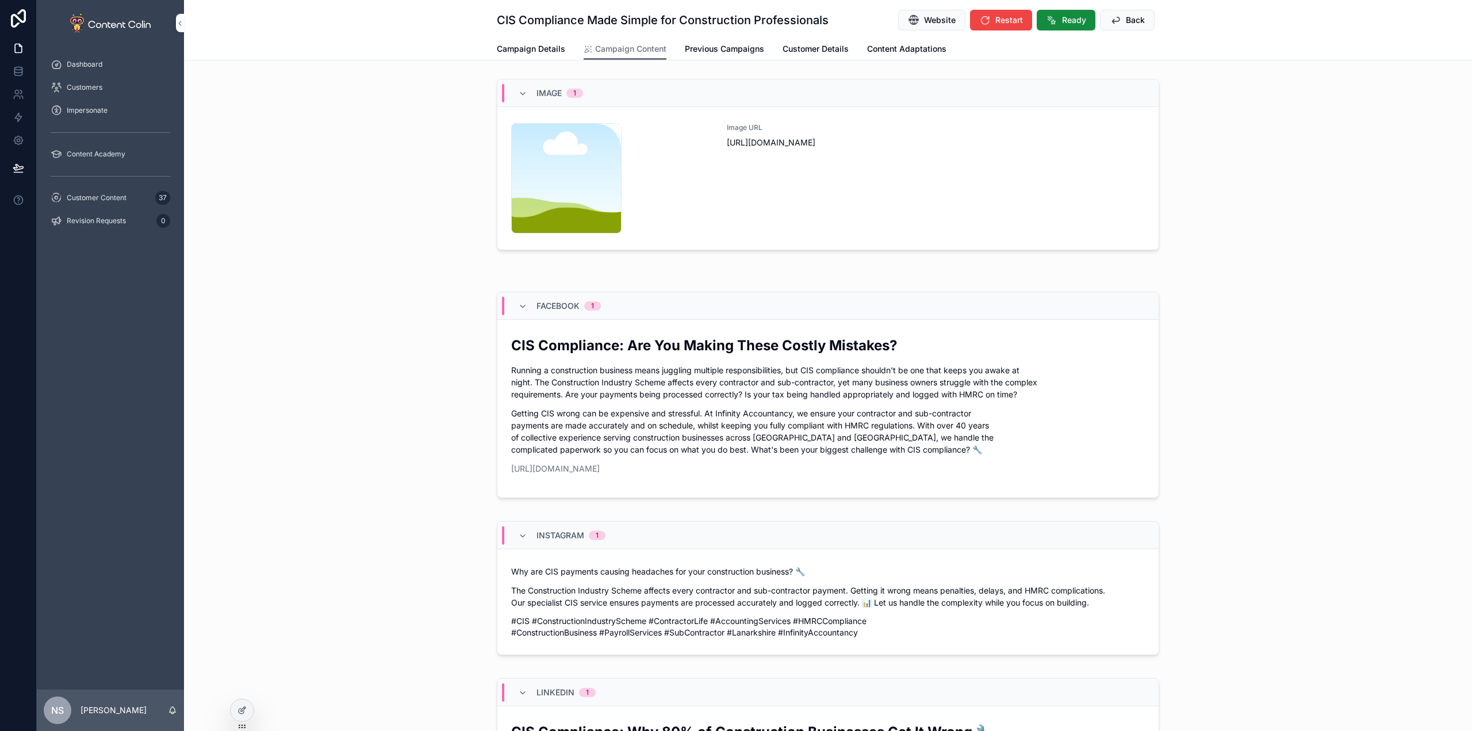
click at [1069, 18] on span "Ready" at bounding box center [1074, 19] width 24 height 11
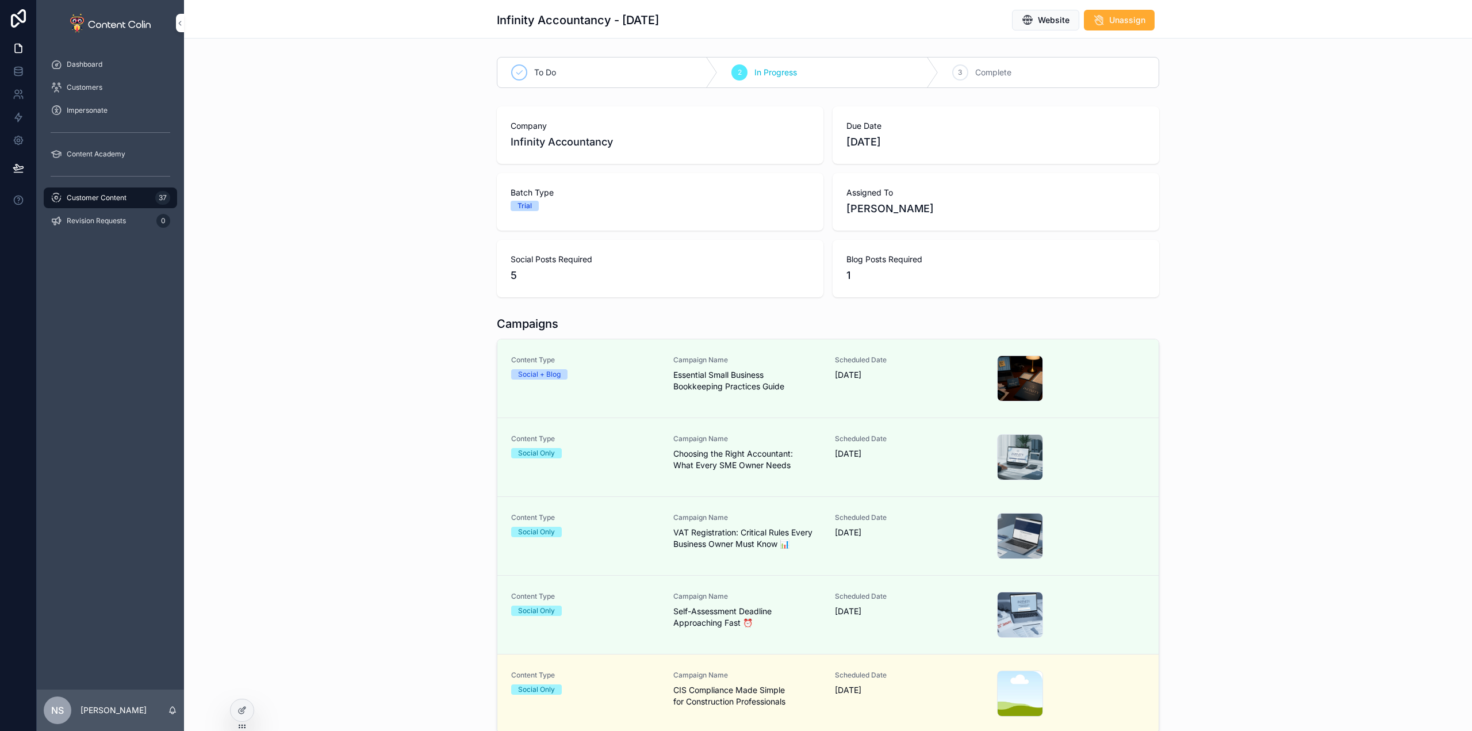
click at [137, 197] on div "Customer Content 37" at bounding box center [111, 198] width 120 height 18
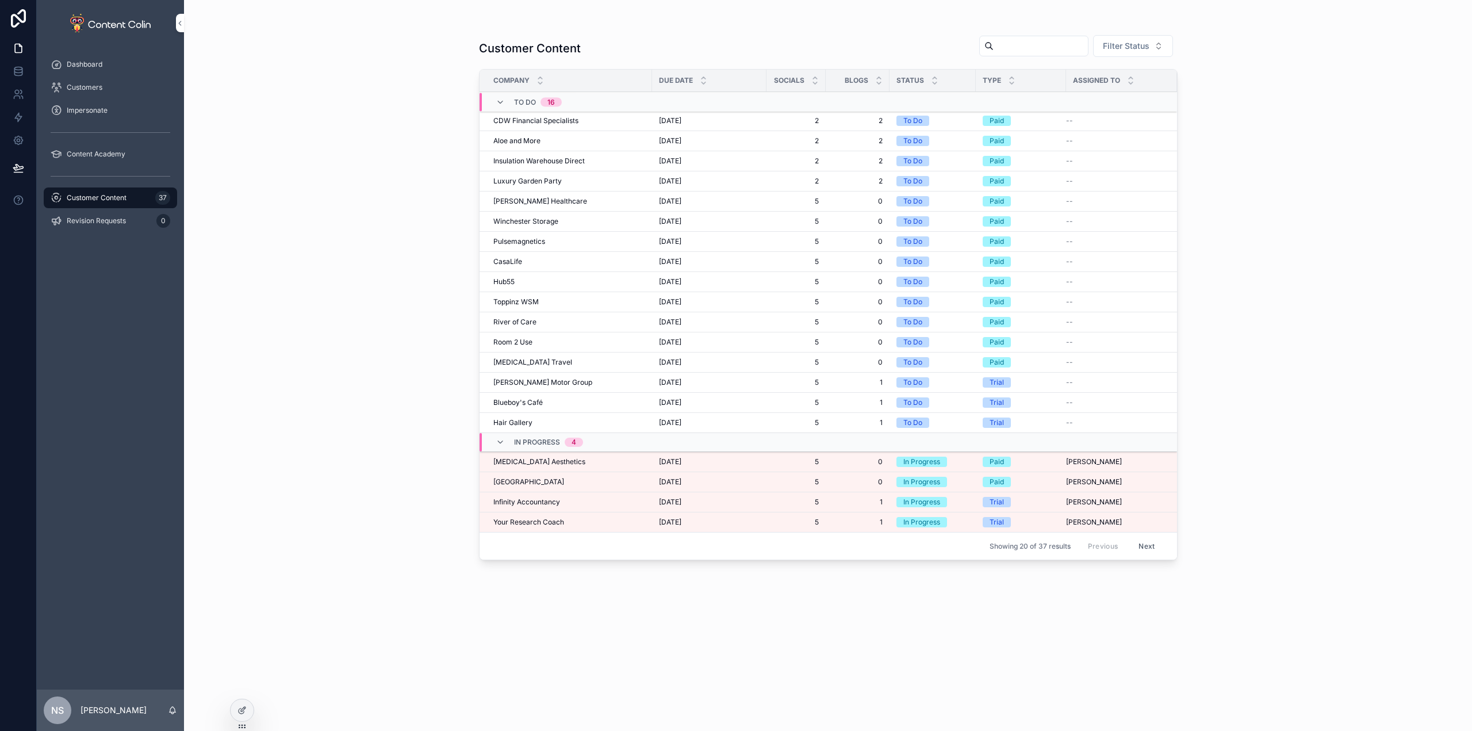
click at [547, 479] on span "[GEOGRAPHIC_DATA]" at bounding box center [528, 481] width 71 height 9
click at [534, 480] on span "[GEOGRAPHIC_DATA]" at bounding box center [528, 481] width 71 height 9
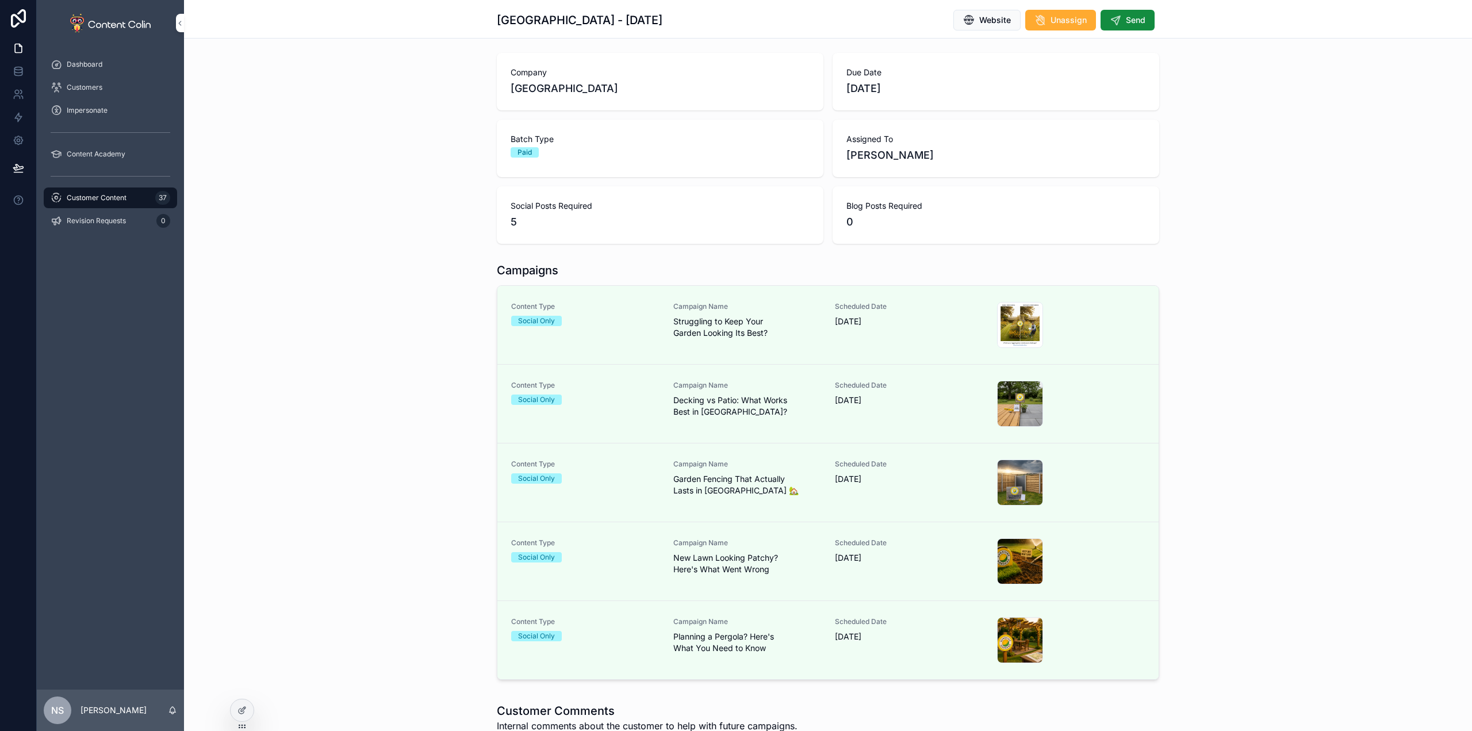
scroll to position [57, 0]
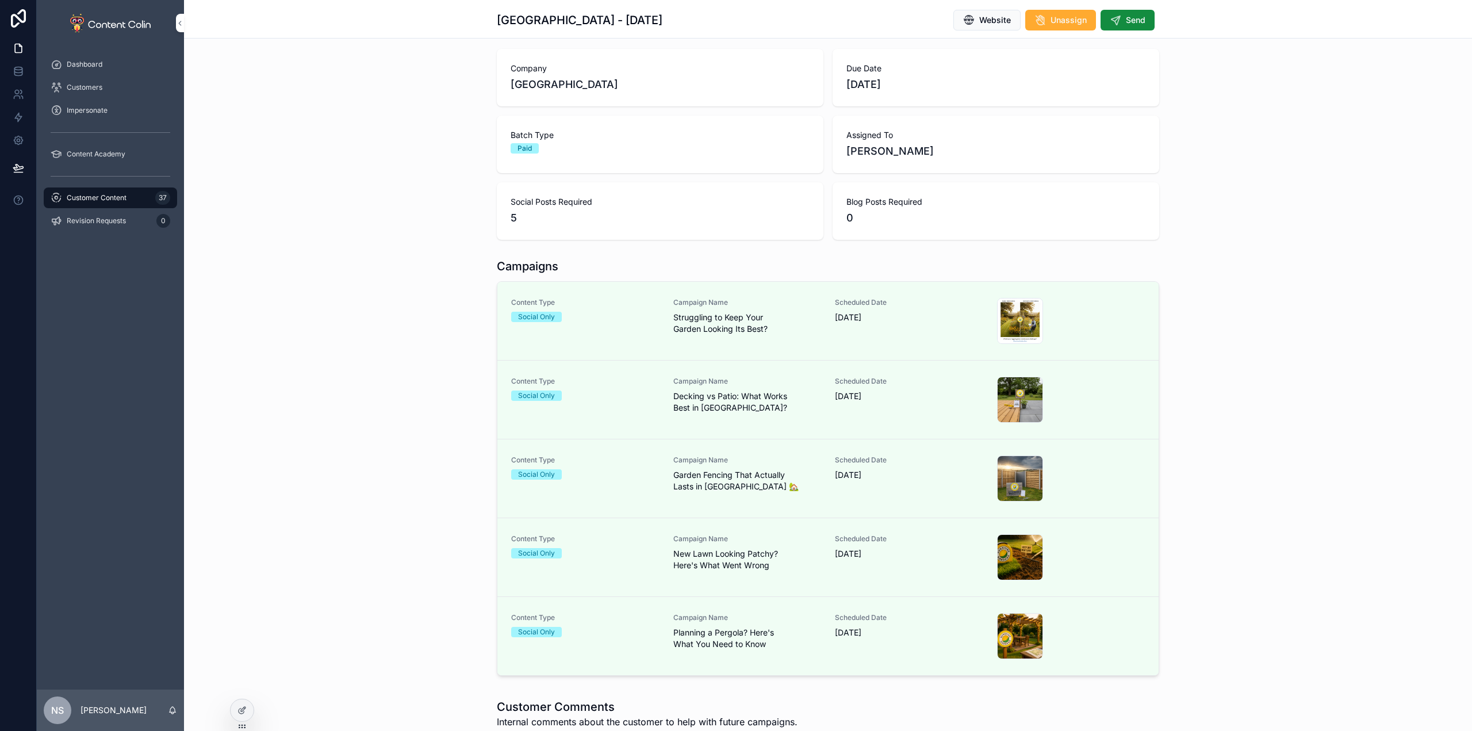
click at [1122, 11] on button "Send" at bounding box center [1127, 20] width 54 height 21
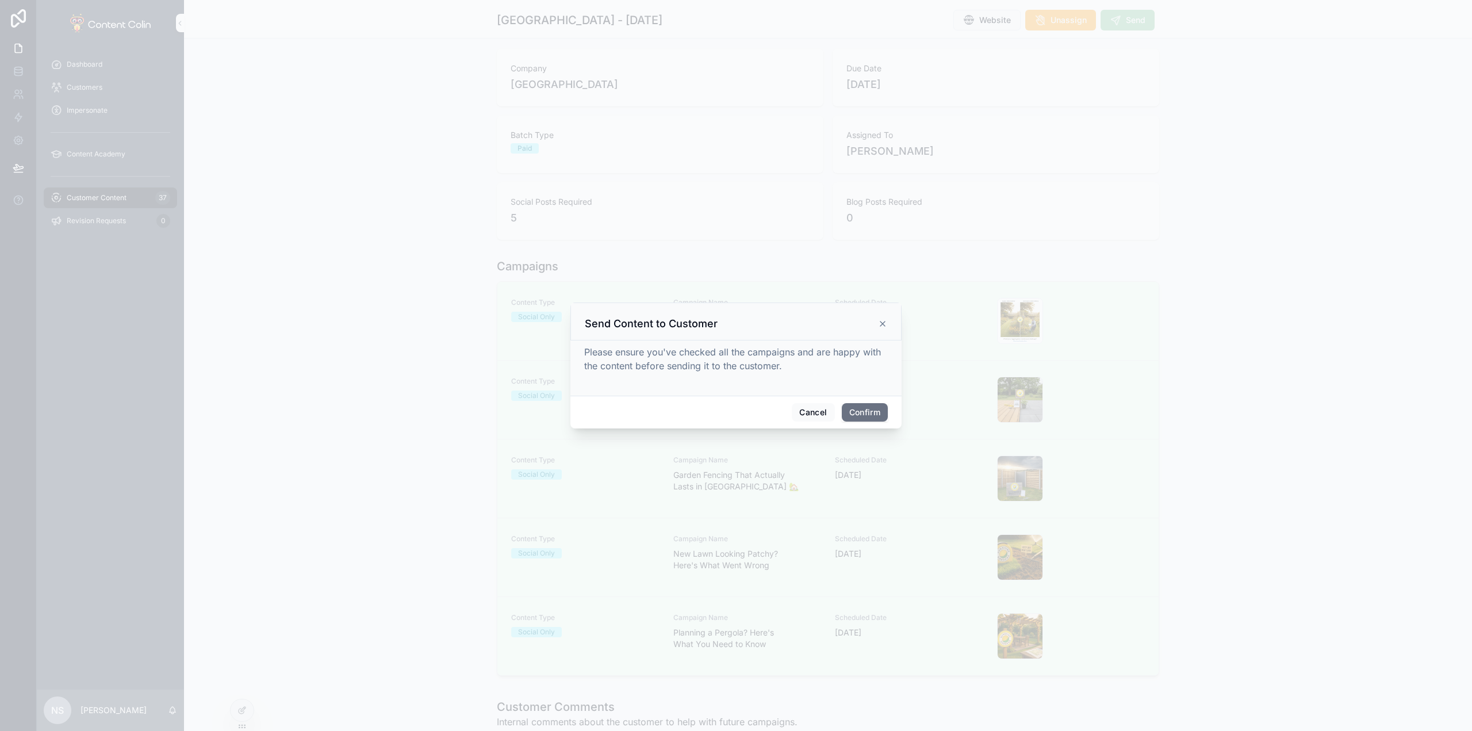
click at [878, 407] on button "Confirm" at bounding box center [865, 412] width 46 height 18
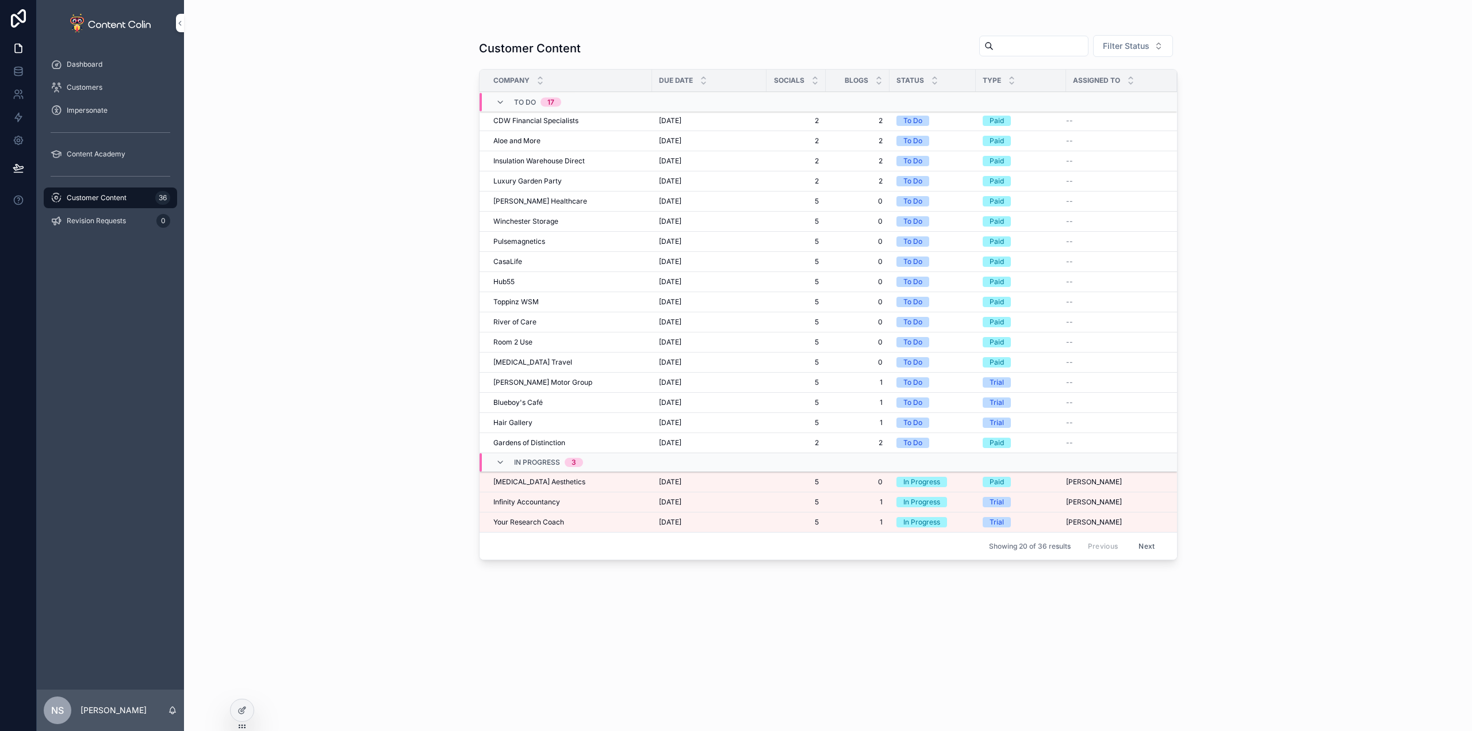
click at [681, 525] on span "[DATE]" at bounding box center [670, 521] width 22 height 9
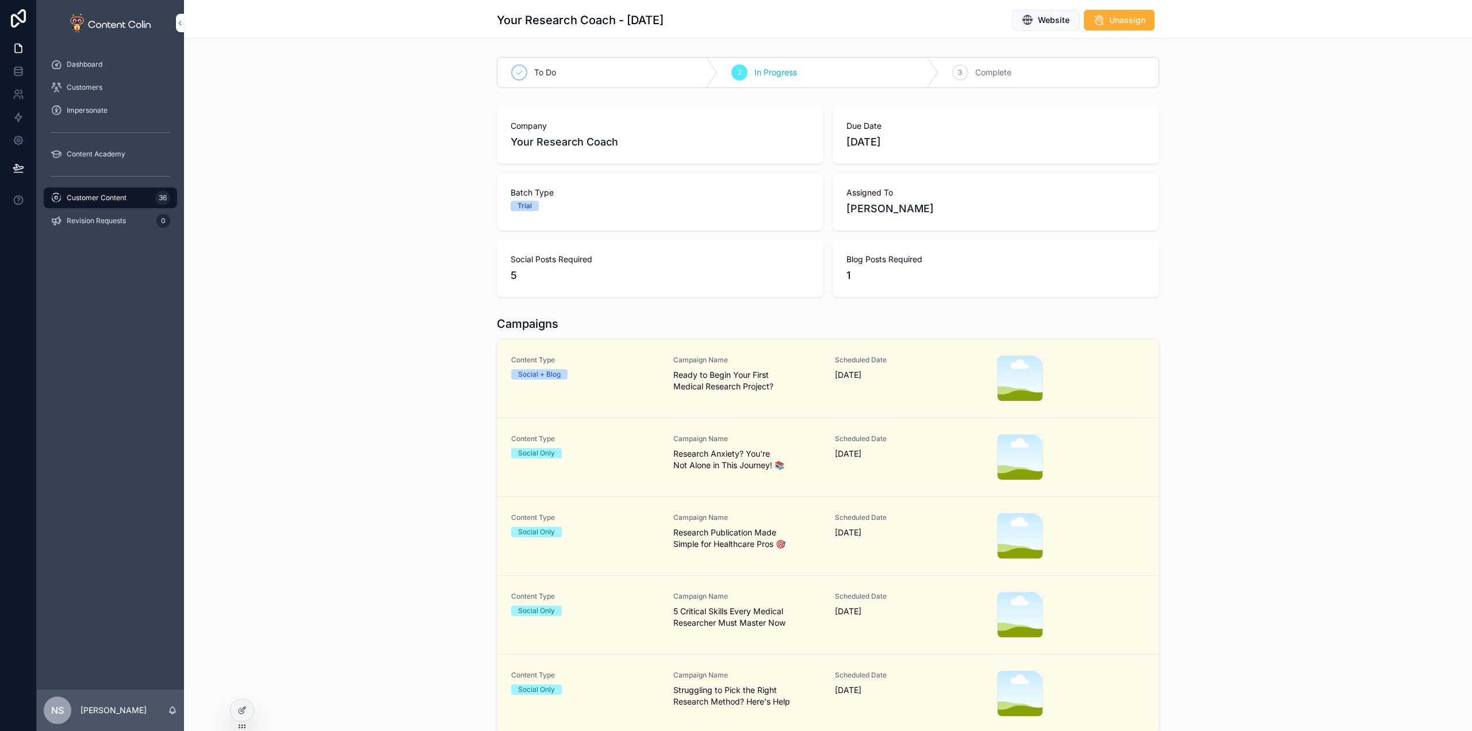
drag, startPoint x: 710, startPoint y: 508, endPoint x: 720, endPoint y: 510, distance: 10.7
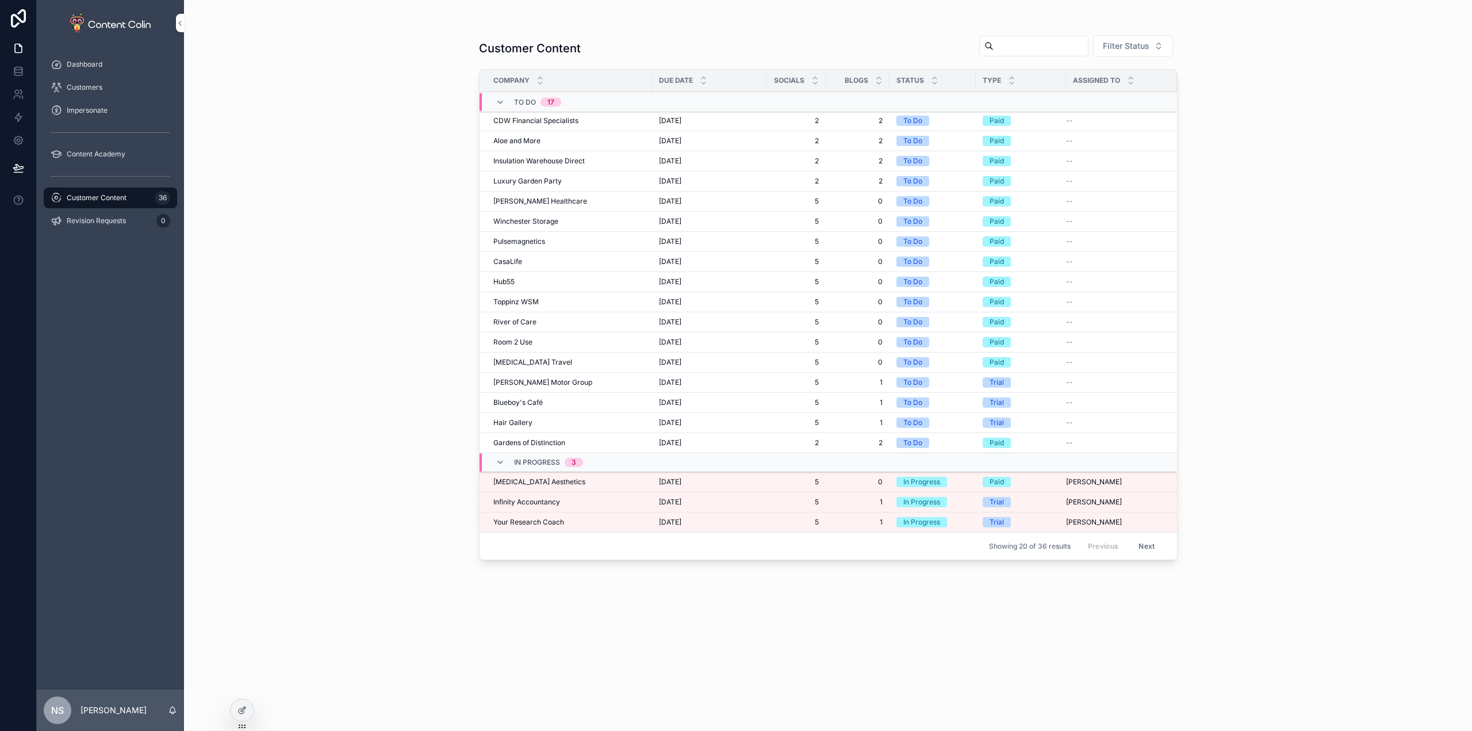
click at [681, 500] on span "[DATE]" at bounding box center [670, 501] width 22 height 9
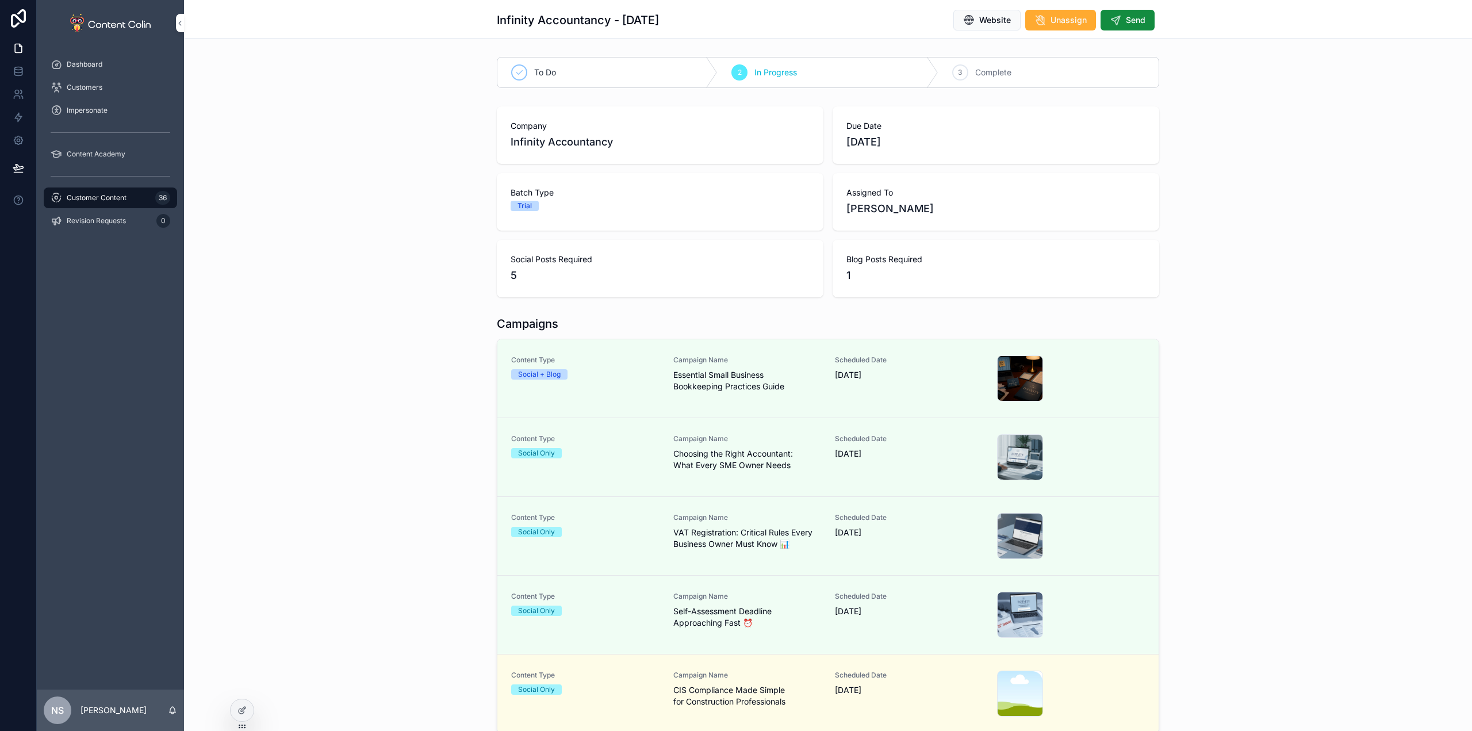
click at [700, 686] on span "CIS Compliance Made Simple for Construction Professionals" at bounding box center [747, 695] width 148 height 23
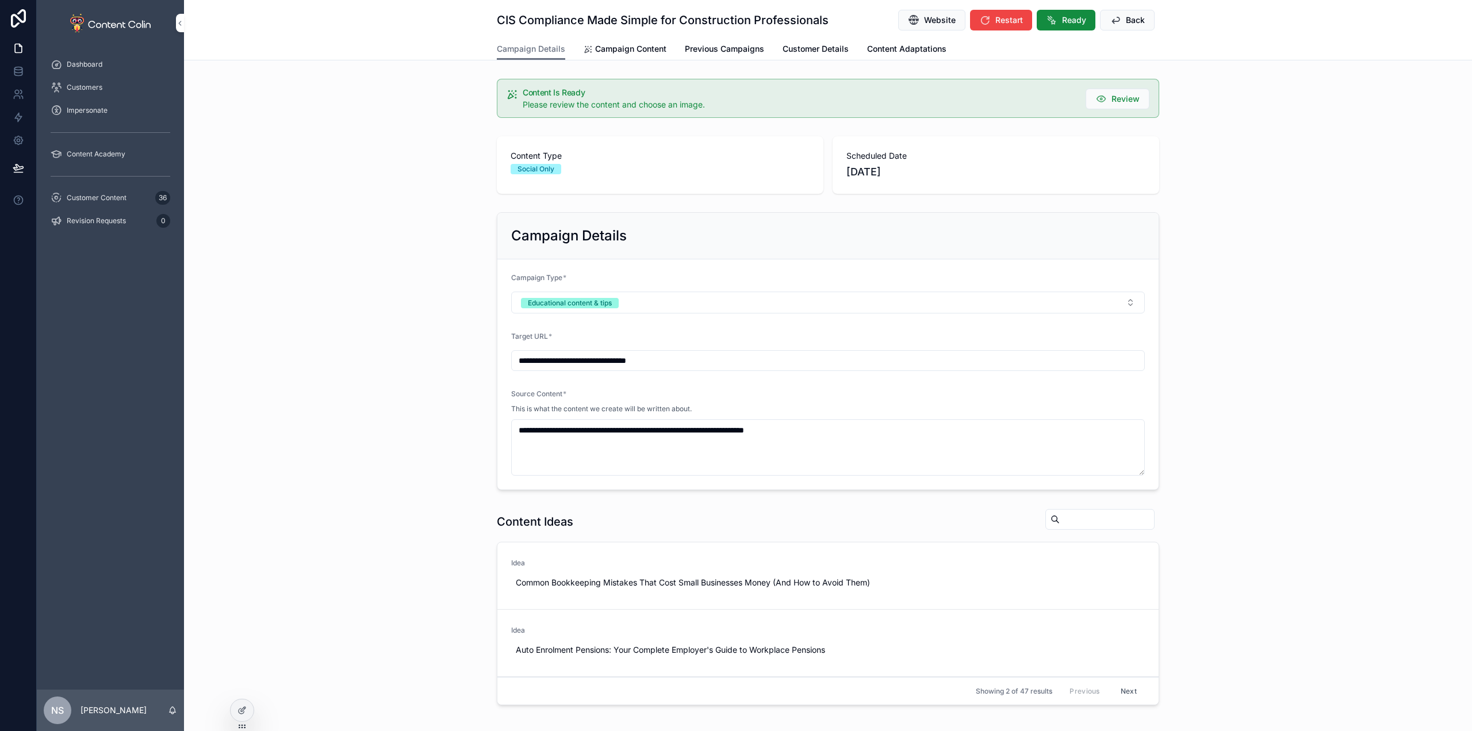
click at [640, 59] on link "Campaign Content" at bounding box center [624, 50] width 83 height 23
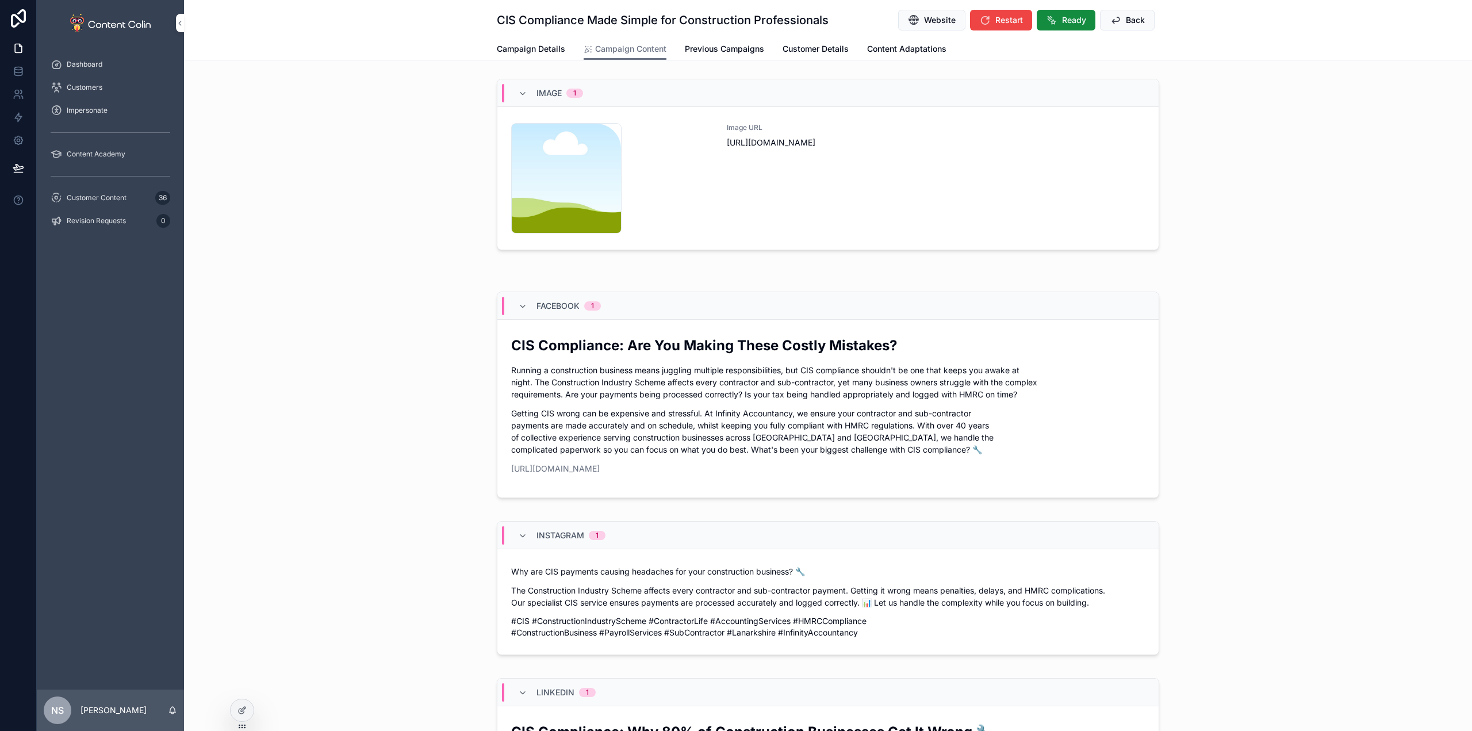
click at [788, 177] on div "Image URL [URL][DOMAIN_NAME]" at bounding box center [936, 178] width 418 height 110
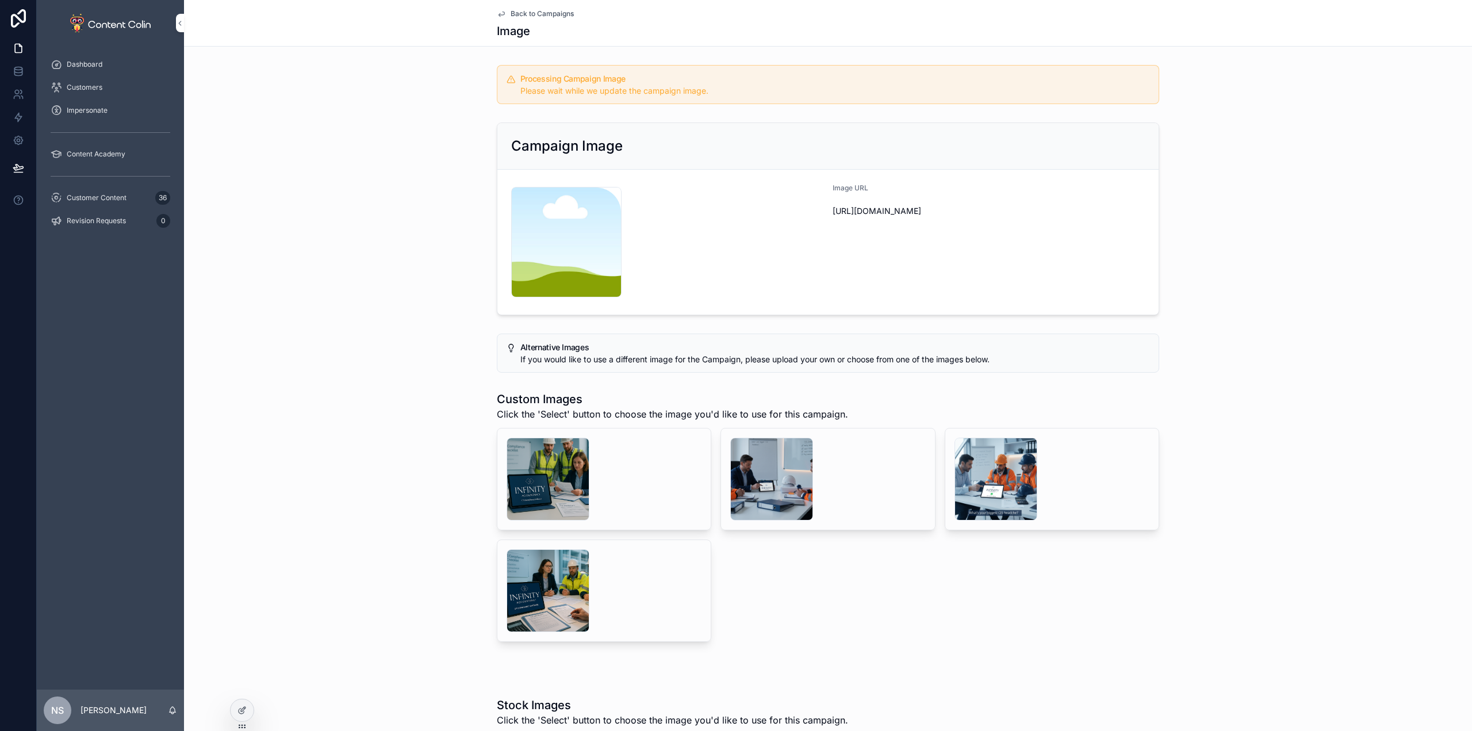
click at [550, 13] on span "Back to Campaigns" at bounding box center [541, 13] width 63 height 9
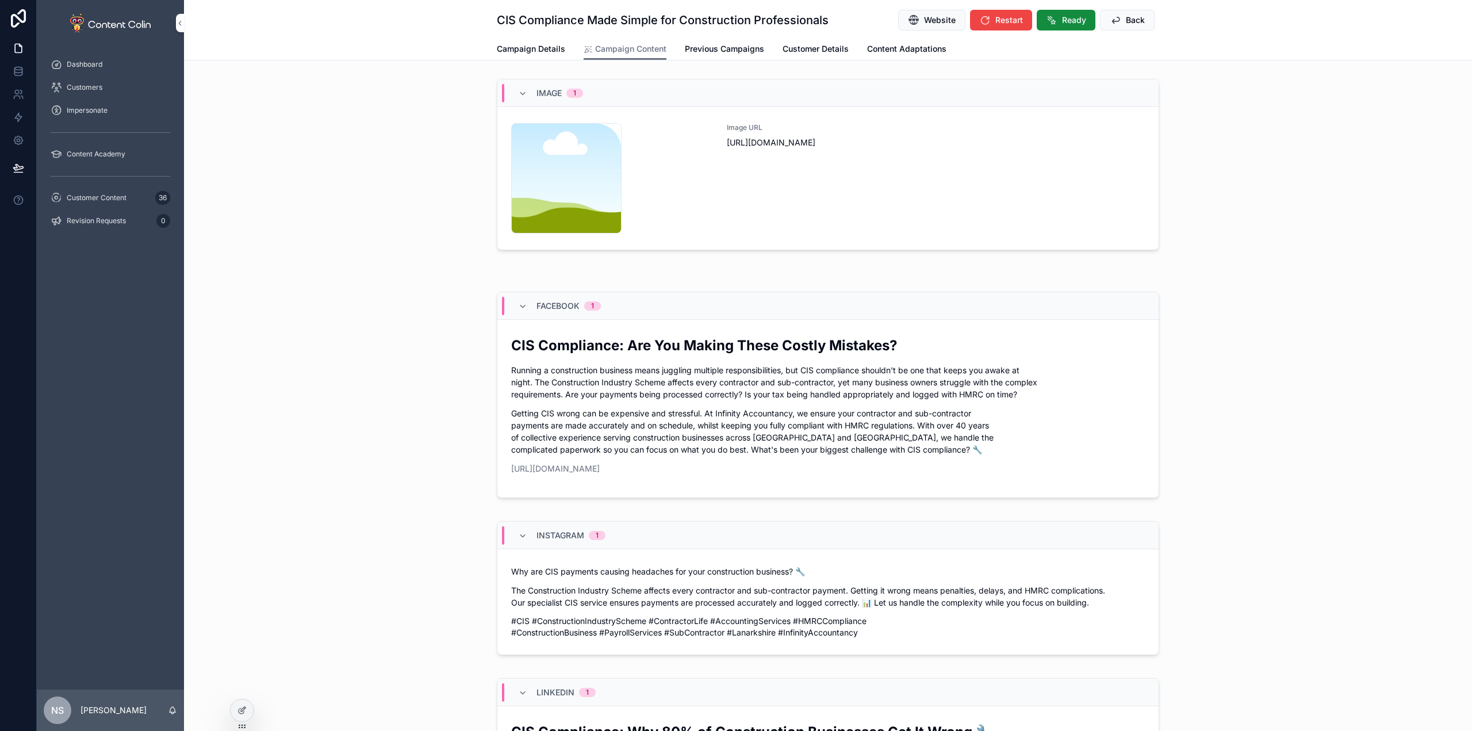
click at [99, 197] on span "Customer Content" at bounding box center [97, 197] width 60 height 9
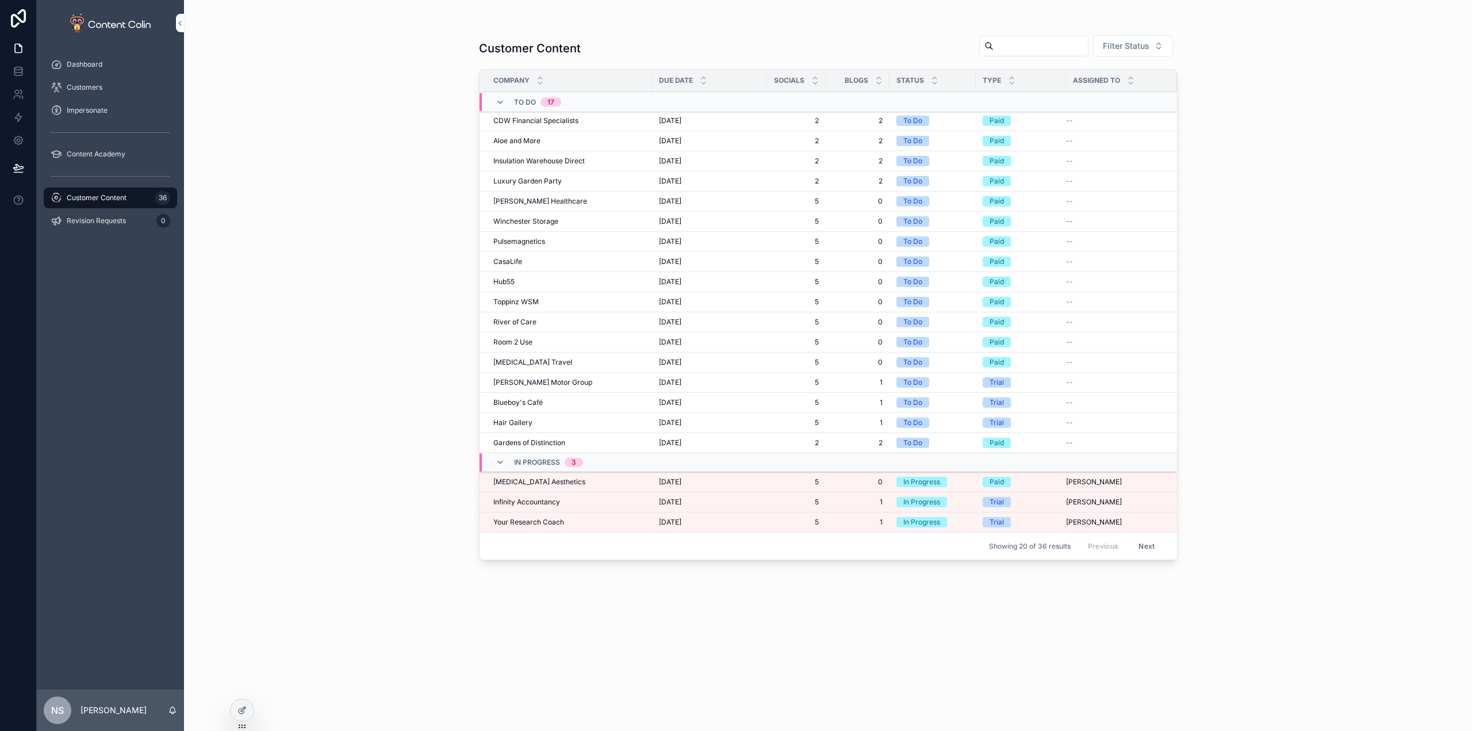
click at [540, 482] on span "[MEDICAL_DATA] Aesthetics" at bounding box center [539, 481] width 92 height 9
click at [548, 505] on span "Infinity Accountancy" at bounding box center [526, 501] width 67 height 9
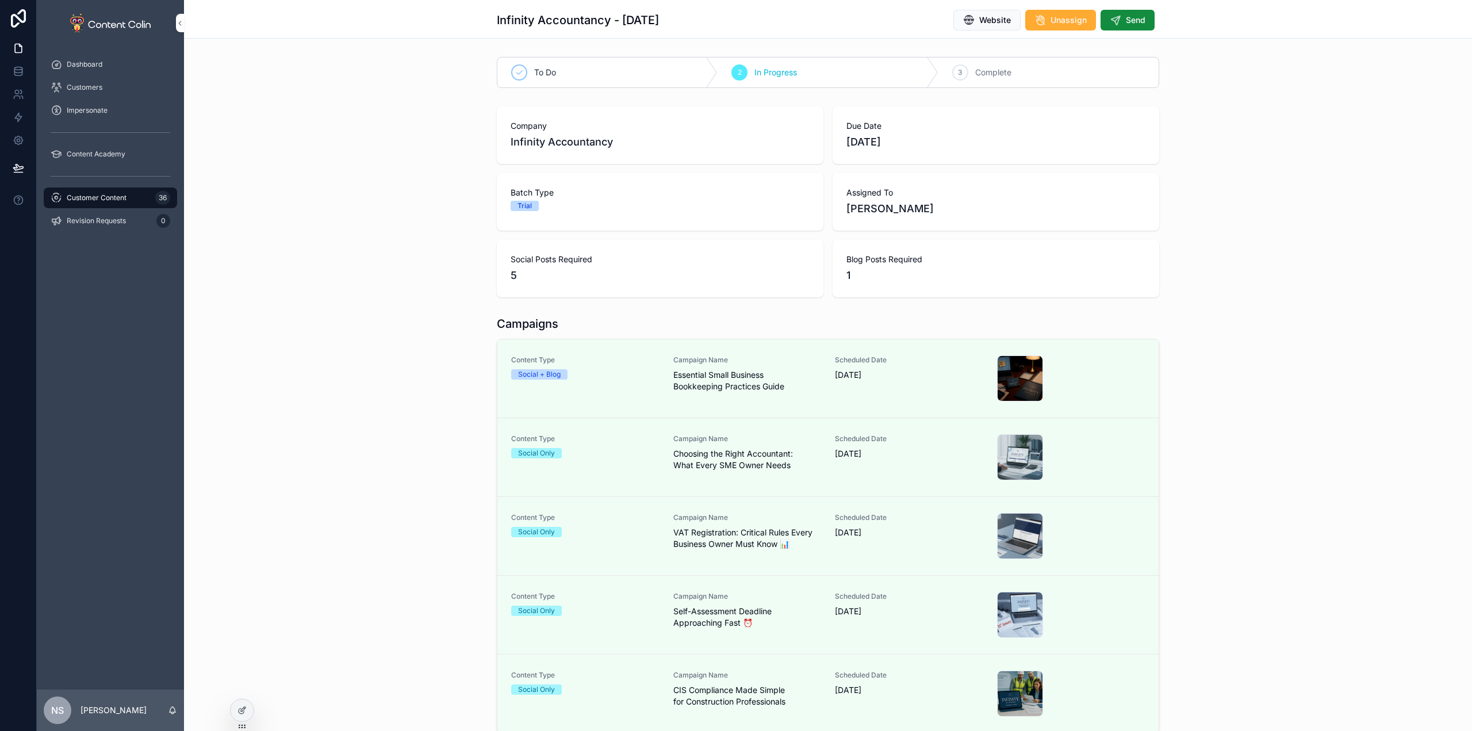
click at [1132, 20] on span "Send" at bounding box center [1136, 19] width 20 height 11
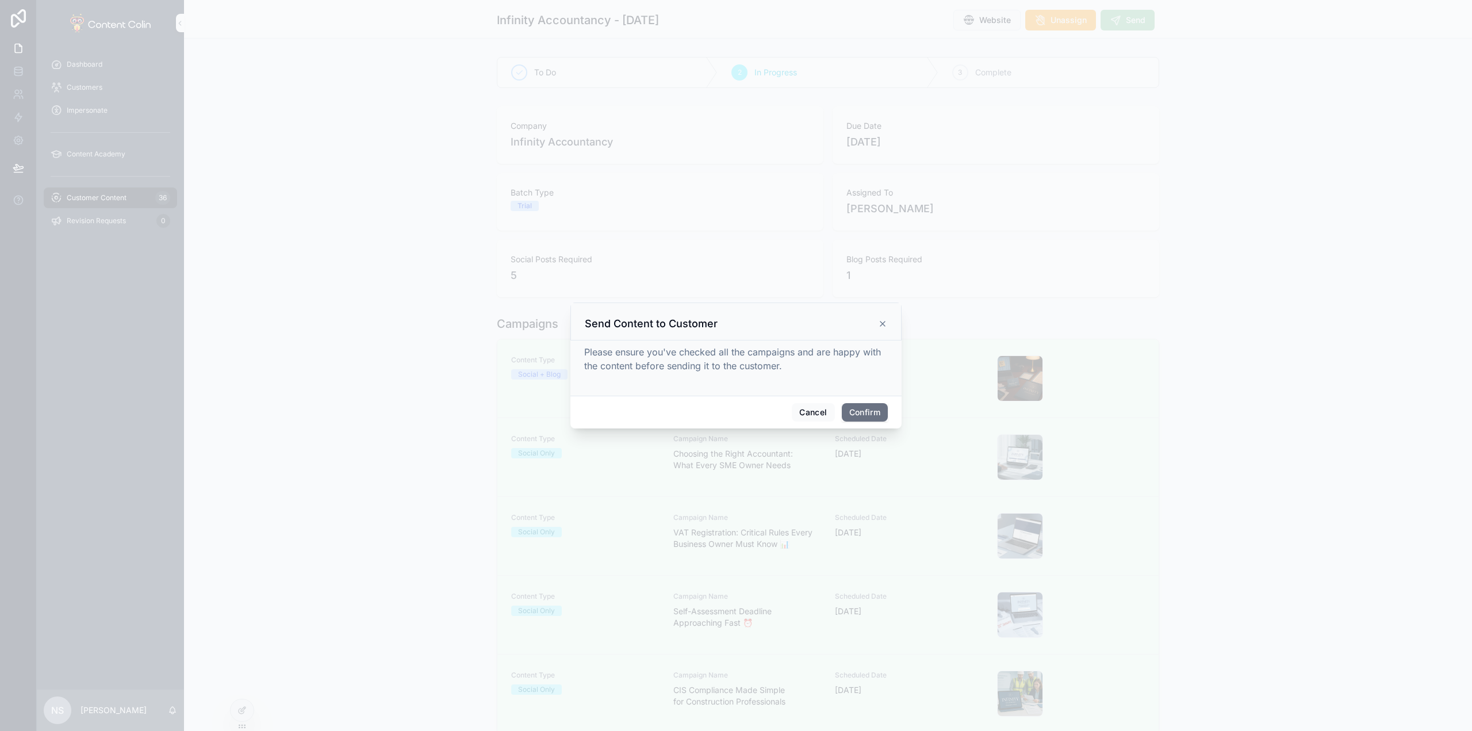
click at [867, 414] on button "Confirm" at bounding box center [865, 412] width 46 height 18
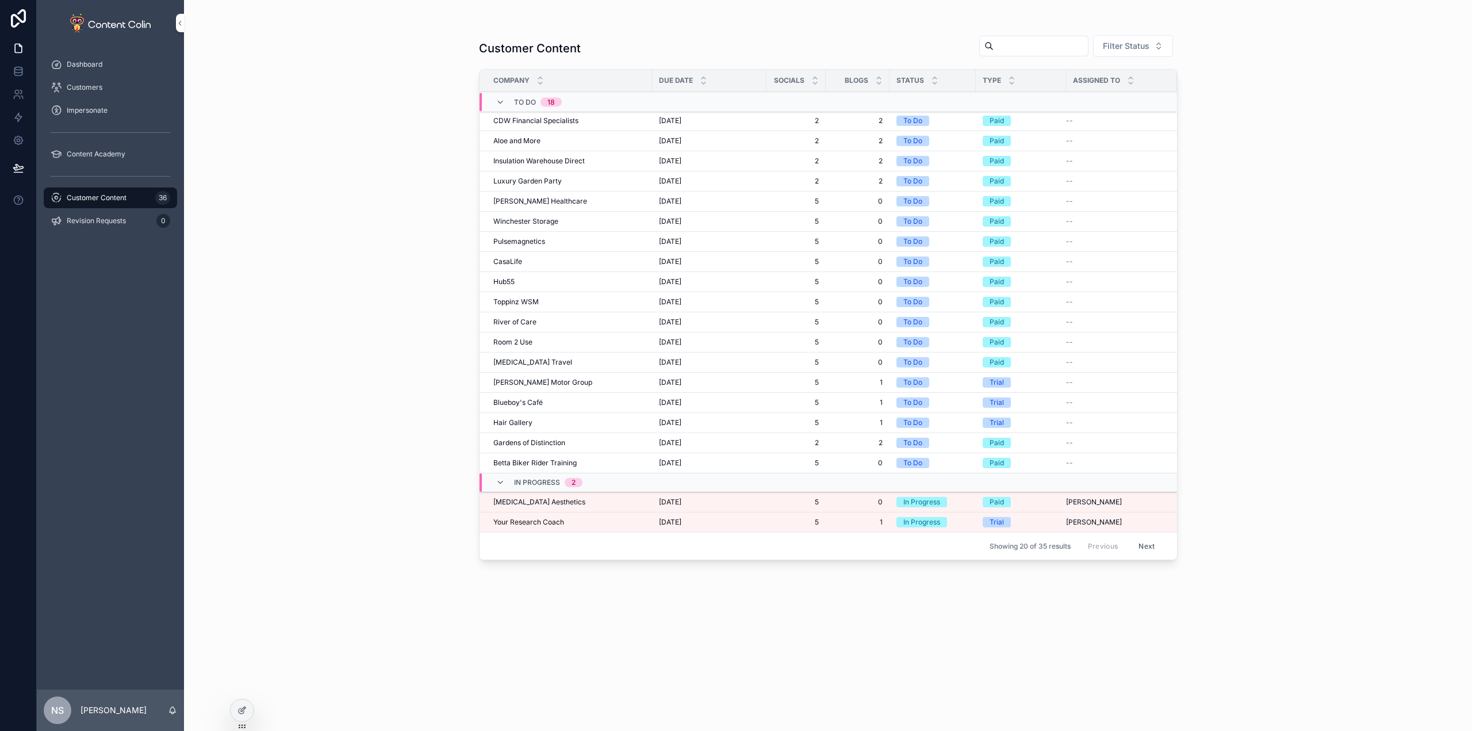
click at [543, 522] on span "Your Research Coach" at bounding box center [528, 521] width 71 height 9
click at [534, 500] on span "[MEDICAL_DATA] Aesthetics" at bounding box center [539, 501] width 92 height 9
